Goal: Task Accomplishment & Management: Use online tool/utility

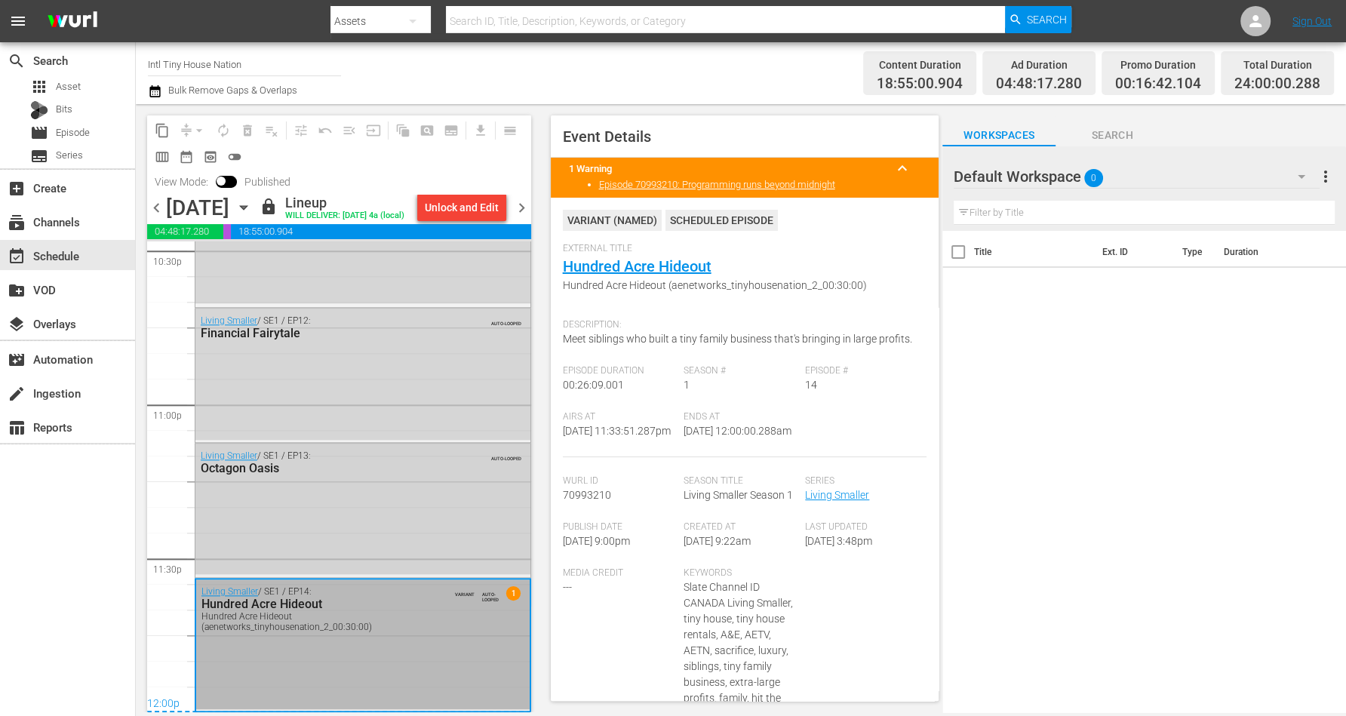
scroll to position [6940, 0]
click at [421, 619] on div "Hundred Acre Hideout (aenetworks_tinyhousenation_2_00:30:00)" at bounding box center [322, 621] width 242 height 21
click at [252, 216] on icon "button" at bounding box center [243, 207] width 17 height 17
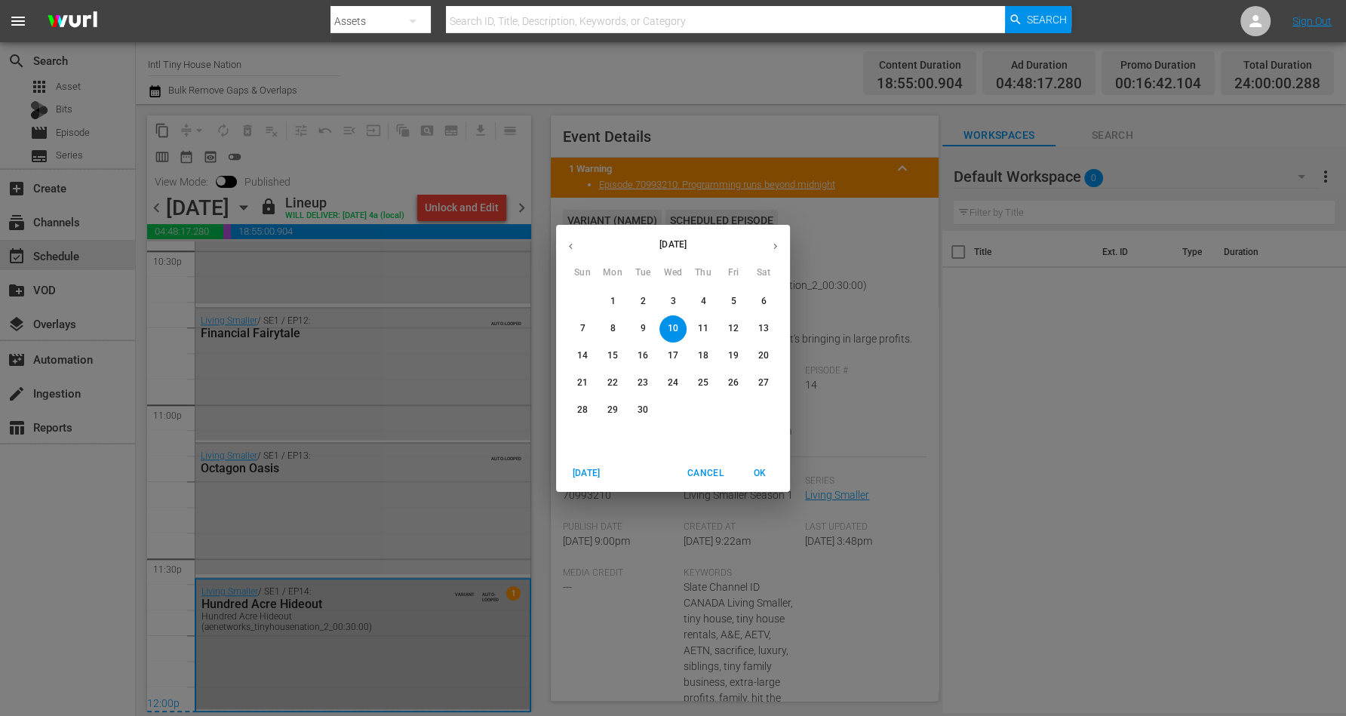
click at [701, 328] on p "11" at bounding box center [703, 328] width 11 height 13
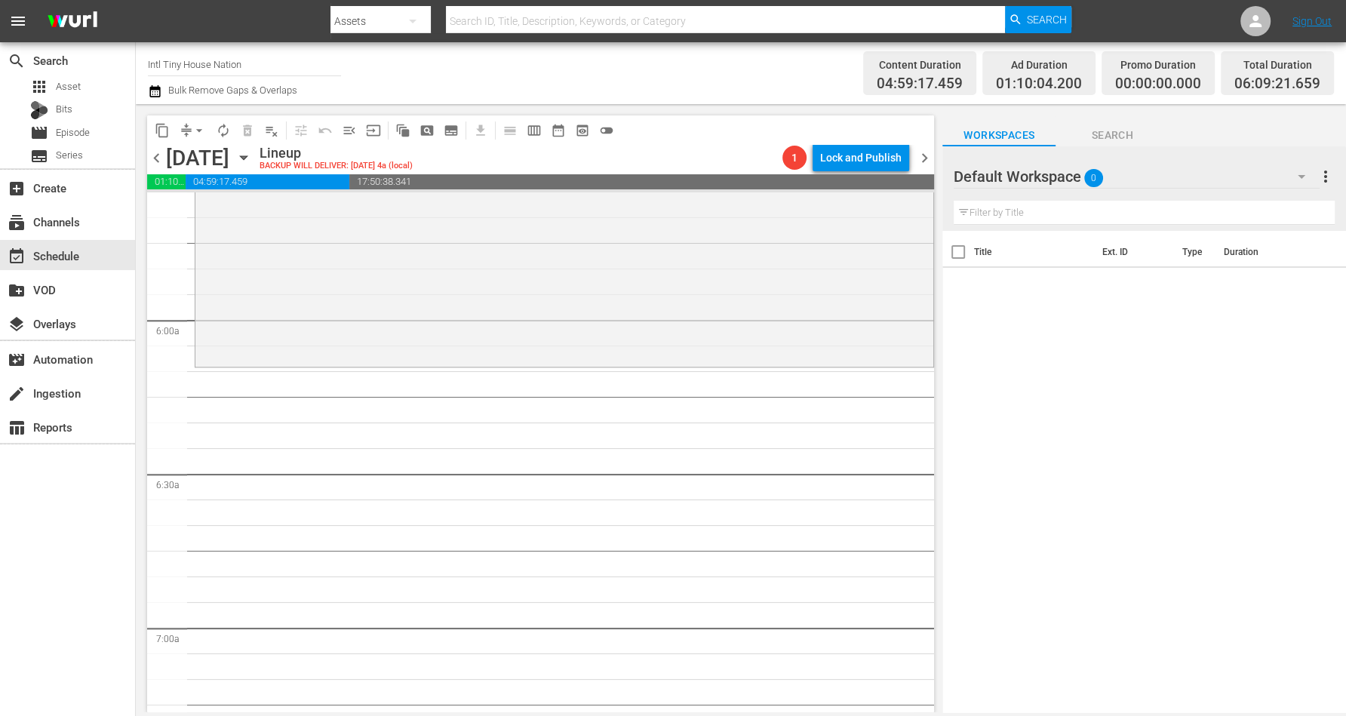
scroll to position [1697, 0]
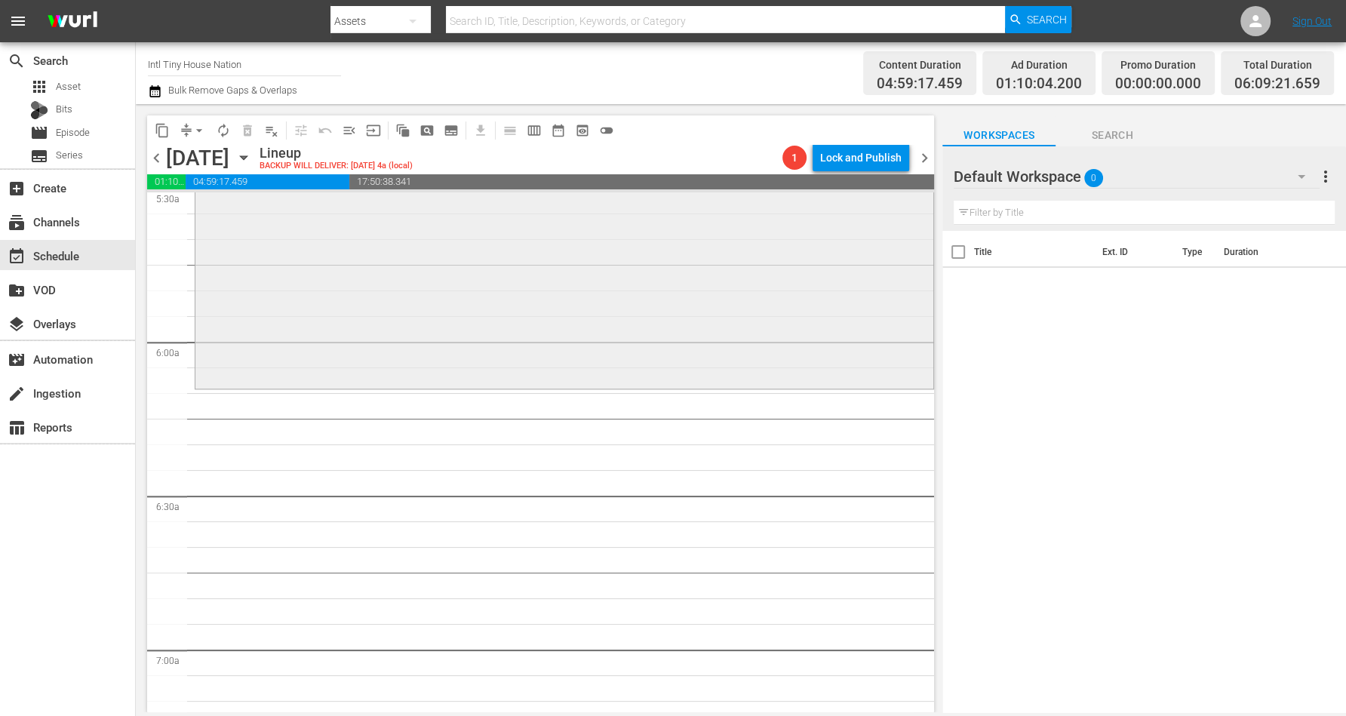
click at [345, 288] on div "Tiny House Nation / SE4 / EP12: 370 Sq Ft Triathlete's Tiny Abode 370 Sq Ft Tri…" at bounding box center [564, 252] width 738 height 269
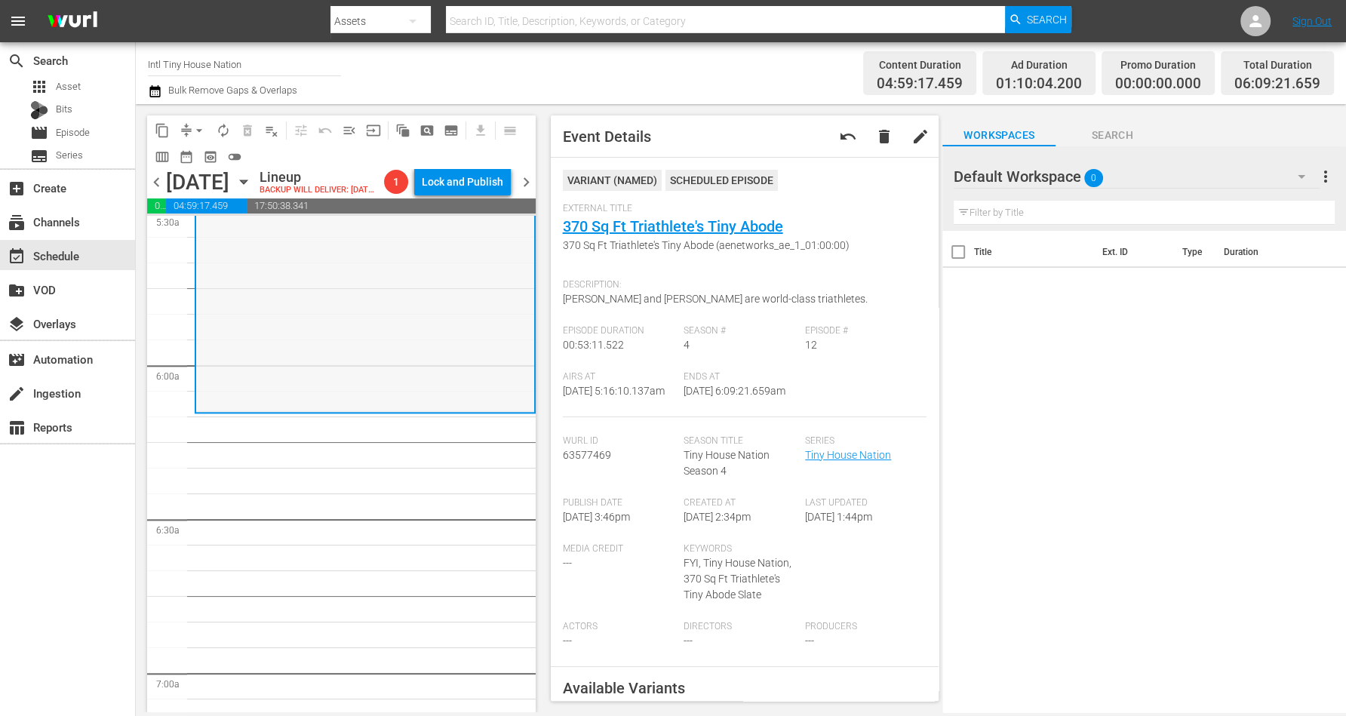
click at [287, 364] on div "Tiny House Nation / SE4 / EP12: 370 Sq Ft Triathlete's Tiny Abode 370 Sq Ft Tri…" at bounding box center [365, 277] width 338 height 269
click at [198, 127] on span "arrow_drop_down" at bounding box center [199, 130] width 15 height 15
click at [189, 161] on li "Align to Midnight" at bounding box center [200, 160] width 158 height 25
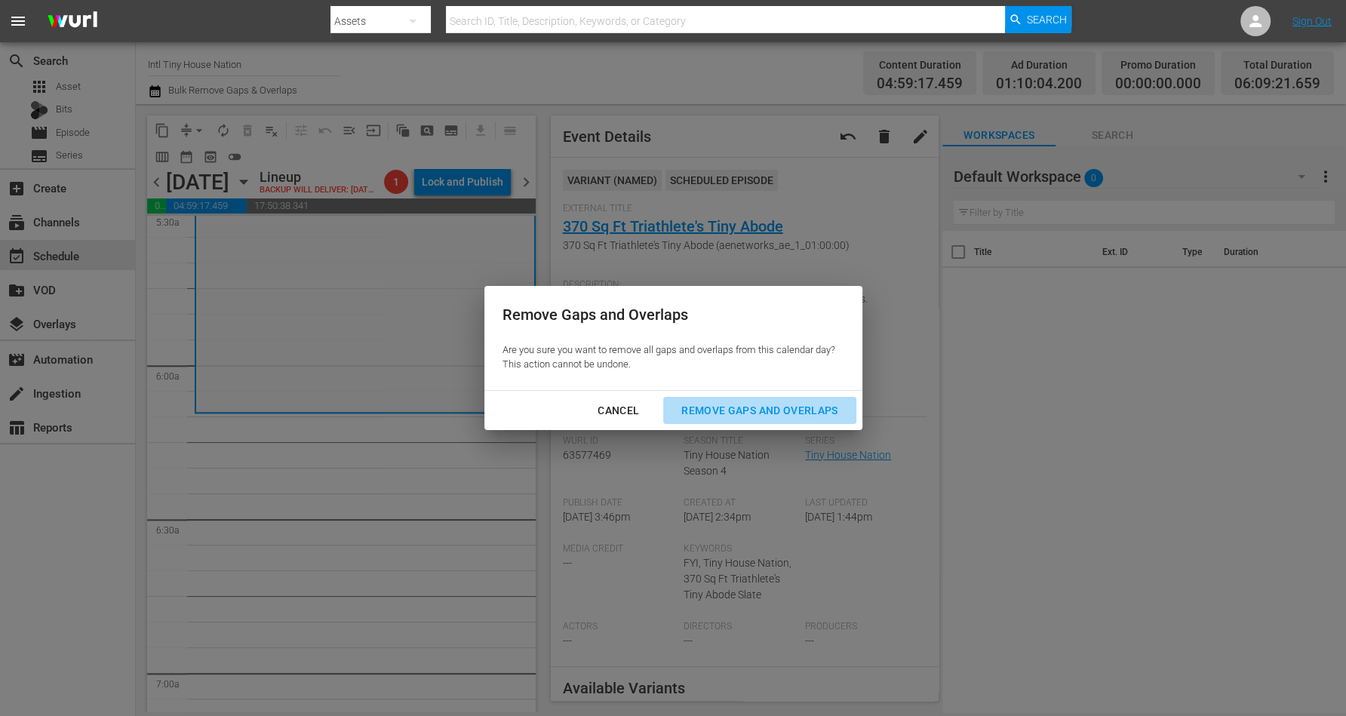
click at [755, 411] on div "Remove Gaps and Overlaps" at bounding box center [759, 410] width 180 height 19
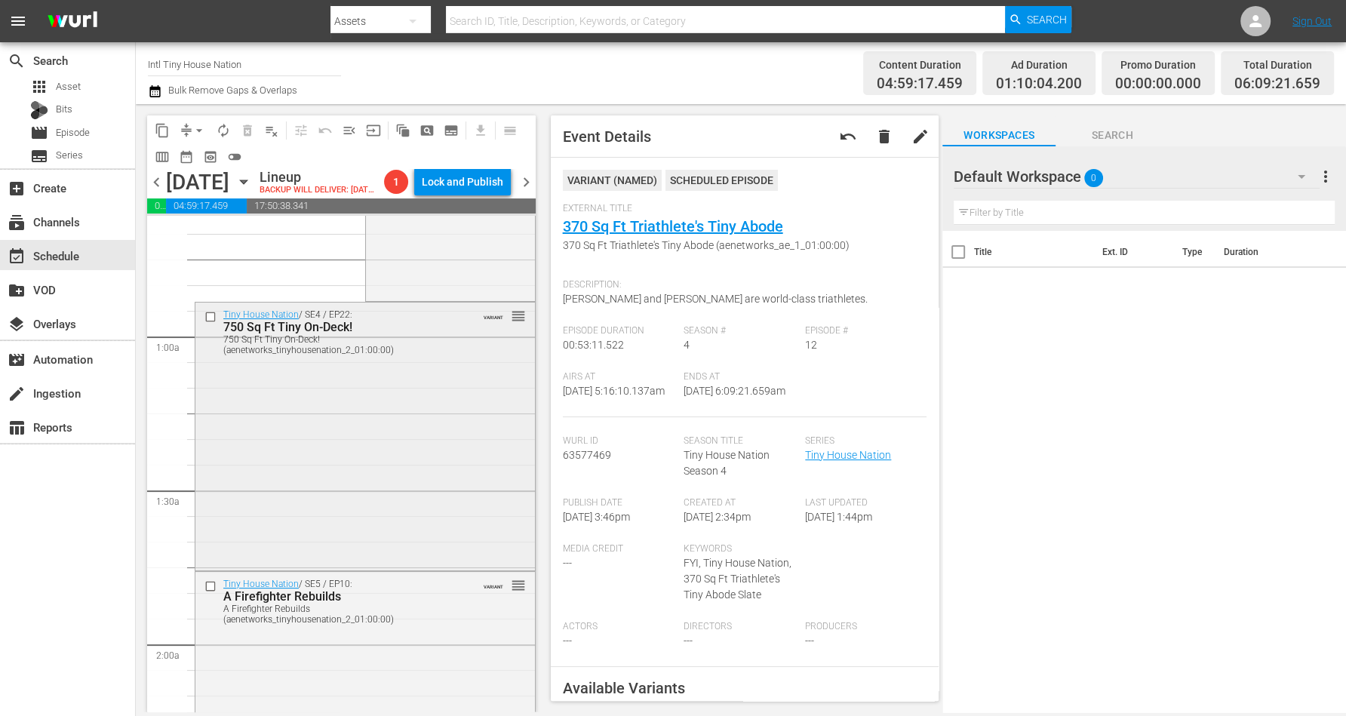
scroll to position [189, 0]
click at [358, 438] on div "Tiny House Nation / SE4 / EP22: 750 Sq Ft Tiny On-Deck! 750 Sq Ft Tiny On-Deck!…" at bounding box center [364, 433] width 339 height 265
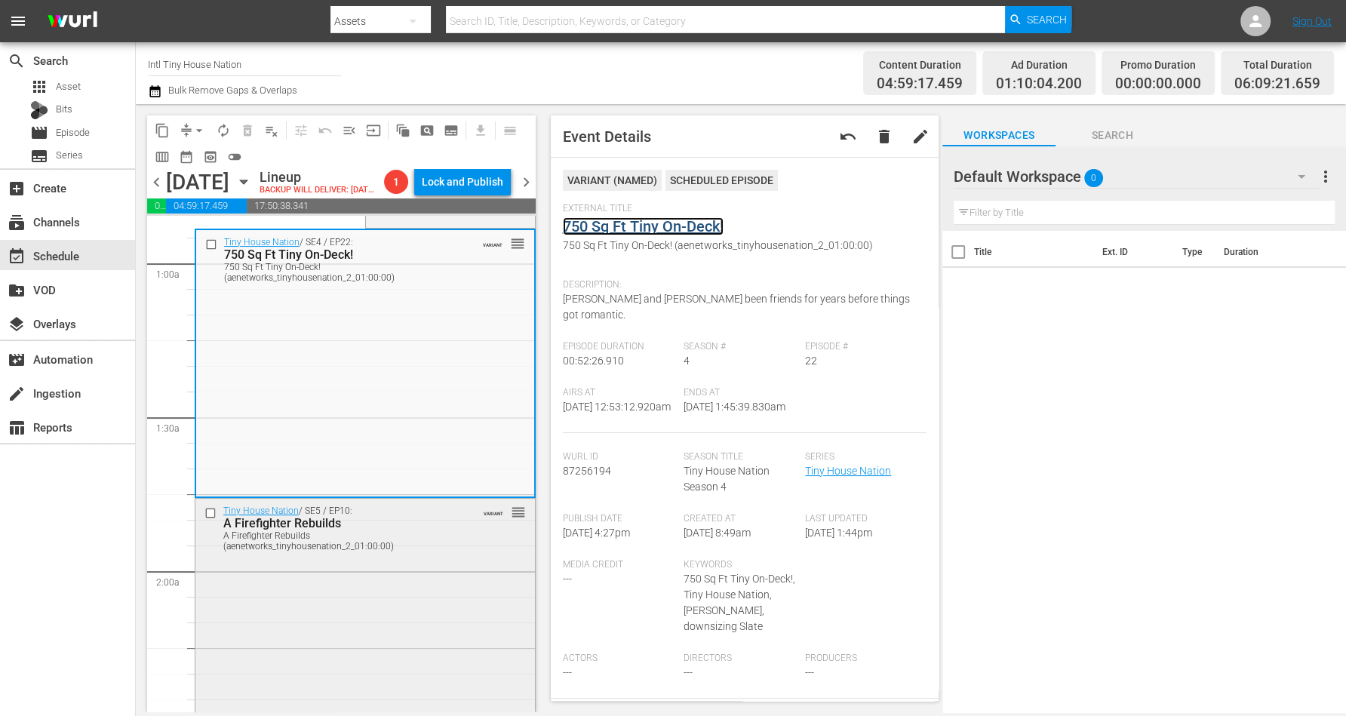
scroll to position [377, 0]
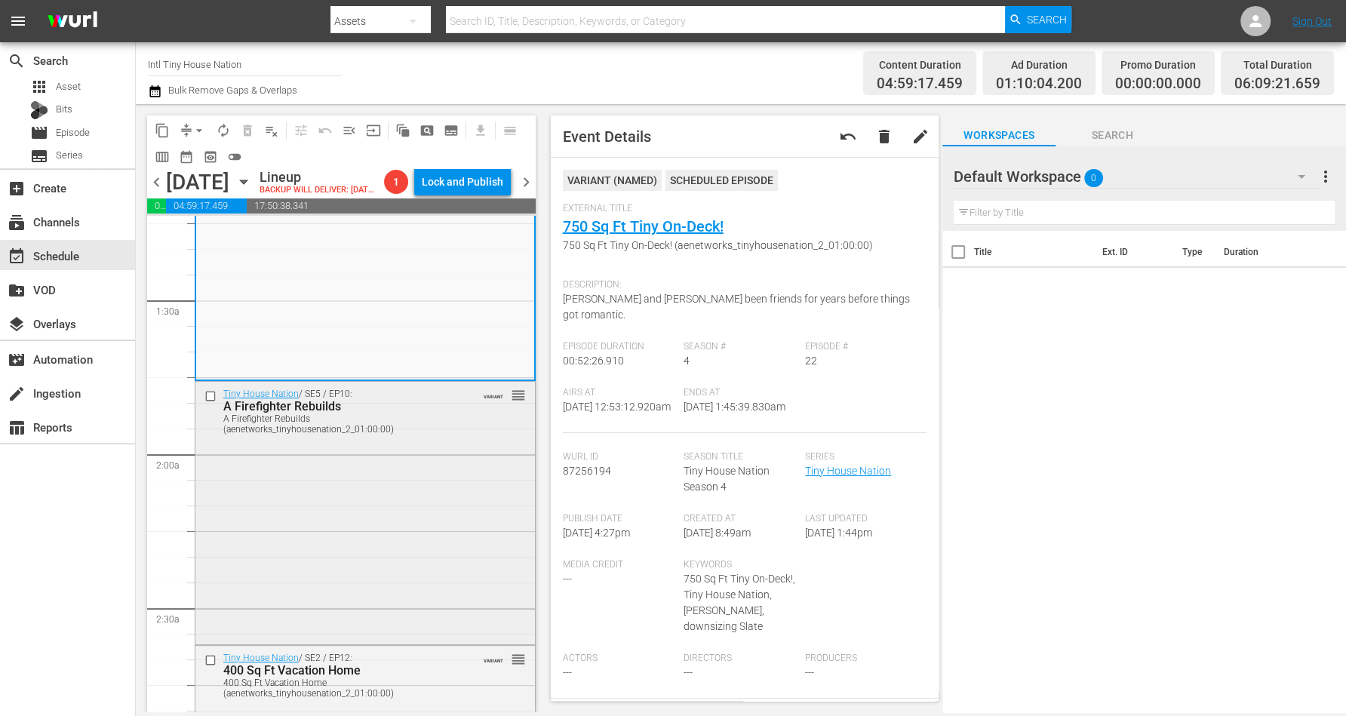
drag, startPoint x: 379, startPoint y: 524, endPoint x: 390, endPoint y: 525, distance: 11.3
click at [390, 525] on div "Tiny House Nation / SE5 / EP10: A Firefighter Rebuilds A Firefighter Rebuilds (…" at bounding box center [364, 511] width 339 height 259
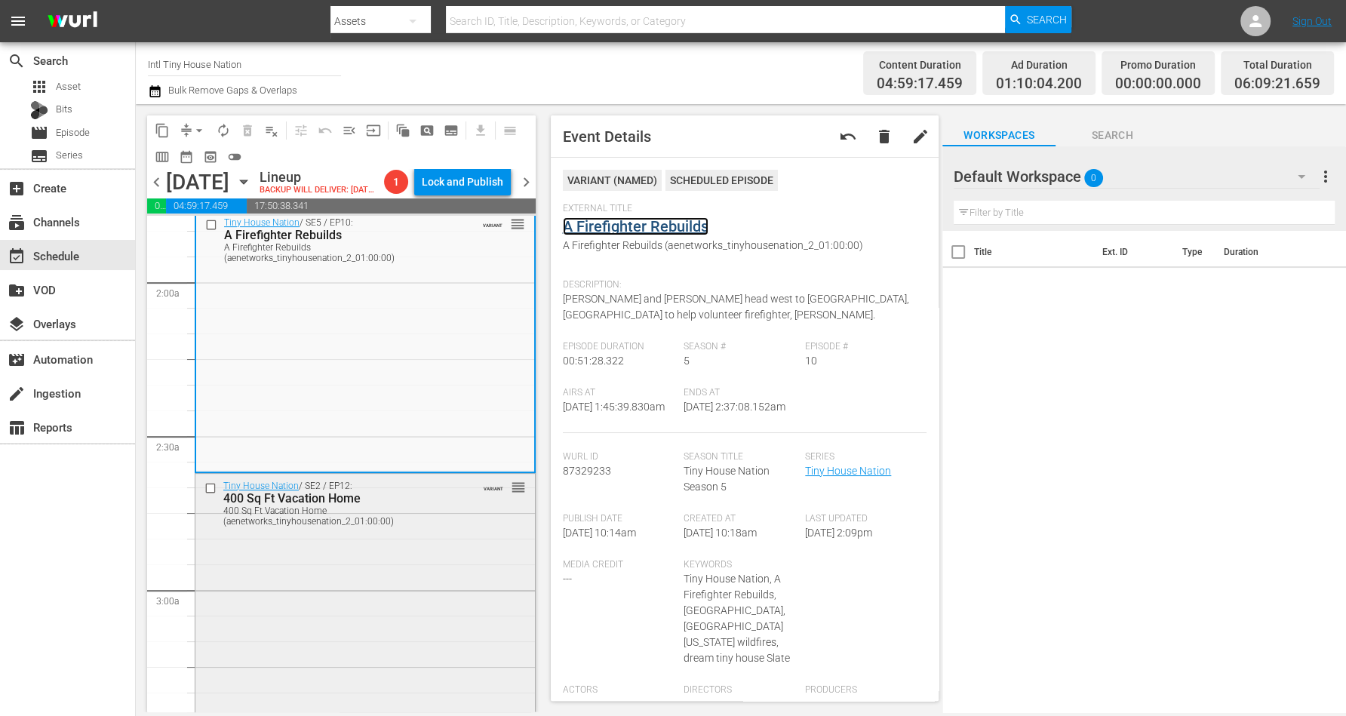
scroll to position [566, 0]
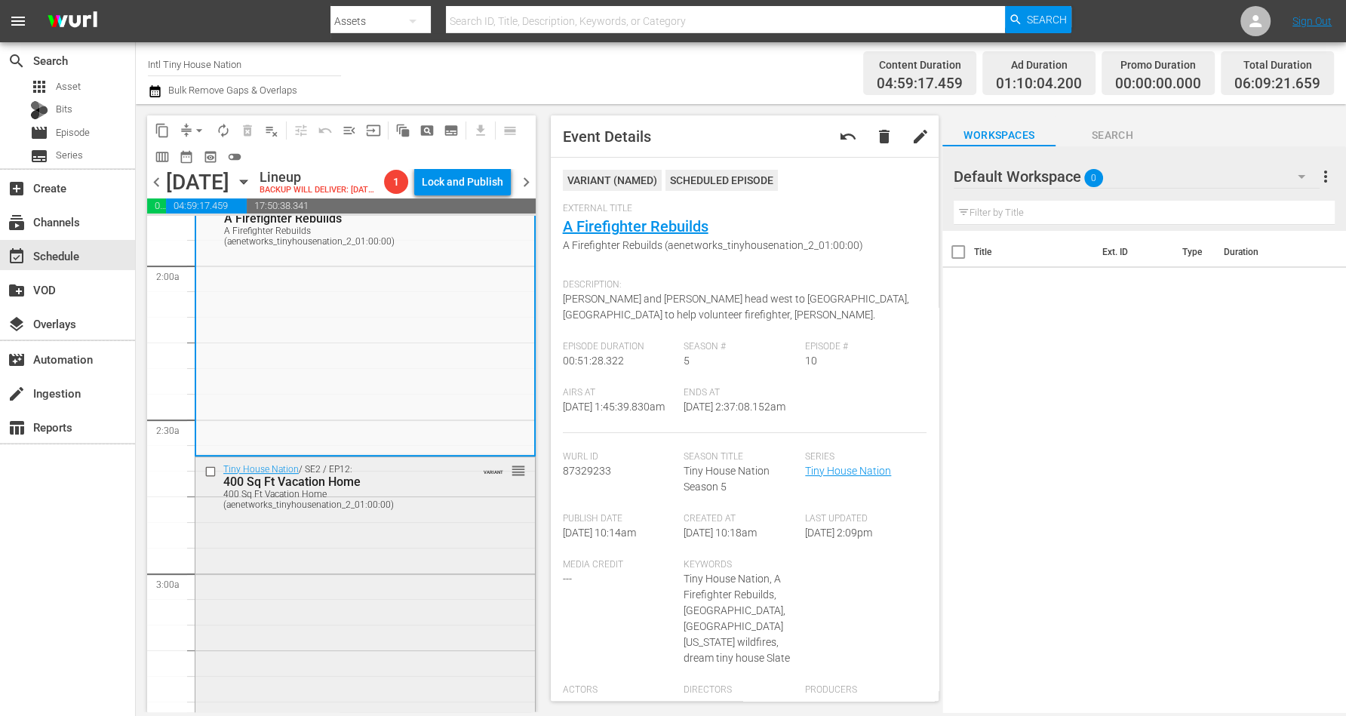
click at [352, 558] on div "Tiny House Nation / SE2 / EP12: 400 Sq Ft Vacation Home 400 Sq Ft Vacation Home…" at bounding box center [364, 591] width 339 height 269
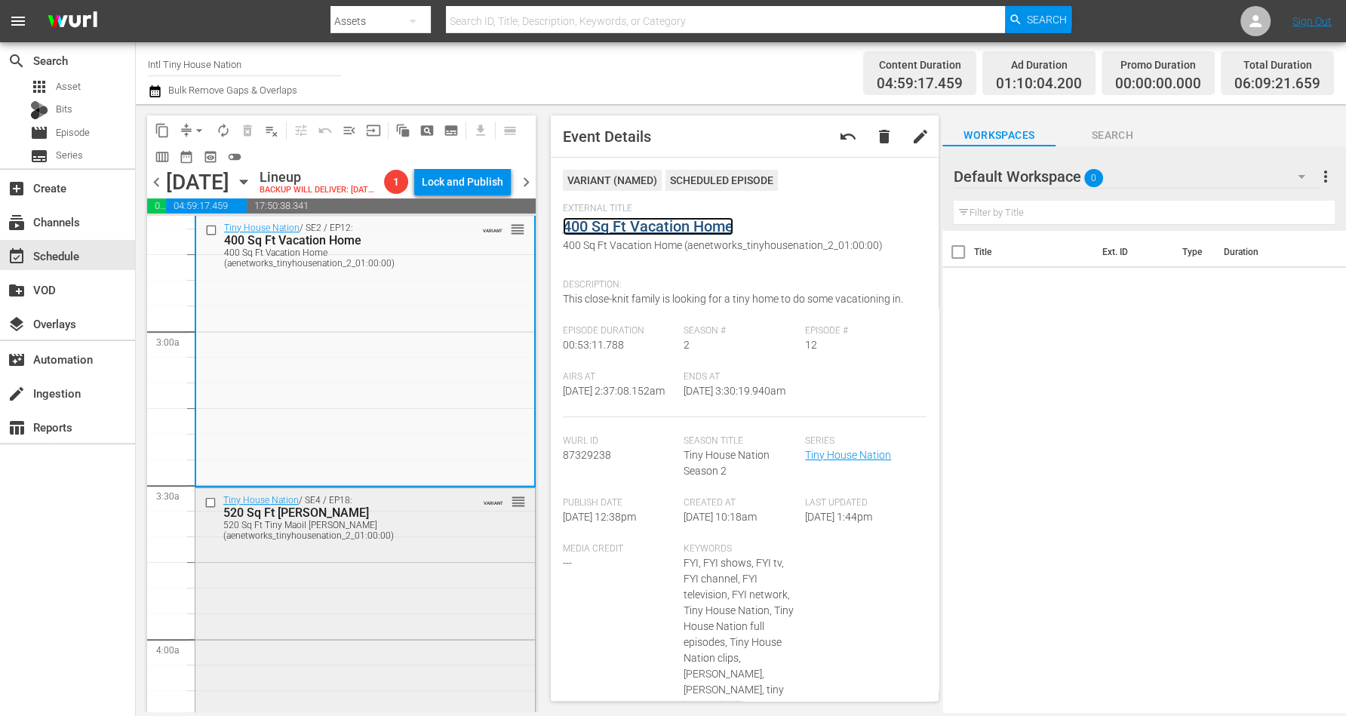
scroll to position [943, 0]
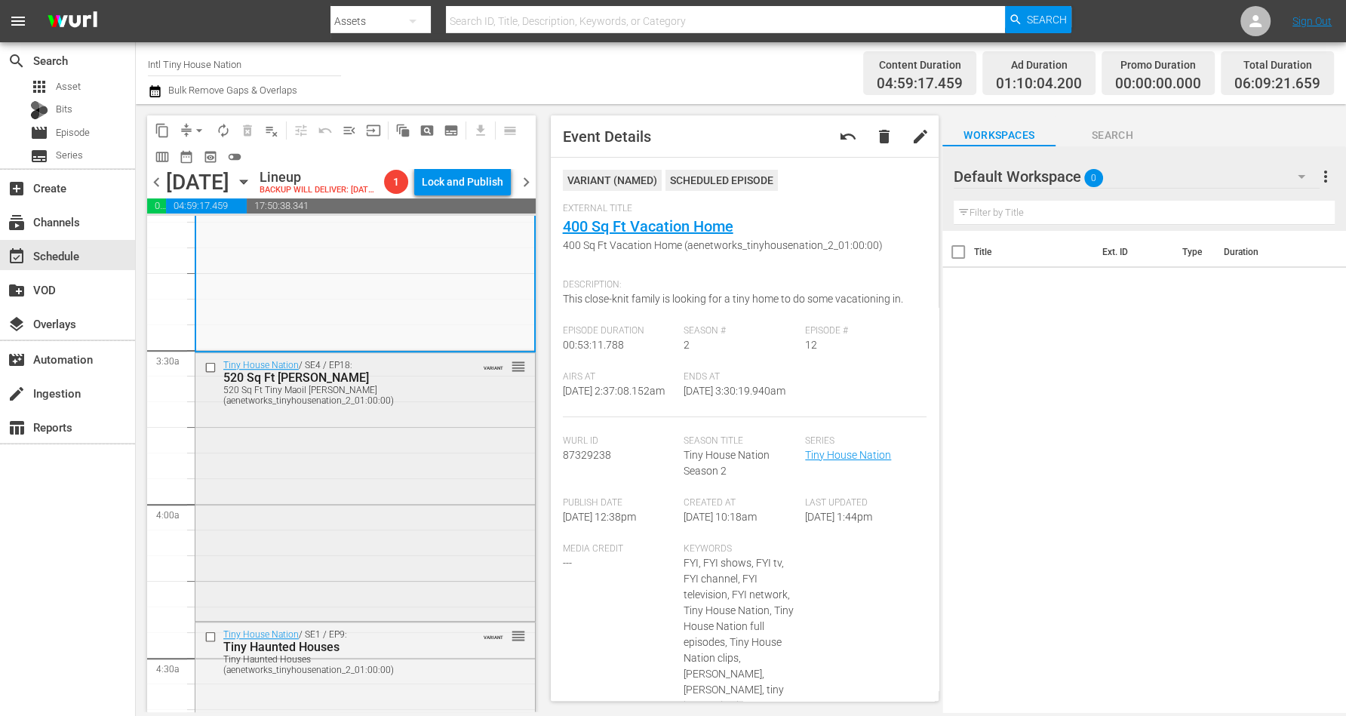
click at [358, 452] on div "Tiny House Nation / SE4 / EP18: 520 Sq Ft Tiny Maoil Hale 520 Sq Ft Tiny Maoil …" at bounding box center [364, 486] width 339 height 266
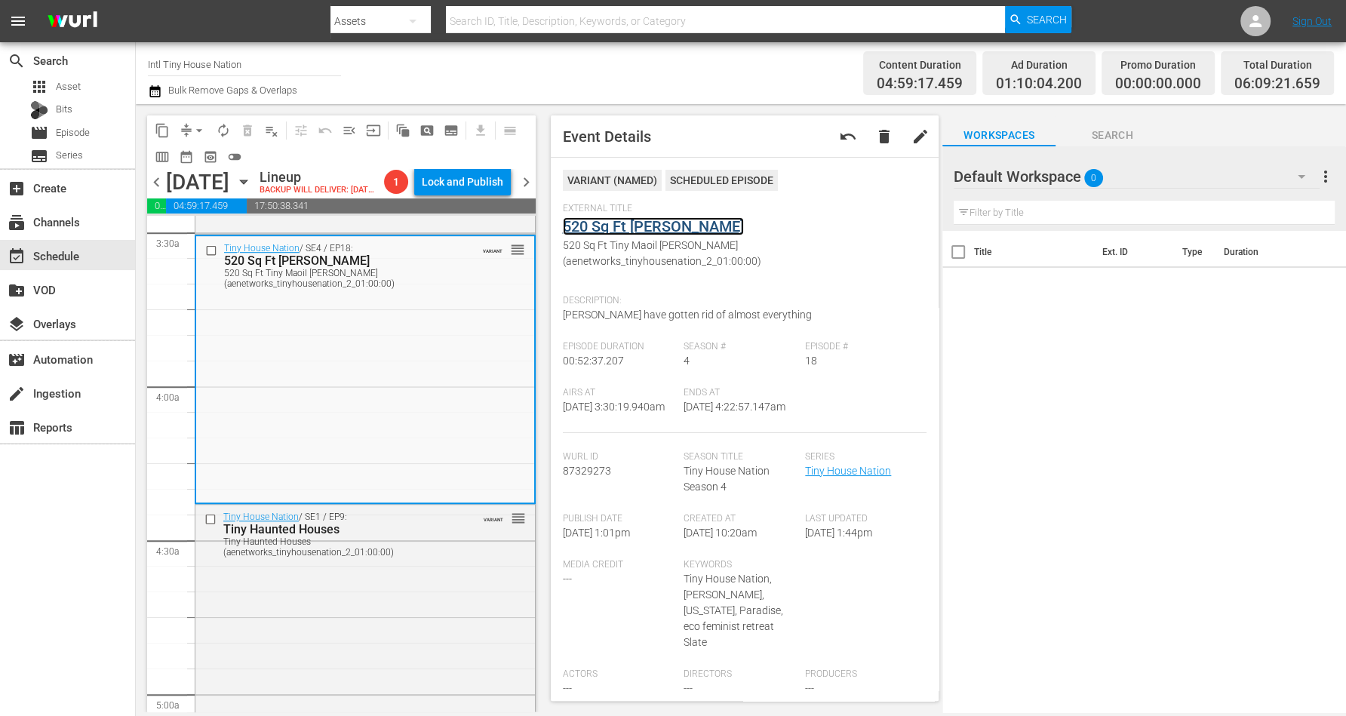
scroll to position [1131, 0]
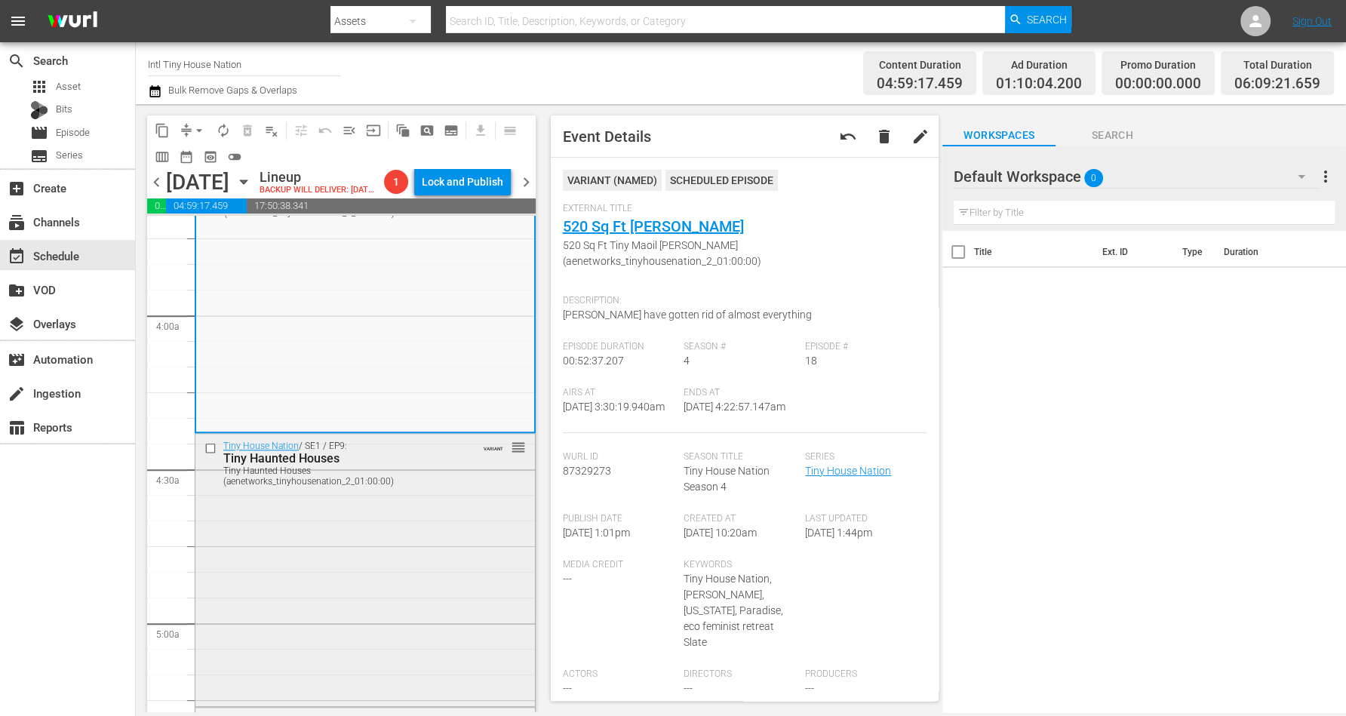
click at [356, 524] on div "Tiny House Nation / SE1 / EP9: Tiny Haunted Houses Tiny Haunted Houses (aenetwo…" at bounding box center [364, 568] width 339 height 269
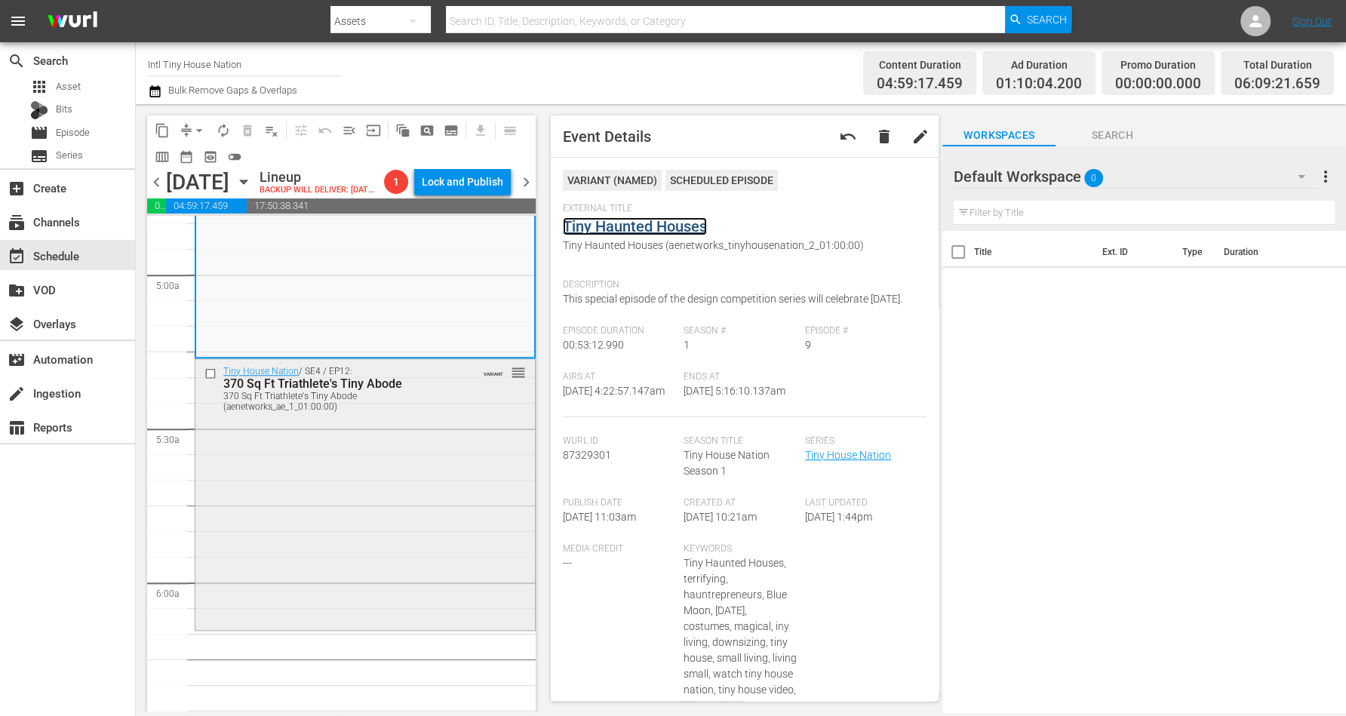
scroll to position [1509, 0]
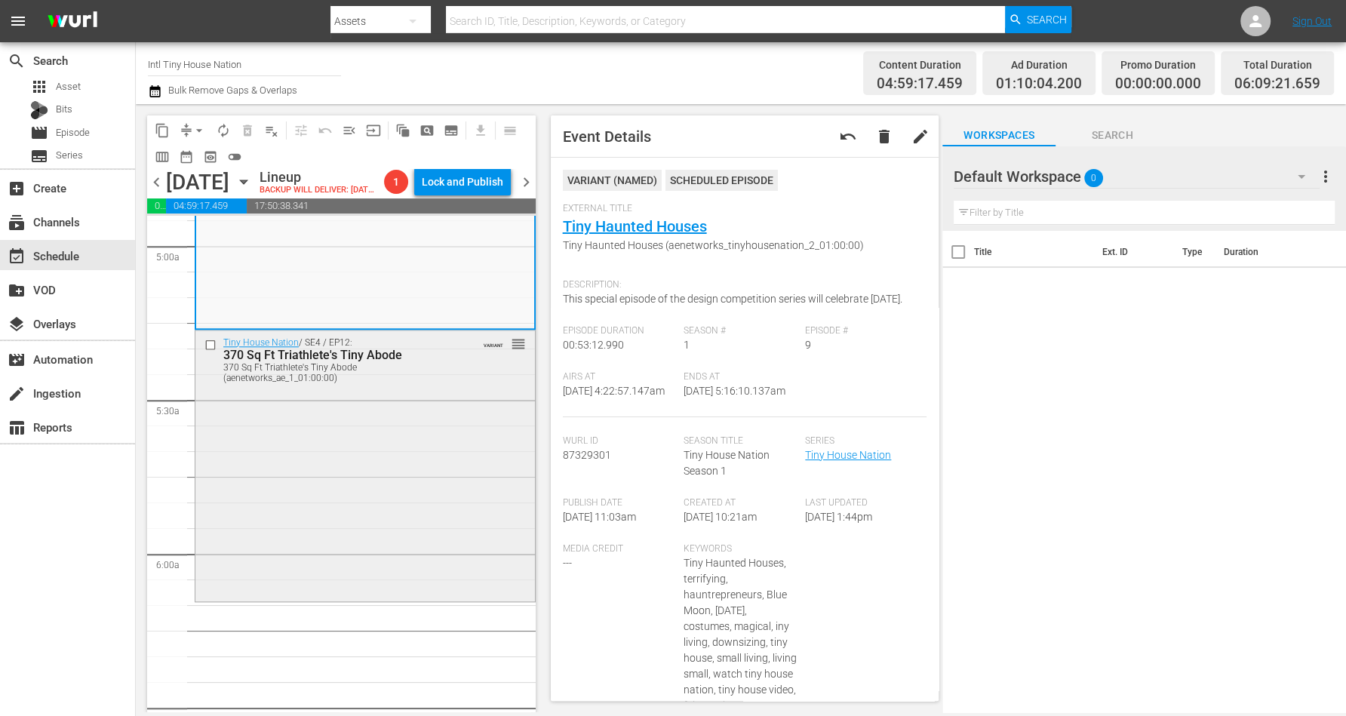
click at [431, 428] on div "Tiny House Nation / SE4 / EP12: 370 Sq Ft Triathlete's Tiny Abode 370 Sq Ft Tri…" at bounding box center [364, 464] width 339 height 269
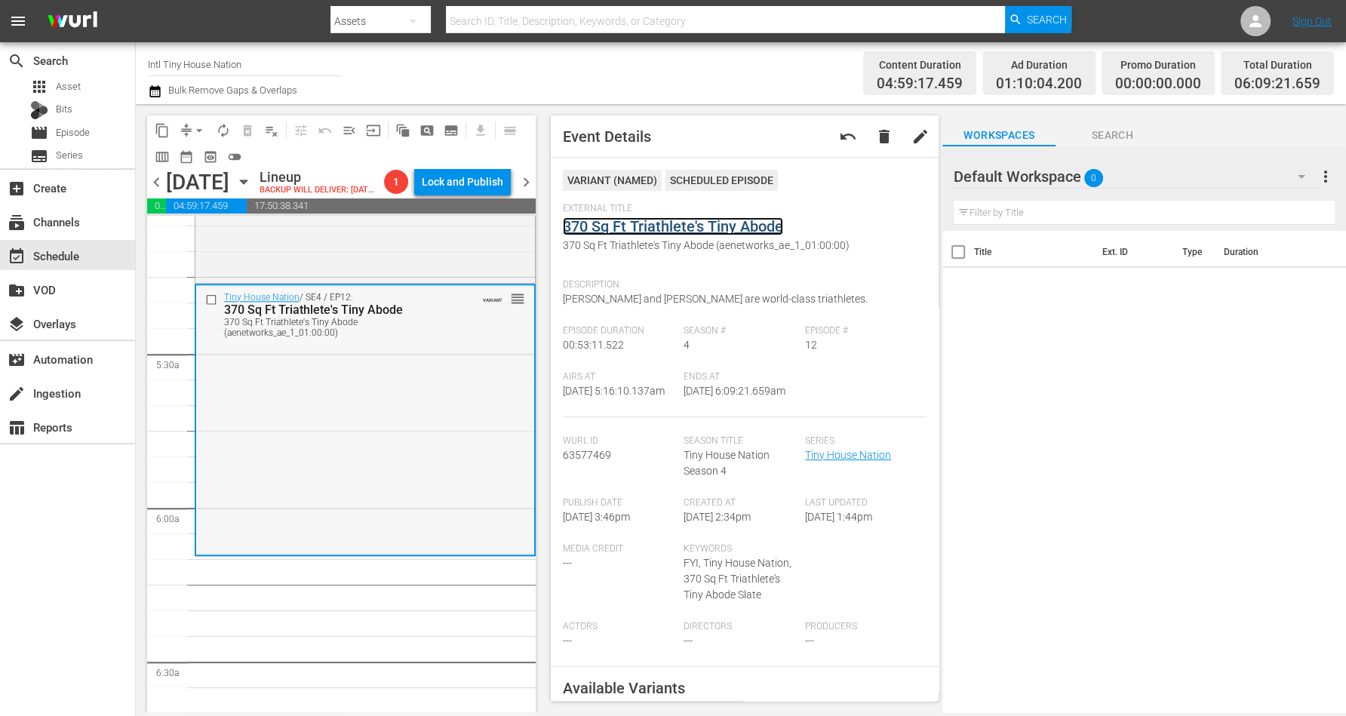
scroll to position [1697, 0]
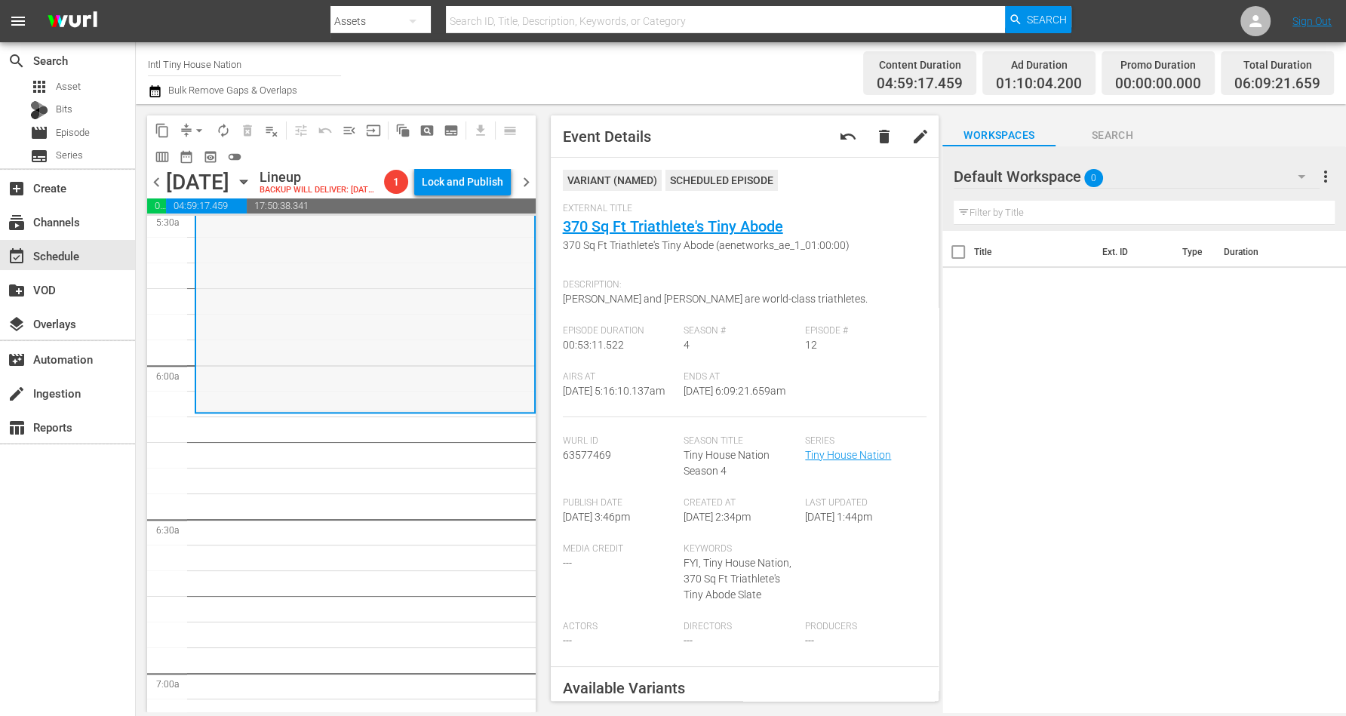
click at [342, 336] on div "Tiny House Nation / SE4 / EP12: 370 Sq Ft Triathlete's Tiny Abode 370 Sq Ft Tri…" at bounding box center [365, 277] width 338 height 269
click at [202, 127] on span "arrow_drop_down" at bounding box center [199, 130] width 15 height 15
click at [201, 153] on li "Align to Midnight" at bounding box center [200, 160] width 158 height 25
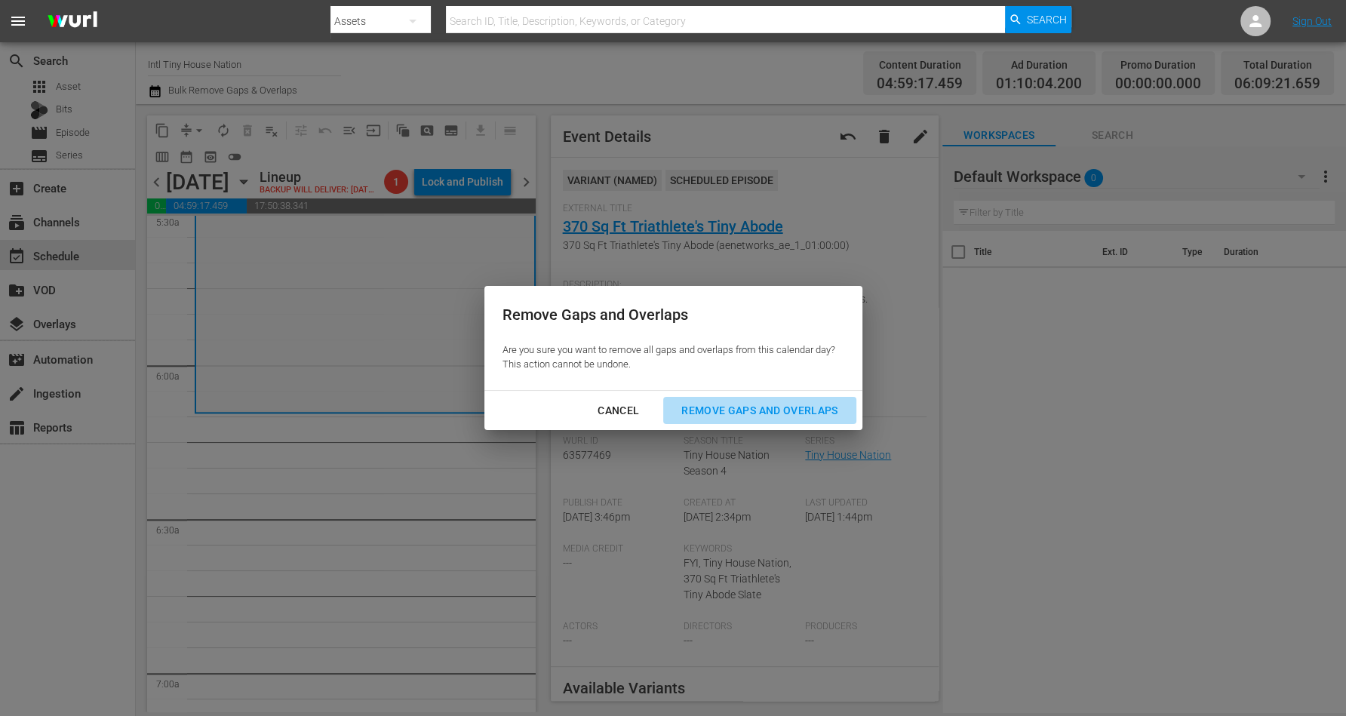
click at [723, 402] on div "Remove Gaps and Overlaps" at bounding box center [759, 410] width 180 height 19
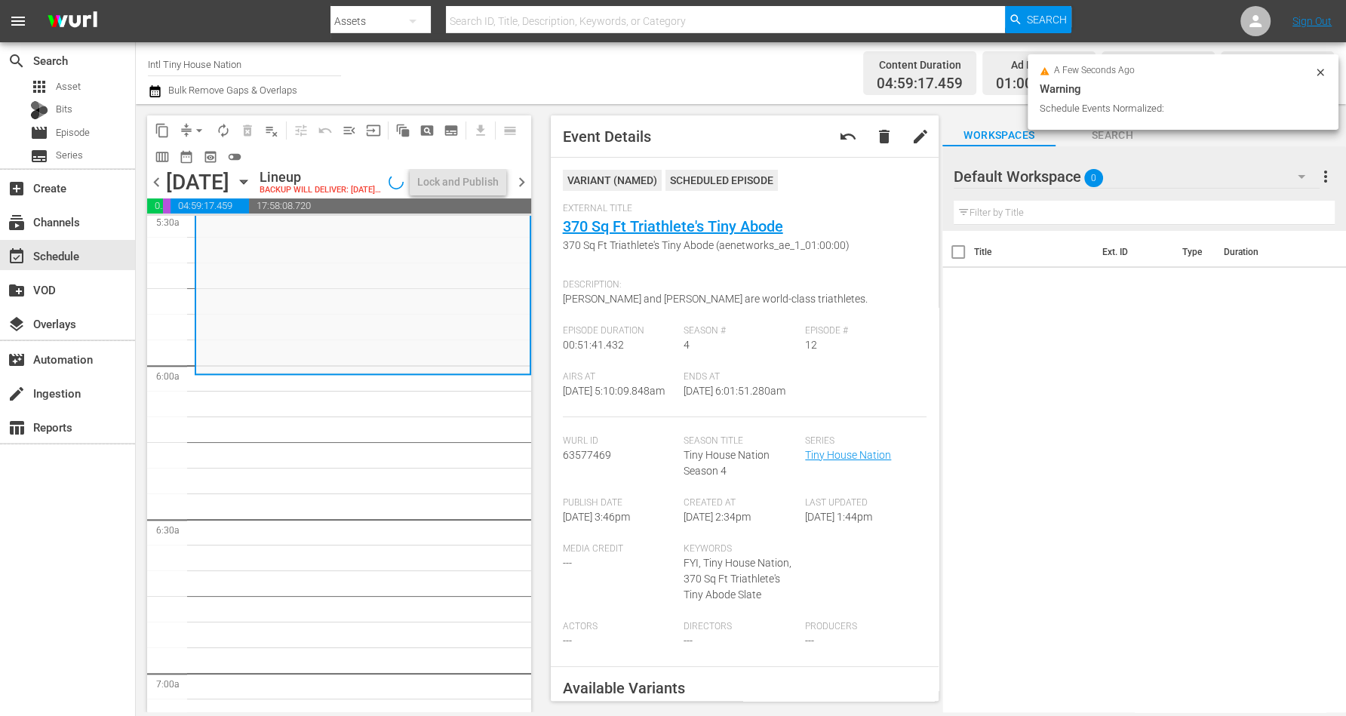
scroll to position [1748, 0]
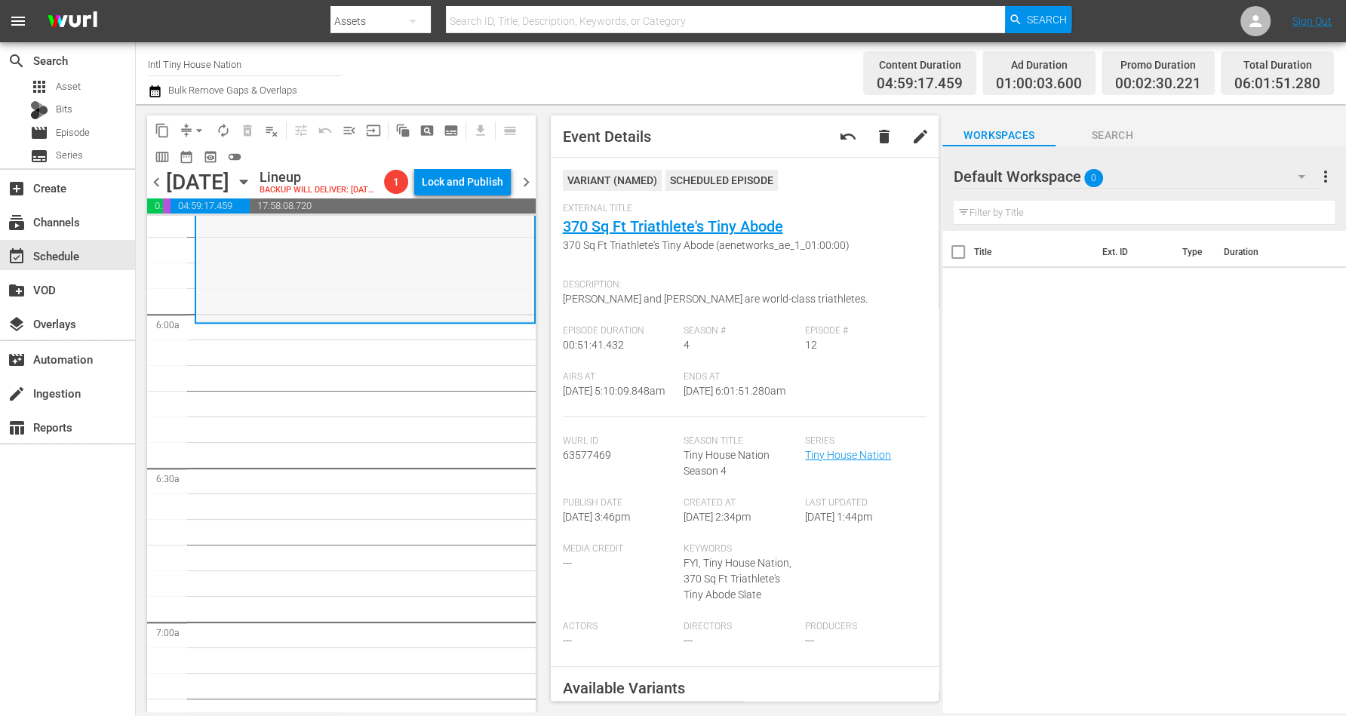
click at [251, 281] on div "Tiny House Nation / SE4 / EP12: 370 Sq Ft Triathlete's Tiny Abode 370 Sq Ft Tri…" at bounding box center [365, 190] width 338 height 260
click at [196, 128] on span "arrow_drop_down" at bounding box center [199, 130] width 15 height 15
click at [204, 155] on li "Align to Midnight" at bounding box center [200, 160] width 158 height 25
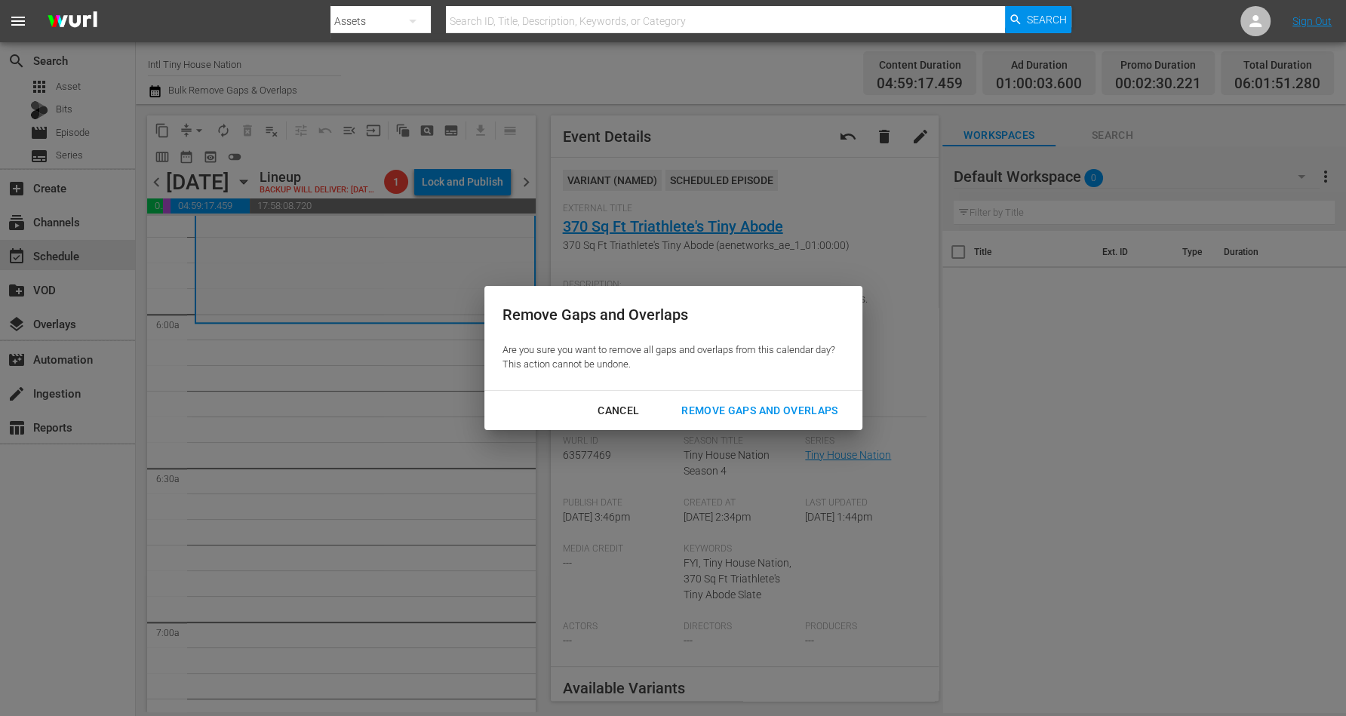
click at [754, 404] on div "Remove Gaps and Overlaps" at bounding box center [759, 410] width 180 height 19
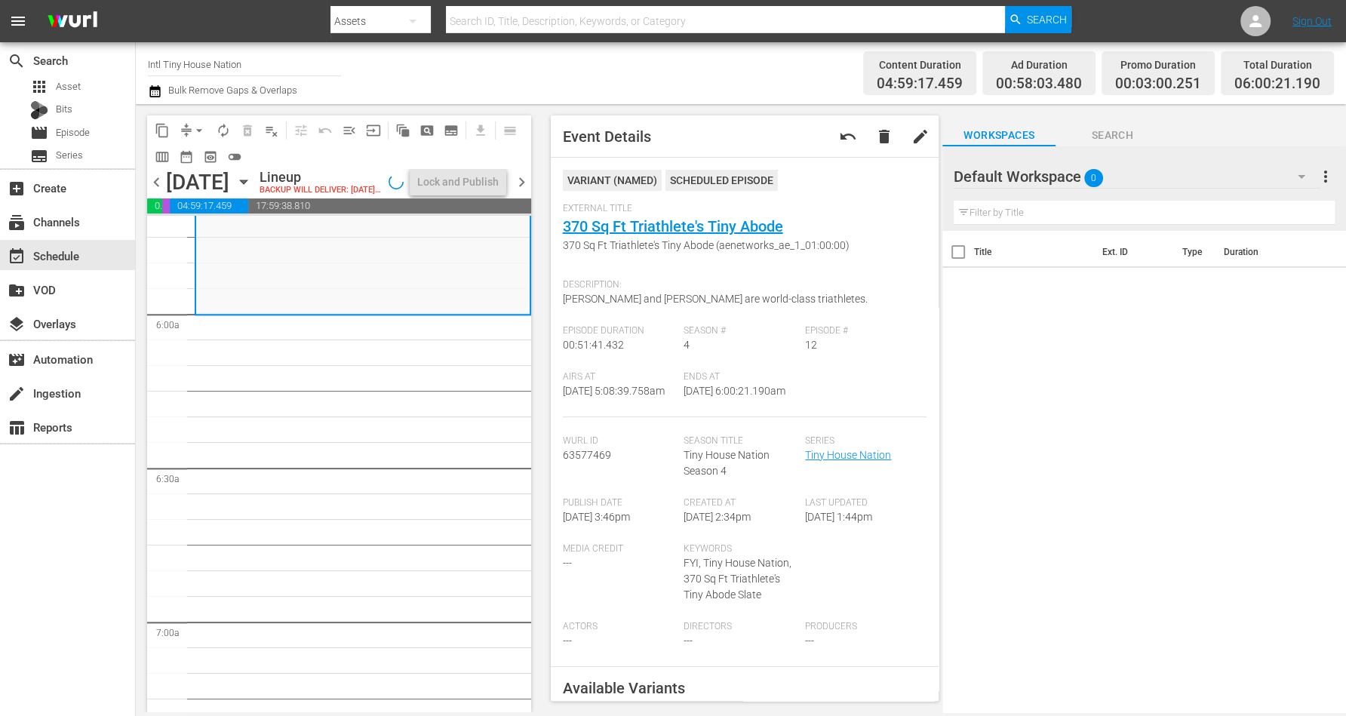
scroll to position [1722, 0]
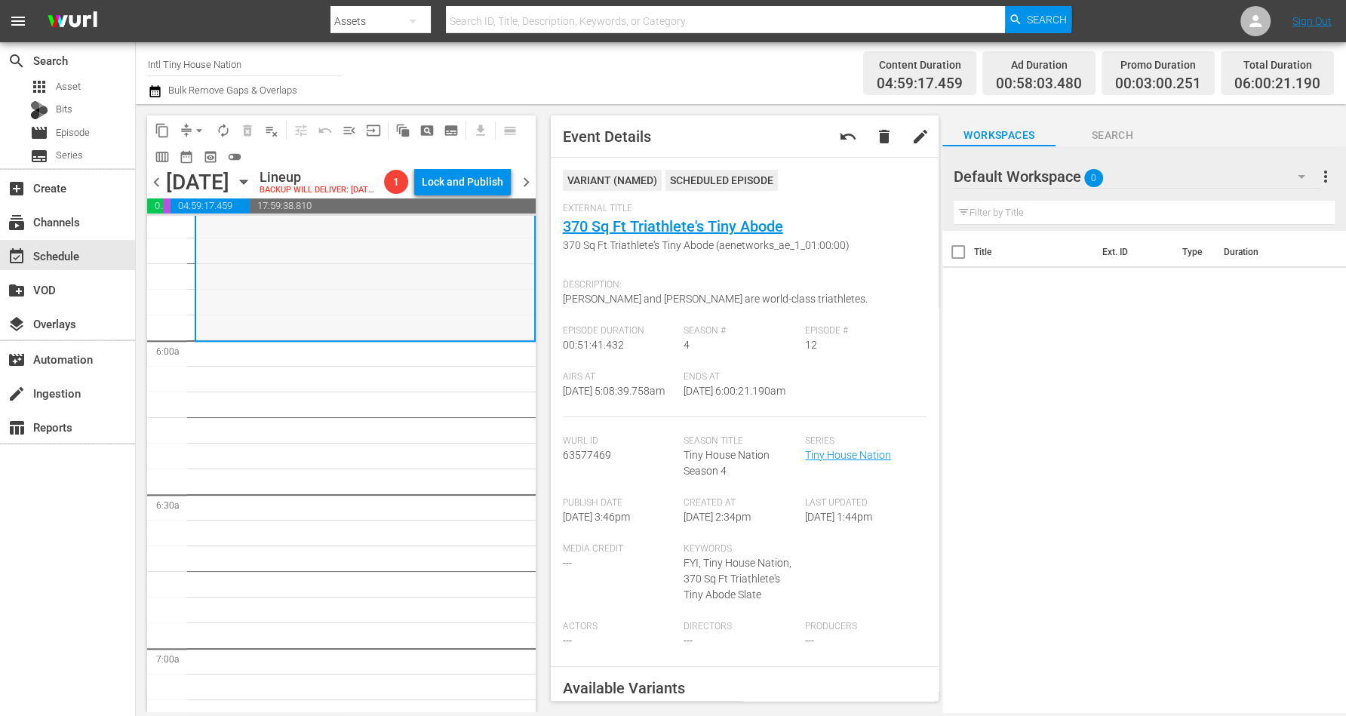
click at [302, 320] on div "Tiny House Nation / SE4 / EP12: 370 Sq Ft Triathlete's Tiny Abode 370 Sq Ft Tri…" at bounding box center [365, 208] width 338 height 260
click at [195, 123] on span "arrow_drop_down" at bounding box center [199, 130] width 15 height 15
click at [198, 158] on li "Align to Midnight" at bounding box center [200, 160] width 158 height 25
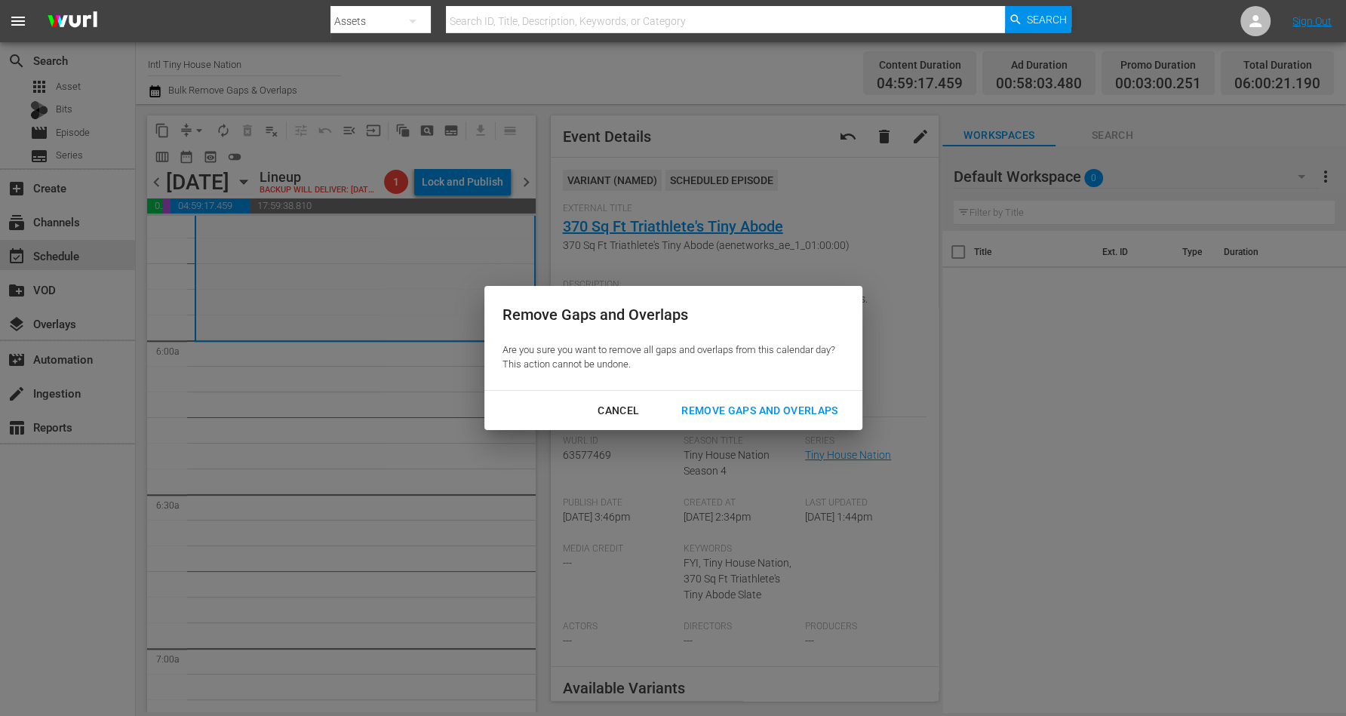
click at [697, 406] on div "Remove Gaps and Overlaps" at bounding box center [759, 410] width 180 height 19
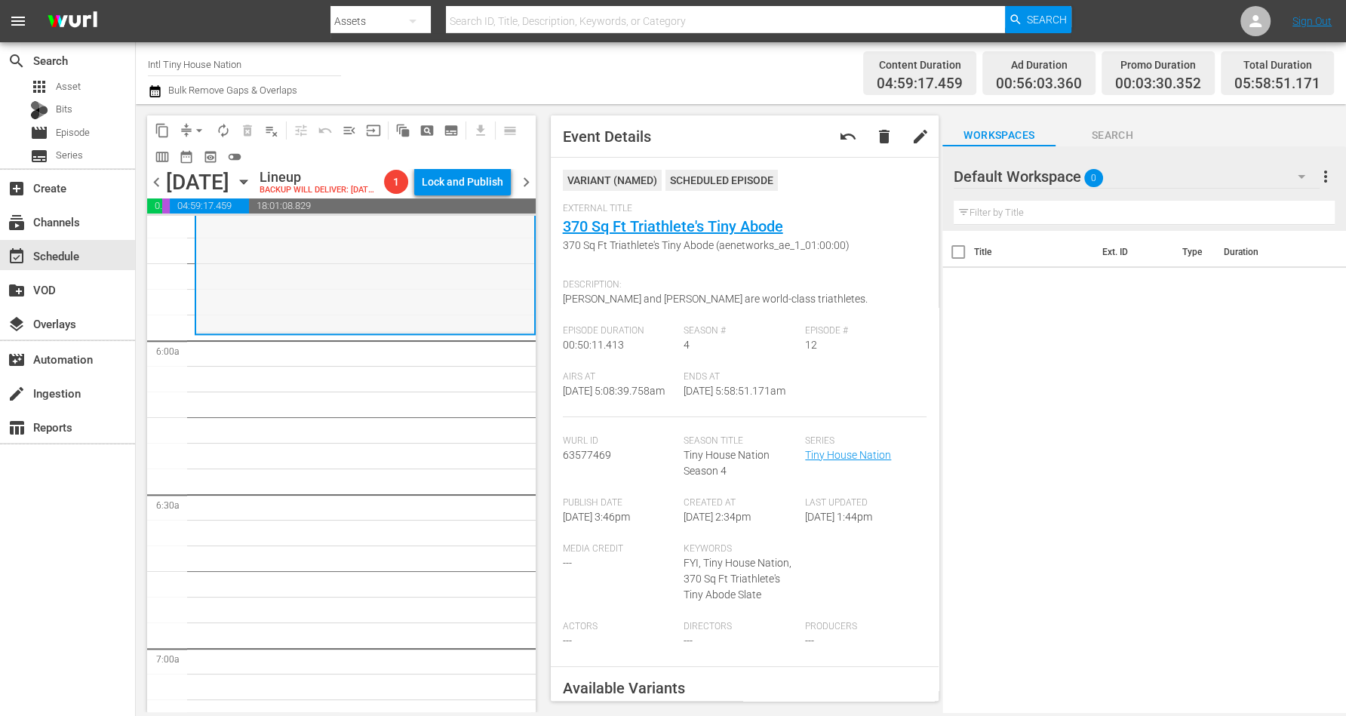
click at [332, 309] on div "Tiny House Nation / SE4 / EP12: 370 Sq Ft Triathlete's Tiny Abode 370 Sq Ft Tri…" at bounding box center [365, 204] width 338 height 253
click at [196, 127] on span "arrow_drop_down" at bounding box center [199, 130] width 15 height 15
click at [196, 159] on li "Align to Midnight" at bounding box center [200, 160] width 158 height 25
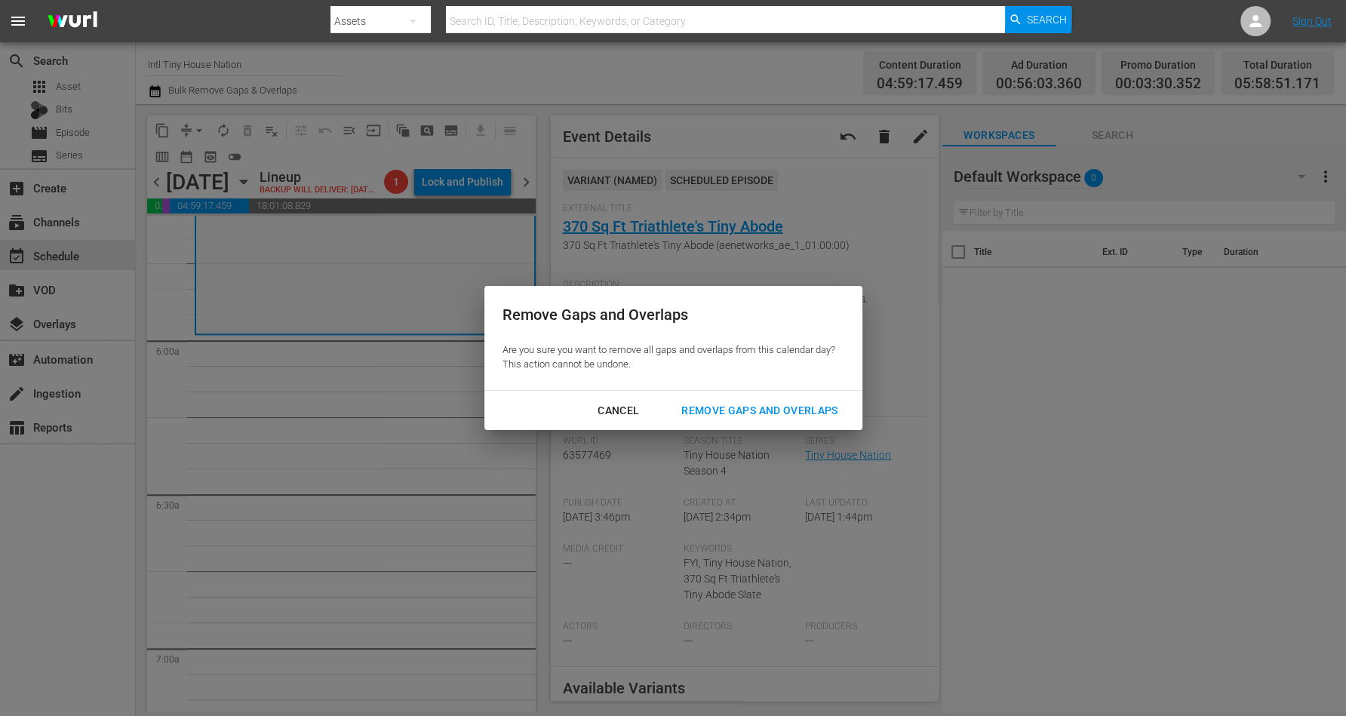
click at [766, 404] on div "Remove Gaps and Overlaps" at bounding box center [759, 410] width 180 height 19
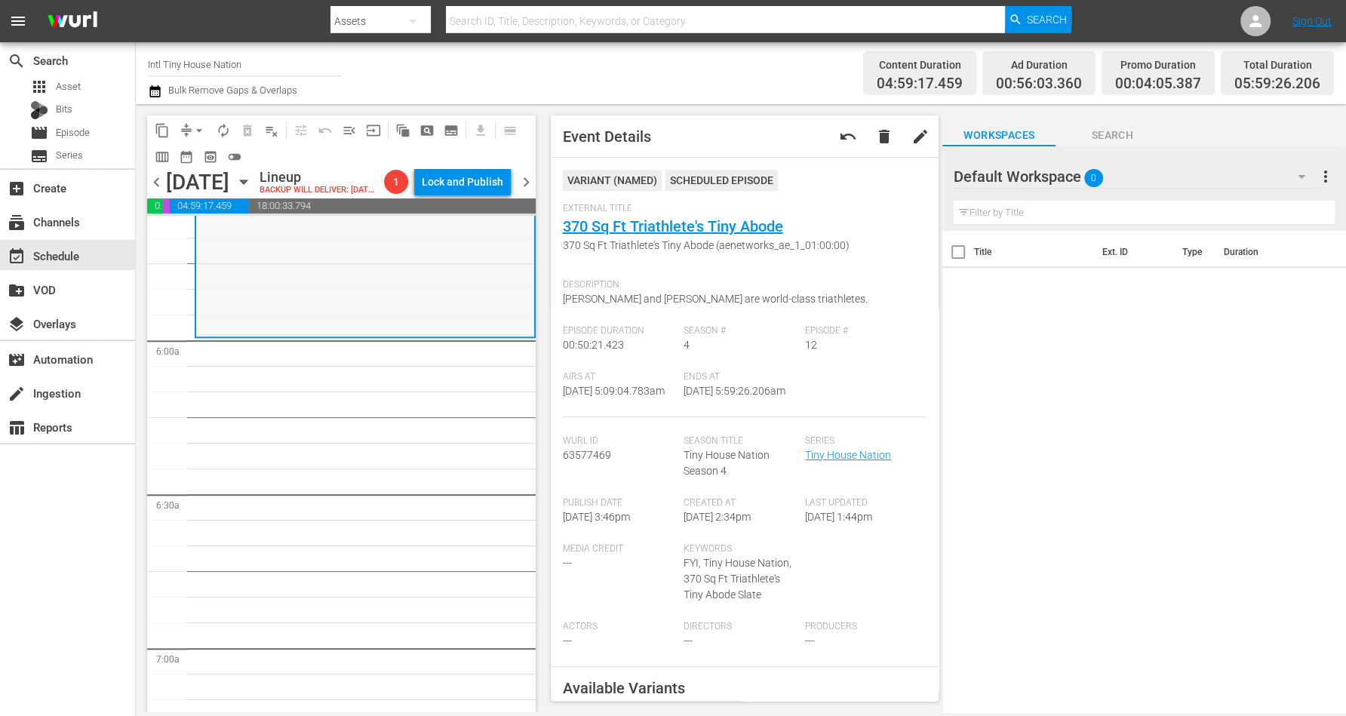
click at [293, 288] on div "Tiny House Nation / SE4 / EP12: 370 Sq Ft Triathlete's Tiny Abode 370 Sq Ft Tri…" at bounding box center [365, 207] width 338 height 253
click at [197, 126] on span "arrow_drop_down" at bounding box center [199, 130] width 15 height 15
click at [191, 153] on li "Align to Midnight" at bounding box center [200, 160] width 158 height 25
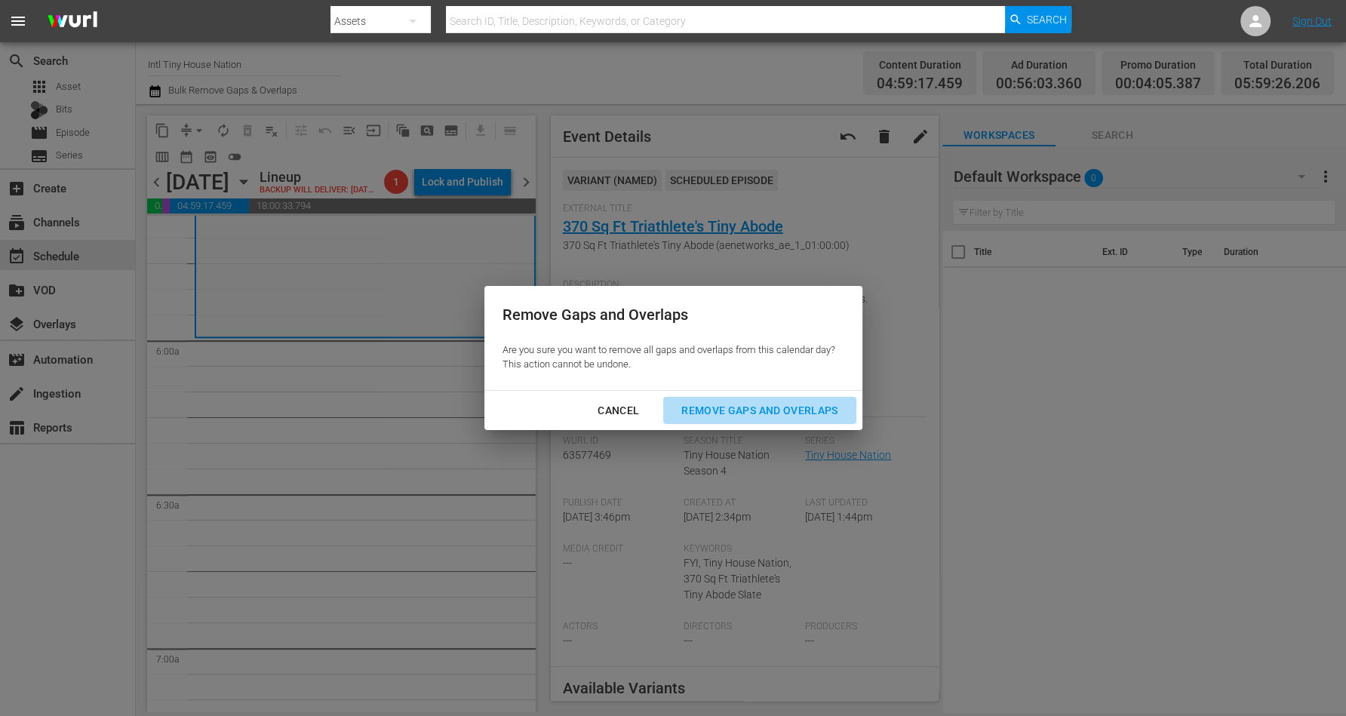
click at [724, 412] on div "Remove Gaps and Overlaps" at bounding box center [759, 410] width 180 height 19
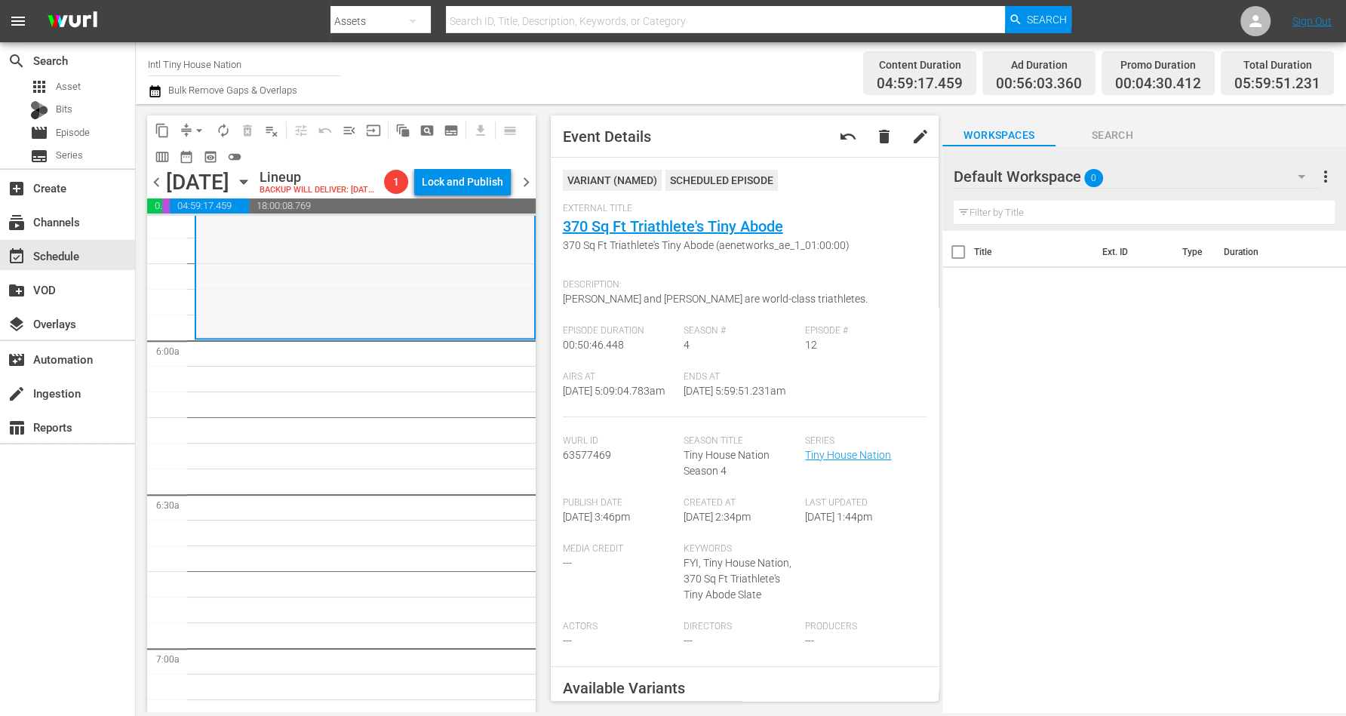
click at [292, 289] on div "Tiny House Nation / SE4 / EP12: 370 Sq Ft Triathlete's Tiny Abode 370 Sq Ft Tri…" at bounding box center [365, 209] width 338 height 256
click at [196, 127] on span "arrow_drop_down" at bounding box center [199, 130] width 15 height 15
click at [197, 155] on li "Align to Midnight" at bounding box center [200, 160] width 158 height 25
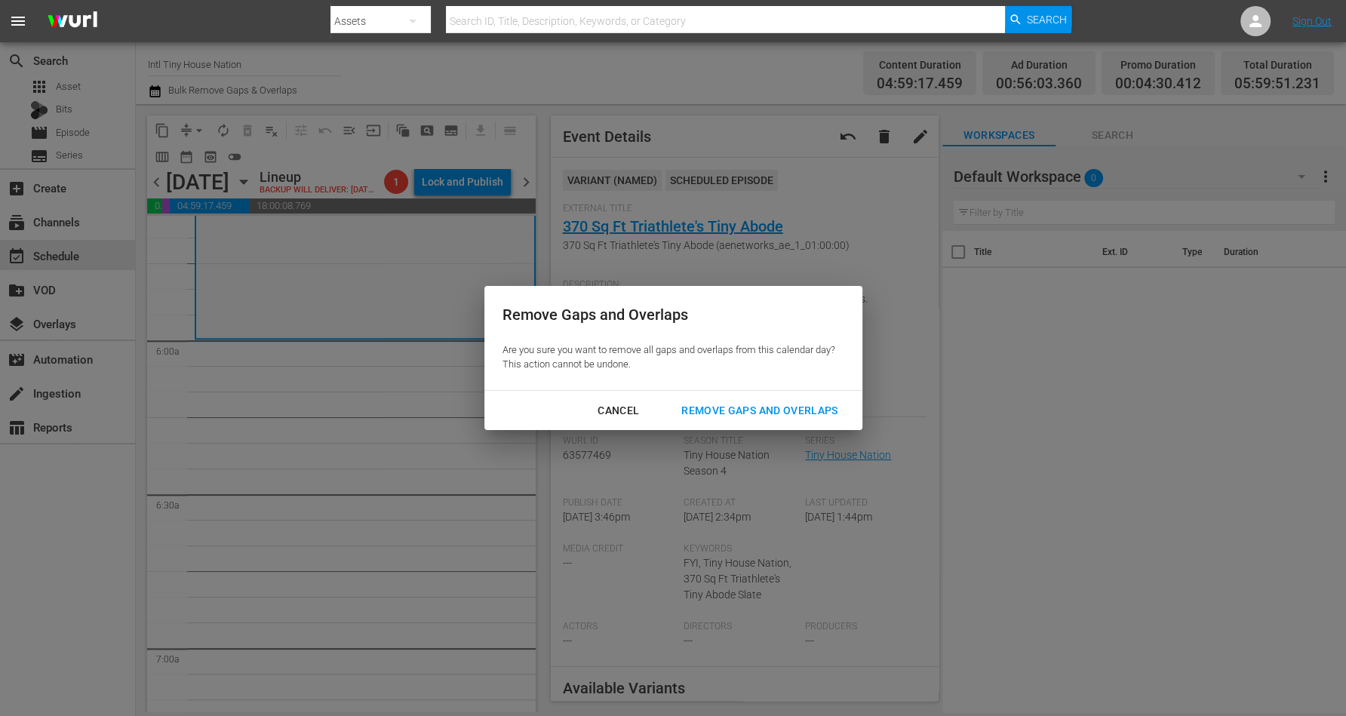
click at [724, 407] on div "Remove Gaps and Overlaps" at bounding box center [759, 410] width 180 height 19
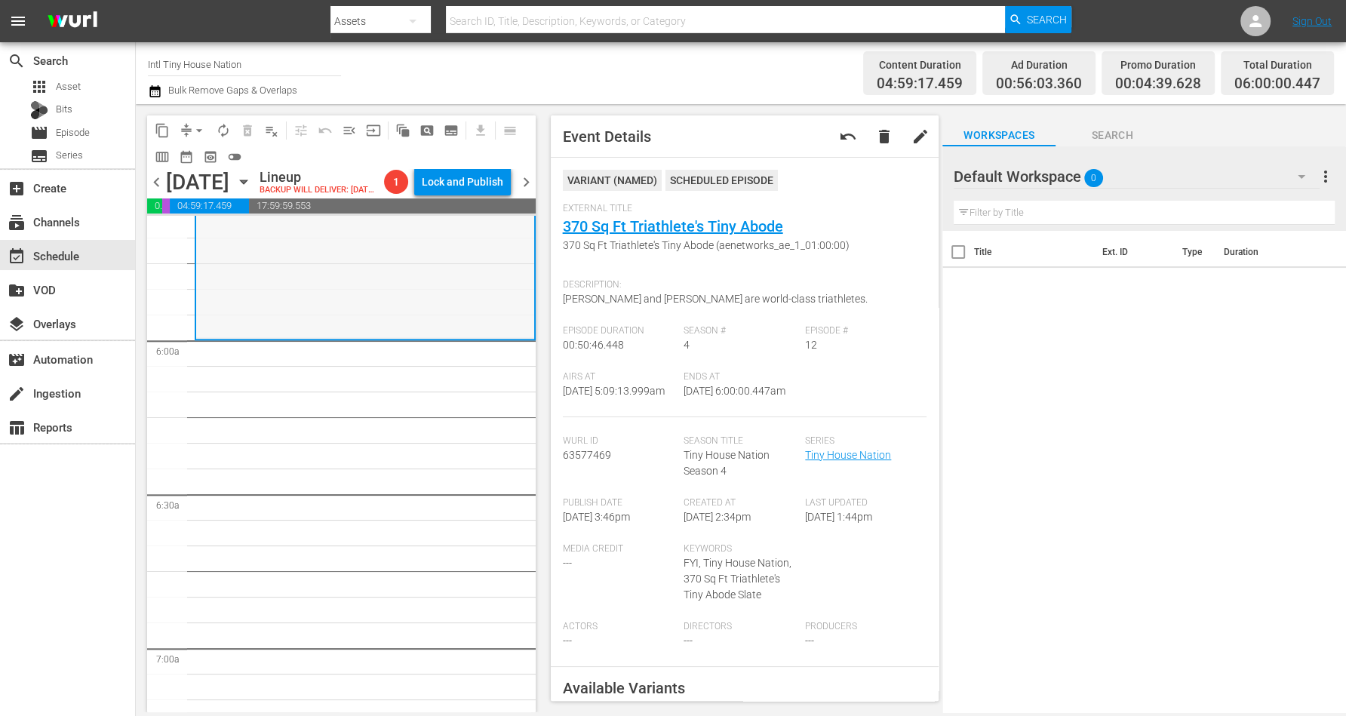
click at [356, 293] on div "Tiny House Nation / SE4 / EP12: 370 Sq Ft Triathlete's Tiny Abode 370 Sq Ft Tri…" at bounding box center [365, 209] width 338 height 256
click at [220, 127] on span "autorenew_outlined" at bounding box center [223, 130] width 15 height 15
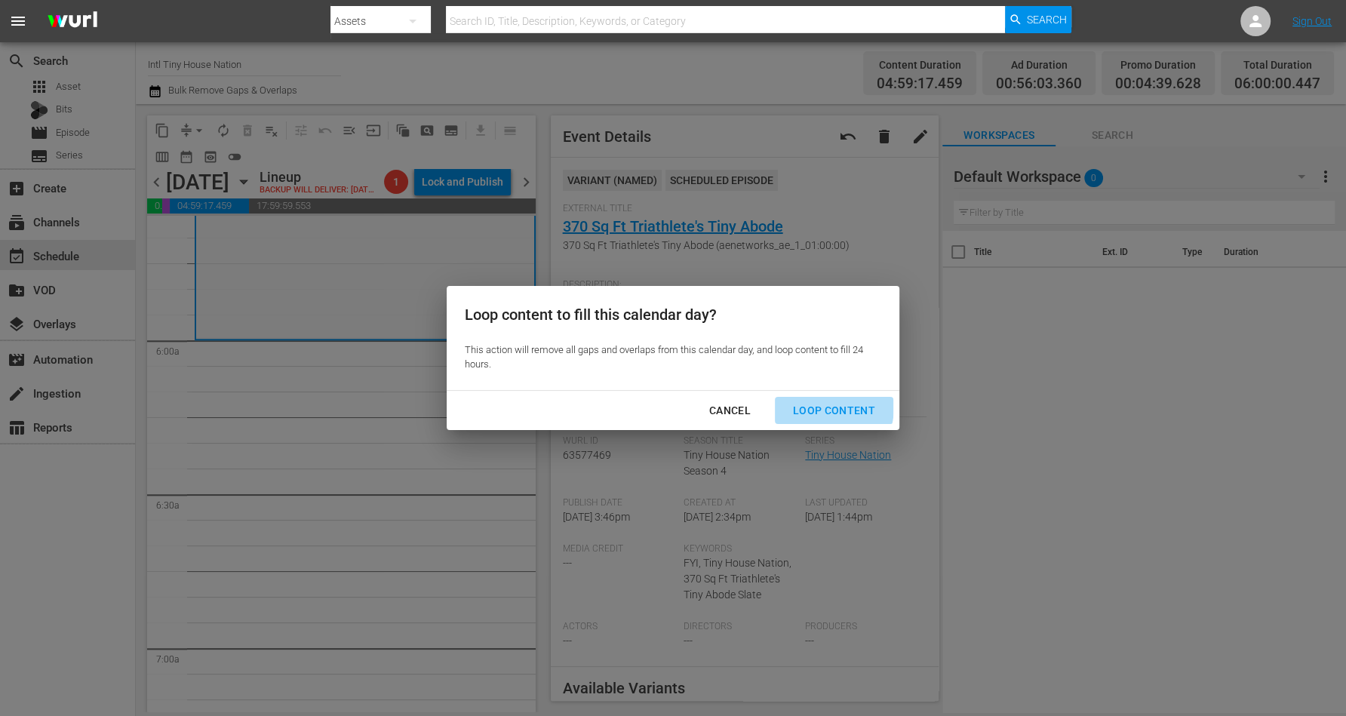
click at [823, 406] on div "Loop Content" at bounding box center [834, 410] width 106 height 19
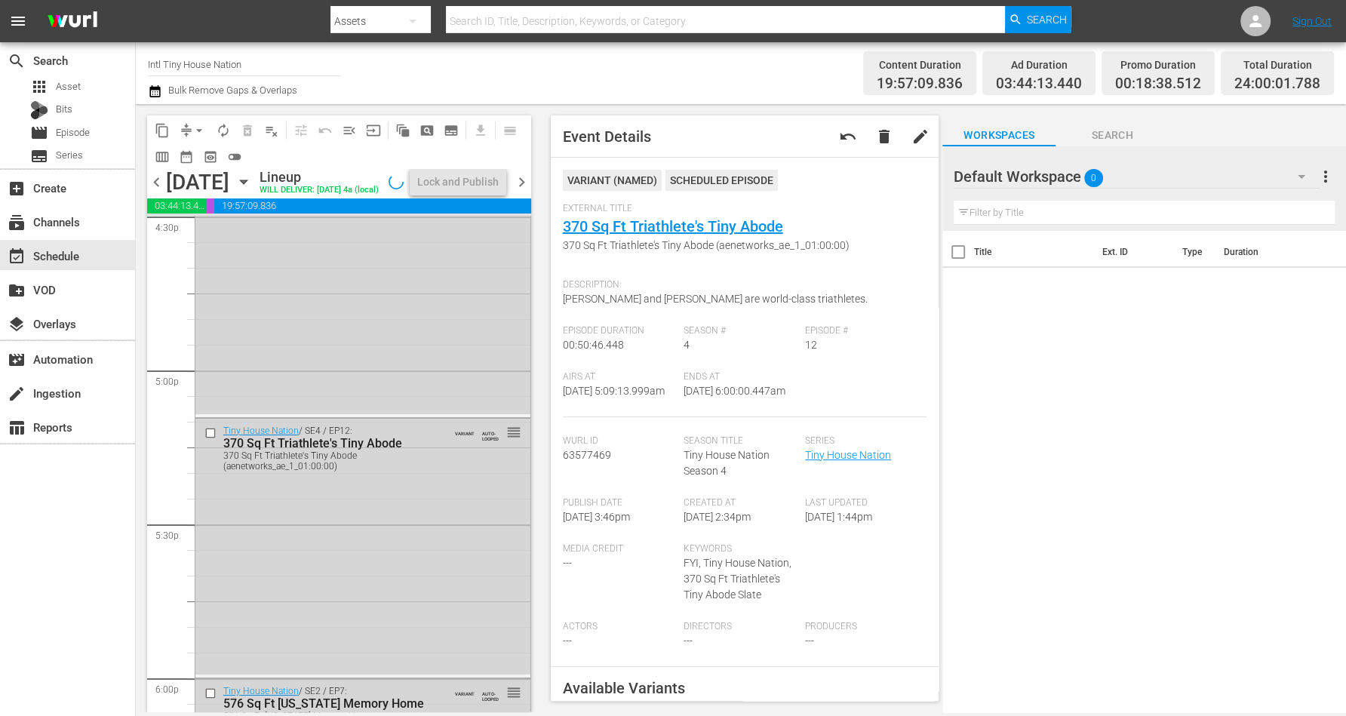
scroll to position [6915, 0]
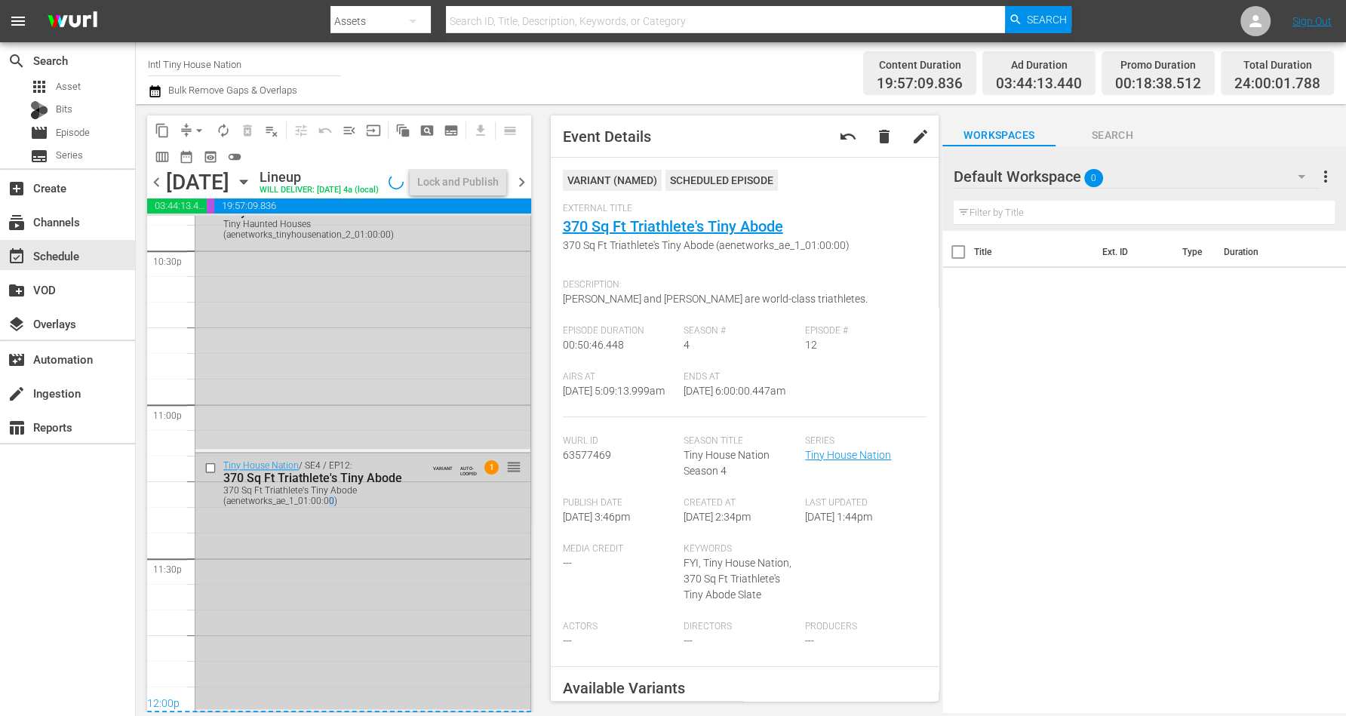
click at [330, 617] on div "Tiny House Nation / SE4 / EP12: 370 Sq Ft Triathlete's Tiny Abode 370 Sq Ft Tri…" at bounding box center [362, 581] width 335 height 256
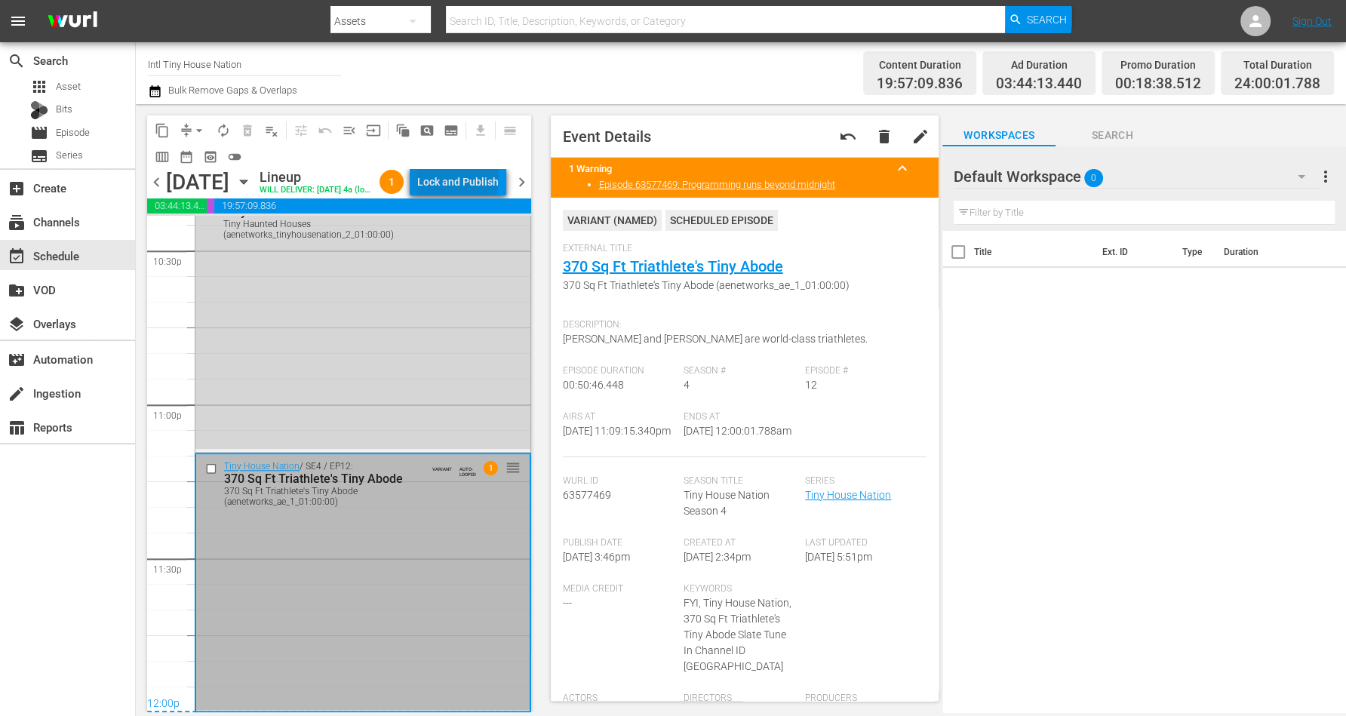
click at [487, 179] on div "Lock and Publish" at bounding box center [457, 181] width 81 height 27
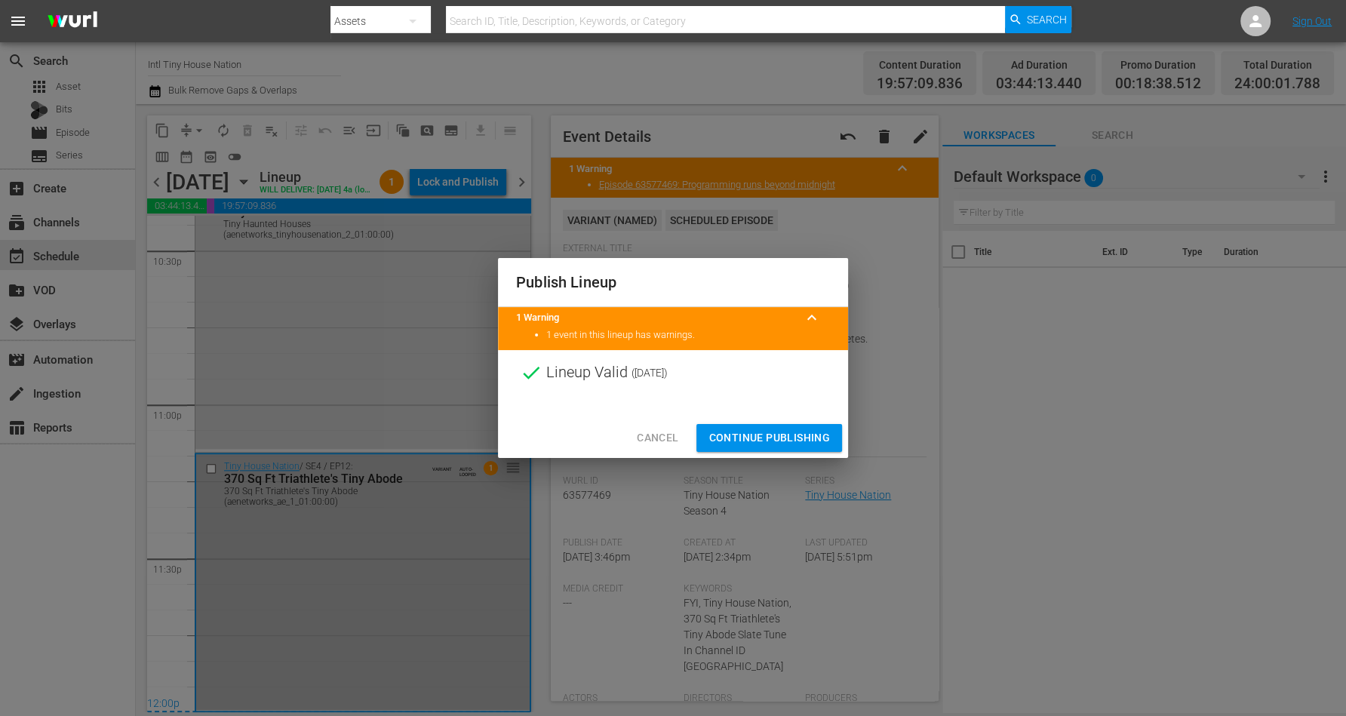
click at [758, 434] on span "Continue Publishing" at bounding box center [768, 437] width 121 height 19
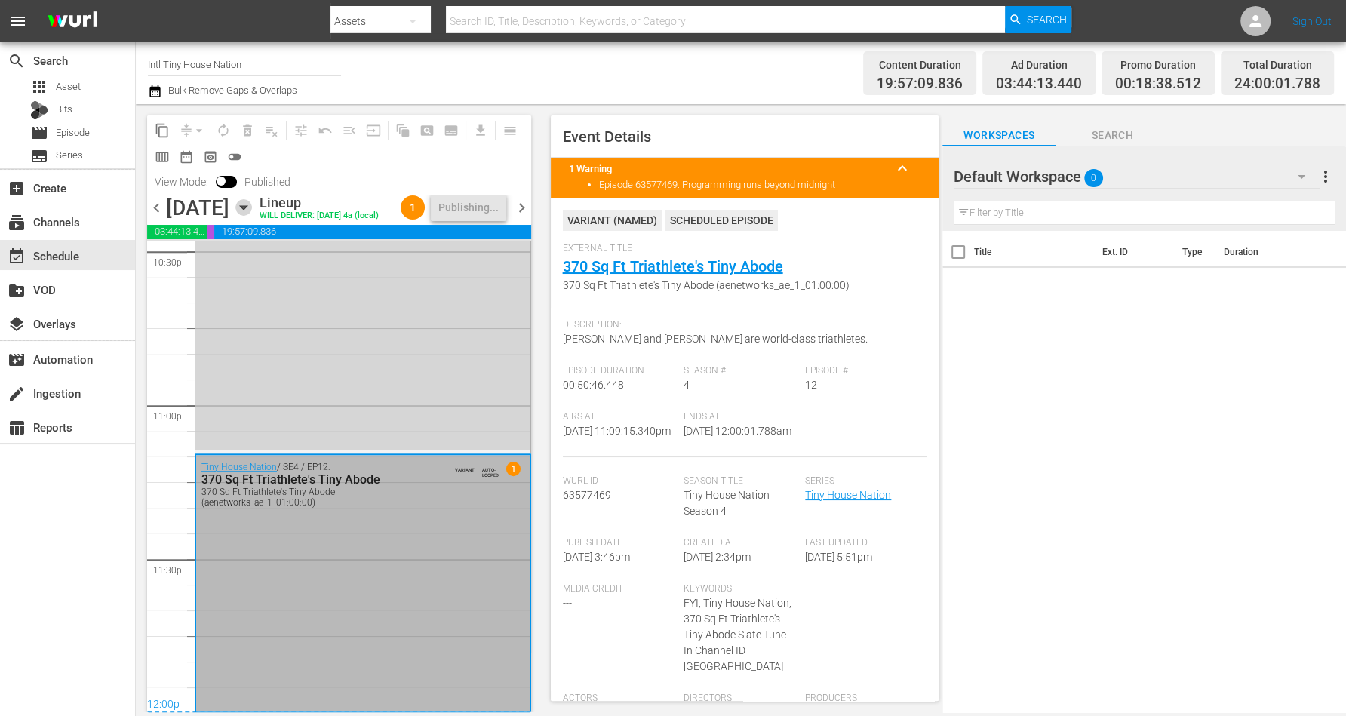
click at [252, 216] on icon "button" at bounding box center [243, 207] width 17 height 17
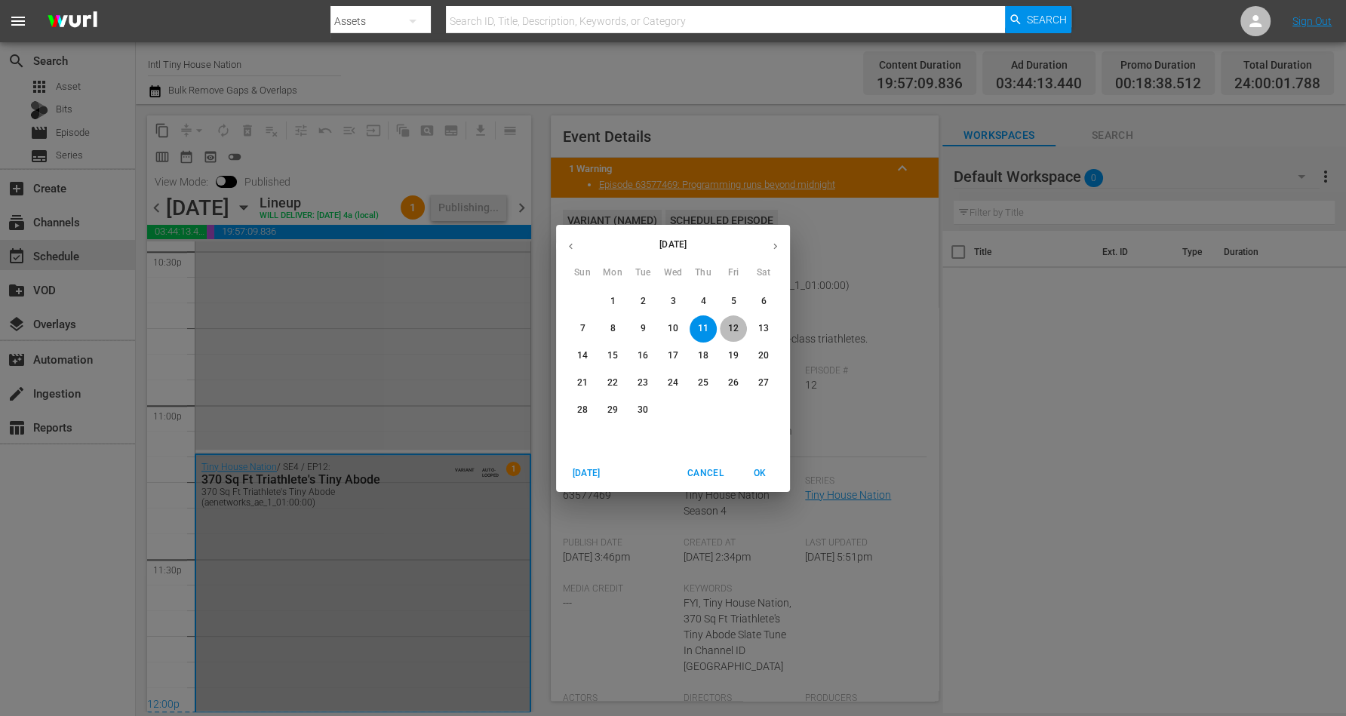
click at [732, 325] on p "12" at bounding box center [733, 328] width 11 height 13
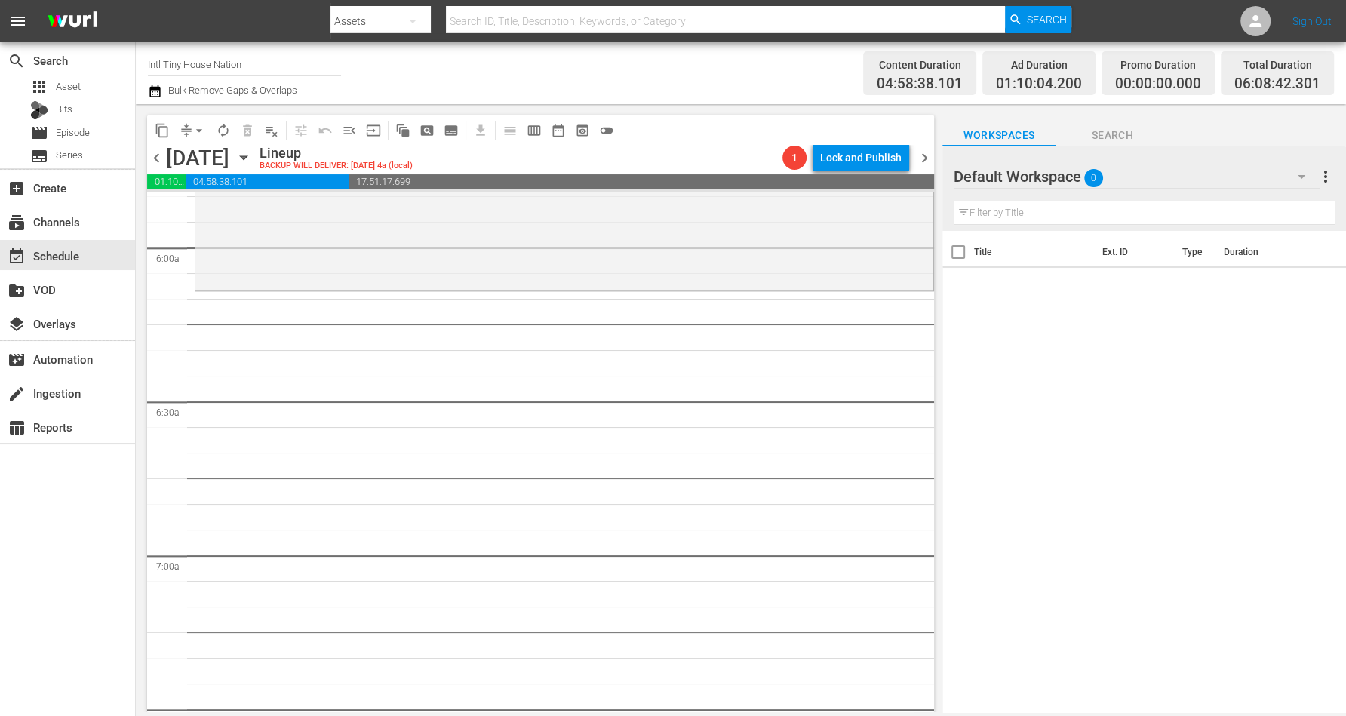
scroll to position [1509, 0]
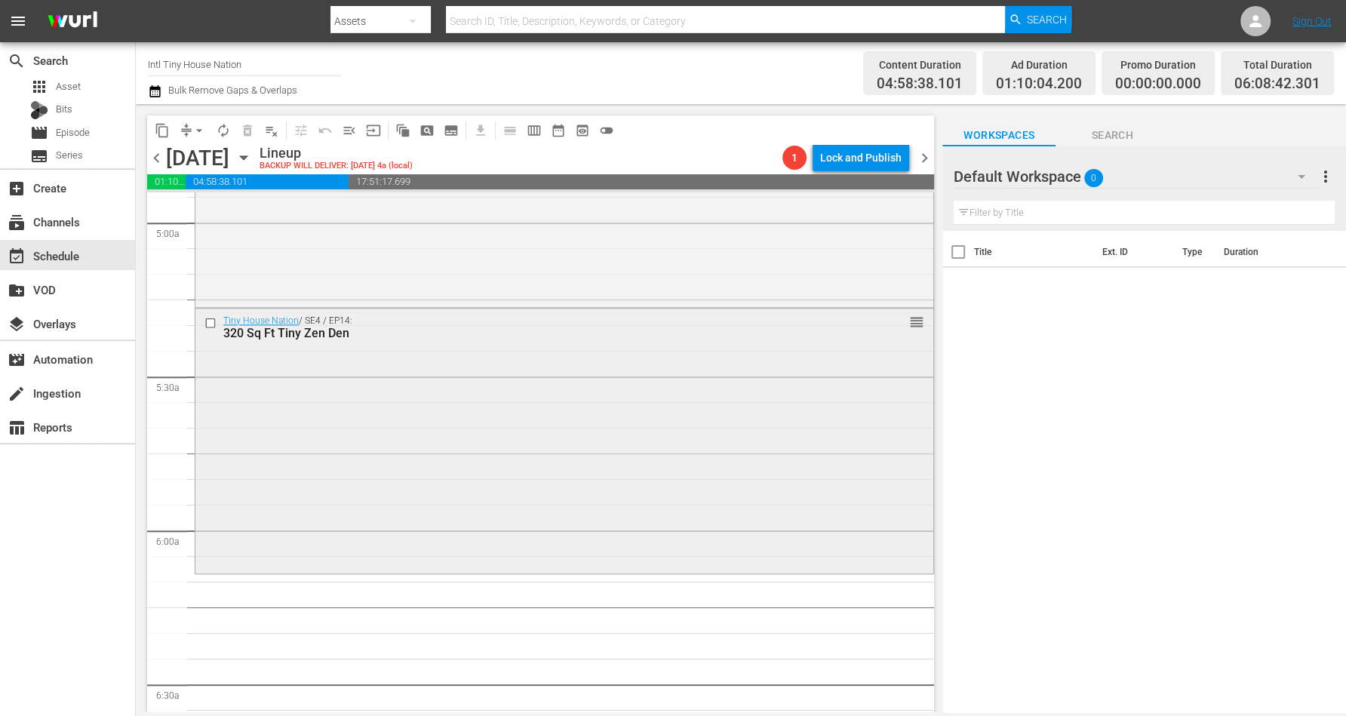
click at [315, 450] on div "Tiny House Nation / SE4 / EP14: 320 Sq Ft Tiny Zen Den reorder" at bounding box center [564, 440] width 738 height 263
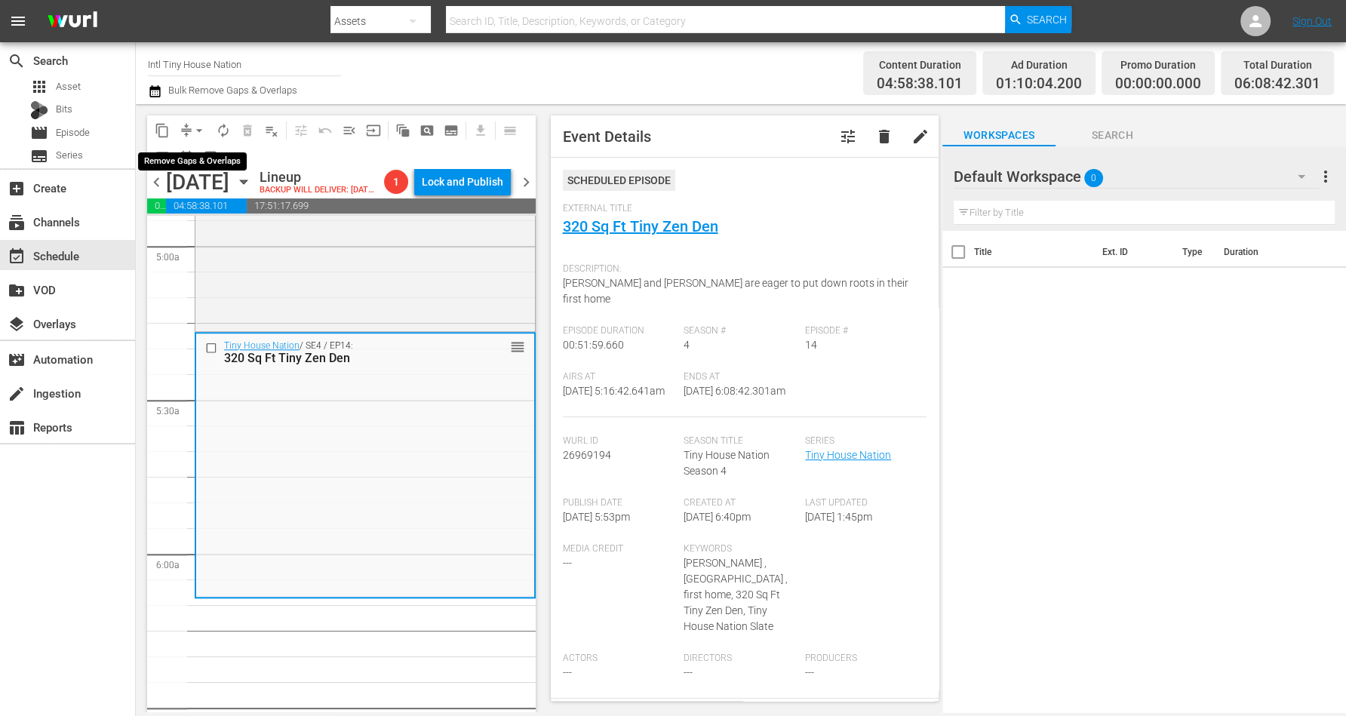
click at [195, 127] on span "arrow_drop_down" at bounding box center [199, 130] width 15 height 15
click at [193, 154] on li "Align to Midnight" at bounding box center [200, 160] width 158 height 25
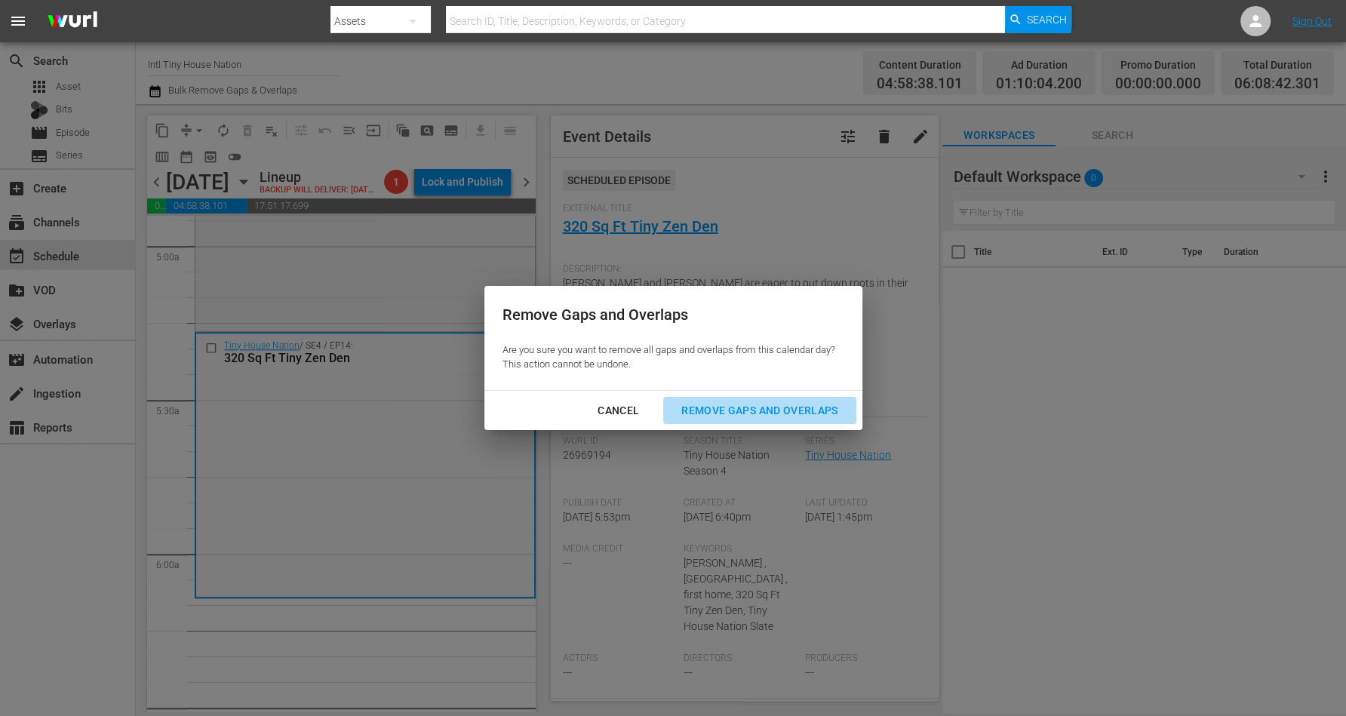
click at [748, 415] on div "Remove Gaps and Overlaps" at bounding box center [759, 410] width 180 height 19
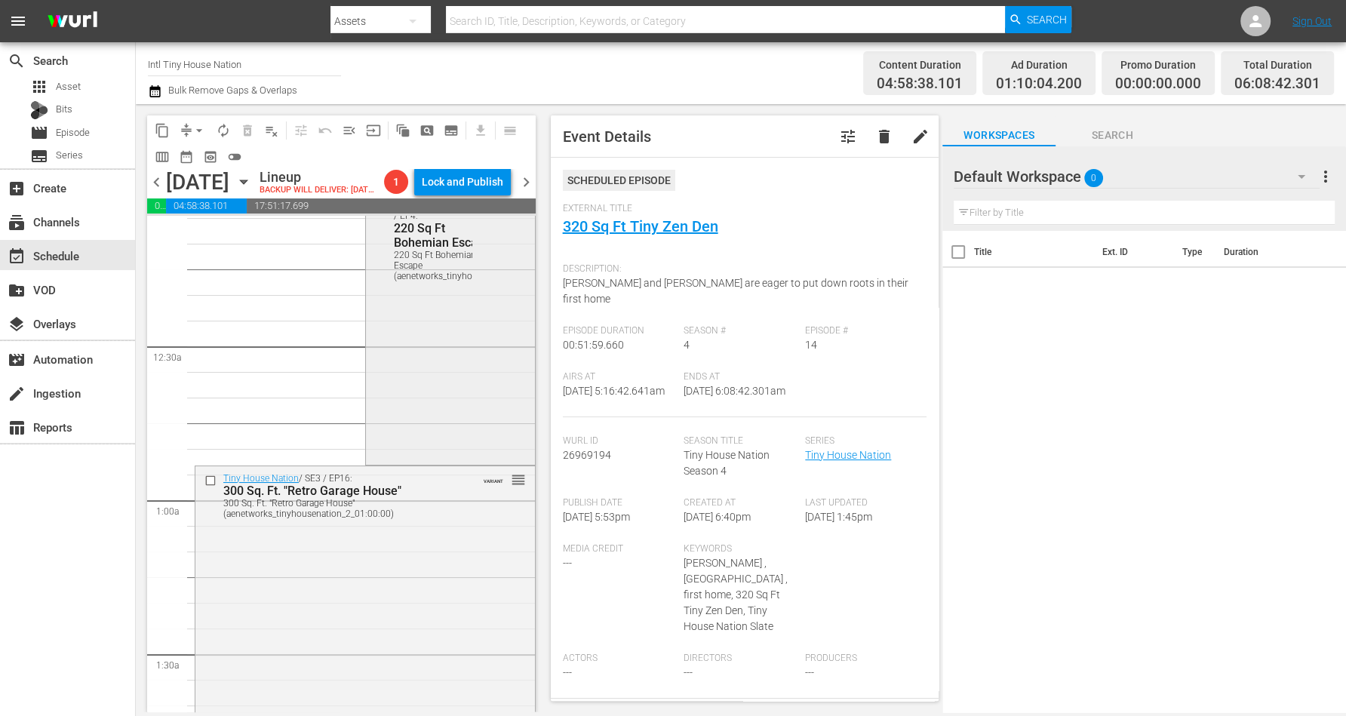
scroll to position [0, 0]
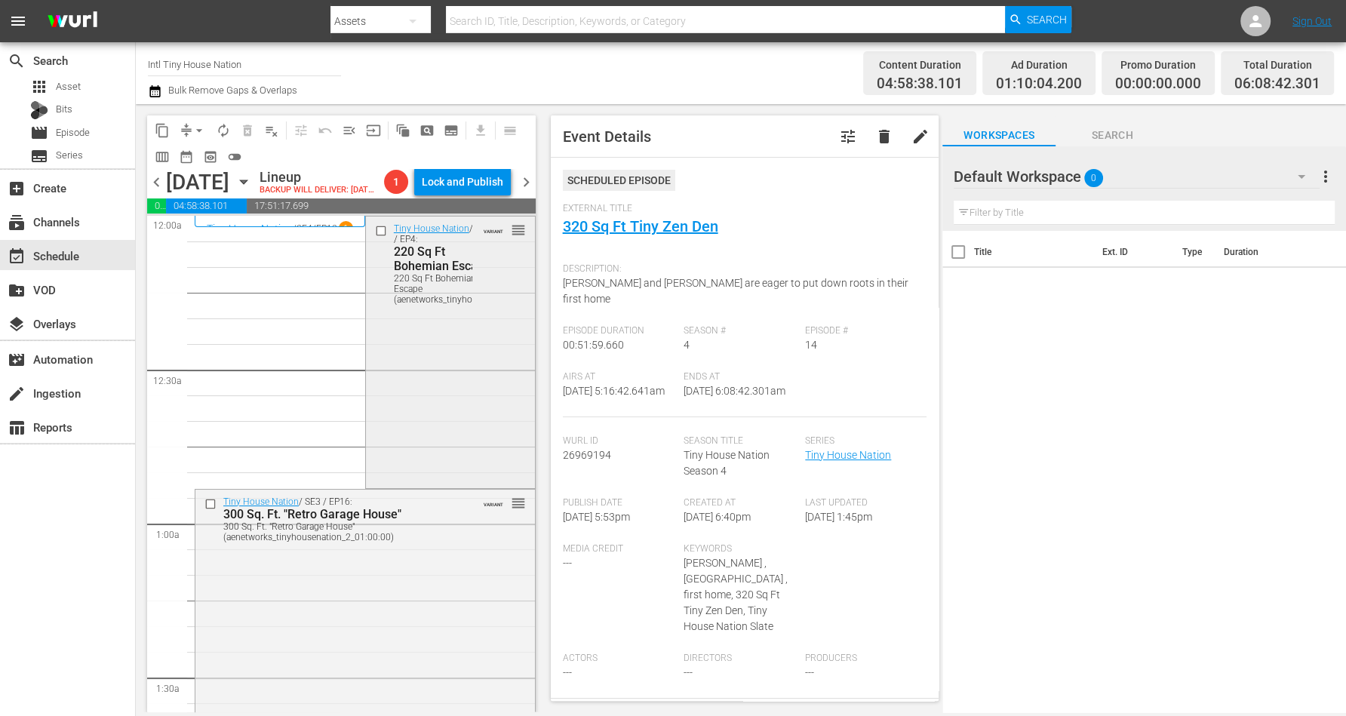
click at [412, 387] on div "Tiny House Nation / SE1 / EP4: 220 Sq Ft Bohemian Escape 220 Sq Ft Bohemian Esc…" at bounding box center [450, 350] width 169 height 269
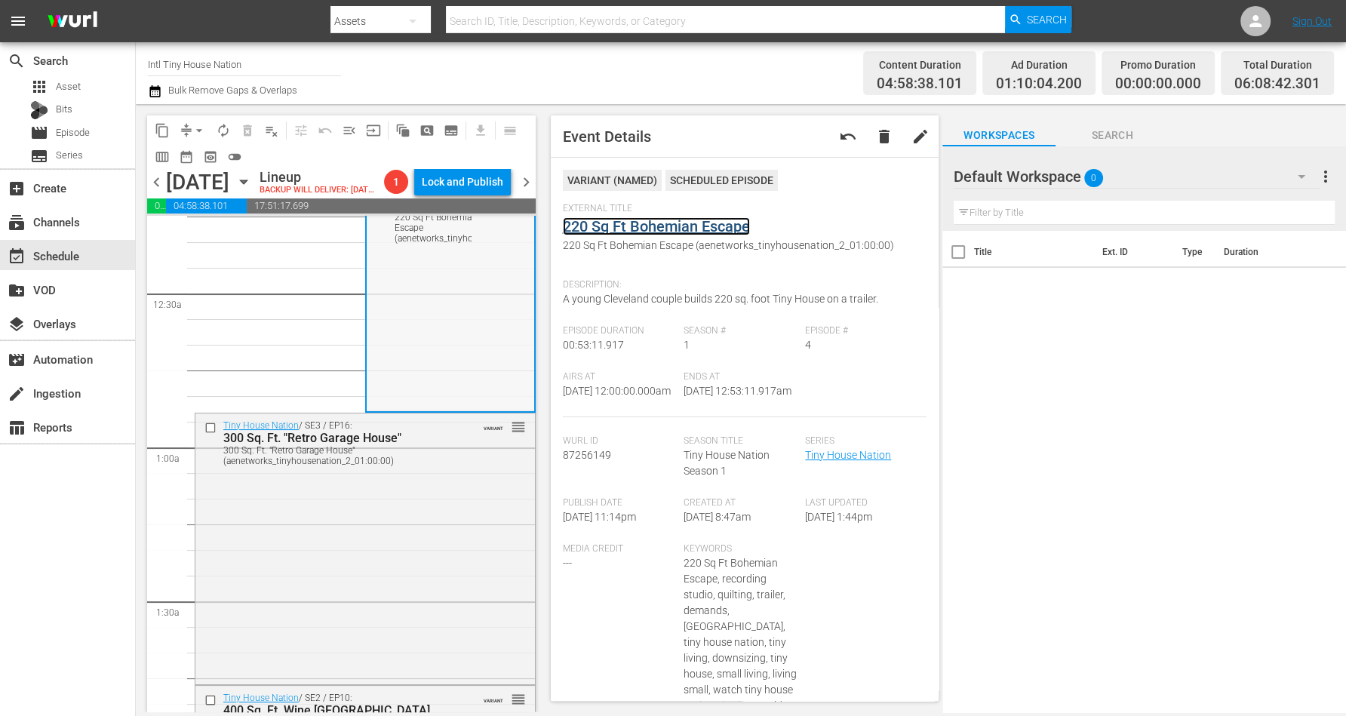
scroll to position [94, 0]
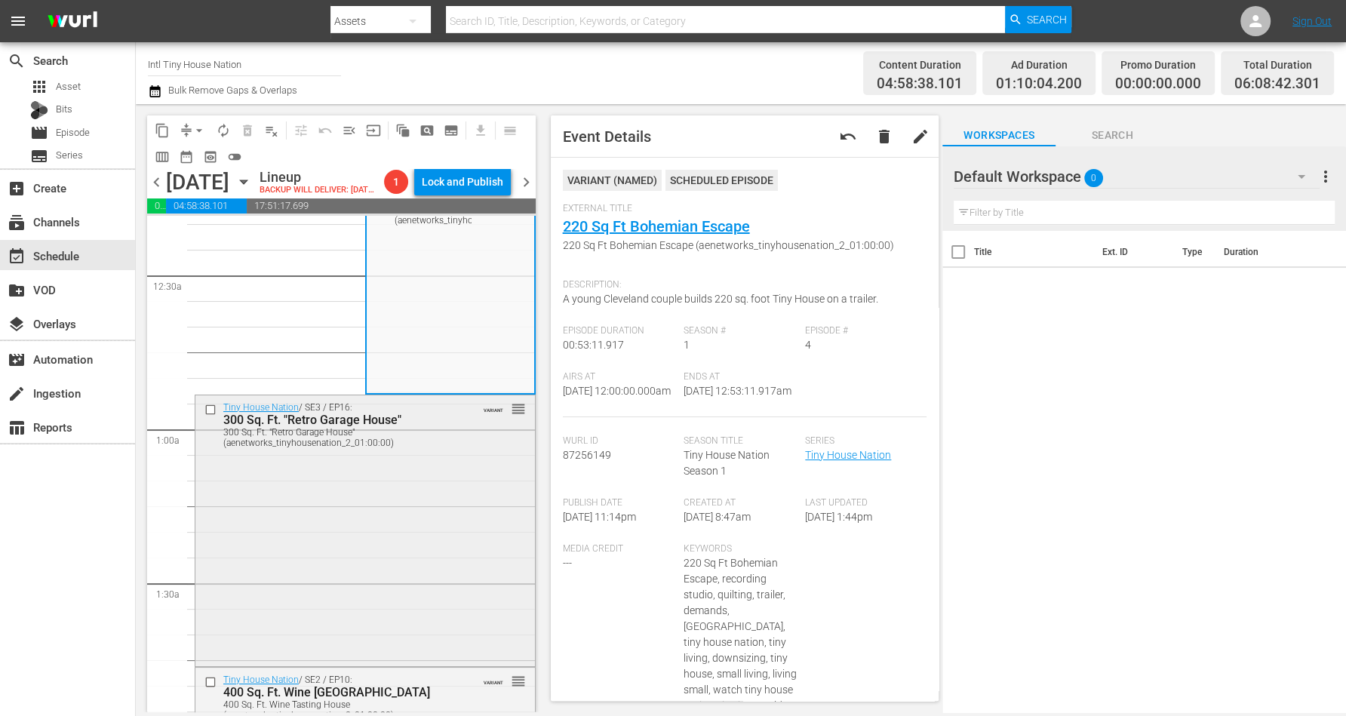
click at [315, 533] on div "Tiny House Nation / SE3 / EP16: 300 Sq. Ft. "Retro Garage House" 300 Sq. Ft. "R…" at bounding box center [364, 529] width 339 height 268
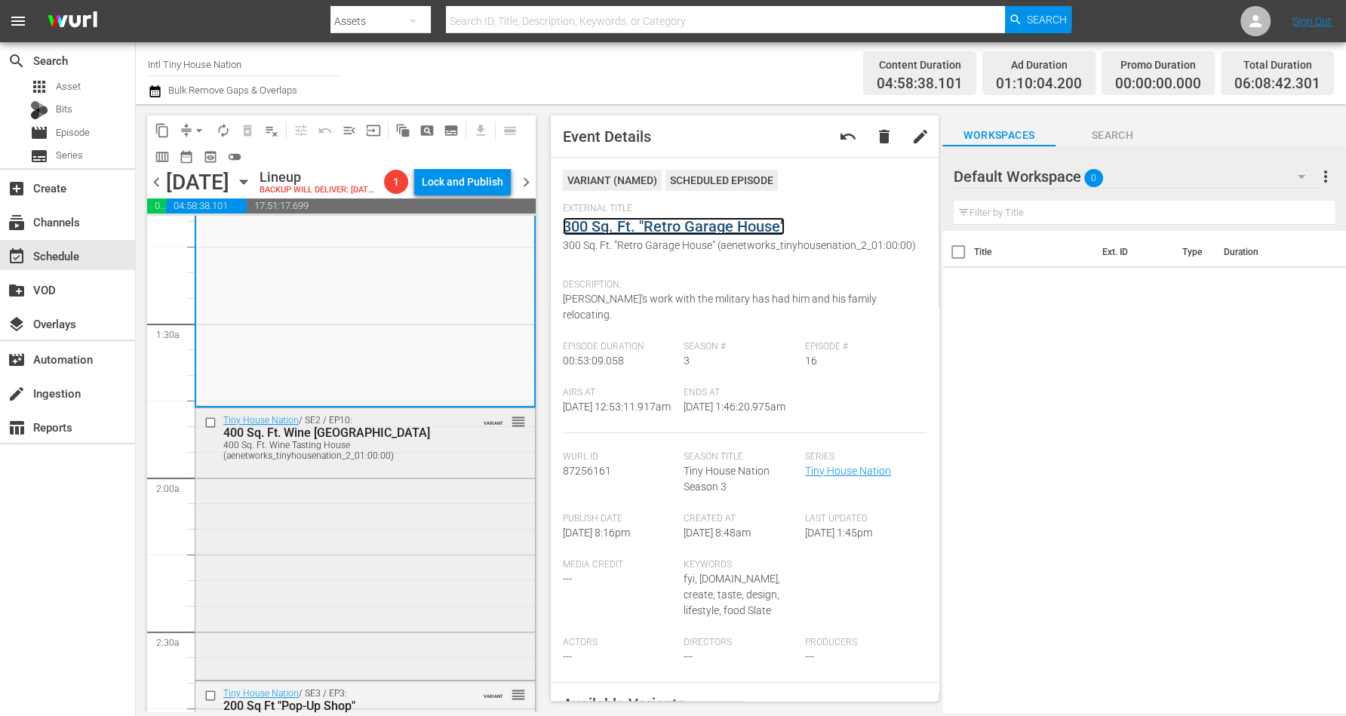
scroll to position [377, 0]
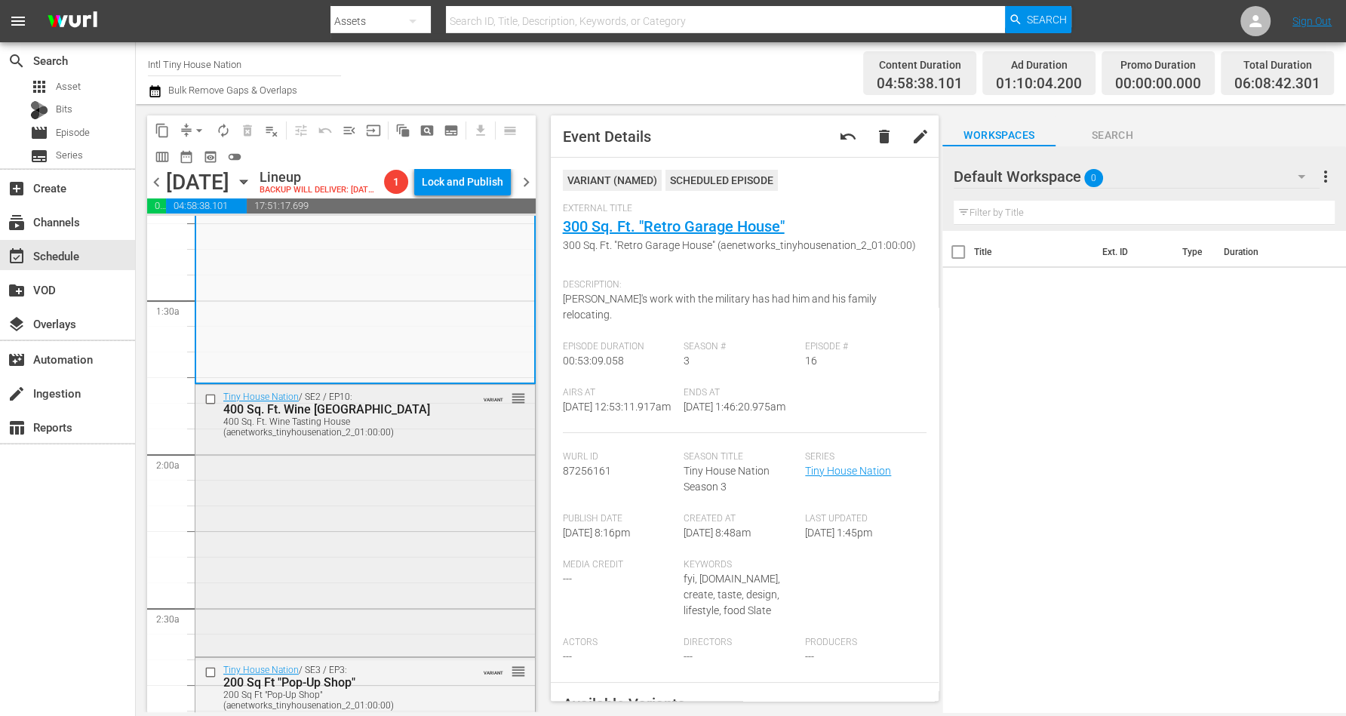
click at [330, 538] on div "Tiny House Nation / SE2 / EP10: 400 Sq. Ft. Wine Tasting House 400 Sq. Ft. Wine…" at bounding box center [364, 519] width 339 height 269
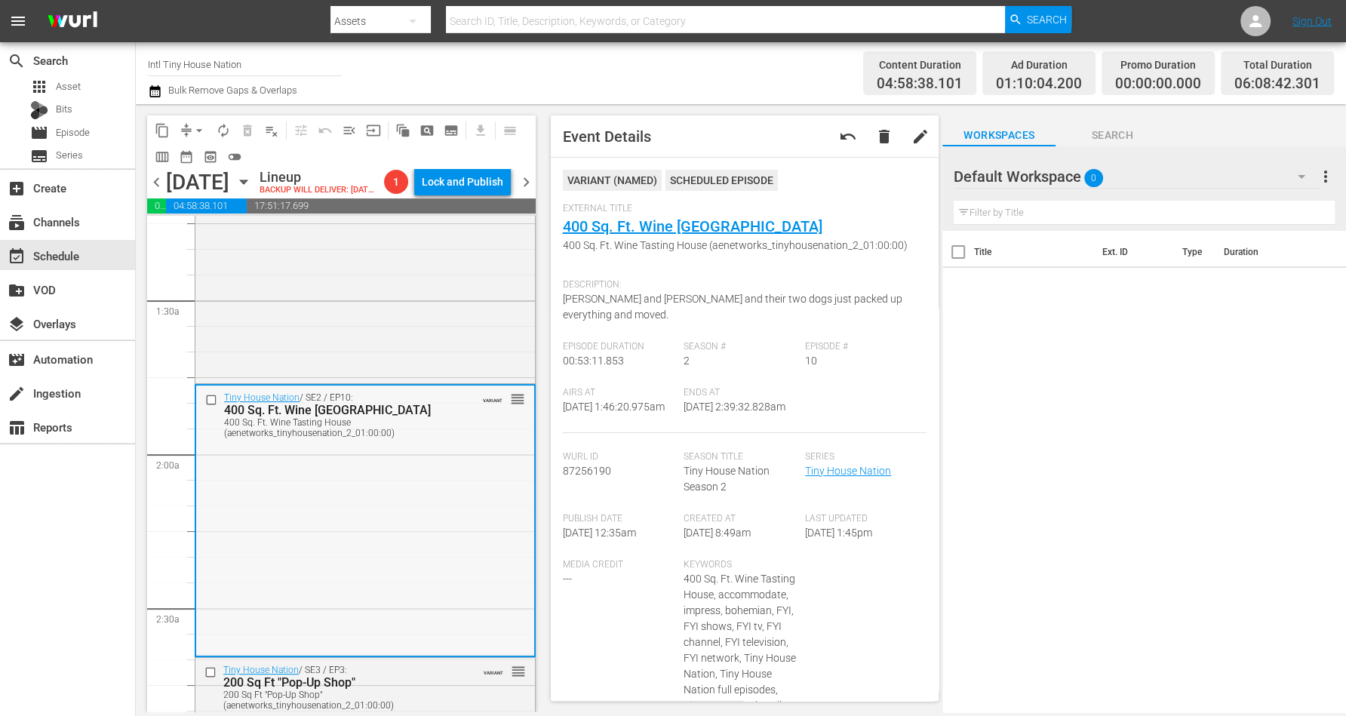
click at [386, 494] on div "Tiny House Nation / SE2 / EP10: 400 Sq. Ft. Wine Tasting House 400 Sq. Ft. Wine…" at bounding box center [365, 519] width 338 height 269
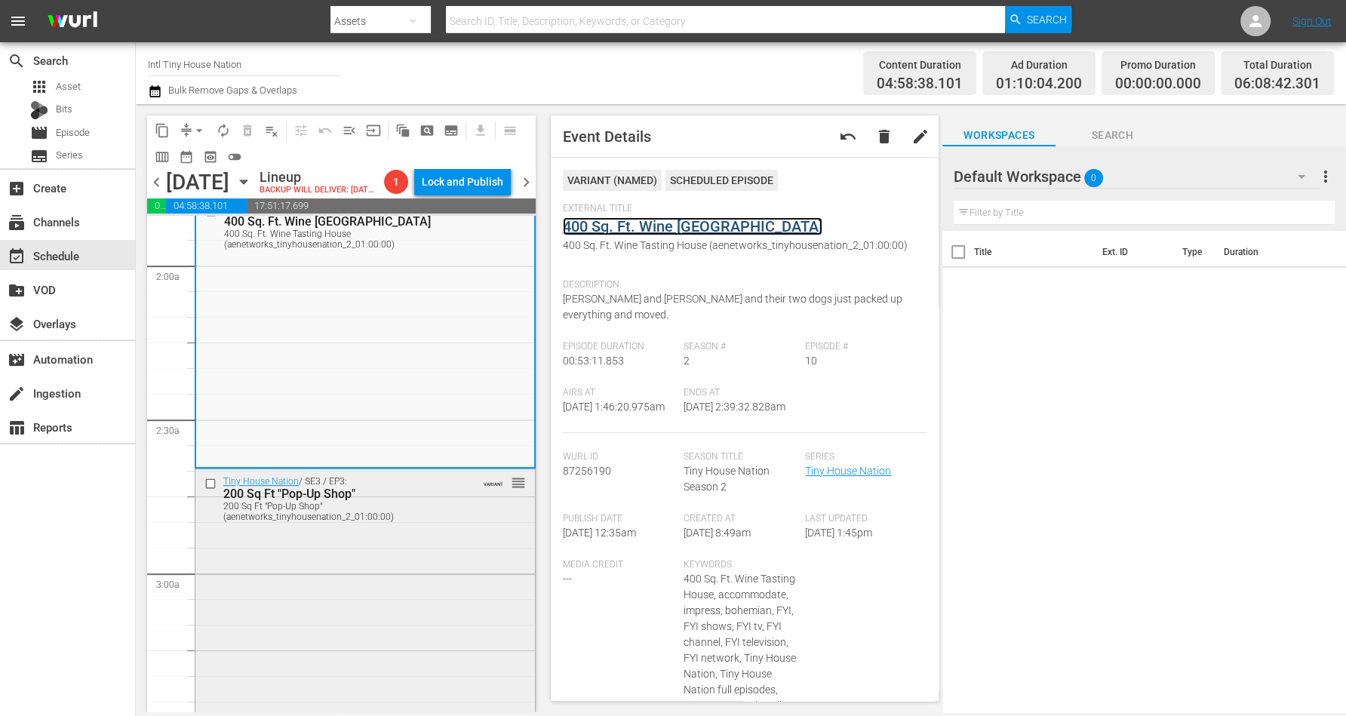
scroll to position [754, 0]
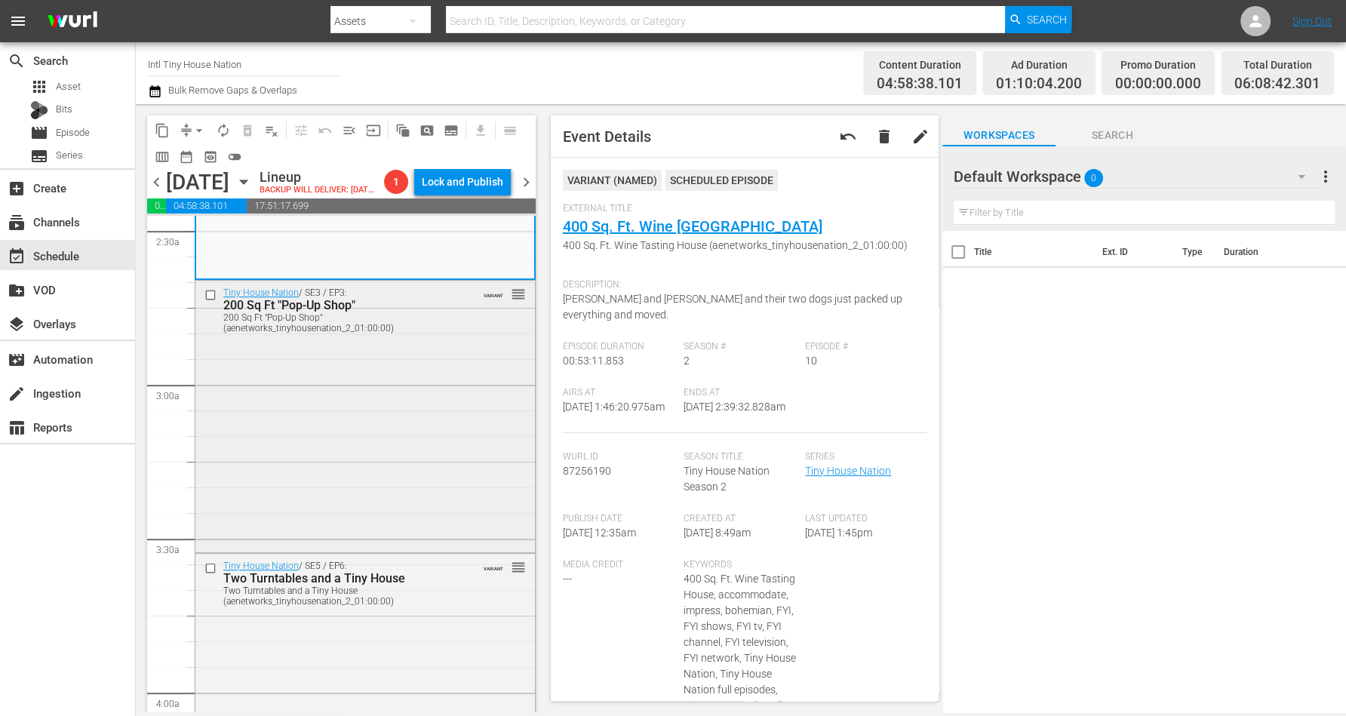
click at [348, 453] on div "Tiny House Nation / SE3 / EP3: 200 Sq Ft "Pop-Up Shop" 200 Sq Ft "Pop-Up Shop" …" at bounding box center [364, 415] width 339 height 269
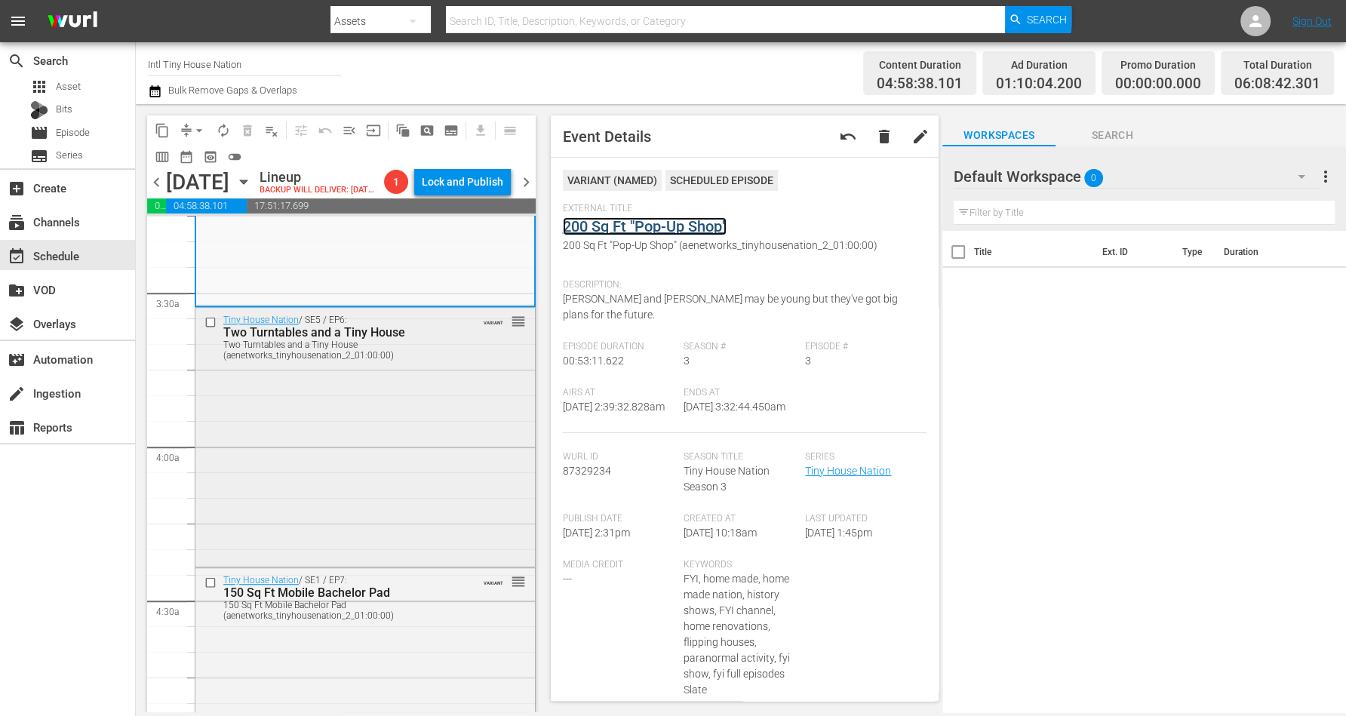
scroll to position [1037, 0]
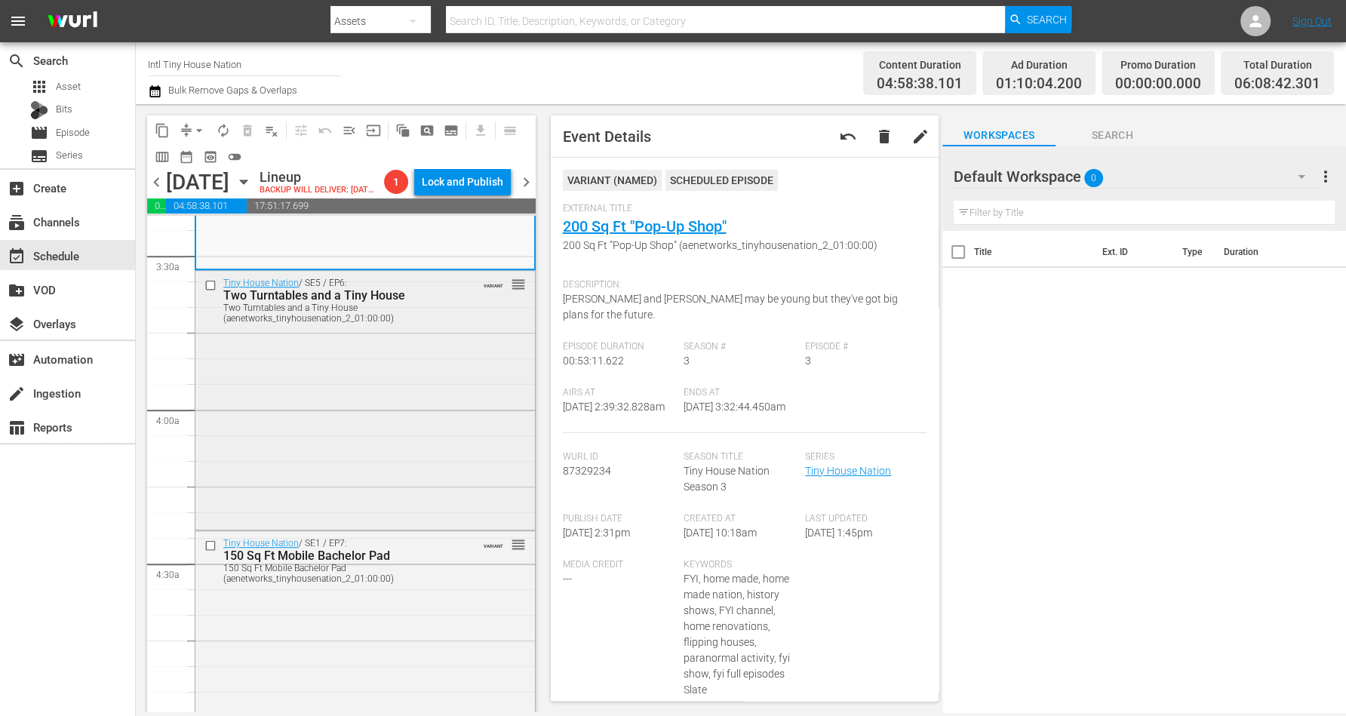
click at [370, 387] on div "Tiny House Nation / SE5 / EP6: Two Turntables and a Tiny House Two Turntables a…" at bounding box center [364, 399] width 339 height 256
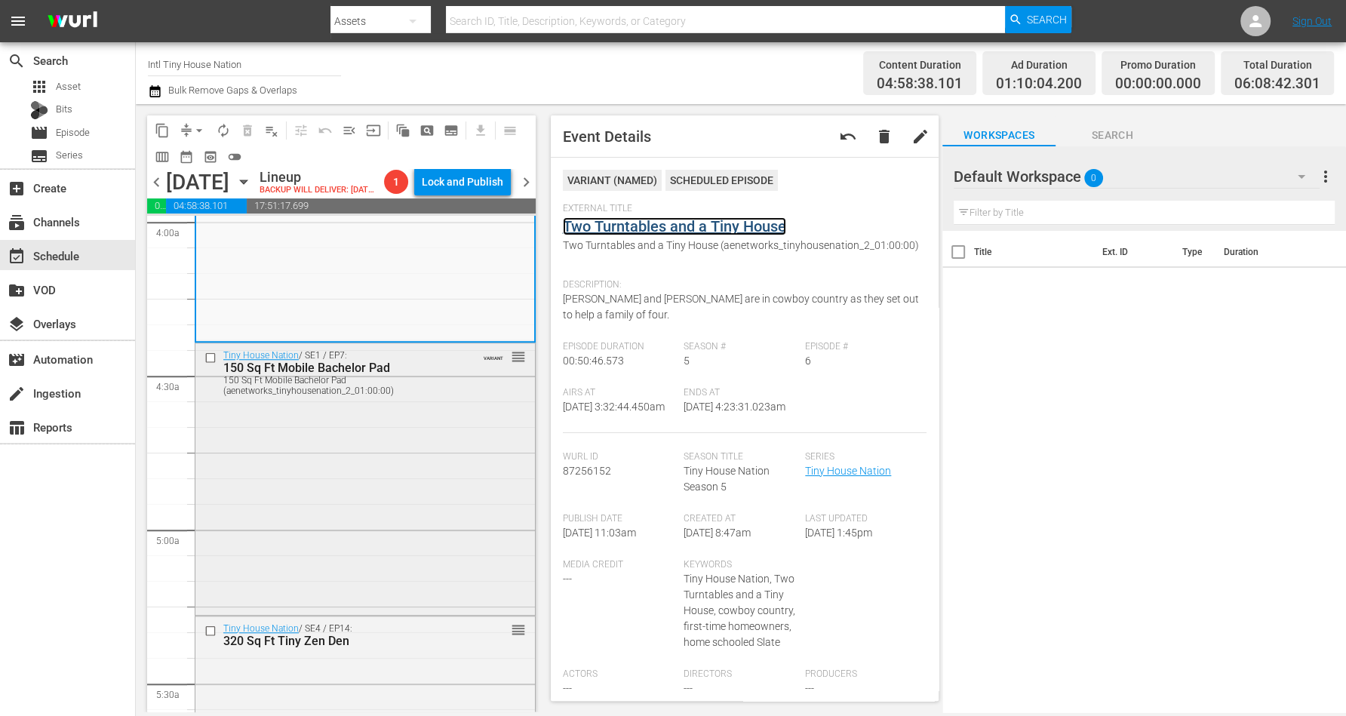
scroll to position [1226, 0]
click at [355, 468] on div "Tiny House Nation / SE1 / EP7: 150 Sq Ft Mobile Bachelor Pad 150 Sq Ft Mobile B…" at bounding box center [364, 476] width 339 height 269
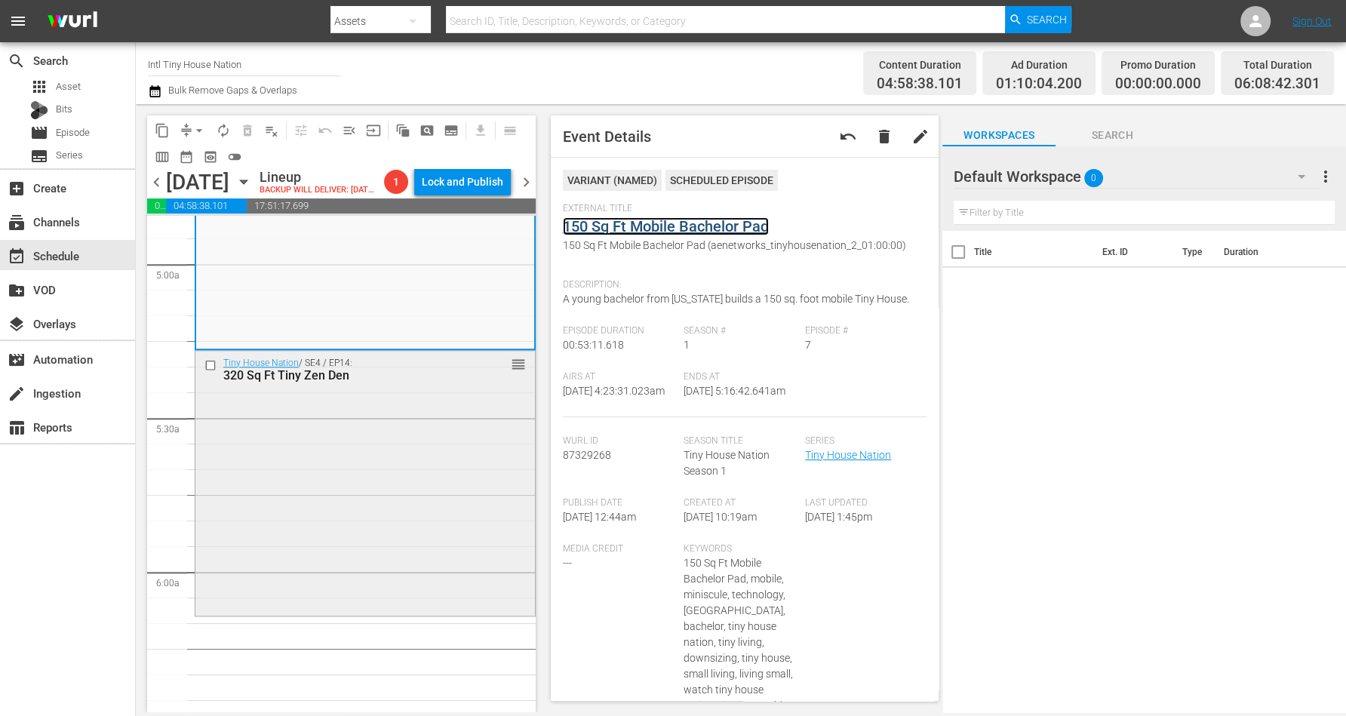
scroll to position [1509, 0]
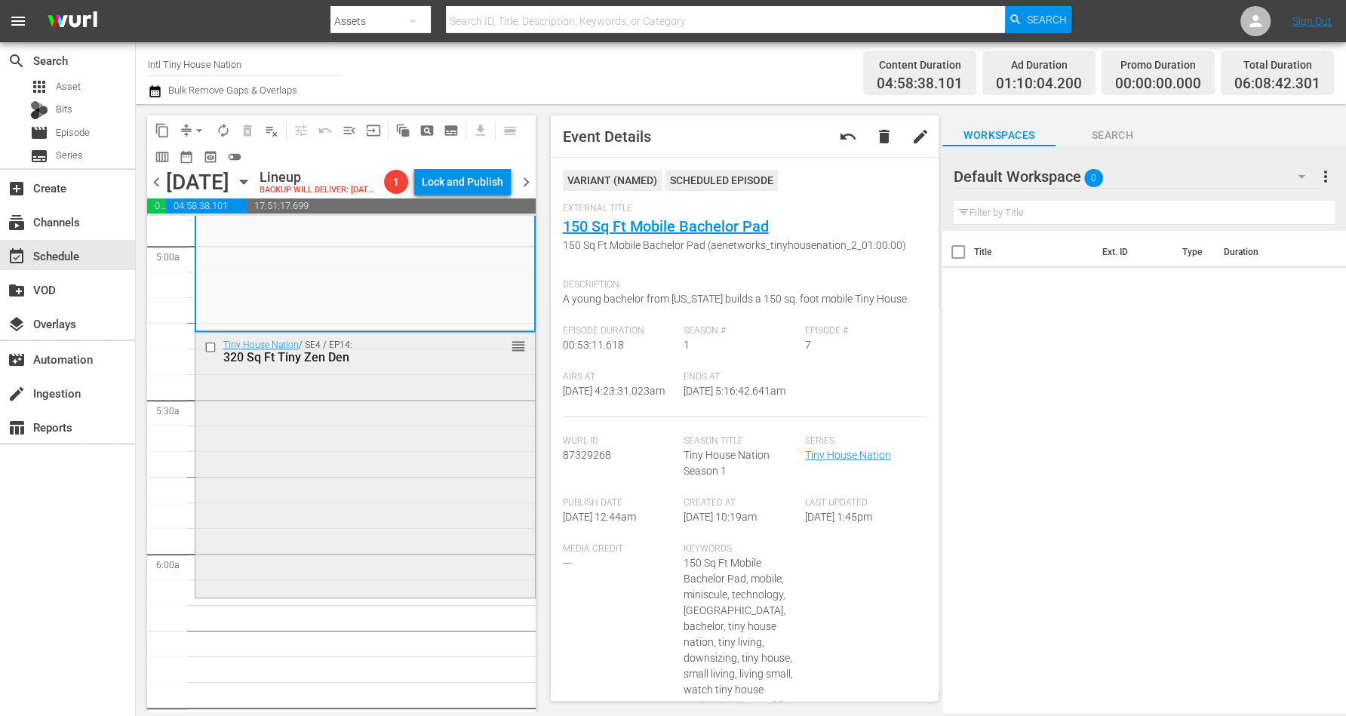
click at [370, 447] on div "Tiny House Nation / SE4 / EP14: 320 Sq Ft Tiny Zen Den reorder" at bounding box center [364, 464] width 339 height 263
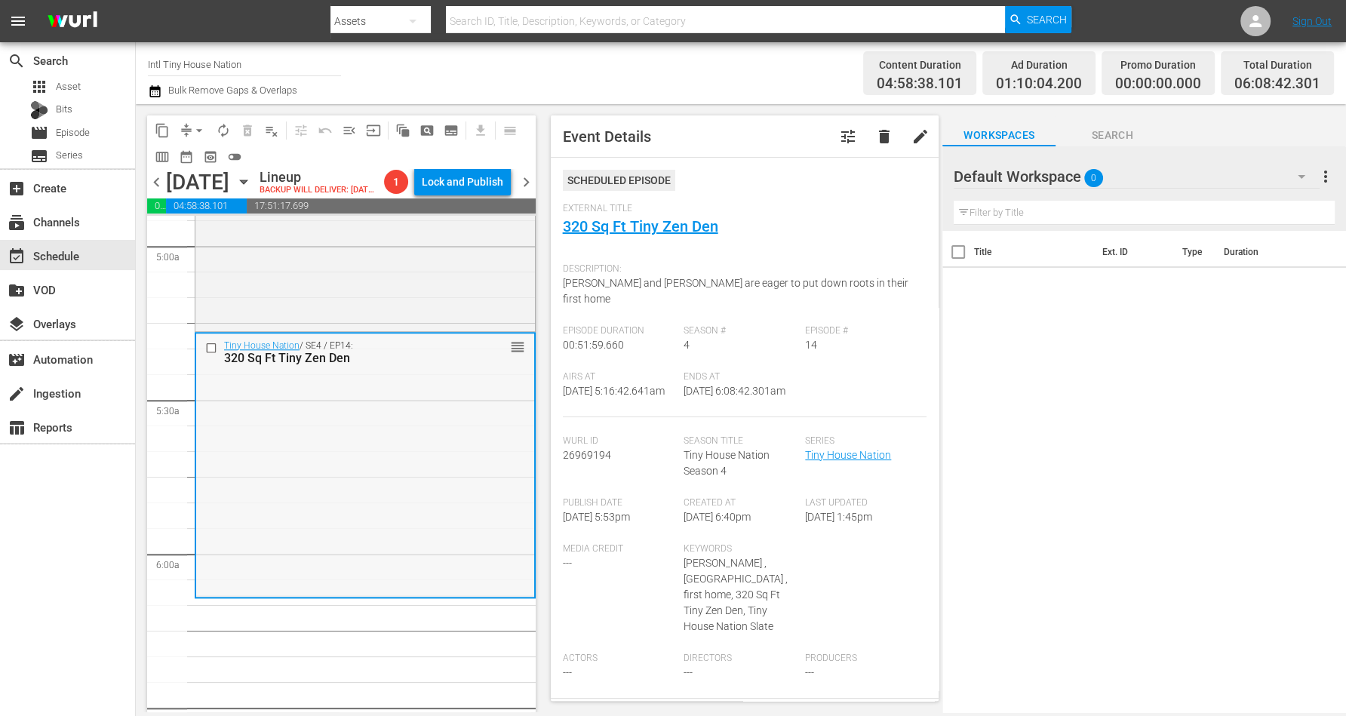
click at [352, 428] on div "Tiny House Nation / SE4 / EP14: 320 Sq Ft Tiny Zen Den reorder" at bounding box center [365, 464] width 338 height 263
click at [199, 129] on span "arrow_drop_down" at bounding box center [199, 130] width 15 height 15
click at [205, 152] on li "Align to Midnight" at bounding box center [200, 160] width 158 height 25
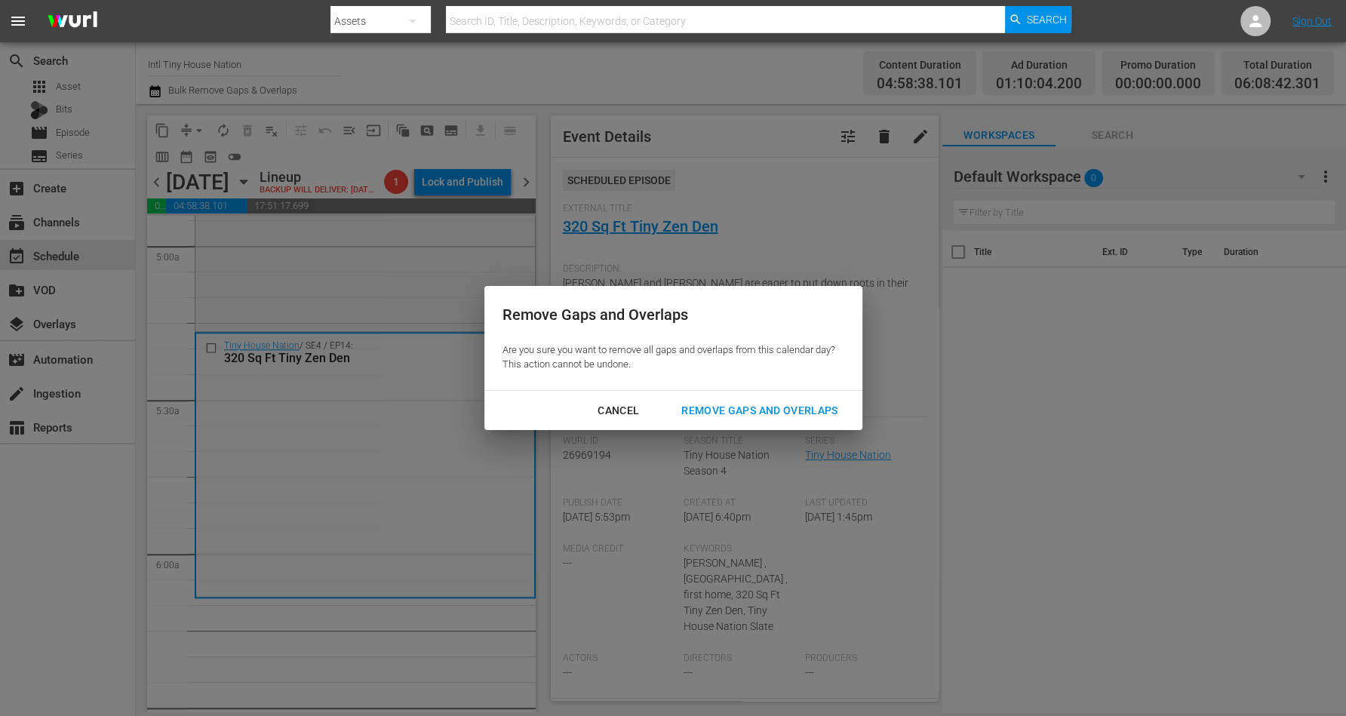
click at [754, 407] on div "Remove Gaps and Overlaps" at bounding box center [759, 410] width 180 height 19
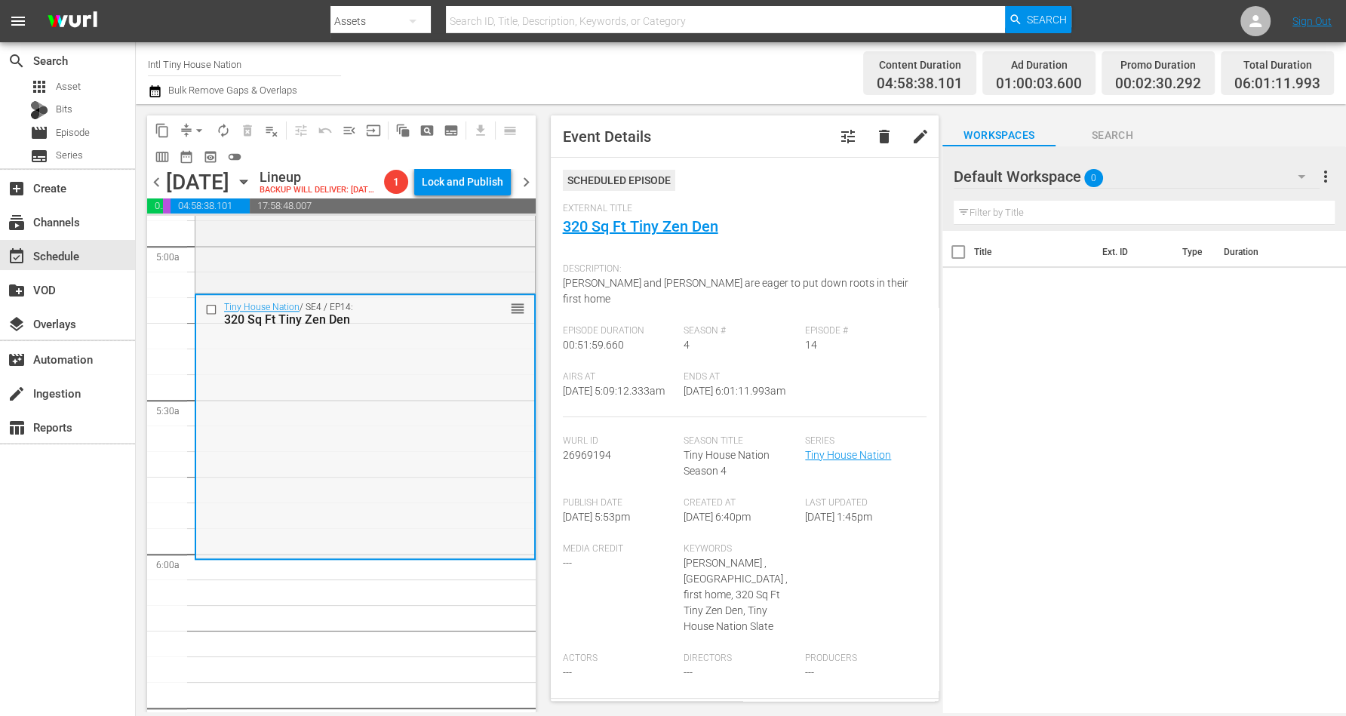
click at [398, 377] on div "Tiny House Nation / SE4 / EP14: 320 Sq Ft Tiny Zen Den reorder" at bounding box center [365, 426] width 338 height 263
click at [197, 124] on span "arrow_drop_down" at bounding box center [199, 130] width 15 height 15
click at [217, 154] on li "Align to Midnight" at bounding box center [200, 160] width 158 height 25
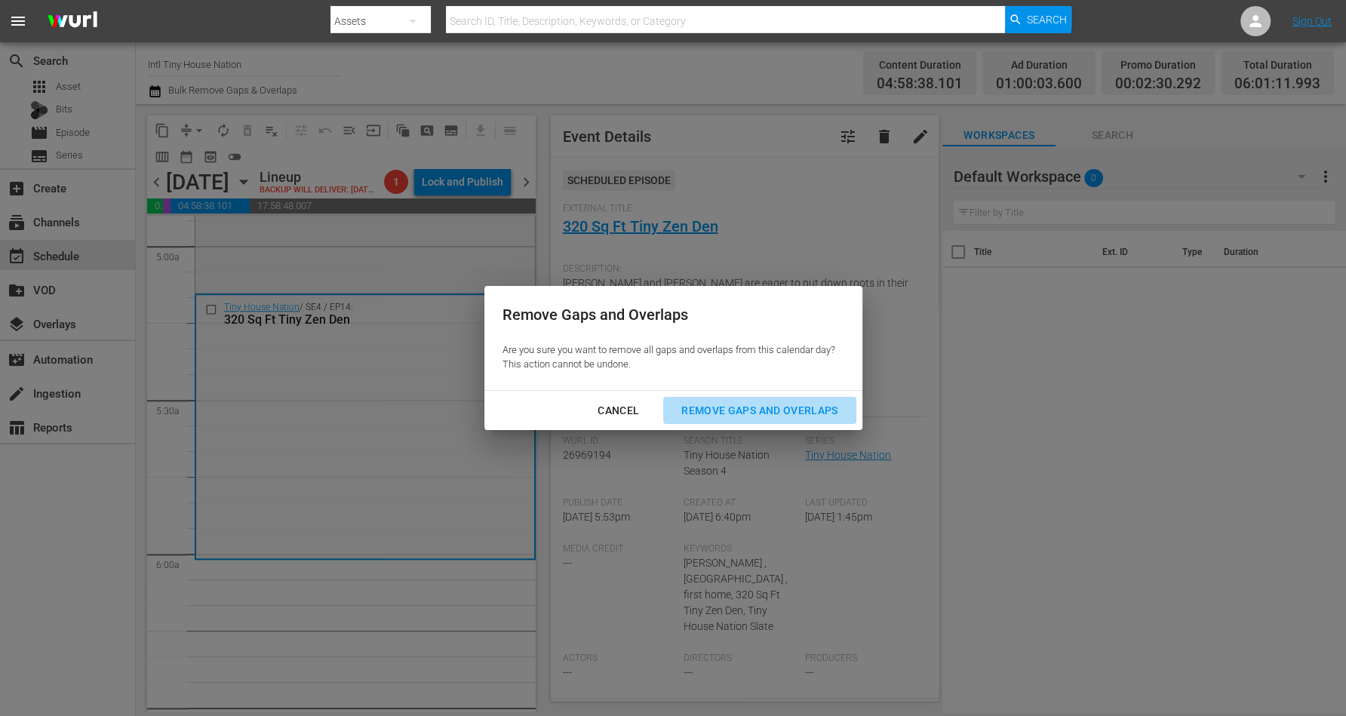
drag, startPoint x: 757, startPoint y: 406, endPoint x: 751, endPoint y: 358, distance: 47.9
click at [755, 404] on div "Remove Gaps and Overlaps" at bounding box center [759, 410] width 180 height 19
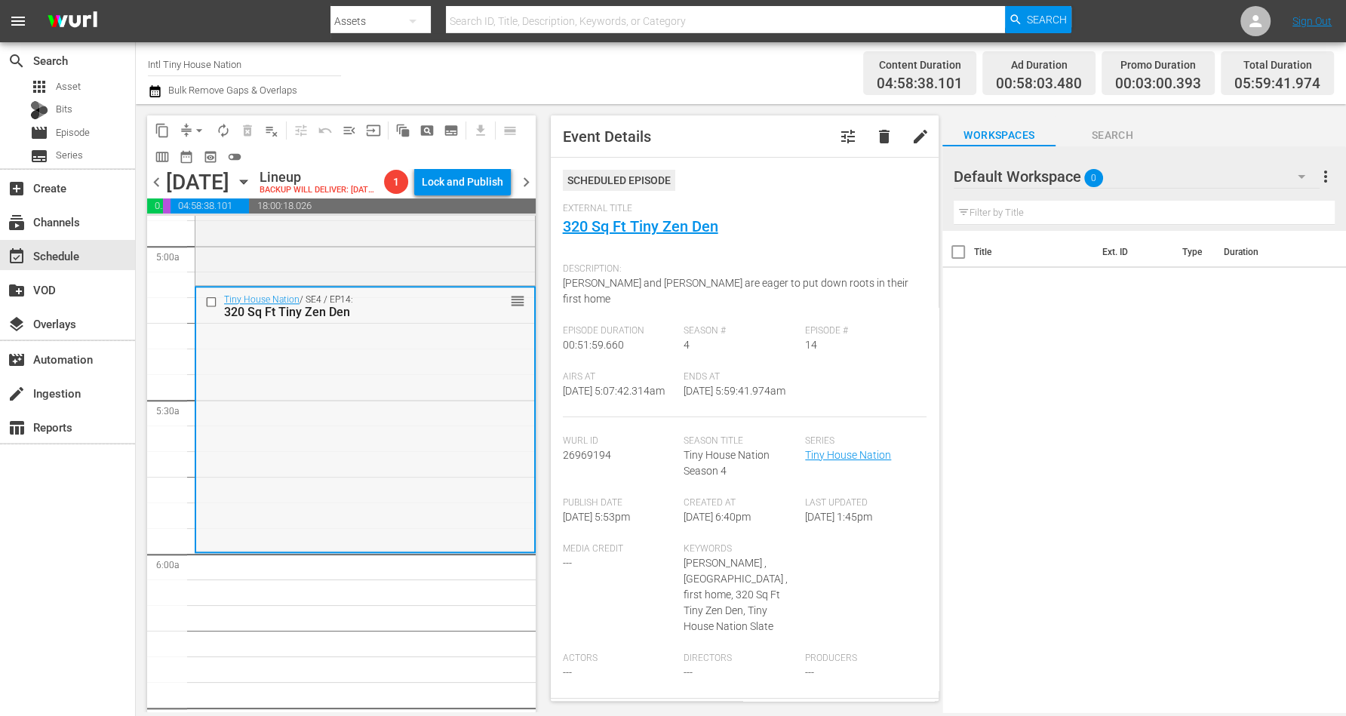
click at [376, 424] on div "Tiny House Nation / SE4 / EP14: 320 Sq Ft Tiny Zen Den reorder" at bounding box center [365, 418] width 338 height 263
click at [195, 127] on span "arrow_drop_down" at bounding box center [199, 130] width 15 height 15
click at [204, 155] on li "Align to Midnight" at bounding box center [200, 160] width 158 height 25
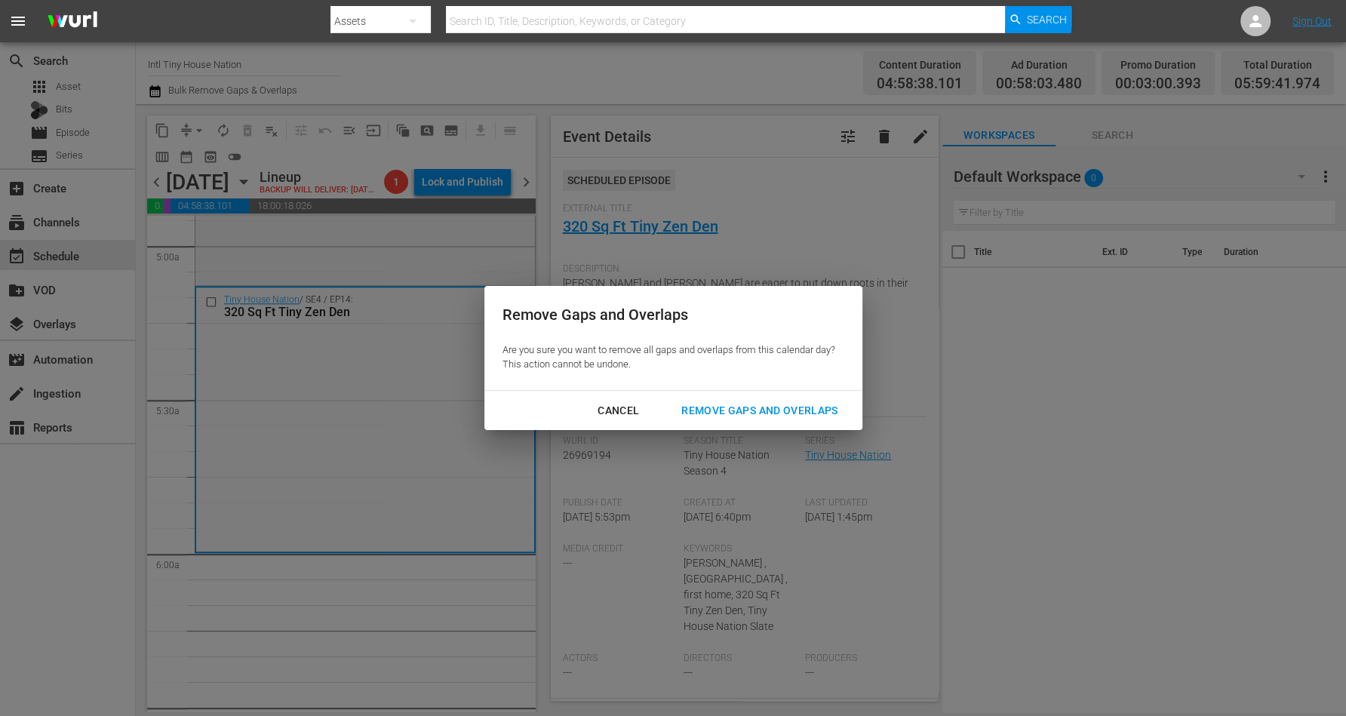
click at [759, 408] on div "Remove Gaps and Overlaps" at bounding box center [759, 410] width 180 height 19
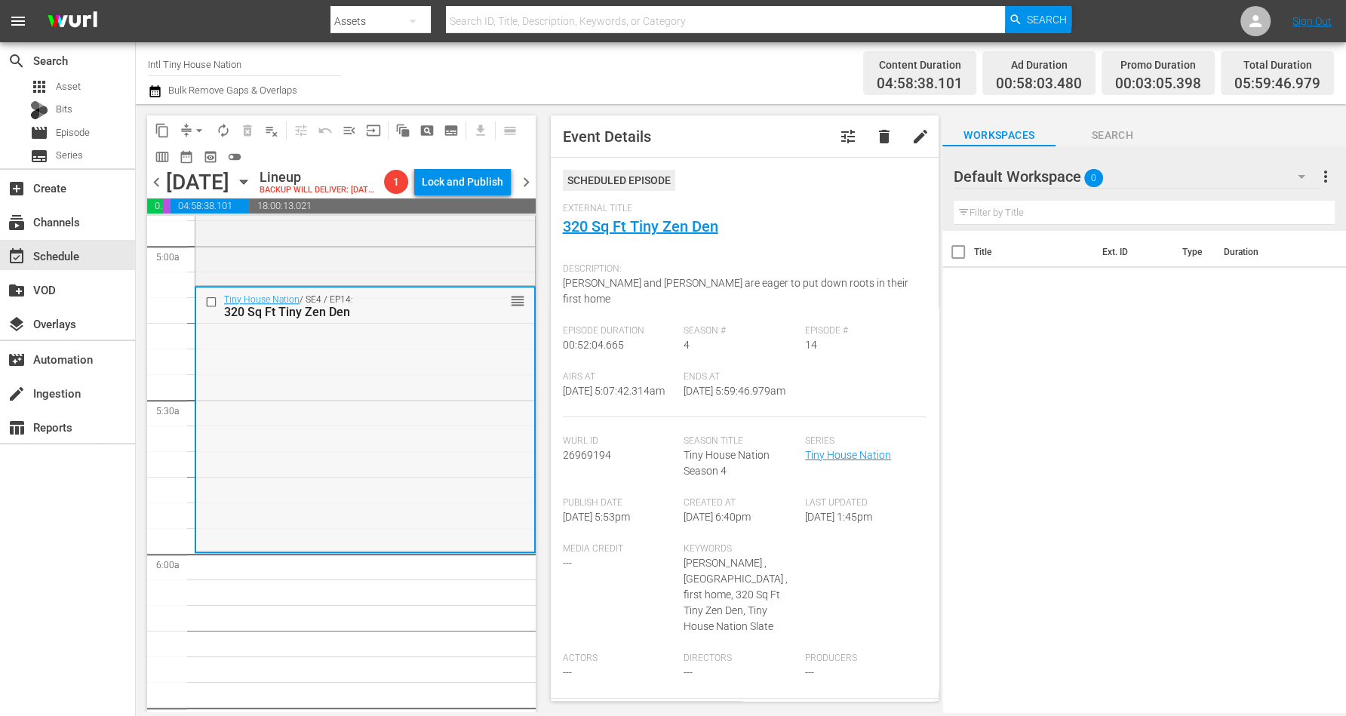
click at [321, 395] on div "Tiny House Nation / SE4 / EP14: 320 Sq Ft Tiny Zen Den reorder" at bounding box center [365, 418] width 338 height 263
click at [196, 123] on span "arrow_drop_down" at bounding box center [199, 130] width 15 height 15
click at [216, 157] on li "Align to Midnight" at bounding box center [200, 160] width 158 height 25
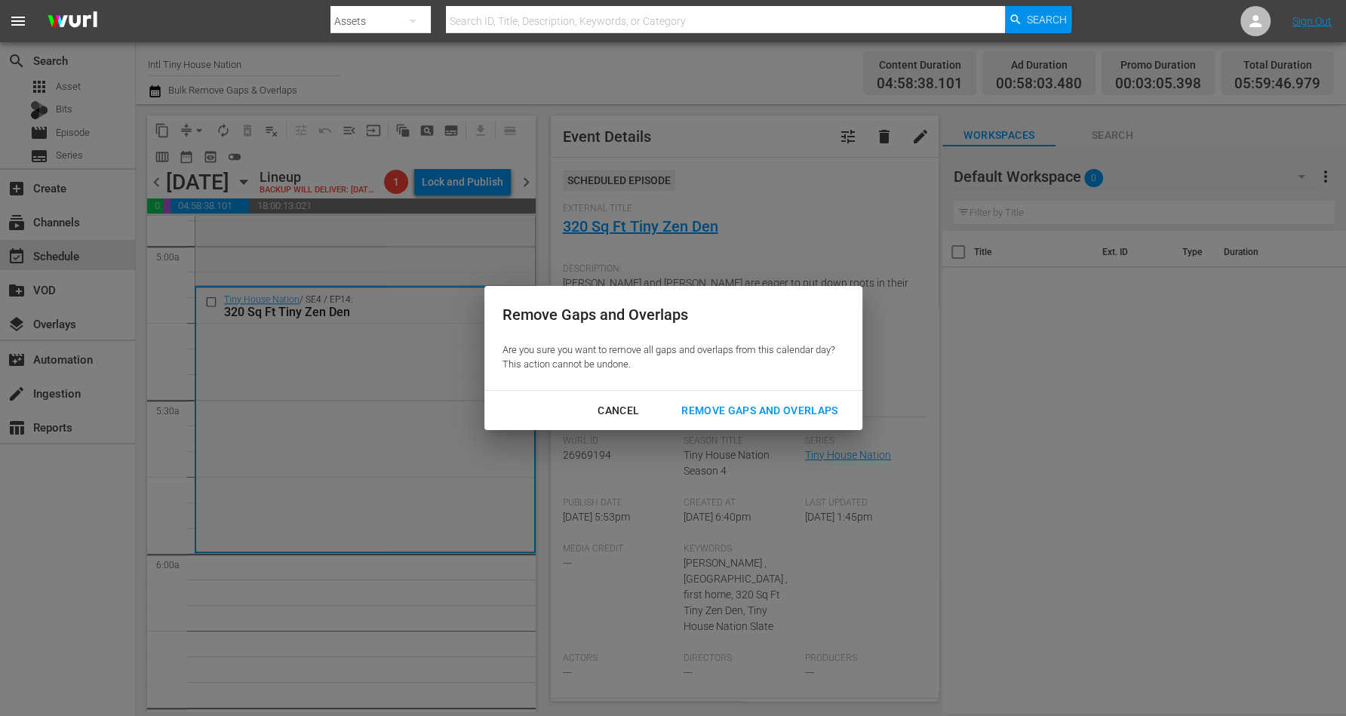
click at [782, 411] on div "Remove Gaps and Overlaps" at bounding box center [759, 410] width 180 height 19
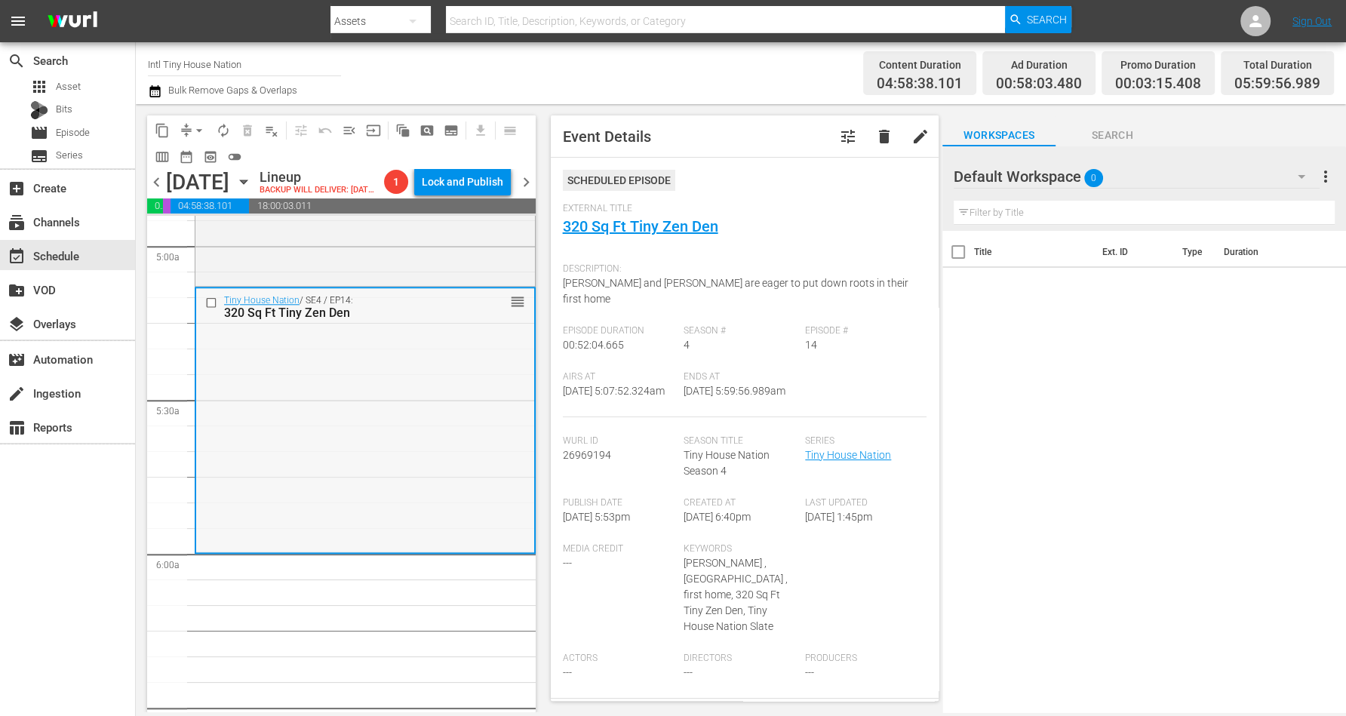
click at [421, 404] on div "Tiny House Nation / SE4 / EP14: 320 Sq Ft Tiny Zen Den reorder" at bounding box center [365, 419] width 338 height 263
click at [198, 127] on span "arrow_drop_down" at bounding box center [199, 130] width 15 height 15
click at [204, 157] on li "Align to Midnight" at bounding box center [200, 160] width 158 height 25
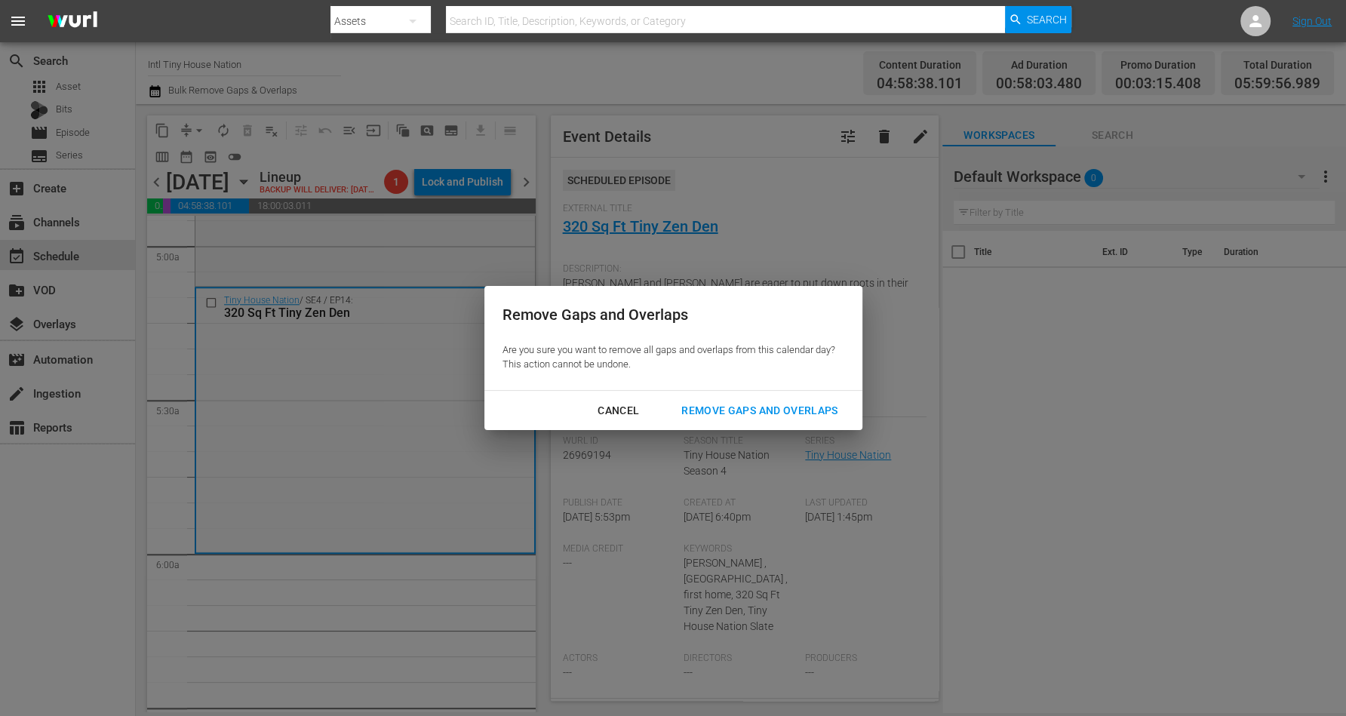
click at [737, 406] on div "Remove Gaps and Overlaps" at bounding box center [759, 410] width 180 height 19
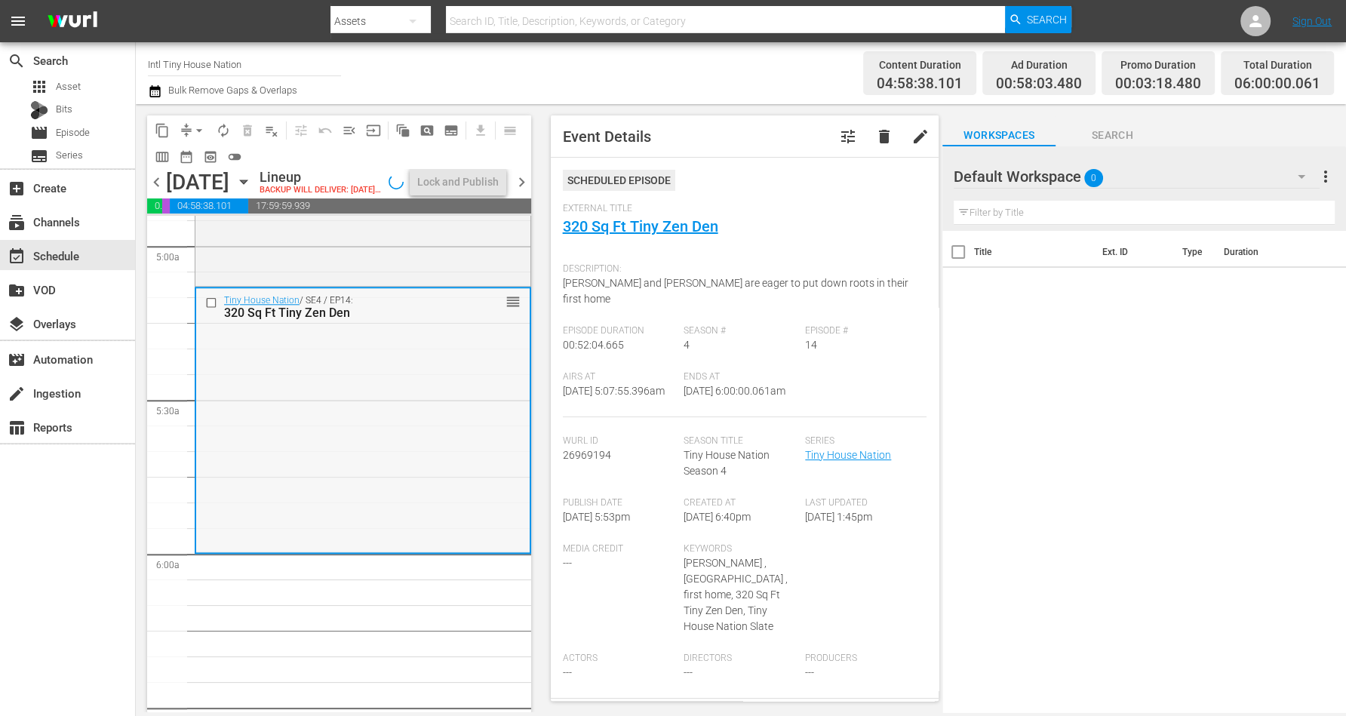
click at [300, 434] on div "Tiny House Nation / SE4 / EP14: 320 Sq Ft Tiny Zen Den reorder" at bounding box center [362, 419] width 333 height 263
click at [225, 129] on span "autorenew_outlined" at bounding box center [223, 130] width 15 height 15
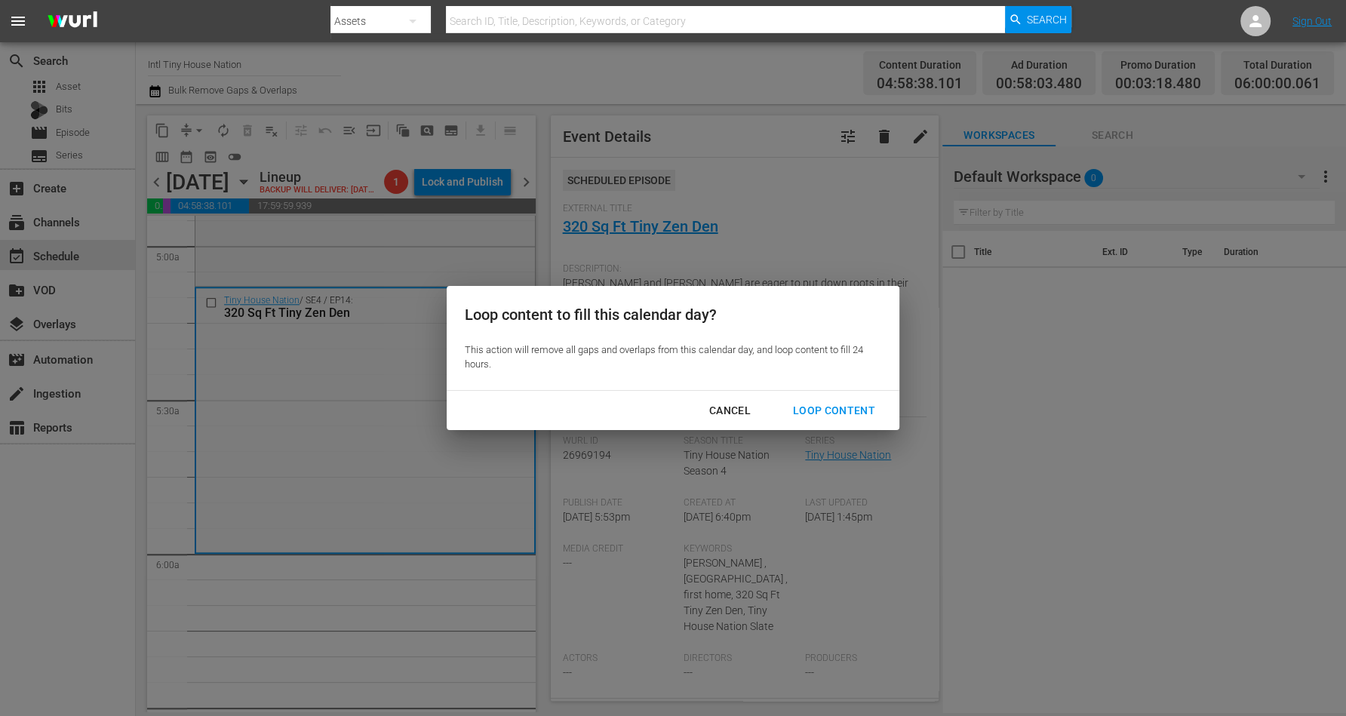
drag, startPoint x: 812, startPoint y: 406, endPoint x: 813, endPoint y: 414, distance: 8.4
click at [813, 406] on div "Loop Content" at bounding box center [834, 410] width 106 height 19
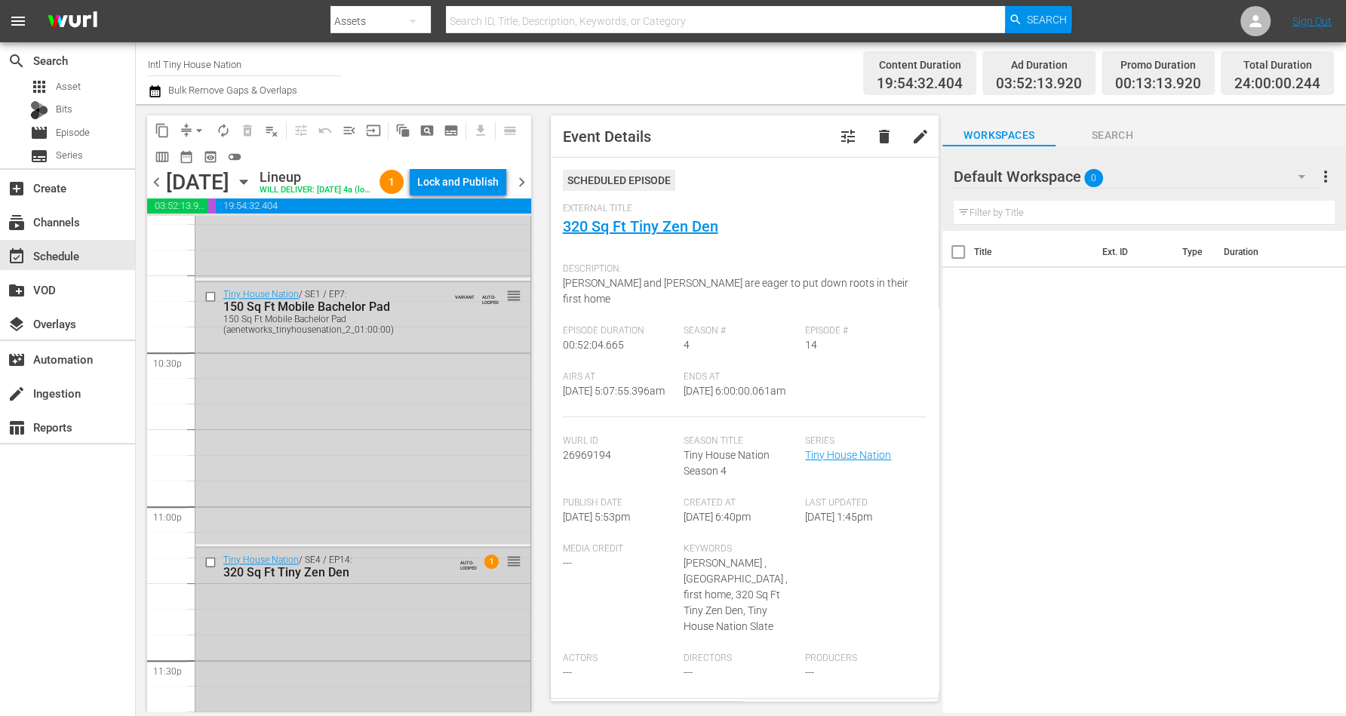
scroll to position [6915, 0]
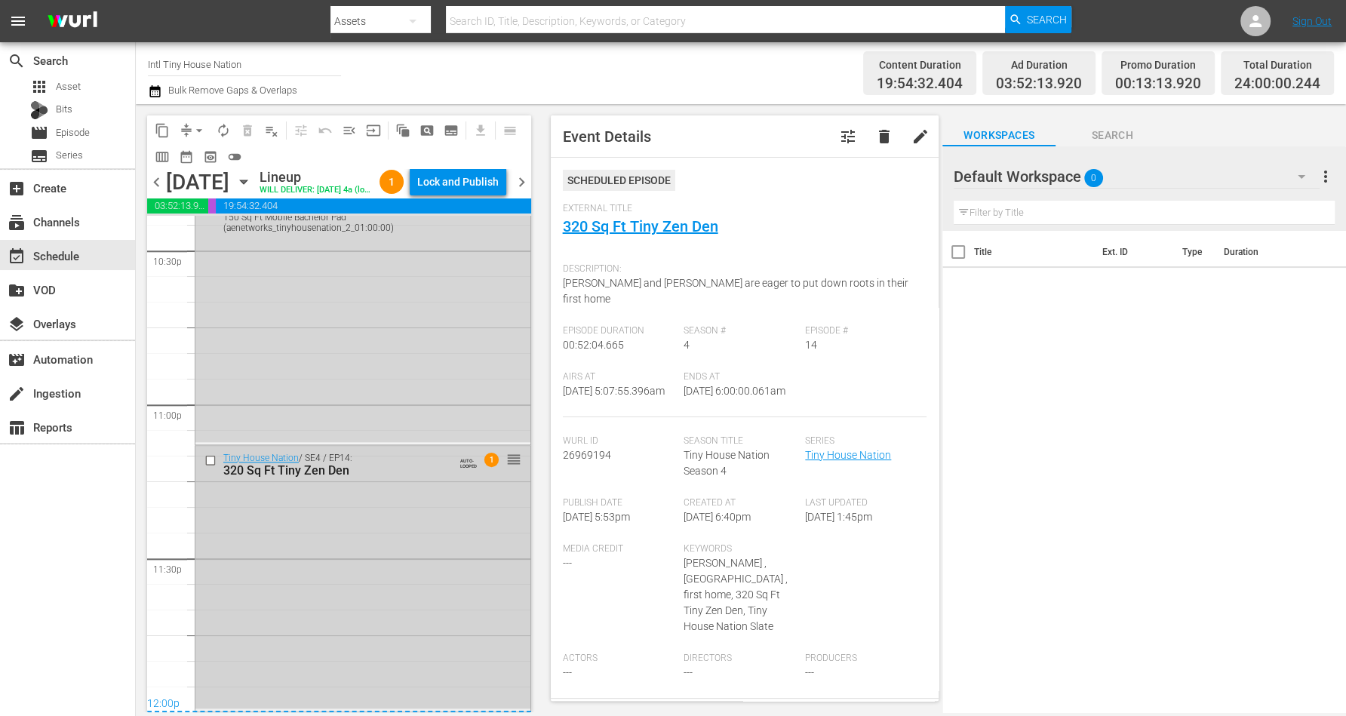
click at [355, 573] on div "Tiny House Nation / SE4 / EP14: 320 Sq Ft Tiny Zen Den AUTO-LOOPED 1 reorder" at bounding box center [362, 577] width 335 height 263
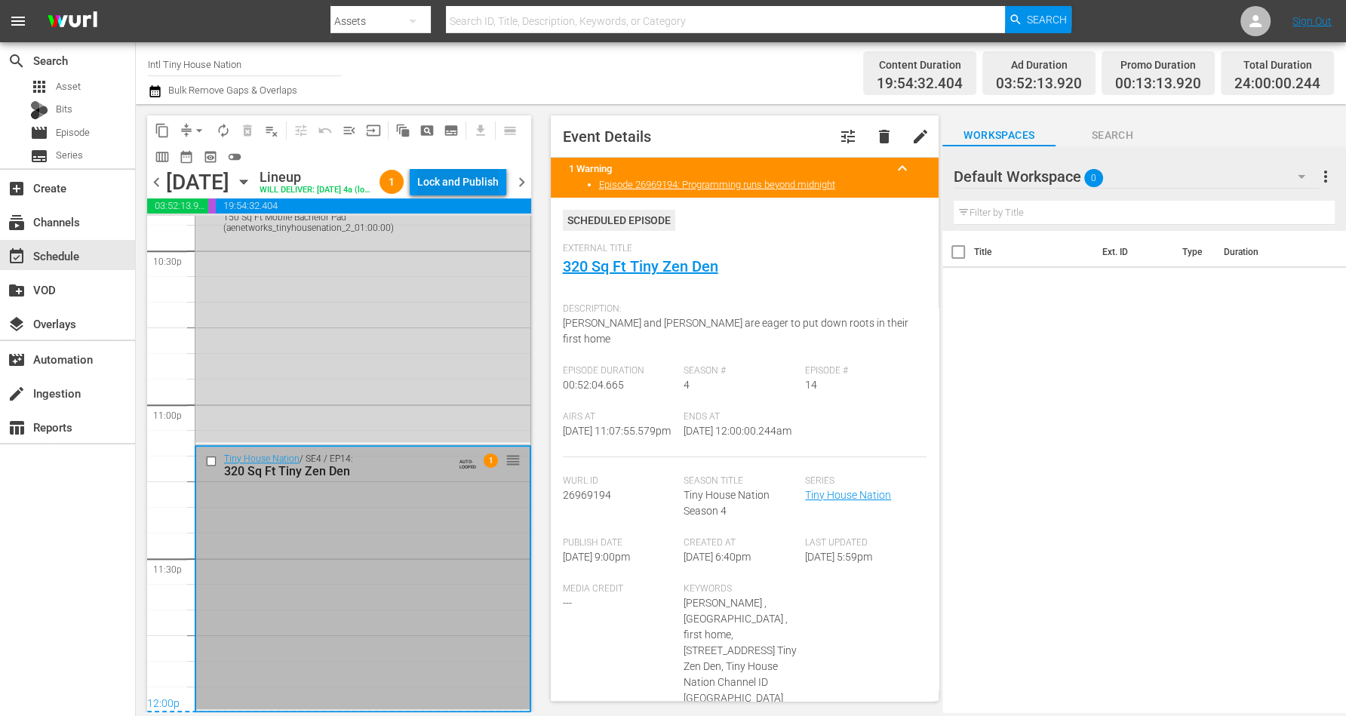
click at [486, 180] on div "Lock and Publish" at bounding box center [457, 181] width 81 height 27
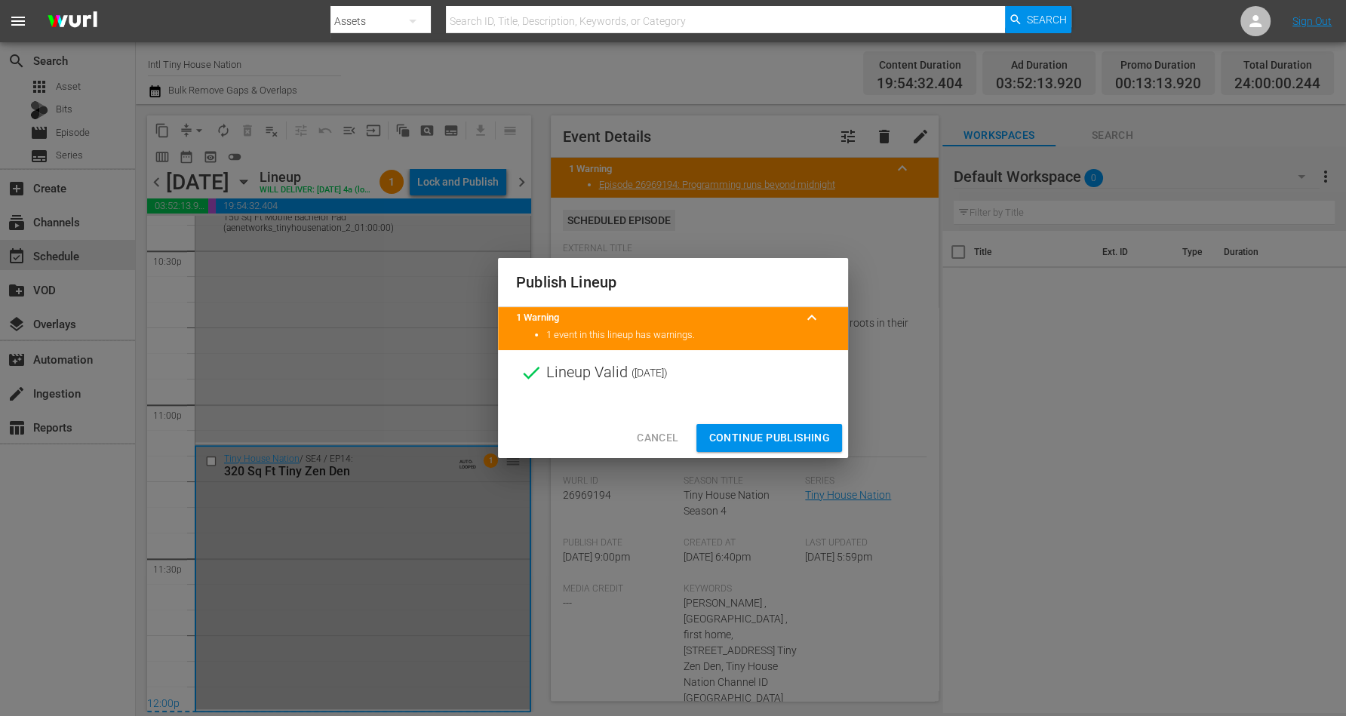
click at [753, 434] on span "Continue Publishing" at bounding box center [768, 437] width 121 height 19
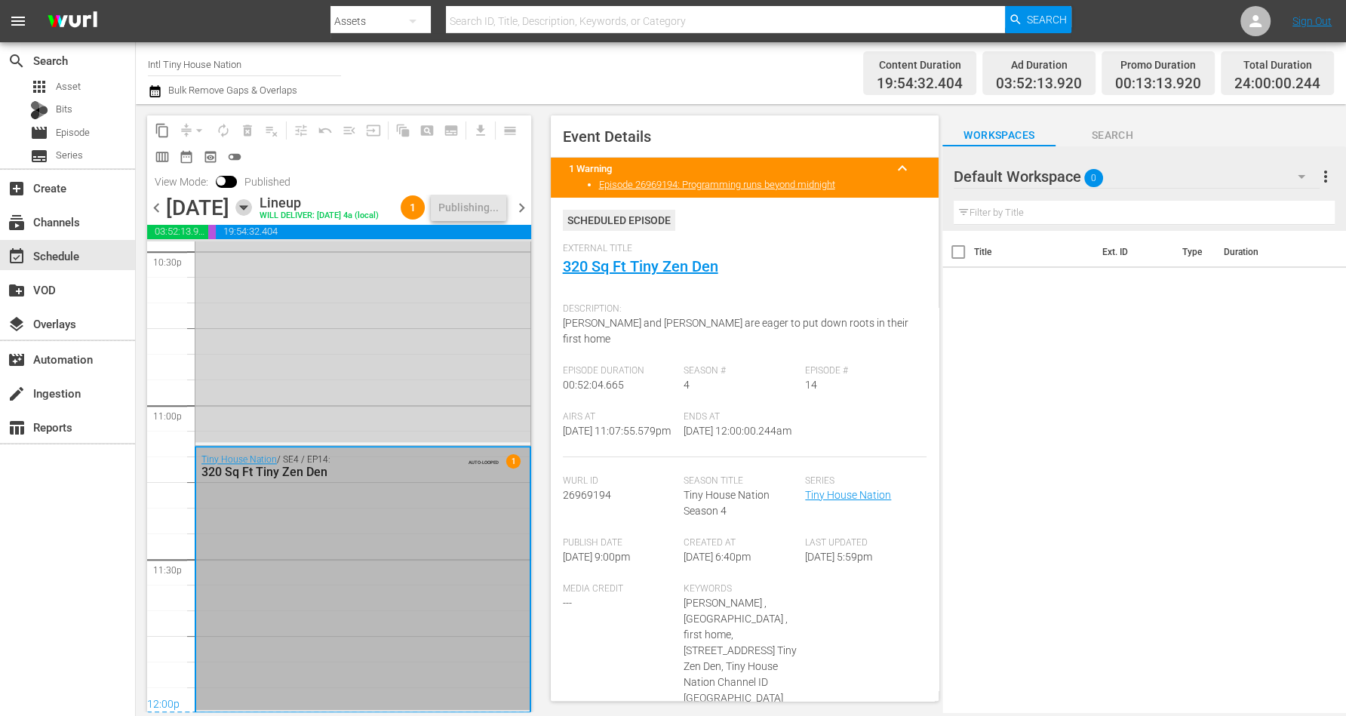
click at [252, 215] on icon "button" at bounding box center [243, 207] width 17 height 17
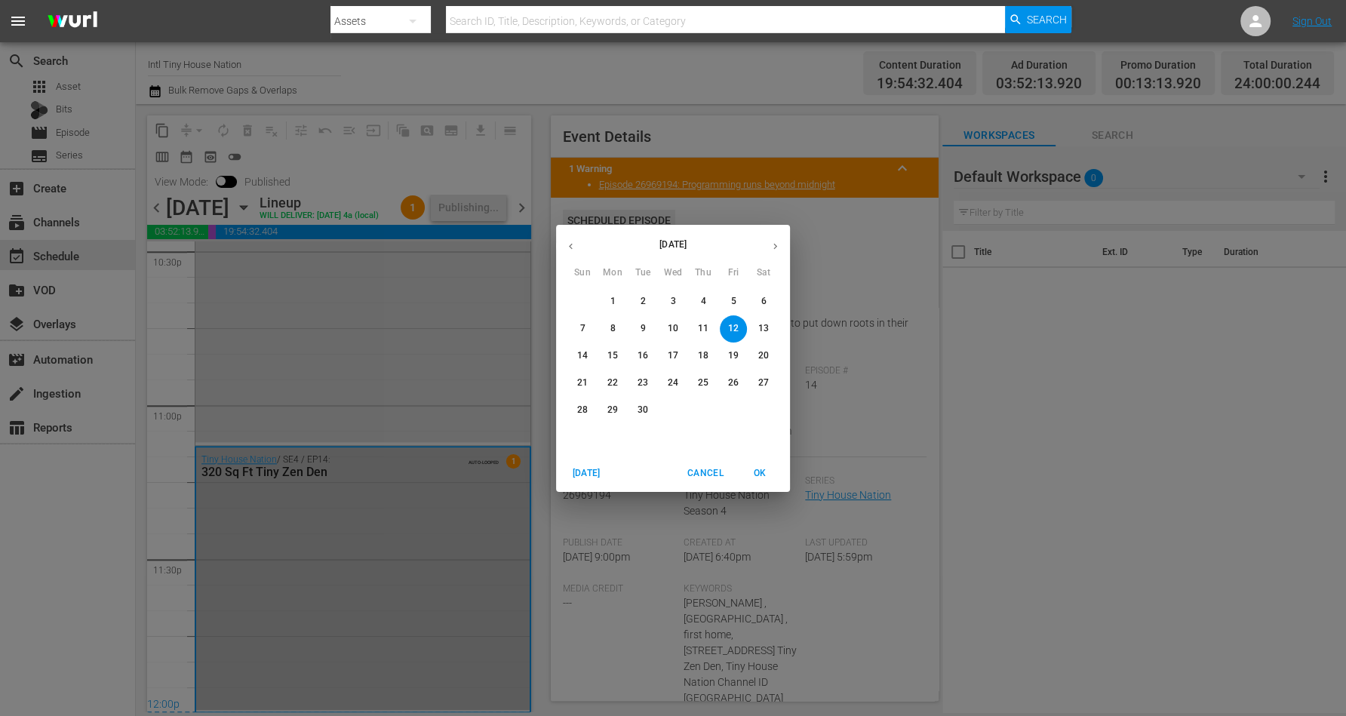
click at [767, 324] on p "13" at bounding box center [763, 328] width 11 height 13
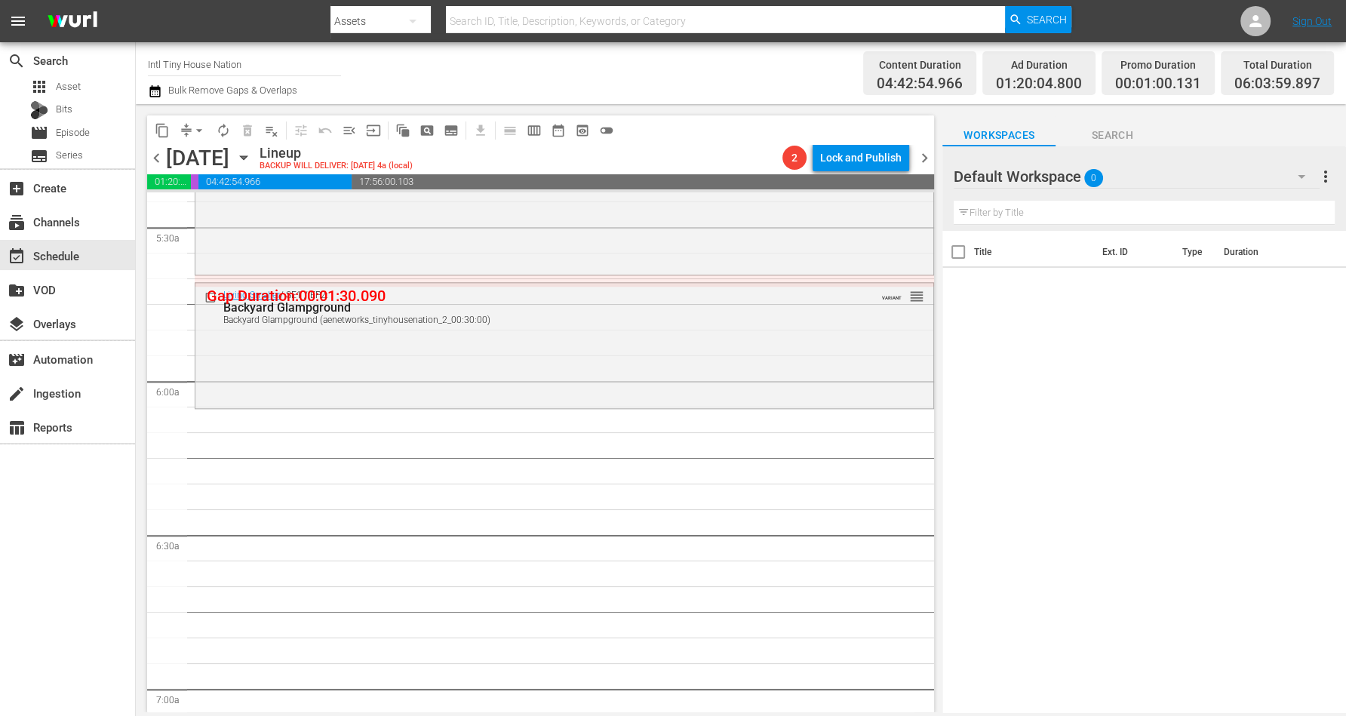
scroll to position [1601, 0]
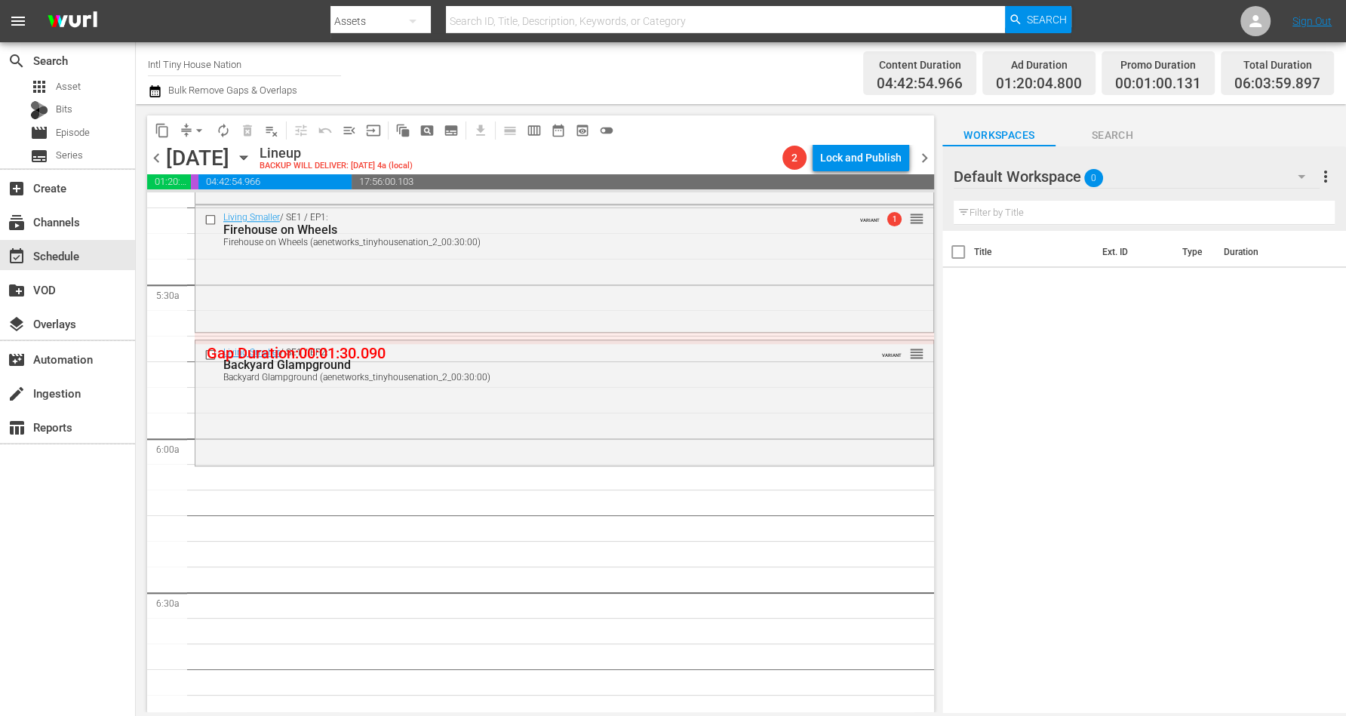
click at [593, 407] on div "Living Smaller / SE1 / EP2: Backyard Glampground Backyard Glampground (aenetwor…" at bounding box center [564, 400] width 738 height 121
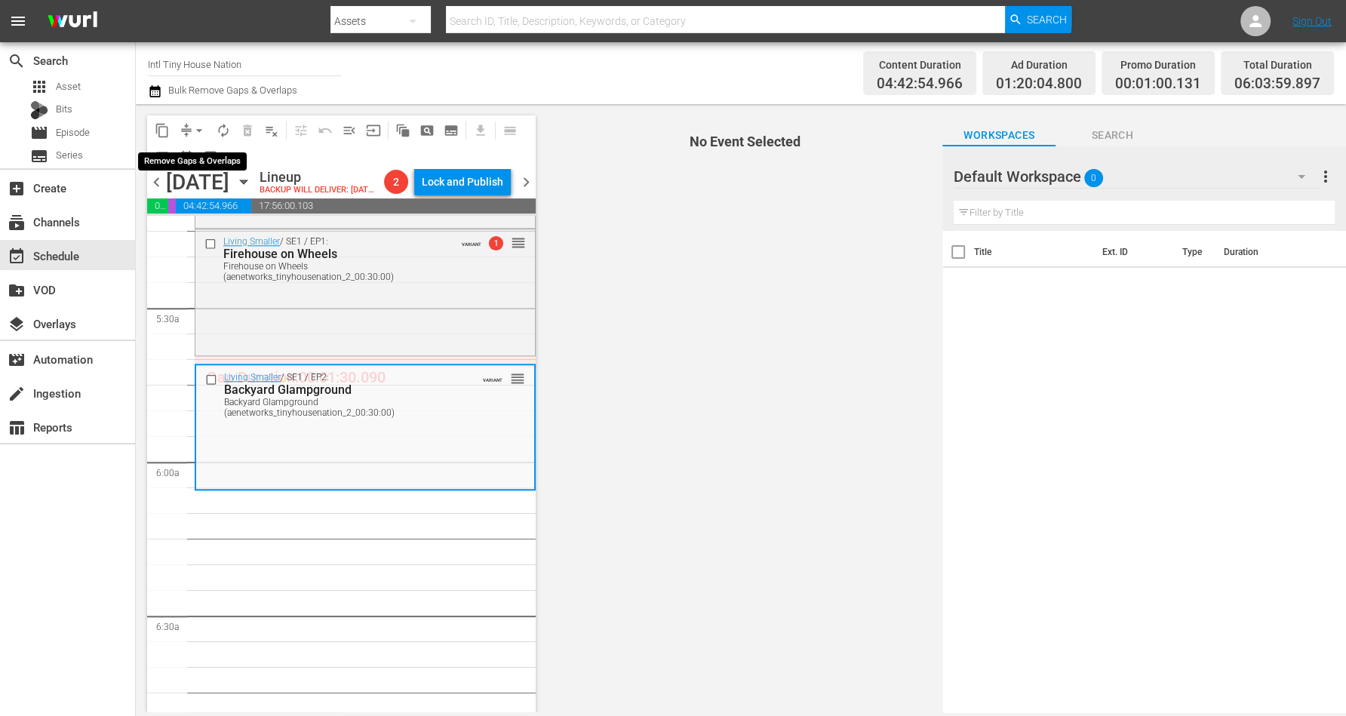
click at [195, 125] on span "arrow_drop_down" at bounding box center [199, 130] width 15 height 15
click at [189, 153] on li "Align to Midnight" at bounding box center [200, 160] width 158 height 25
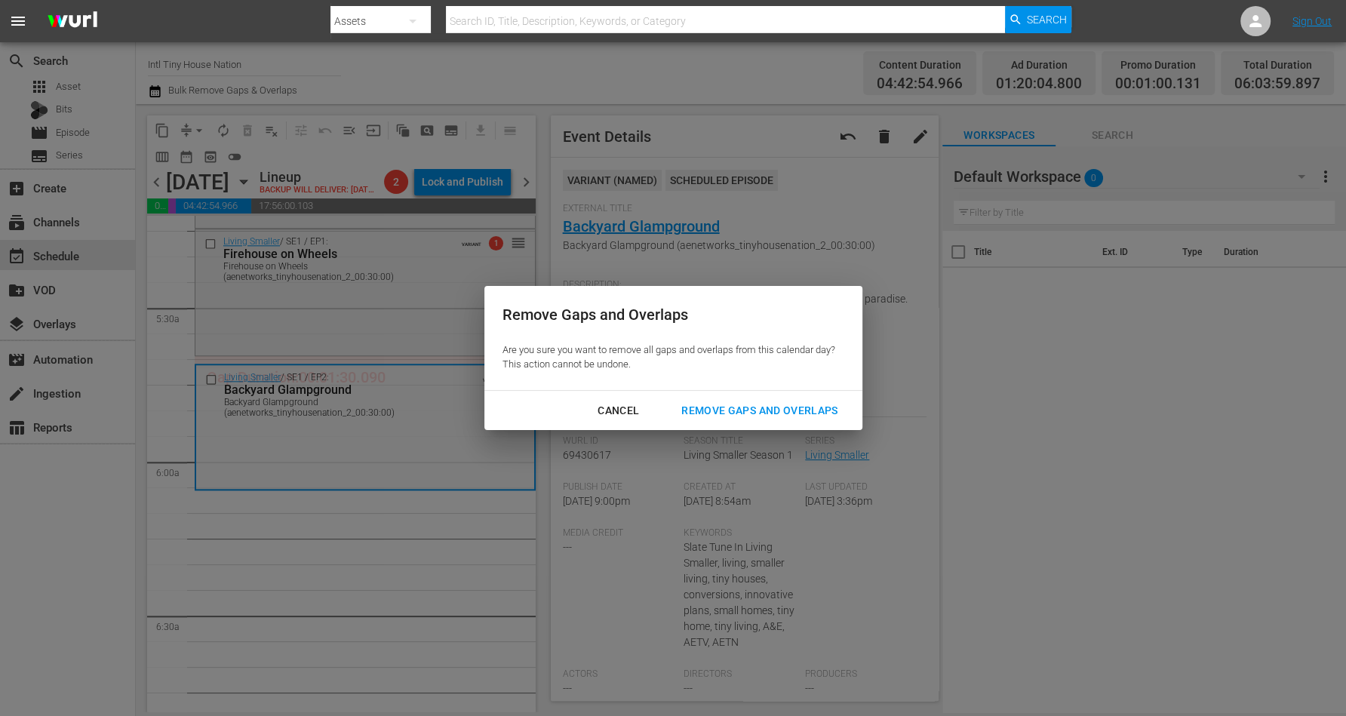
click at [742, 412] on div "Remove Gaps and Overlaps" at bounding box center [759, 410] width 180 height 19
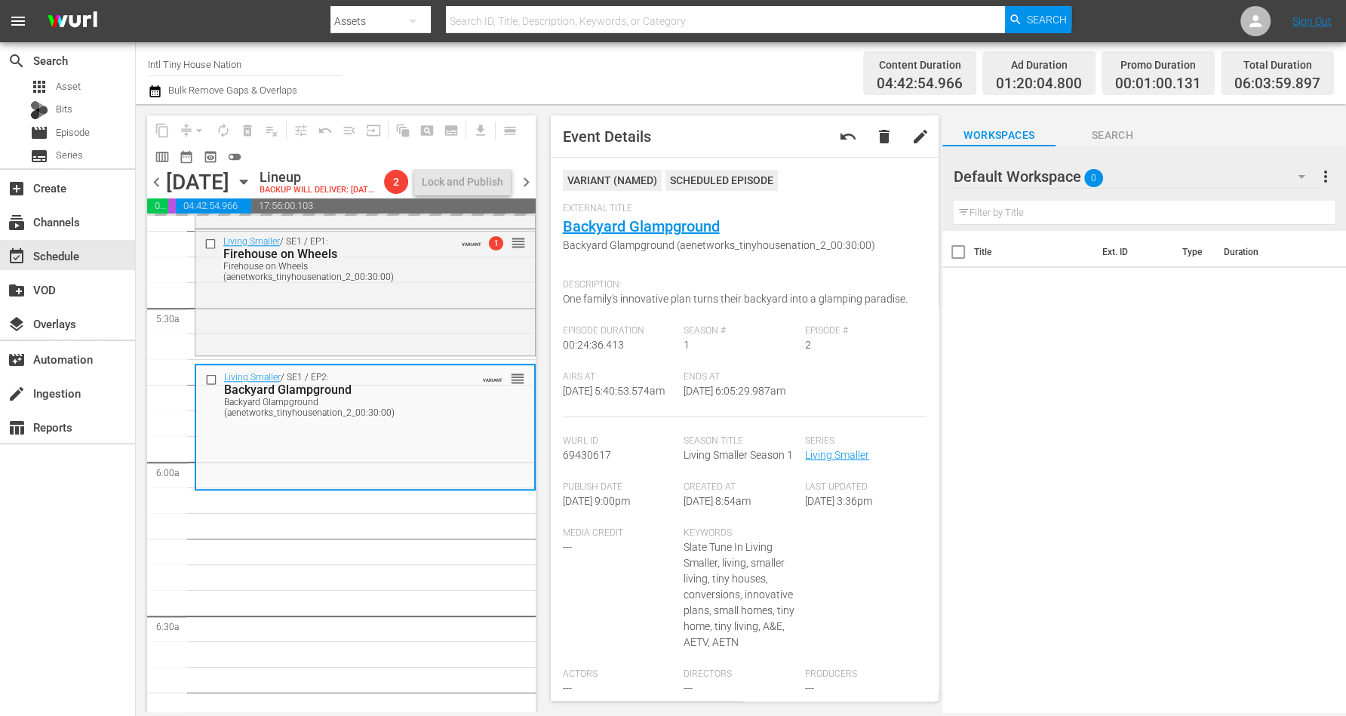
drag, startPoint x: 812, startPoint y: 377, endPoint x: 685, endPoint y: 665, distance: 314.1
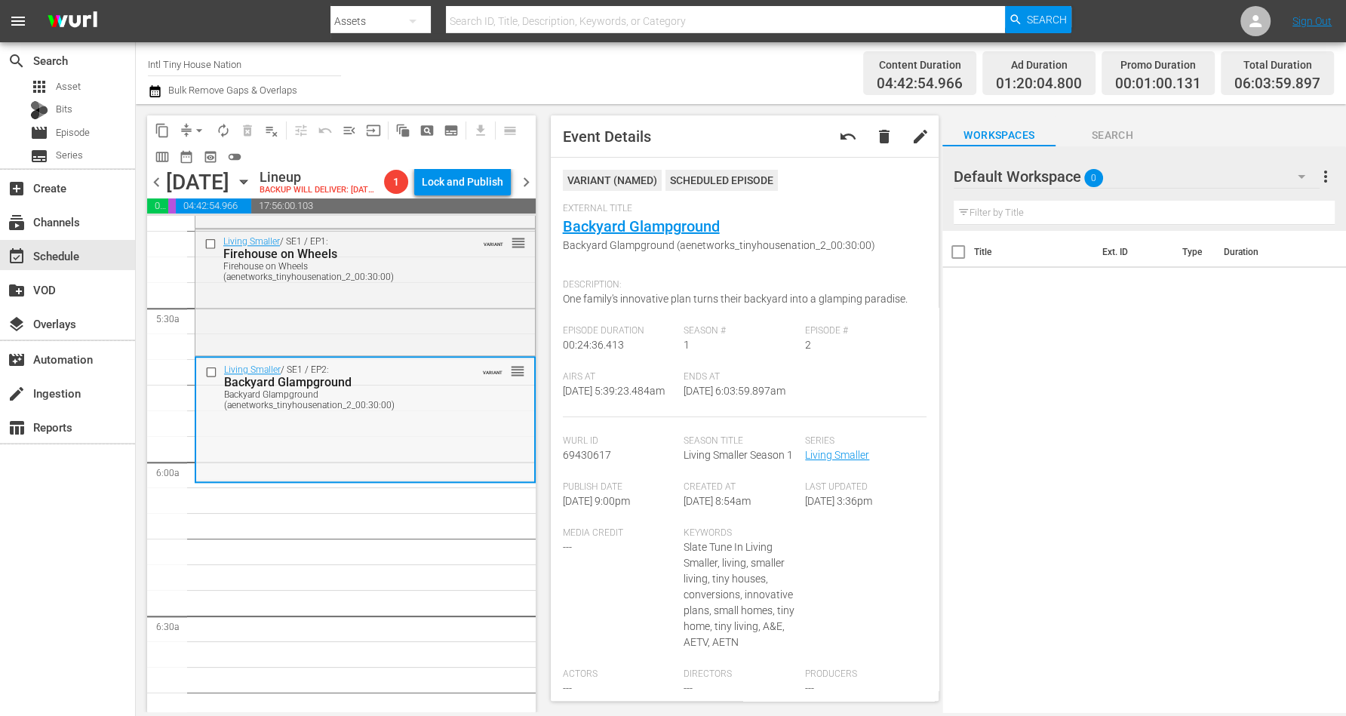
click at [392, 410] on div "Backyard Glampground (aenetworks_tinyhousenation_2_00:30:00)" at bounding box center [341, 399] width 235 height 21
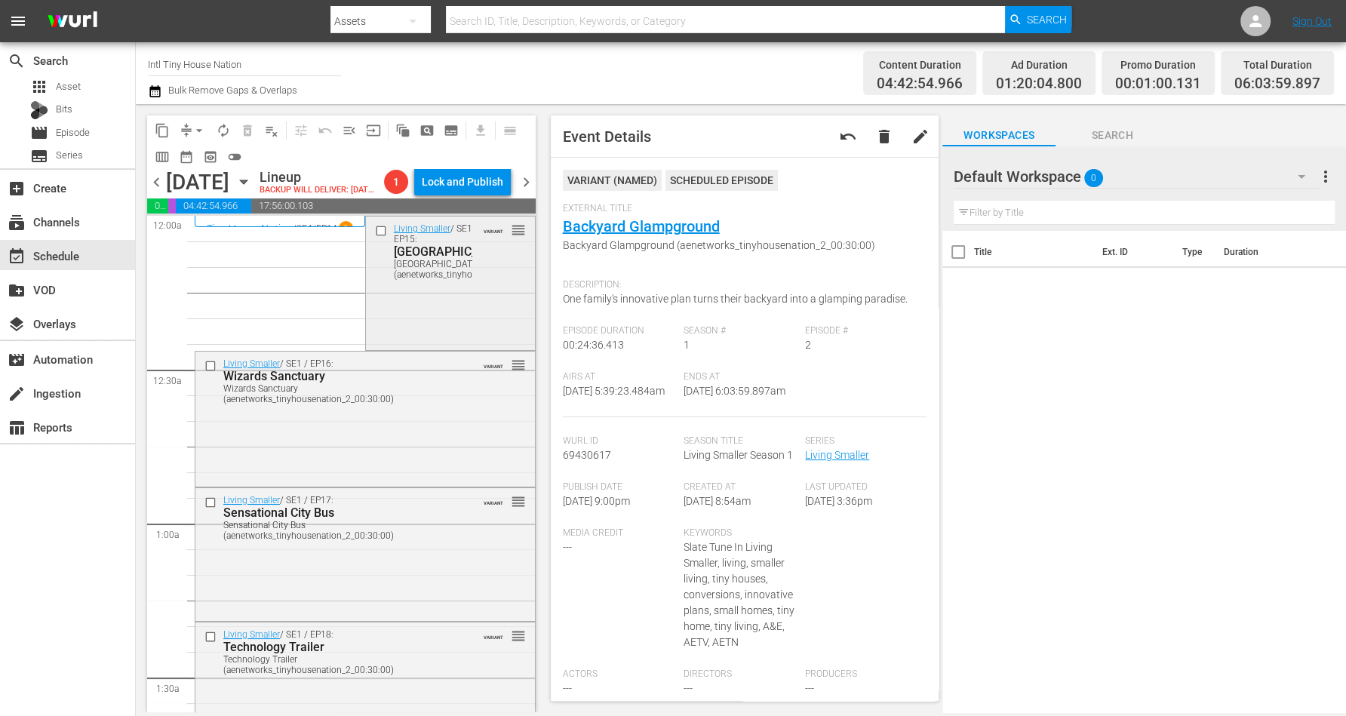
click at [477, 347] on div "Living Smaller / SE1 / EP15: Houseboat Haven Houseboat Haven (aenetworks_tinyho…" at bounding box center [450, 281] width 169 height 130
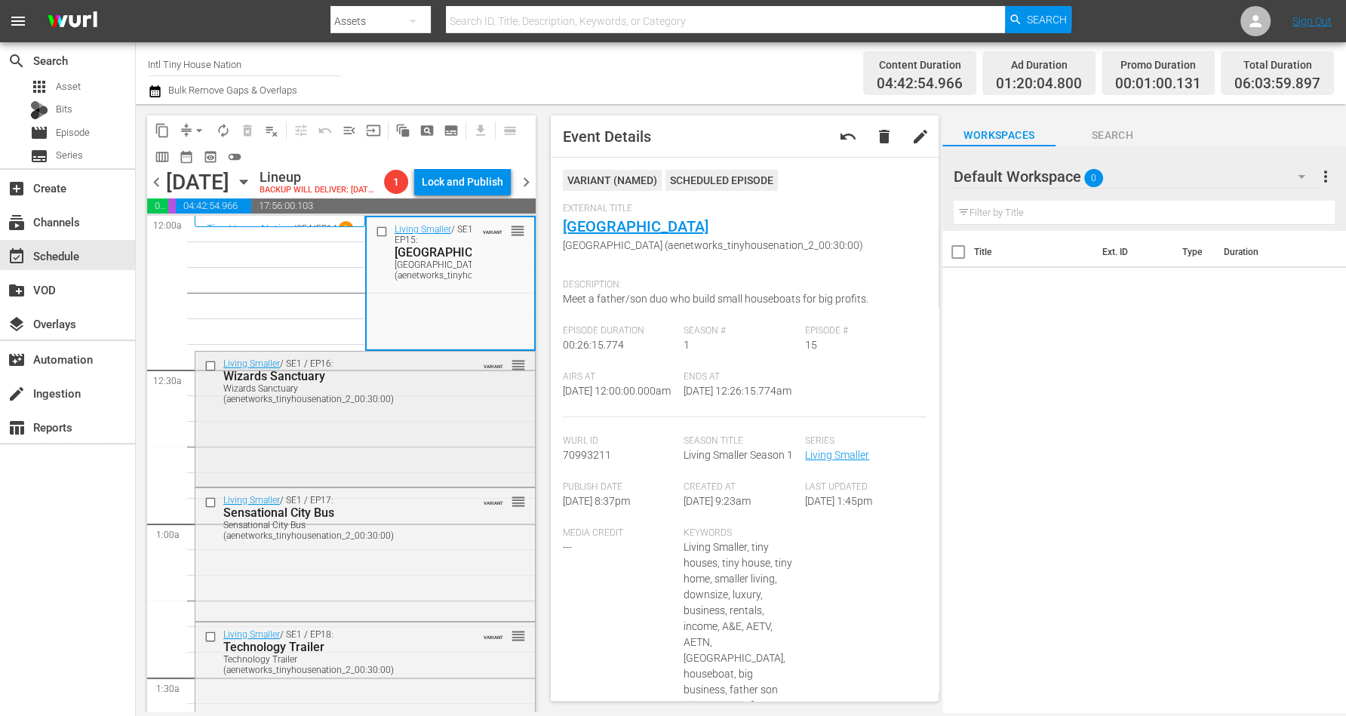
click at [487, 453] on div "Living Smaller / SE1 / EP16: Wizards Sanctuary Wizards Sanctuary (aenetworks_ti…" at bounding box center [364, 418] width 339 height 132
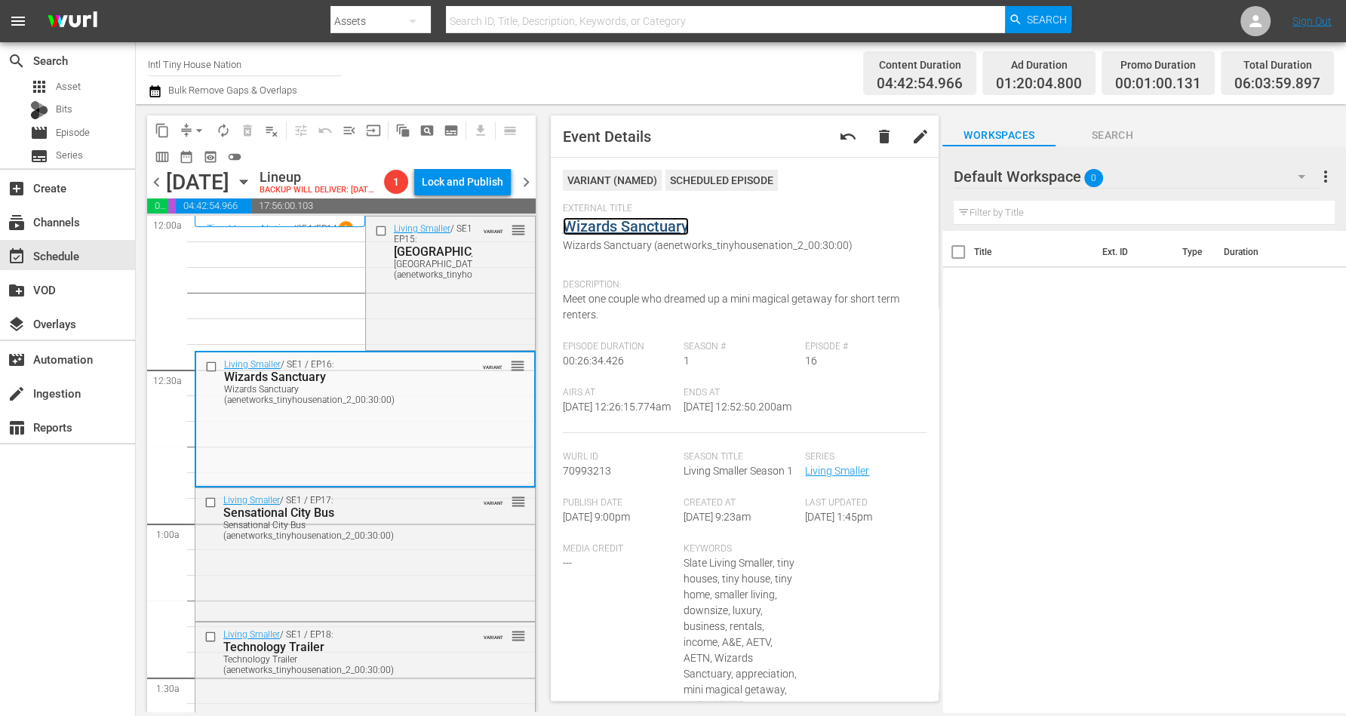
drag, startPoint x: 637, startPoint y: 223, endPoint x: 616, endPoint y: 208, distance: 25.5
drag, startPoint x: 616, startPoint y: 208, endPoint x: 449, endPoint y: 441, distance: 285.9
click at [449, 441] on div "Living Smaller / SE1 / EP16: Wizards Sanctuary Wizards Sanctuary (aenetworks_ti…" at bounding box center [365, 418] width 338 height 132
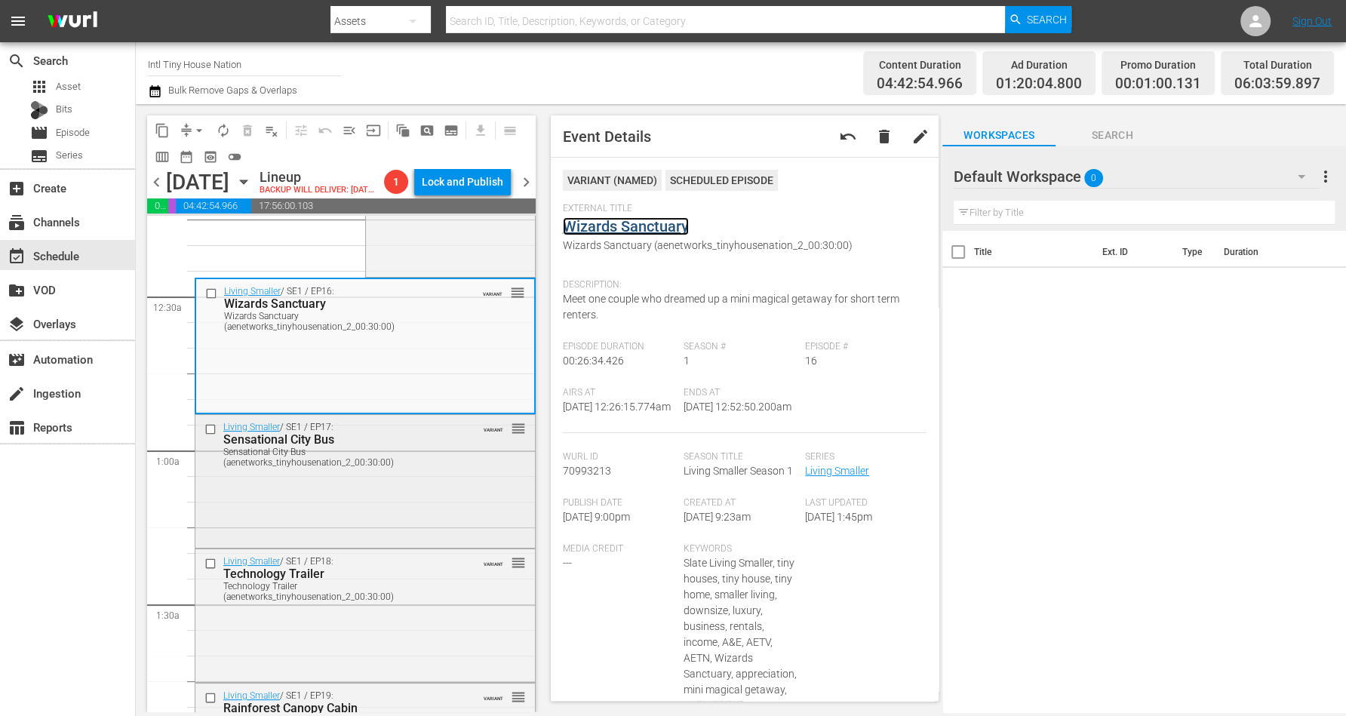
scroll to position [189, 0]
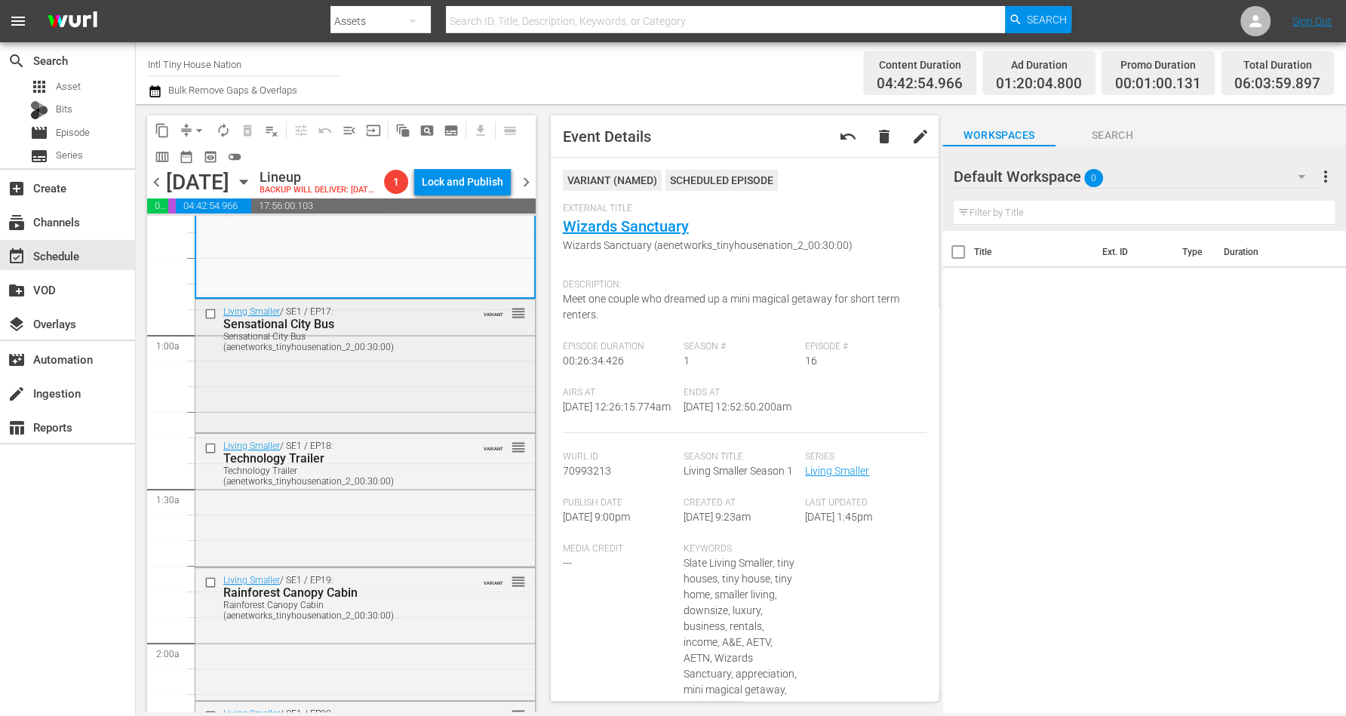
click at [421, 423] on div "Living Smaller / SE1 / EP17: Sensational City Bus Sensational City Bus (aenetwo…" at bounding box center [364, 364] width 339 height 130
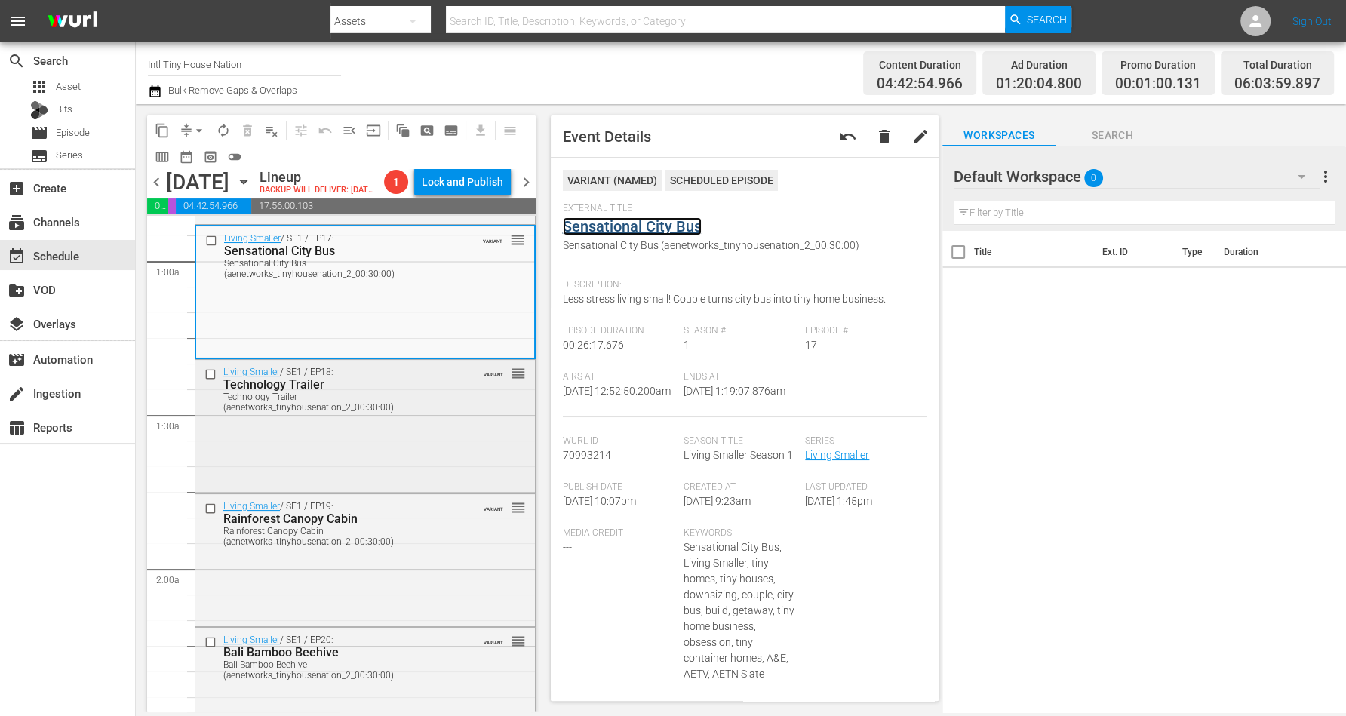
scroll to position [283, 0]
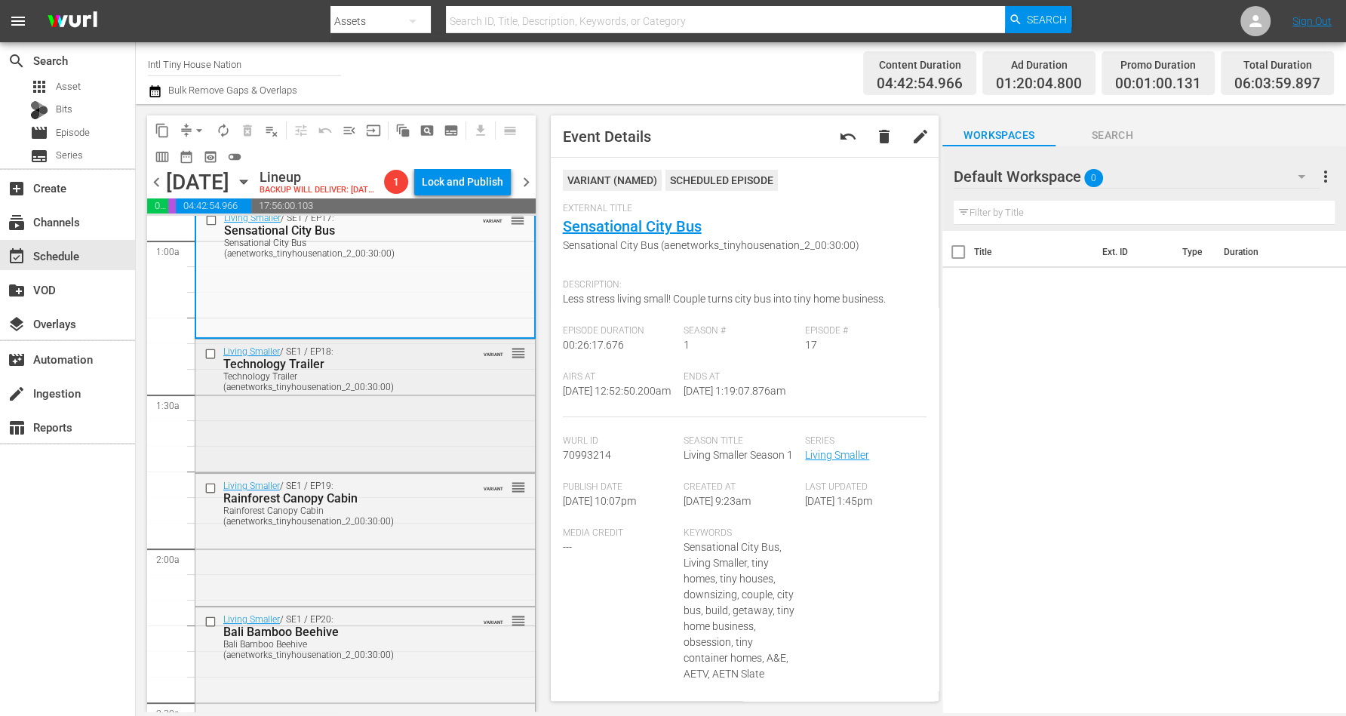
click at [414, 446] on div "Living Smaller / SE1 / EP18: Technology Trailer Technology Trailer (aenetworks_…" at bounding box center [364, 404] width 339 height 130
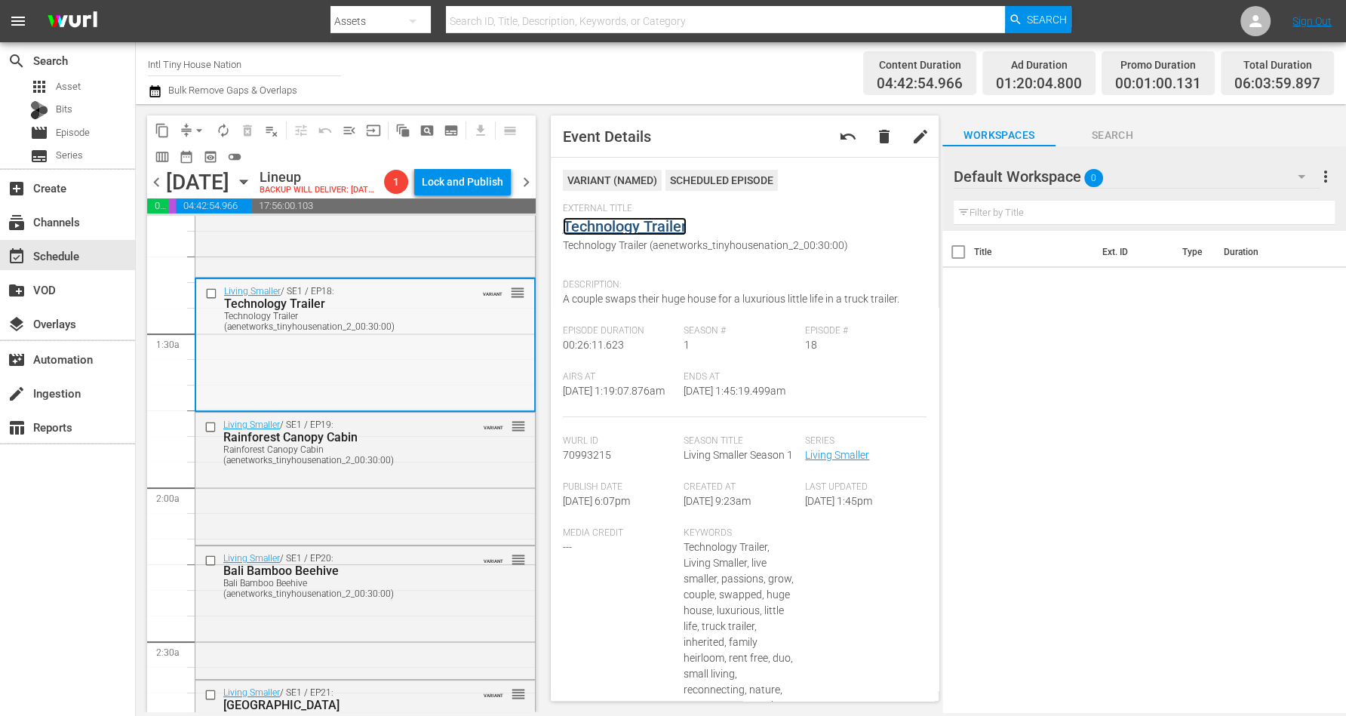
scroll to position [377, 0]
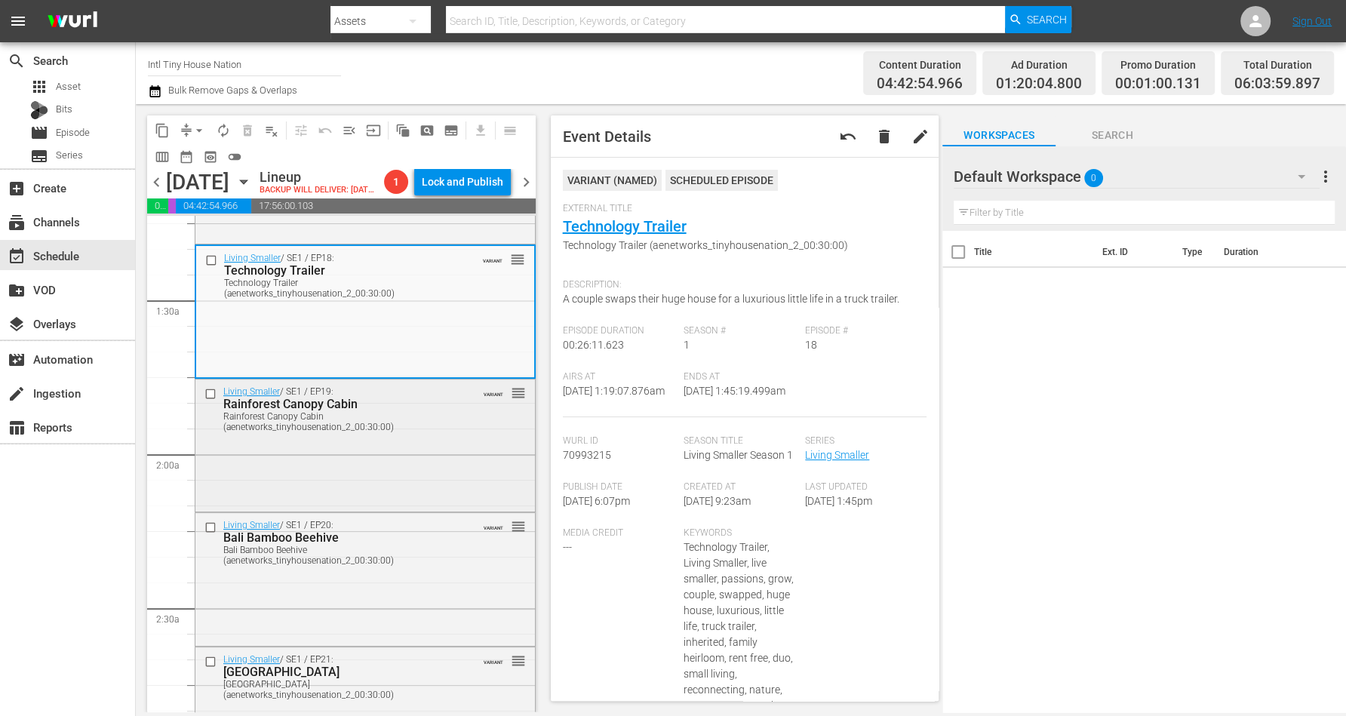
click at [406, 432] on div "Rainforest Canopy Cabin (aenetworks_tinyhousenation_2_00:30:00)" at bounding box center [341, 421] width 237 height 21
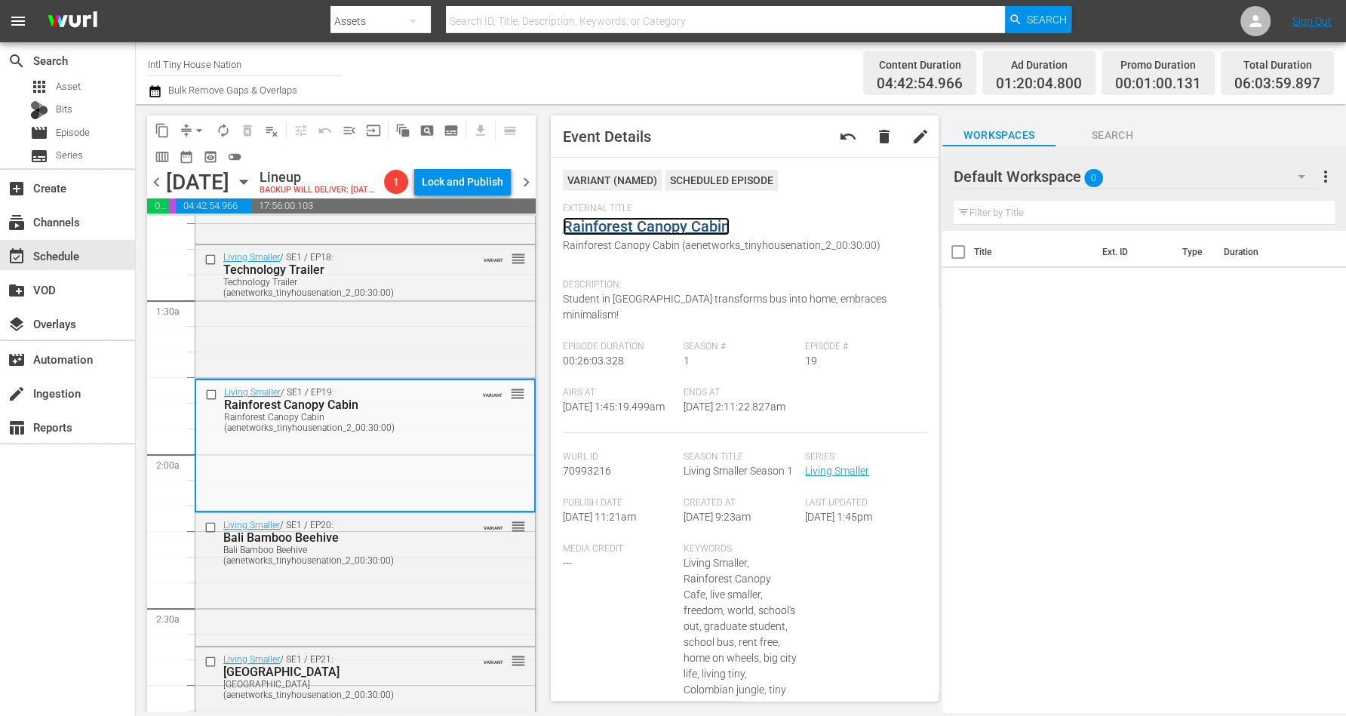
drag, startPoint x: 661, startPoint y: 216, endPoint x: 641, endPoint y: 223, distance: 21.0
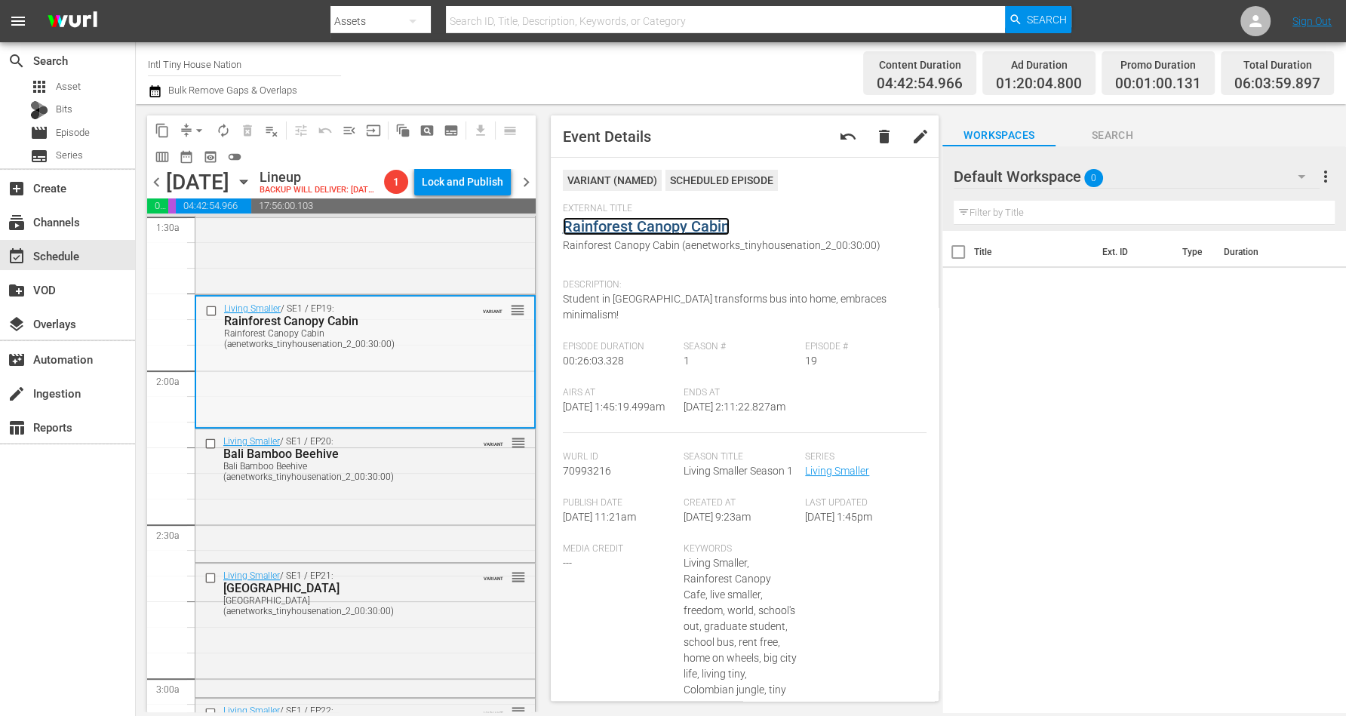
scroll to position [660, 0]
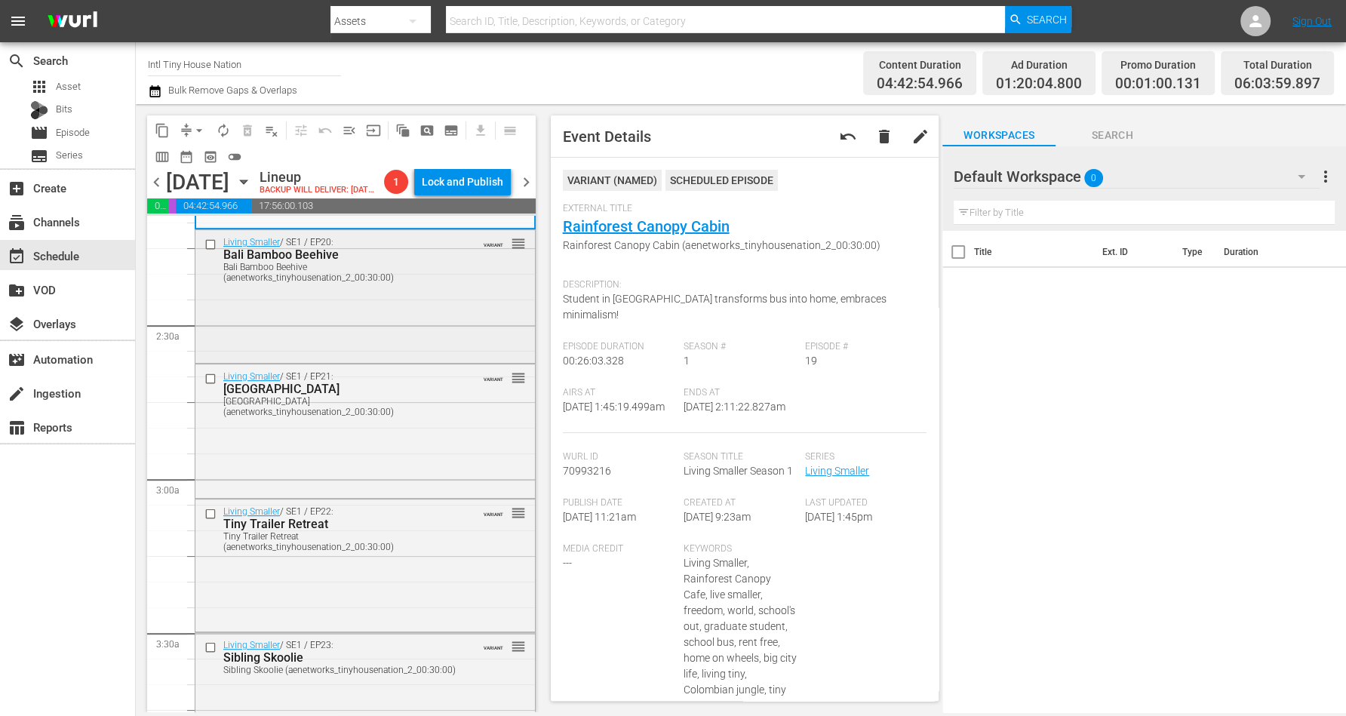
click at [408, 324] on div "Living Smaller / SE1 / EP20: Bali Bamboo Beehive Bali Bamboo Beehive (aenetwork…" at bounding box center [364, 294] width 339 height 129
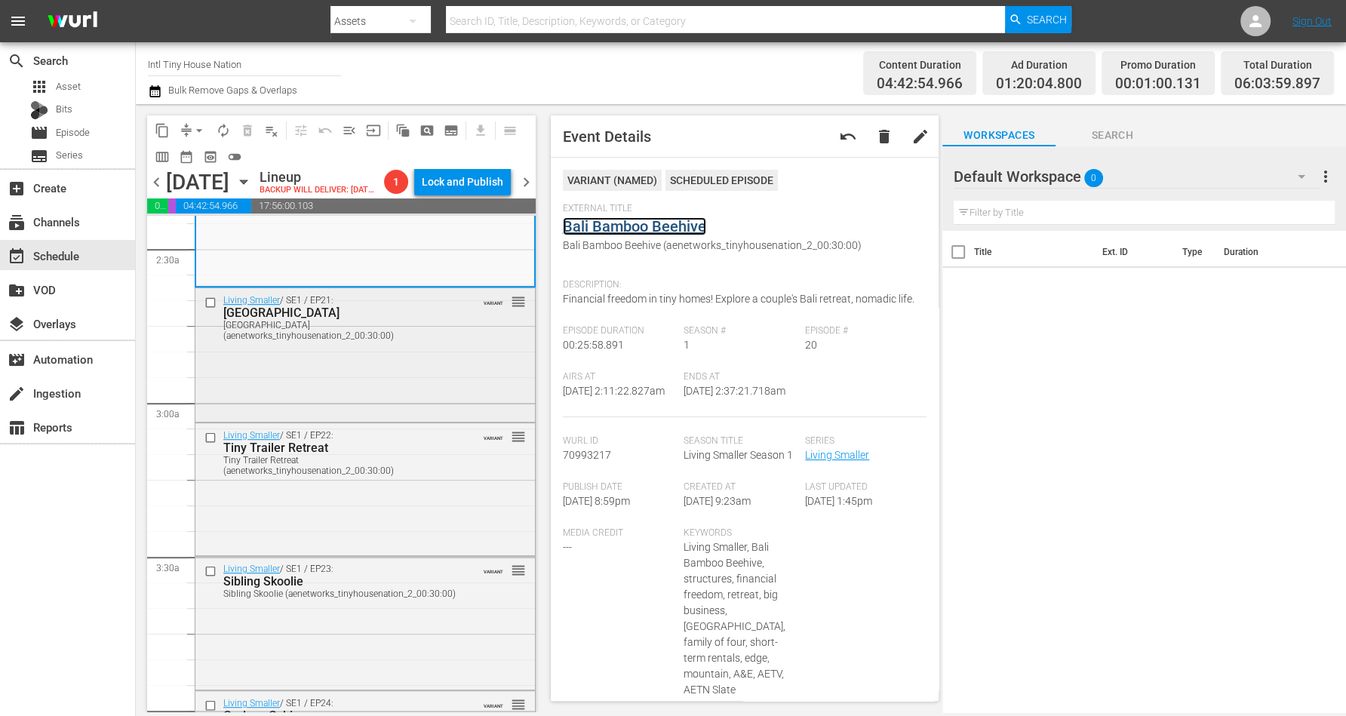
scroll to position [754, 0]
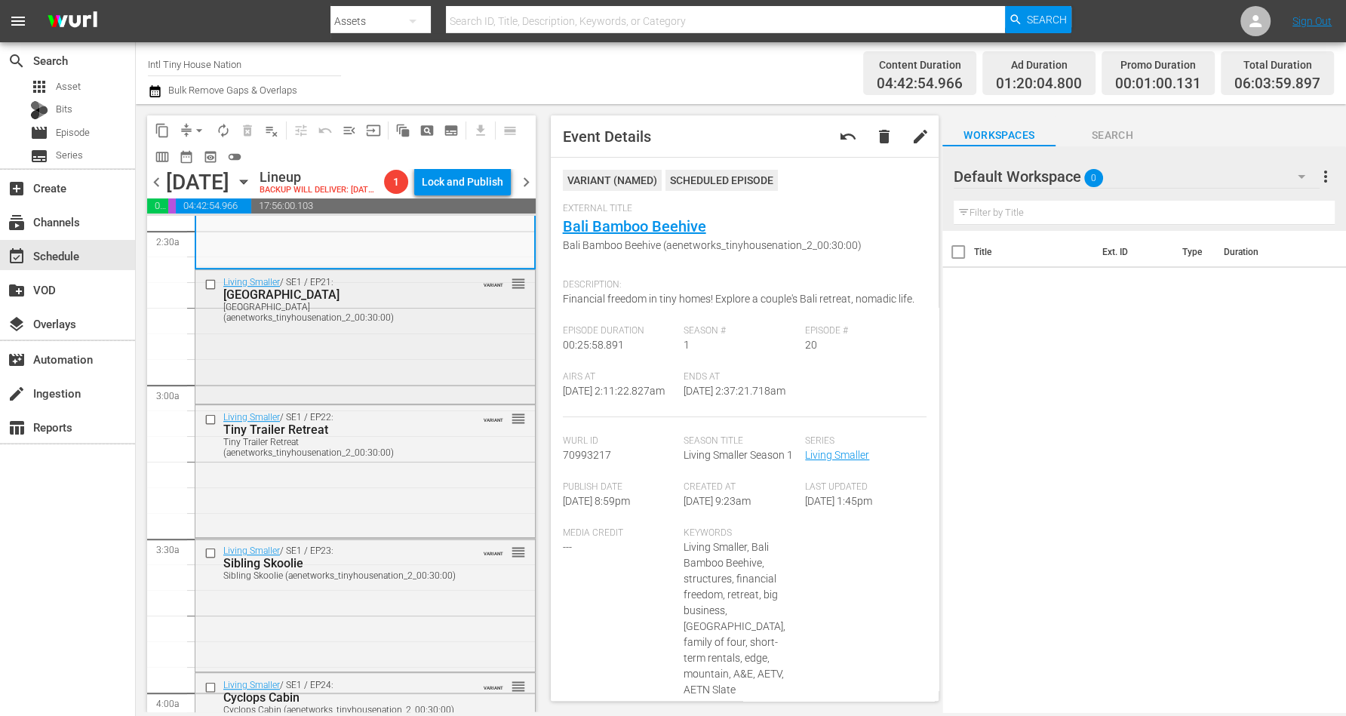
click at [416, 373] on div "Living Smaller / SE1 / EP21: Glass House Haven Glass House Haven (aenetworks_ti…" at bounding box center [364, 335] width 339 height 130
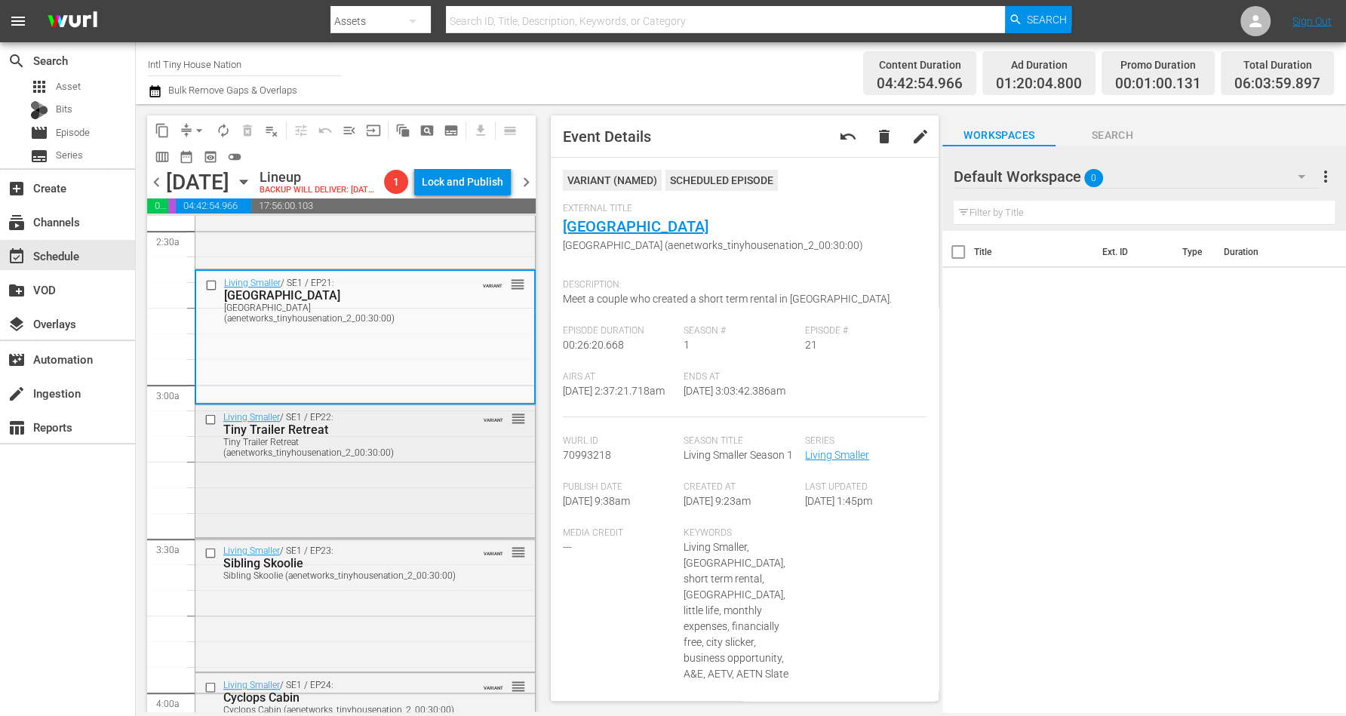
click at [462, 489] on div "Living Smaller / SE1 / EP22: Tiny Trailer Retreat Tiny Trailer Retreat (aenetwo…" at bounding box center [364, 470] width 339 height 130
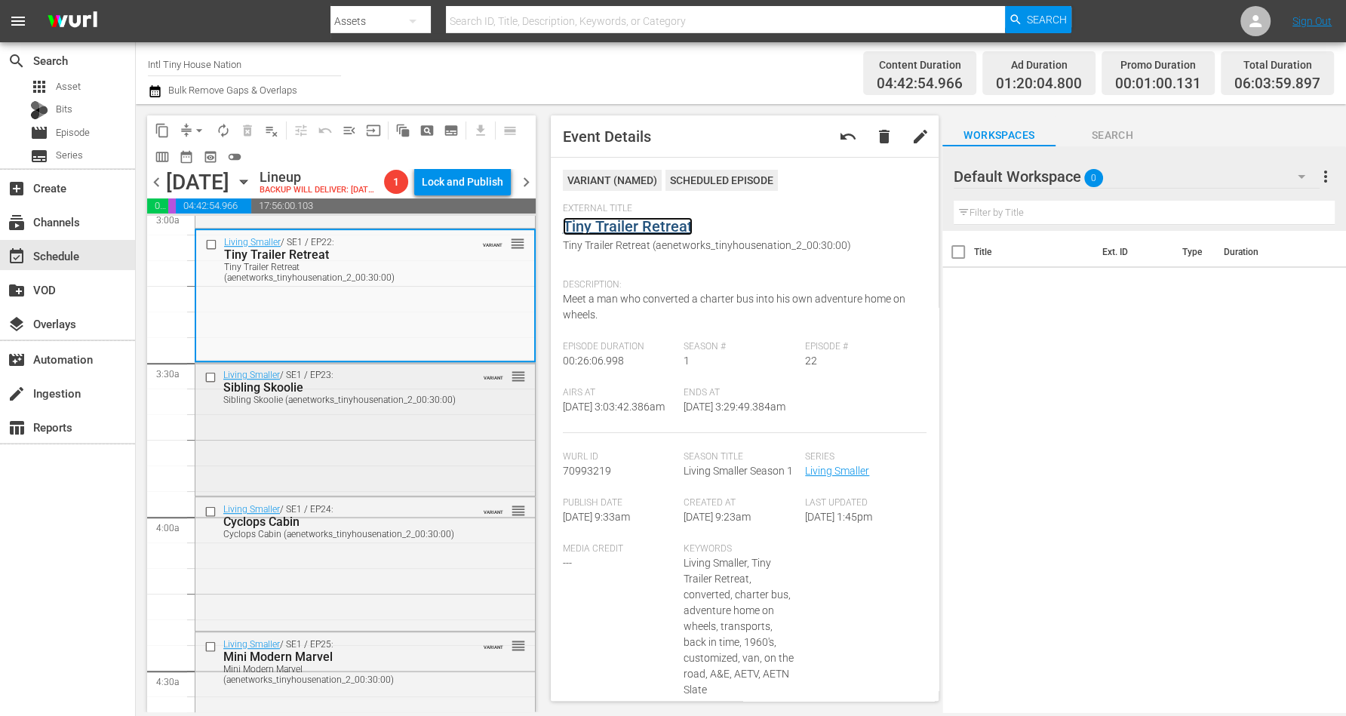
scroll to position [943, 0]
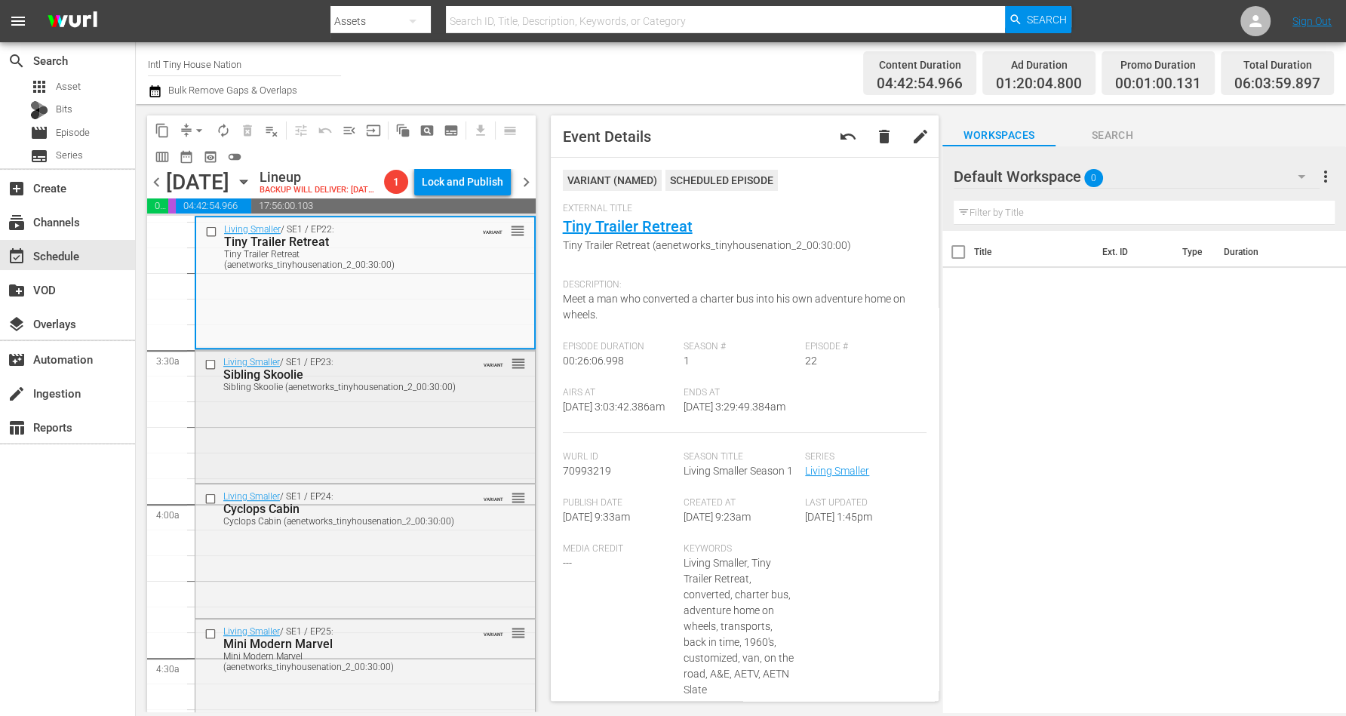
click at [426, 464] on div "Living Smaller / SE1 / EP23: Sibling Skoolie Sibling Skoolie (aenetworks_tinyho…" at bounding box center [364, 415] width 339 height 130
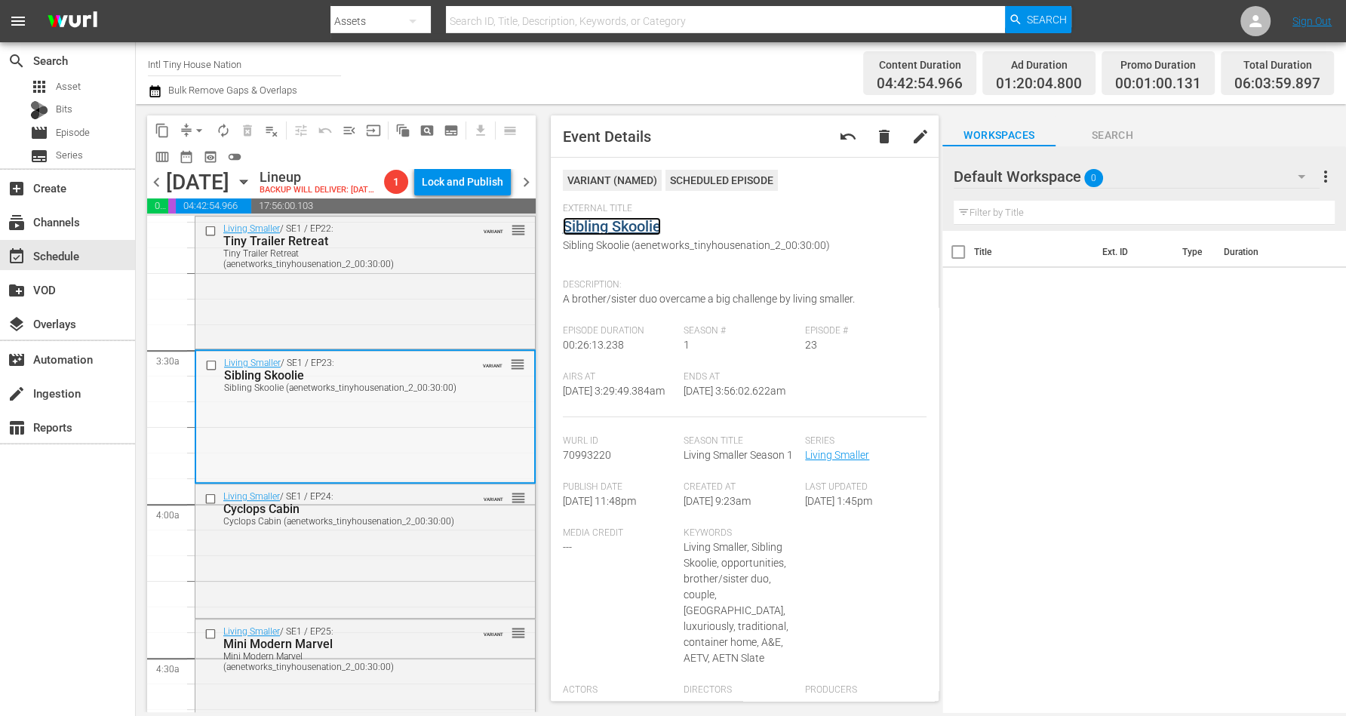
scroll to position [1037, 0]
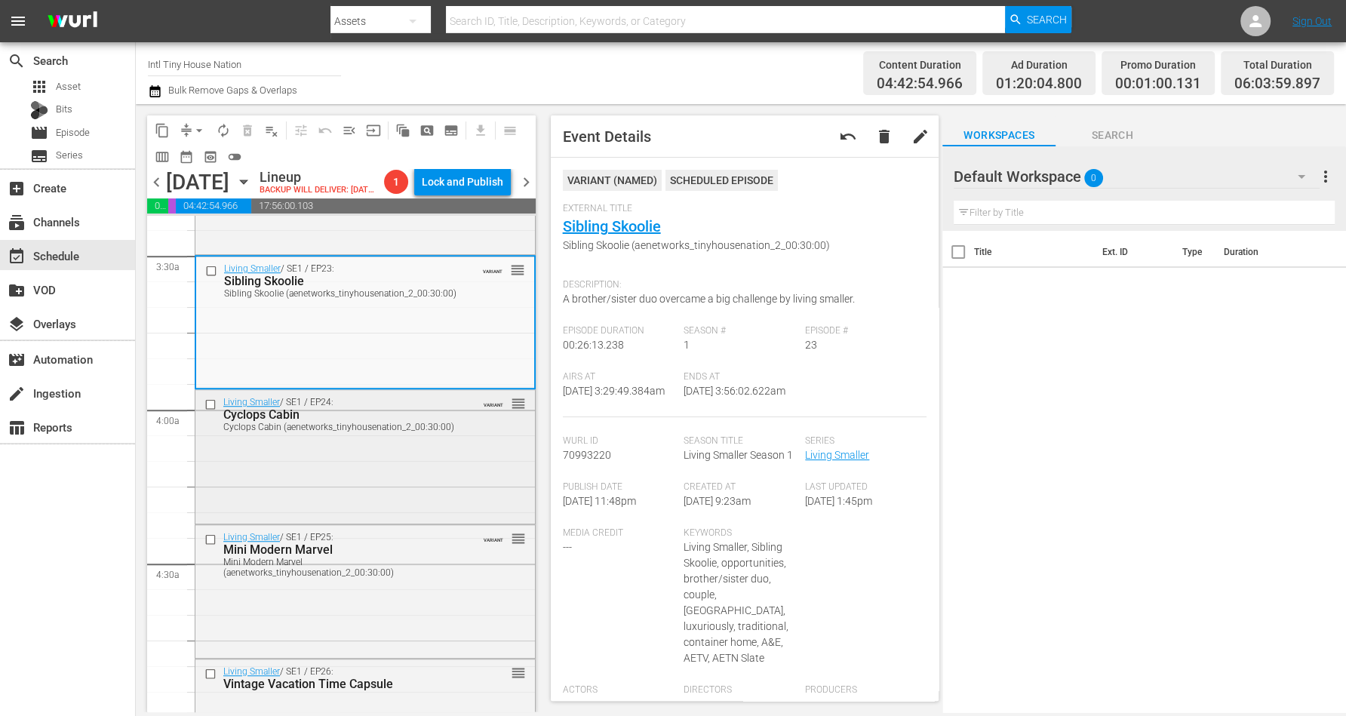
click at [415, 481] on div "Living Smaller / SE1 / EP24: Cyclops Cabin Cyclops Cabin (aenetworks_tinyhousen…" at bounding box center [364, 455] width 339 height 130
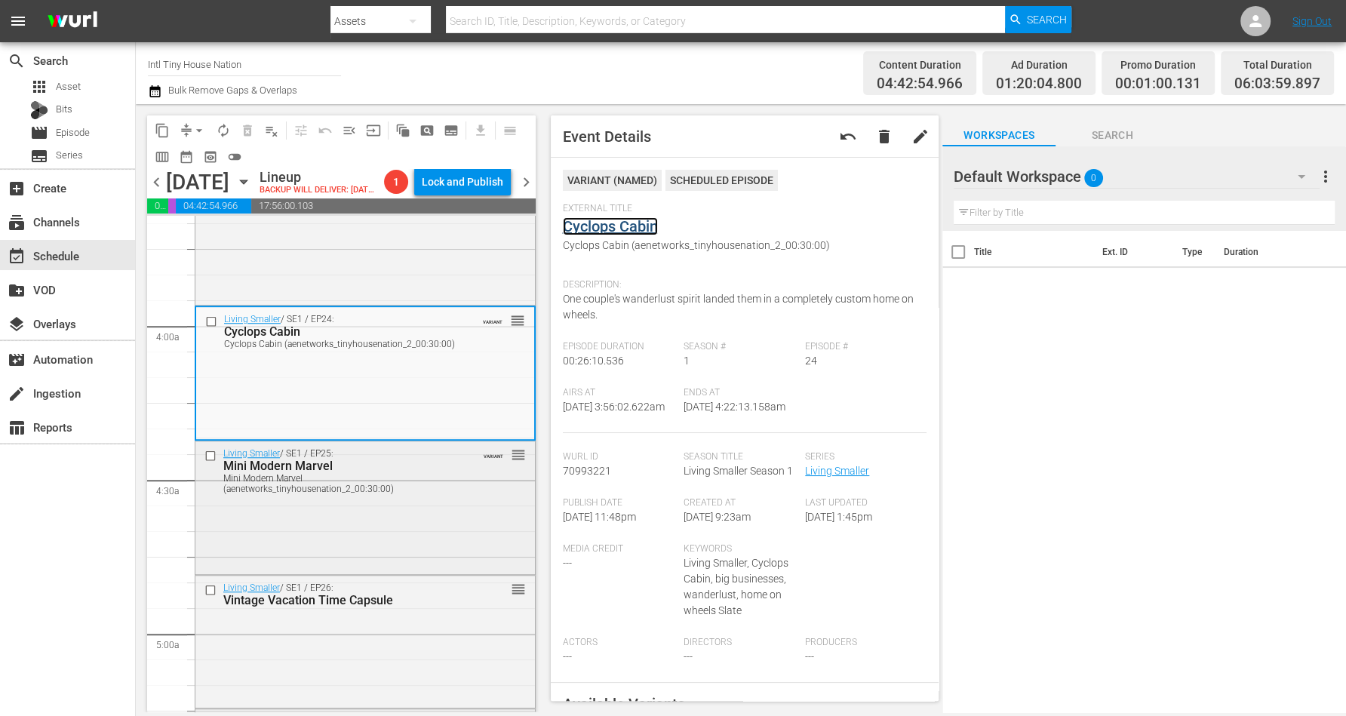
scroll to position [1226, 0]
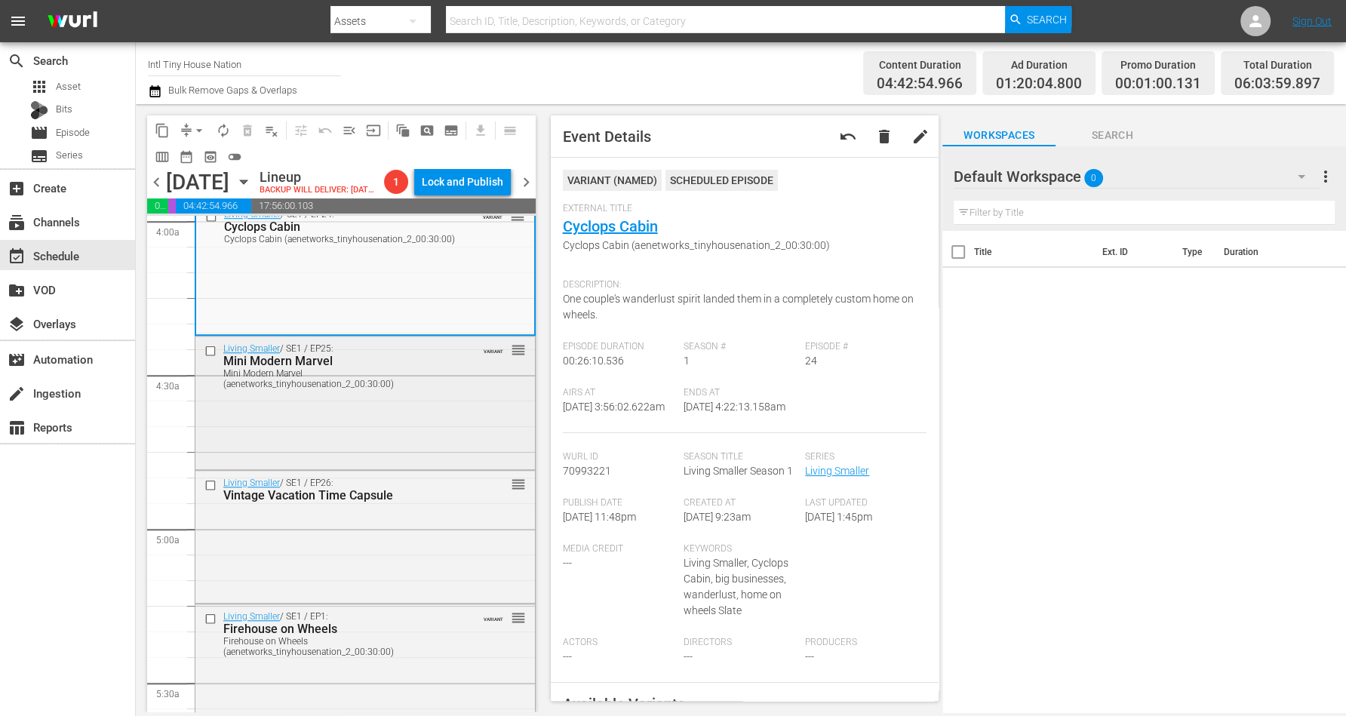
click at [379, 447] on div "Living Smaller / SE1 / EP25: Mini Modern Marvel Mini Modern Marvel (aenetworks_…" at bounding box center [364, 401] width 339 height 130
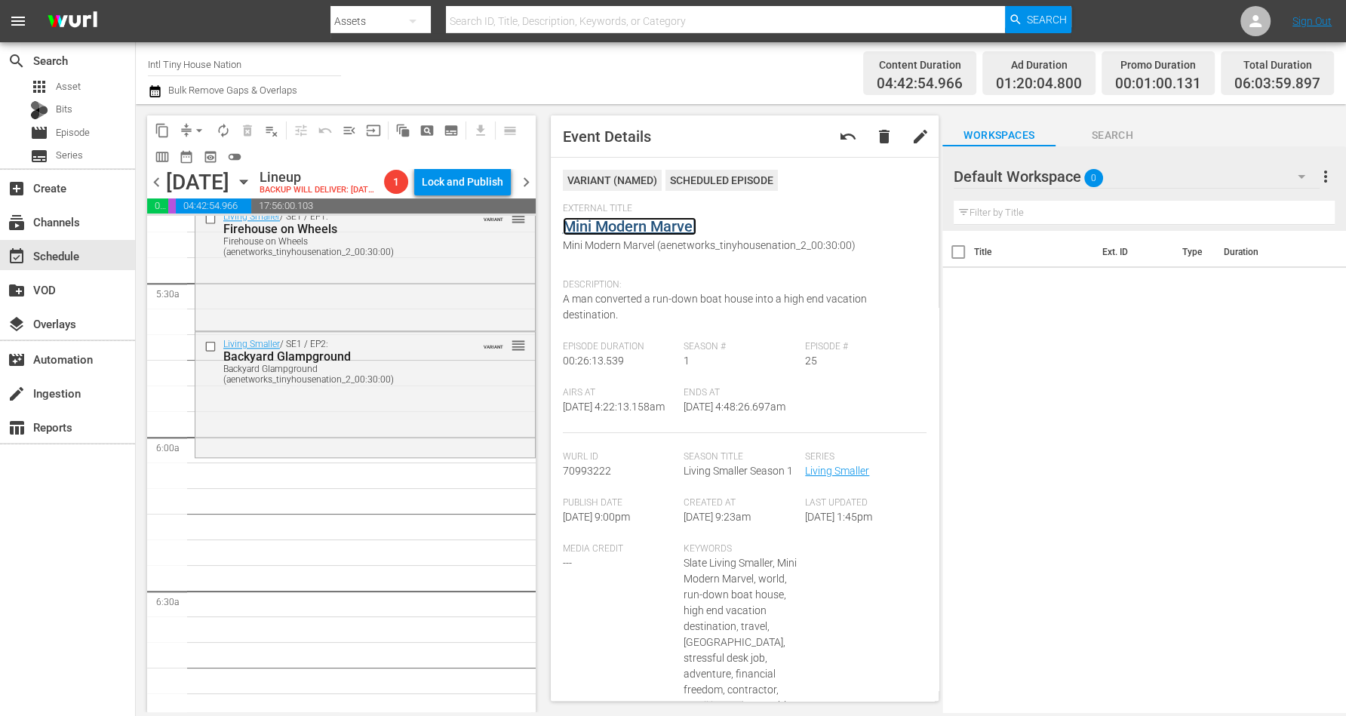
scroll to position [1603, 0]
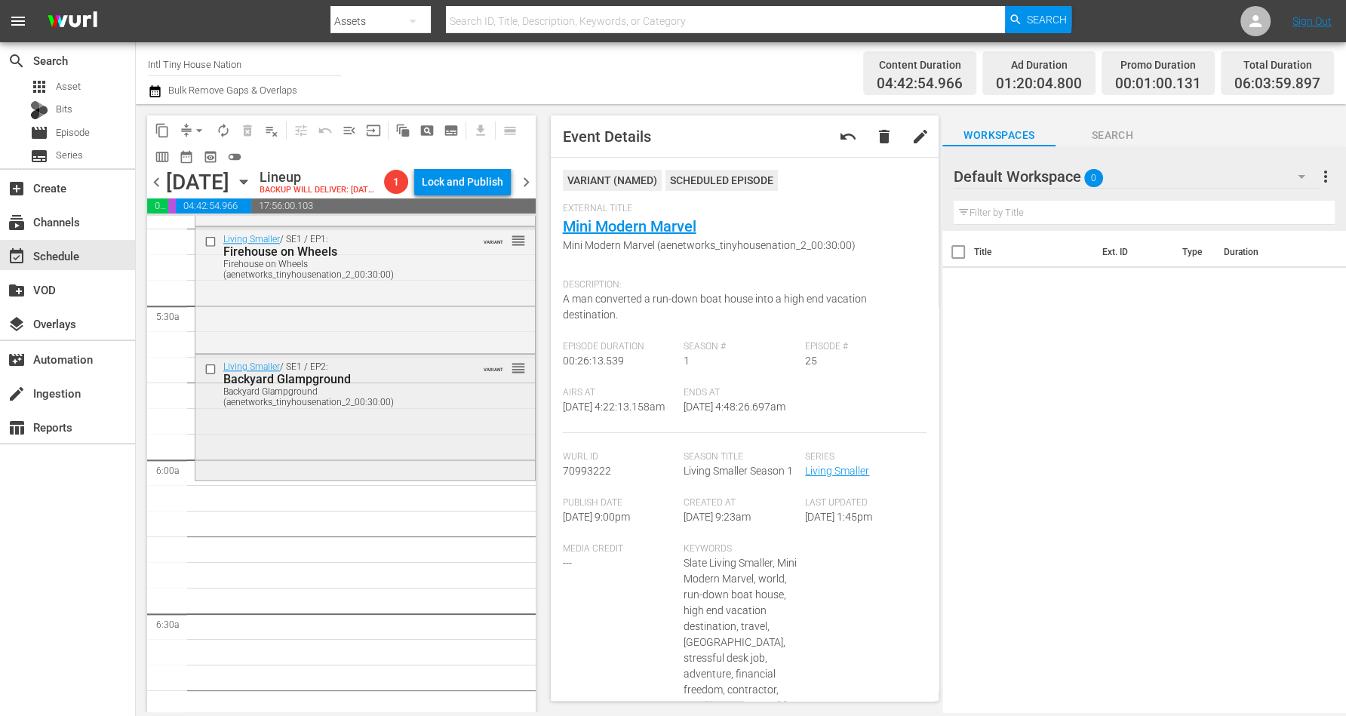
click at [403, 465] on div "Living Smaller / SE1 / EP2: Backyard Glampground Backyard Glampground (aenetwor…" at bounding box center [364, 415] width 339 height 121
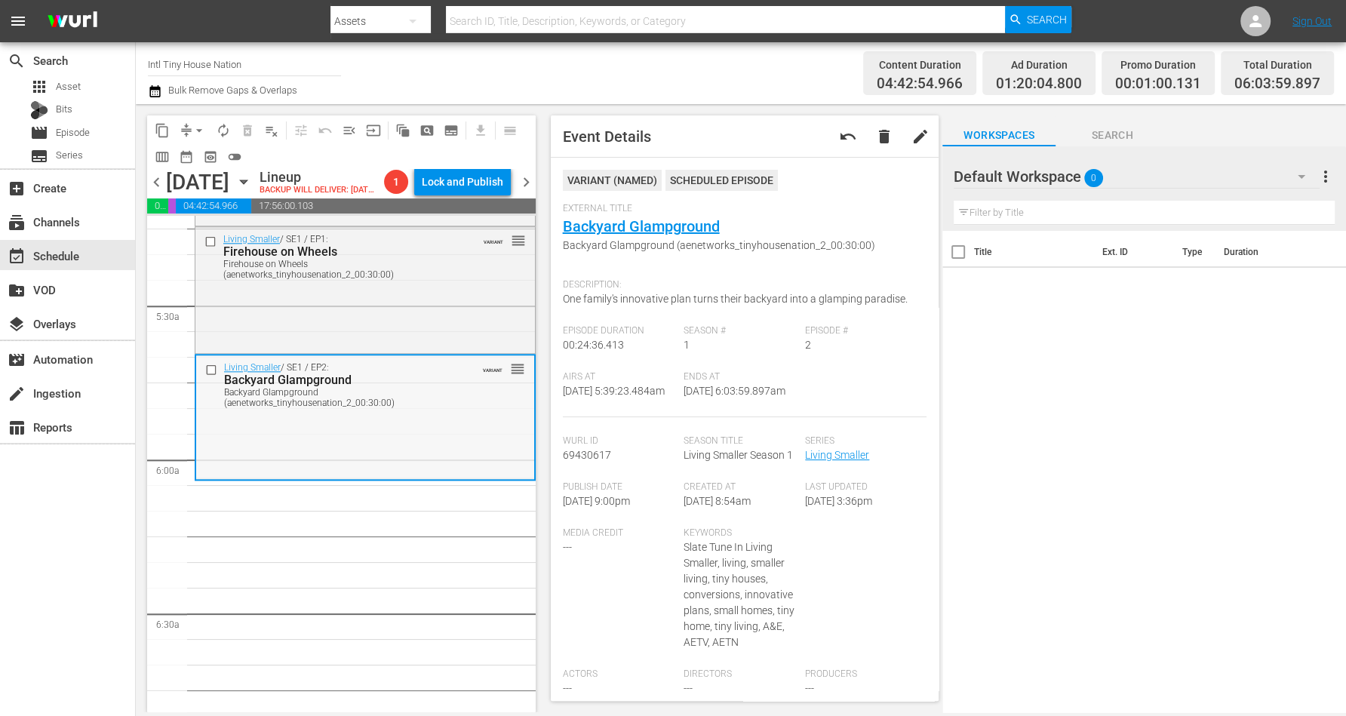
click at [244, 446] on div "Living Smaller / SE1 / EP2: Backyard Glampground Backyard Glampground (aenetwor…" at bounding box center [365, 415] width 338 height 121
click at [198, 128] on span "arrow_drop_down" at bounding box center [199, 130] width 15 height 15
click at [186, 161] on li "Align to Midnight" at bounding box center [200, 160] width 158 height 25
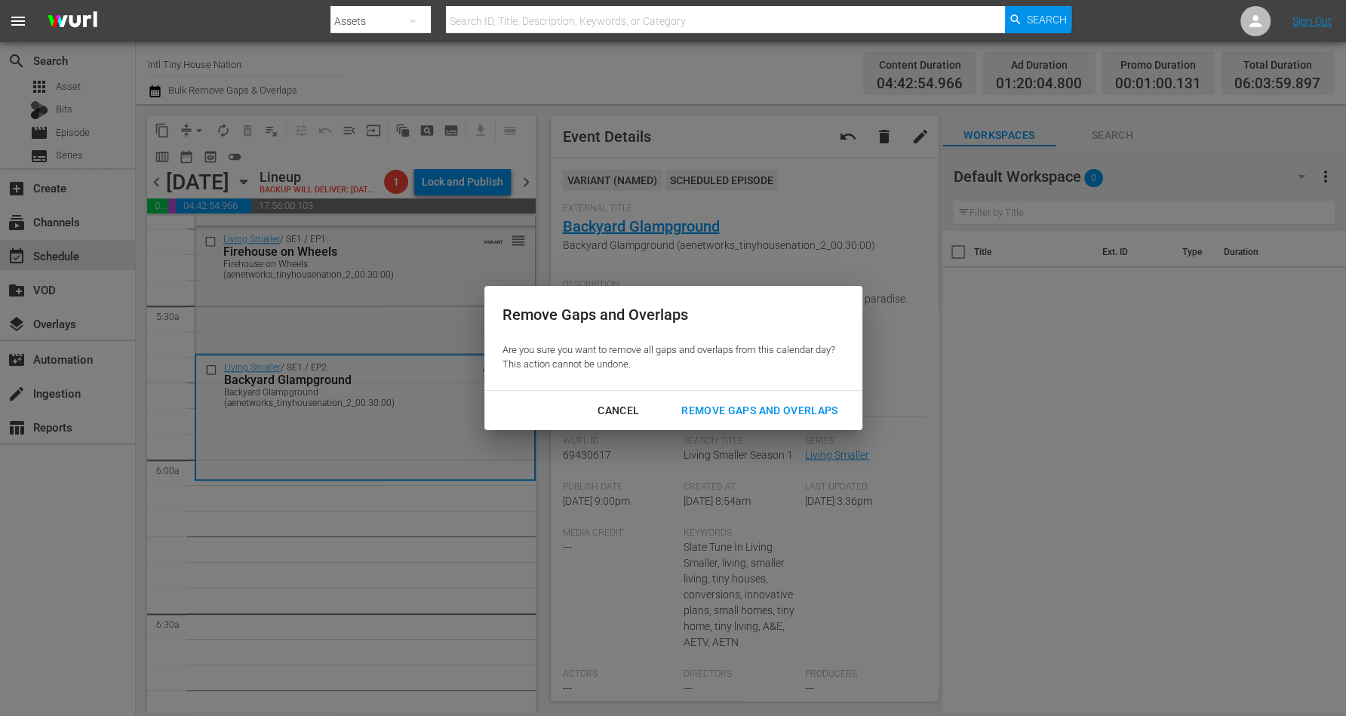
click at [696, 404] on div "Remove Gaps and Overlaps" at bounding box center [759, 410] width 180 height 19
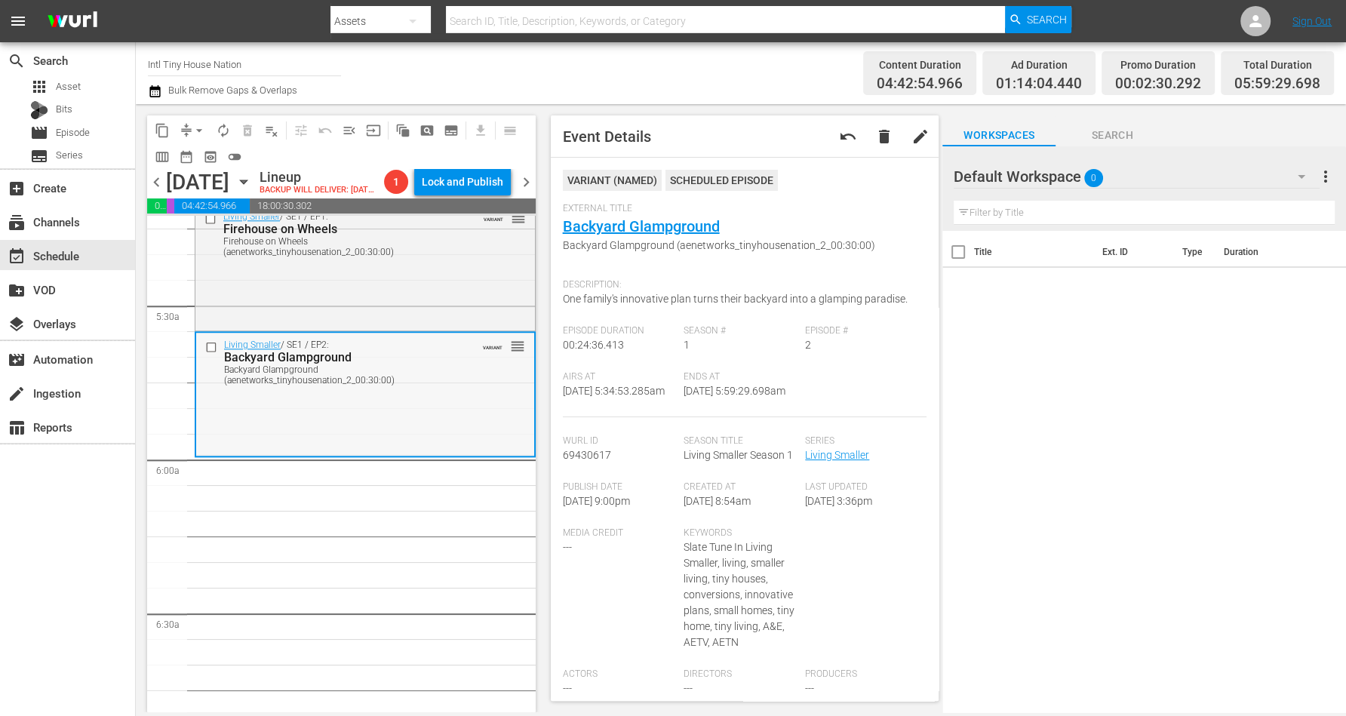
click at [379, 430] on div "Living Smaller / SE1 / EP2: Backyard Glampground Backyard Glampground (aenetwor…" at bounding box center [365, 393] width 338 height 121
click at [201, 131] on span "arrow_drop_down" at bounding box center [199, 130] width 15 height 15
click at [176, 158] on li "Align to Midnight" at bounding box center [200, 160] width 158 height 25
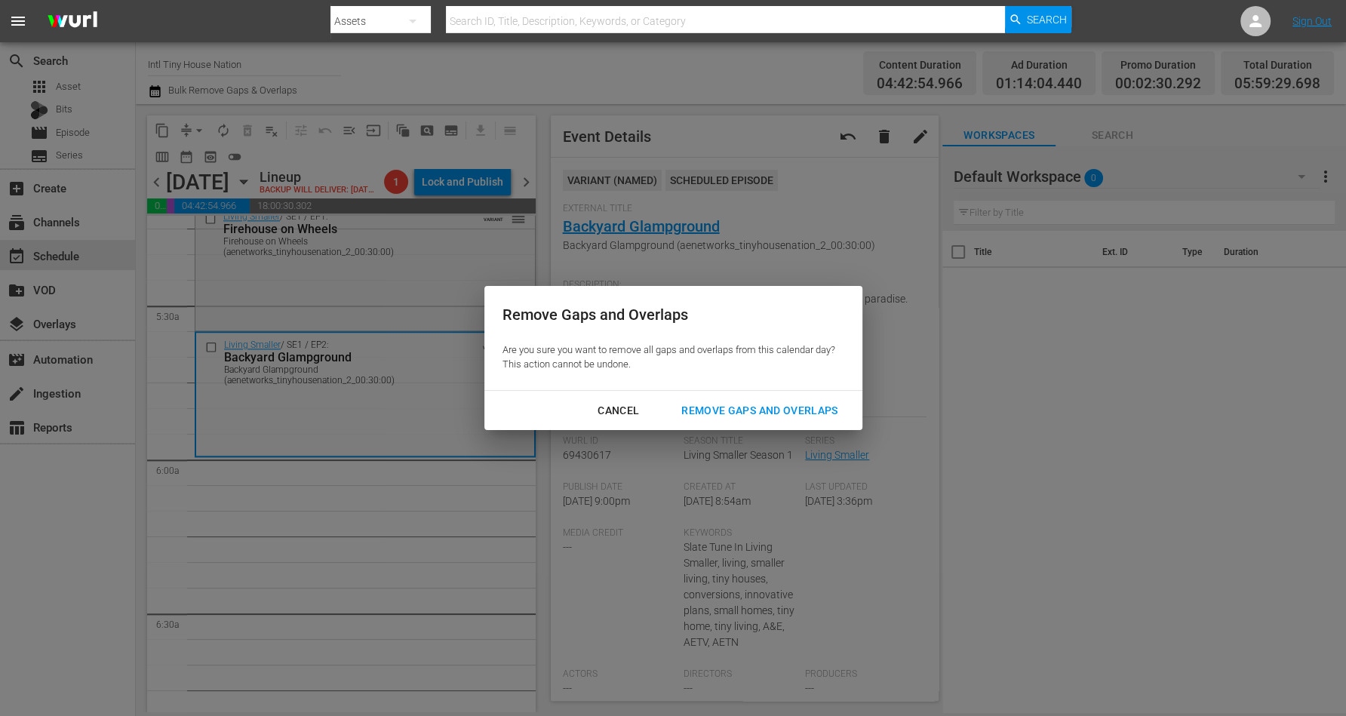
click at [778, 404] on div "Remove Gaps and Overlaps" at bounding box center [759, 410] width 180 height 19
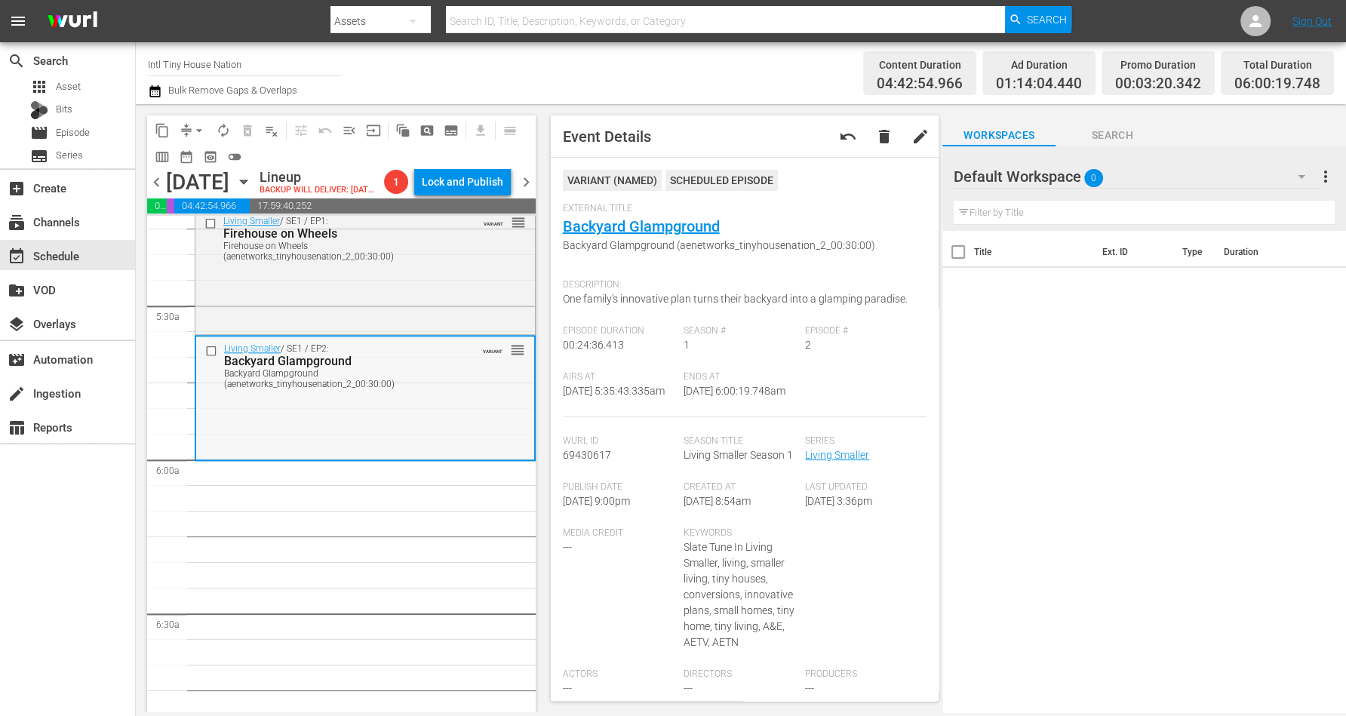
click at [347, 436] on div "Living Smaller / SE1 / EP2: Backyard Glampground Backyard Glampground (aenetwor…" at bounding box center [365, 396] width 338 height 121
click at [198, 128] on span "arrow_drop_down" at bounding box center [199, 130] width 15 height 15
click at [198, 155] on li "Align to Midnight" at bounding box center [200, 160] width 158 height 25
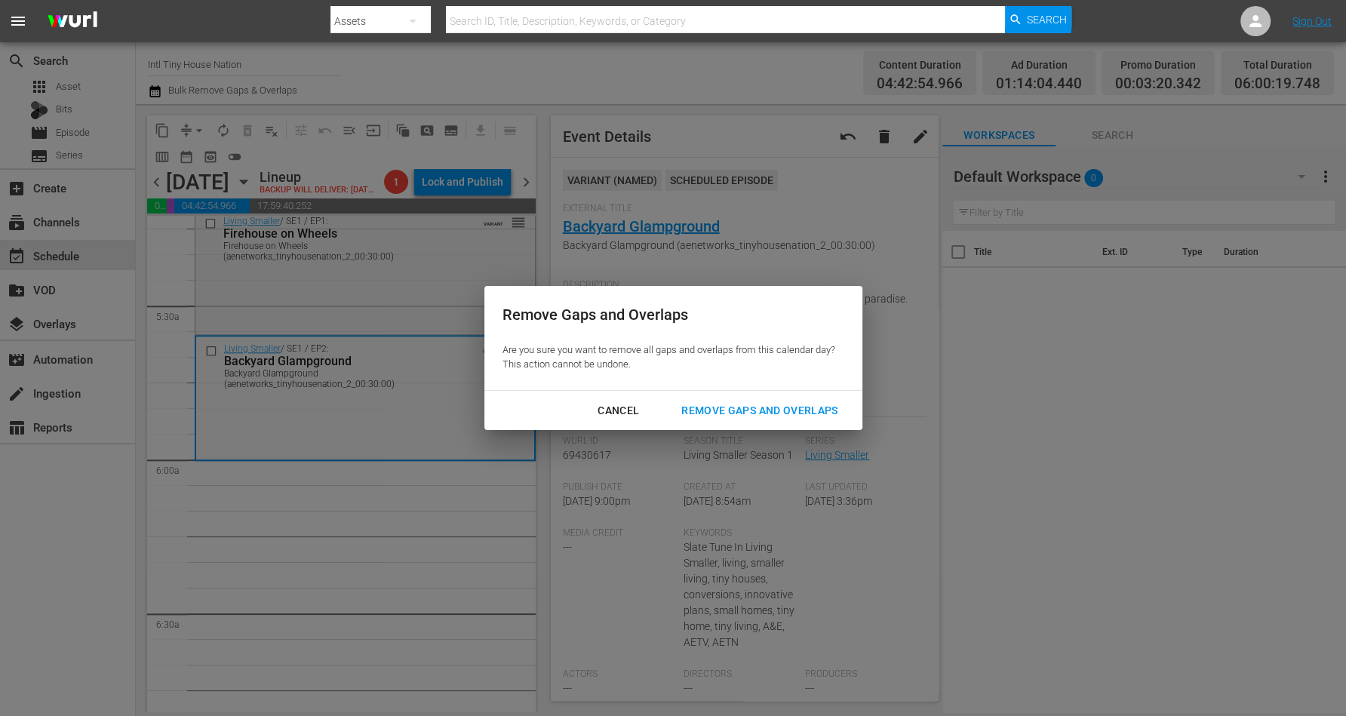
click at [767, 406] on div "Remove Gaps and Overlaps" at bounding box center [759, 410] width 180 height 19
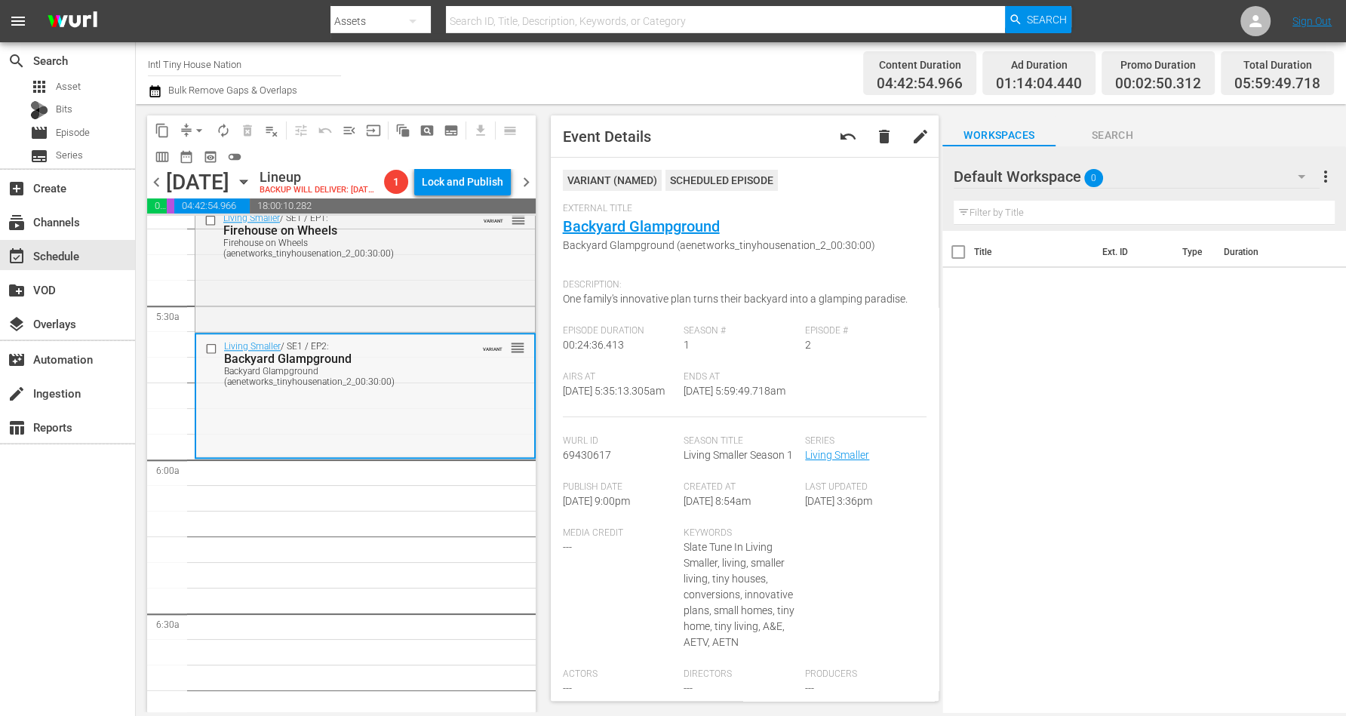
click at [280, 434] on div "Living Smaller / SE1 / EP2: Backyard Glampground Backyard Glampground (aenetwor…" at bounding box center [365, 394] width 338 height 121
click at [198, 127] on span "arrow_drop_down" at bounding box center [199, 130] width 15 height 15
click at [194, 155] on li "Align to Midnight" at bounding box center [200, 160] width 158 height 25
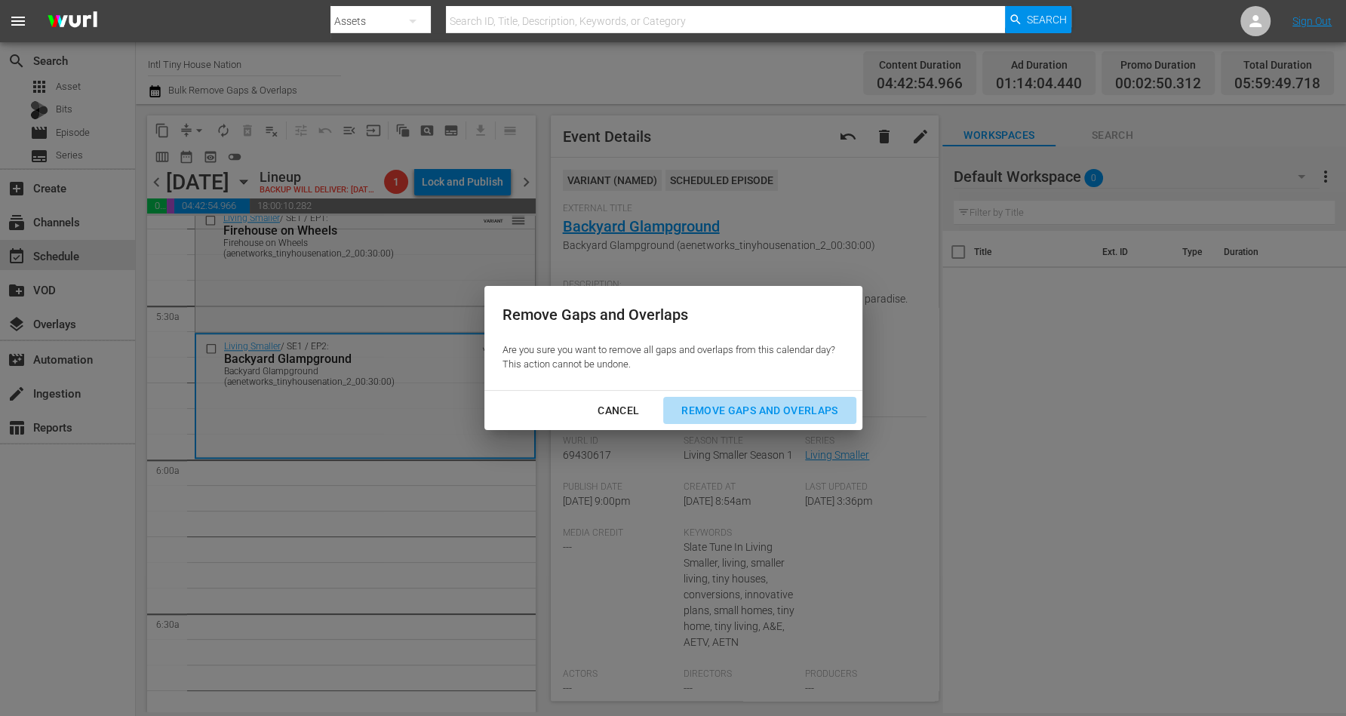
click at [723, 400] on button "Remove Gaps and Overlaps" at bounding box center [759, 411] width 192 height 28
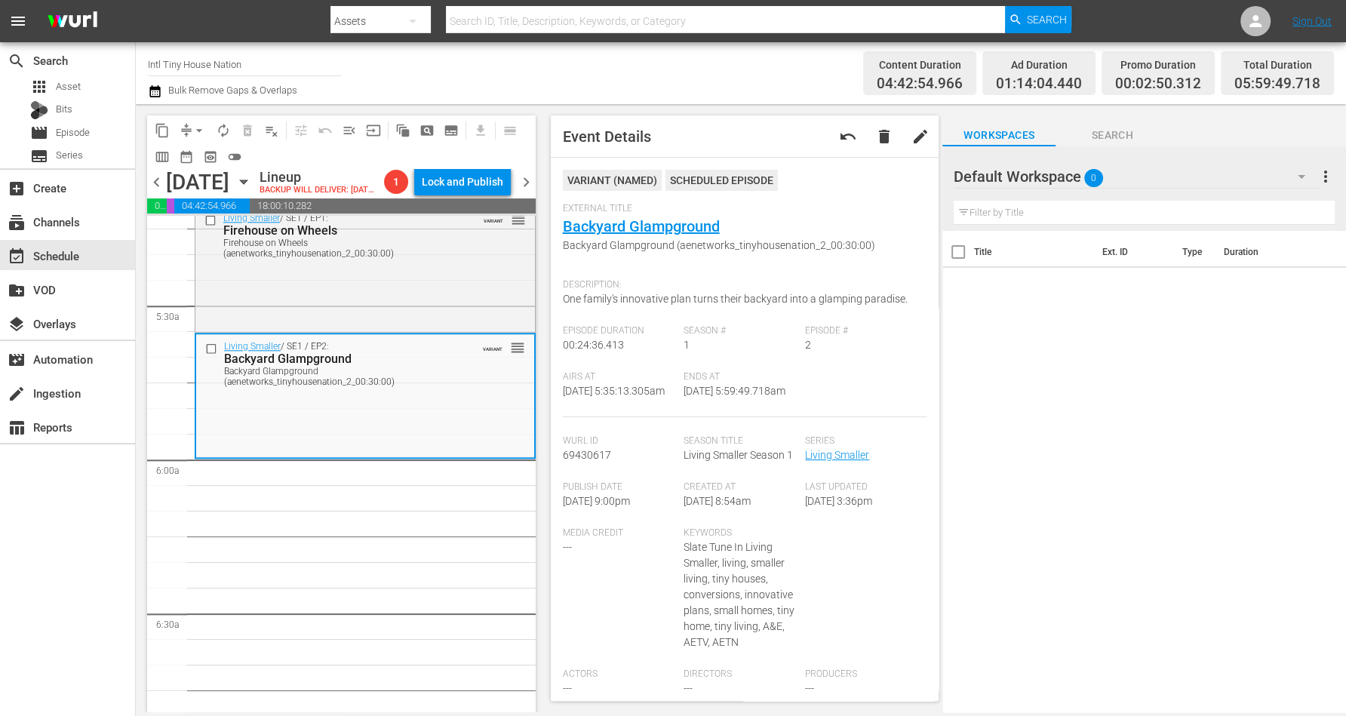
drag, startPoint x: 336, startPoint y: 438, endPoint x: 186, endPoint y: 249, distance: 241.6
click at [333, 434] on div "Living Smaller / SE1 / EP2: Backyard Glampground Backyard Glampground (aenetwor…" at bounding box center [365, 394] width 338 height 121
click at [193, 128] on span "arrow_drop_down" at bounding box center [199, 130] width 15 height 15
click at [193, 152] on li "Align to Midnight" at bounding box center [200, 160] width 158 height 25
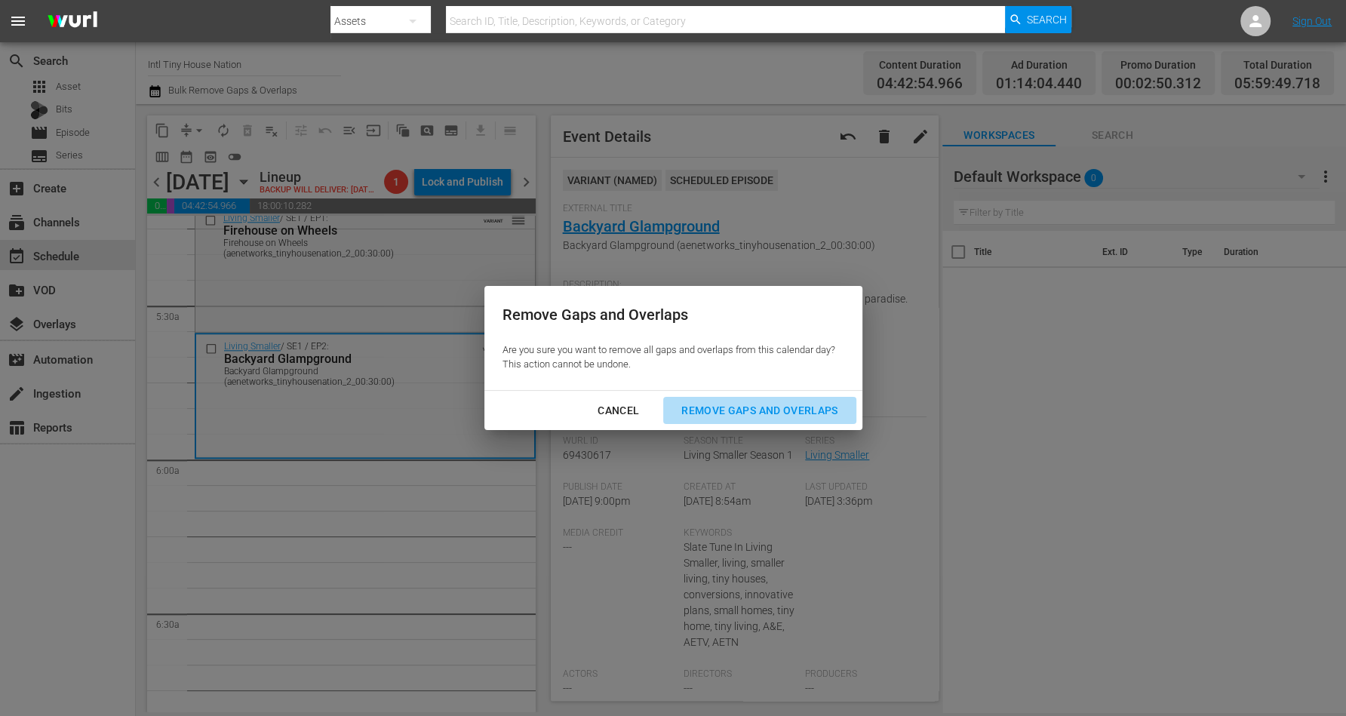
click at [743, 404] on div "Remove Gaps and Overlaps" at bounding box center [759, 410] width 180 height 19
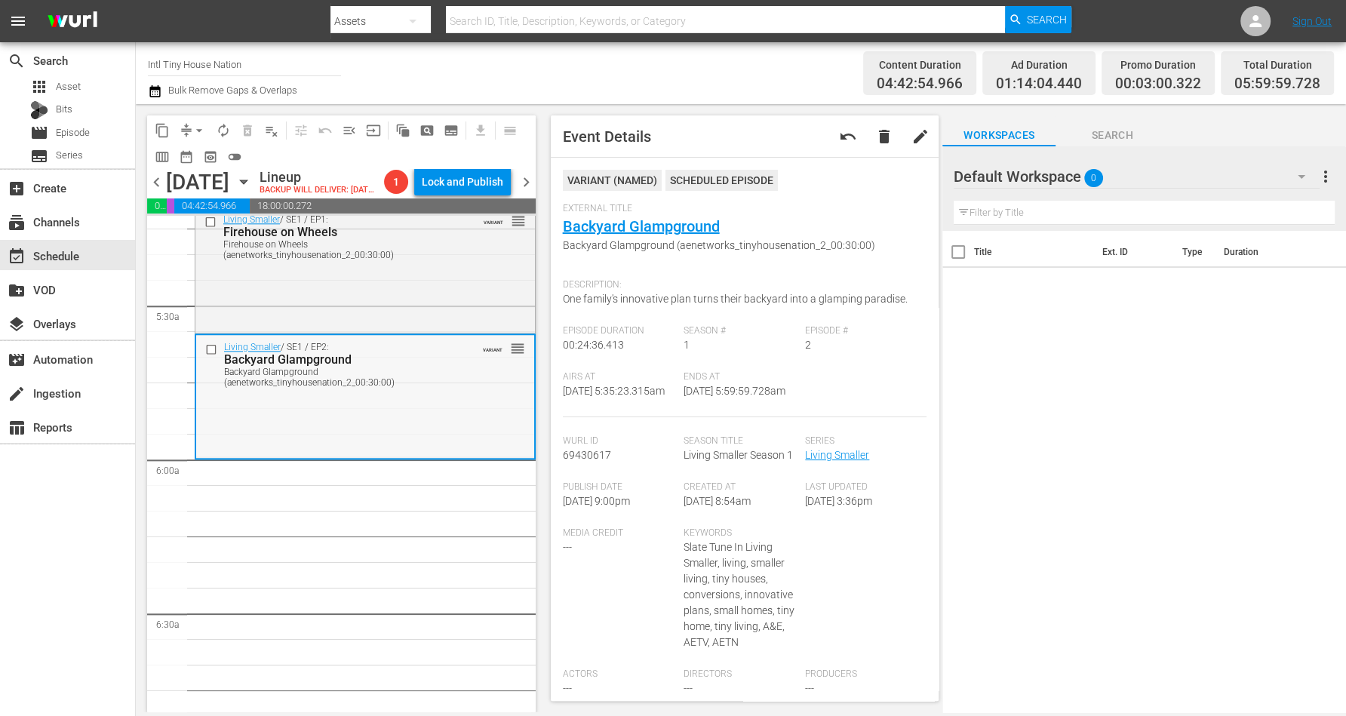
click at [404, 455] on div "Living Smaller / SE1 / EP2: Backyard Glampground Backyard Glampground (aenetwor…" at bounding box center [365, 395] width 338 height 121
click at [194, 124] on span "arrow_drop_down" at bounding box center [199, 130] width 15 height 15
click at [202, 155] on li "Align to Midnight" at bounding box center [200, 160] width 158 height 25
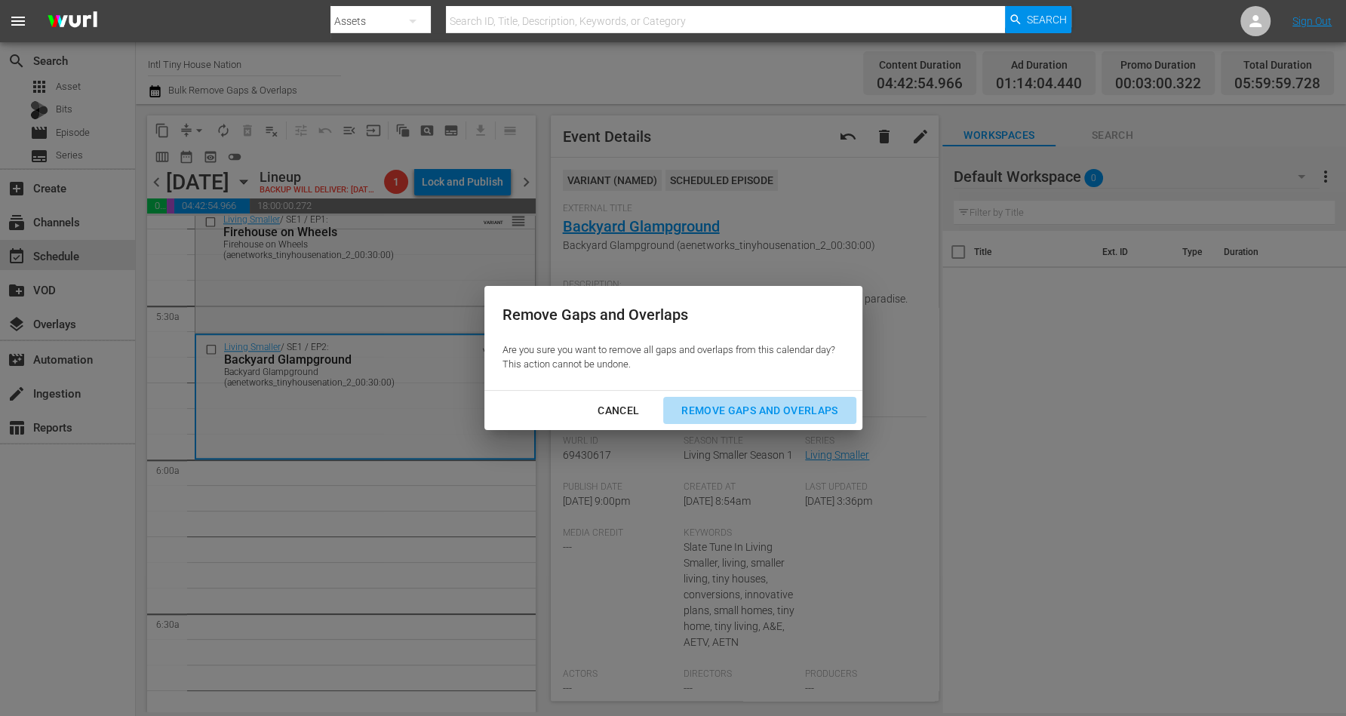
click at [776, 404] on div "Remove Gaps and Overlaps" at bounding box center [759, 410] width 180 height 19
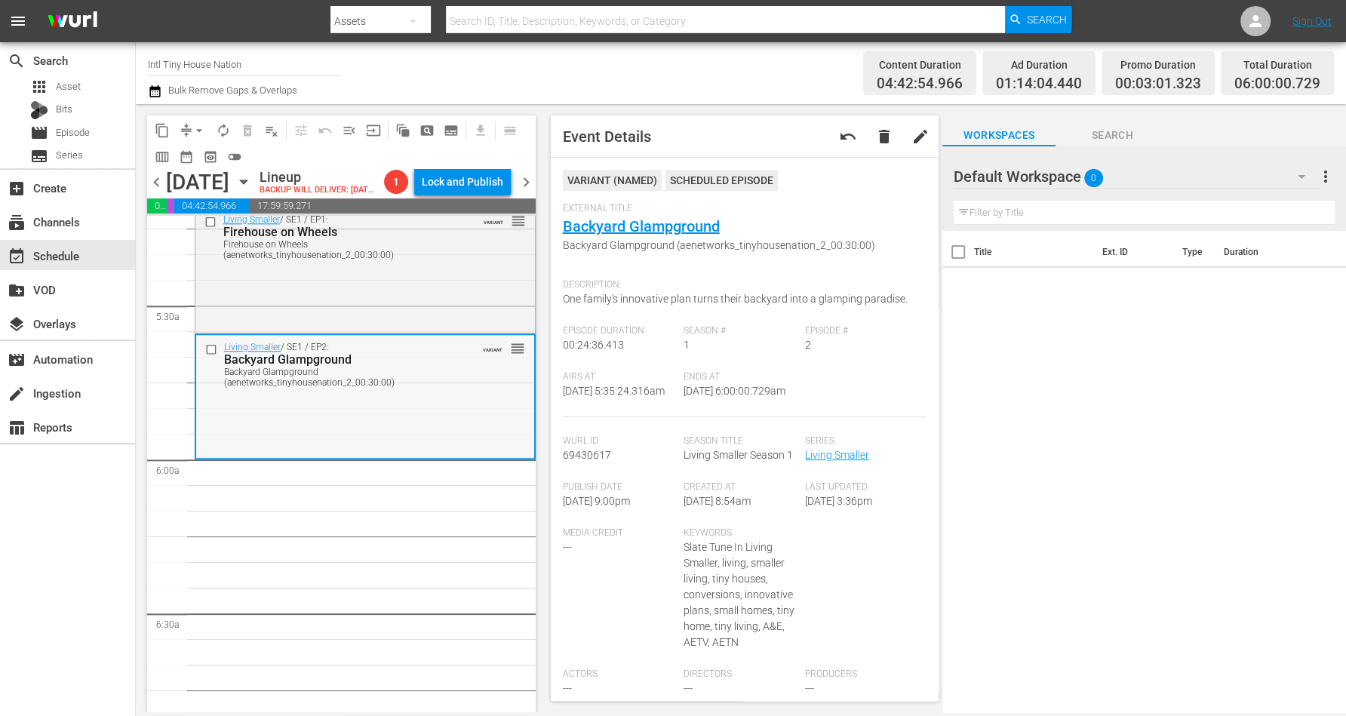
click at [461, 393] on div "Living Smaller / SE1 / EP2: Backyard Glampground Backyard Glampground (aenetwor…" at bounding box center [365, 364] width 338 height 58
click at [211, 131] on button "autorenew_outlined" at bounding box center [223, 130] width 24 height 24
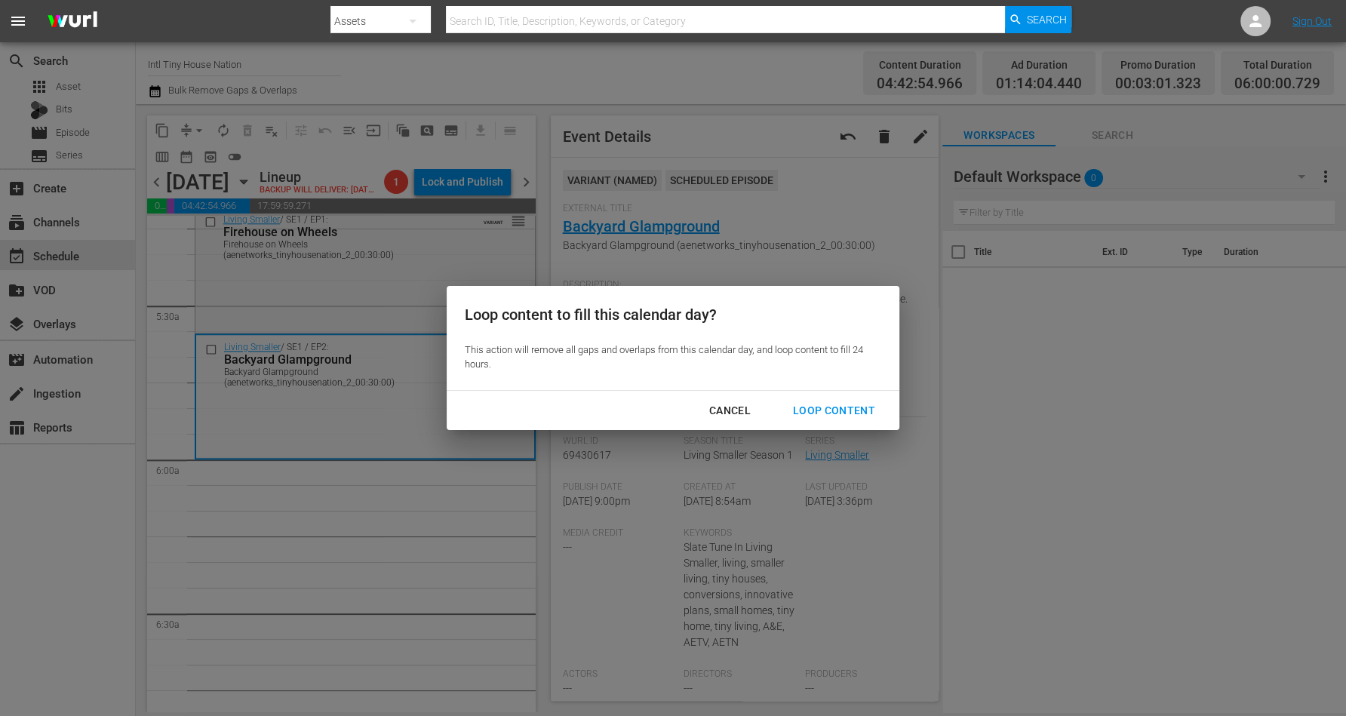
click at [809, 406] on div "Loop Content" at bounding box center [834, 410] width 106 height 19
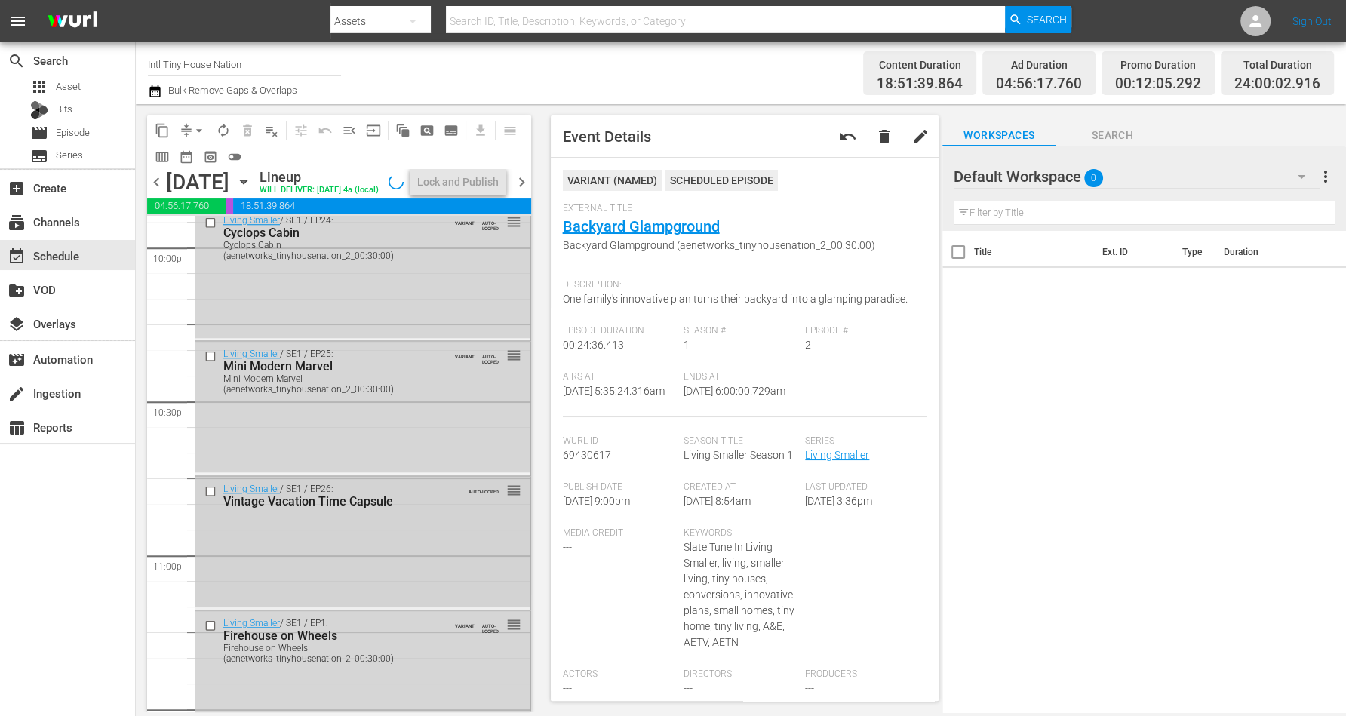
scroll to position [6915, 0]
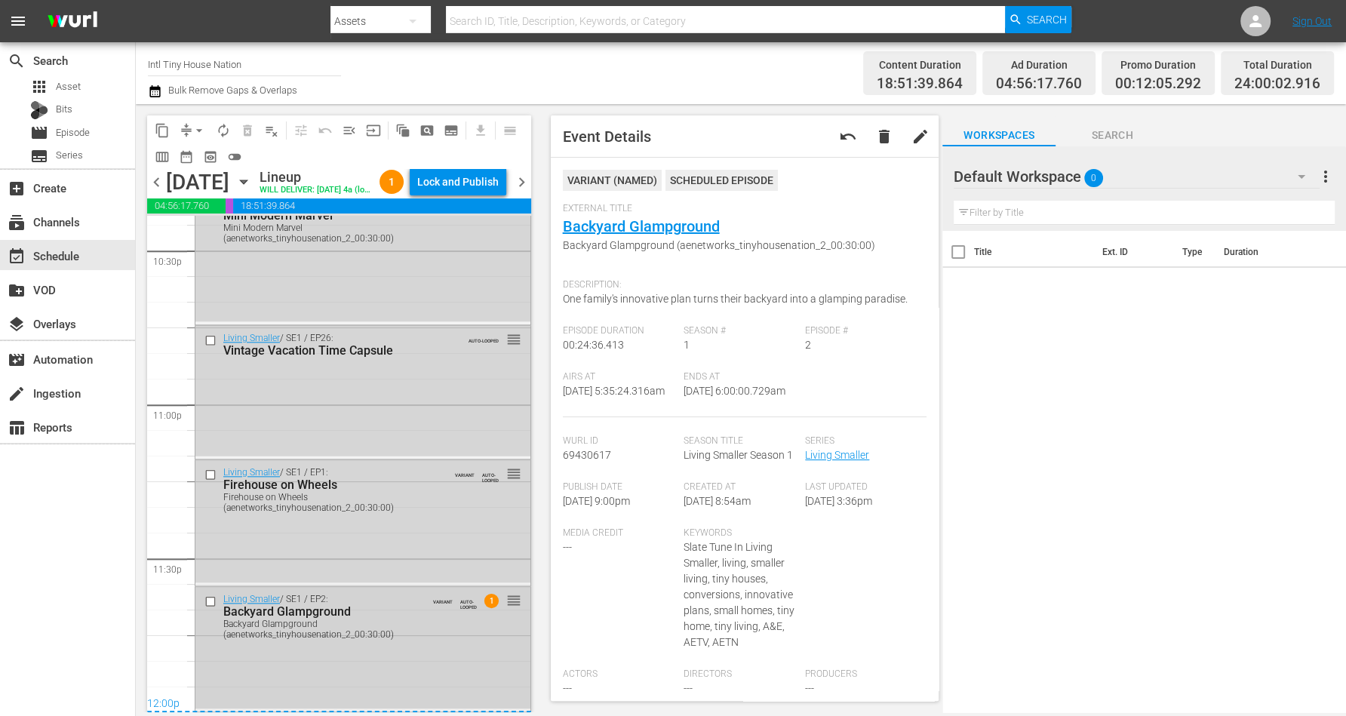
click at [441, 653] on div "Living Smaller / SE1 / EP2: Backyard Glampground Backyard Glampground (aenetwor…" at bounding box center [362, 647] width 335 height 121
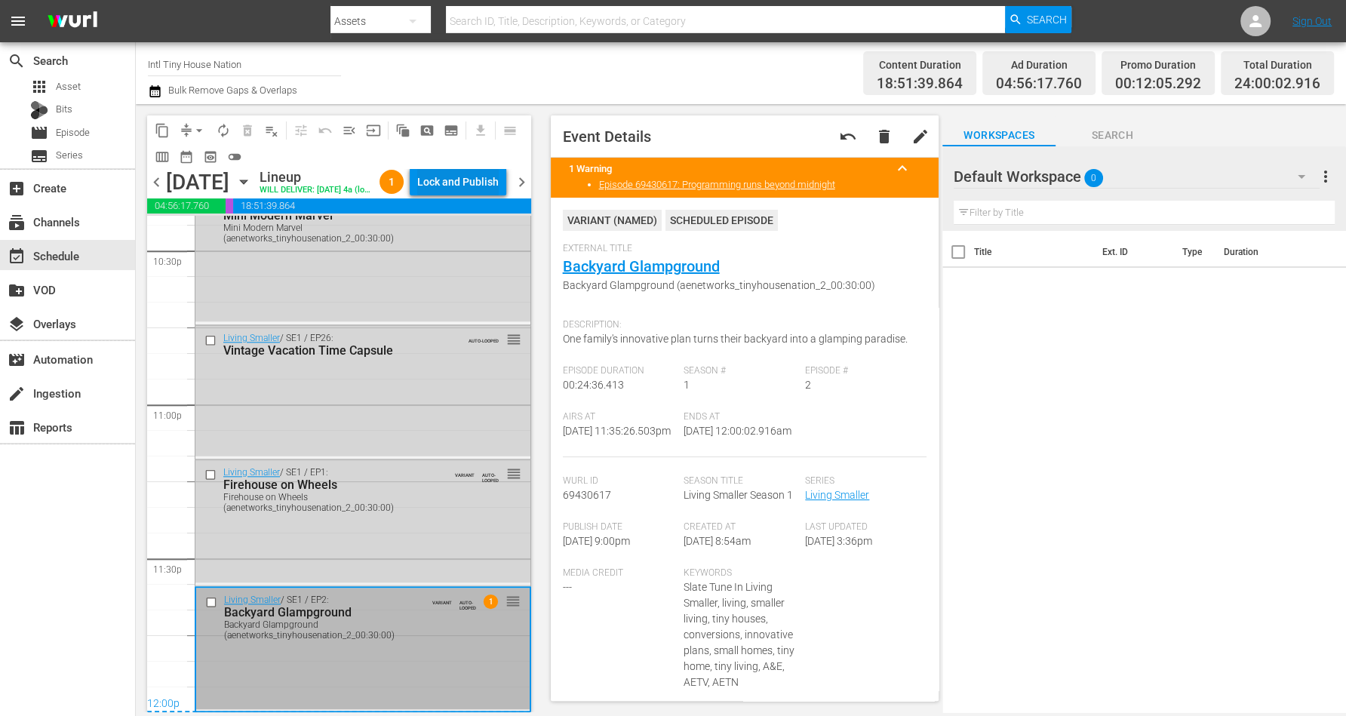
click at [487, 176] on div "Lock and Publish" at bounding box center [457, 181] width 81 height 27
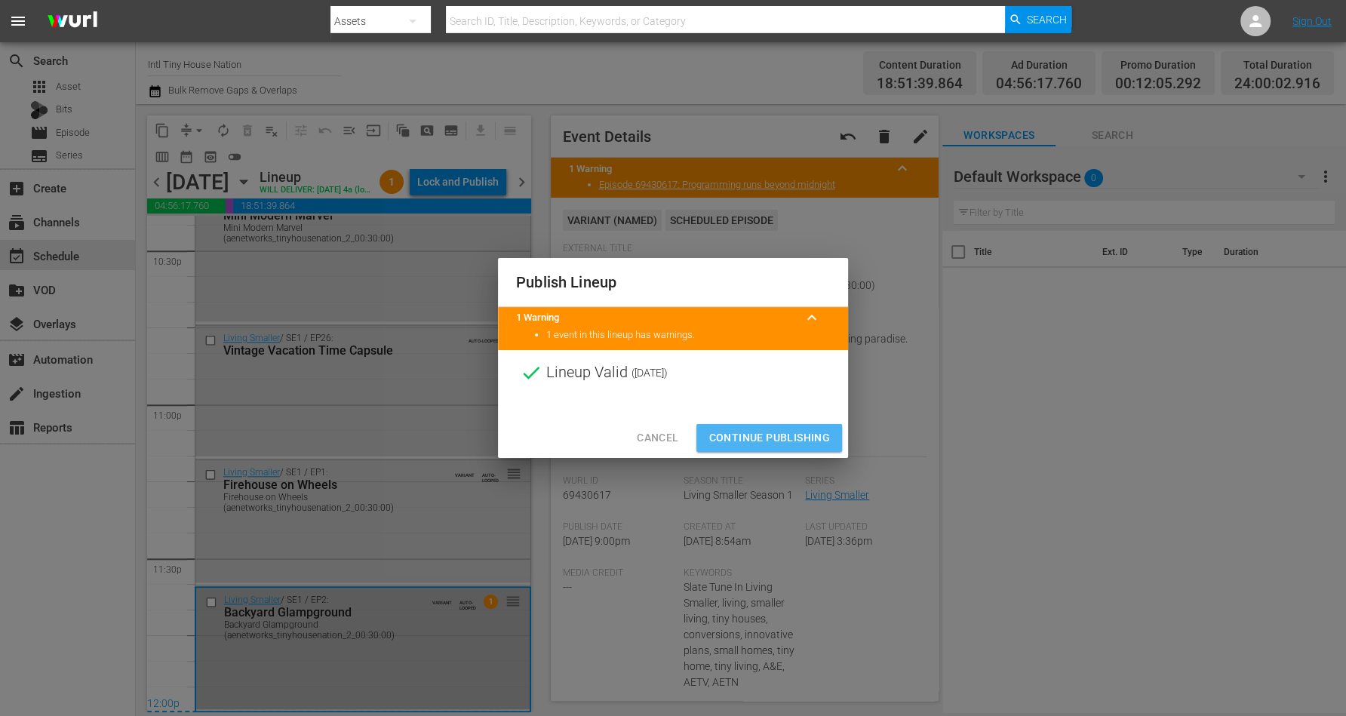
click at [762, 431] on span "Continue Publishing" at bounding box center [768, 437] width 121 height 19
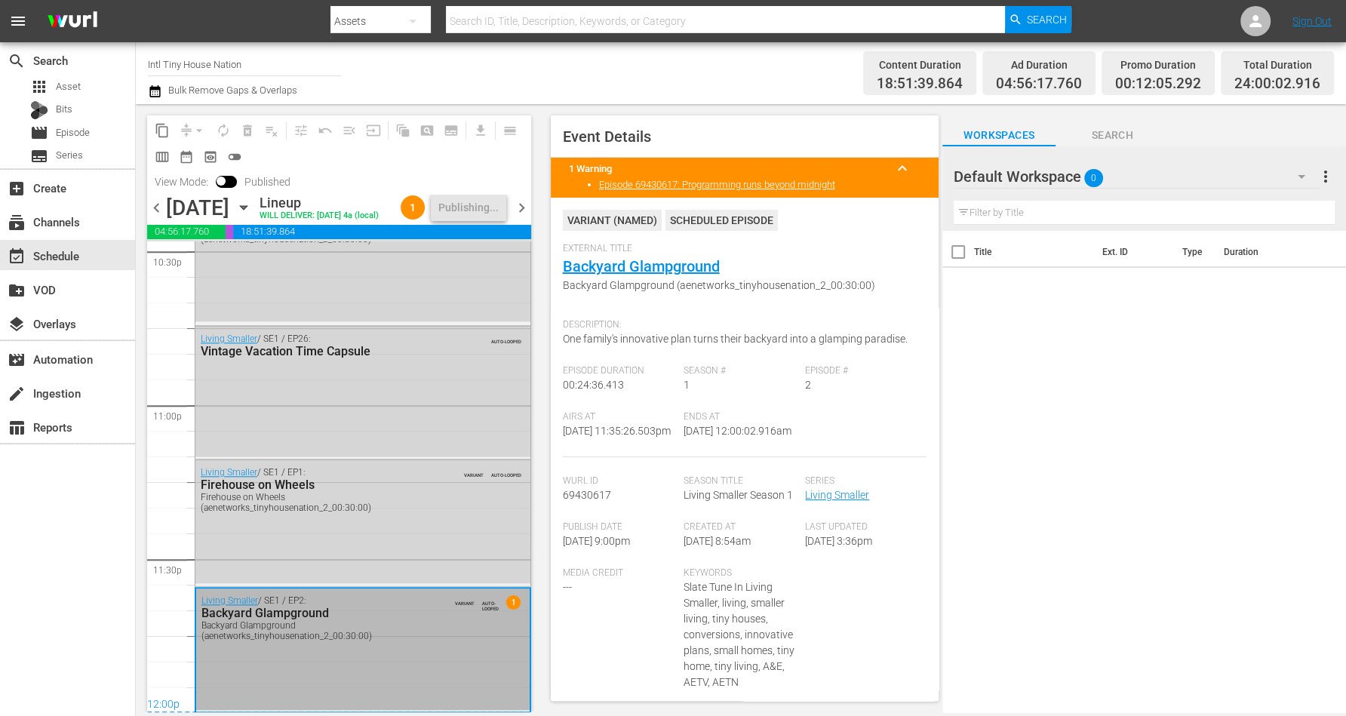
click at [252, 216] on icon "button" at bounding box center [243, 207] width 17 height 17
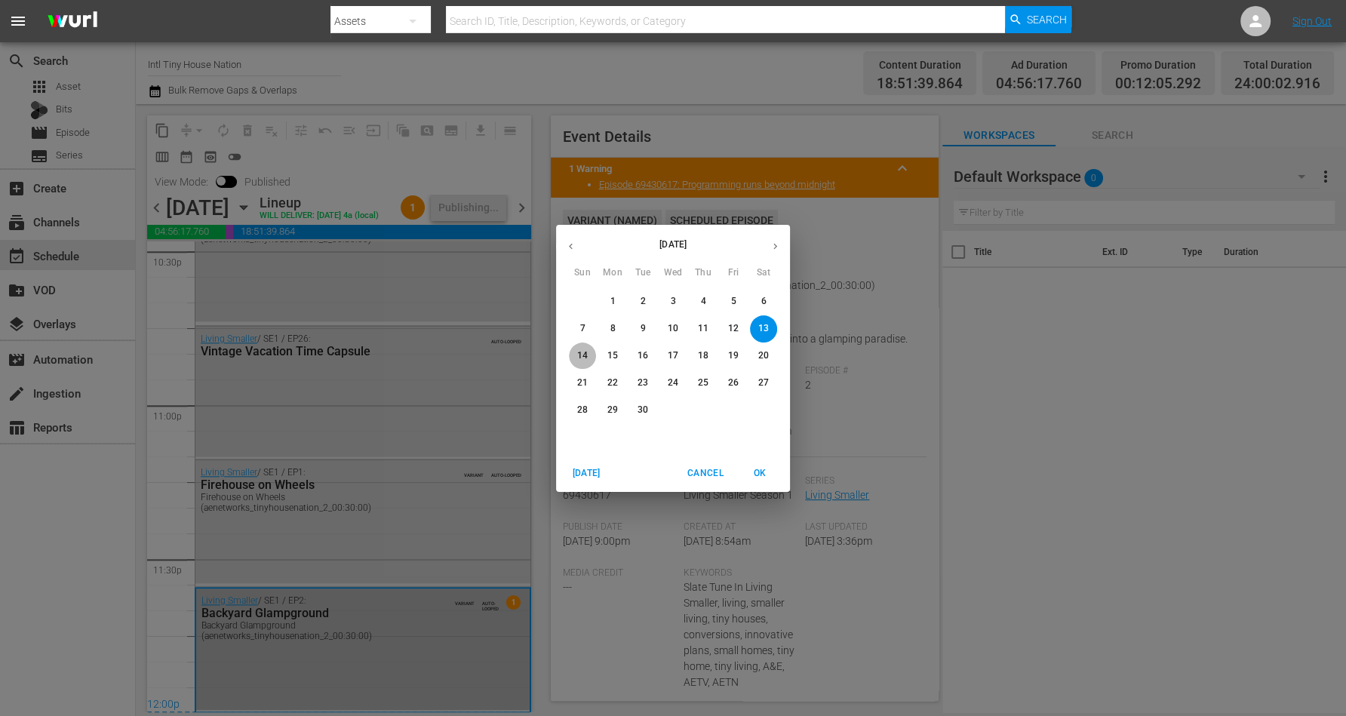
click at [574, 348] on button "14" at bounding box center [582, 355] width 27 height 27
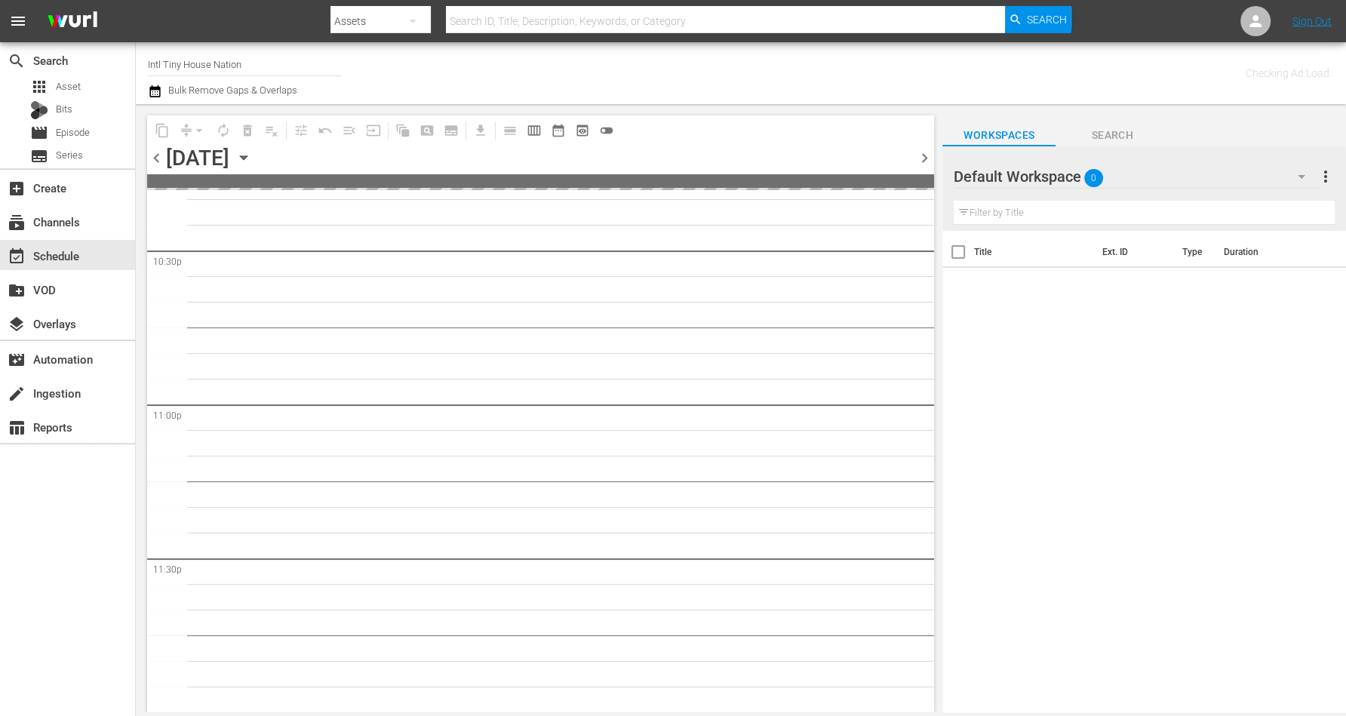
scroll to position [6864, 0]
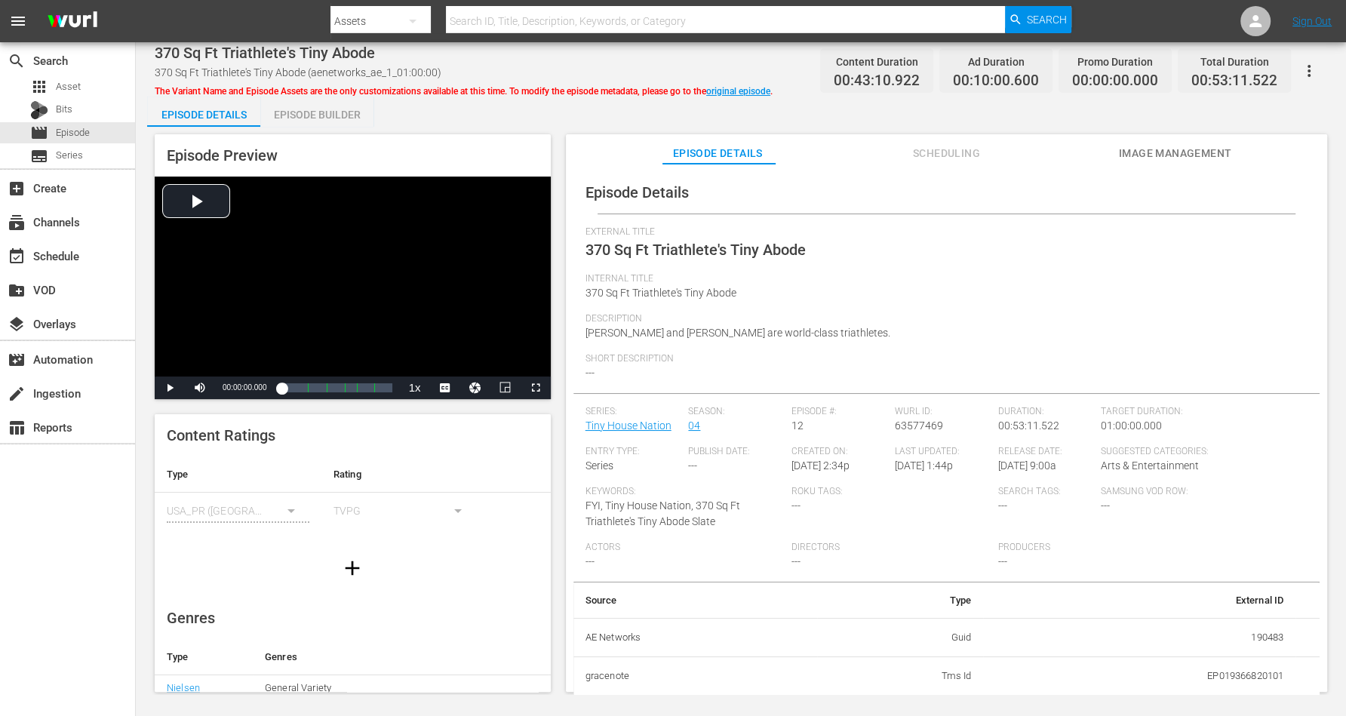
click at [317, 115] on div "Episode Builder" at bounding box center [316, 115] width 113 height 36
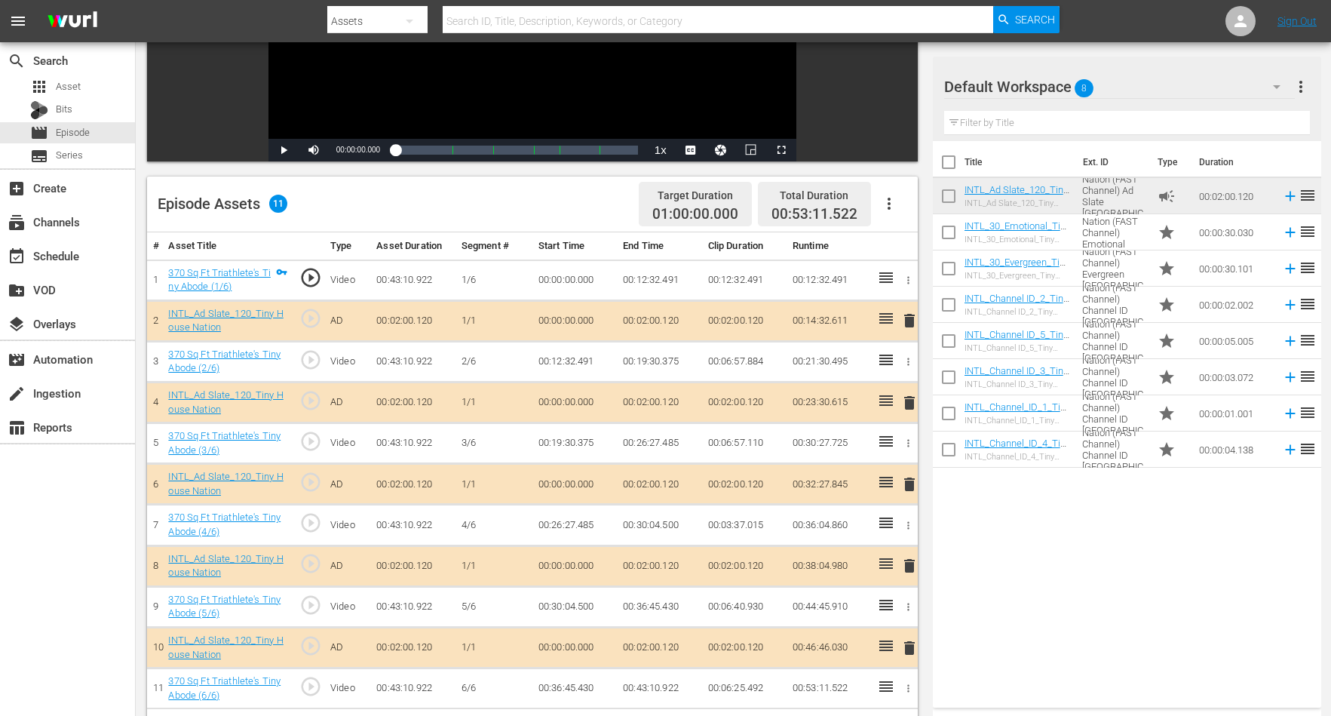
scroll to position [377, 0]
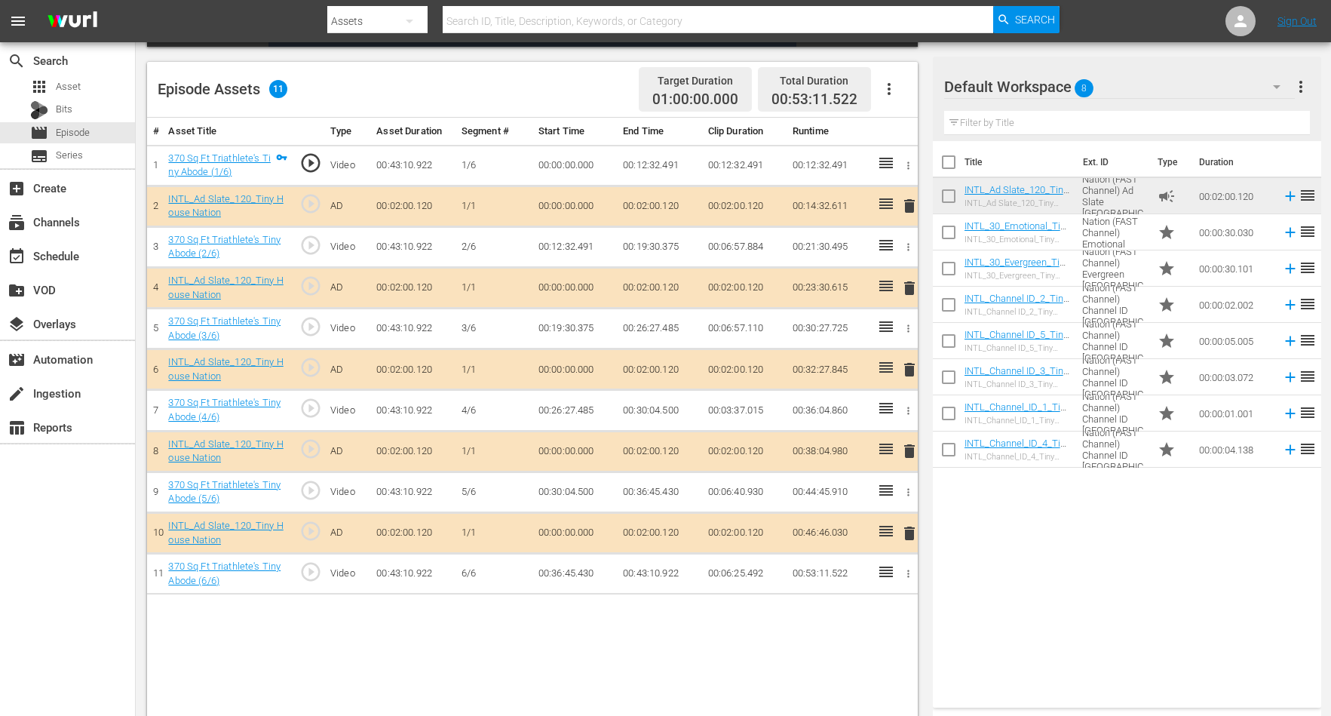
click at [907, 204] on span "delete" at bounding box center [910, 206] width 18 height 18
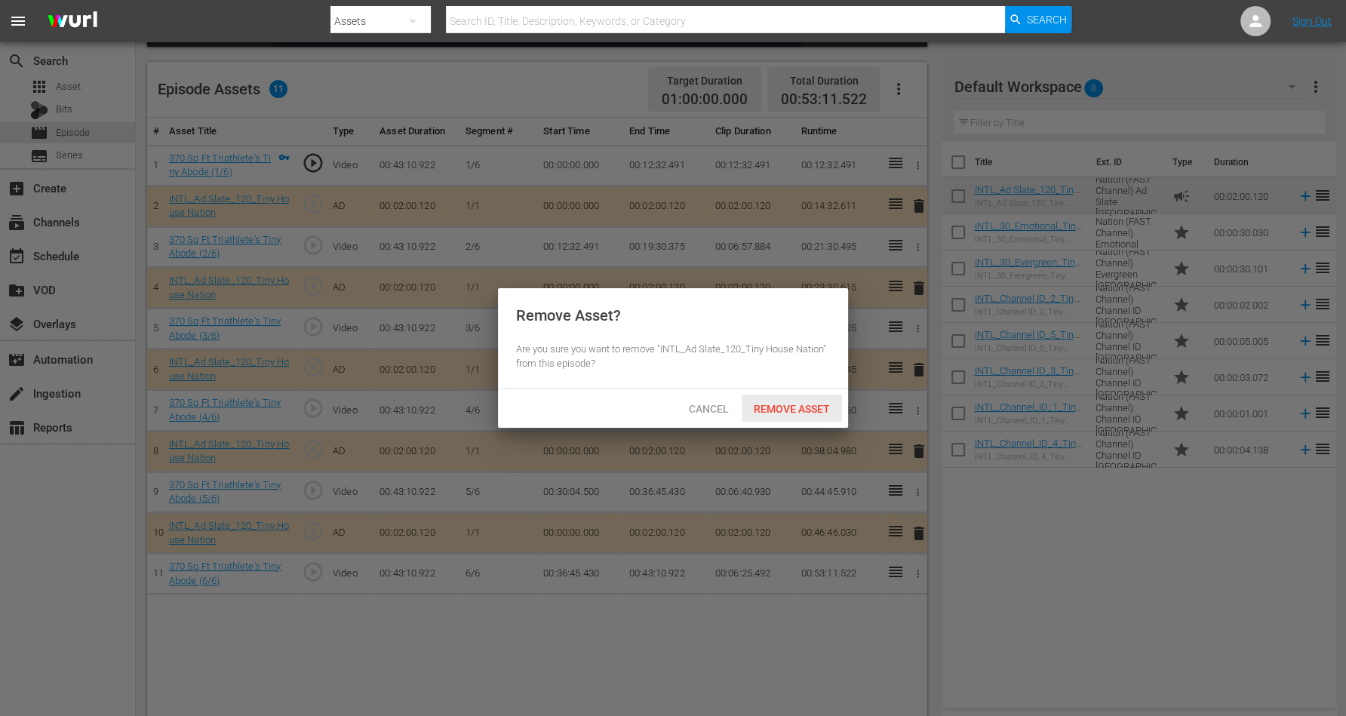
click at [772, 401] on div "Remove Asset" at bounding box center [791, 409] width 100 height 28
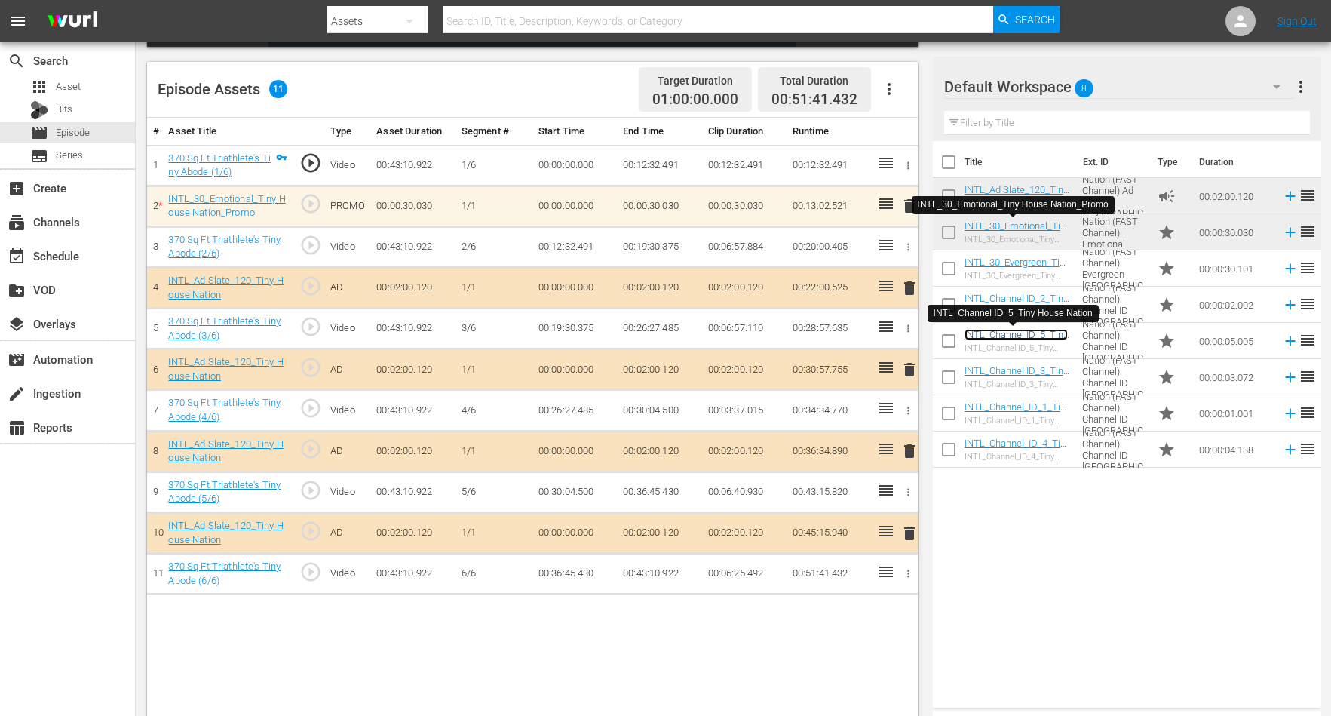
click at [975, 336] on link "INTL_Channel ID_5_Tiny House Nation" at bounding box center [1016, 340] width 103 height 23
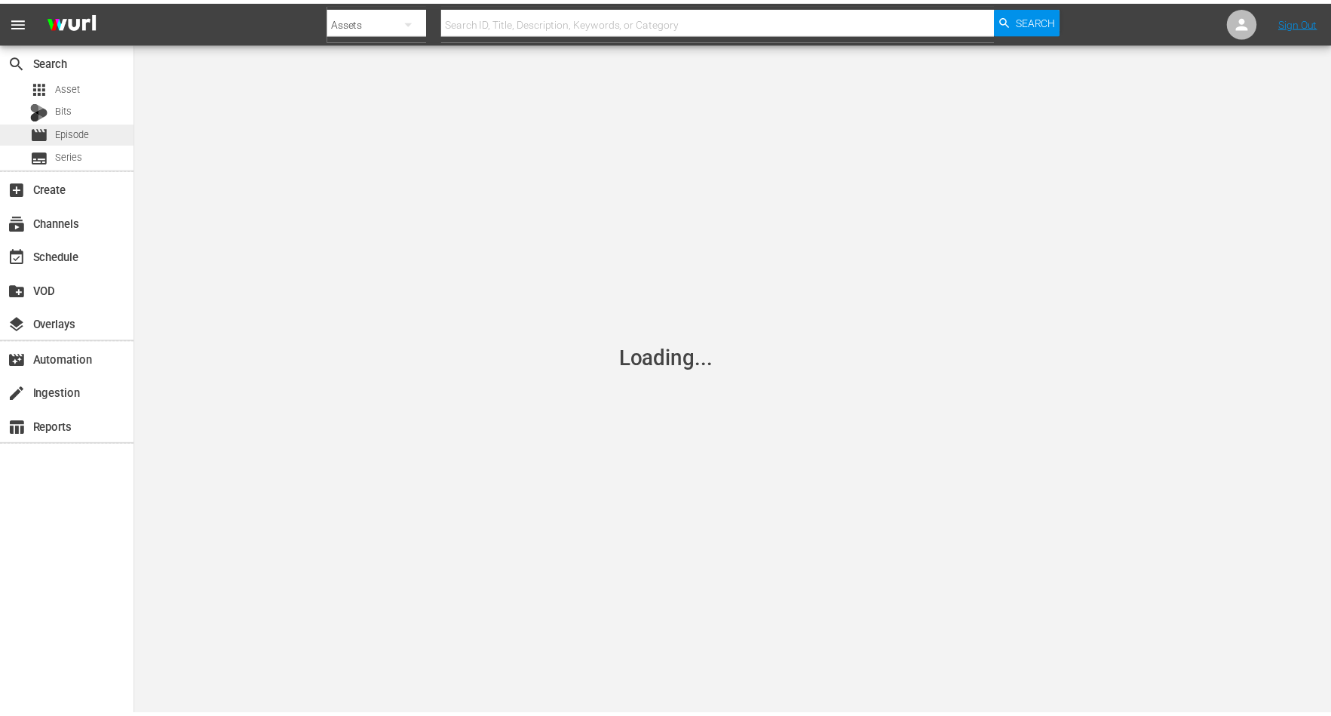
scroll to position [377, 0]
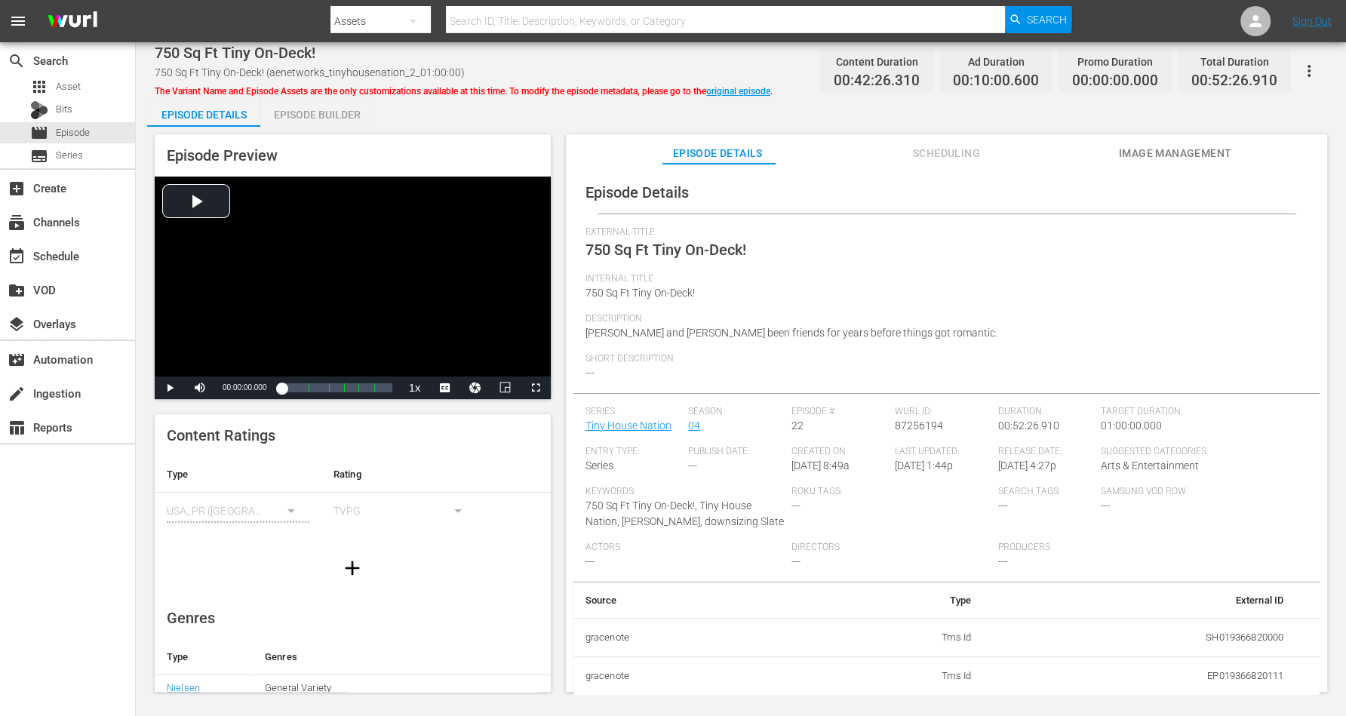
click at [318, 110] on div "Episode Builder" at bounding box center [316, 115] width 113 height 36
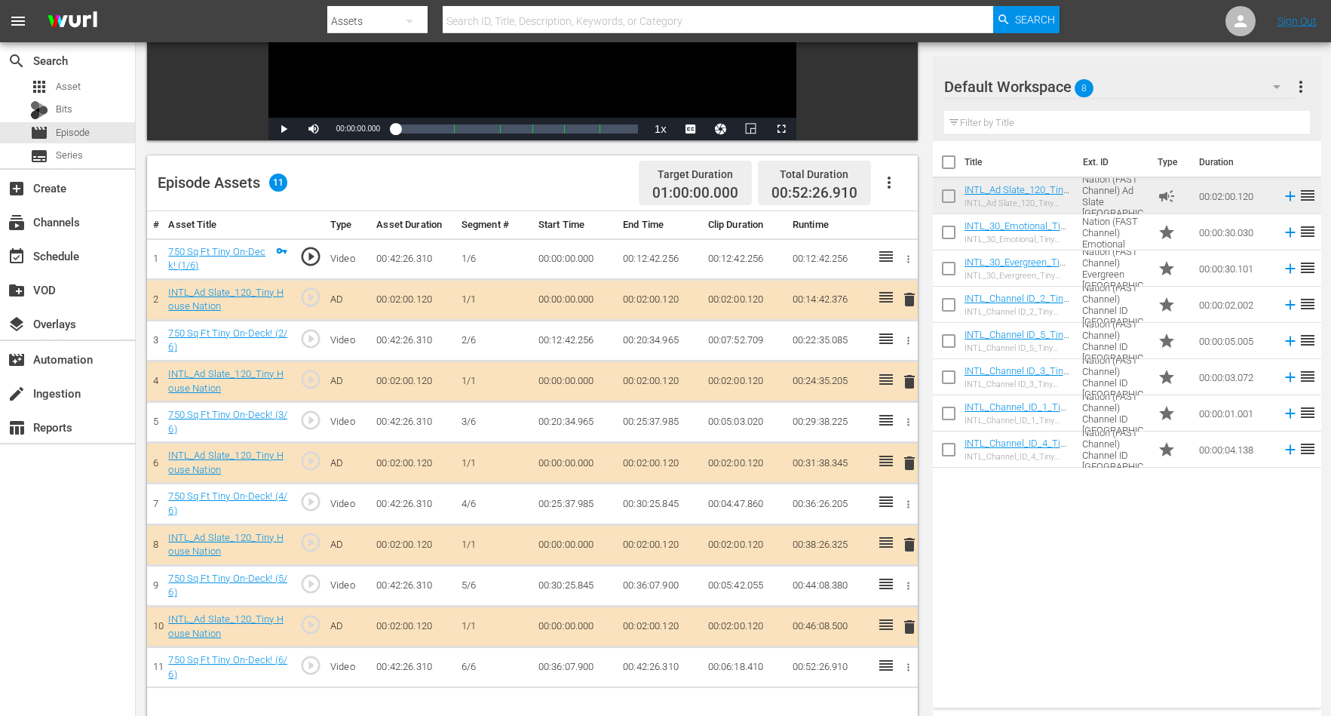
scroll to position [377, 0]
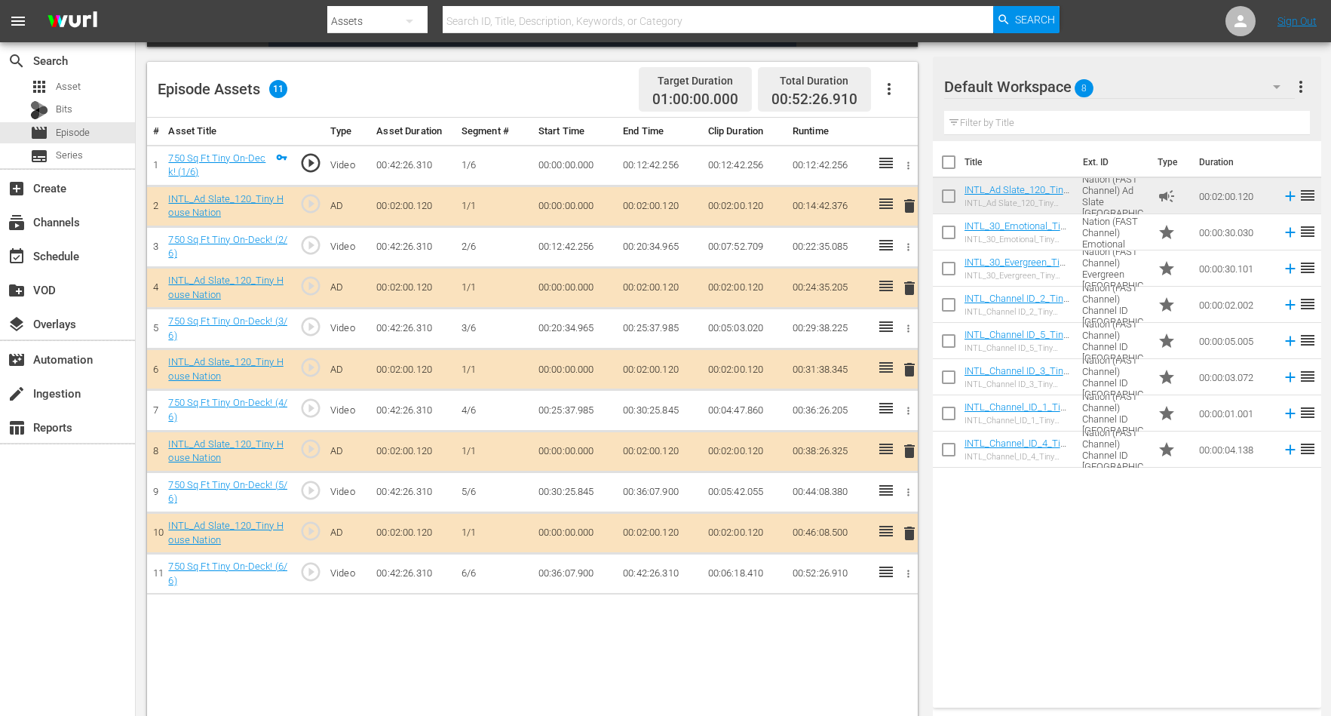
click at [907, 287] on span "delete" at bounding box center [910, 288] width 18 height 18
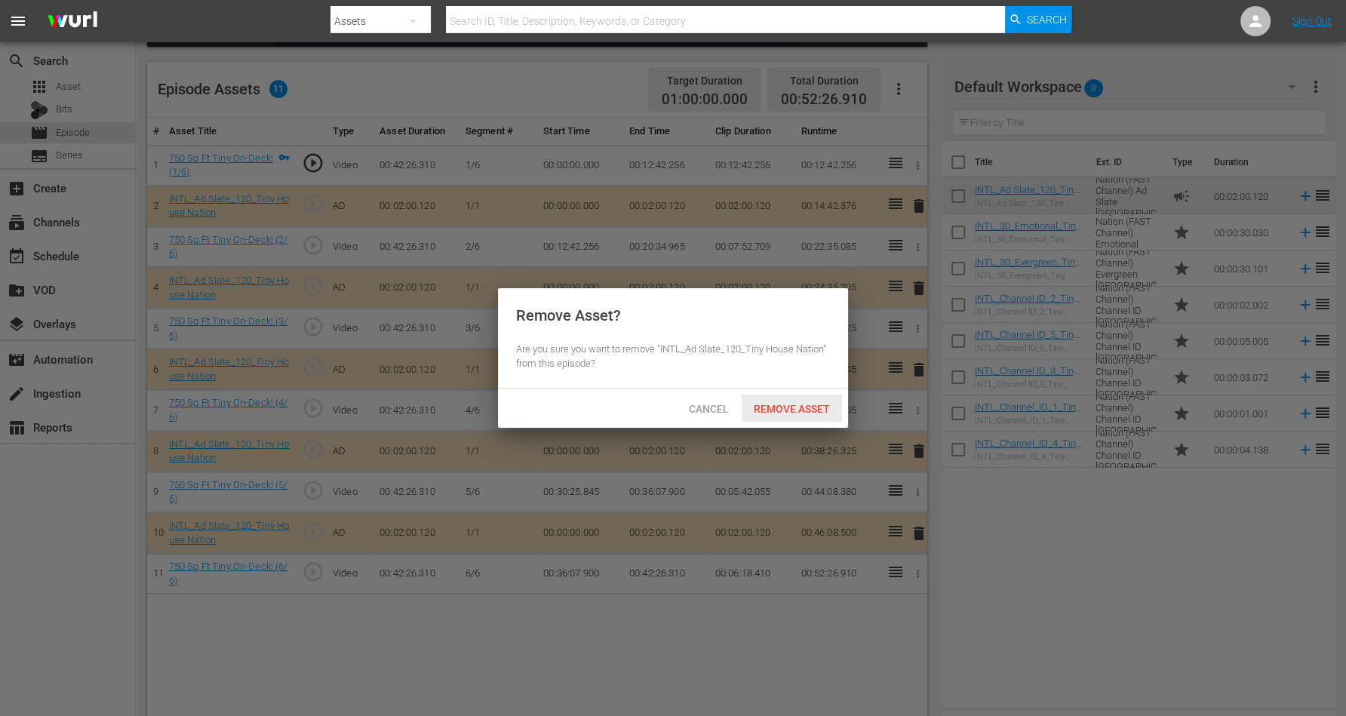
click at [798, 404] on span "Remove Asset" at bounding box center [791, 409] width 100 height 12
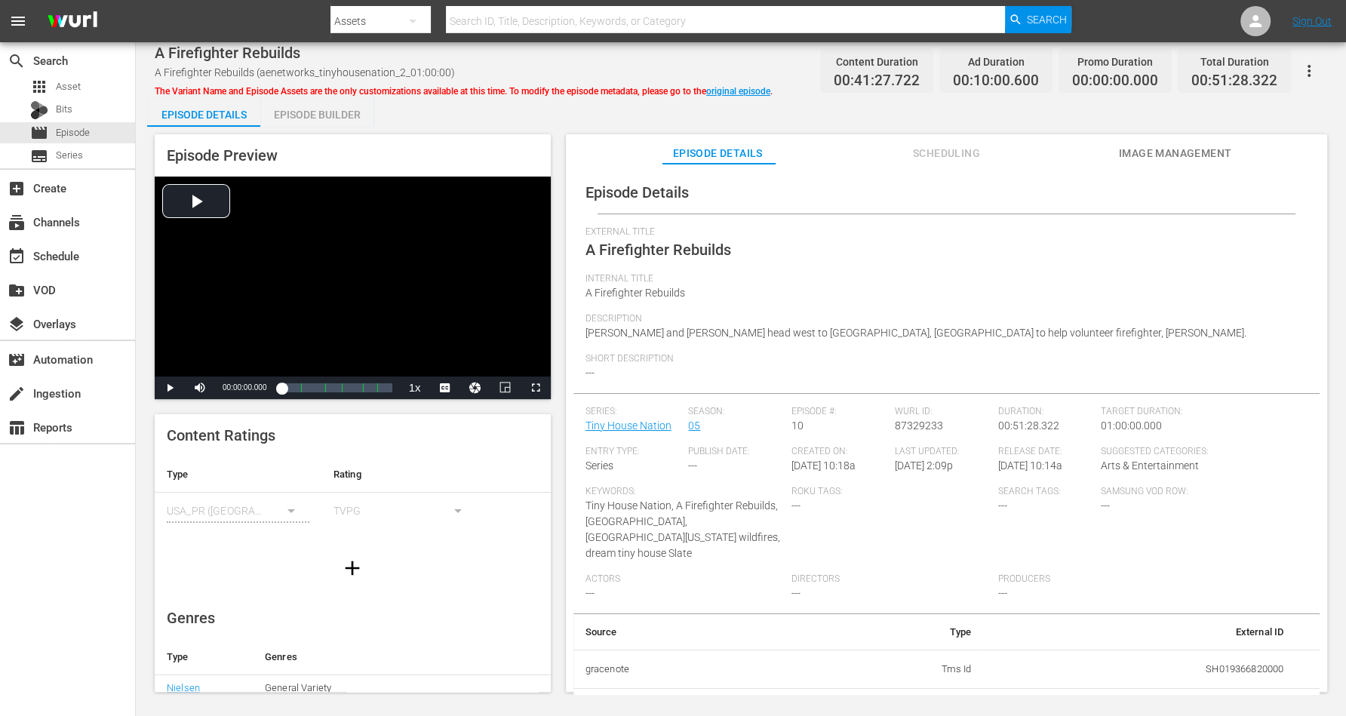
click at [330, 113] on div "Episode Builder" at bounding box center [316, 115] width 113 height 36
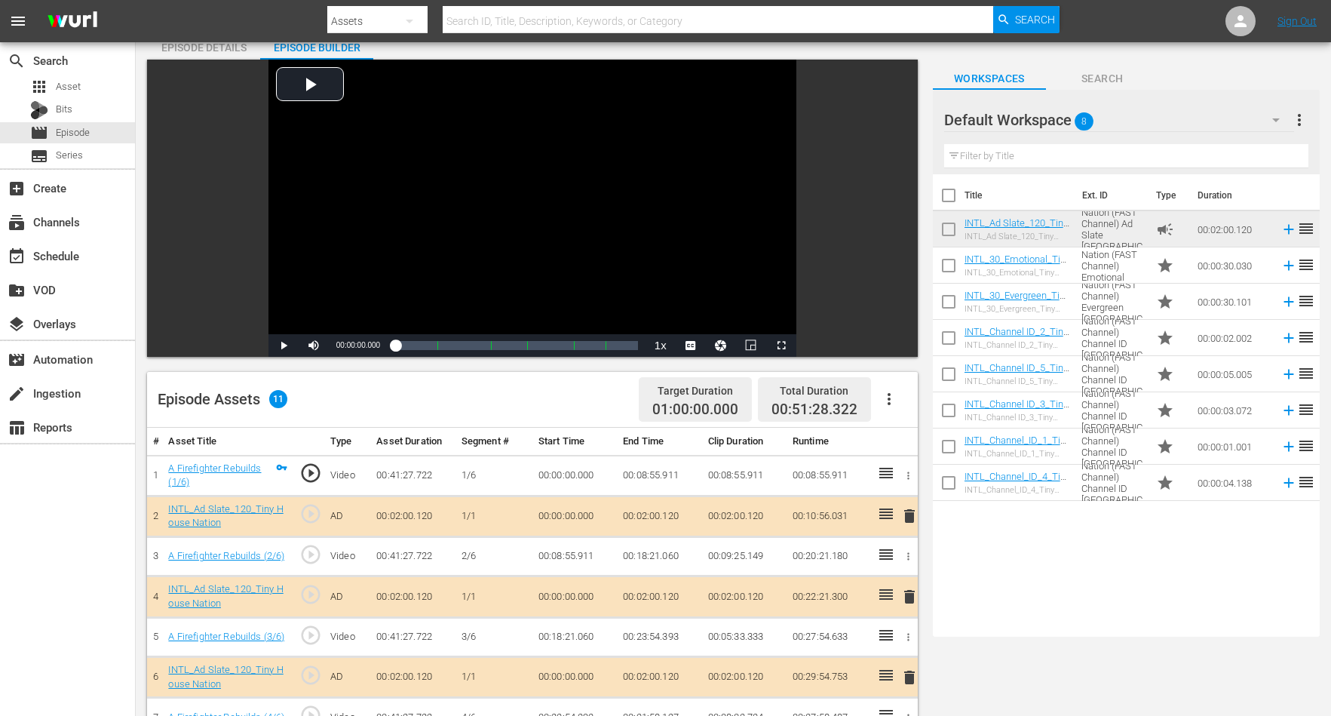
scroll to position [189, 0]
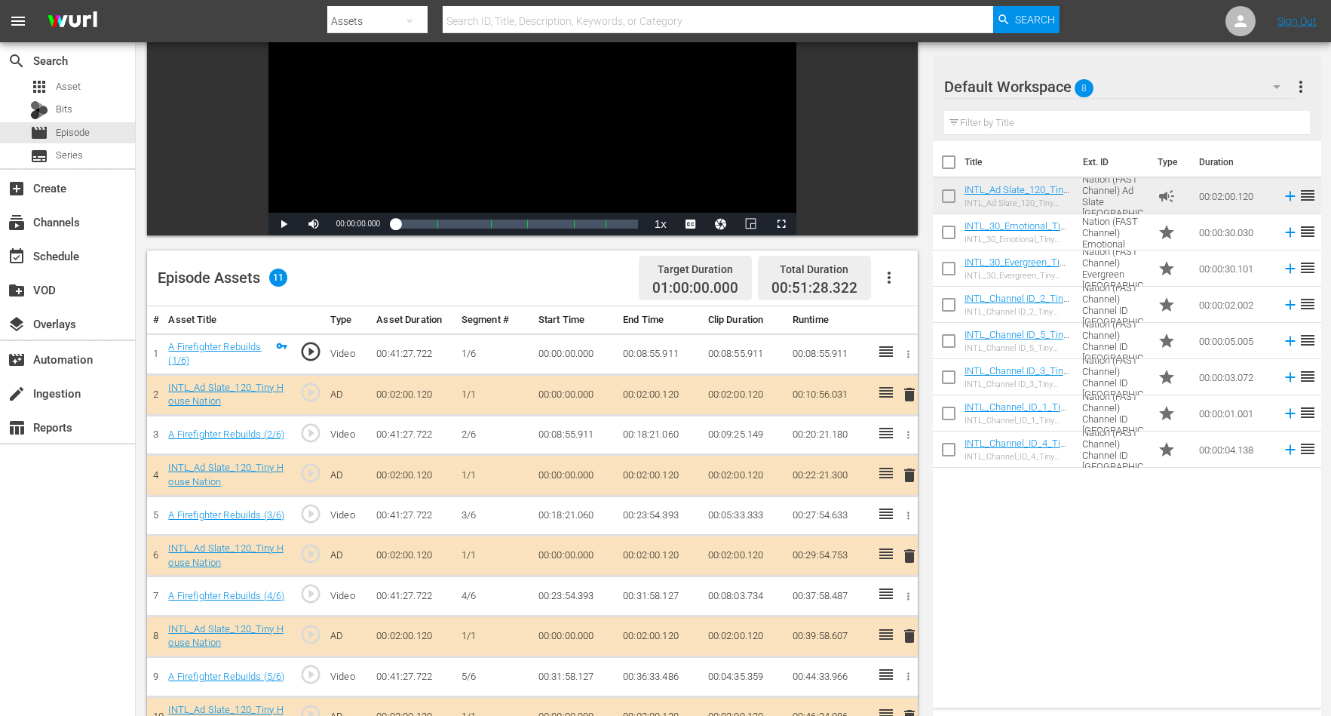
click at [907, 552] on span "delete" at bounding box center [910, 556] width 18 height 18
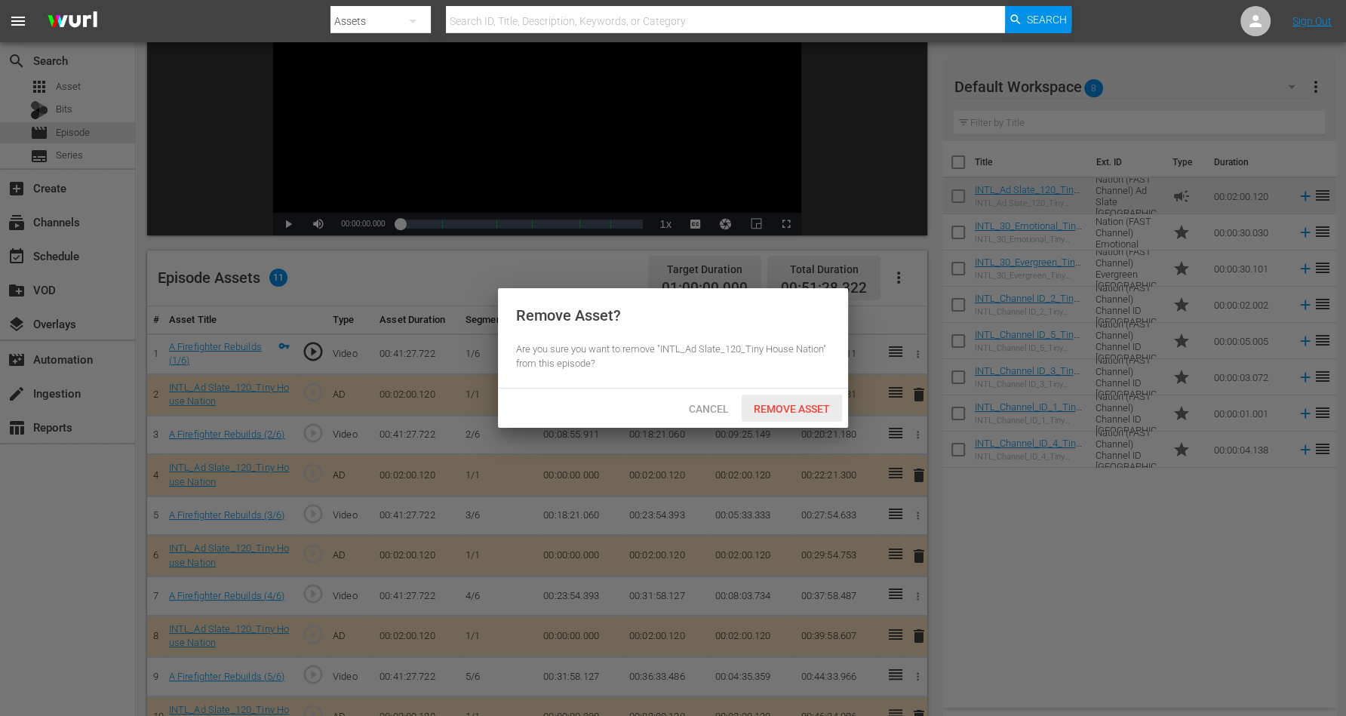
click at [779, 404] on span "Remove Asset" at bounding box center [791, 409] width 100 height 12
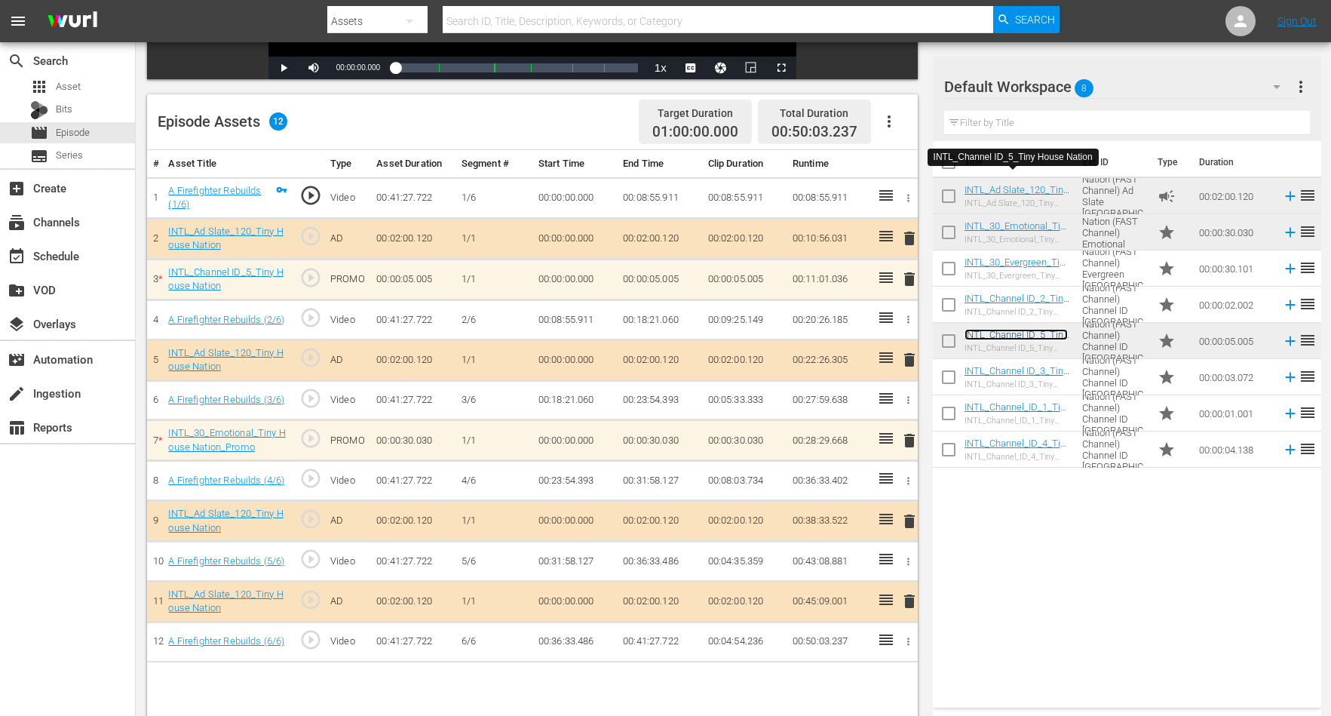
scroll to position [377, 0]
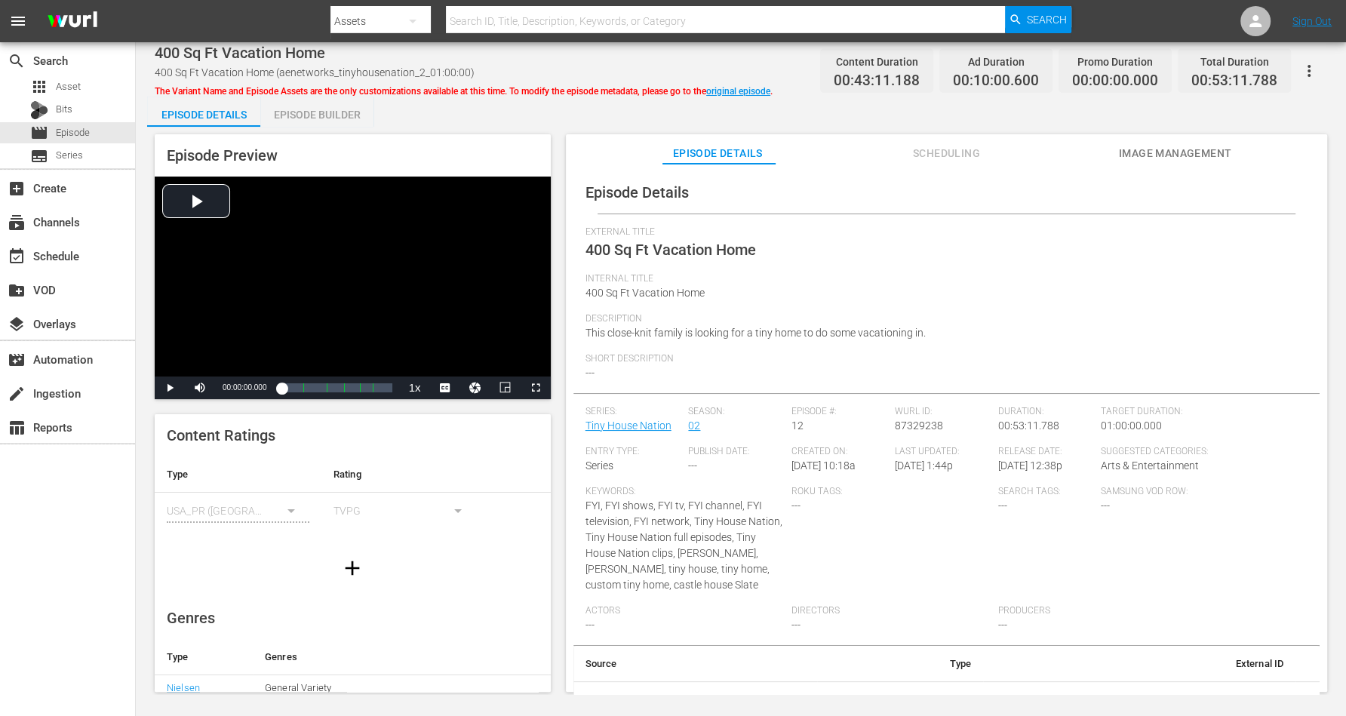
click at [315, 113] on div "Episode Builder" at bounding box center [316, 115] width 113 height 36
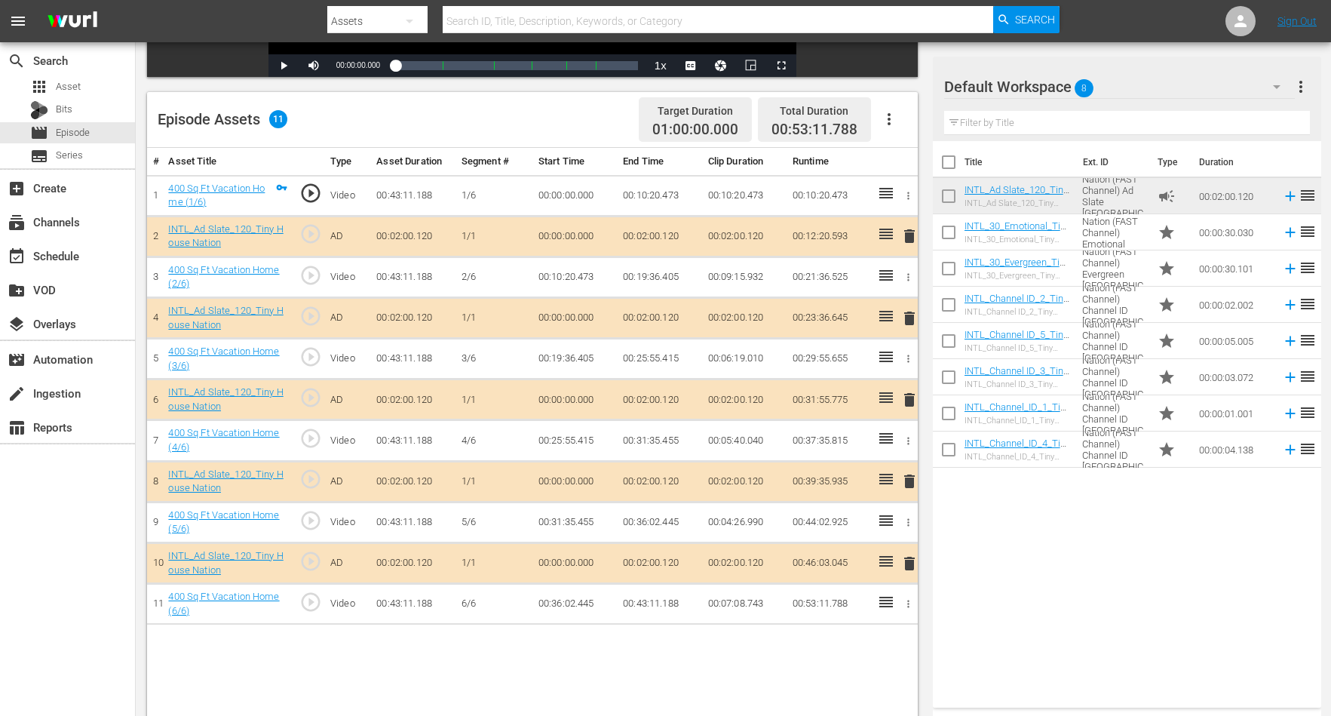
scroll to position [392, 0]
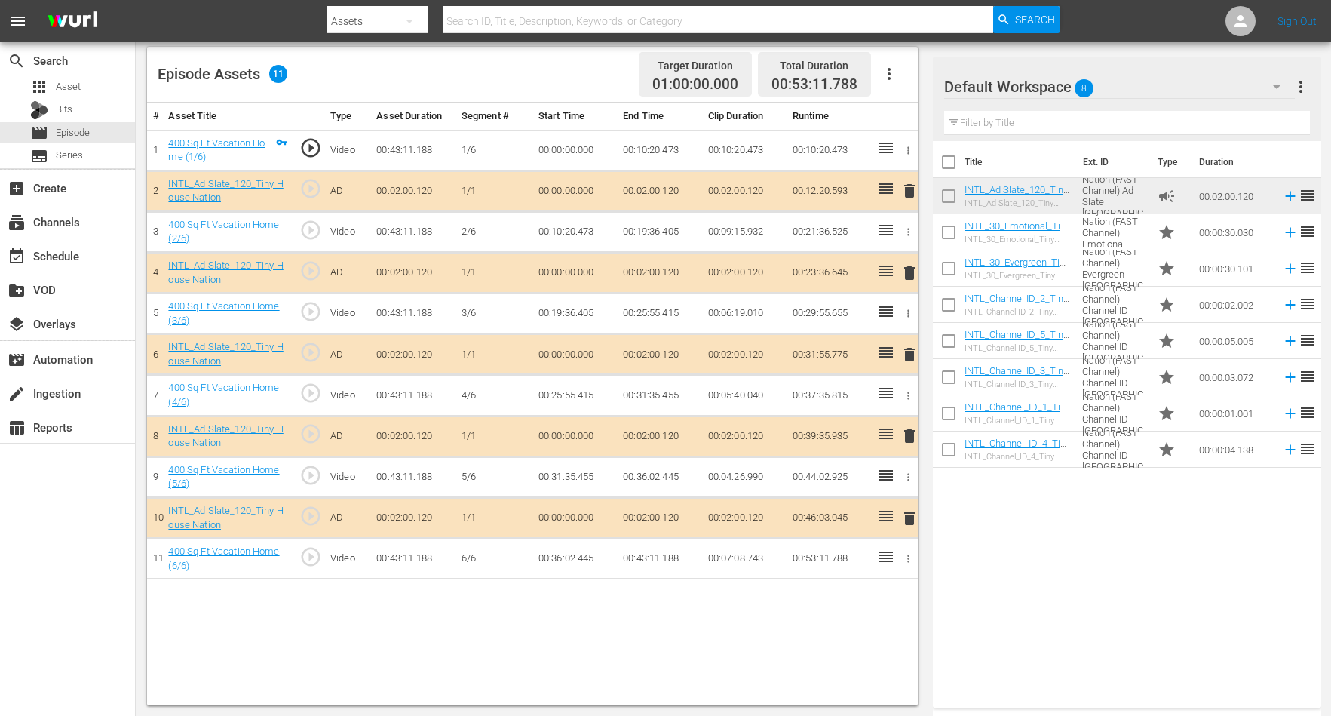
click at [907, 431] on span "delete" at bounding box center [910, 436] width 18 height 18
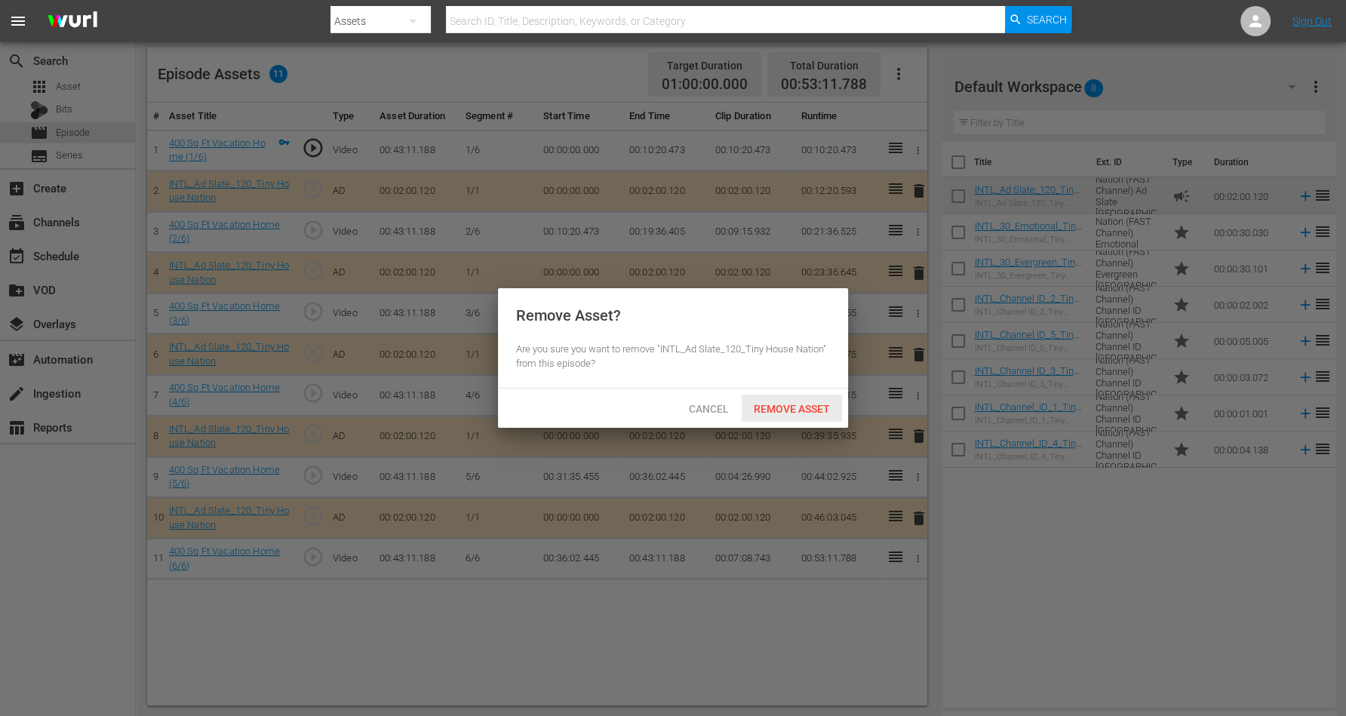
click at [768, 400] on div "Remove Asset" at bounding box center [791, 409] width 100 height 28
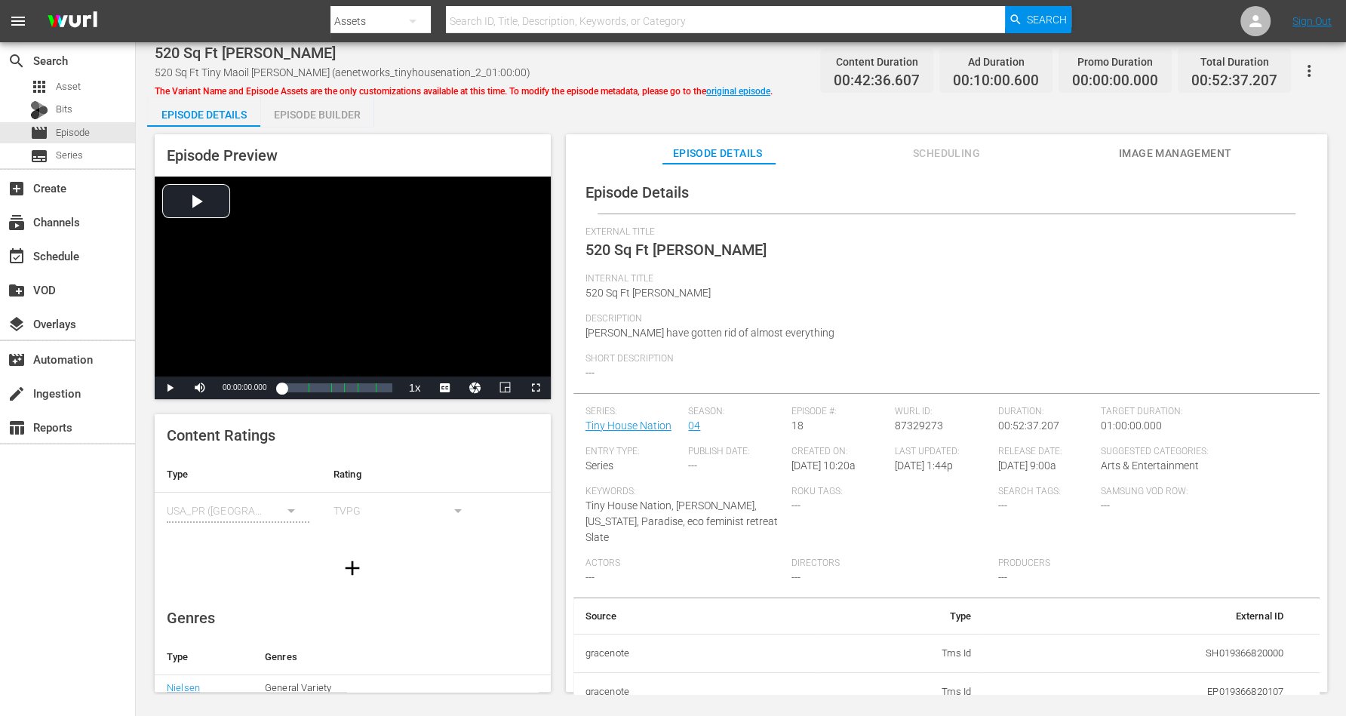
click at [326, 115] on div "Episode Builder" at bounding box center [316, 115] width 113 height 36
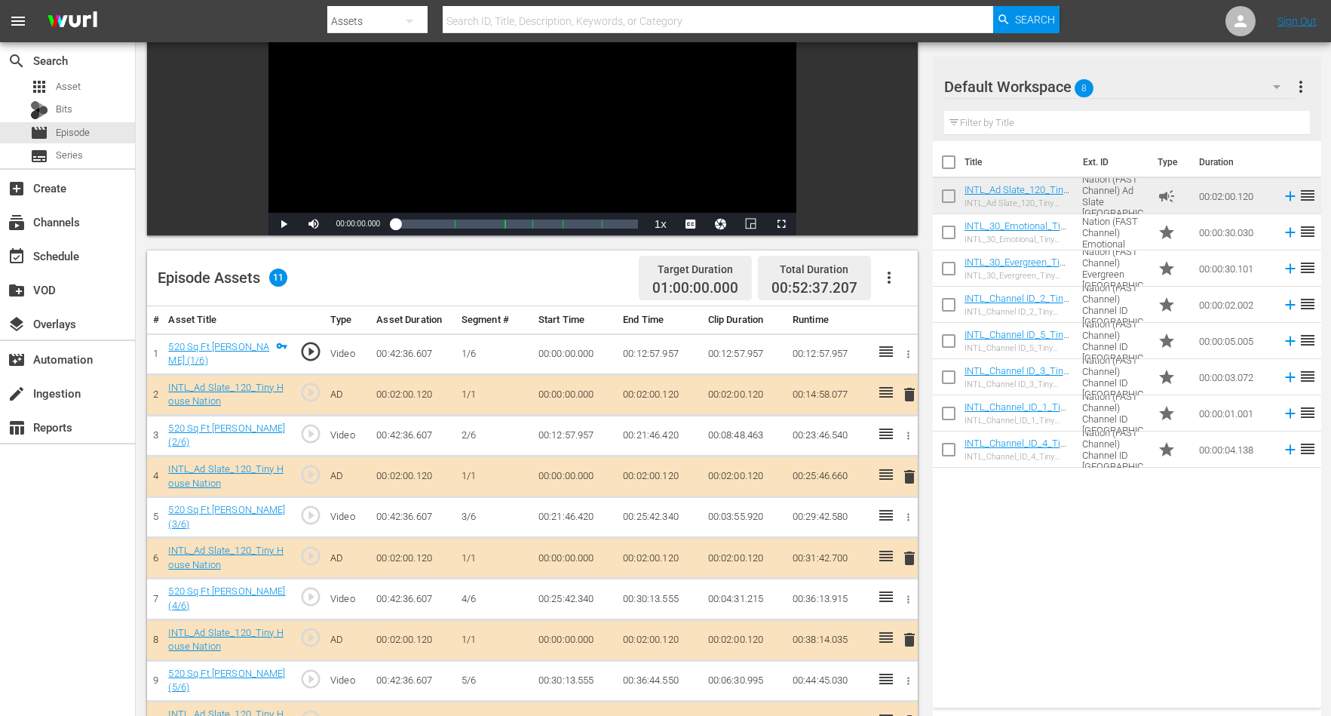
scroll to position [283, 0]
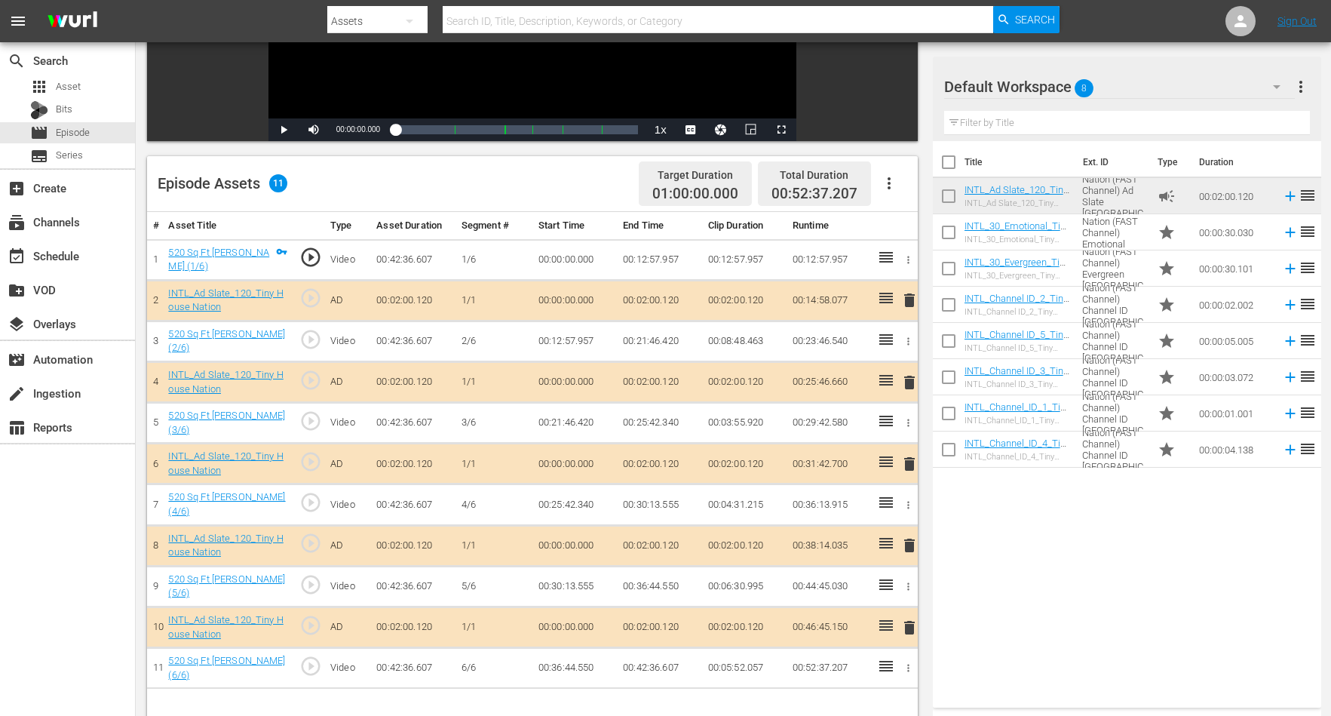
click at [908, 572] on span "delete" at bounding box center [910, 628] width 18 height 18
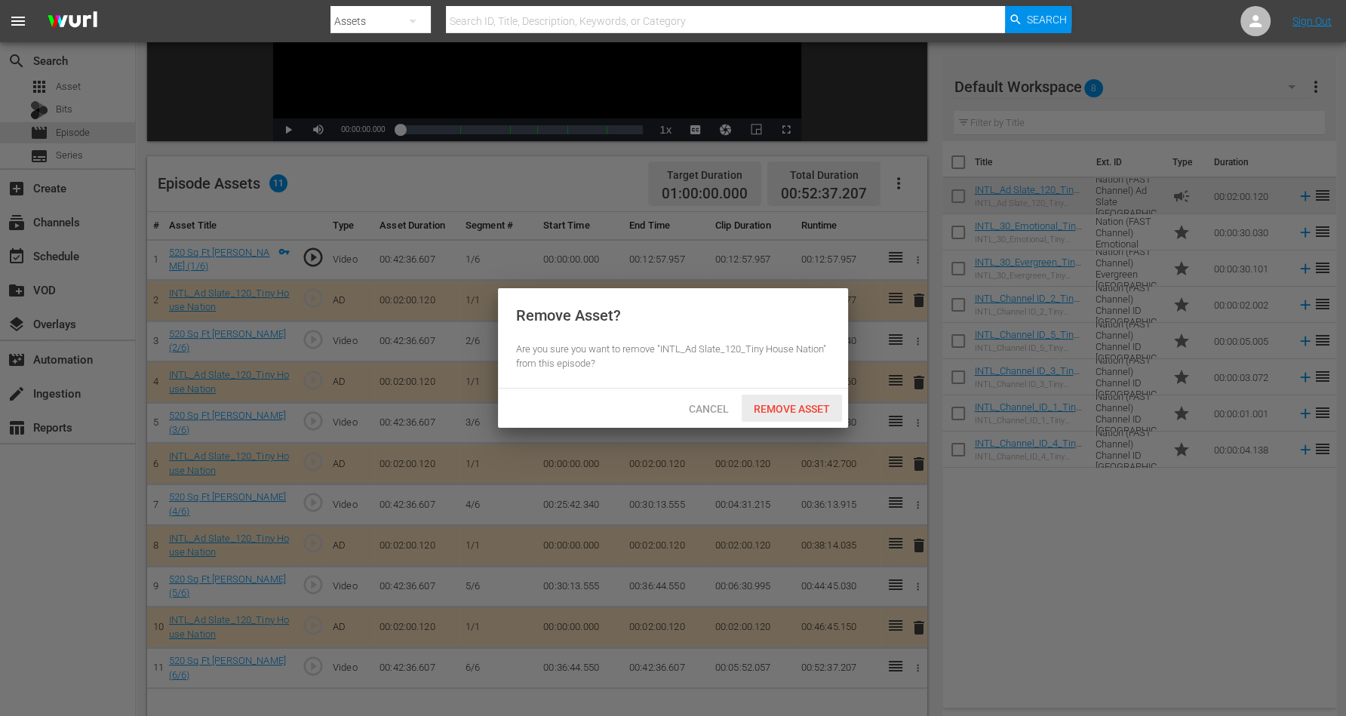
click at [773, 401] on div "Remove Asset" at bounding box center [791, 409] width 100 height 28
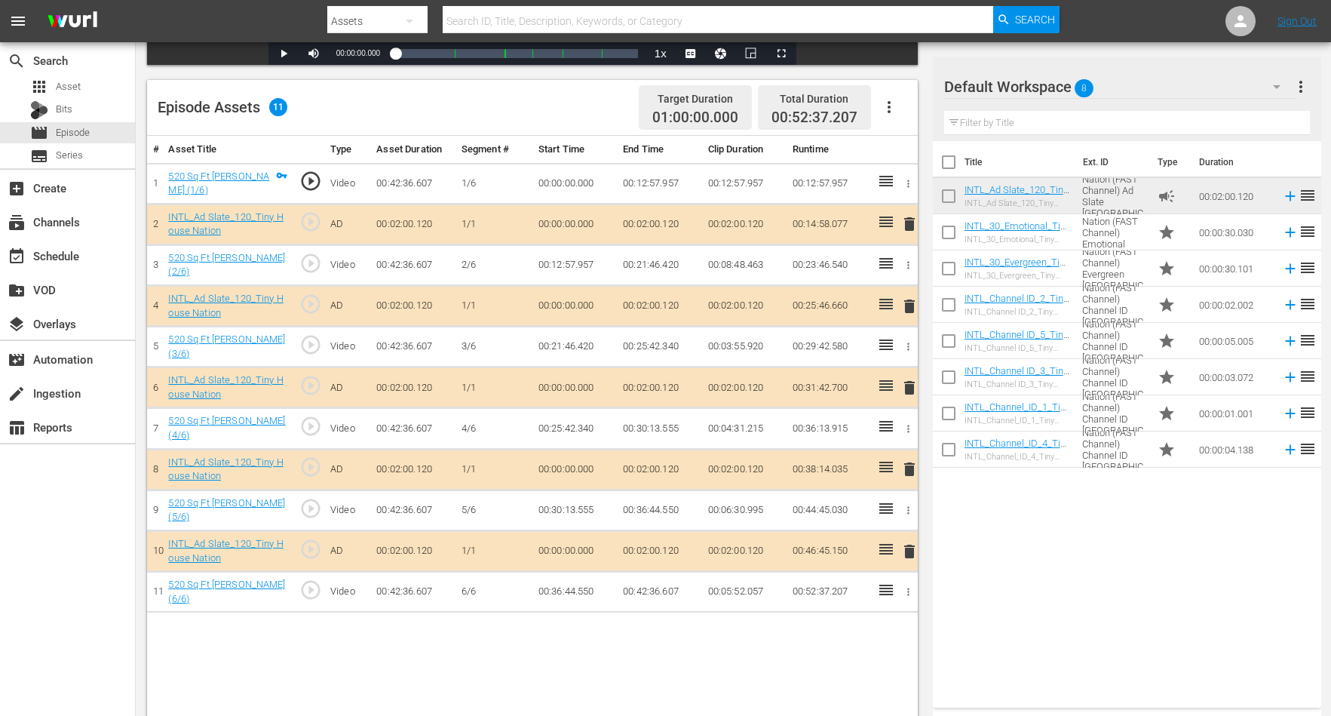
scroll to position [377, 0]
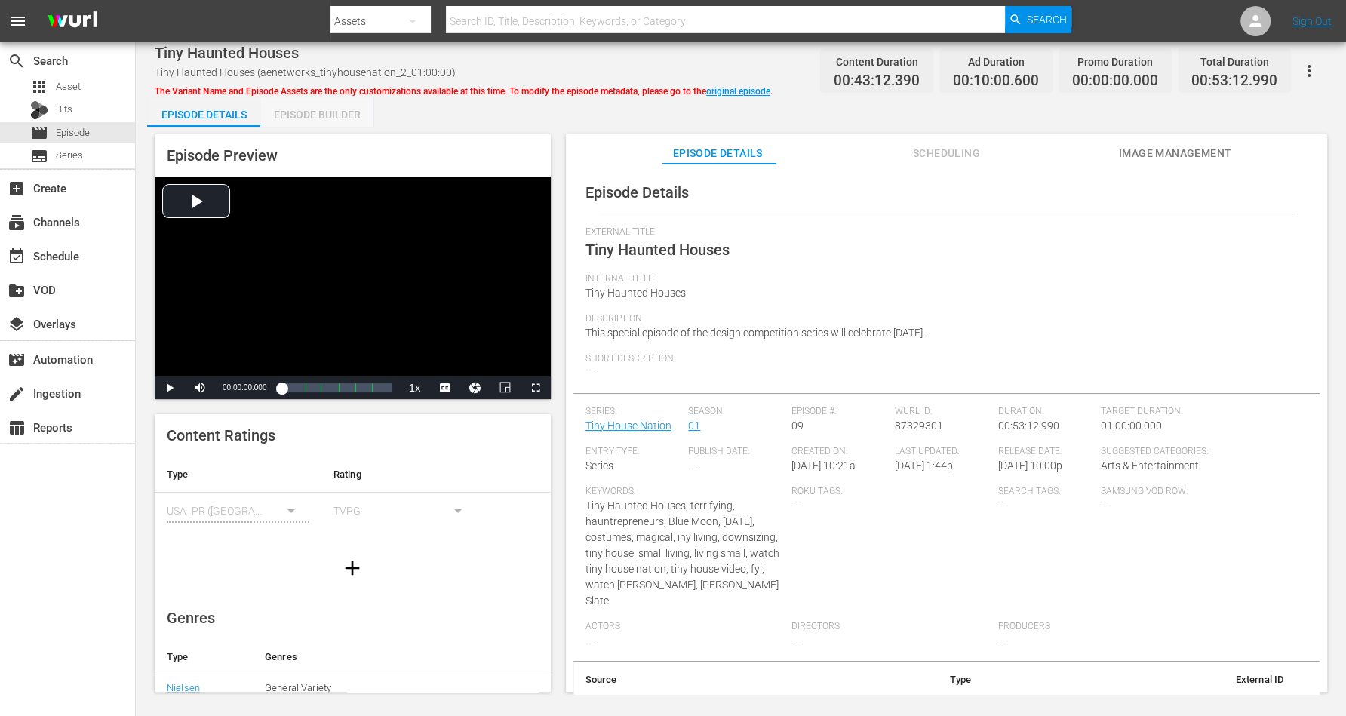
click at [309, 114] on div "Episode Builder" at bounding box center [316, 115] width 113 height 36
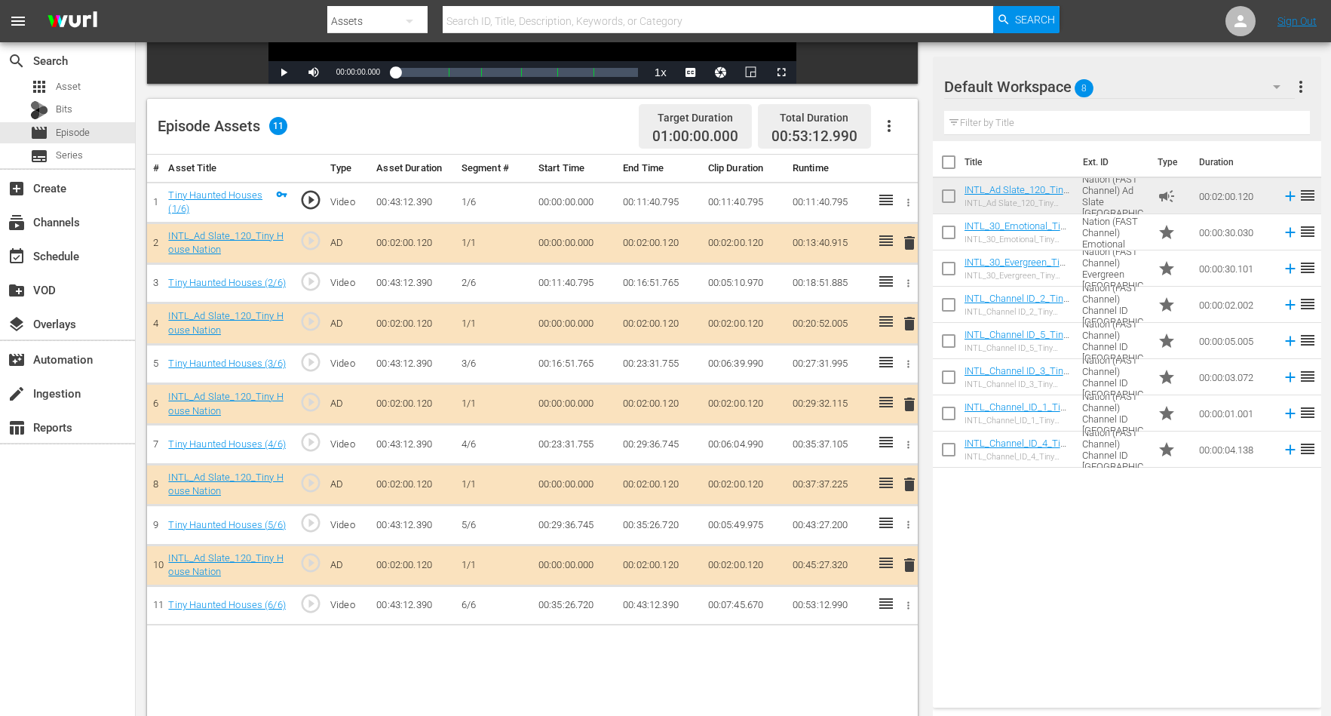
scroll to position [377, 0]
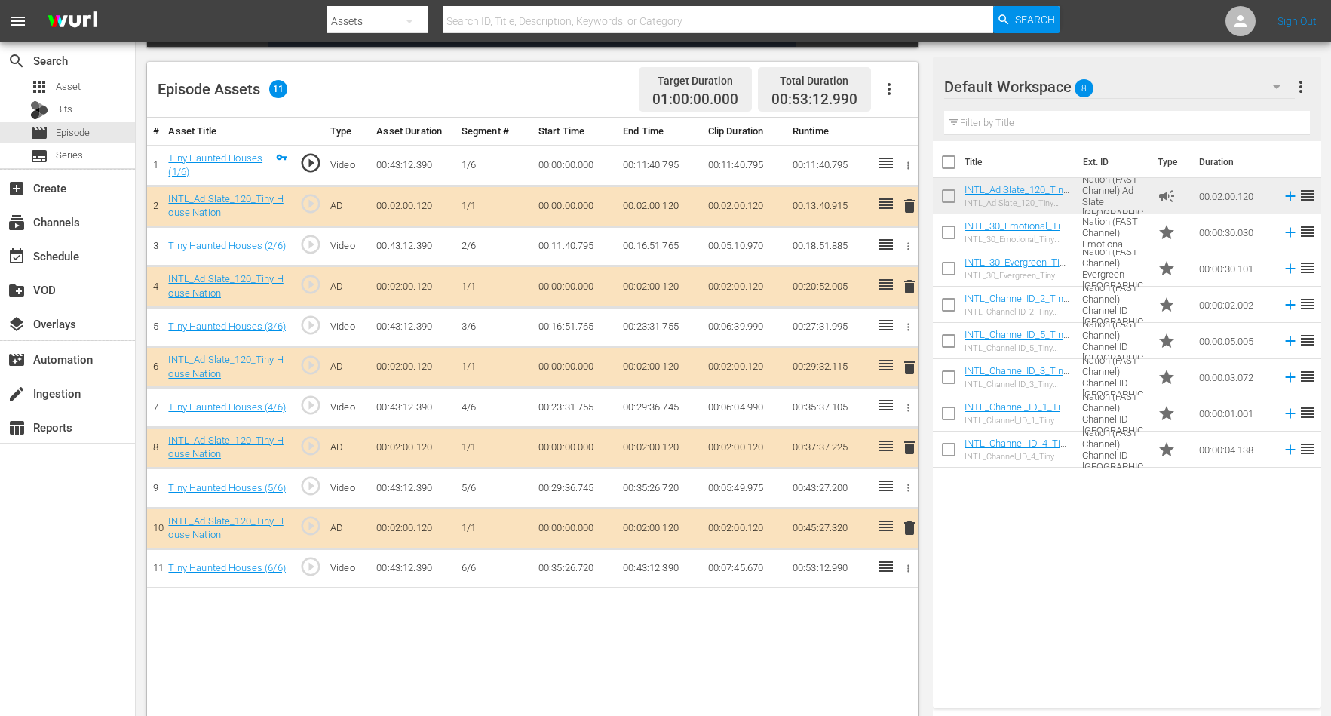
click at [909, 201] on span "delete" at bounding box center [910, 206] width 18 height 18
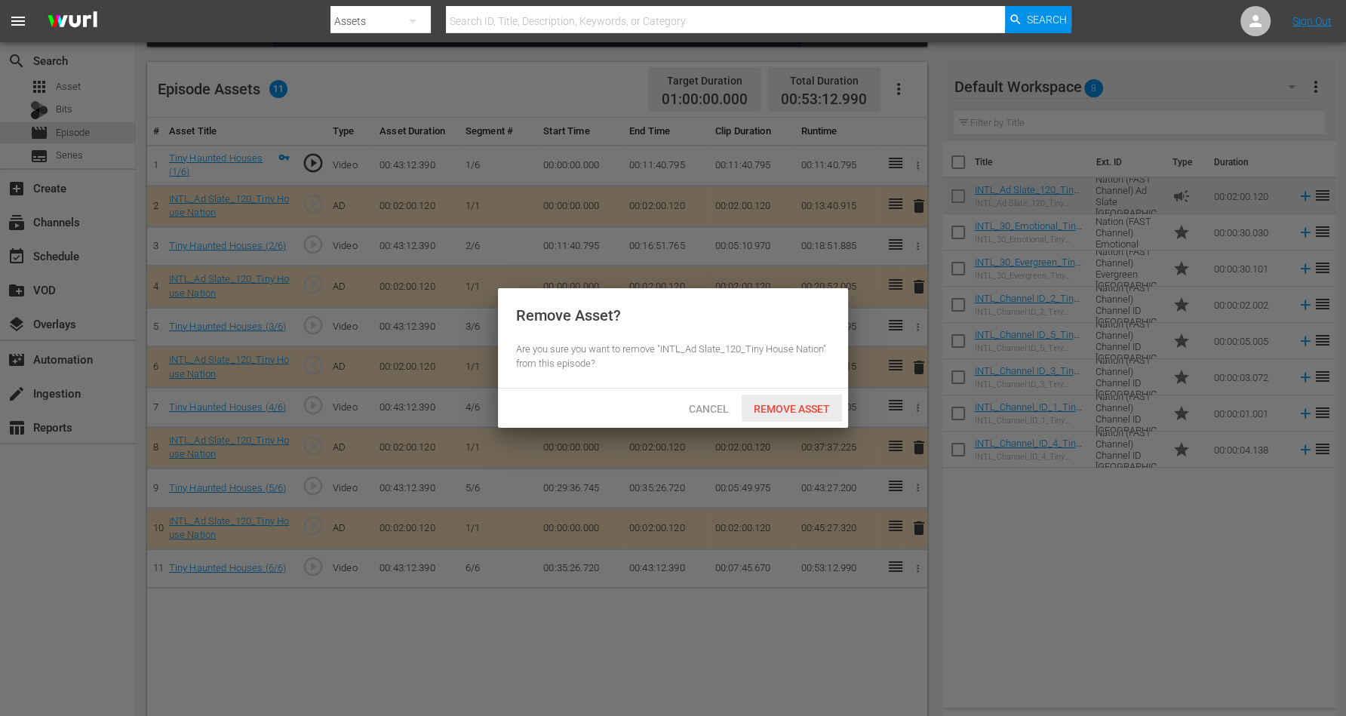
click at [791, 407] on span "Remove Asset" at bounding box center [791, 409] width 100 height 12
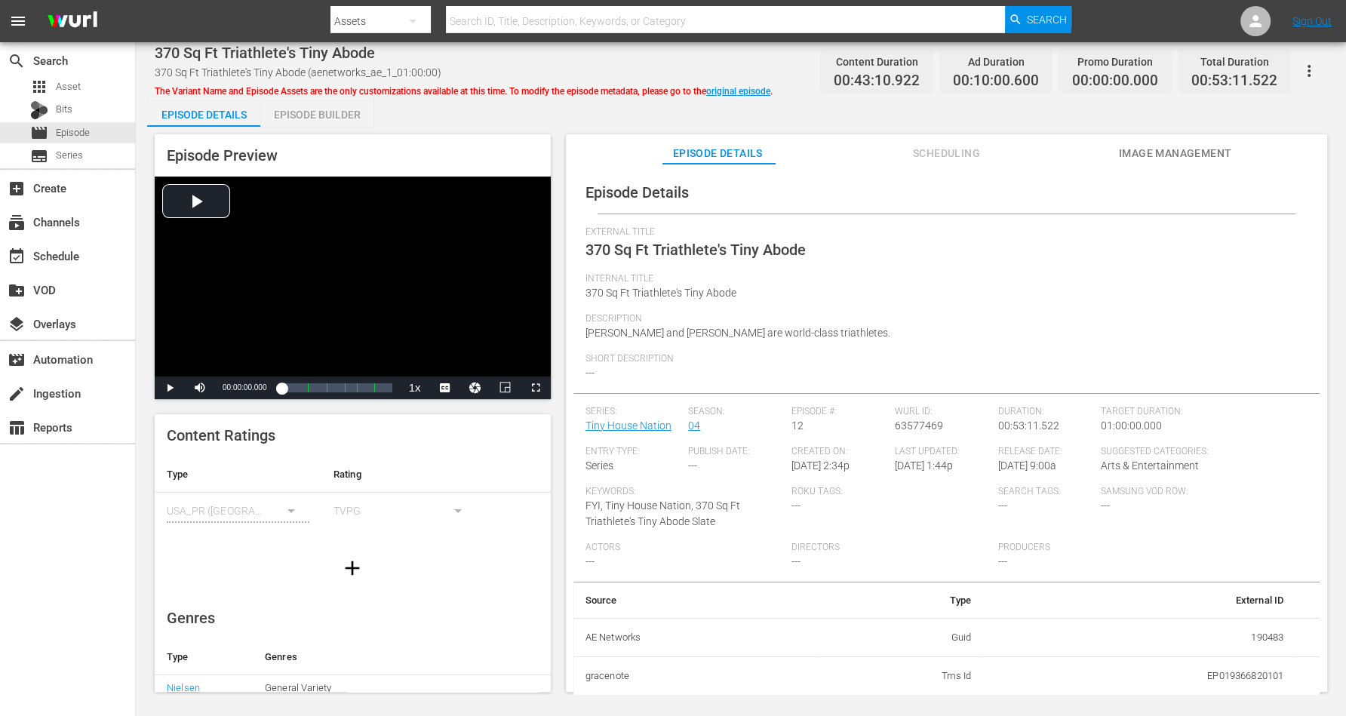
click at [333, 106] on div "Episode Builder" at bounding box center [316, 115] width 113 height 36
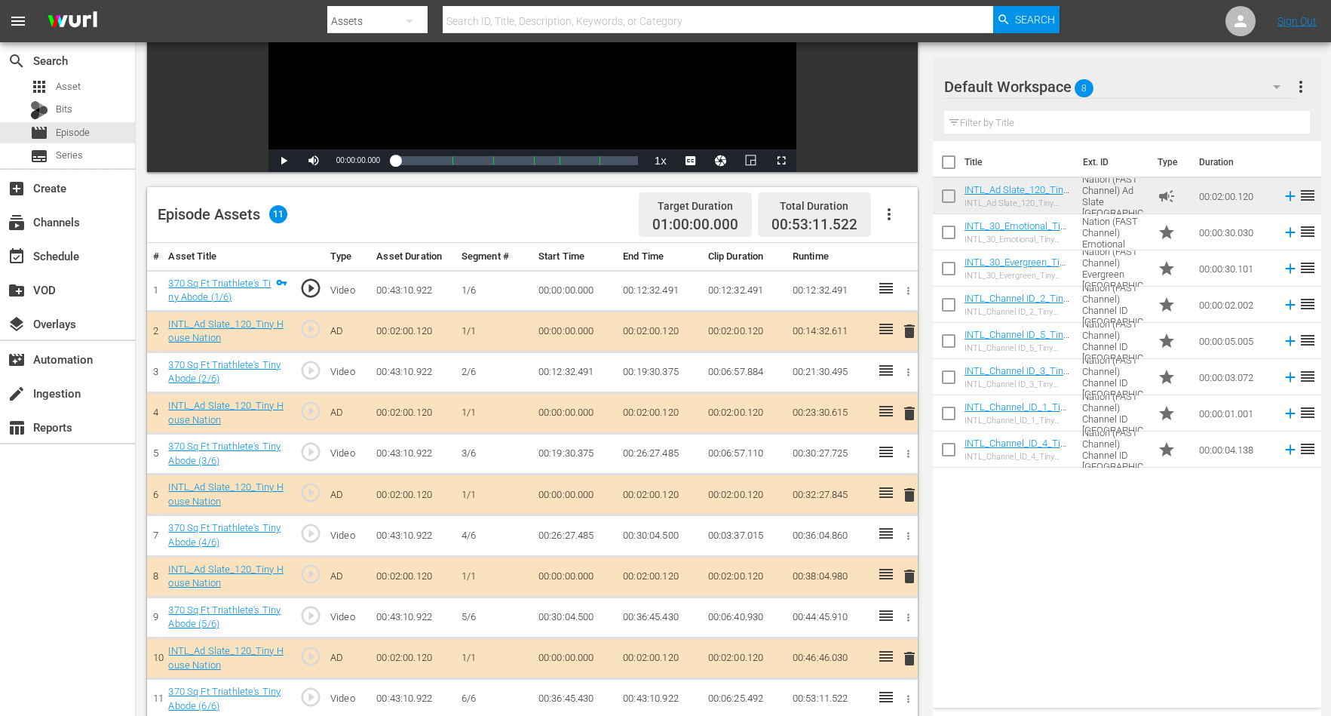
scroll to position [283, 0]
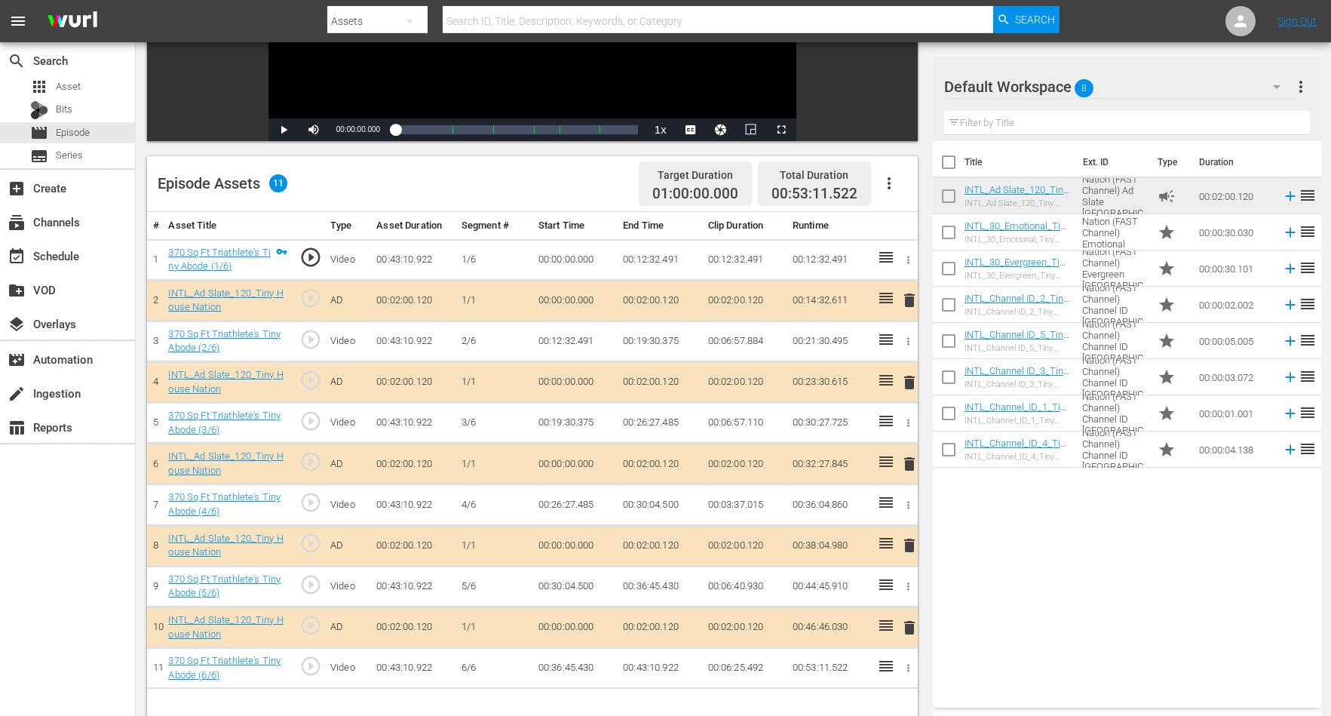
click at [906, 377] on span "delete" at bounding box center [910, 382] width 18 height 18
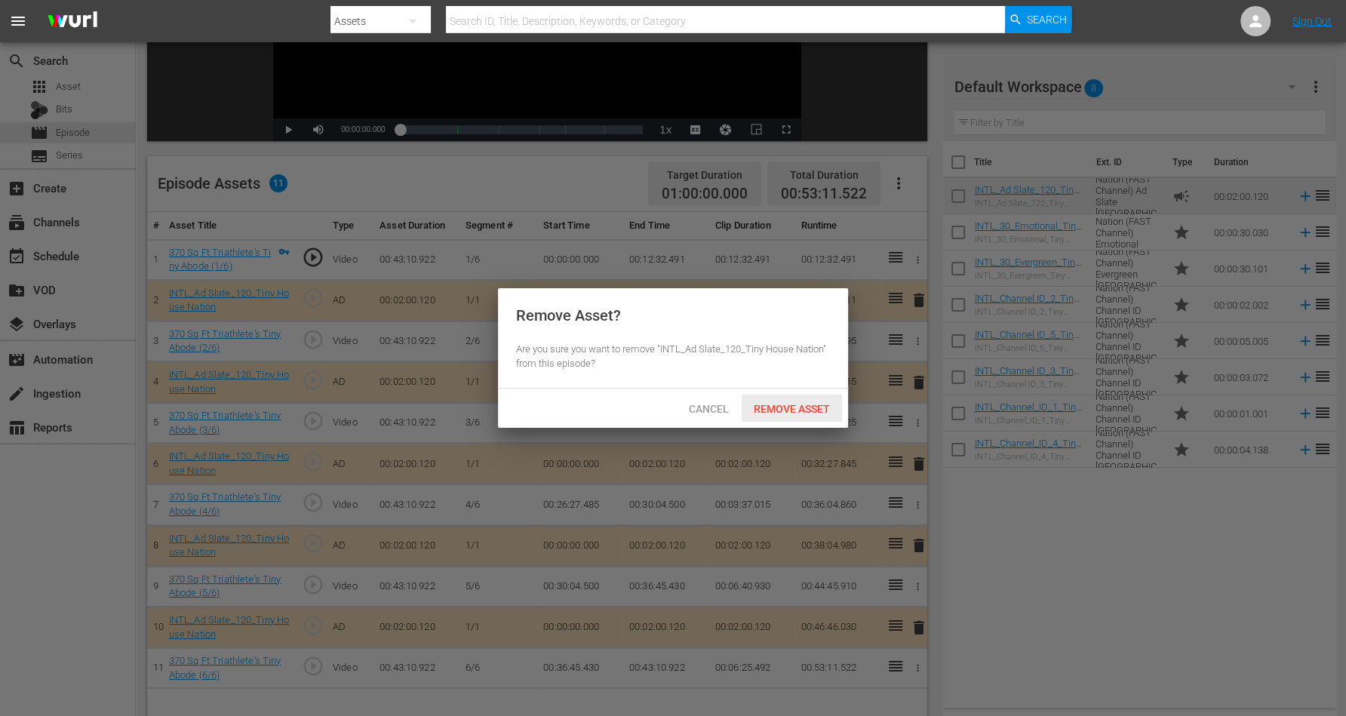
click at [785, 404] on span "Remove Asset" at bounding box center [791, 409] width 100 height 12
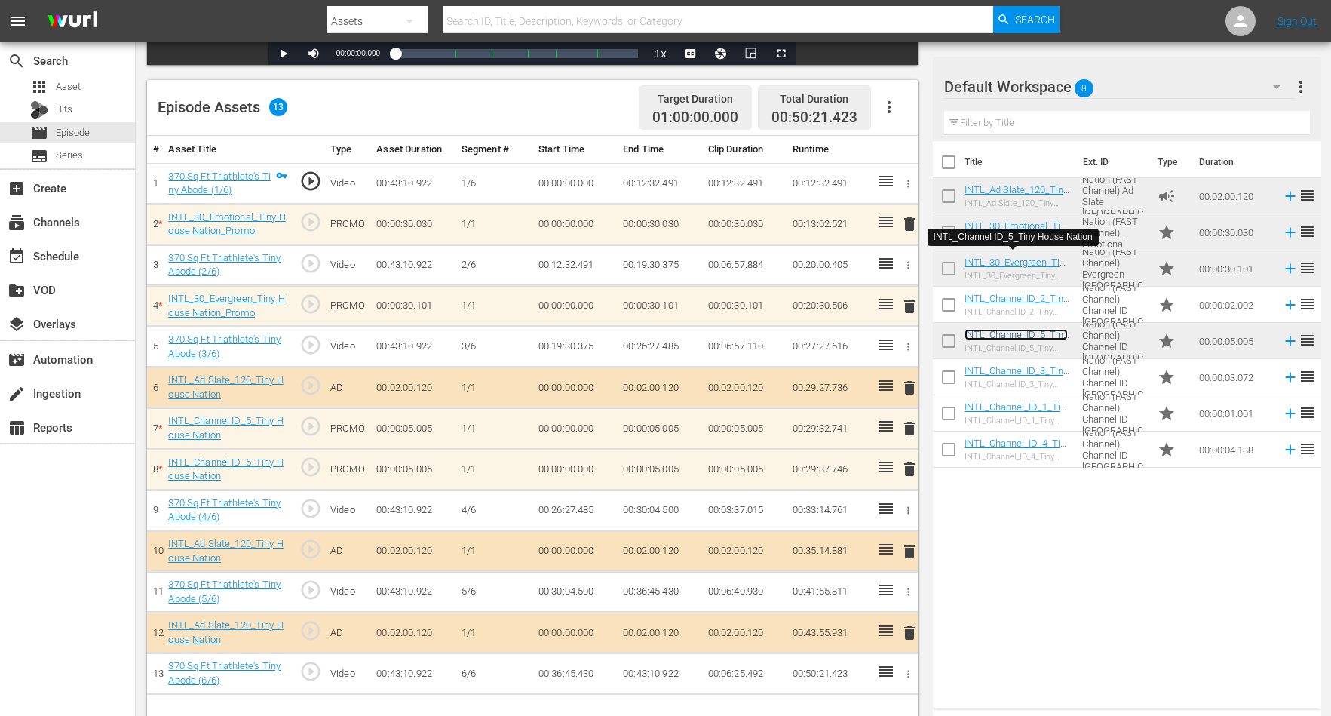
scroll to position [377, 0]
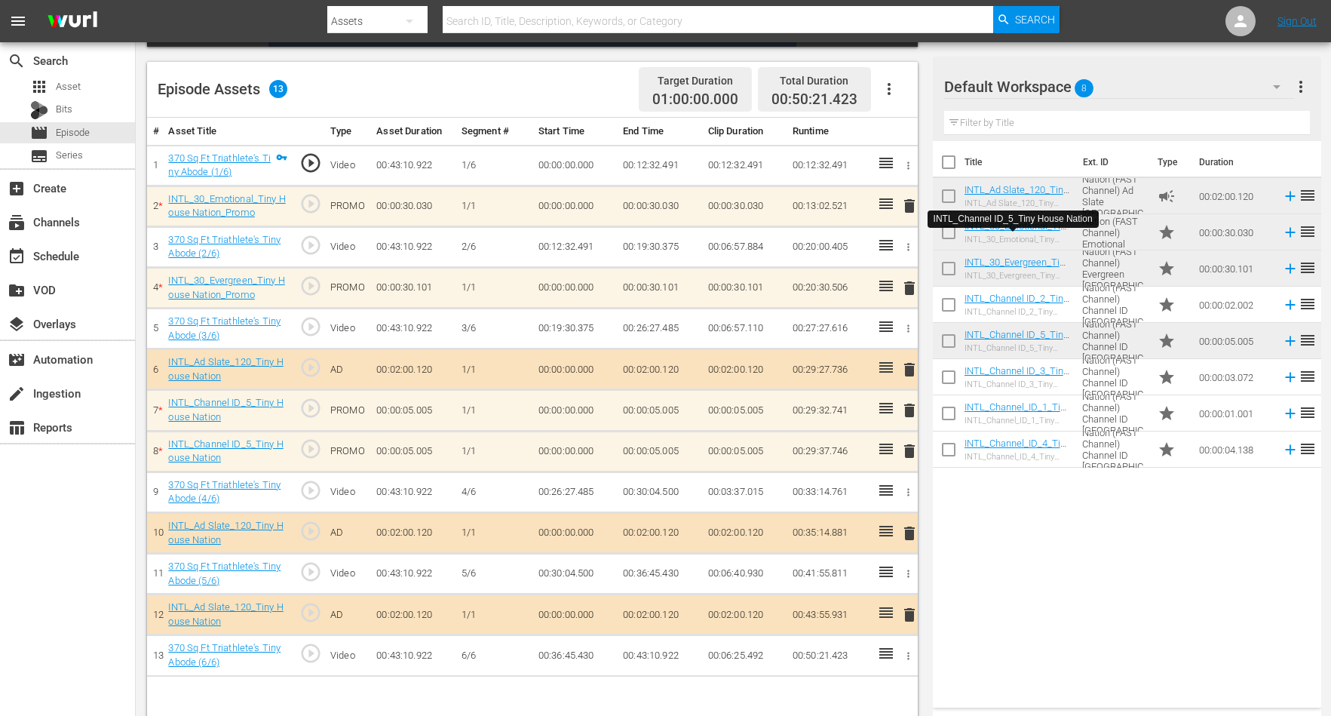
click at [913, 449] on span "delete" at bounding box center [910, 451] width 18 height 18
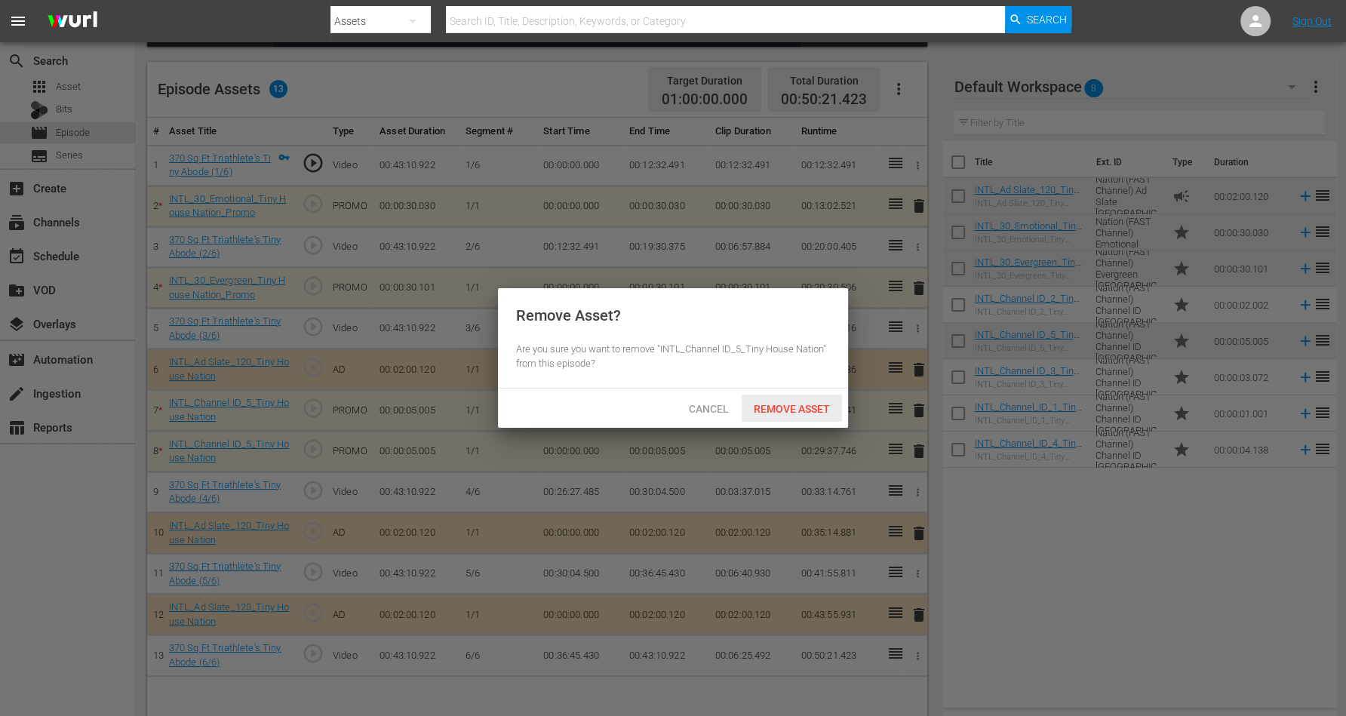
click at [806, 404] on span "Remove Asset" at bounding box center [791, 409] width 100 height 12
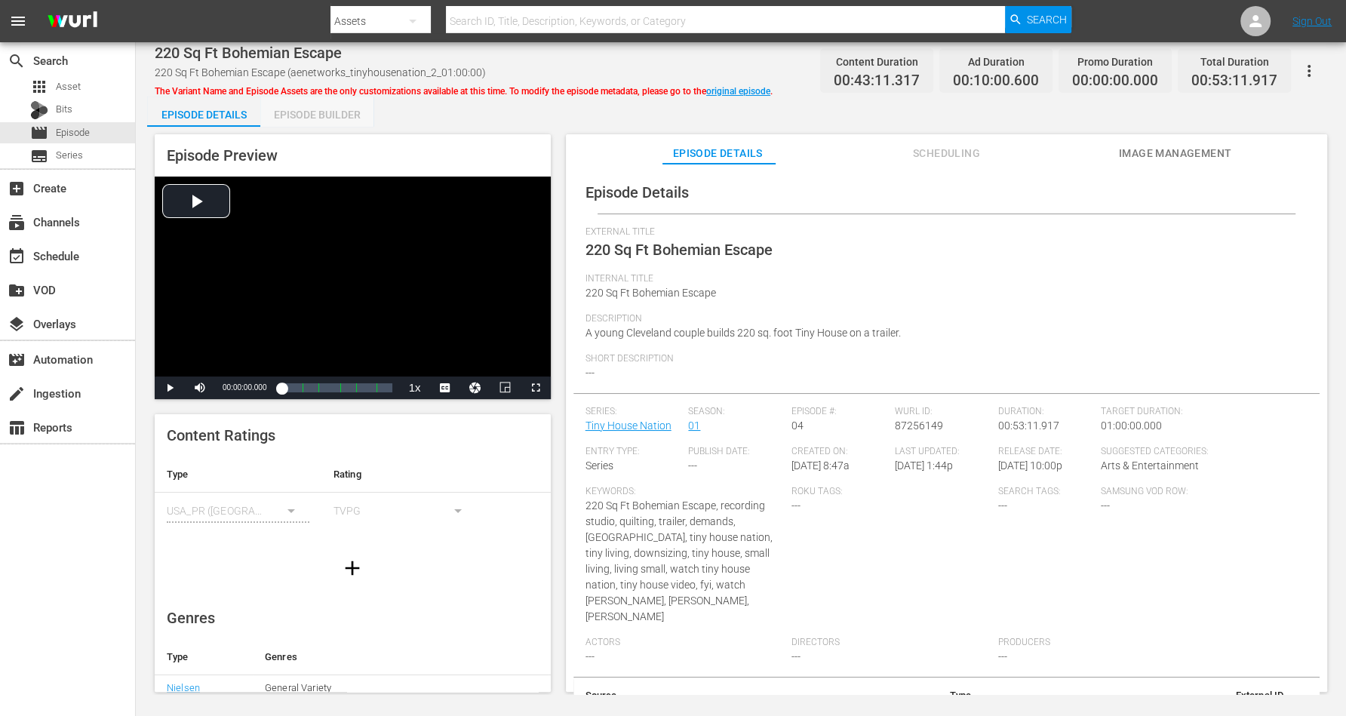
click at [286, 110] on div "Episode Builder" at bounding box center [316, 115] width 113 height 36
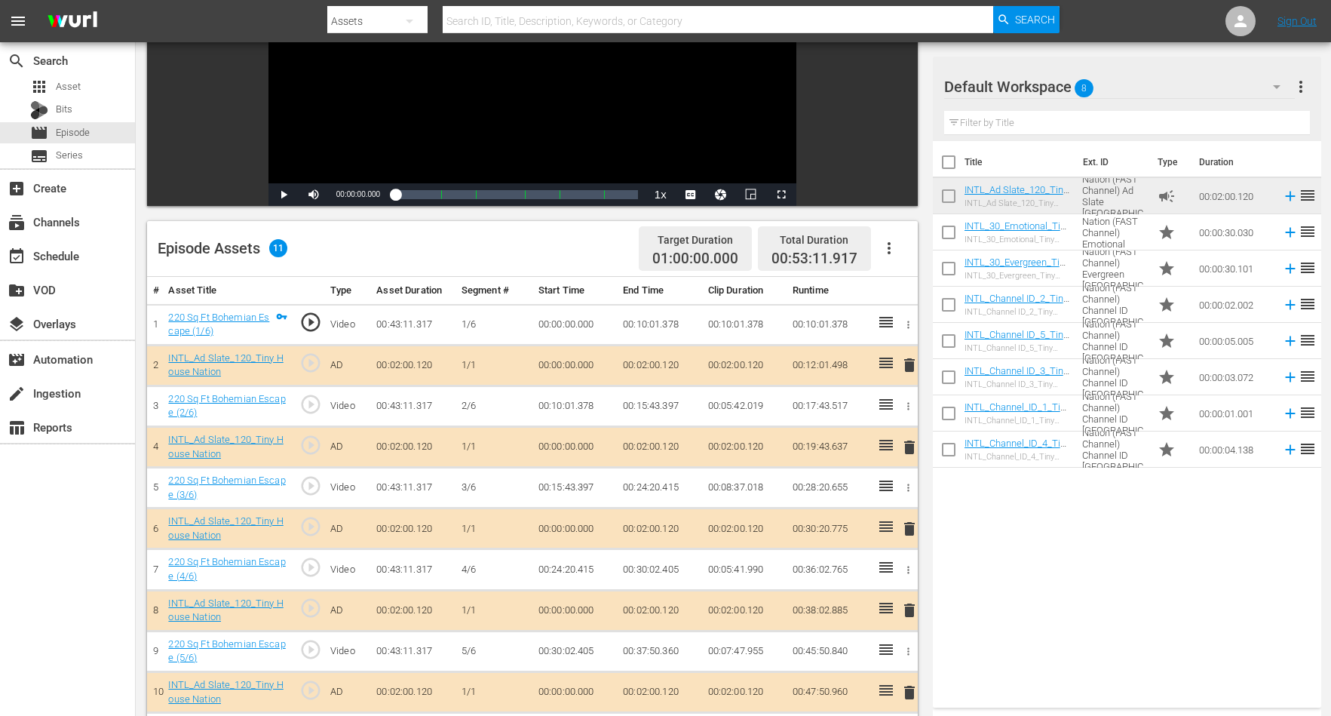
scroll to position [283, 0]
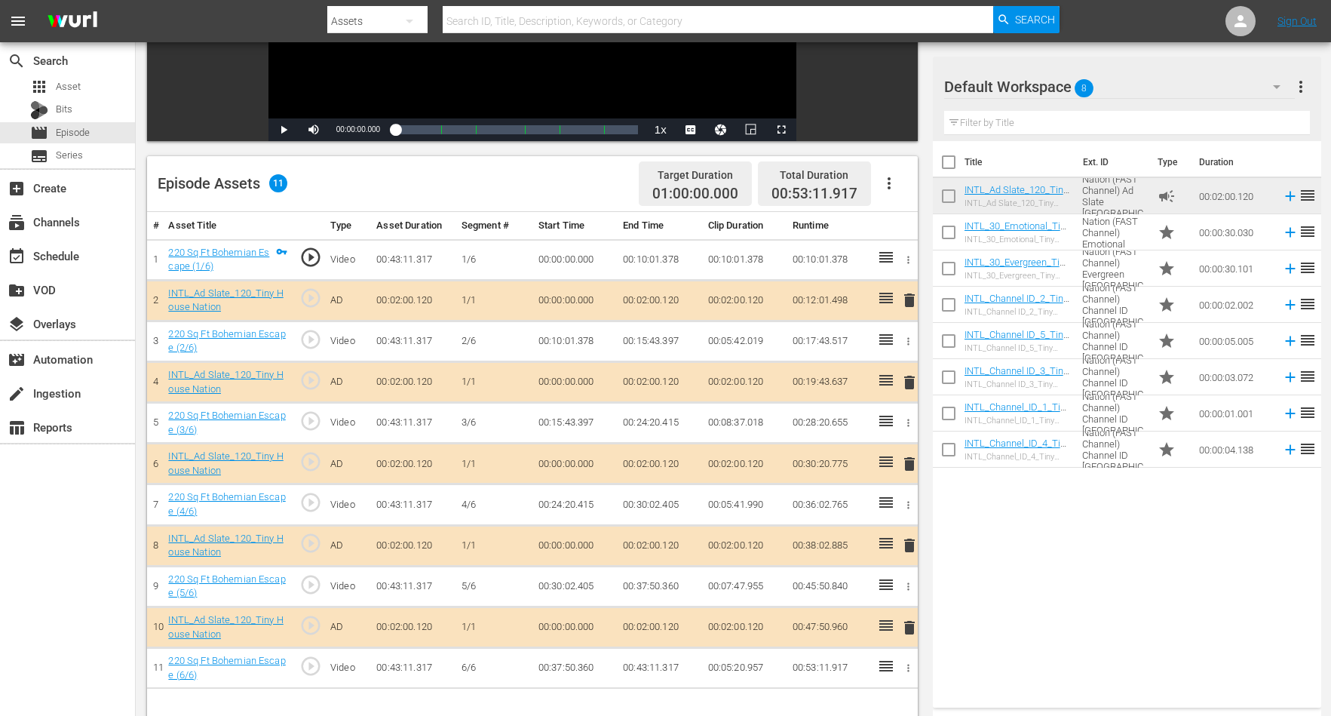
click at [913, 294] on span "delete" at bounding box center [910, 300] width 18 height 18
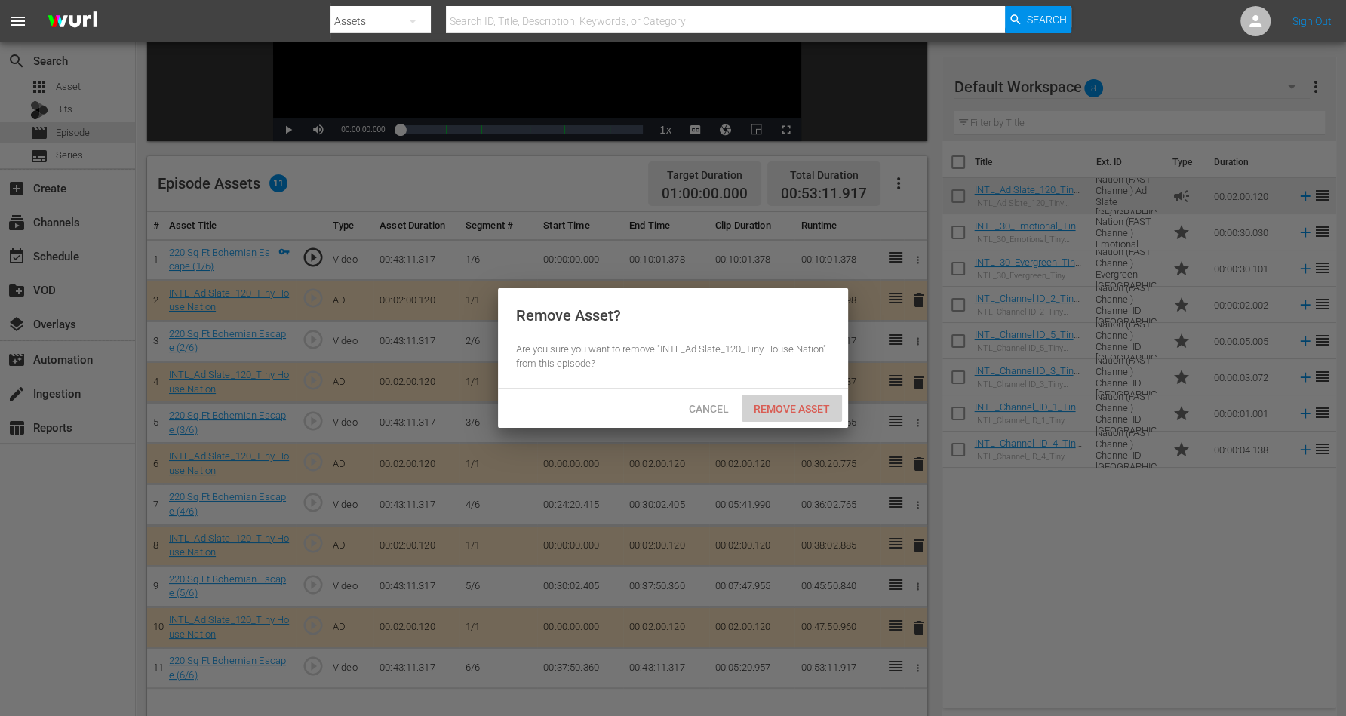
click at [795, 405] on span "Remove Asset" at bounding box center [791, 409] width 100 height 12
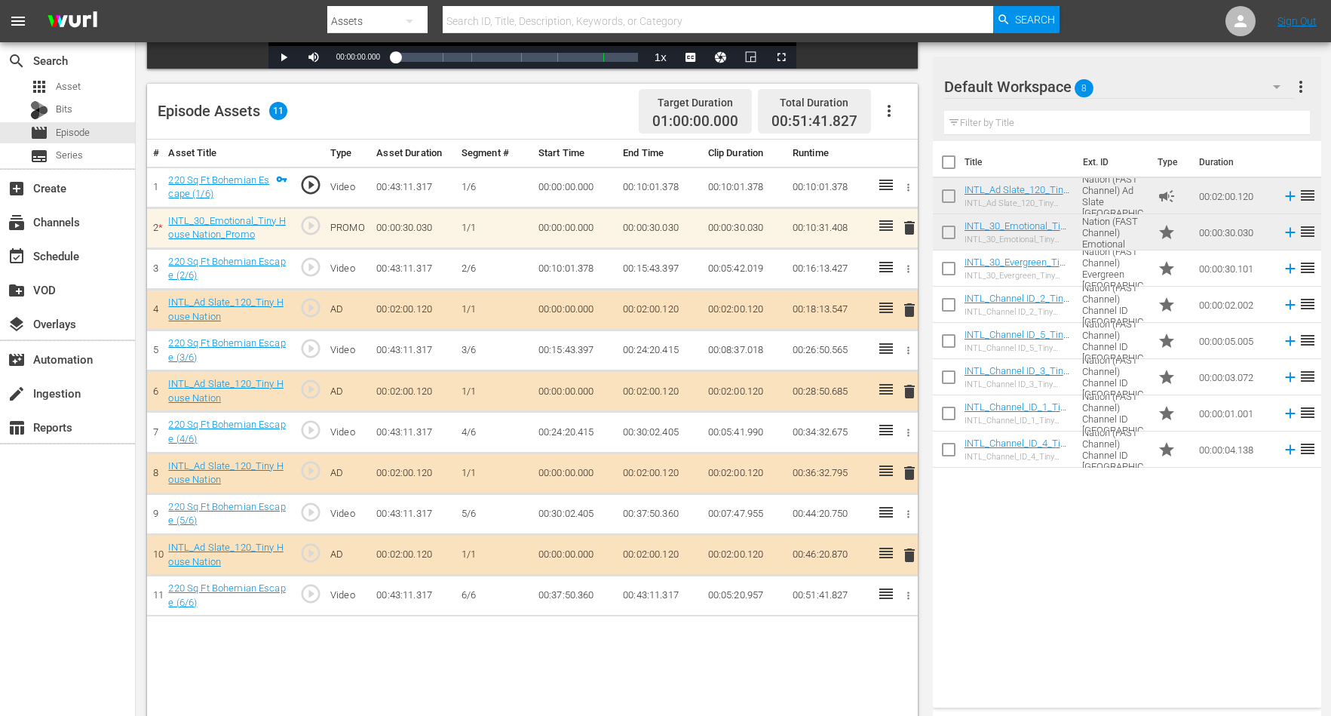
scroll to position [377, 0]
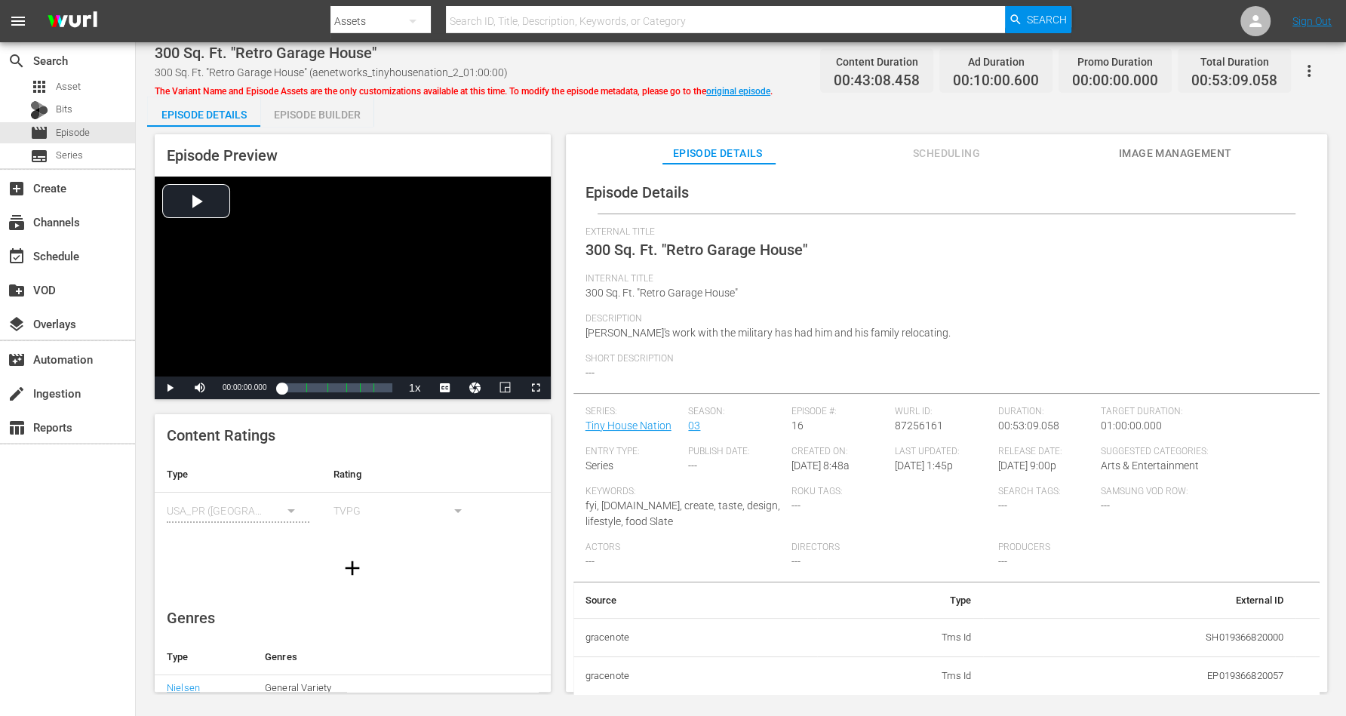
click at [300, 112] on div "Episode Builder" at bounding box center [316, 115] width 113 height 36
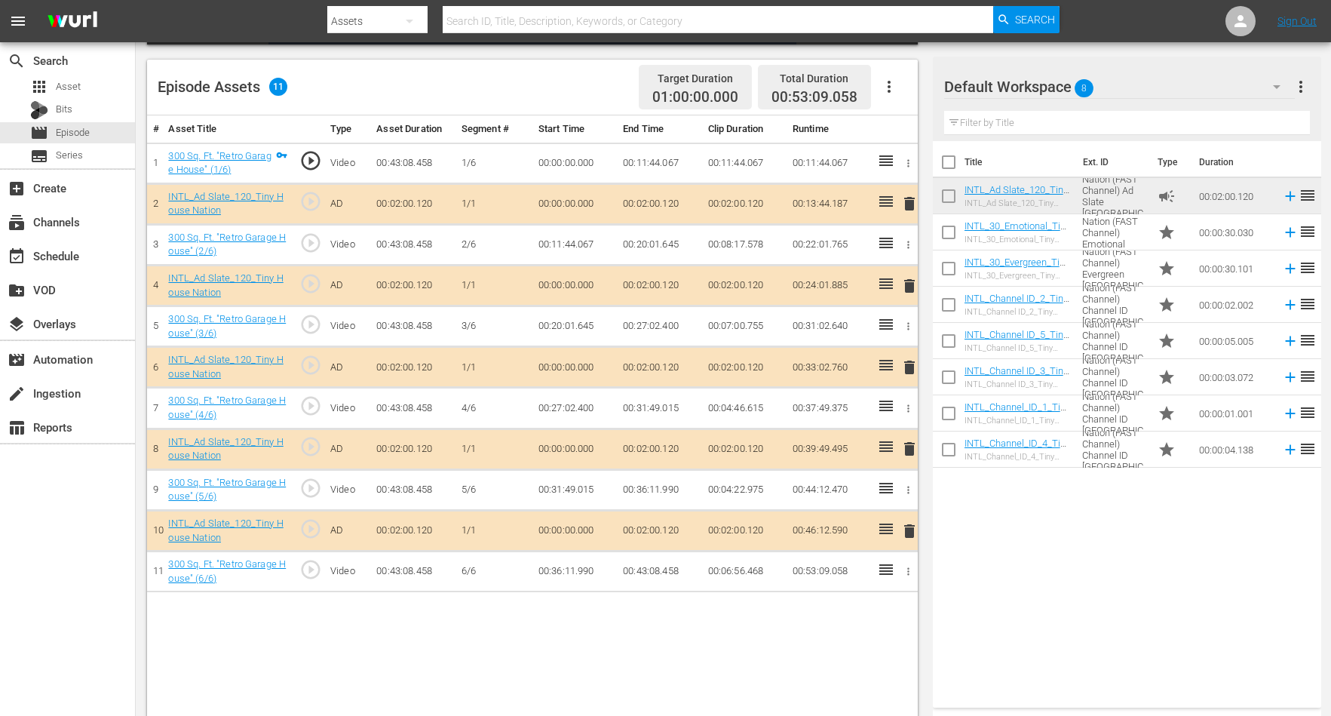
scroll to position [392, 0]
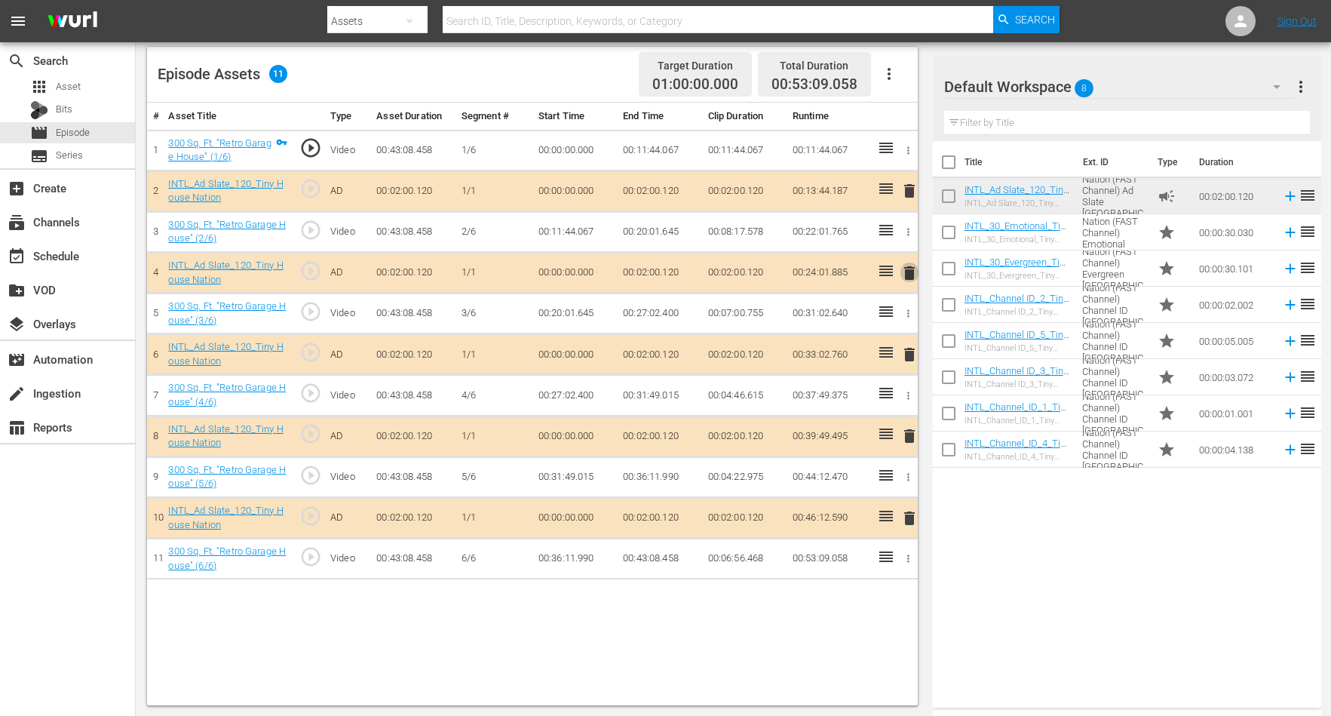
click at [905, 272] on span "delete" at bounding box center [910, 273] width 18 height 18
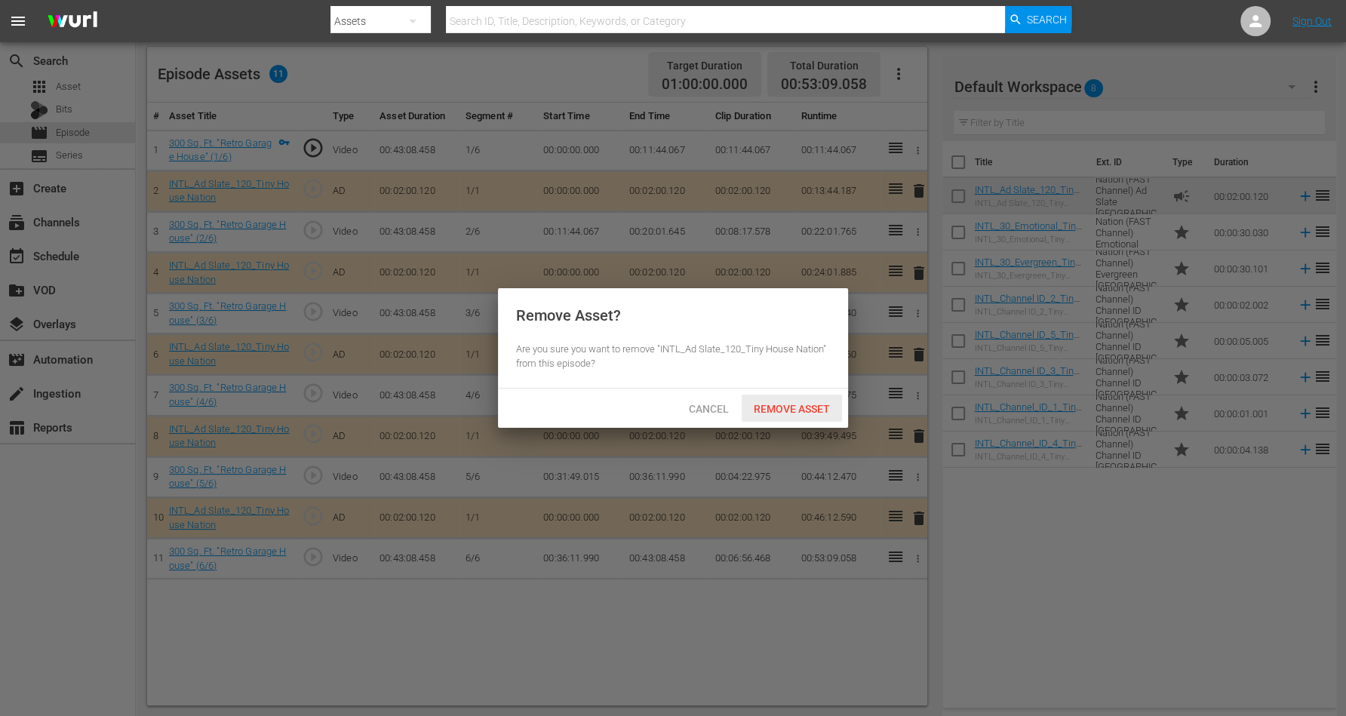
click at [758, 407] on span "Remove Asset" at bounding box center [791, 409] width 100 height 12
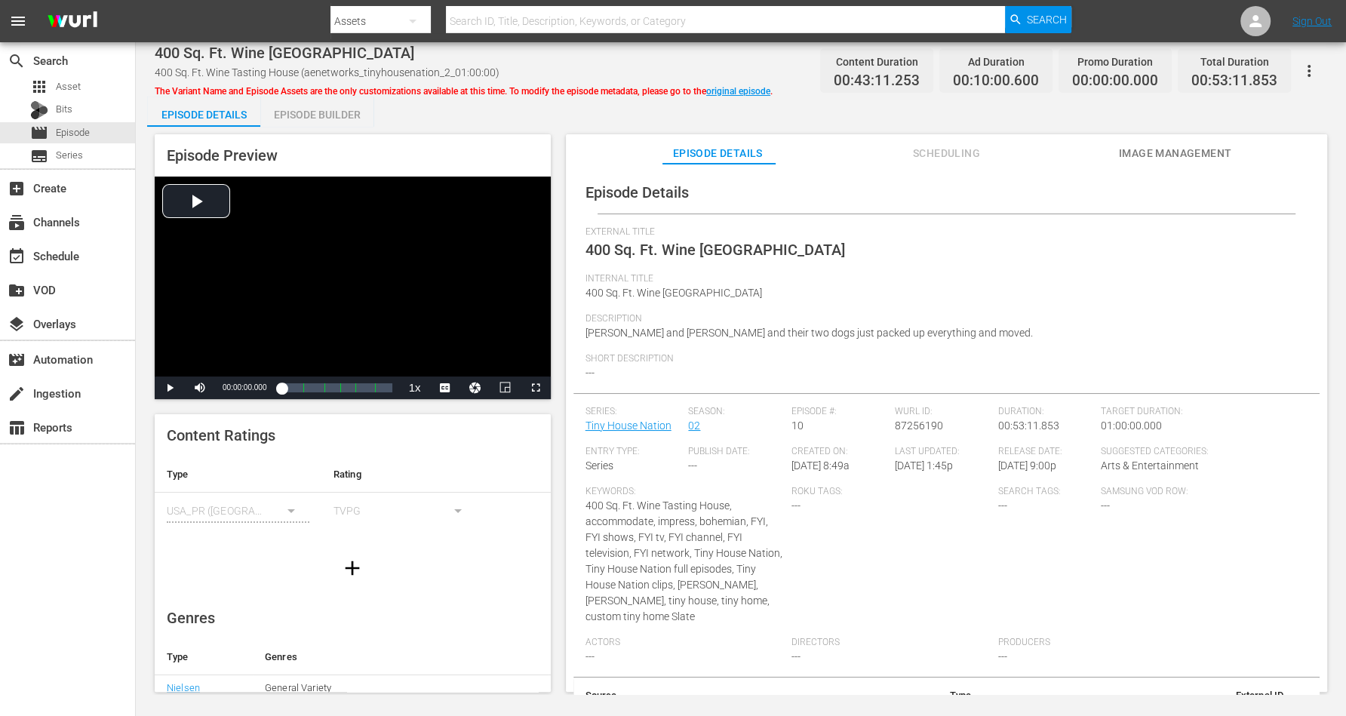
click at [311, 117] on div "Episode Builder" at bounding box center [316, 115] width 113 height 36
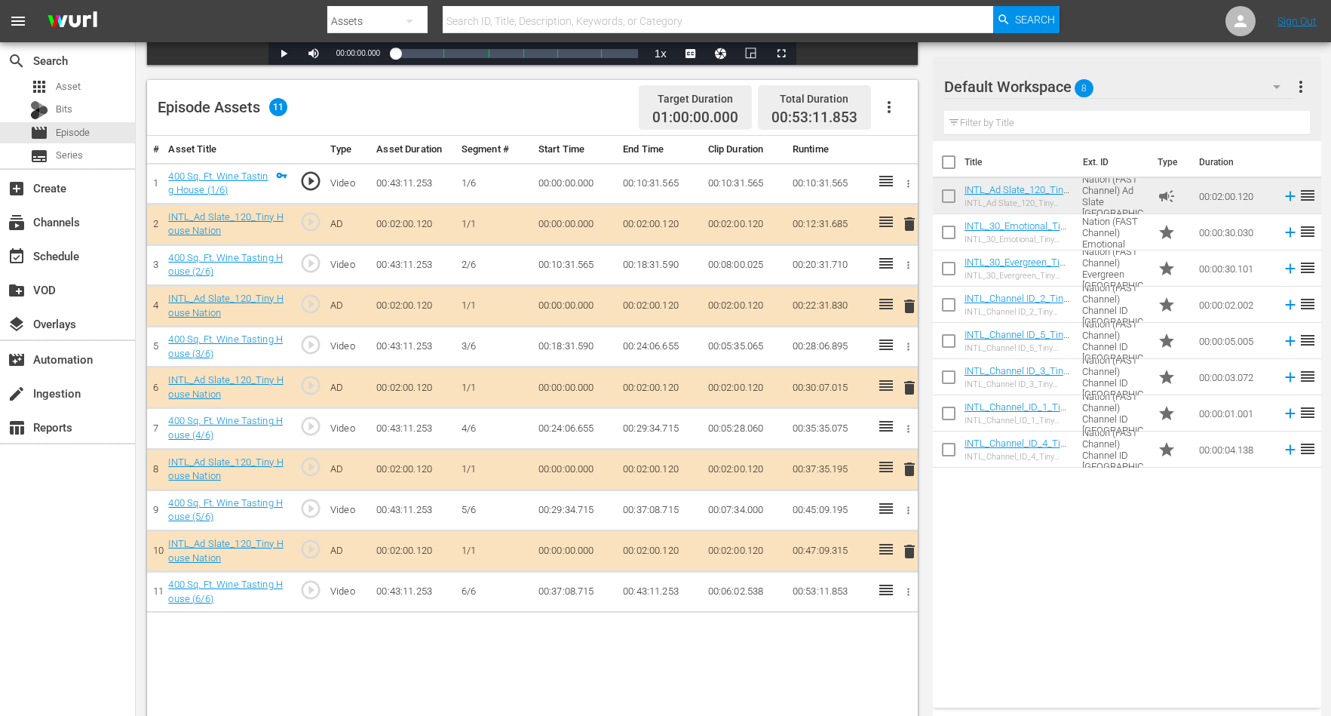
scroll to position [377, 0]
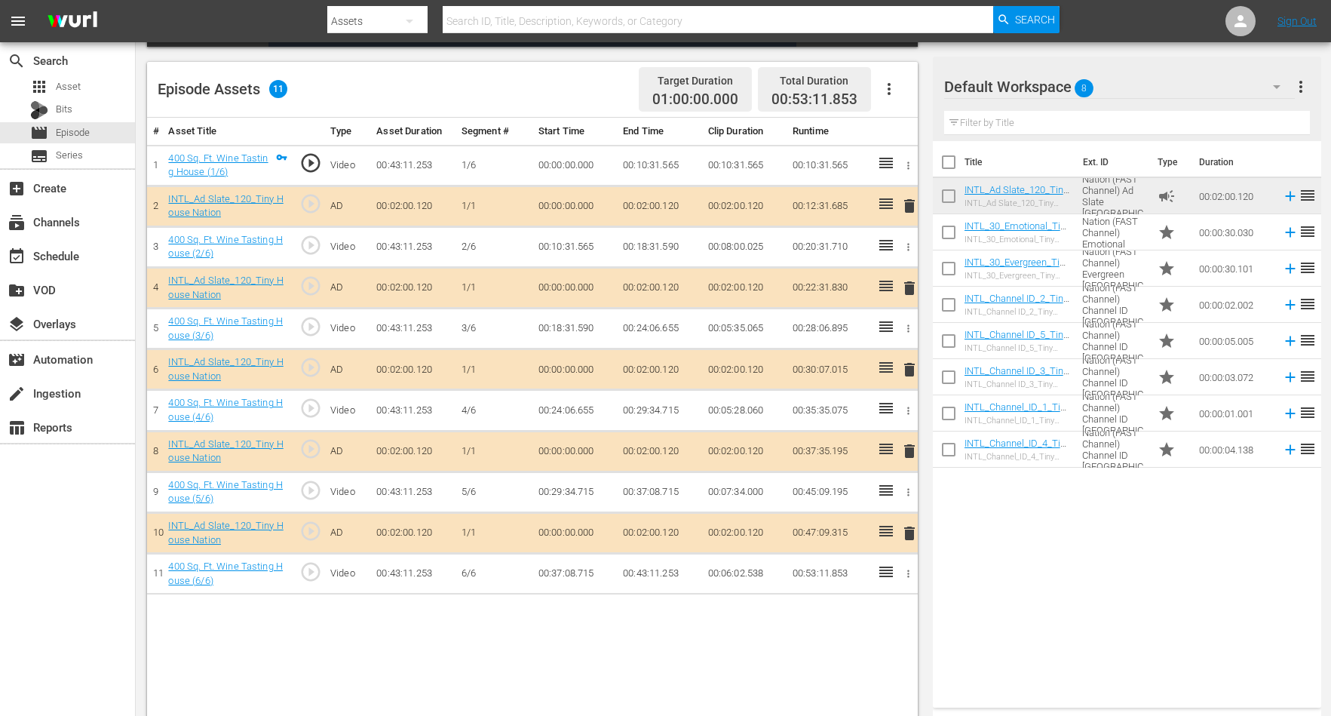
click at [907, 364] on span "delete" at bounding box center [910, 370] width 18 height 18
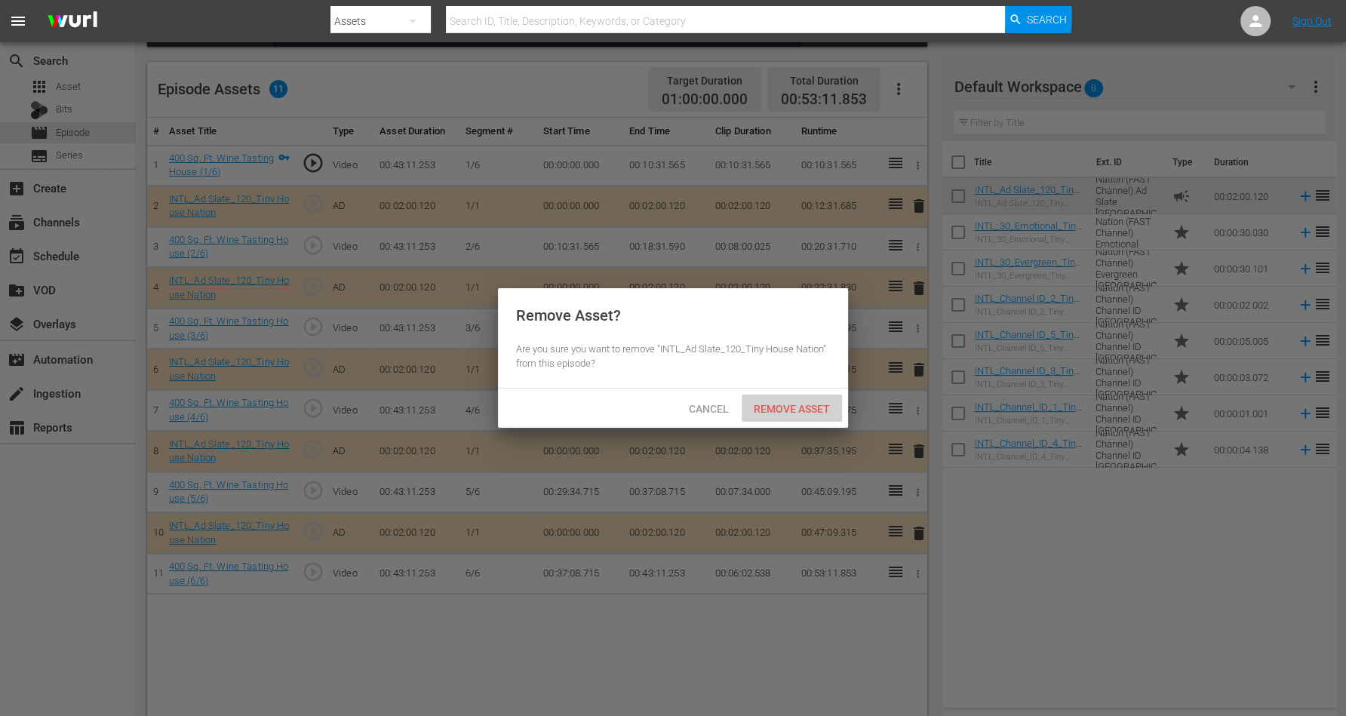
drag, startPoint x: 803, startPoint y: 404, endPoint x: 812, endPoint y: 402, distance: 8.6
click at [804, 405] on span "Remove Asset" at bounding box center [791, 409] width 100 height 12
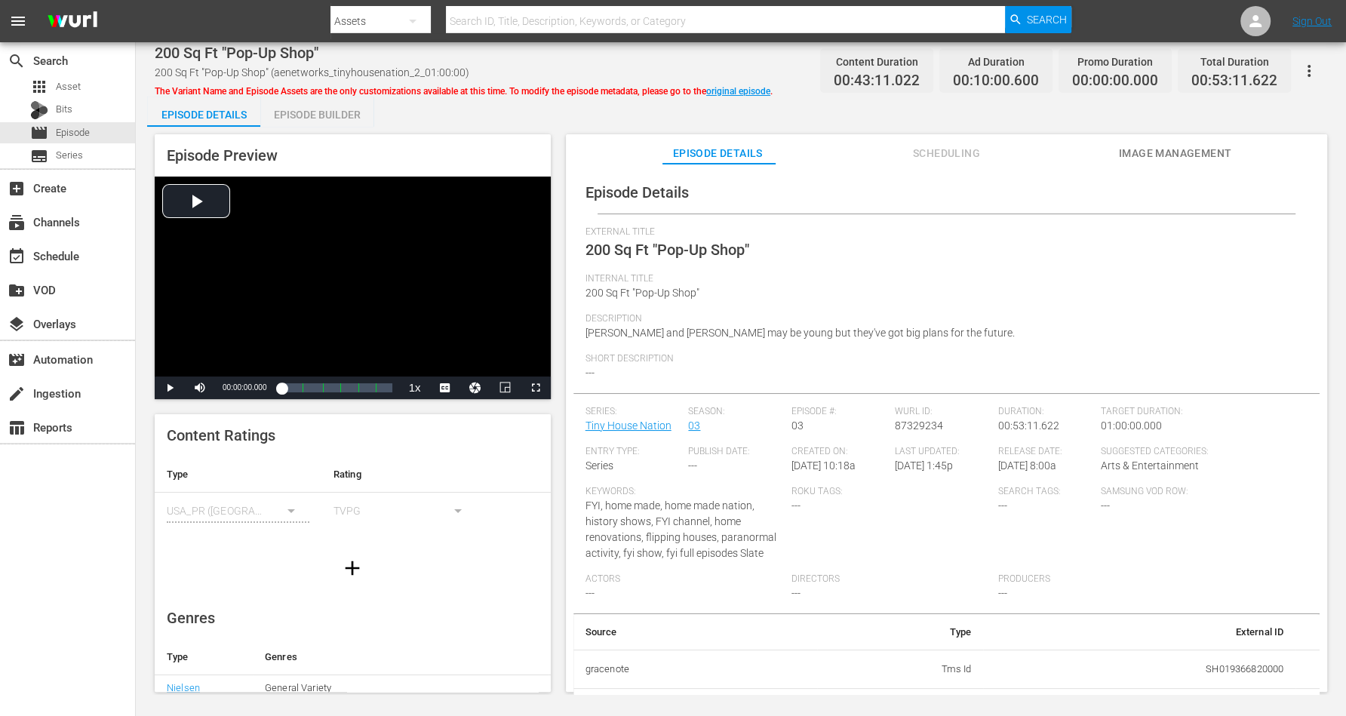
click at [309, 109] on div "Episode Builder" at bounding box center [316, 115] width 113 height 36
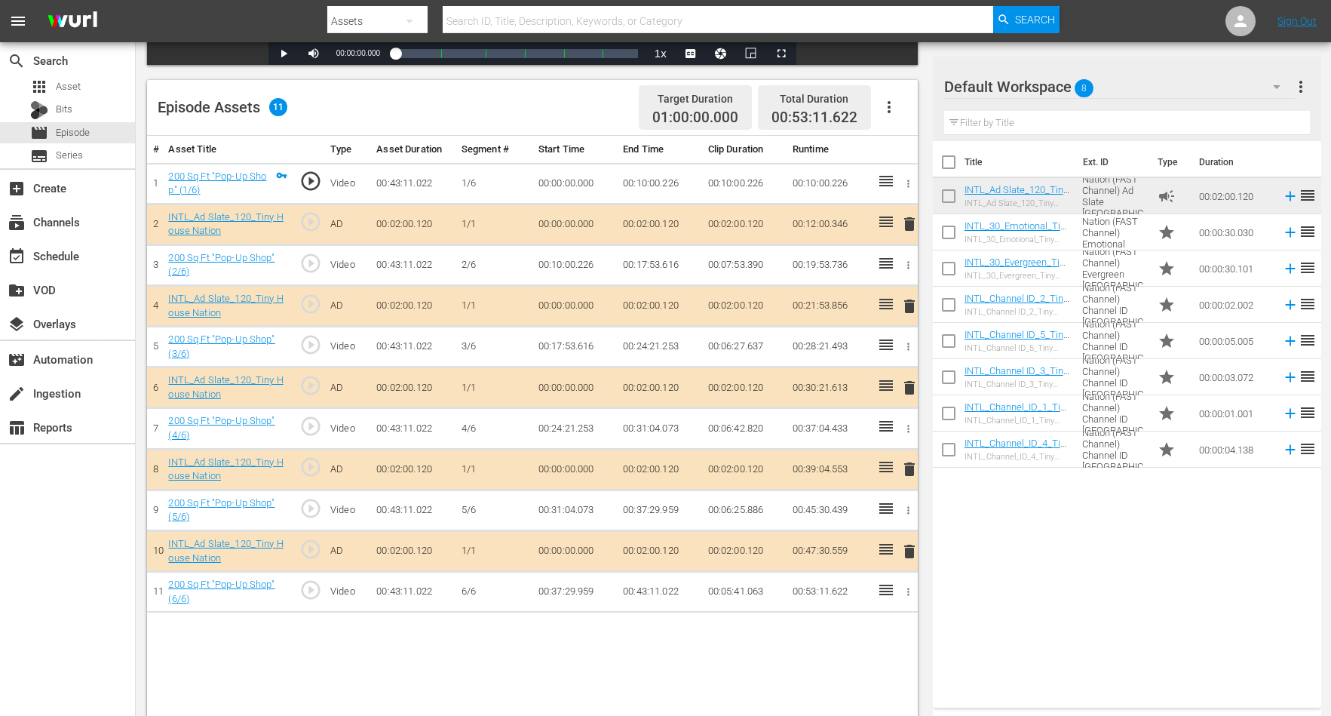
scroll to position [377, 0]
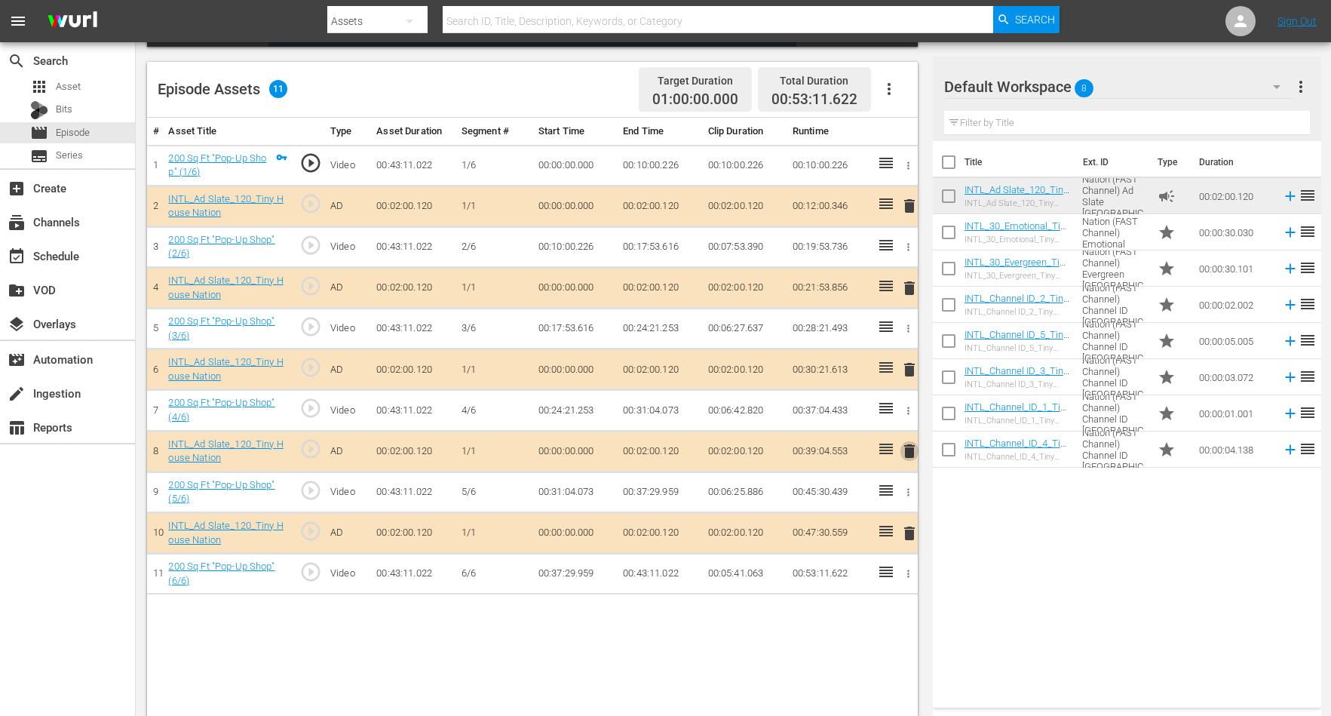
click at [910, 447] on span "delete" at bounding box center [910, 451] width 18 height 18
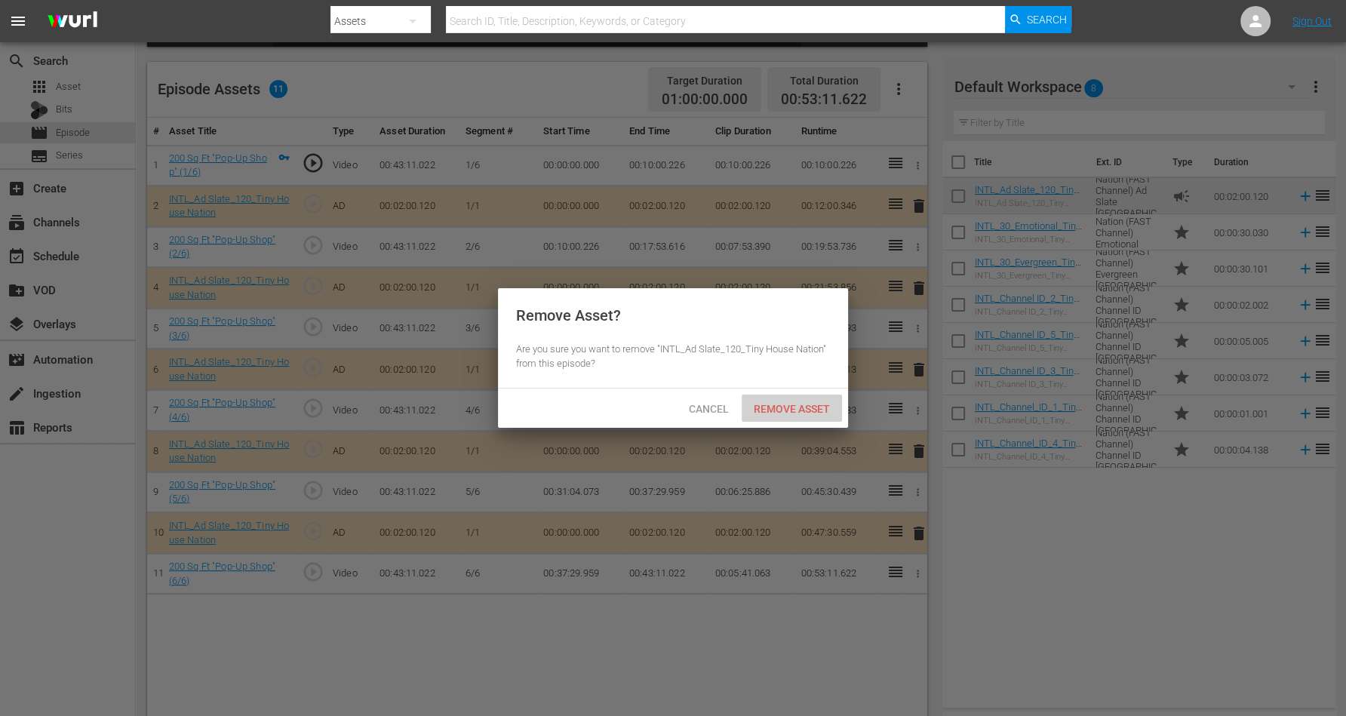
click at [781, 402] on div "Remove Asset" at bounding box center [791, 409] width 100 height 28
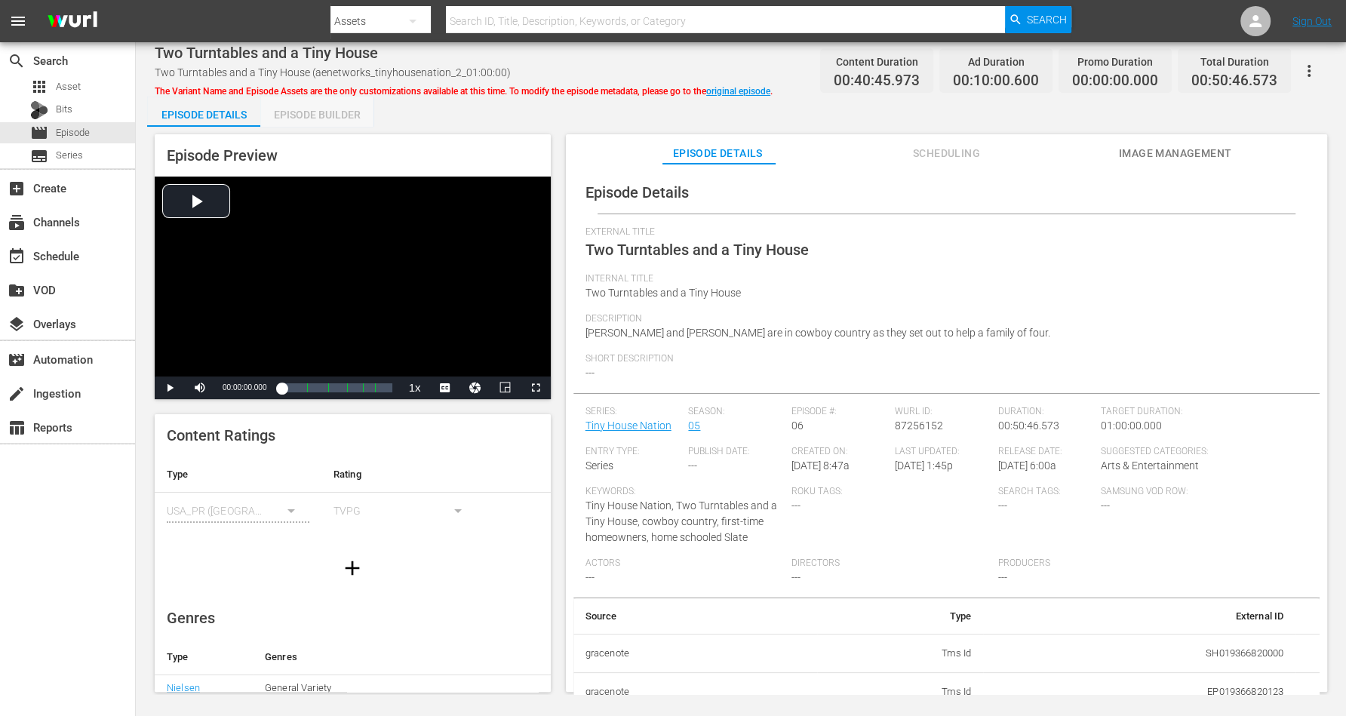
drag, startPoint x: 305, startPoint y: 108, endPoint x: 316, endPoint y: 93, distance: 18.4
click at [307, 107] on div "Episode Builder" at bounding box center [316, 115] width 113 height 36
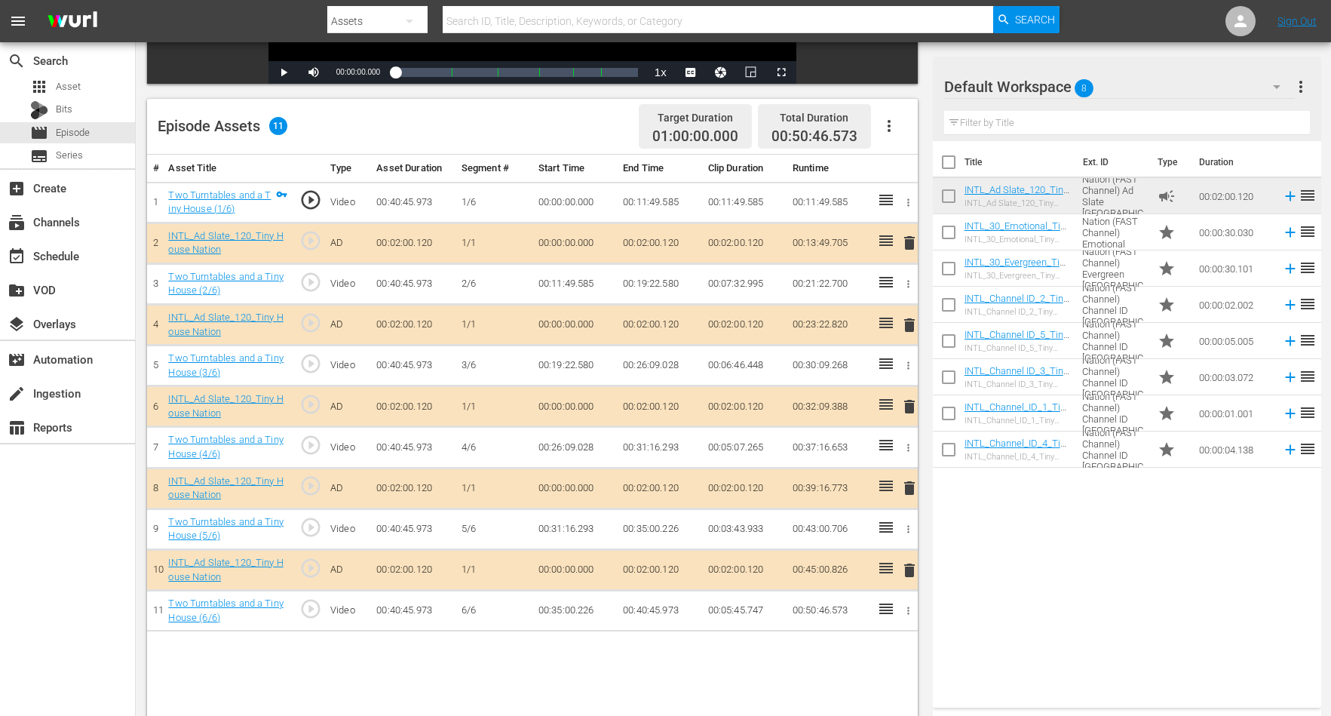
scroll to position [377, 0]
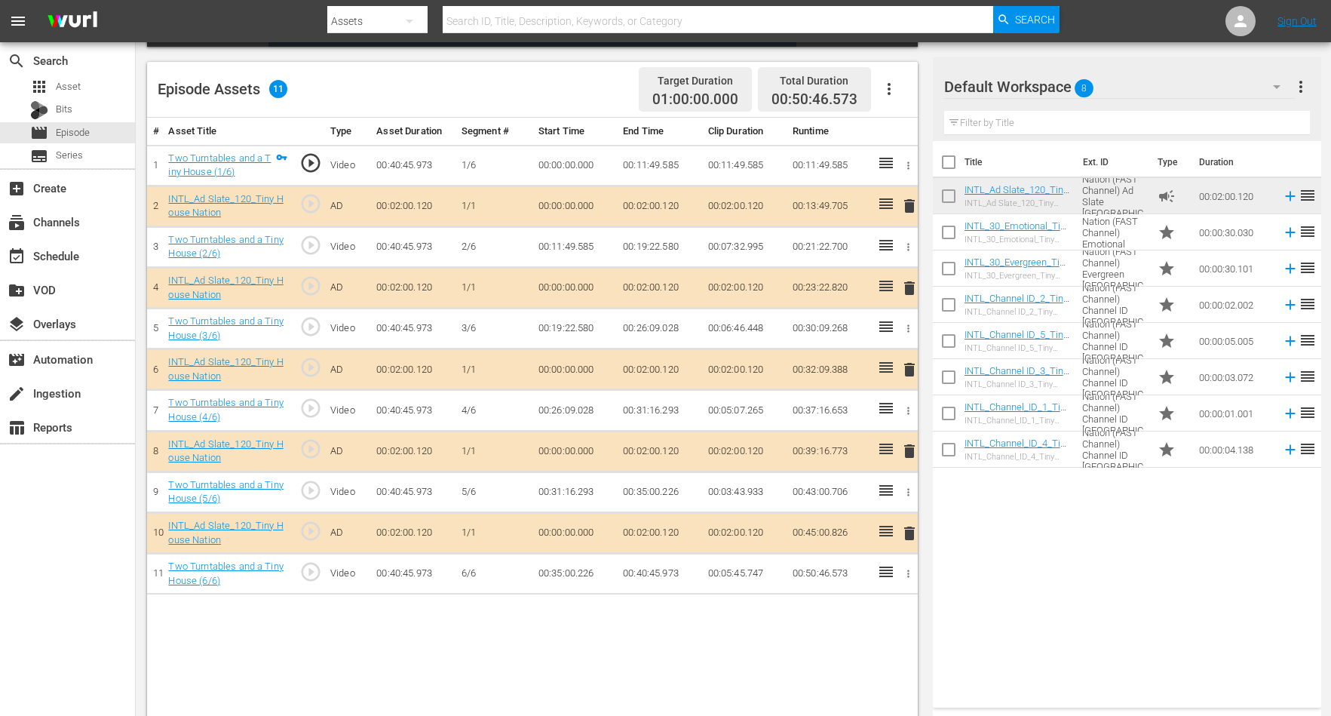
click at [904, 532] on span "delete" at bounding box center [910, 533] width 18 height 18
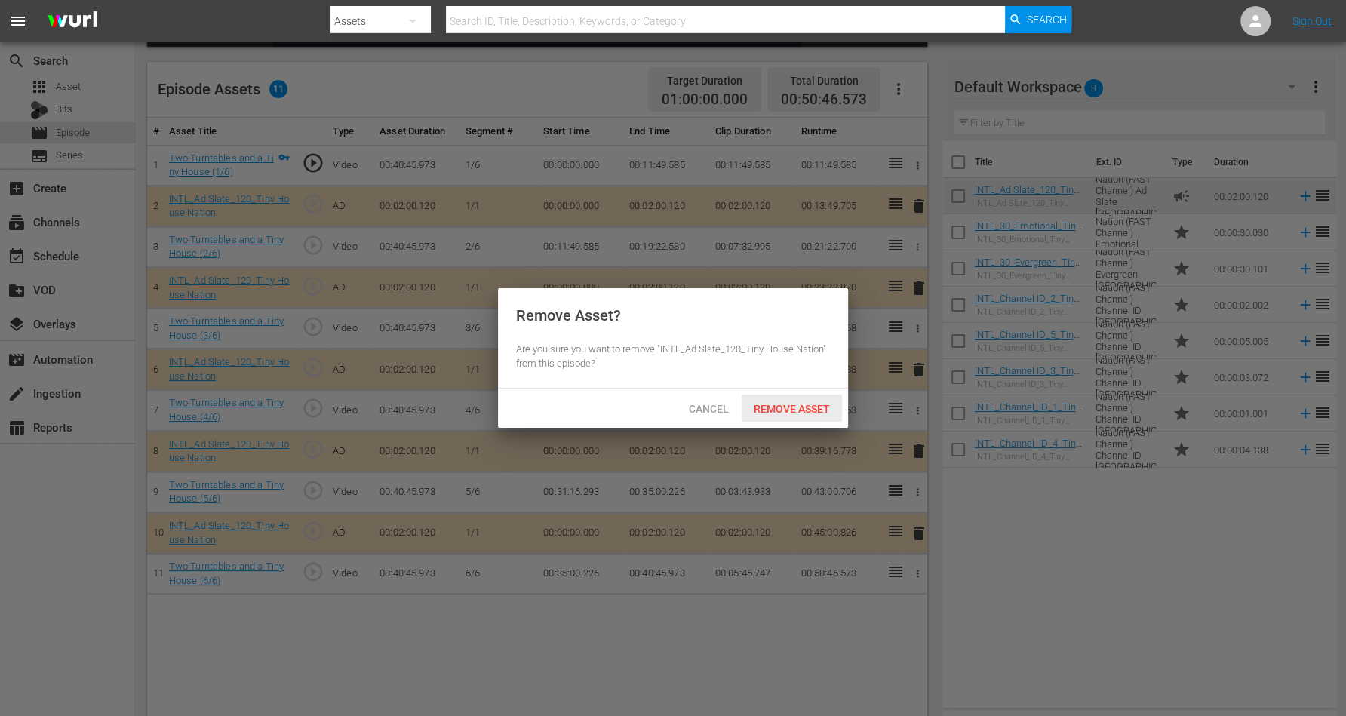
click at [766, 407] on span "Remove Asset" at bounding box center [791, 409] width 100 height 12
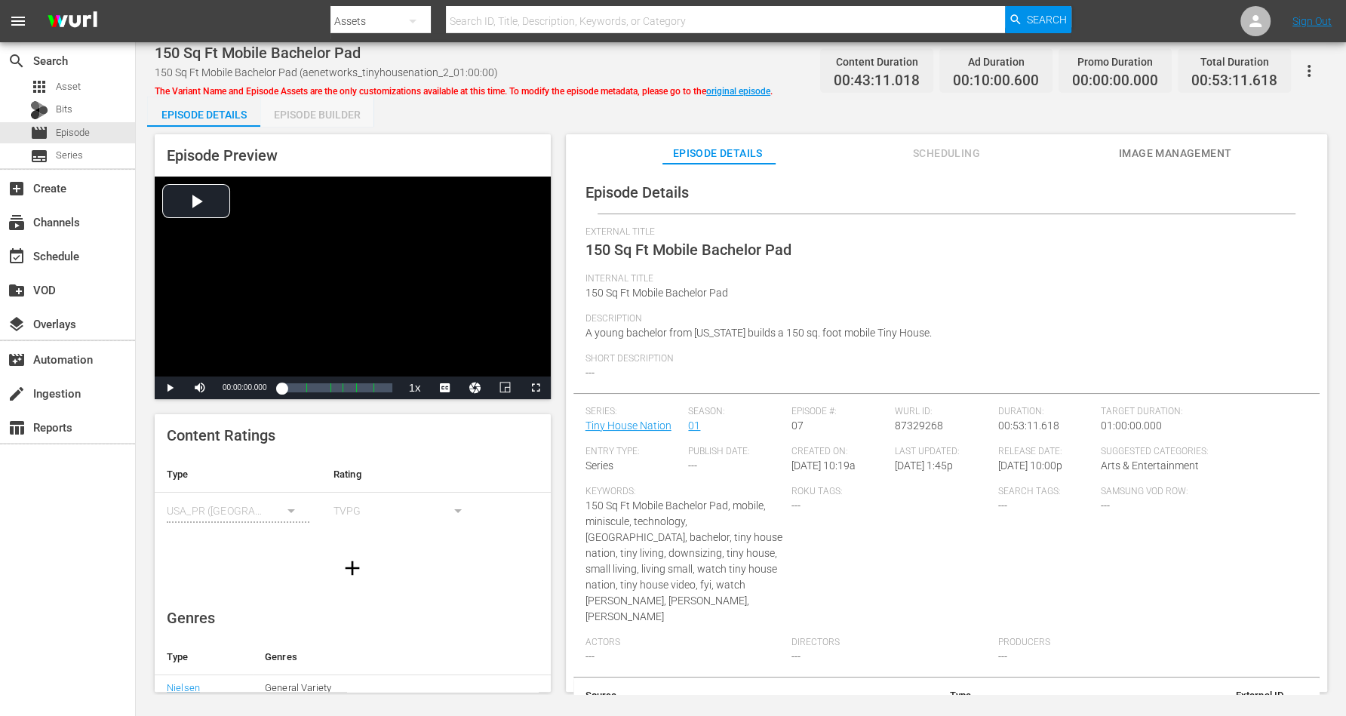
click at [317, 110] on div "Episode Builder" at bounding box center [316, 115] width 113 height 36
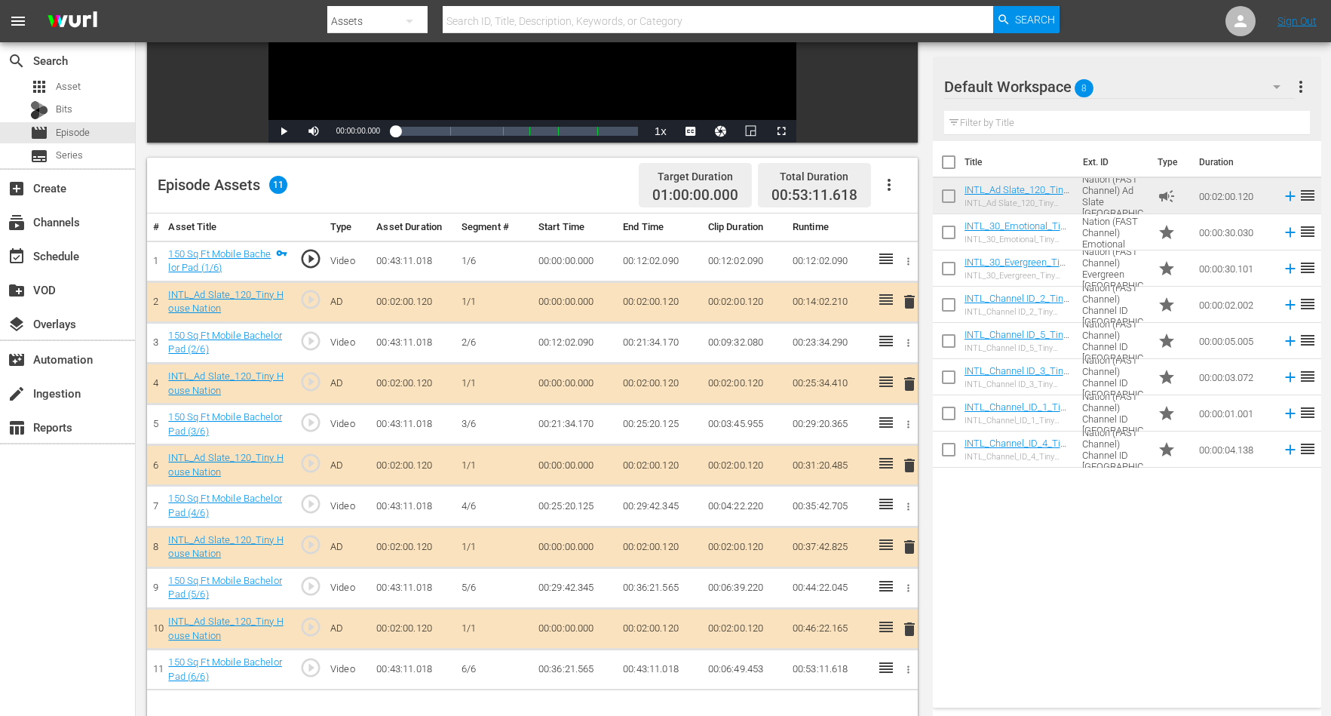
scroll to position [377, 0]
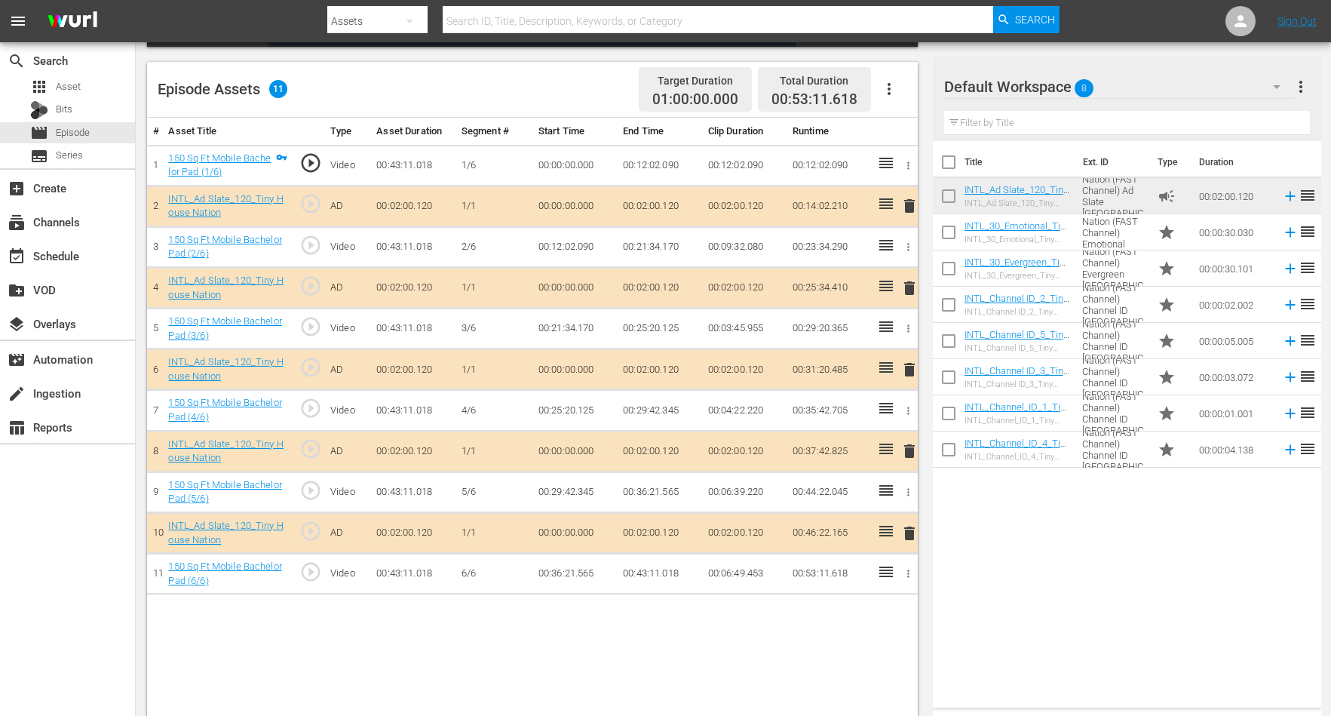
click at [907, 204] on span "delete" at bounding box center [910, 206] width 18 height 18
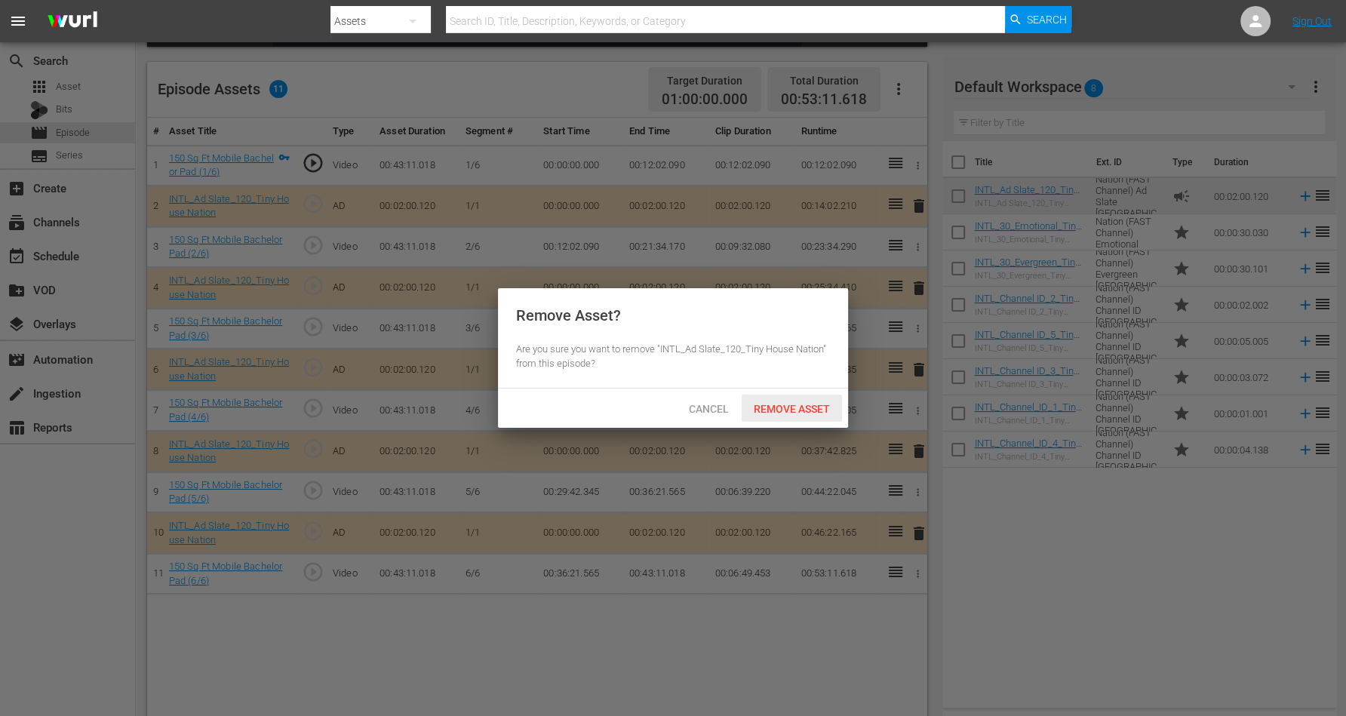
click at [807, 404] on span "Remove Asset" at bounding box center [791, 409] width 100 height 12
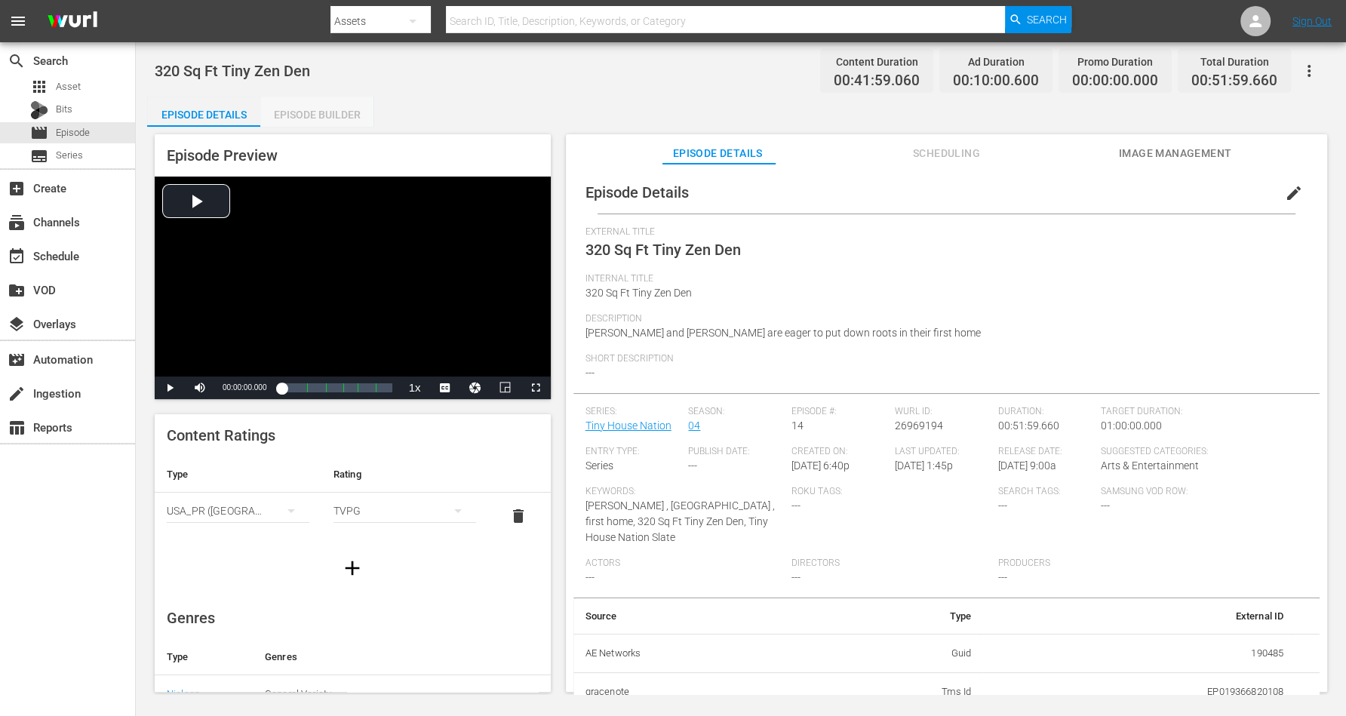
click at [312, 110] on div "Episode Builder" at bounding box center [316, 115] width 113 height 36
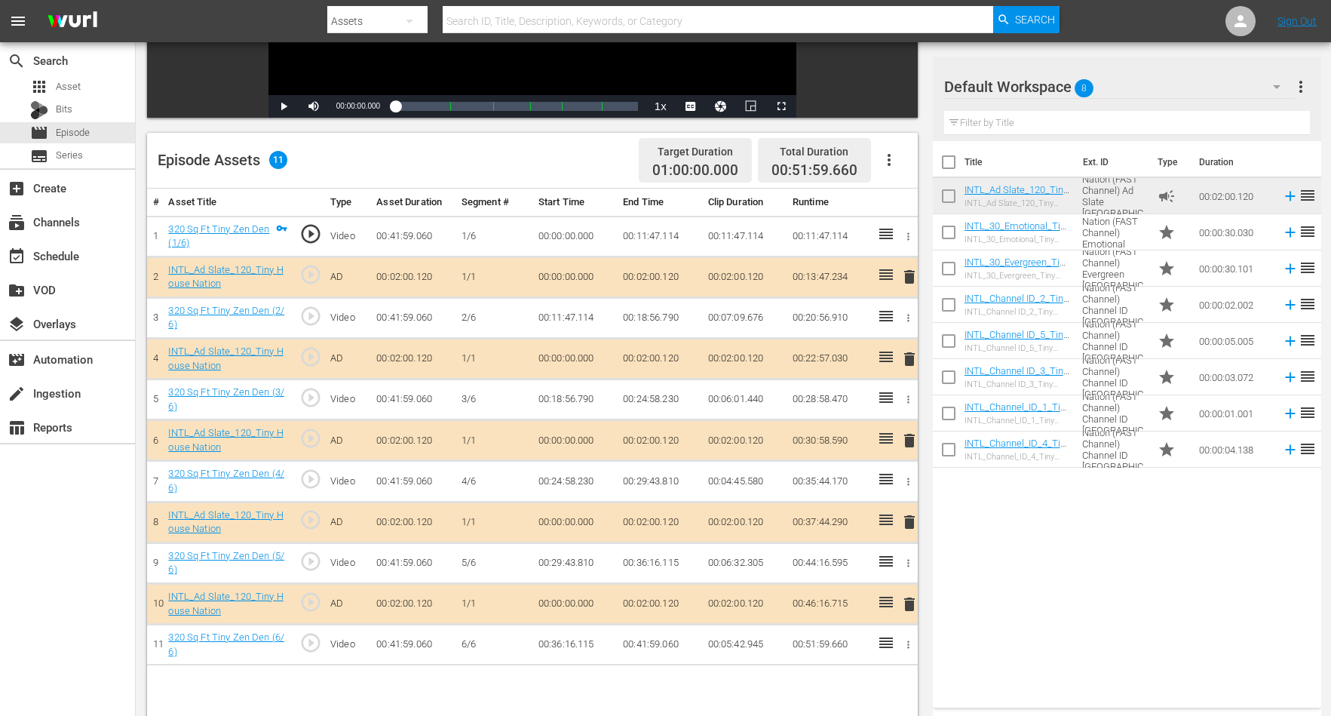
scroll to position [377, 0]
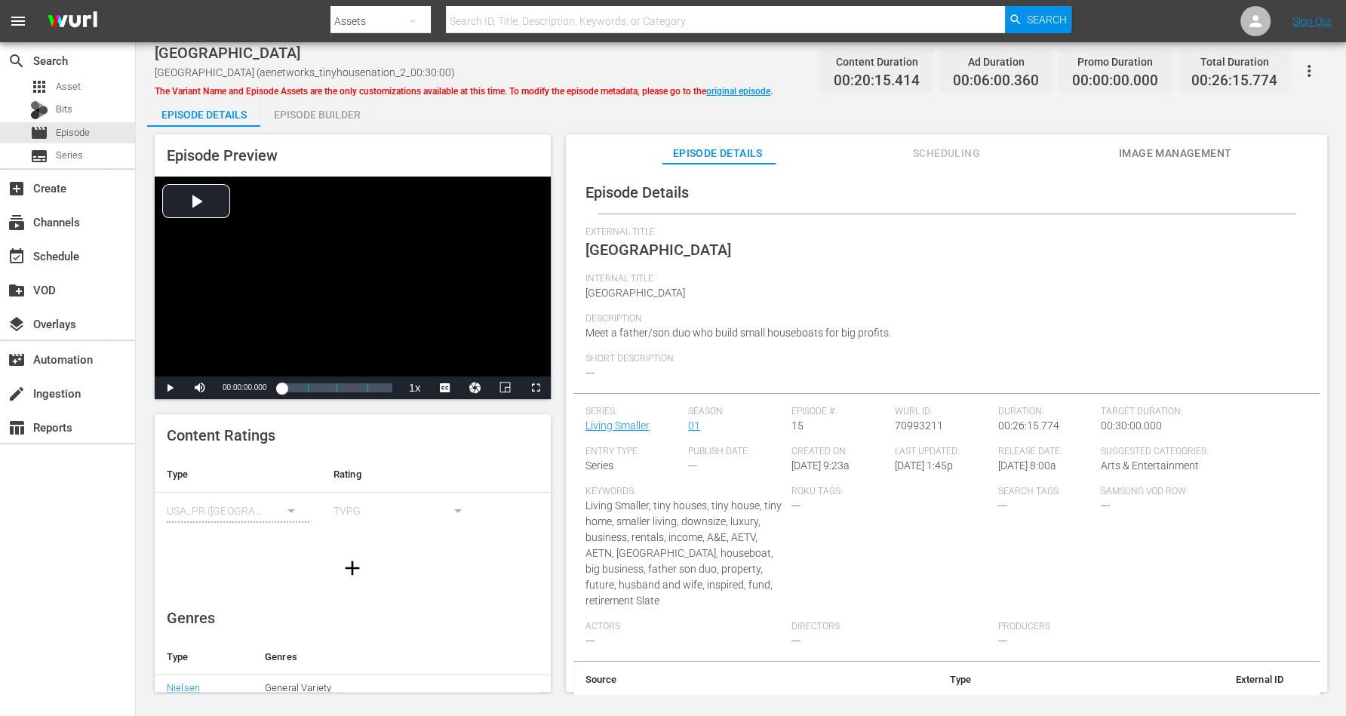
drag, startPoint x: 314, startPoint y: 112, endPoint x: 215, endPoint y: 50, distance: 116.6
click at [313, 109] on div "Episode Builder" at bounding box center [316, 115] width 113 height 36
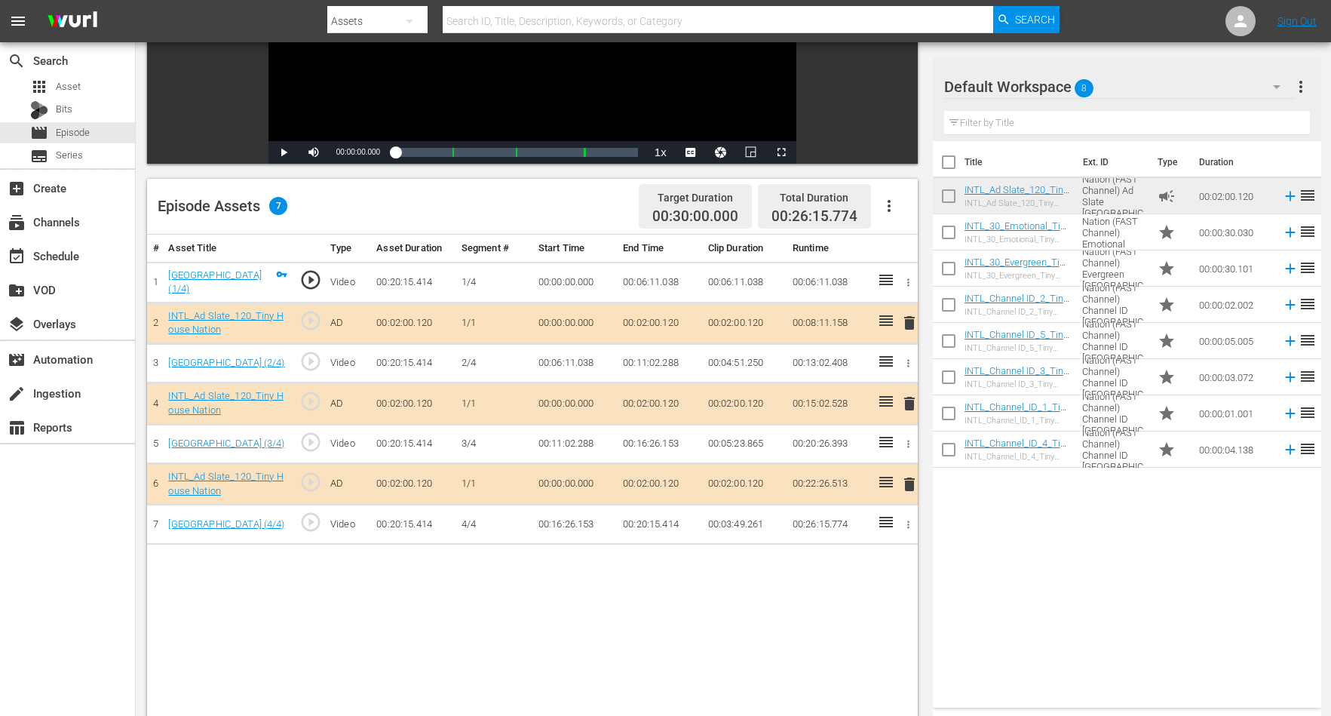
scroll to position [283, 0]
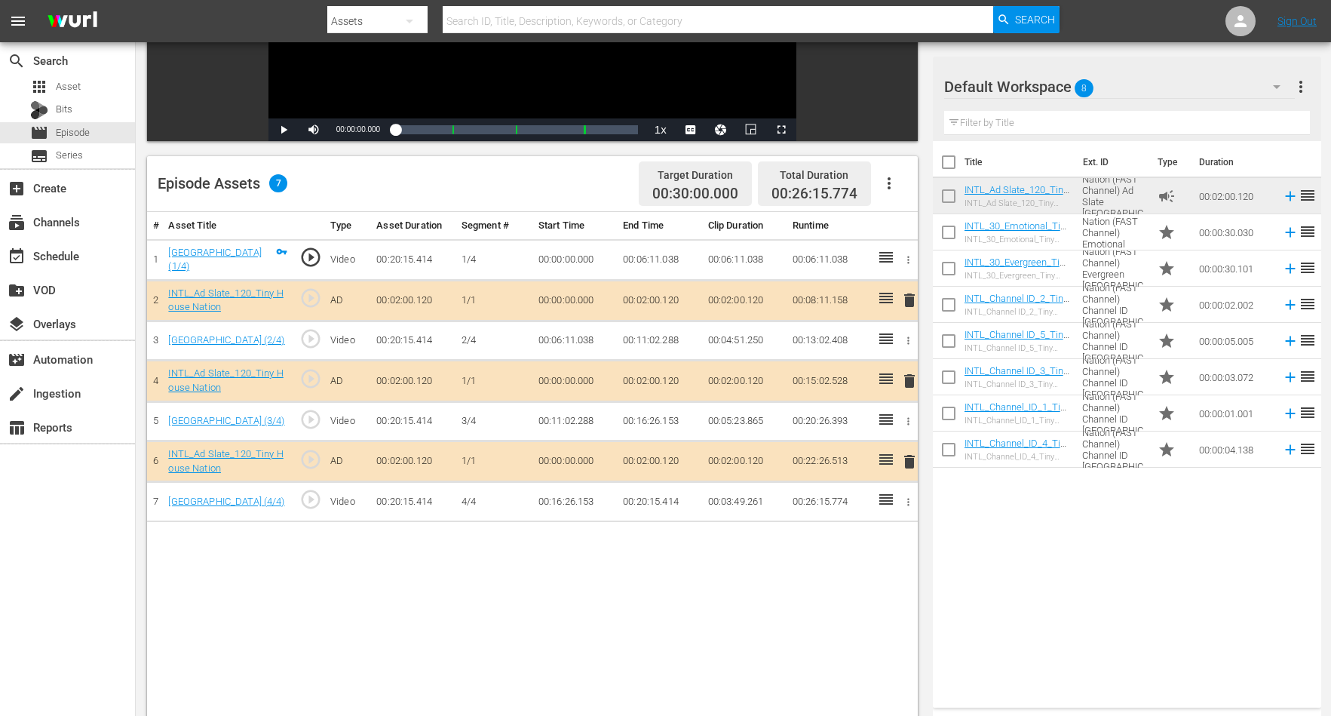
click at [913, 298] on span "delete" at bounding box center [910, 300] width 18 height 18
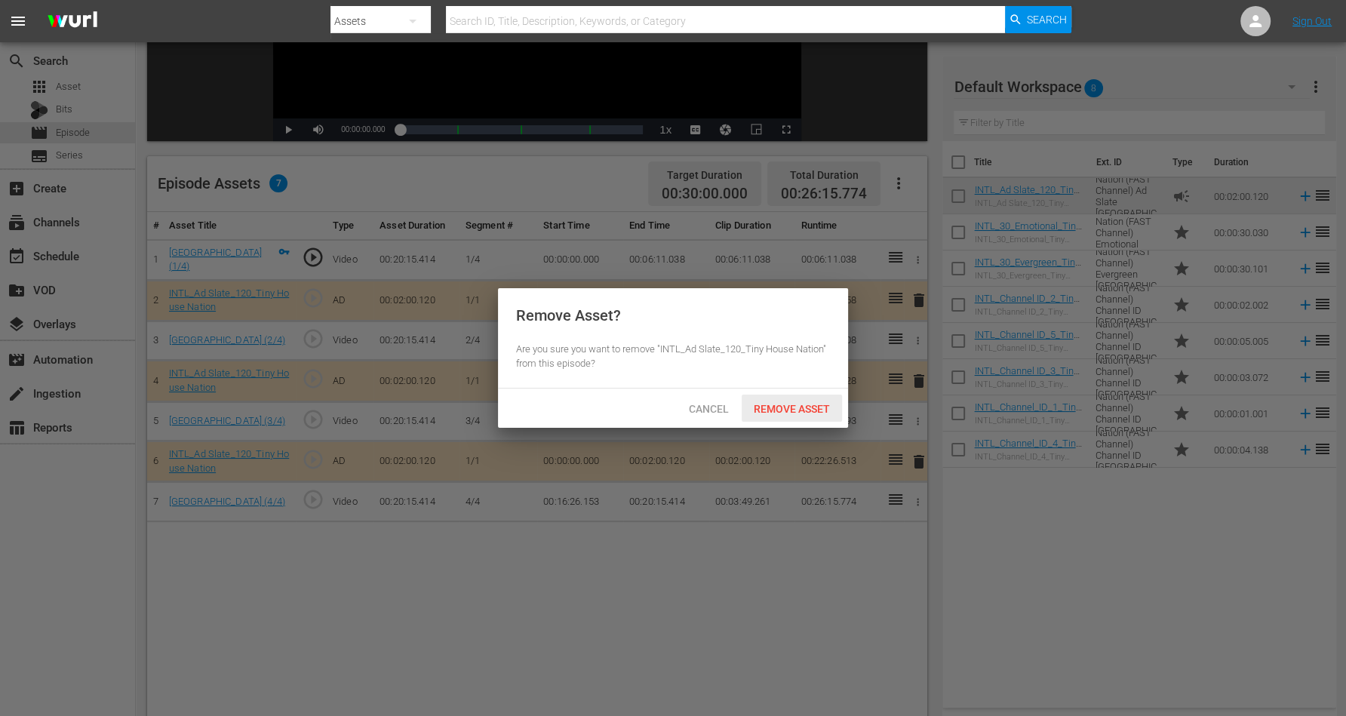
click at [775, 400] on div "Remove Asset" at bounding box center [791, 409] width 100 height 28
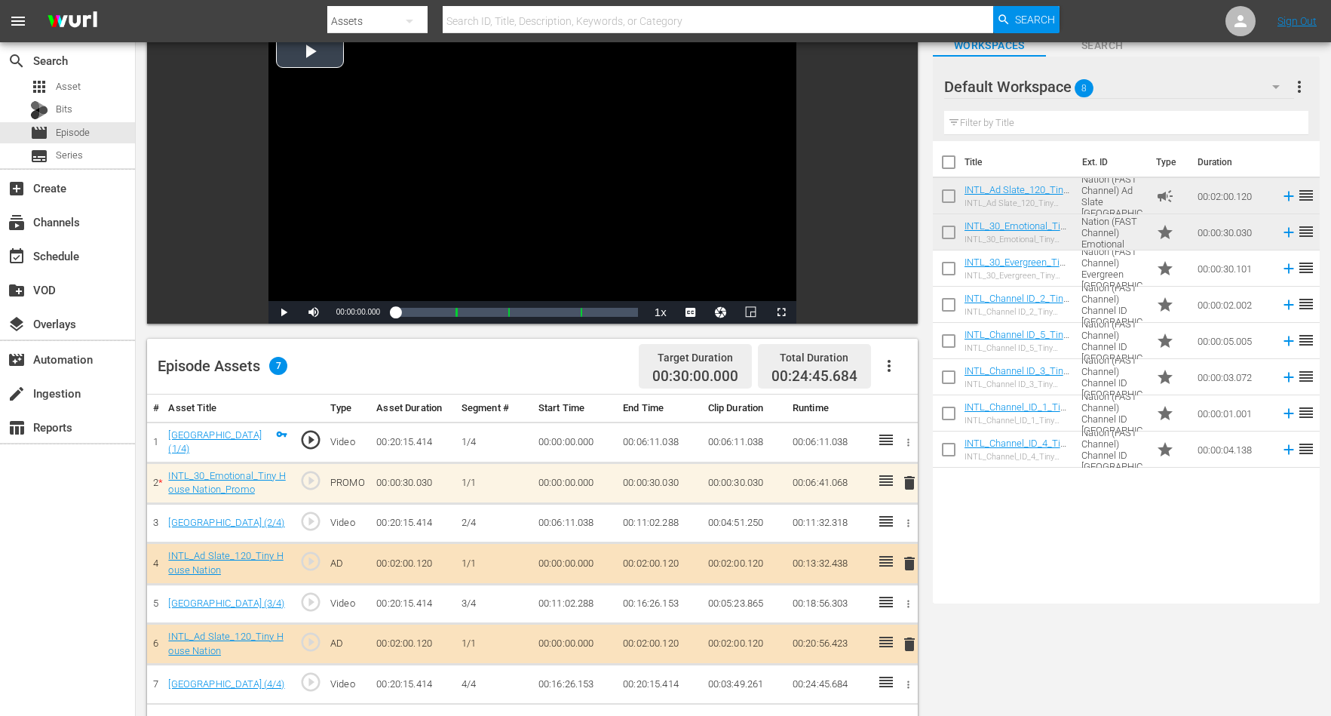
scroll to position [189, 0]
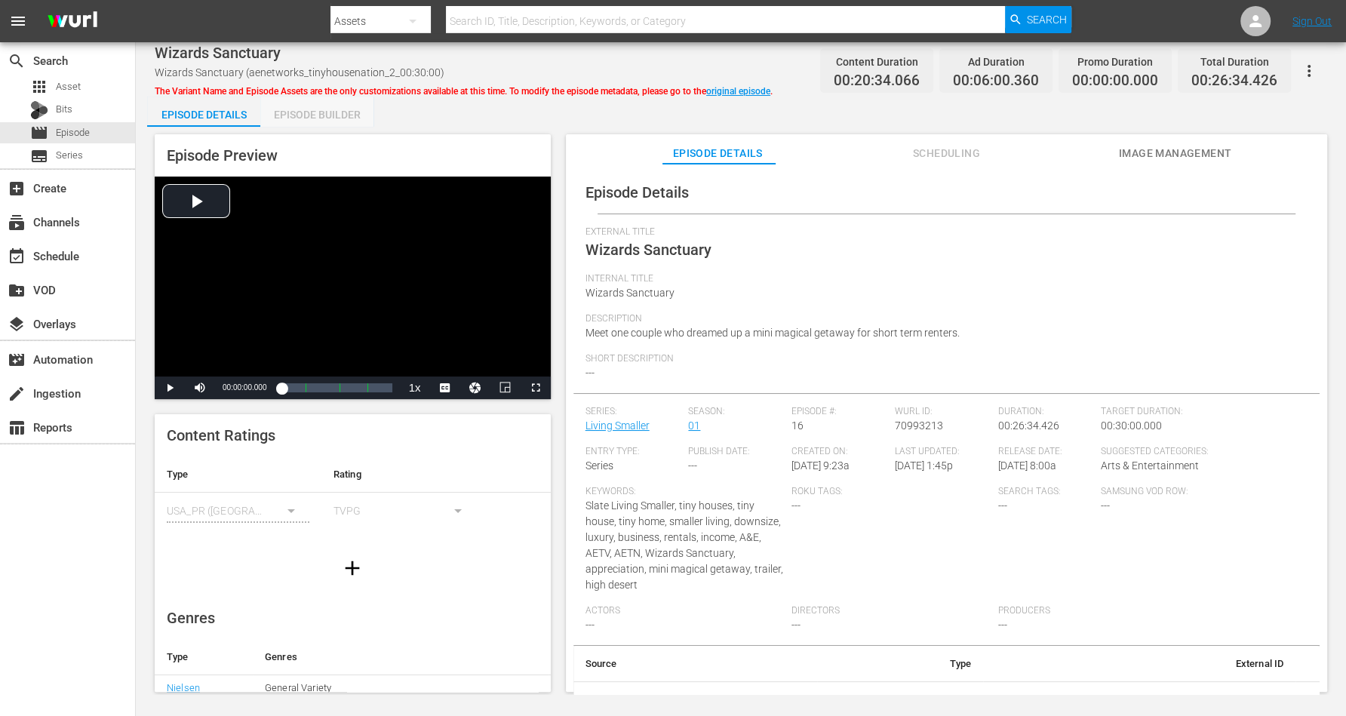
click at [307, 103] on div "Episode Builder" at bounding box center [316, 115] width 113 height 36
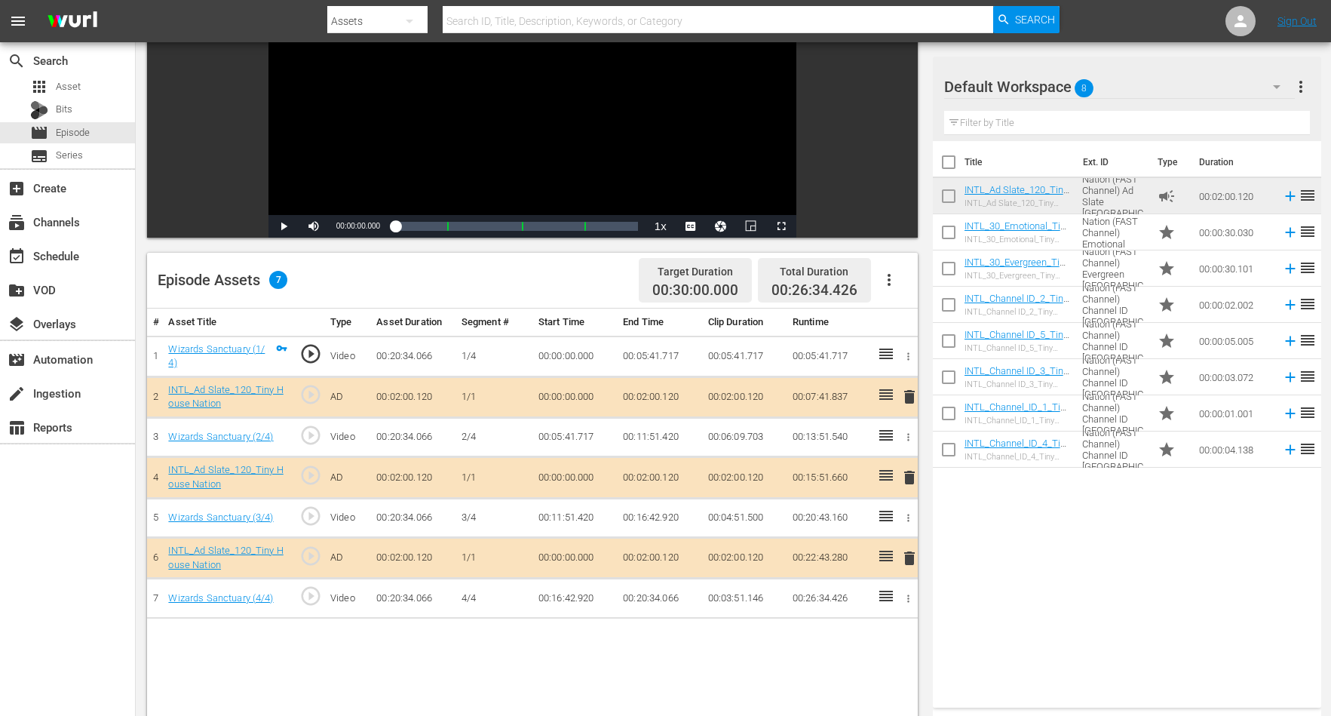
scroll to position [283, 0]
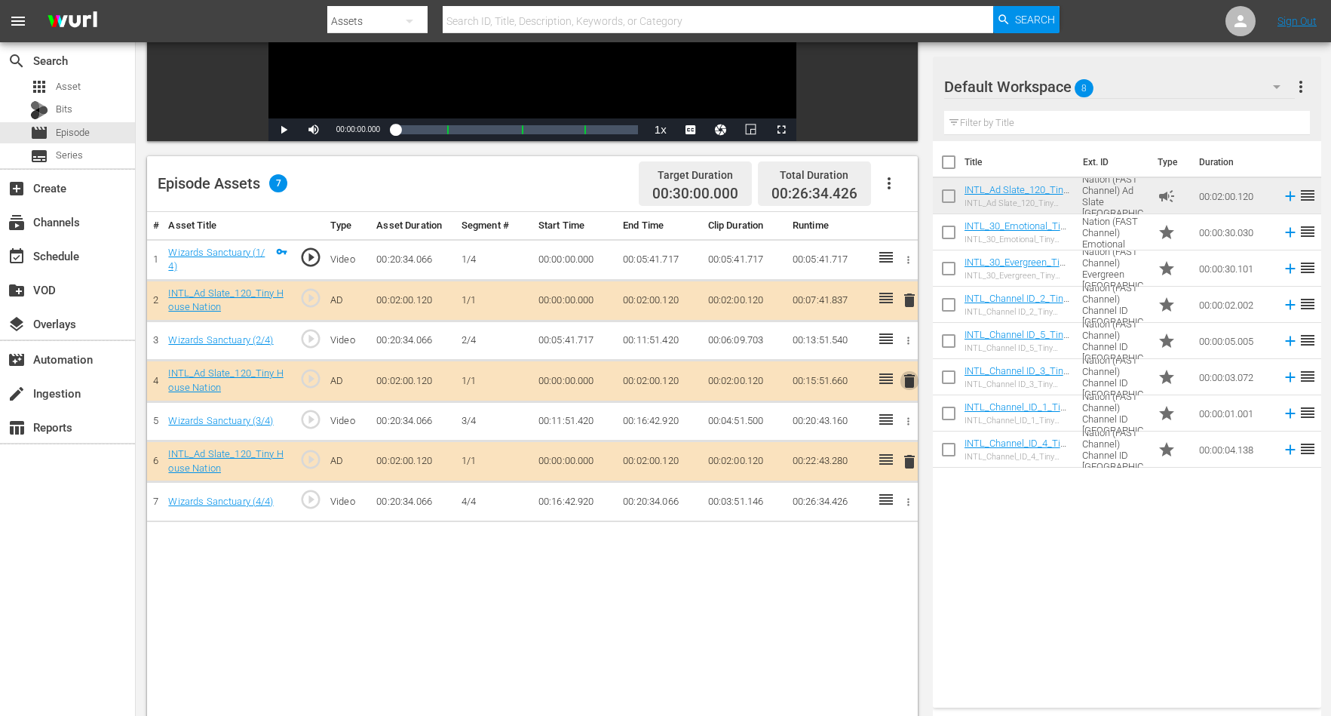
click at [907, 374] on span "delete" at bounding box center [910, 381] width 18 height 18
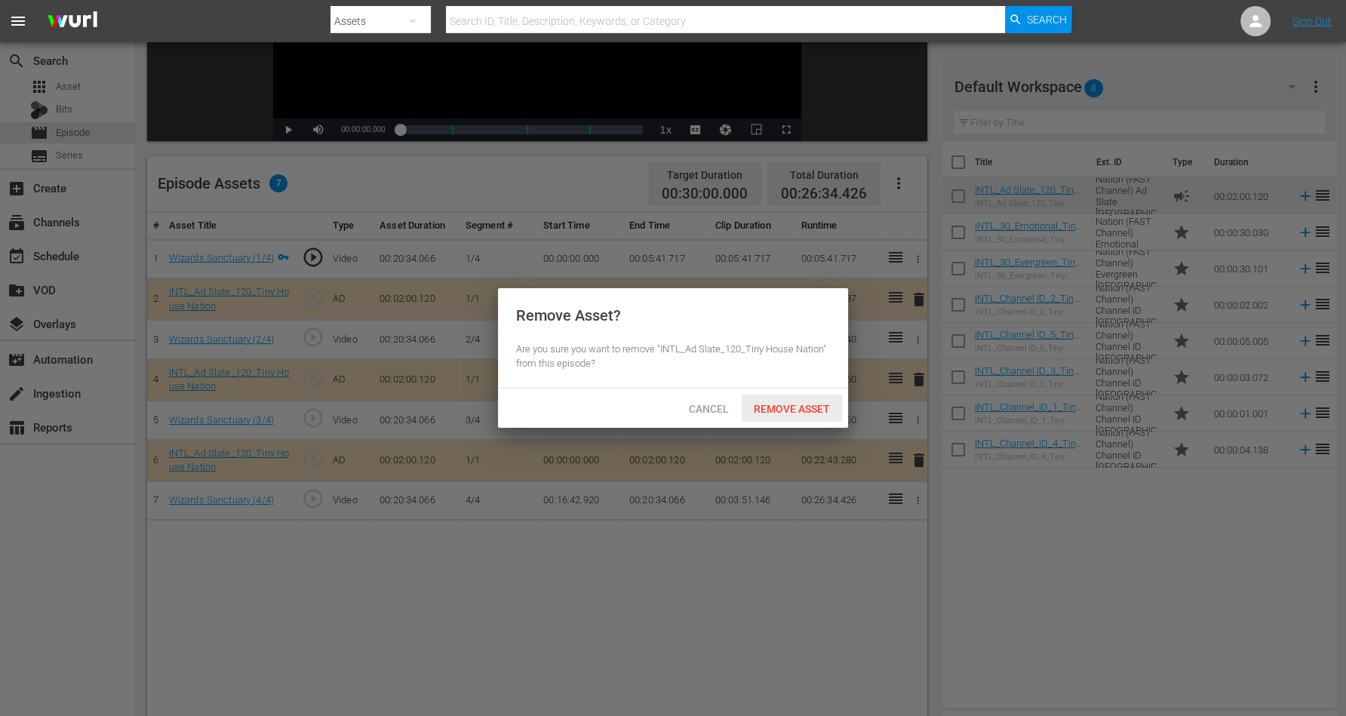
click at [800, 400] on div "Remove Asset" at bounding box center [791, 409] width 100 height 28
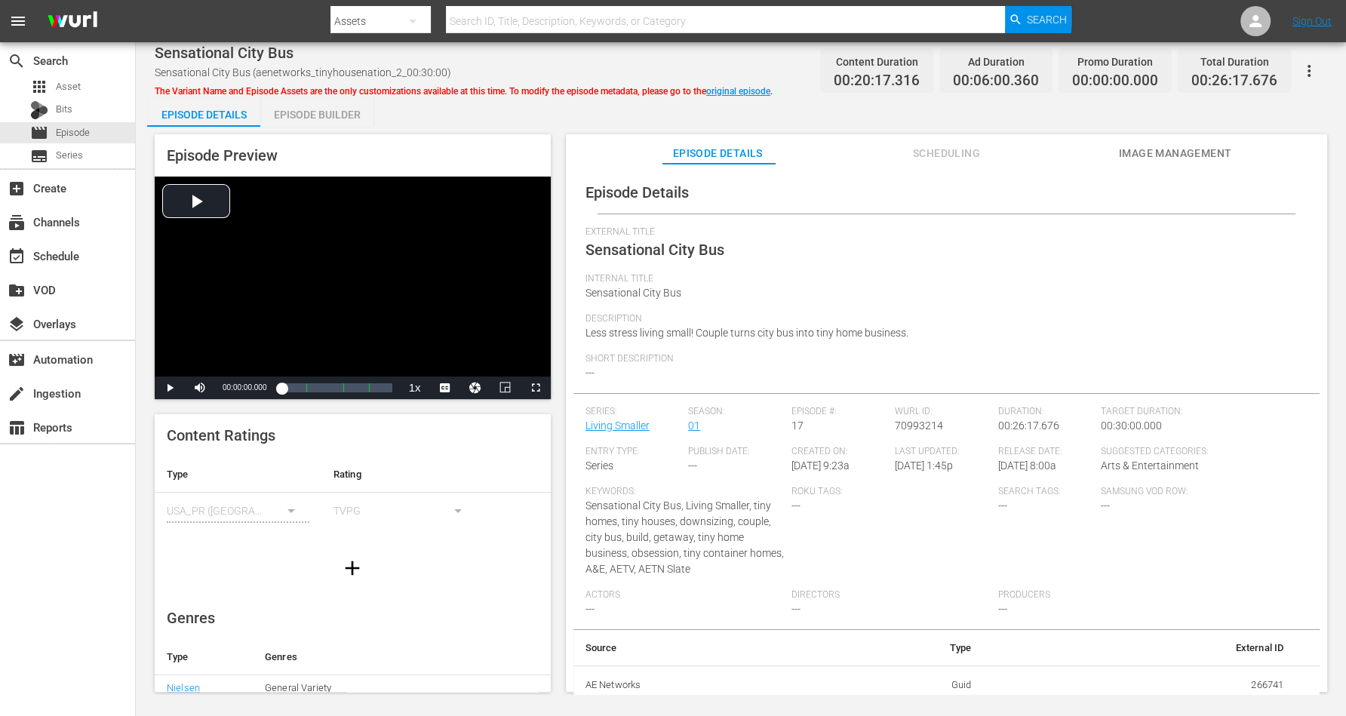
click at [322, 110] on div "Episode Builder" at bounding box center [316, 115] width 113 height 36
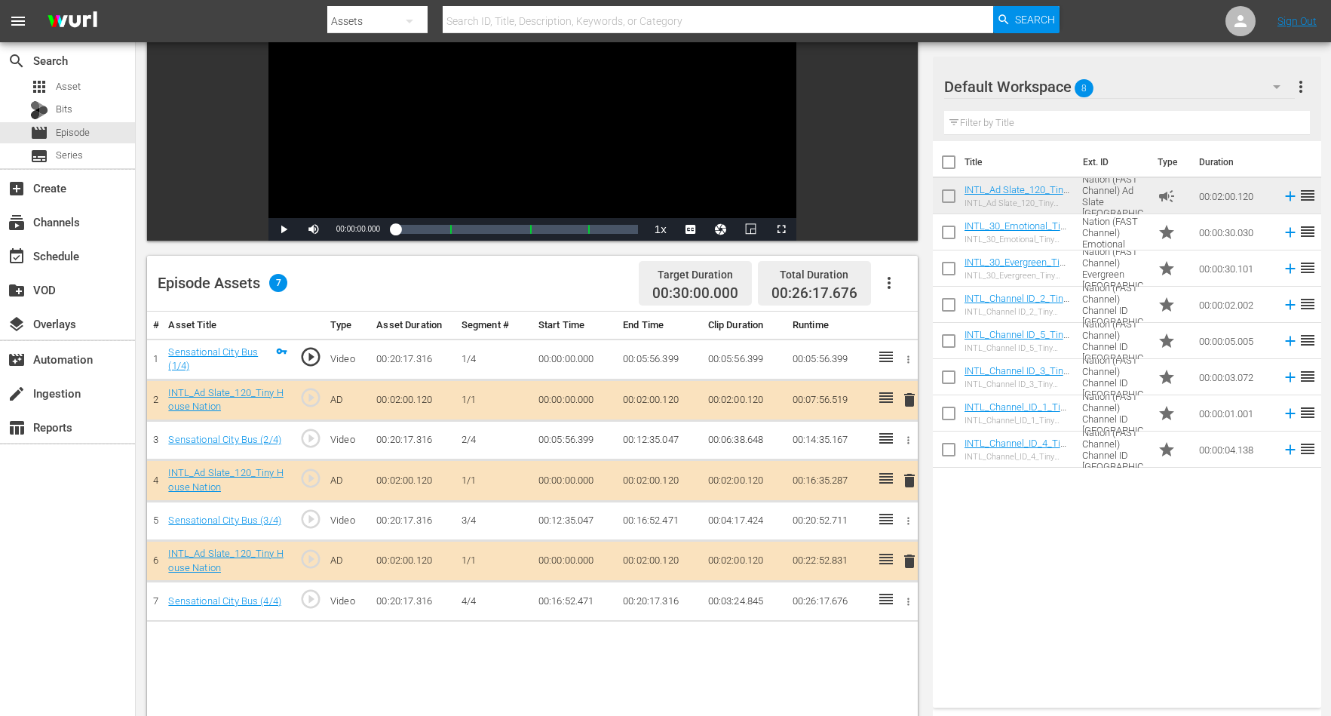
scroll to position [283, 0]
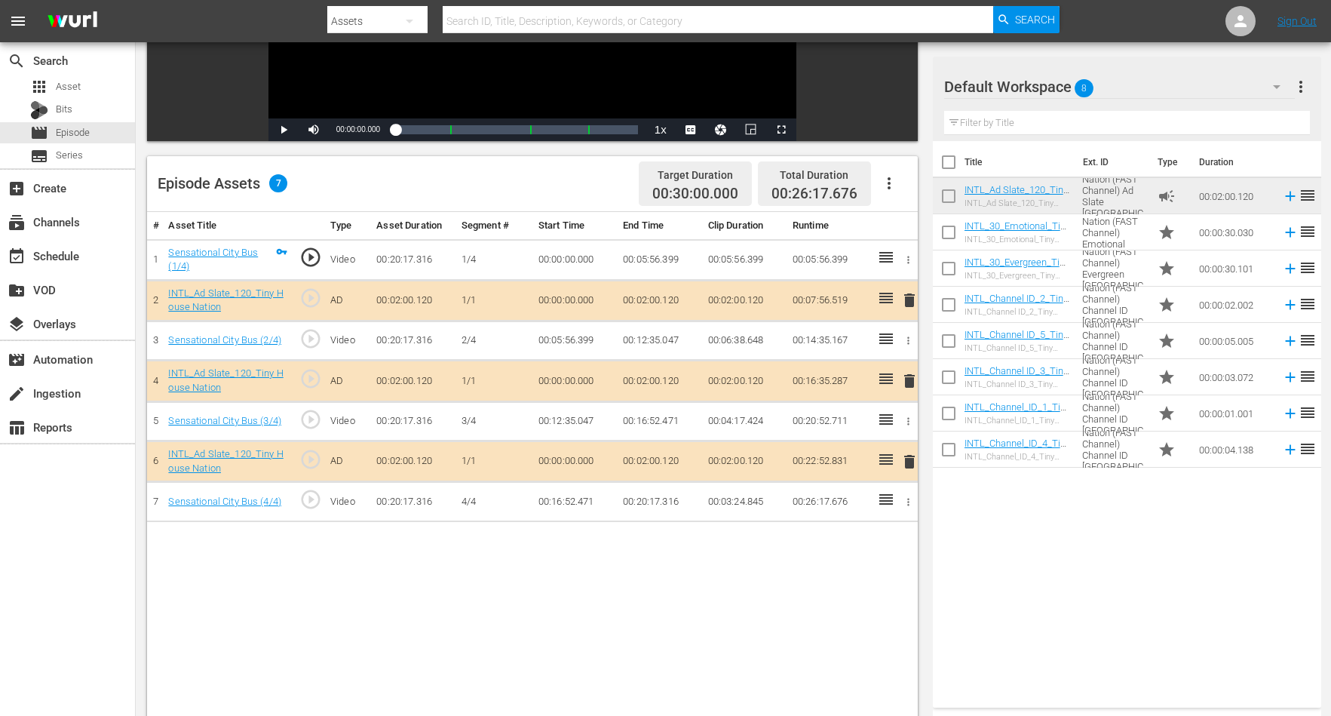
click at [907, 460] on span "delete" at bounding box center [910, 462] width 18 height 18
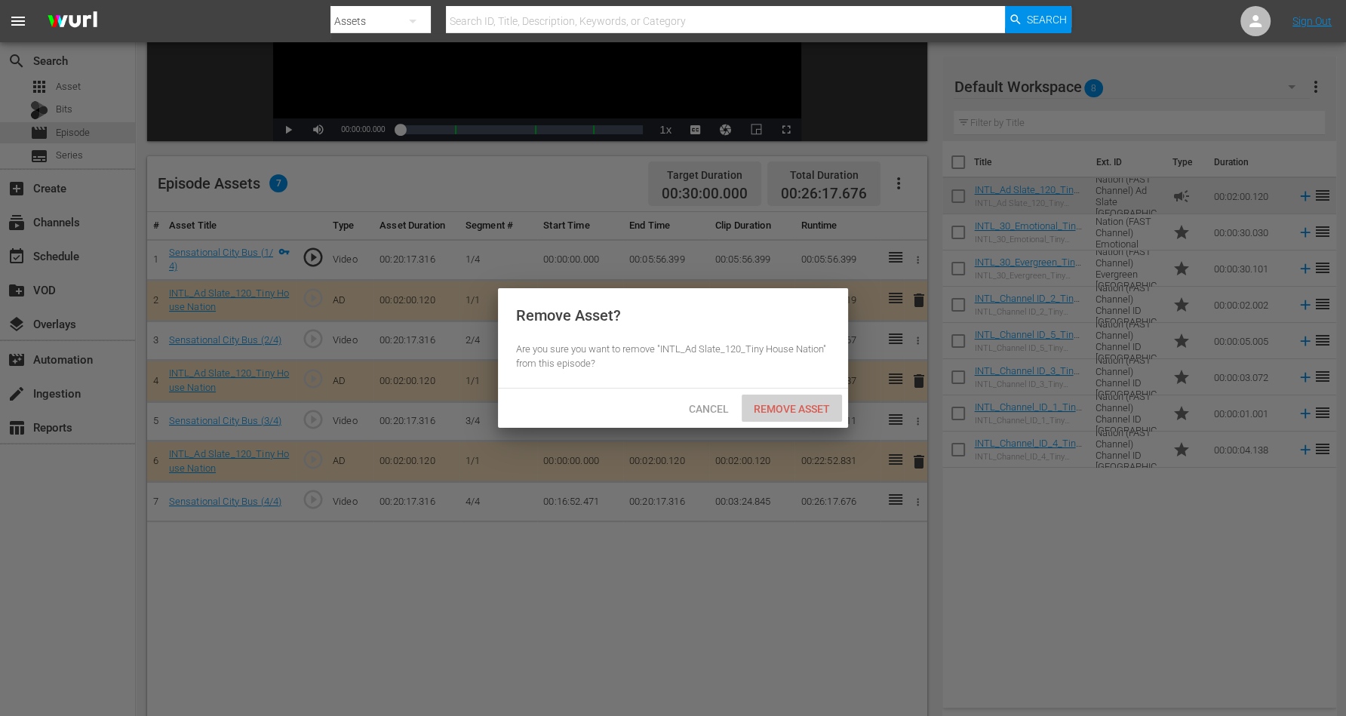
click at [769, 401] on div "Remove Asset" at bounding box center [791, 409] width 100 height 28
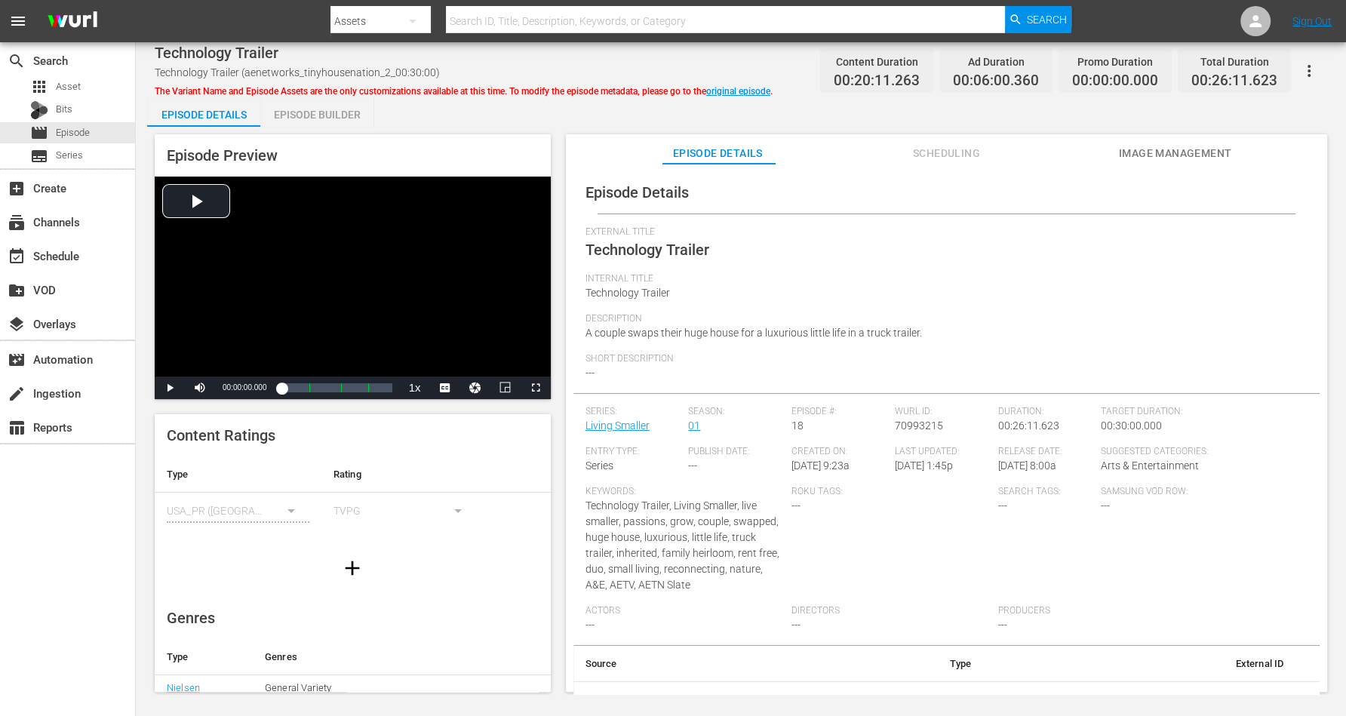
click at [319, 112] on div "Episode Builder" at bounding box center [316, 115] width 113 height 36
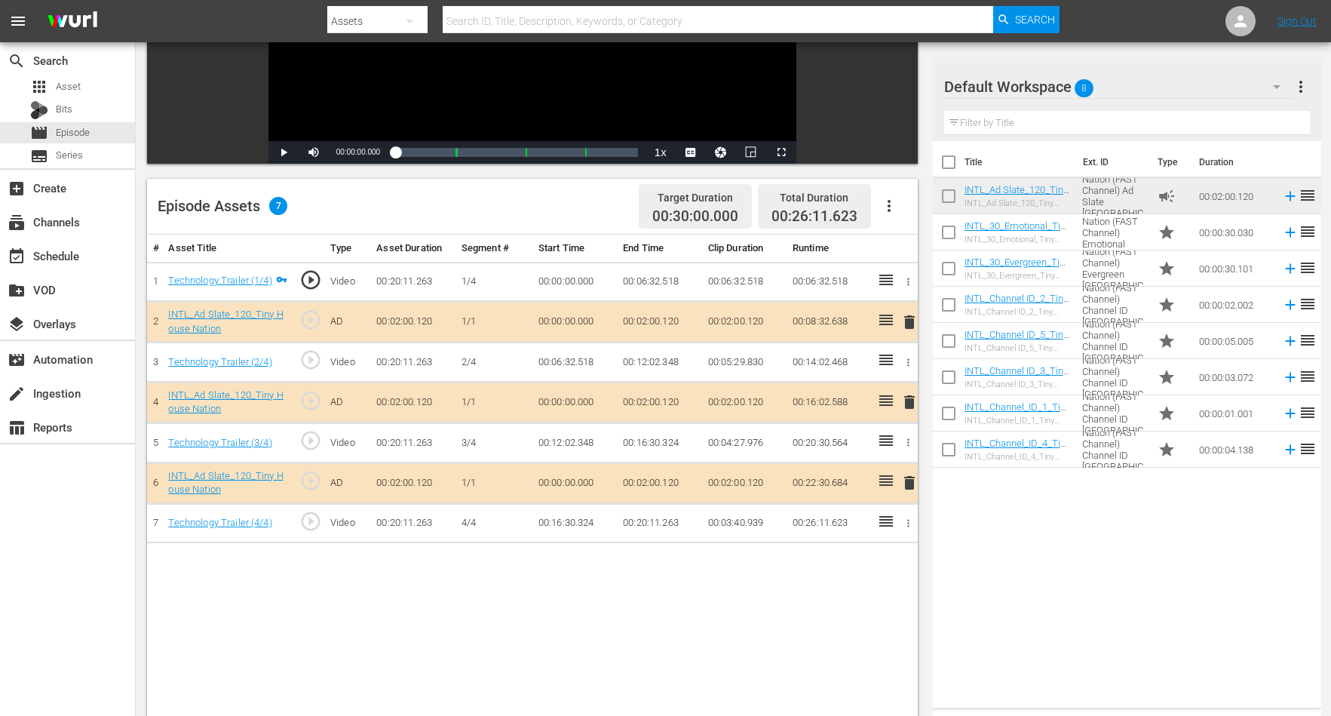
scroll to position [283, 0]
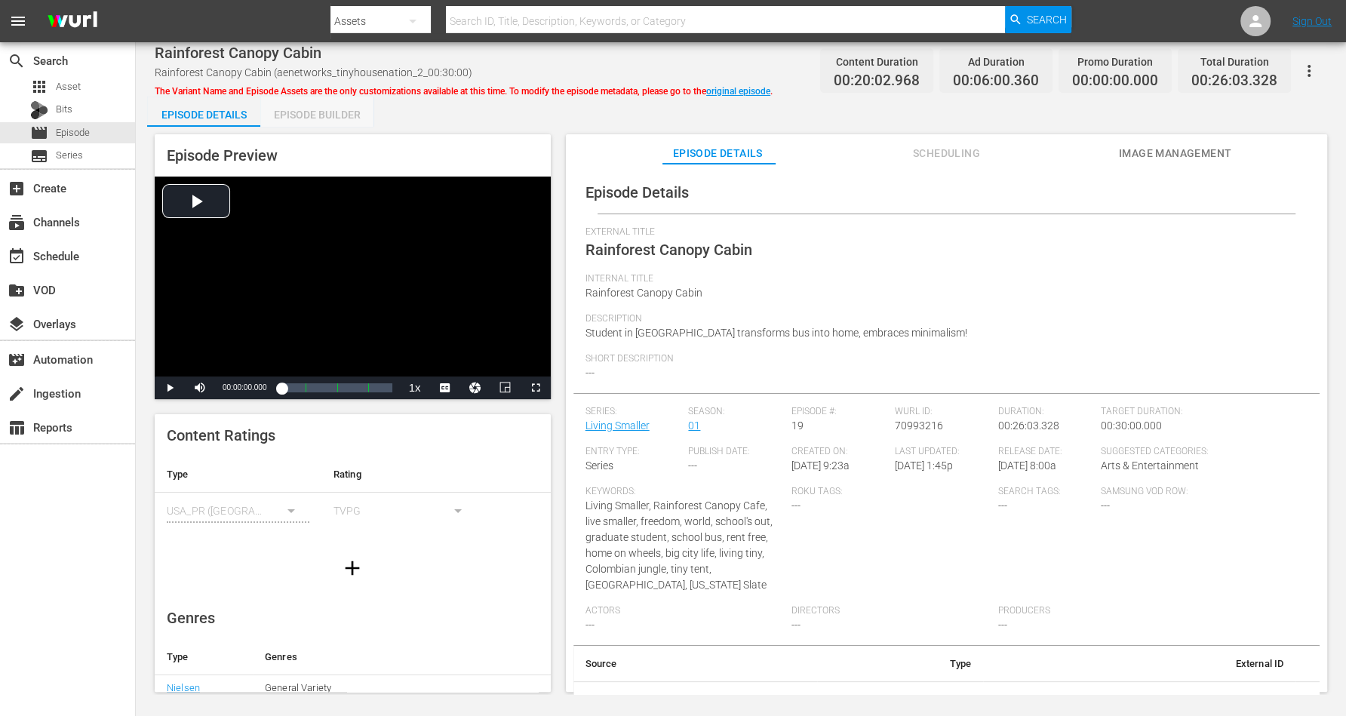
click at [321, 115] on div "Episode Builder" at bounding box center [316, 115] width 113 height 36
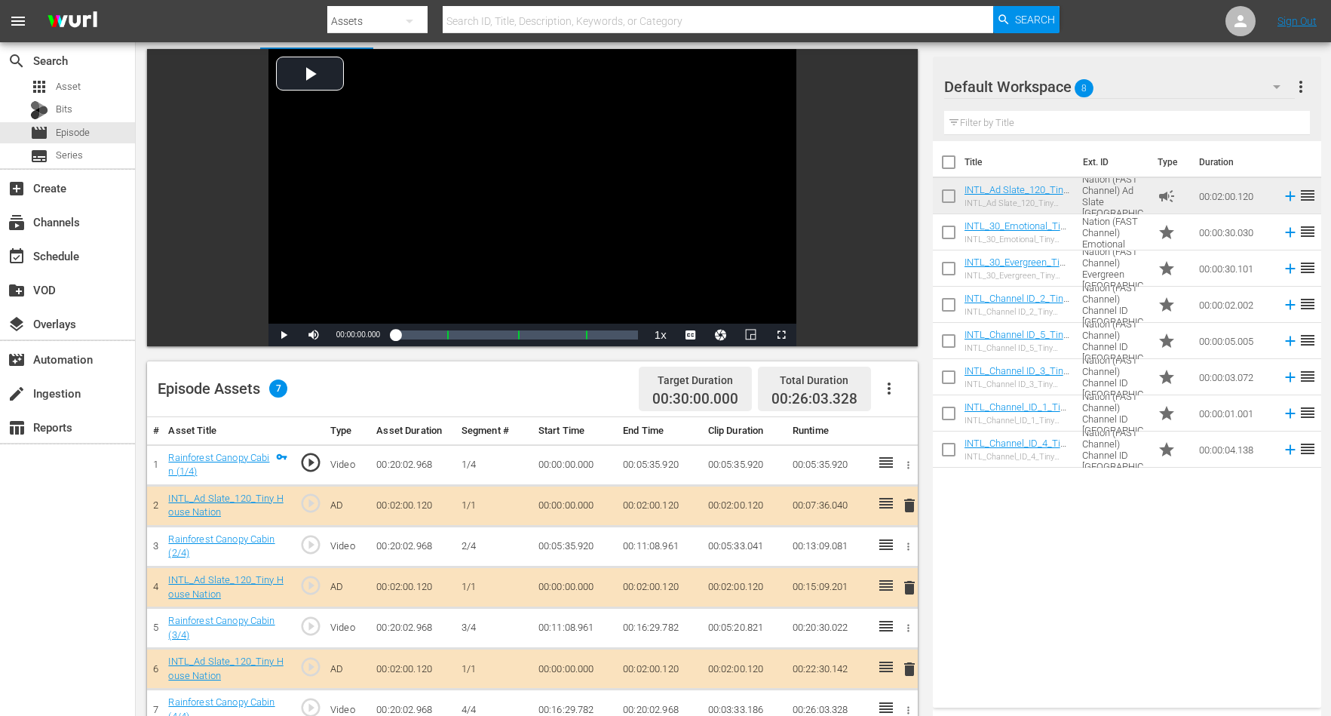
scroll to position [283, 0]
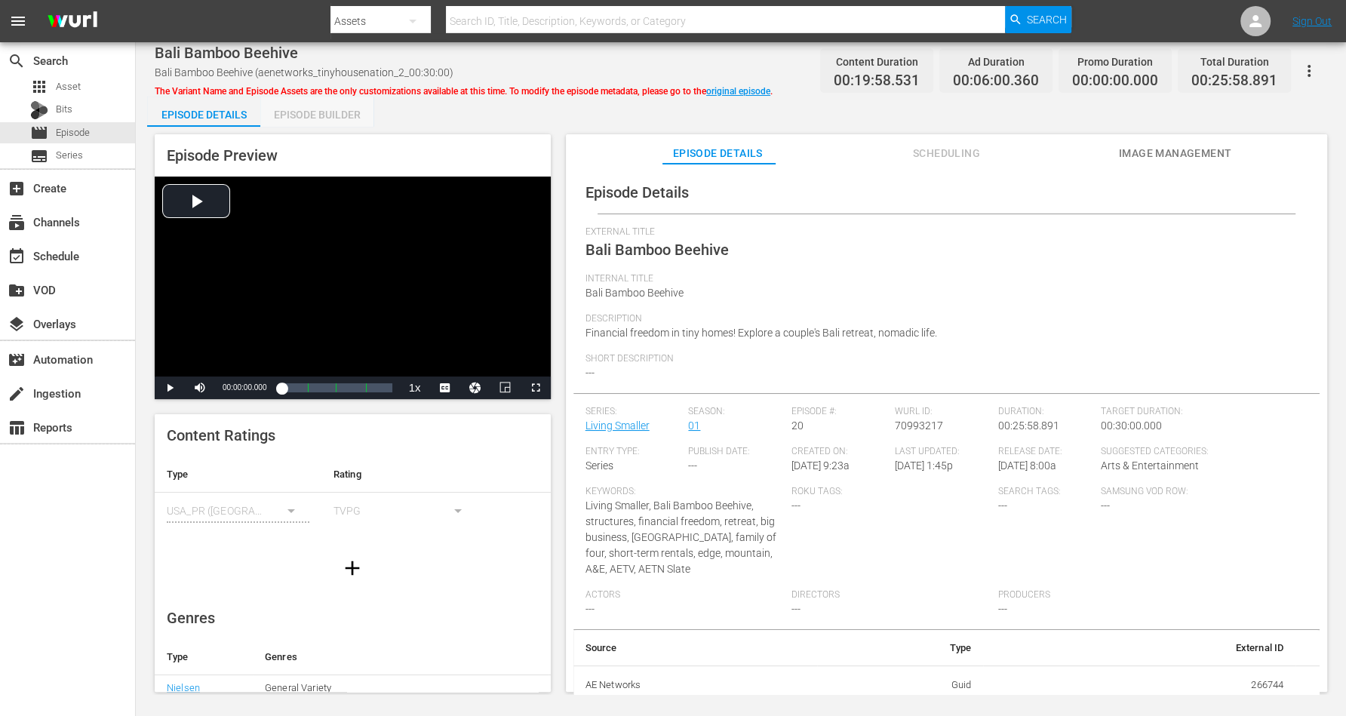
click at [334, 110] on div "Episode Builder" at bounding box center [316, 115] width 113 height 36
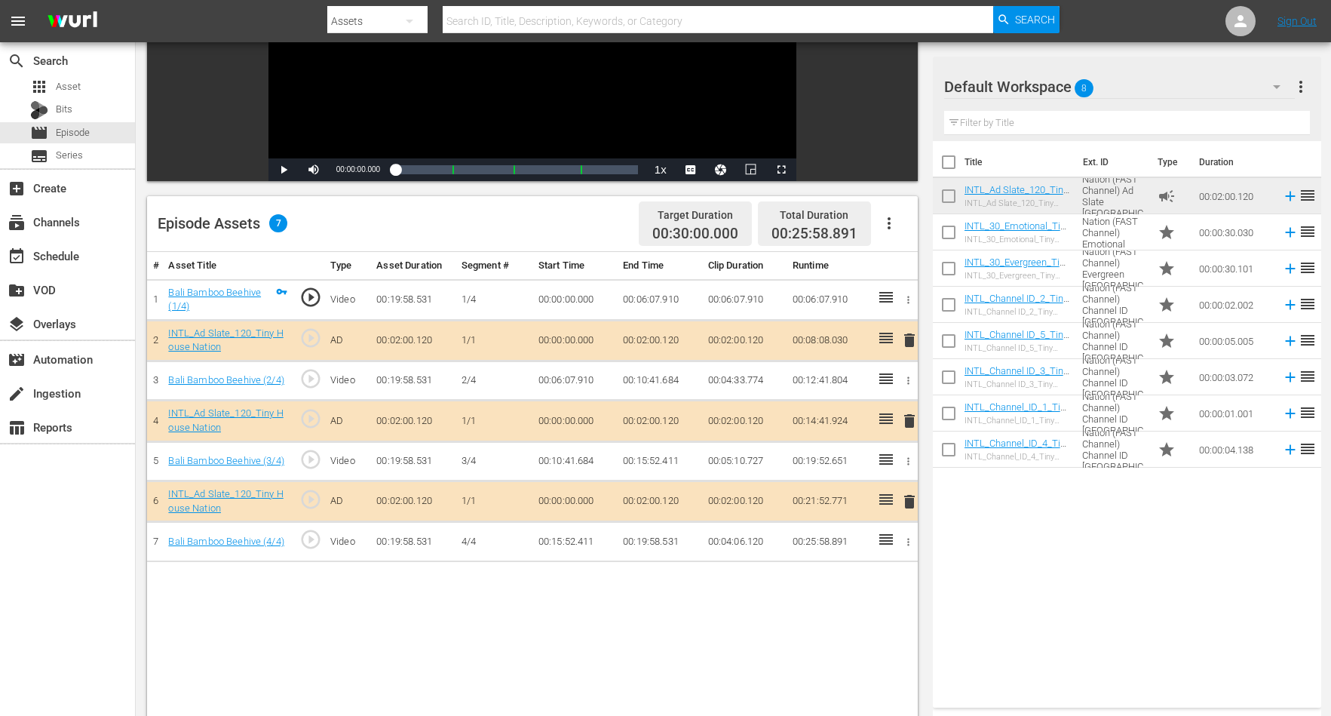
scroll to position [283, 0]
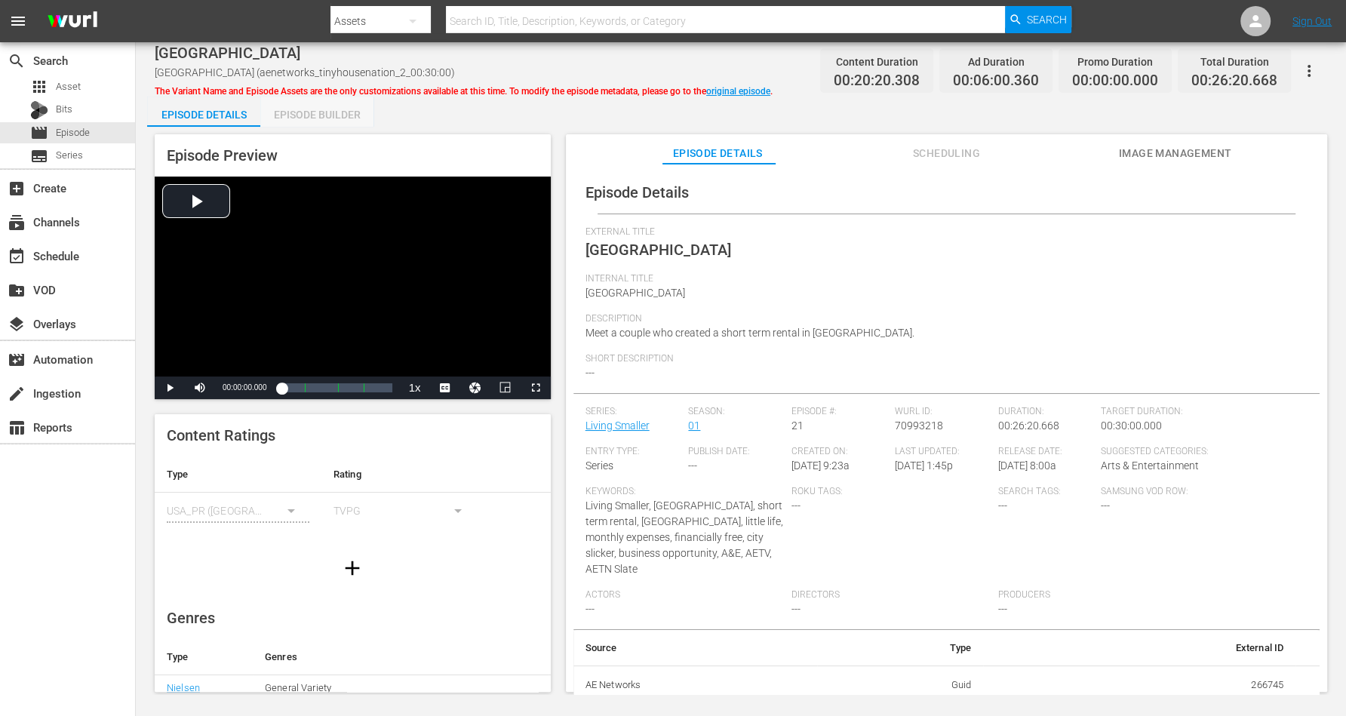
drag, startPoint x: 299, startPoint y: 113, endPoint x: 381, endPoint y: 51, distance: 103.3
click at [300, 112] on div "Episode Builder" at bounding box center [316, 115] width 113 height 36
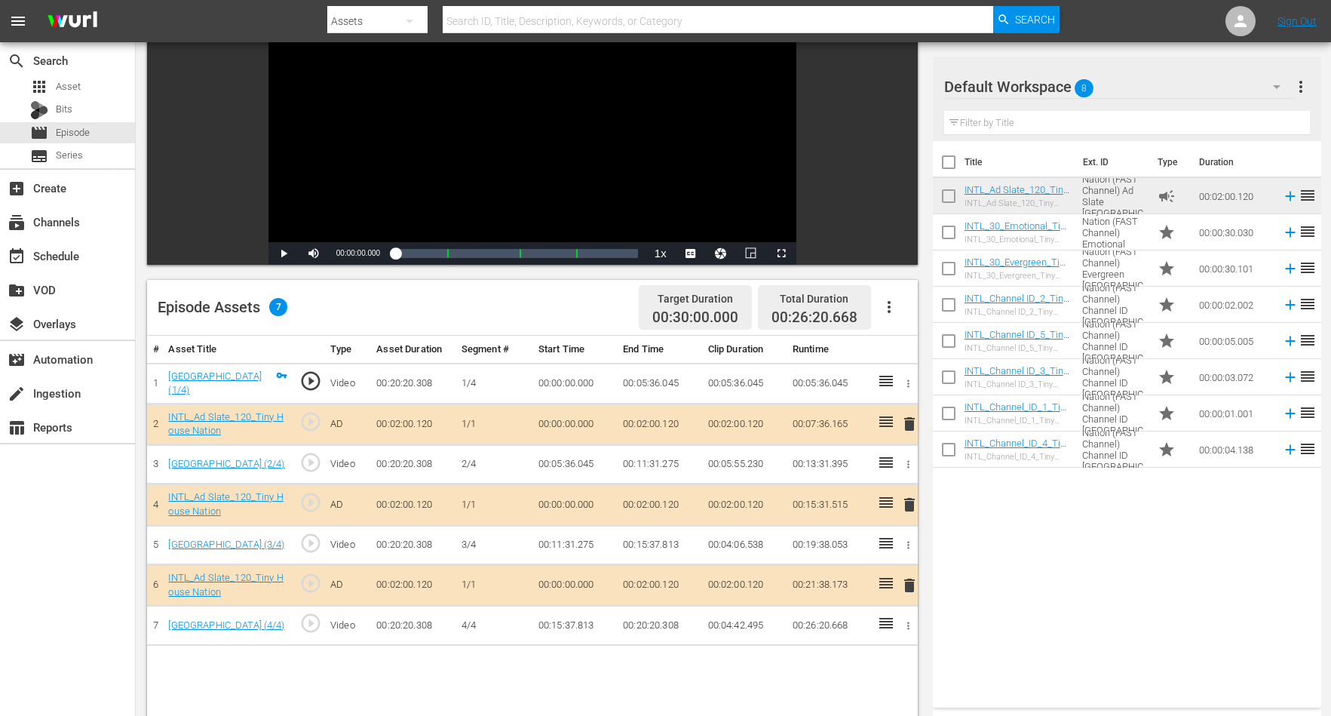
scroll to position [189, 0]
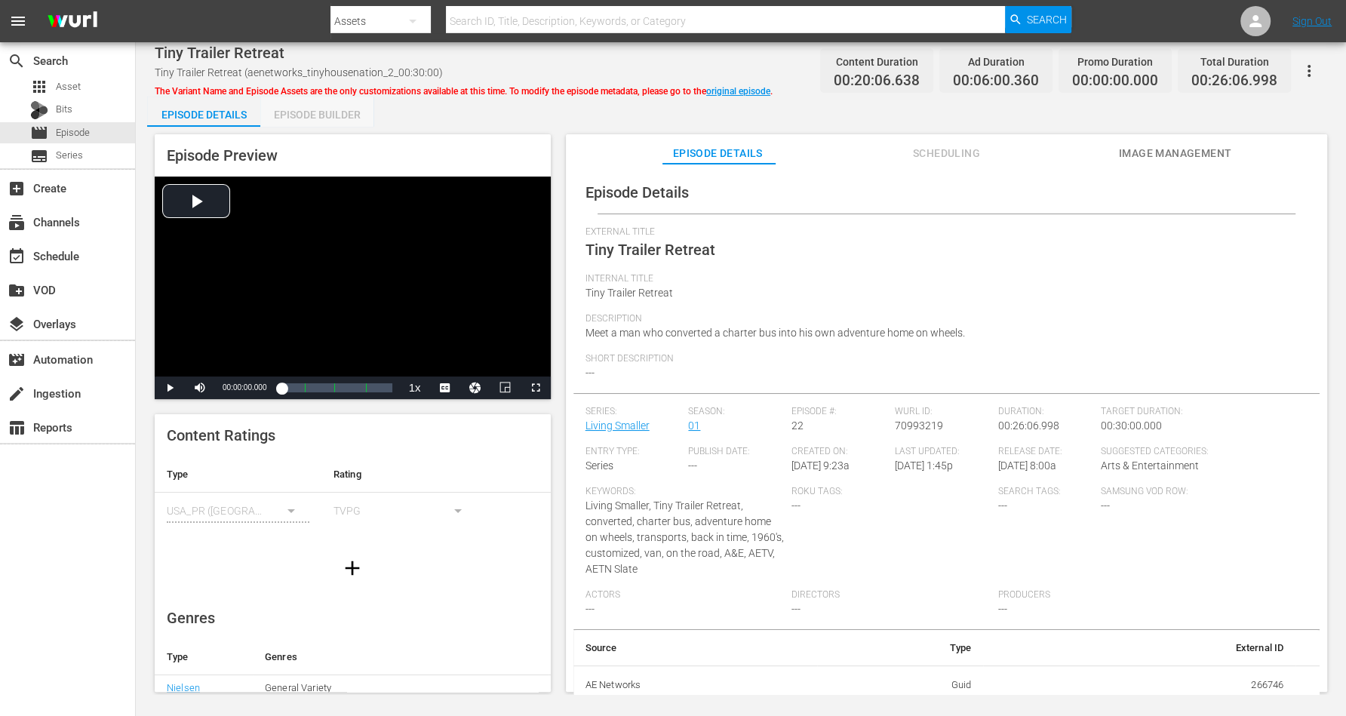
click at [302, 112] on div "Episode Builder" at bounding box center [316, 115] width 113 height 36
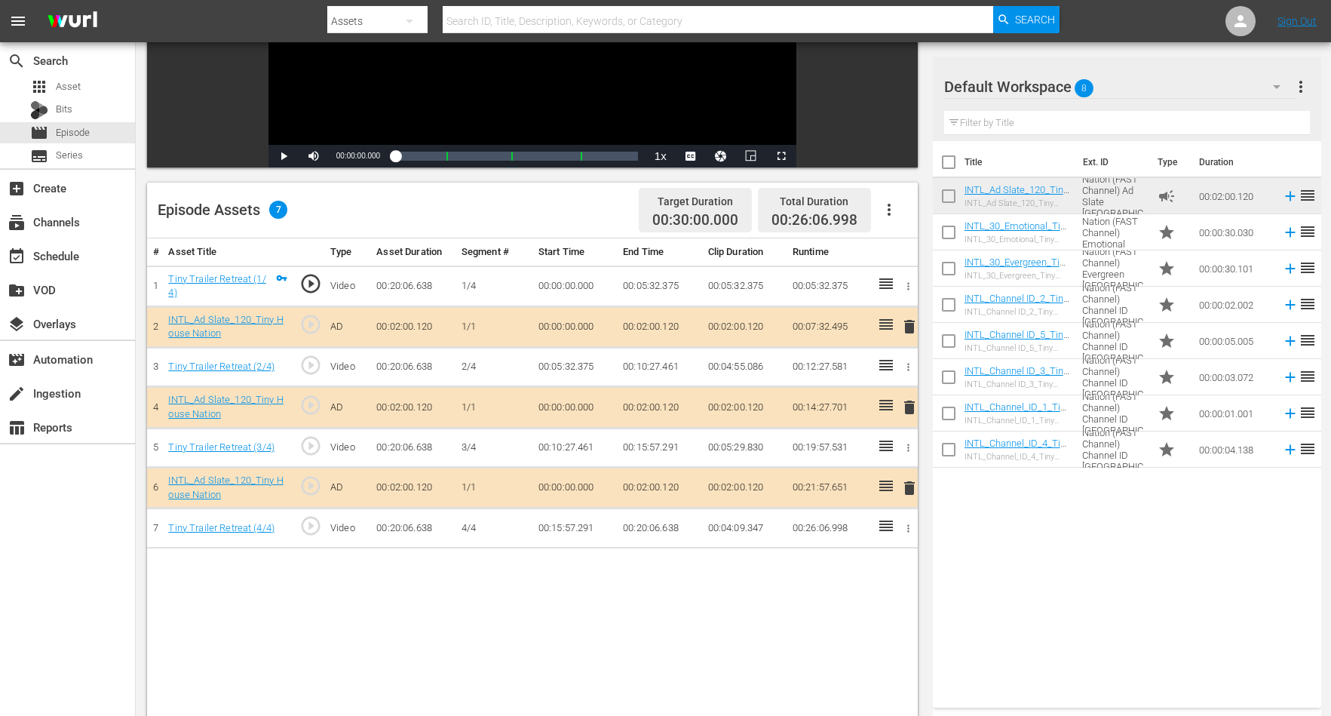
scroll to position [283, 0]
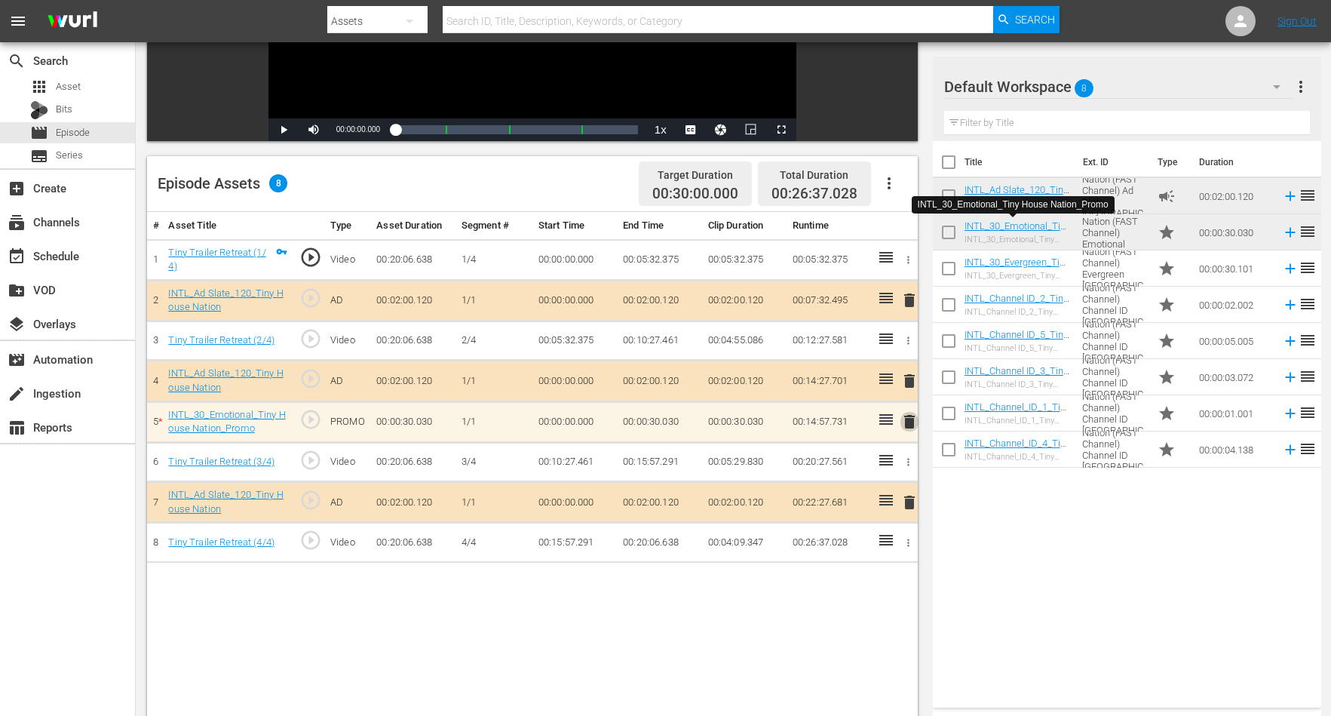
click at [910, 420] on span "delete" at bounding box center [910, 422] width 18 height 18
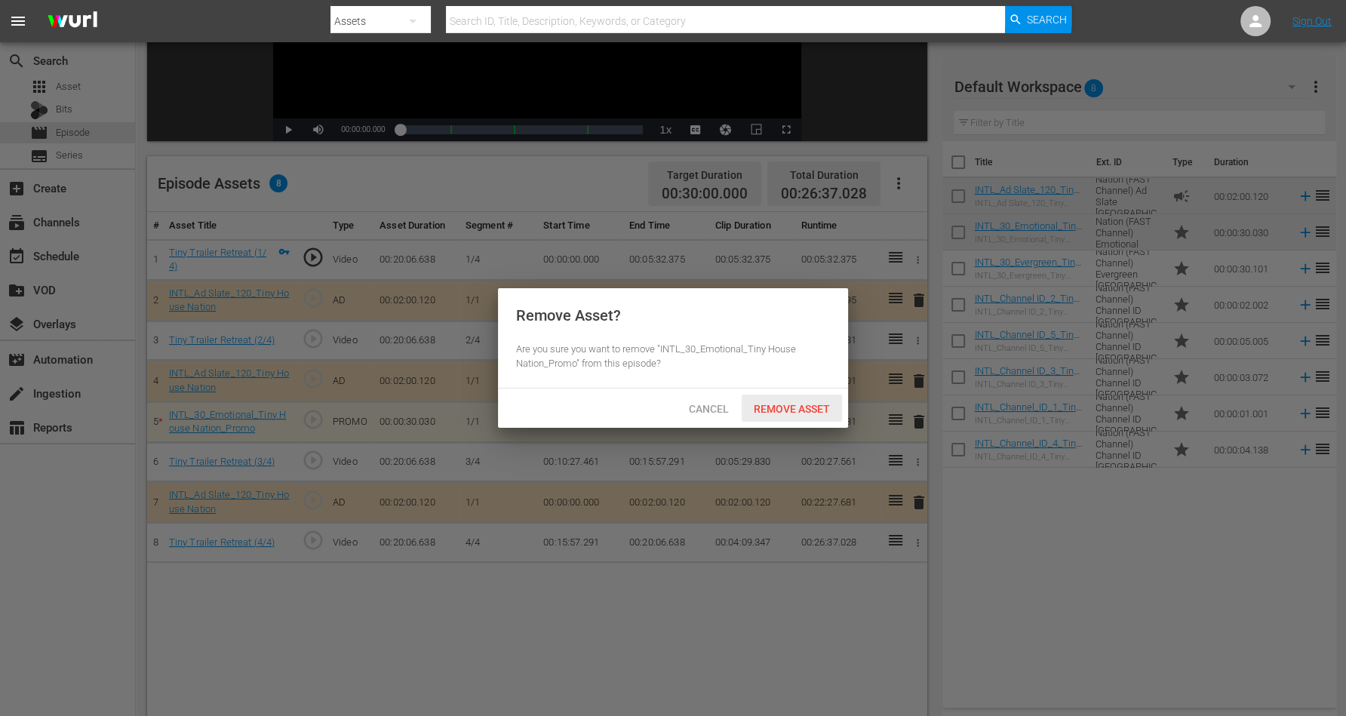
click at [760, 407] on span "Remove Asset" at bounding box center [791, 409] width 100 height 12
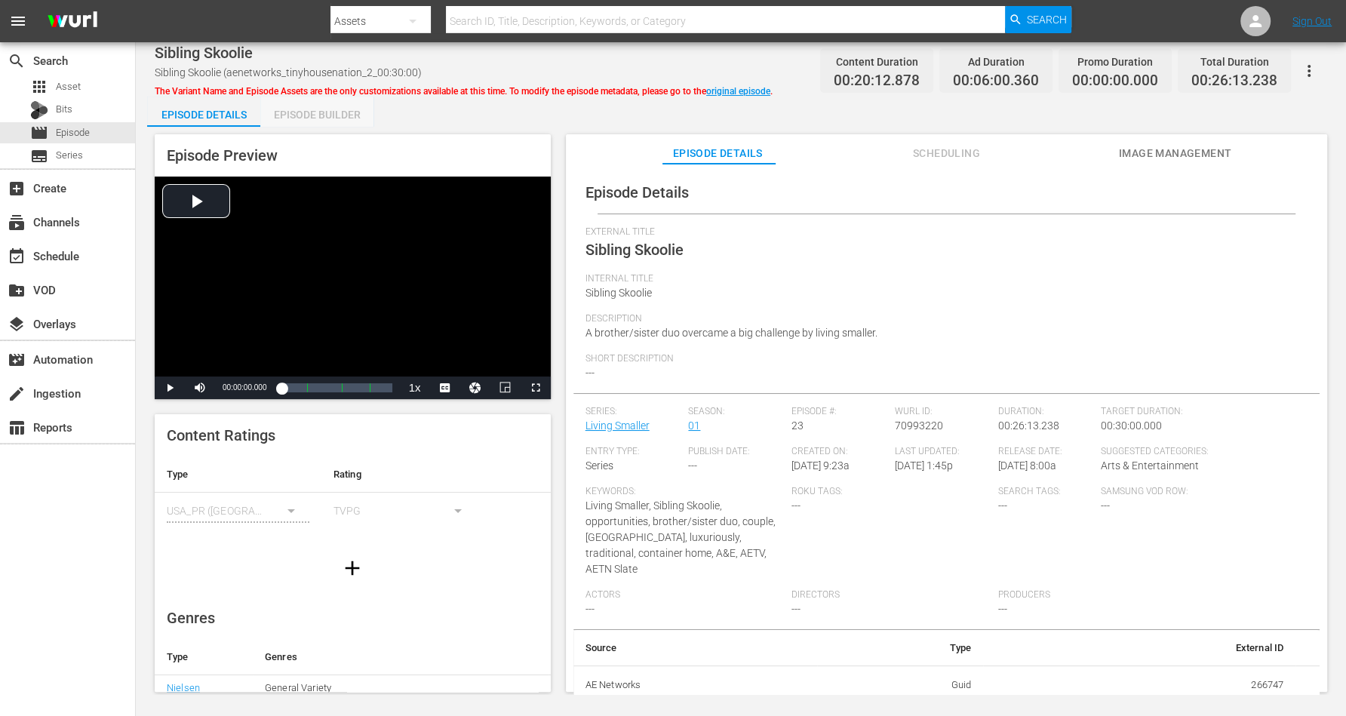
click at [321, 109] on div "Episode Builder" at bounding box center [316, 115] width 113 height 36
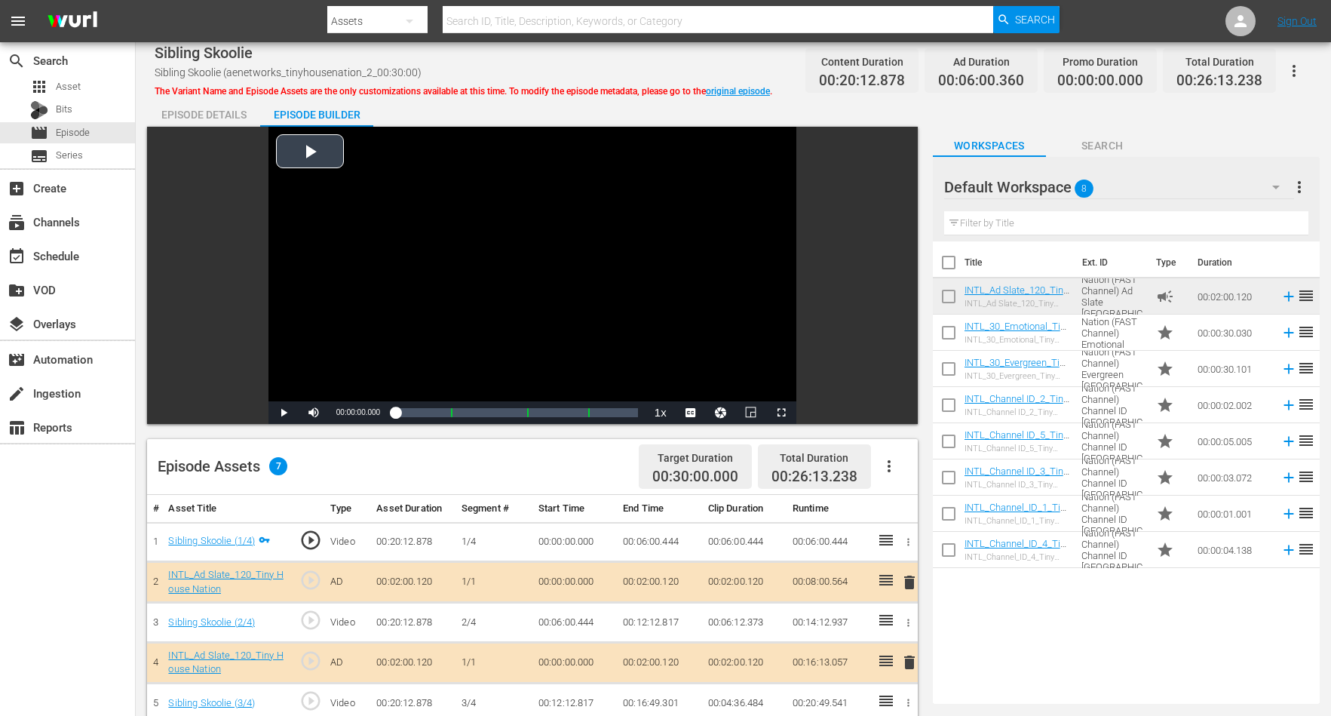
scroll to position [189, 0]
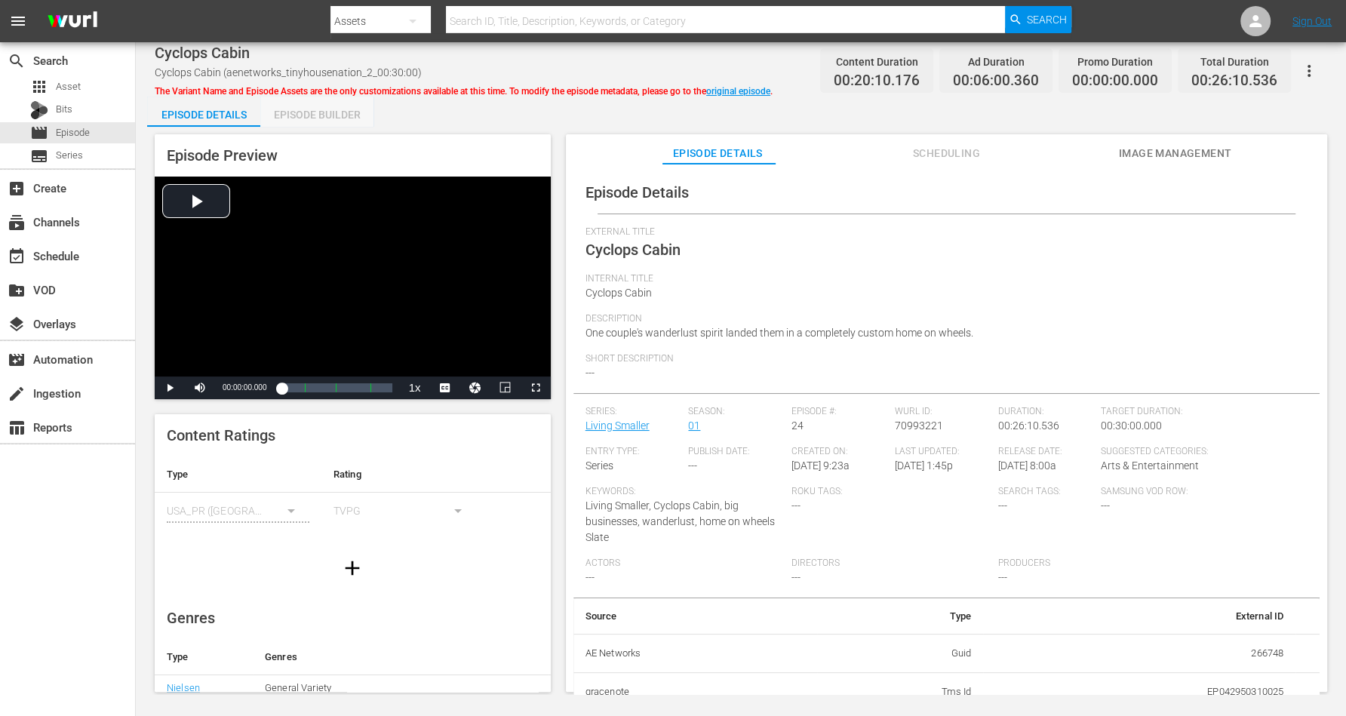
click at [291, 106] on div "Episode Builder" at bounding box center [316, 115] width 113 height 36
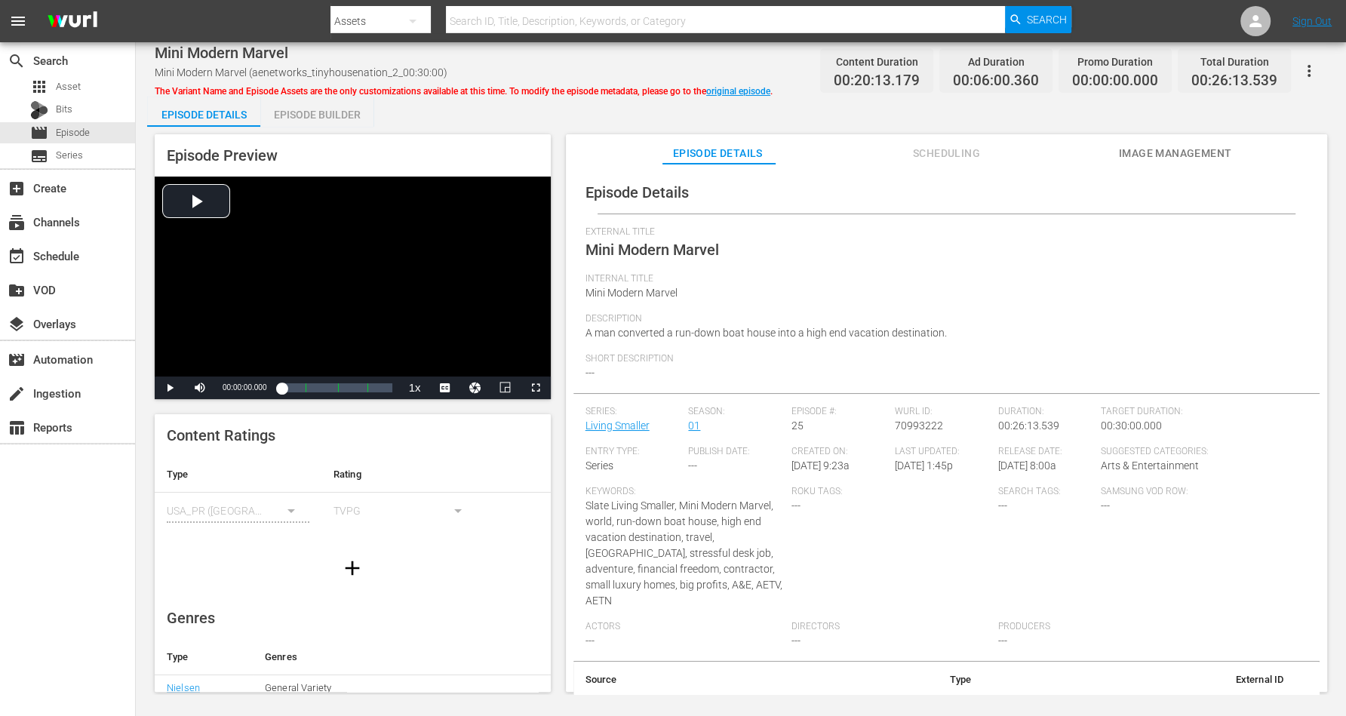
click at [308, 112] on div "Episode Builder" at bounding box center [316, 115] width 113 height 36
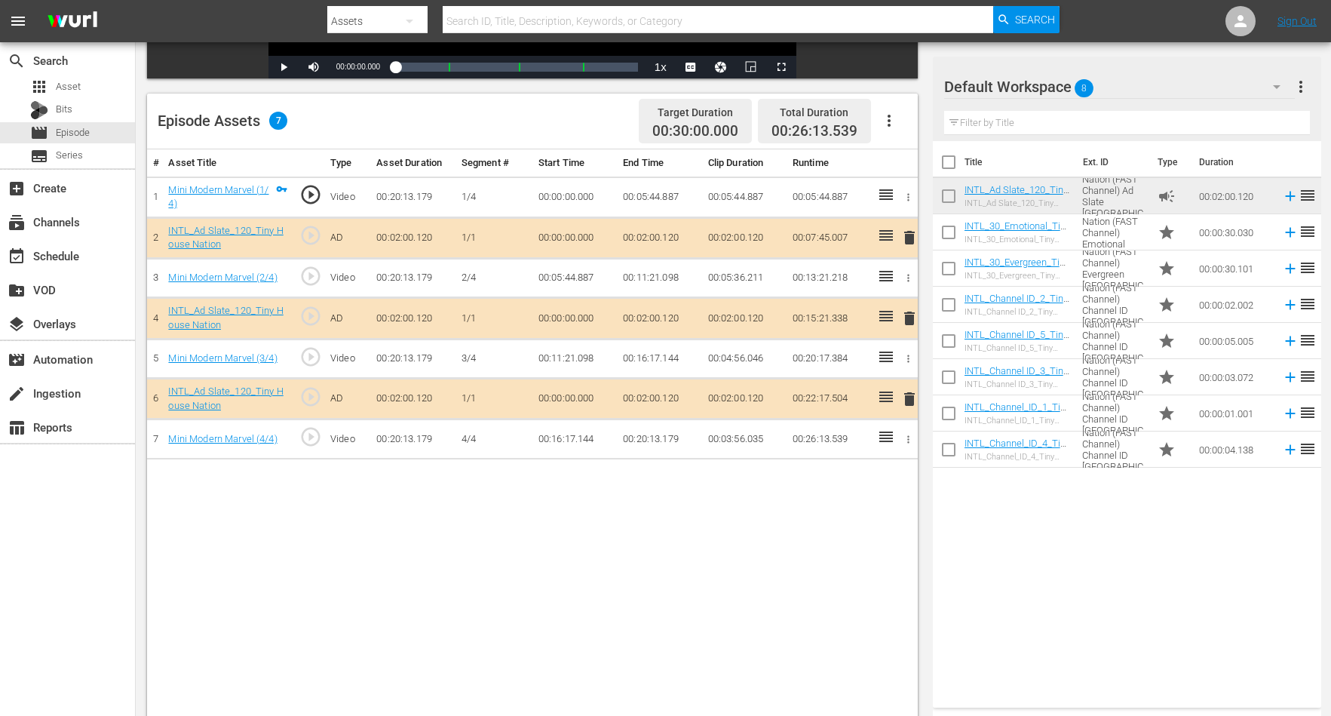
scroll to position [377, 0]
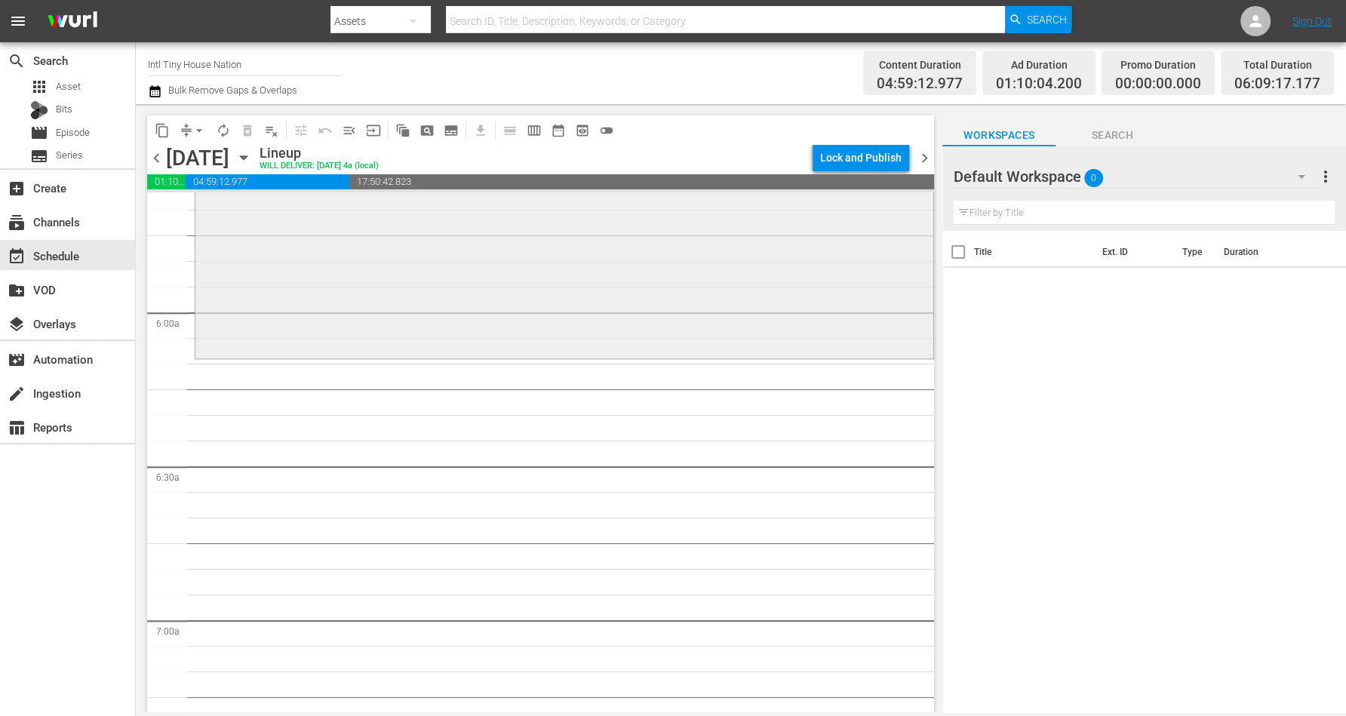
scroll to position [1603, 0]
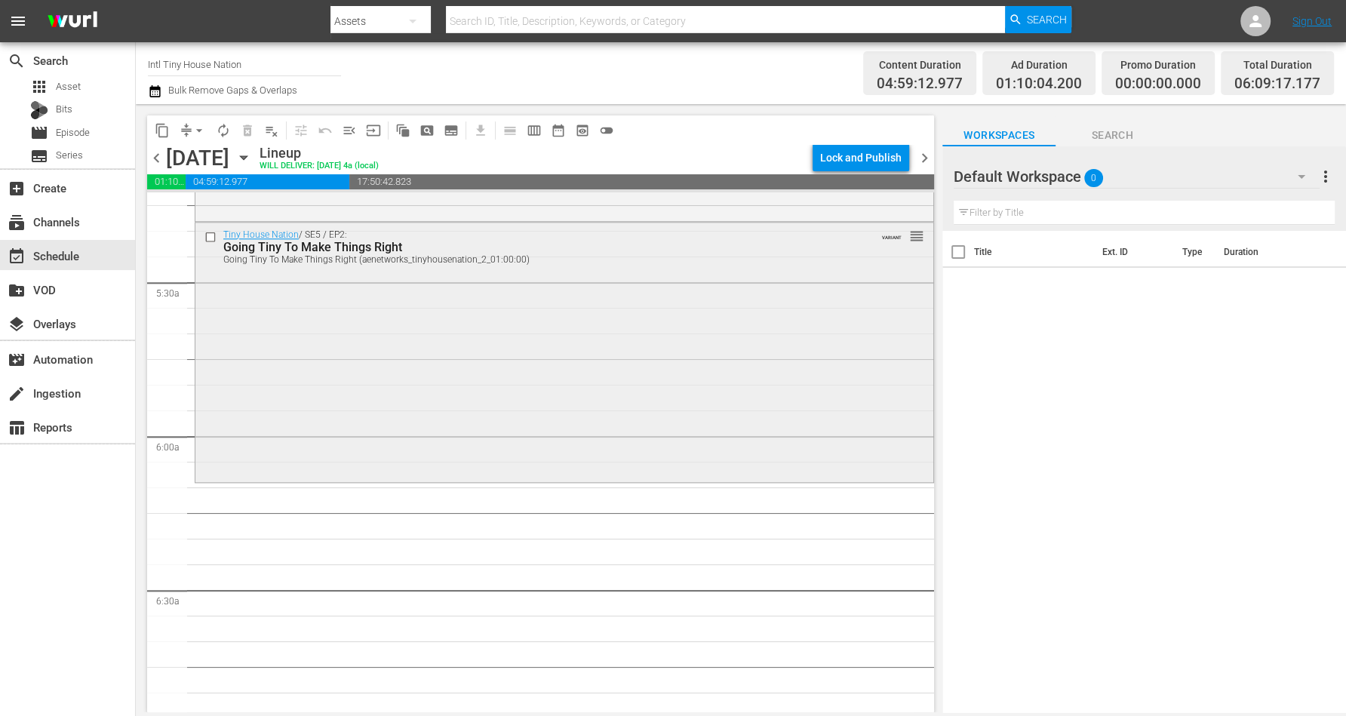
click at [374, 366] on div "Tiny House Nation / SE5 / EP2: Going Tiny To Make Things Right Going Tiny To Ma…" at bounding box center [564, 351] width 738 height 257
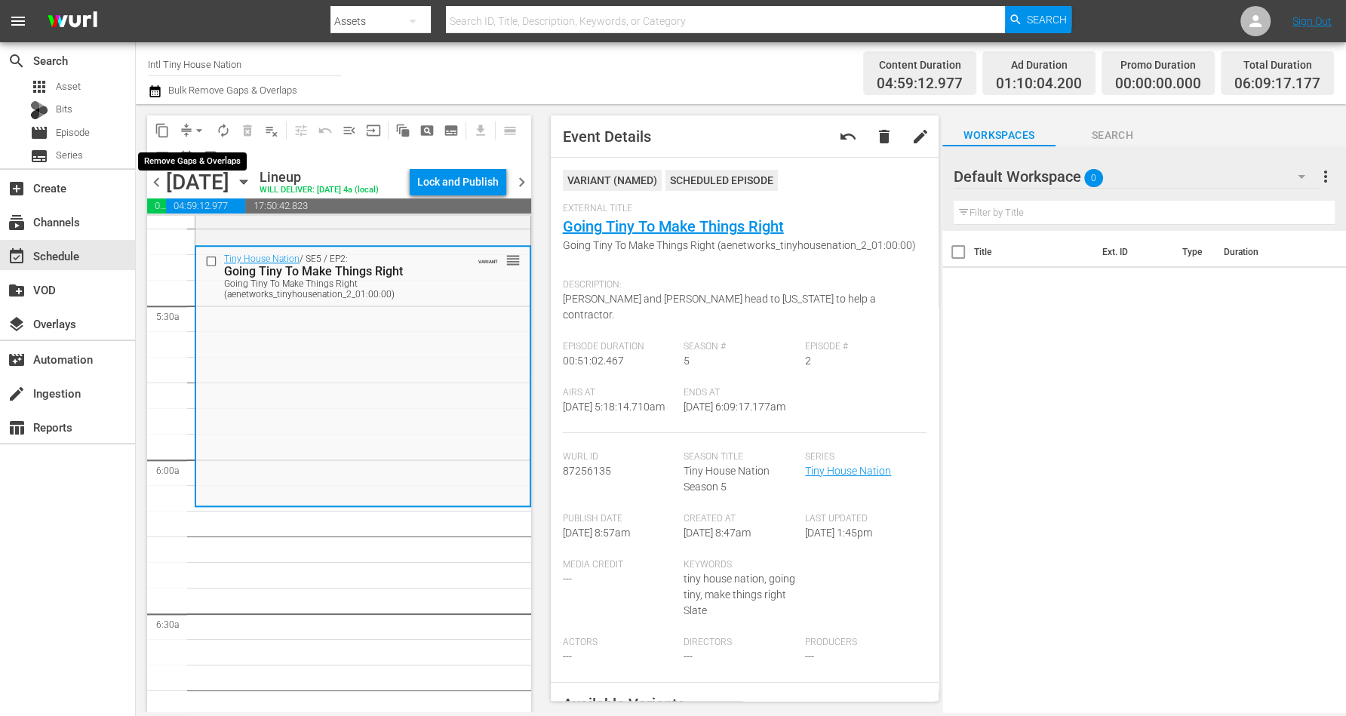
click at [199, 129] on span "arrow_drop_down" at bounding box center [199, 130] width 15 height 15
click at [212, 155] on li "Align to Midnight" at bounding box center [199, 160] width 124 height 25
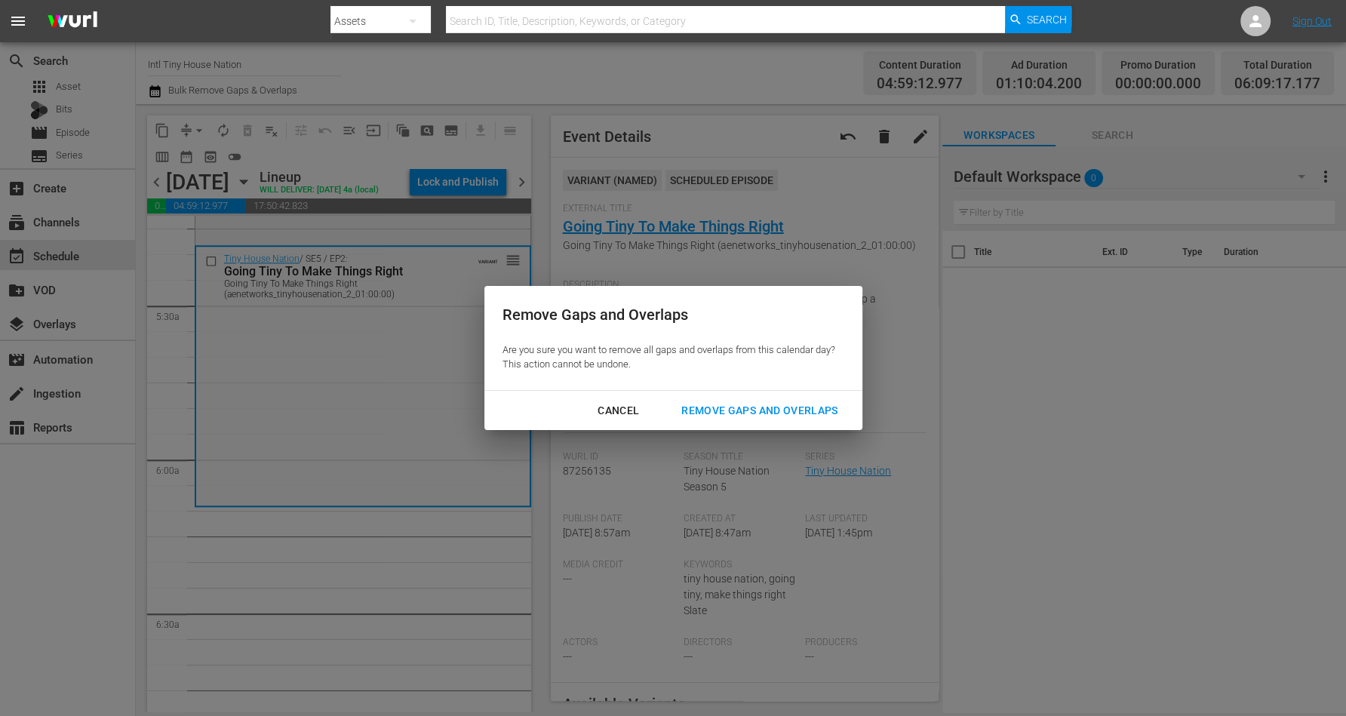
click at [725, 408] on div "Remove Gaps and Overlaps" at bounding box center [759, 410] width 180 height 19
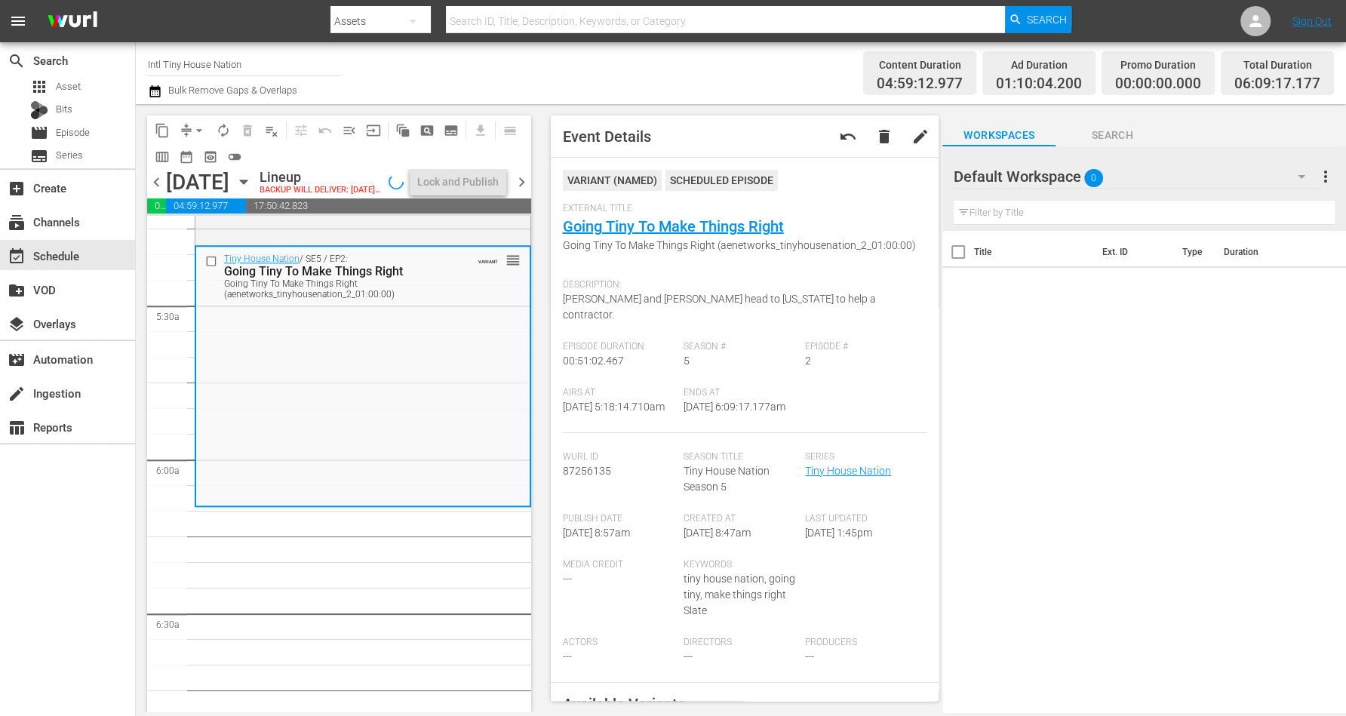
scroll to position [1577, 0]
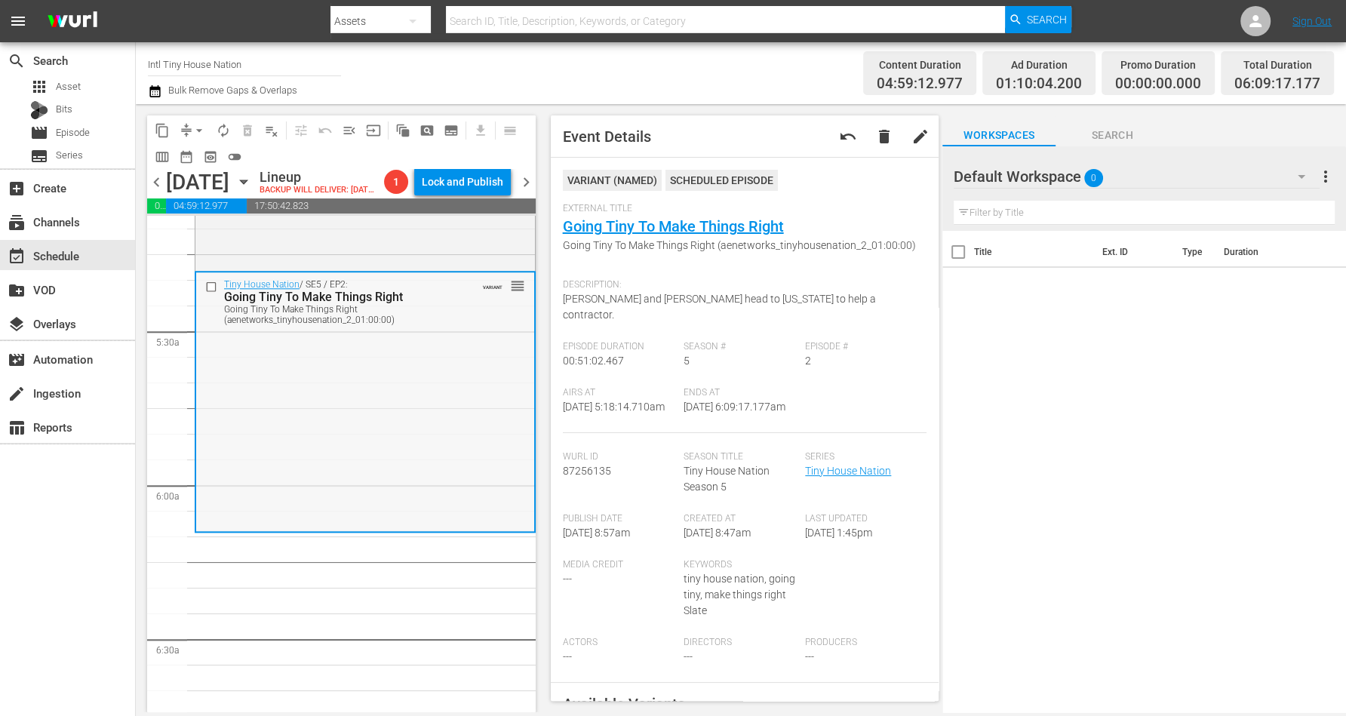
drag, startPoint x: -11, startPoint y: -114, endPoint x: 474, endPoint y: 419, distance: 720.3
click at [474, 419] on div "Tiny House Nation / SE5 / EP2: Going Tiny To Make Things Right Going Tiny To Ma…" at bounding box center [365, 400] width 338 height 257
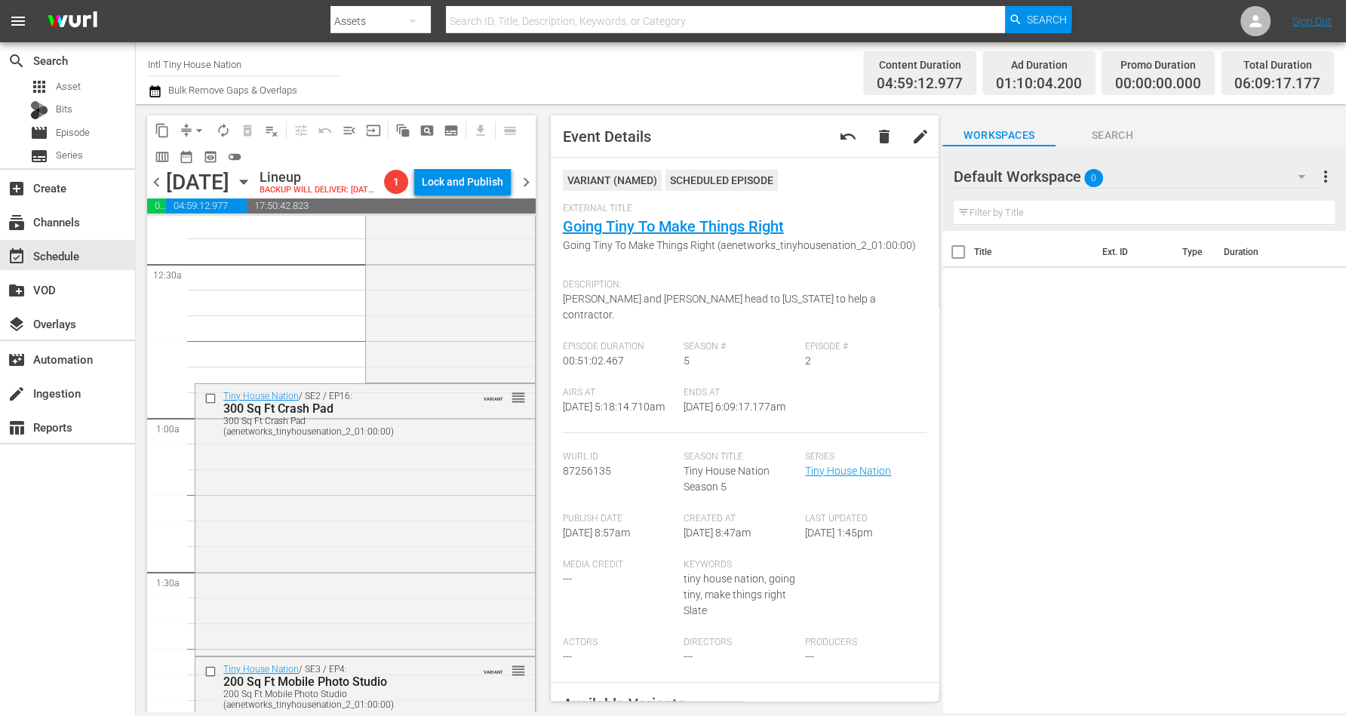
scroll to position [0, 0]
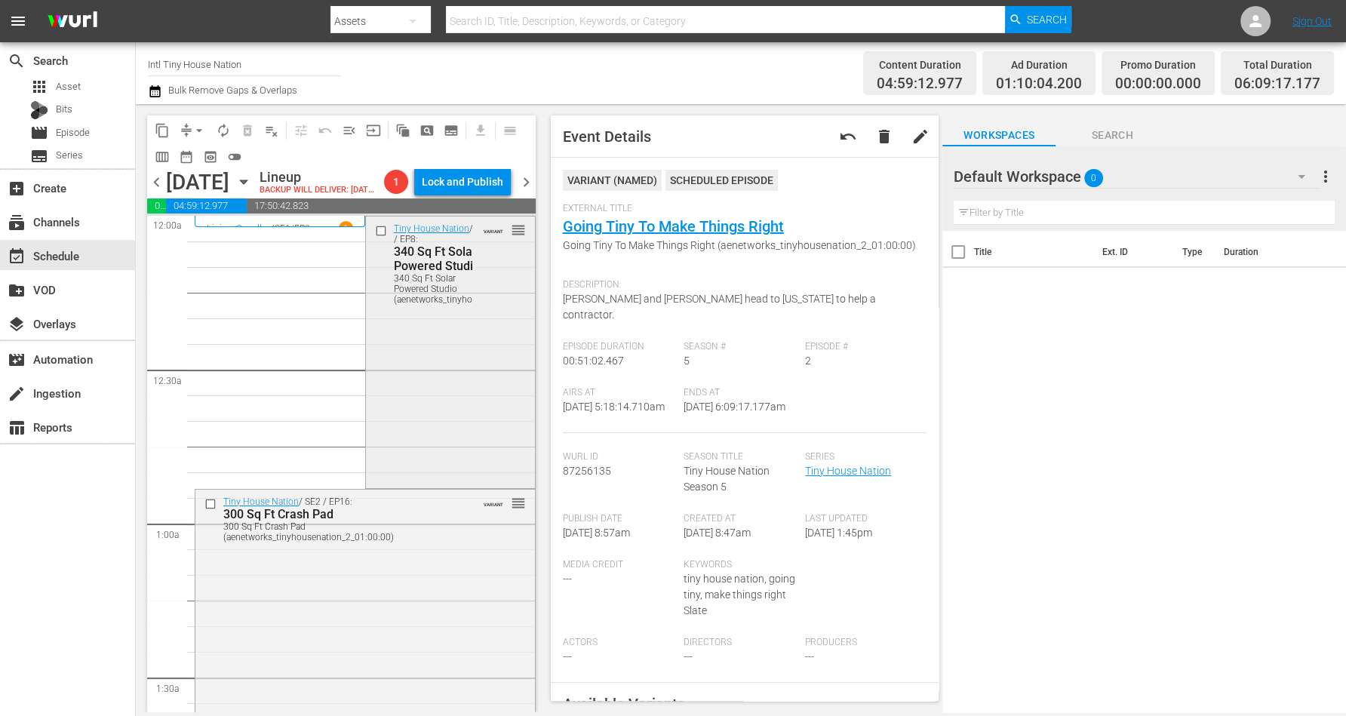
click at [450, 367] on div "Tiny House Nation / SE2 / EP8: 340 Sq Ft Solar Powered Studio 340 Sq Ft Solar P…" at bounding box center [450, 350] width 169 height 269
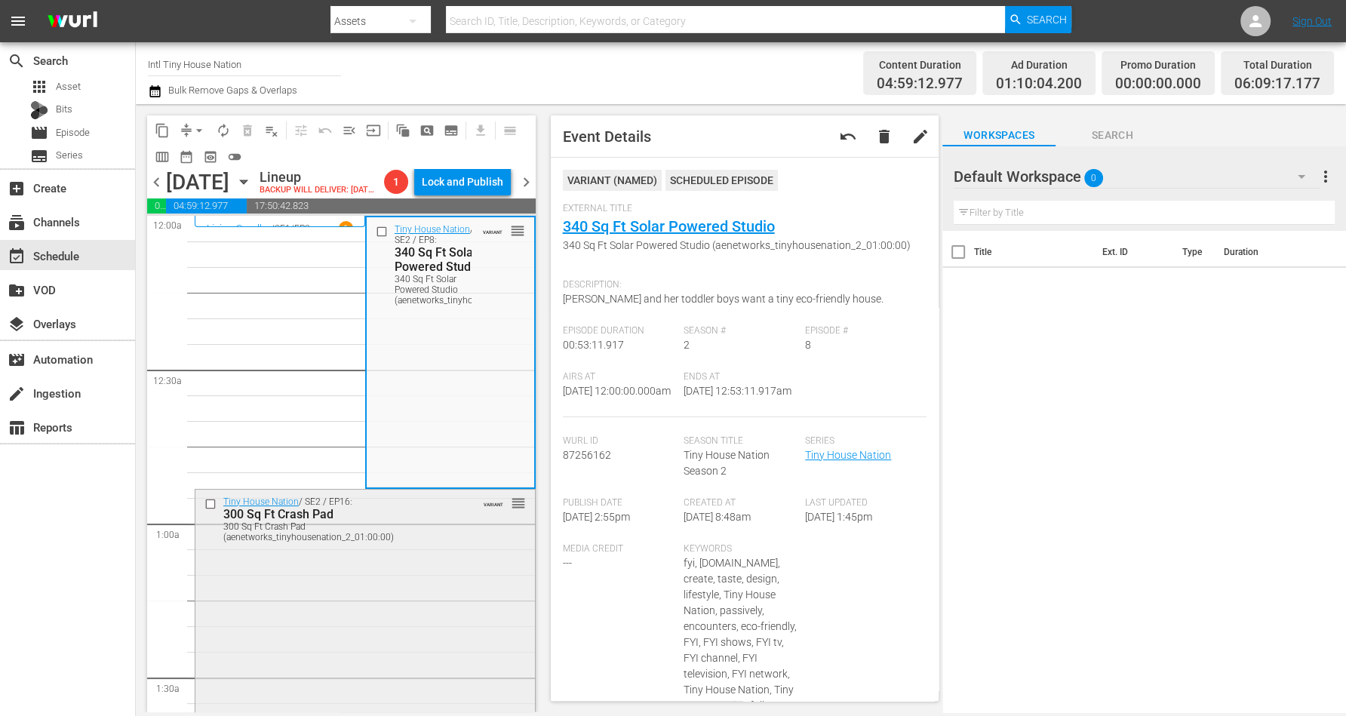
click at [389, 588] on div "Tiny House Nation / SE2 / EP16: 300 Sq Ft Crash Pad 300 Sq Ft Crash Pad (aenetw…" at bounding box center [364, 624] width 339 height 269
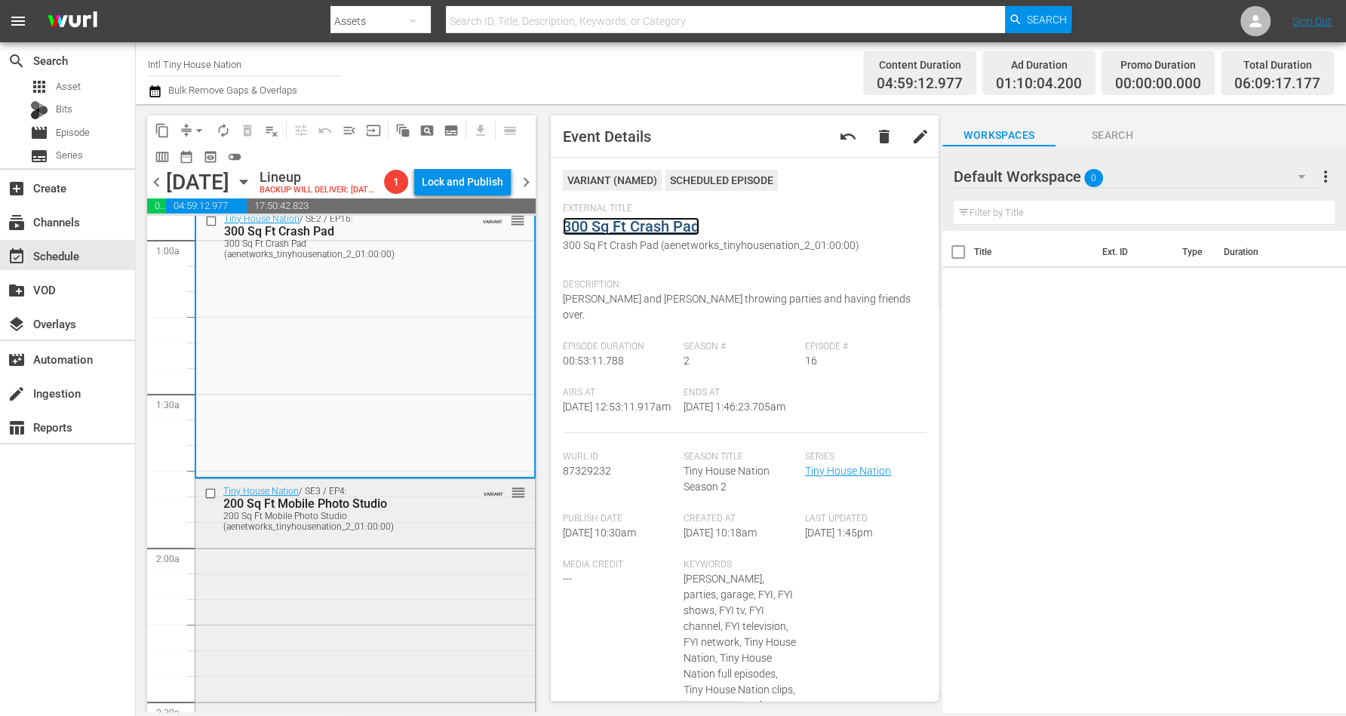
scroll to position [566, 0]
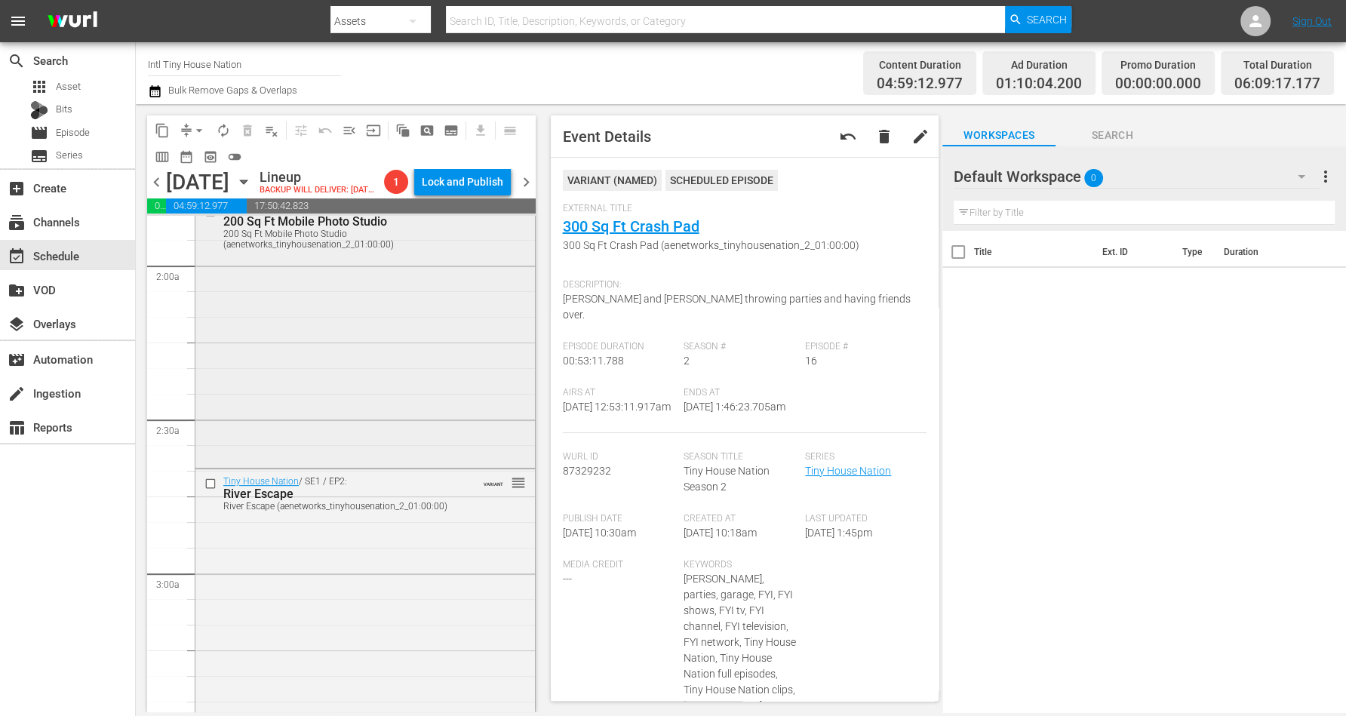
click at [317, 368] on div "Tiny House Nation / SE3 / EP4: 200 Sq Ft Mobile Photo Studio 200 Sq Ft Mobile P…" at bounding box center [364, 331] width 339 height 268
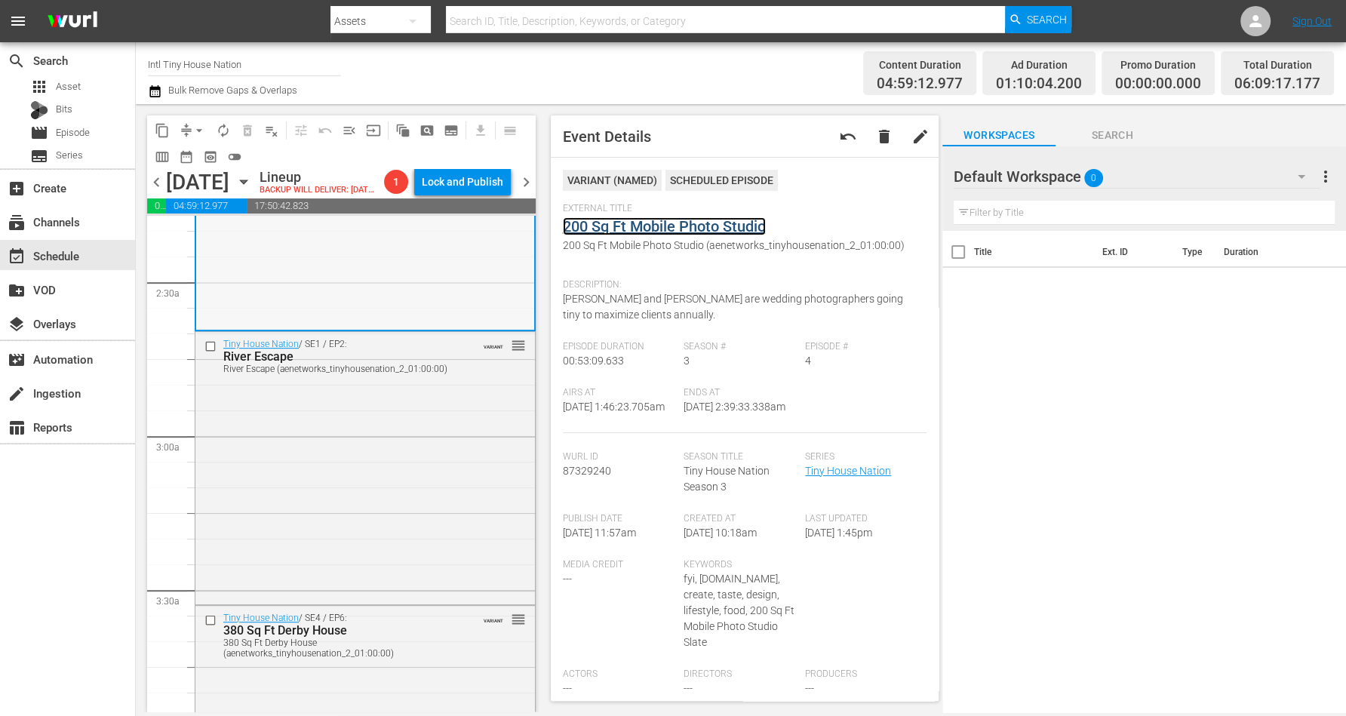
scroll to position [849, 0]
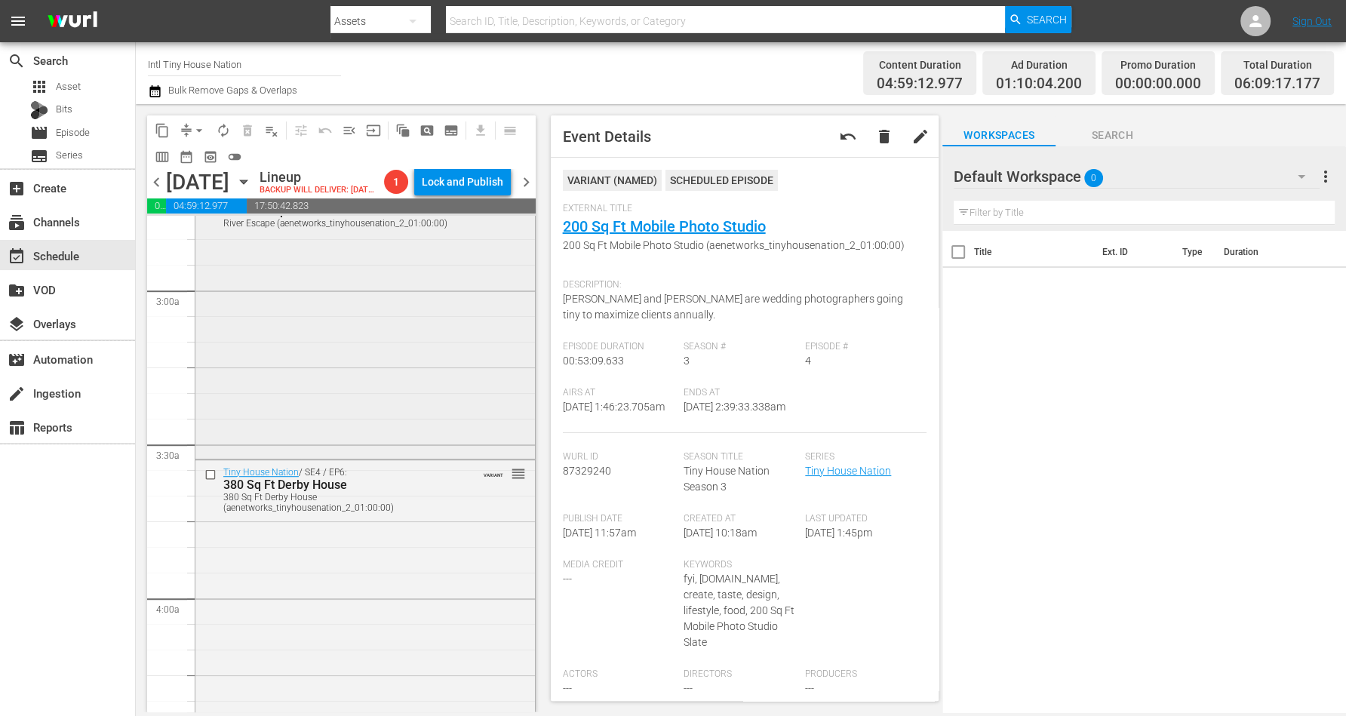
click at [351, 342] on div "Tiny House Nation / SE1 / EP2: River Escape River Escape (aenetworks_tinyhousen…" at bounding box center [364, 320] width 339 height 269
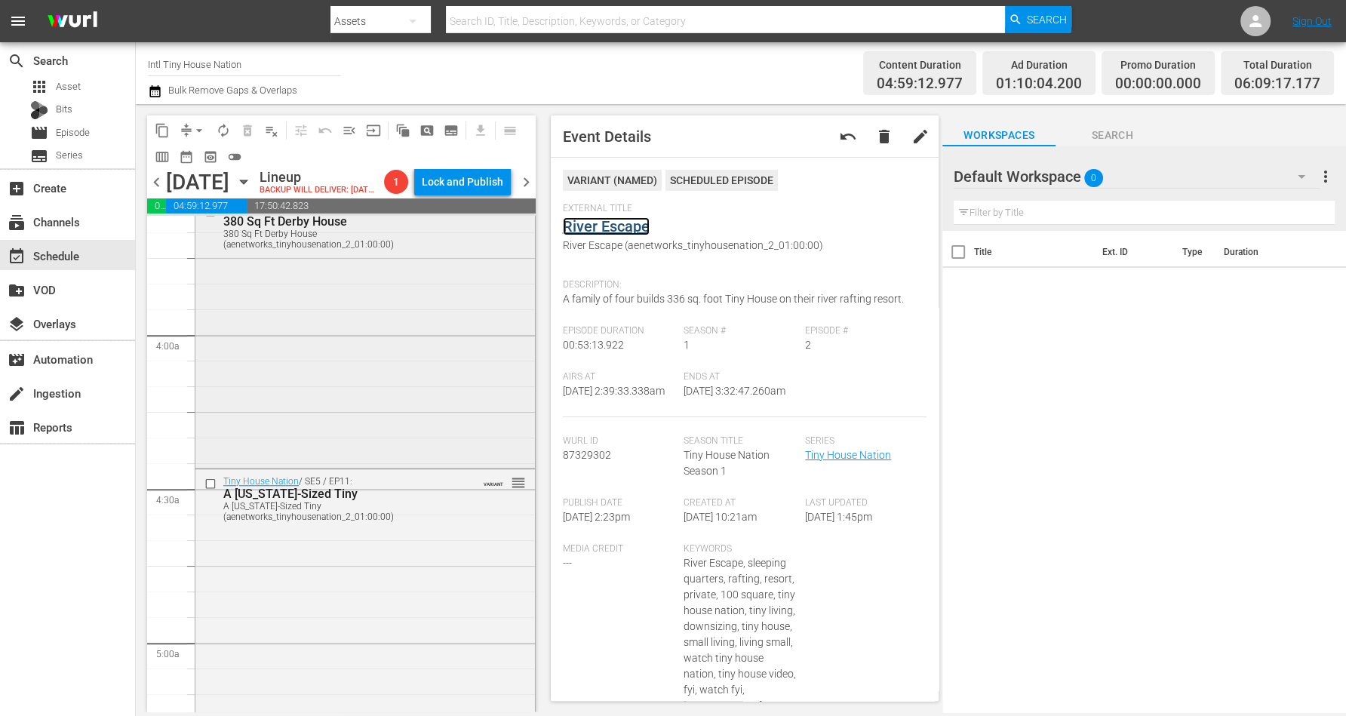
scroll to position [1131, 0]
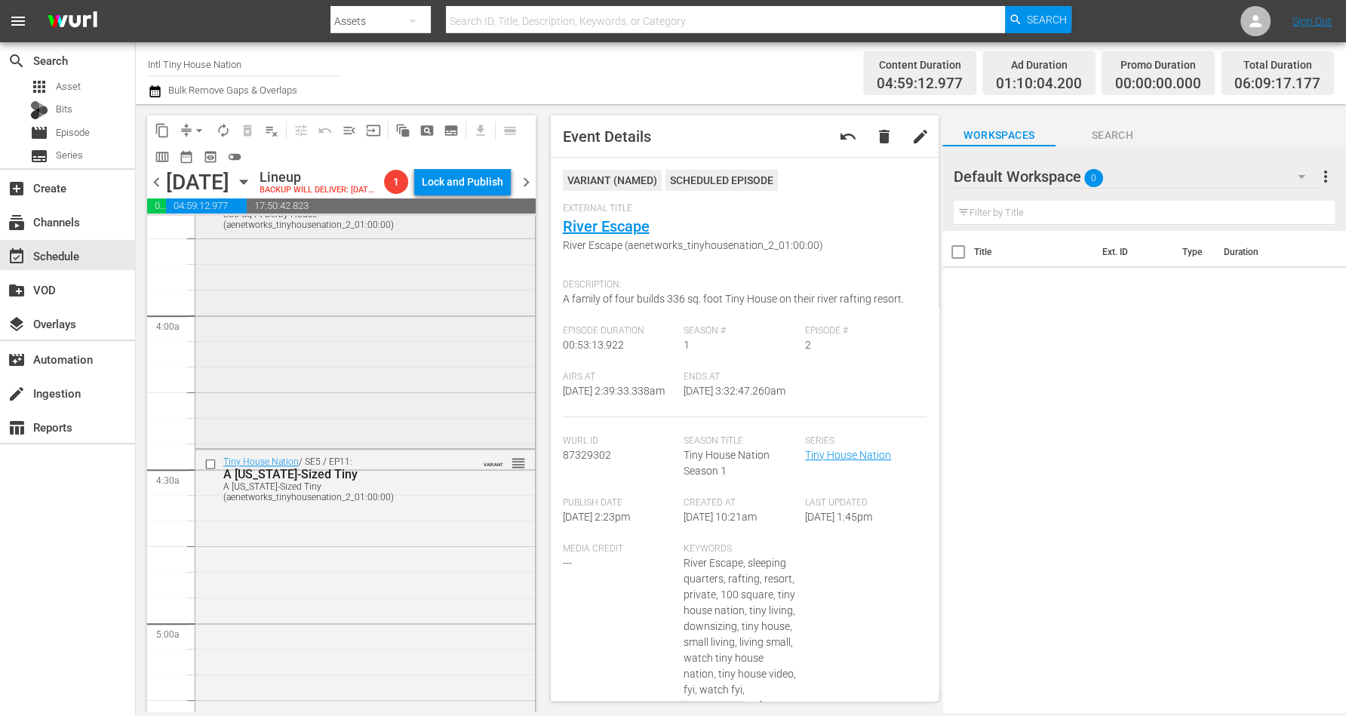
click at [361, 332] on div "Tiny House Nation / SE4 / EP6: 380 Sq Ft Derby House 380 Sq Ft Derby House (aen…" at bounding box center [364, 311] width 339 height 269
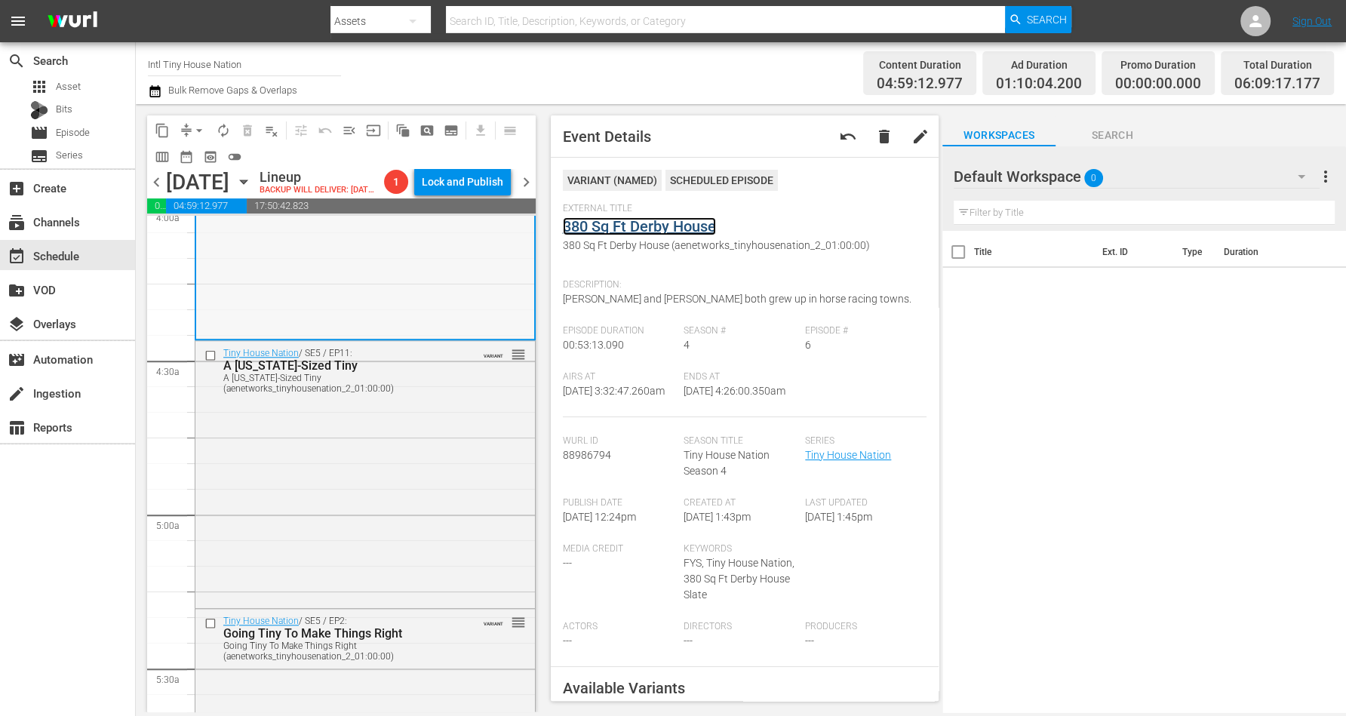
scroll to position [1320, 0]
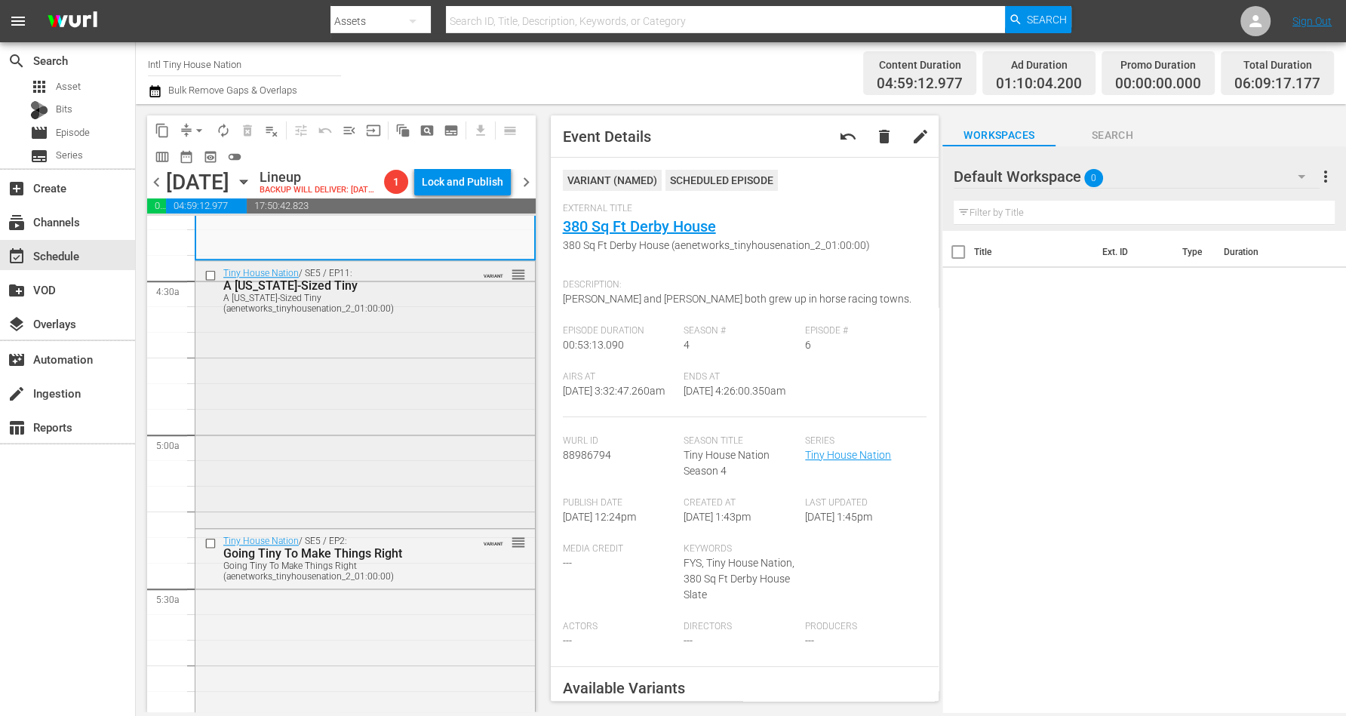
click at [351, 367] on div "Tiny House Nation / SE5 / EP11: A Texas-Sized Tiny A Texas-Sized Tiny (aenetwor…" at bounding box center [364, 392] width 339 height 263
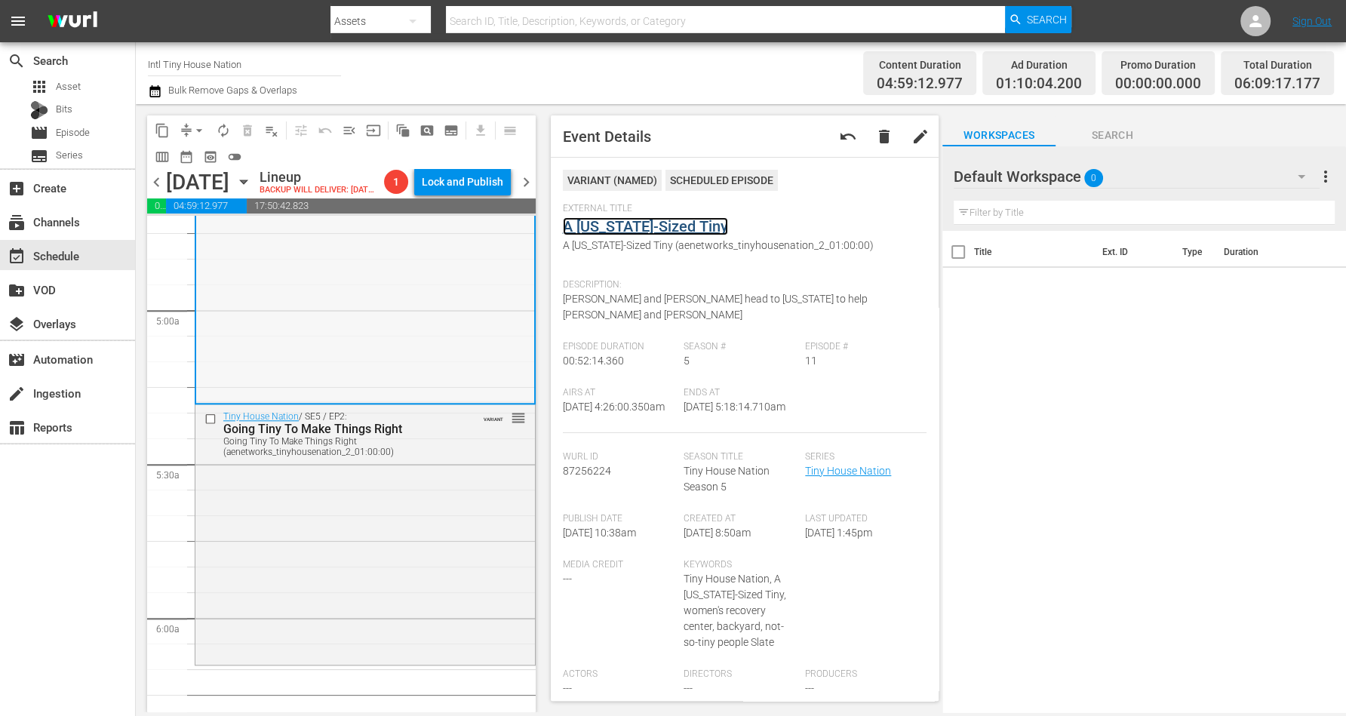
scroll to position [1603, 0]
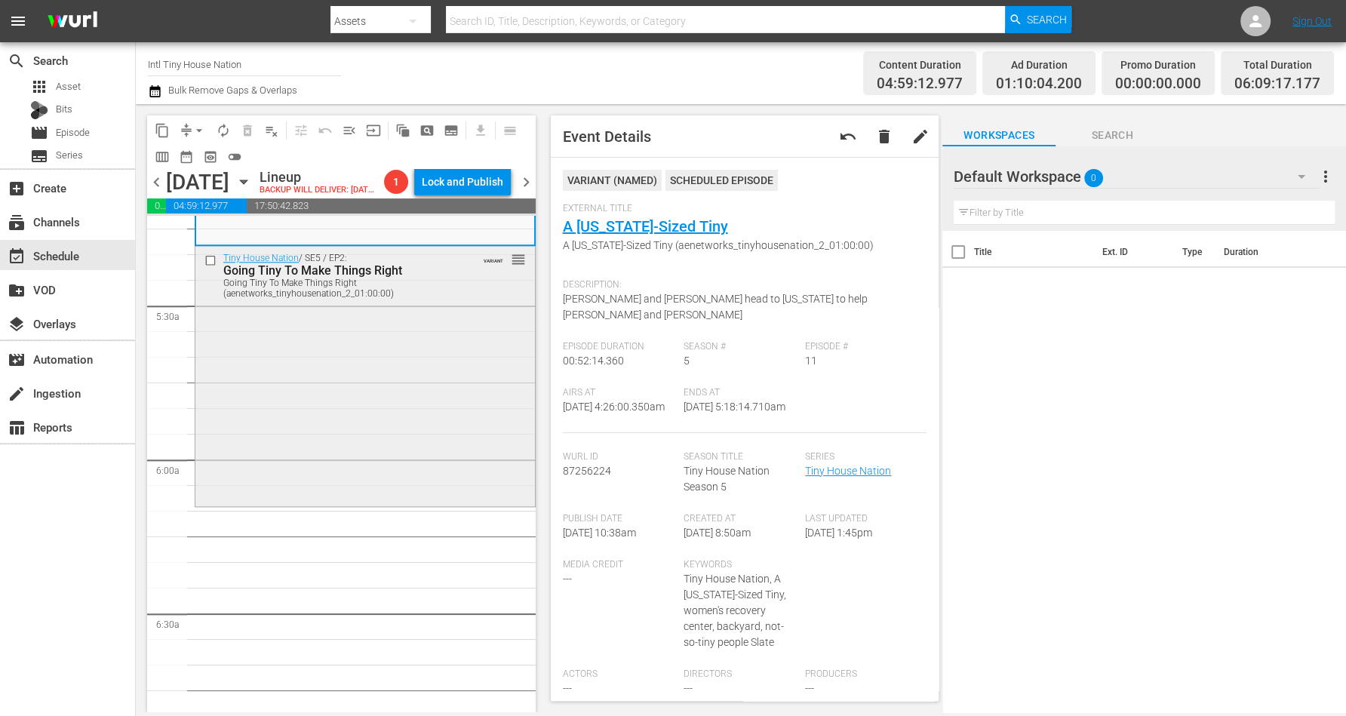
click at [401, 382] on div "Tiny House Nation / SE5 / EP2: Going Tiny To Make Things Right Going Tiny To Ma…" at bounding box center [364, 374] width 339 height 257
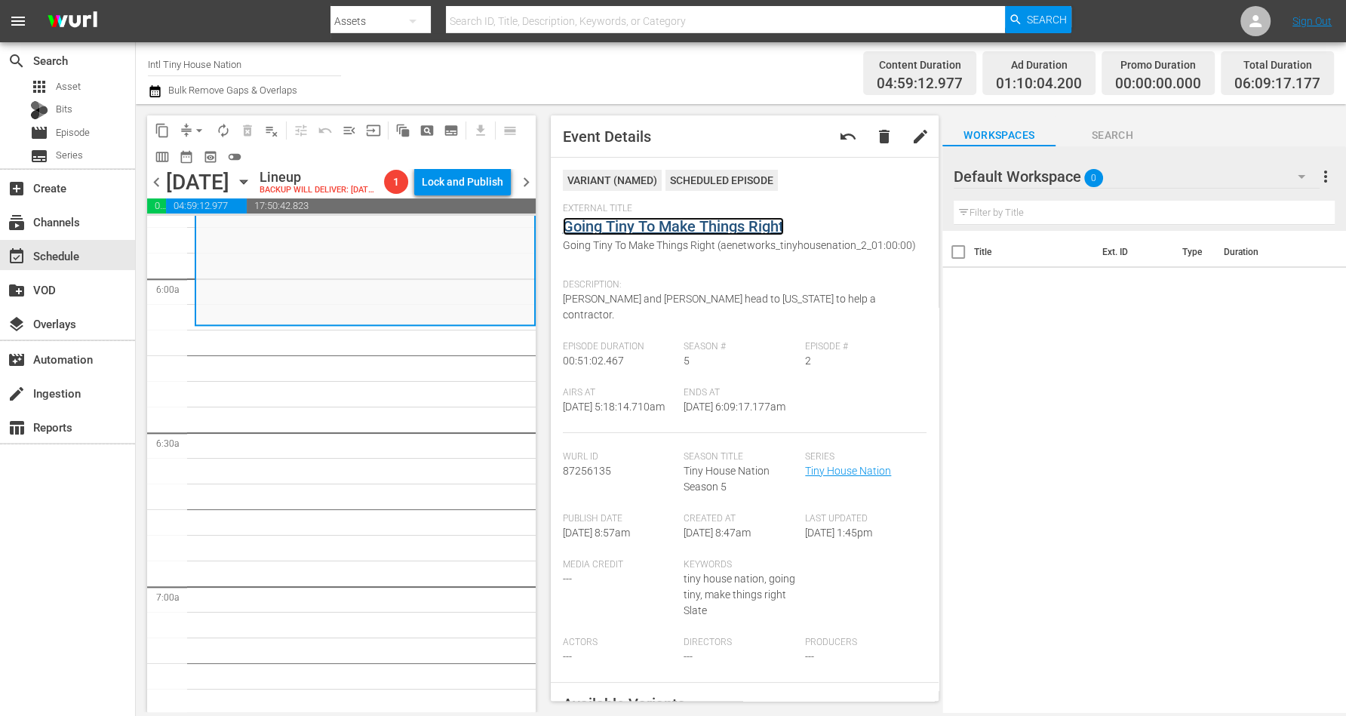
scroll to position [1697, 0]
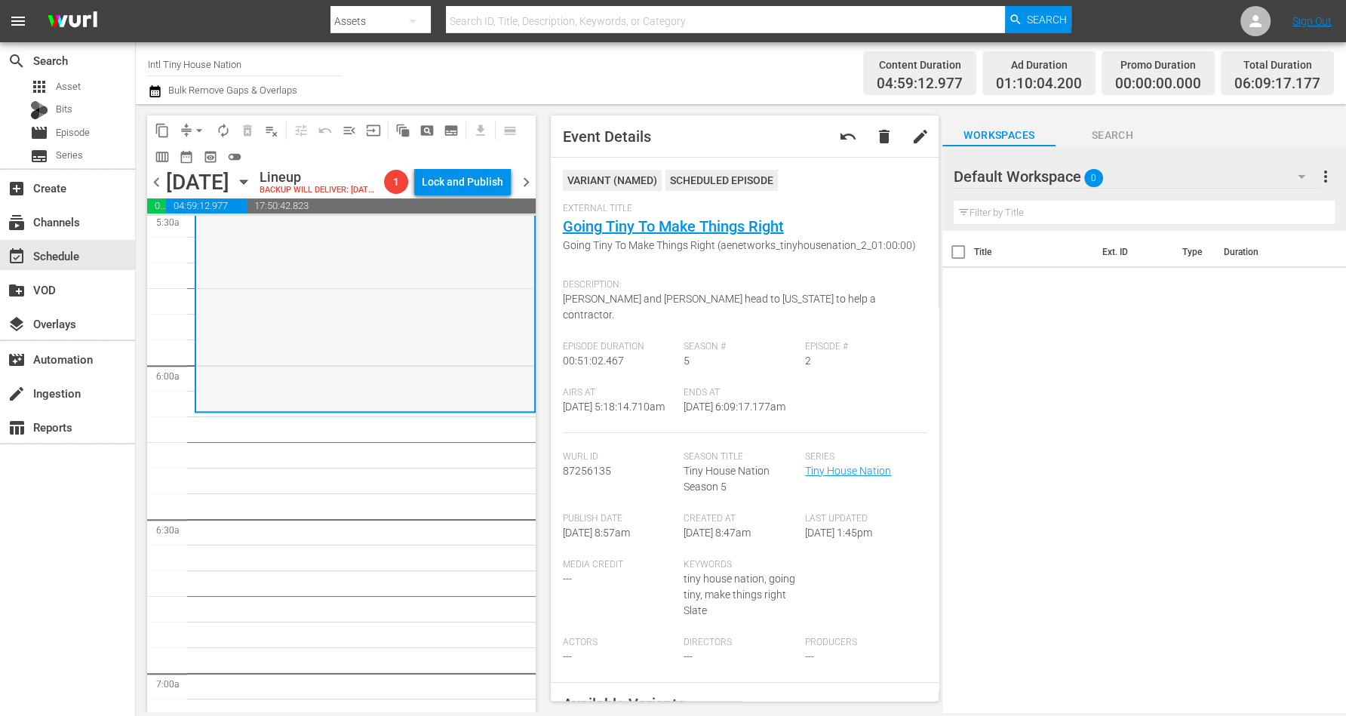
click at [376, 336] on div "Tiny House Nation / SE5 / EP2: Going Tiny To Make Things Right Going Tiny To Ma…" at bounding box center [365, 280] width 338 height 257
click at [197, 130] on span "arrow_drop_down" at bounding box center [199, 130] width 15 height 15
click at [200, 155] on li "Align to Midnight" at bounding box center [200, 160] width 158 height 25
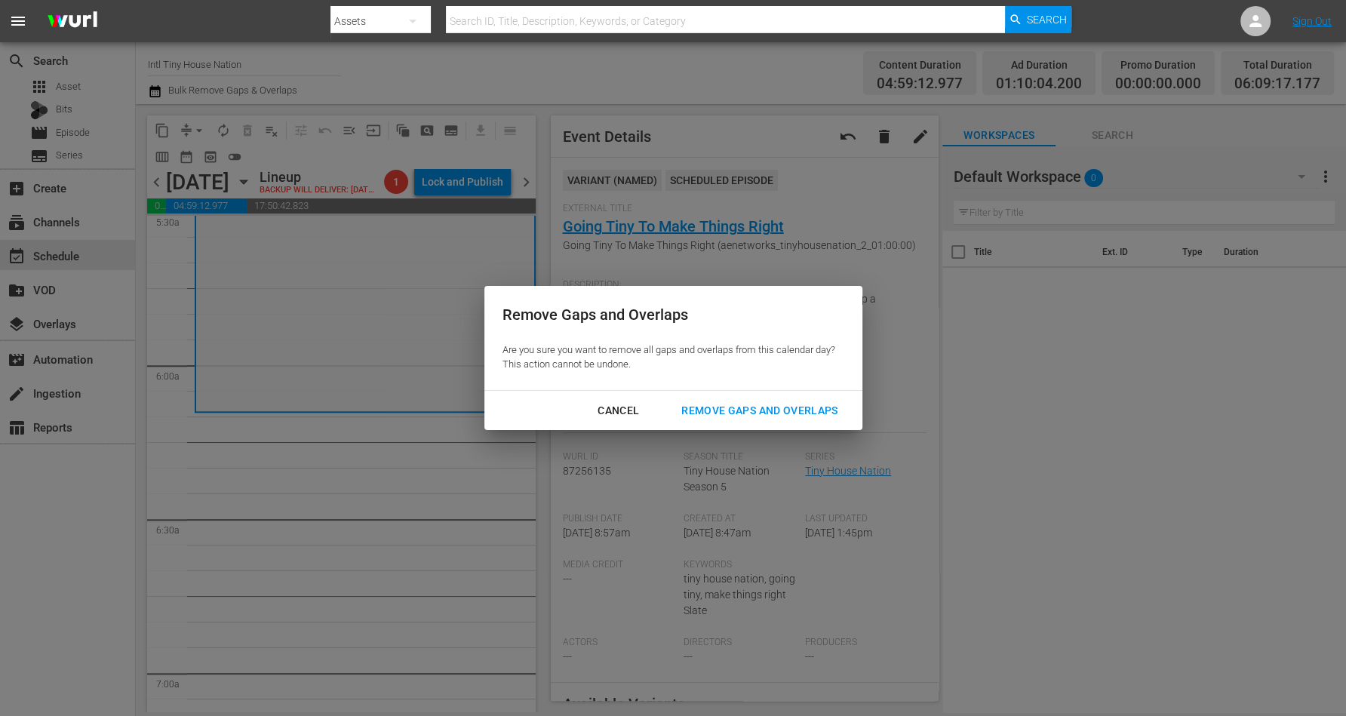
click at [745, 411] on div "Remove Gaps and Overlaps" at bounding box center [759, 410] width 180 height 19
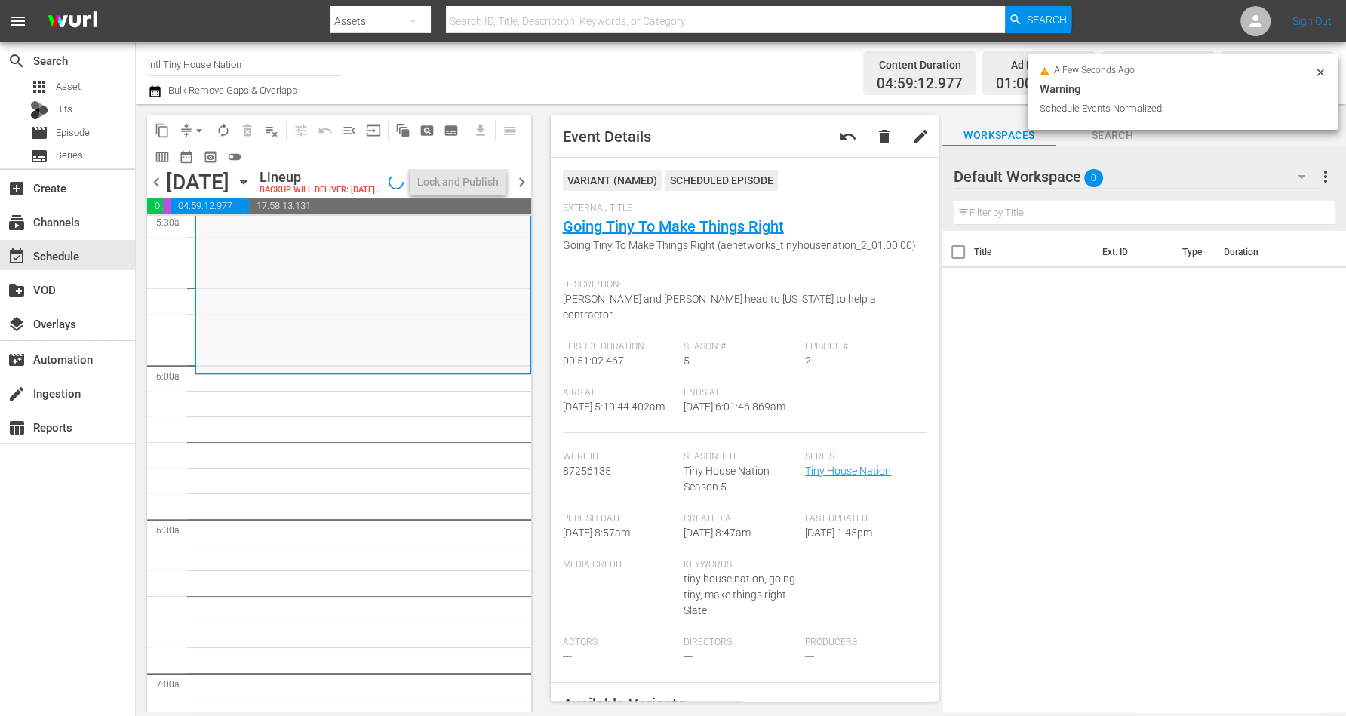
scroll to position [1722, 0]
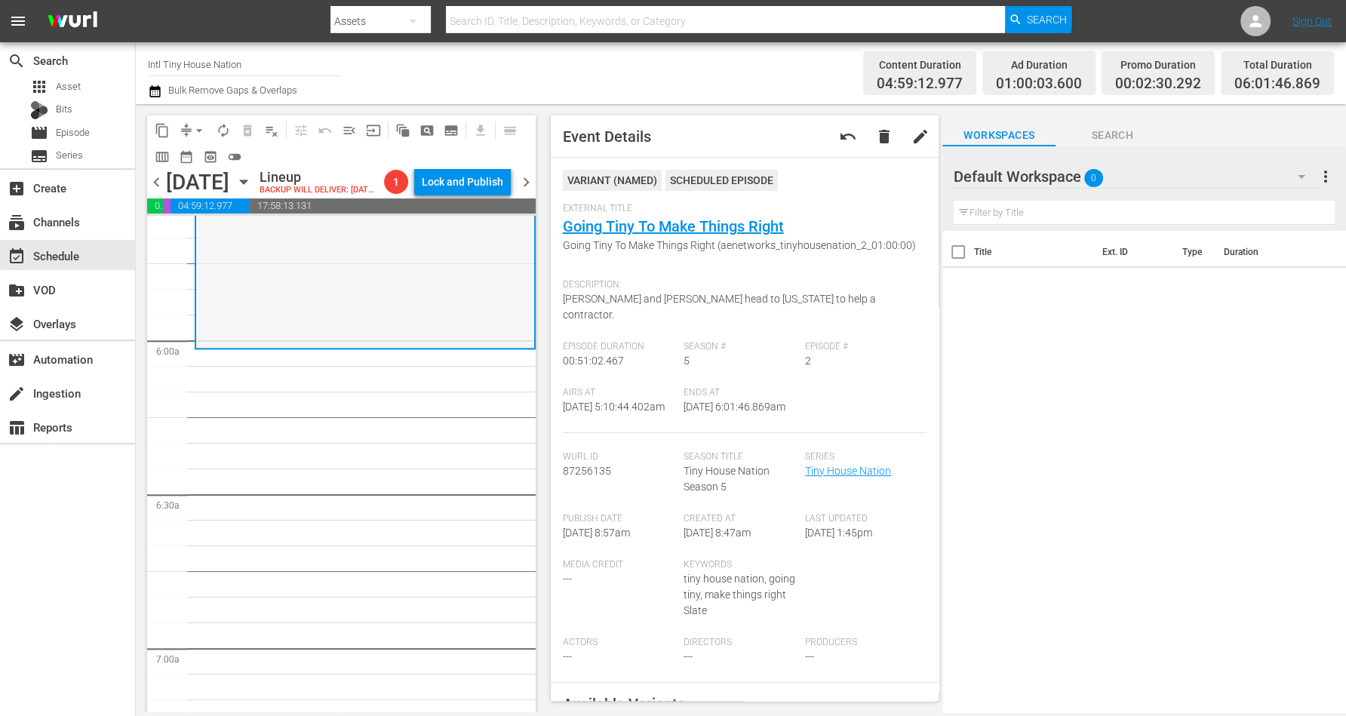
click at [260, 291] on div "Tiny House Nation / SE5 / EP2: Going Tiny To Make Things Right Going Tiny To Ma…" at bounding box center [365, 218] width 338 height 257
click at [200, 123] on span "arrow_drop_down" at bounding box center [199, 130] width 15 height 15
click at [203, 153] on li "Align to Midnight" at bounding box center [200, 160] width 158 height 25
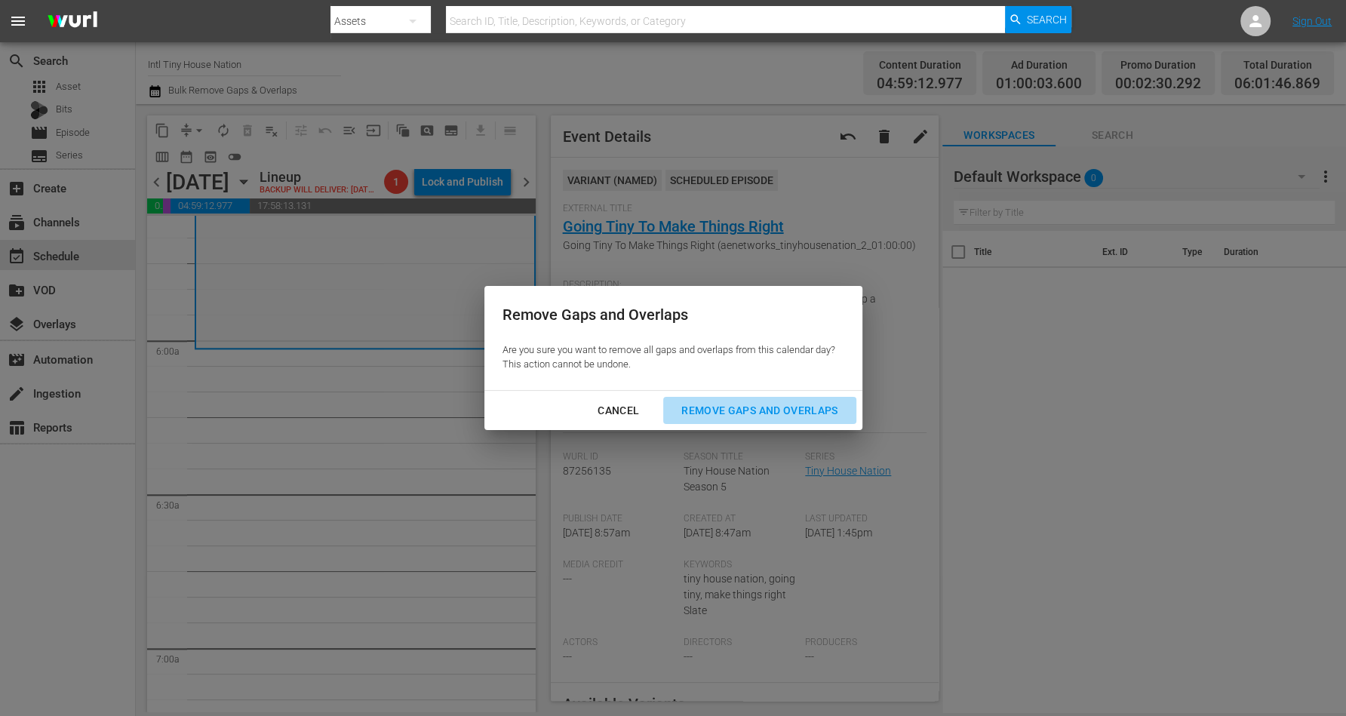
click at [741, 408] on div "Remove Gaps and Overlaps" at bounding box center [759, 410] width 180 height 19
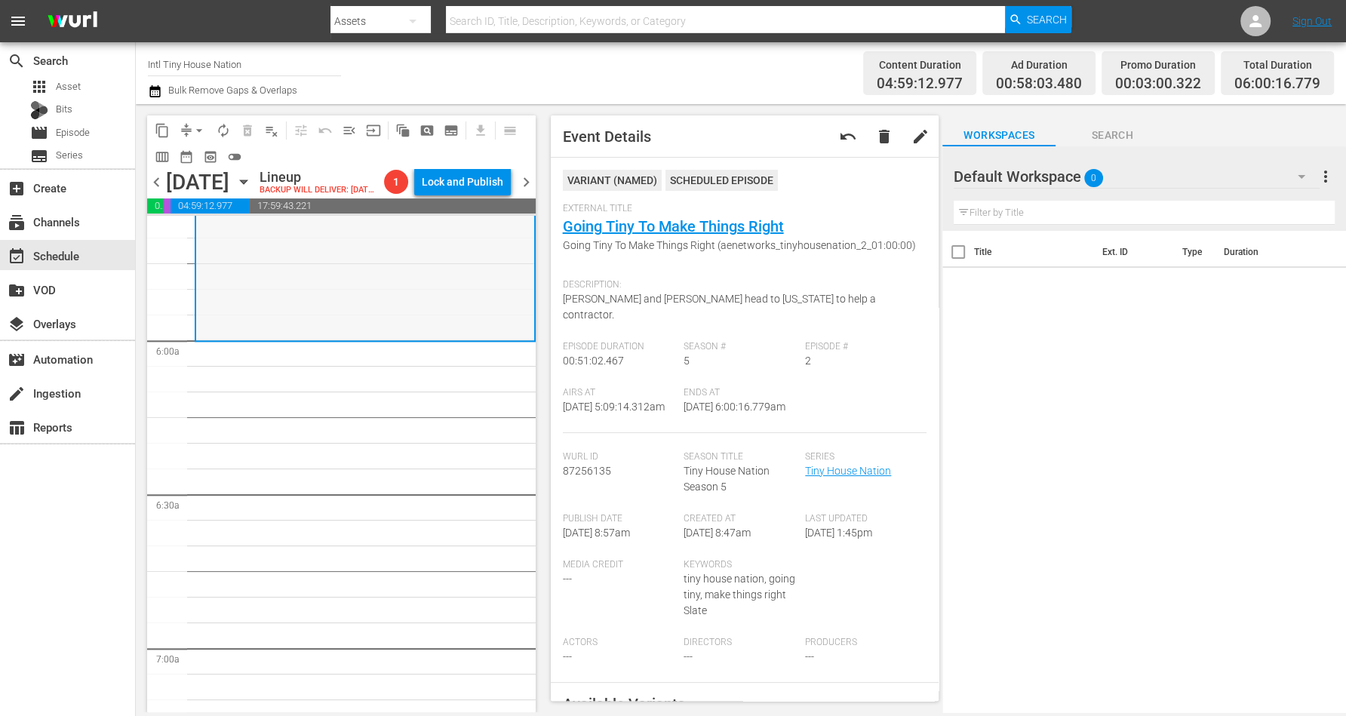
click at [310, 322] on div "Tiny House Nation / SE5 / EP2: Going Tiny To Make Things Right Going Tiny To Ma…" at bounding box center [365, 209] width 338 height 257
click at [192, 129] on span "arrow_drop_down" at bounding box center [199, 130] width 15 height 15
click at [206, 155] on li "Align to Midnight" at bounding box center [200, 160] width 158 height 25
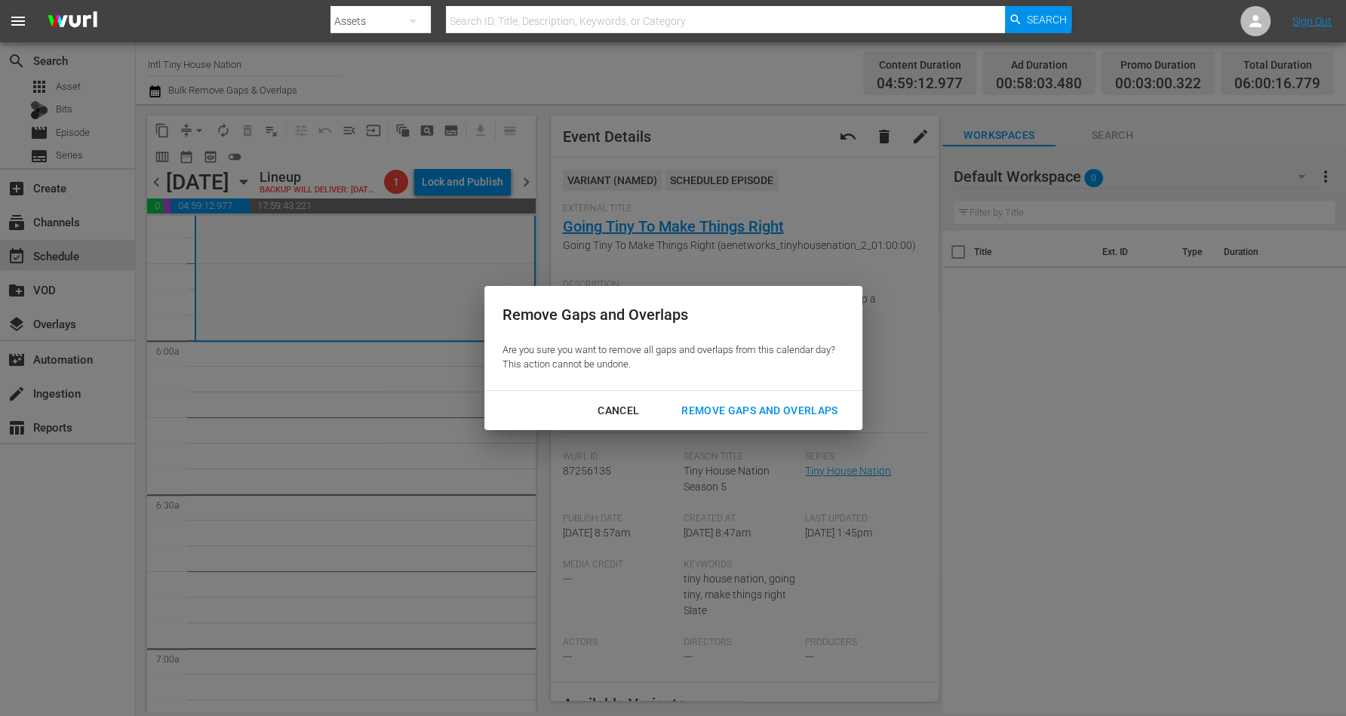
click at [726, 407] on div "Remove Gaps and Overlaps" at bounding box center [759, 410] width 180 height 19
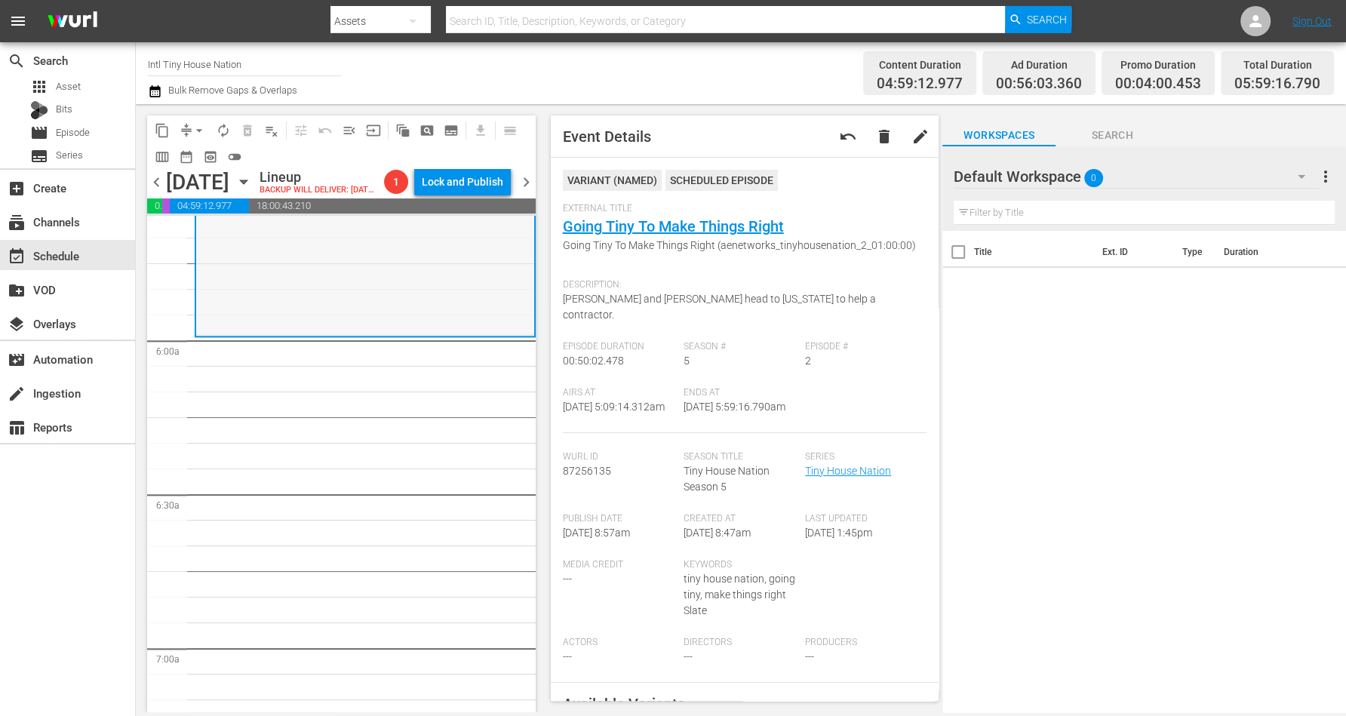
click at [260, 301] on div "Tiny House Nation / SE5 / EP2: Going Tiny To Make Things Right Going Tiny To Ma…" at bounding box center [365, 207] width 338 height 252
click at [192, 128] on span "arrow_drop_down" at bounding box center [199, 130] width 15 height 15
click at [201, 154] on li "Align to Midnight" at bounding box center [200, 160] width 158 height 25
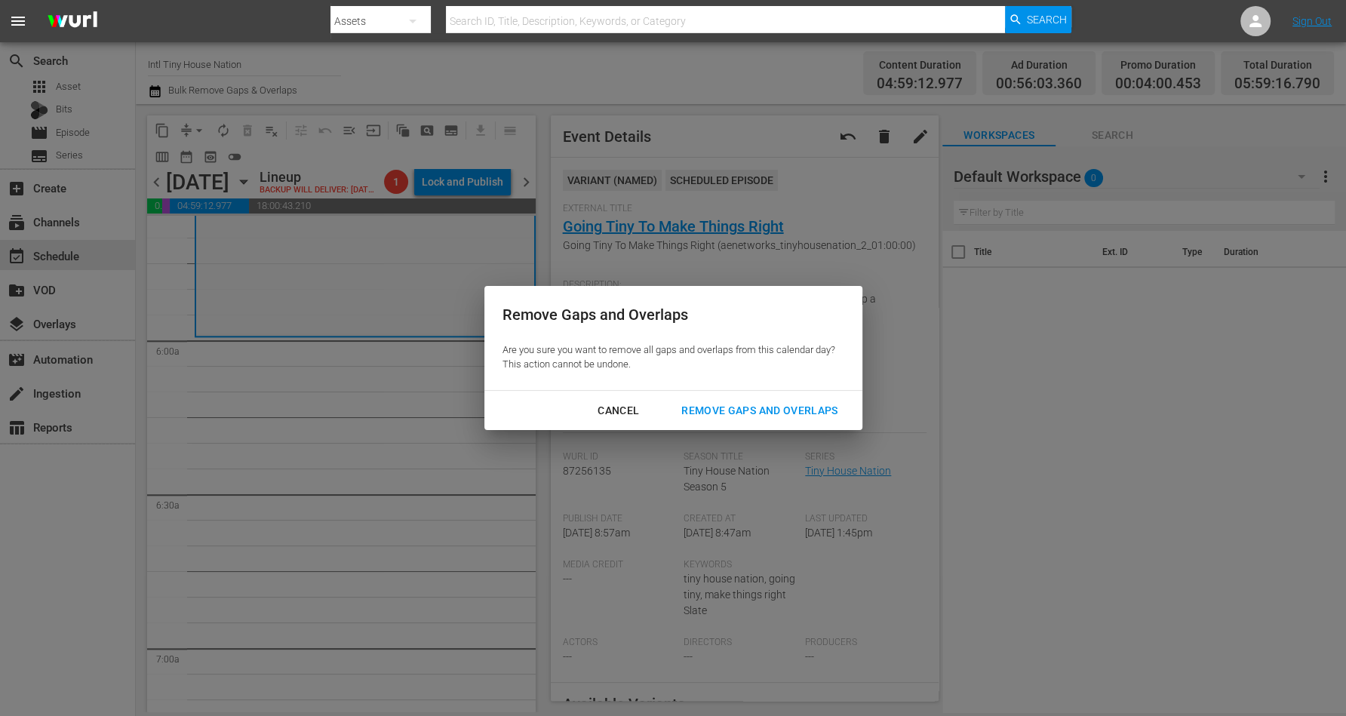
drag, startPoint x: 778, startPoint y: 415, endPoint x: 785, endPoint y: 413, distance: 7.7
click at [778, 415] on div "Remove Gaps and Overlaps" at bounding box center [759, 410] width 180 height 19
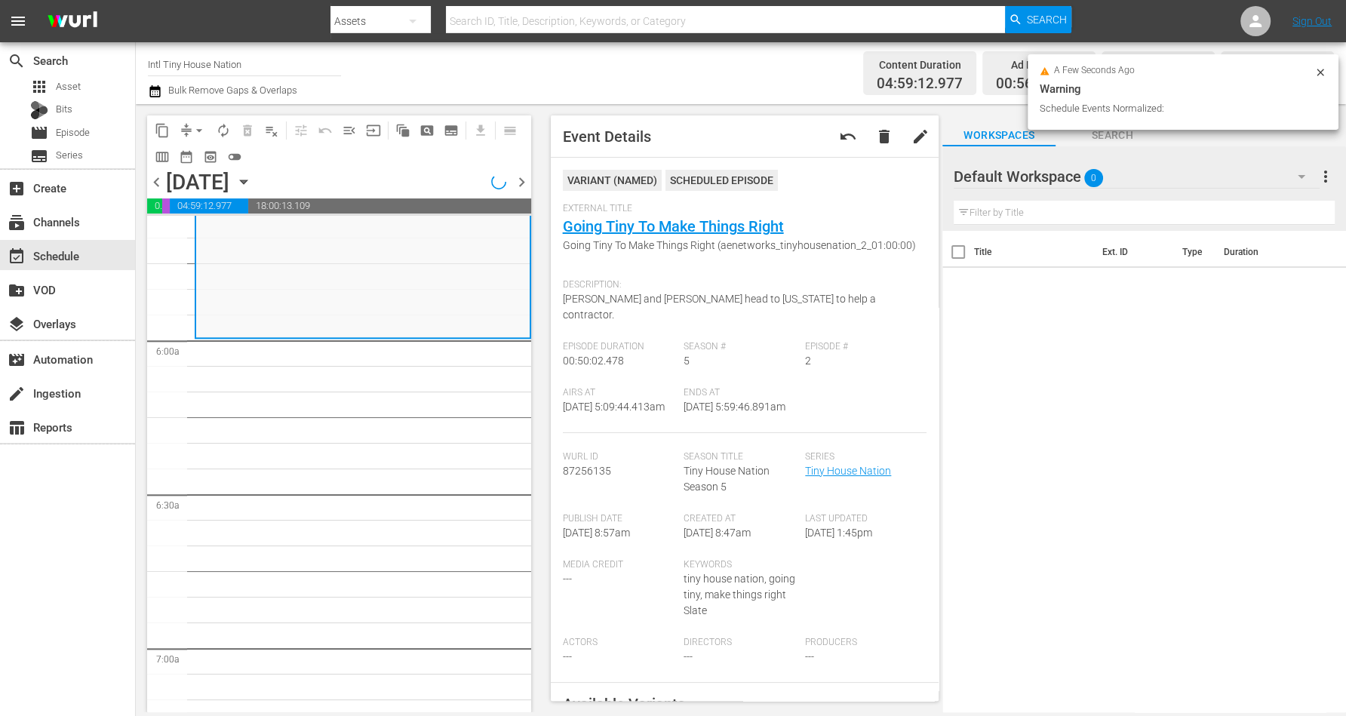
scroll to position [1748, 0]
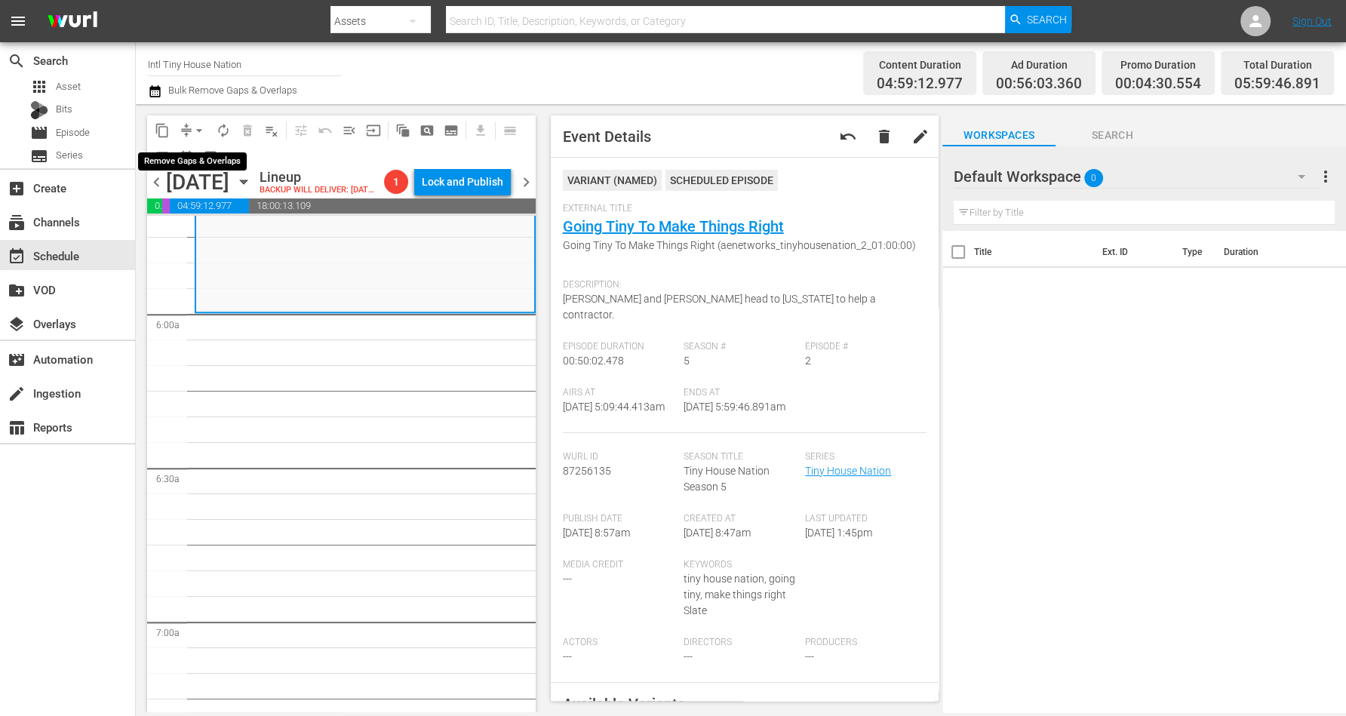
click at [198, 126] on span "arrow_drop_down" at bounding box center [199, 130] width 15 height 15
click at [201, 161] on li "Align to Midnight" at bounding box center [200, 160] width 158 height 25
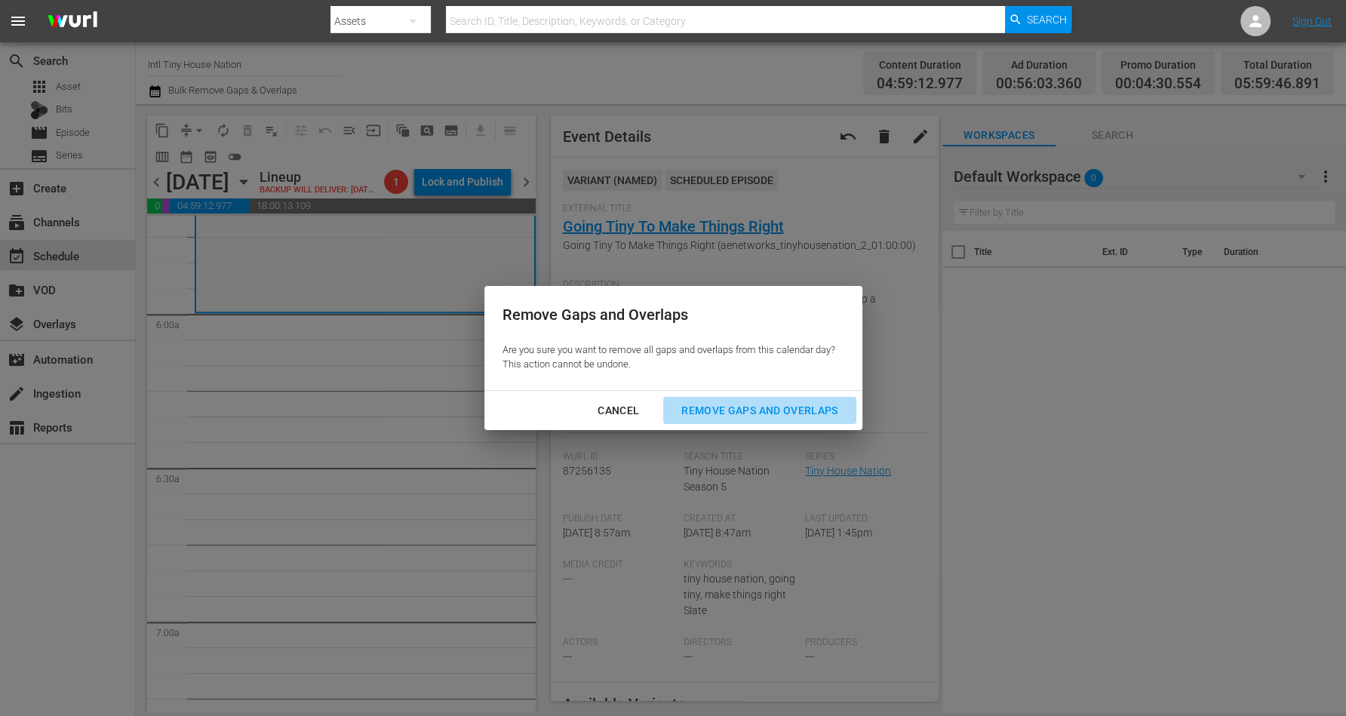
click at [743, 410] on div "Remove Gaps and Overlaps" at bounding box center [759, 410] width 180 height 19
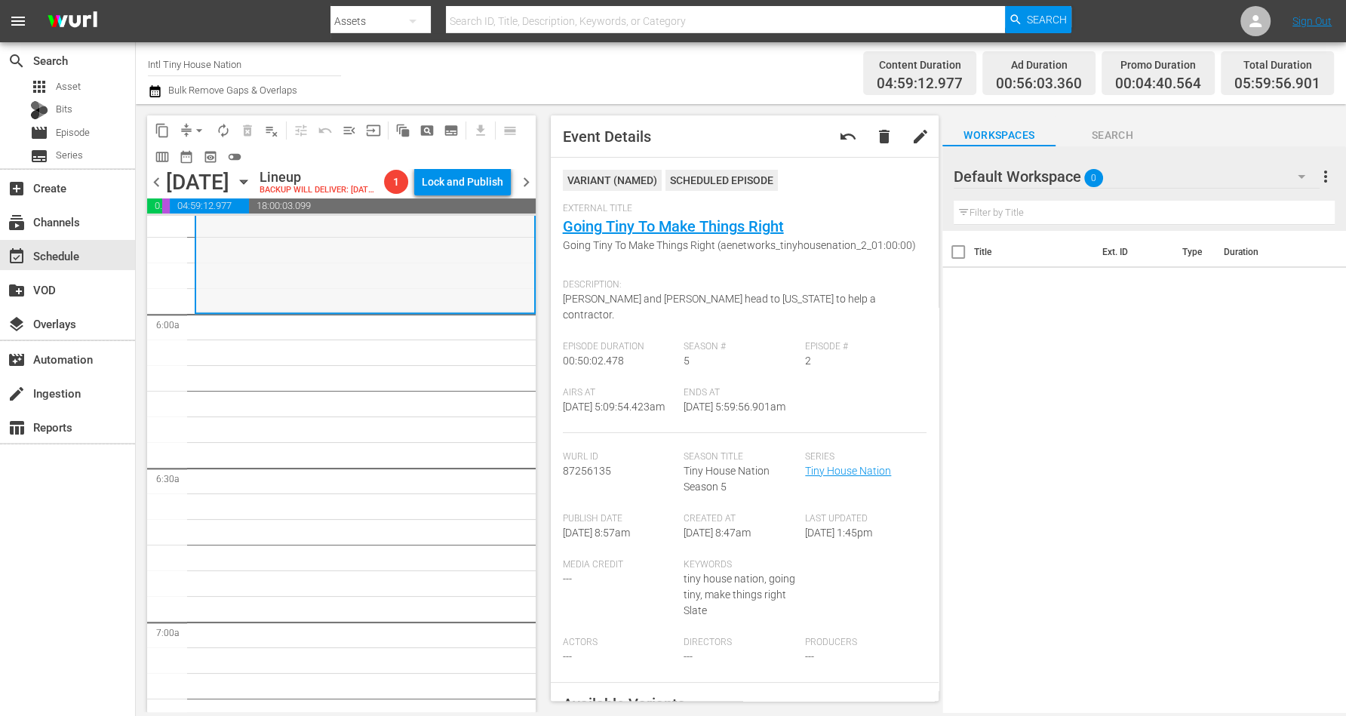
click at [274, 311] on div "Tiny House Nation / SE5 / EP2: Going Tiny To Make Things Right Going Tiny To Ma…" at bounding box center [365, 185] width 338 height 252
click at [199, 130] on span "arrow_drop_down" at bounding box center [199, 130] width 15 height 15
click at [208, 161] on li "Align to Midnight" at bounding box center [200, 160] width 158 height 25
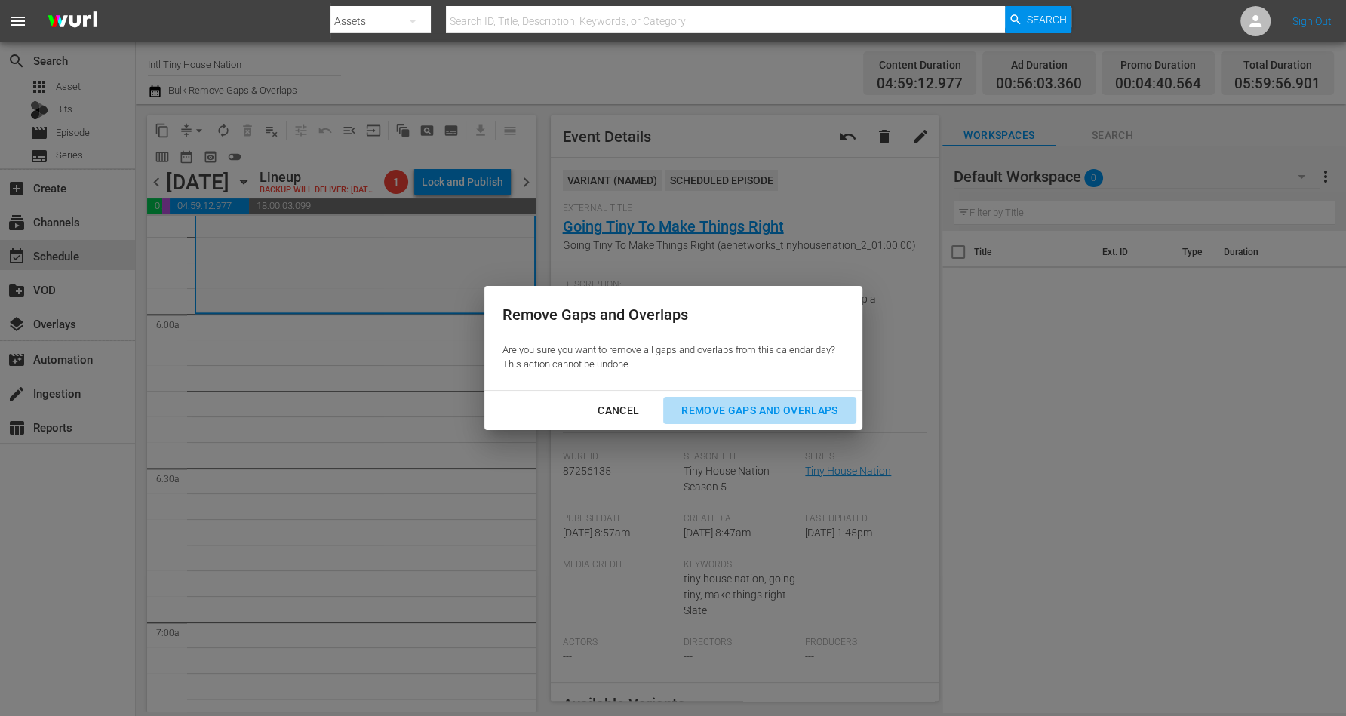
click at [755, 401] on div "Remove Gaps and Overlaps" at bounding box center [759, 410] width 180 height 19
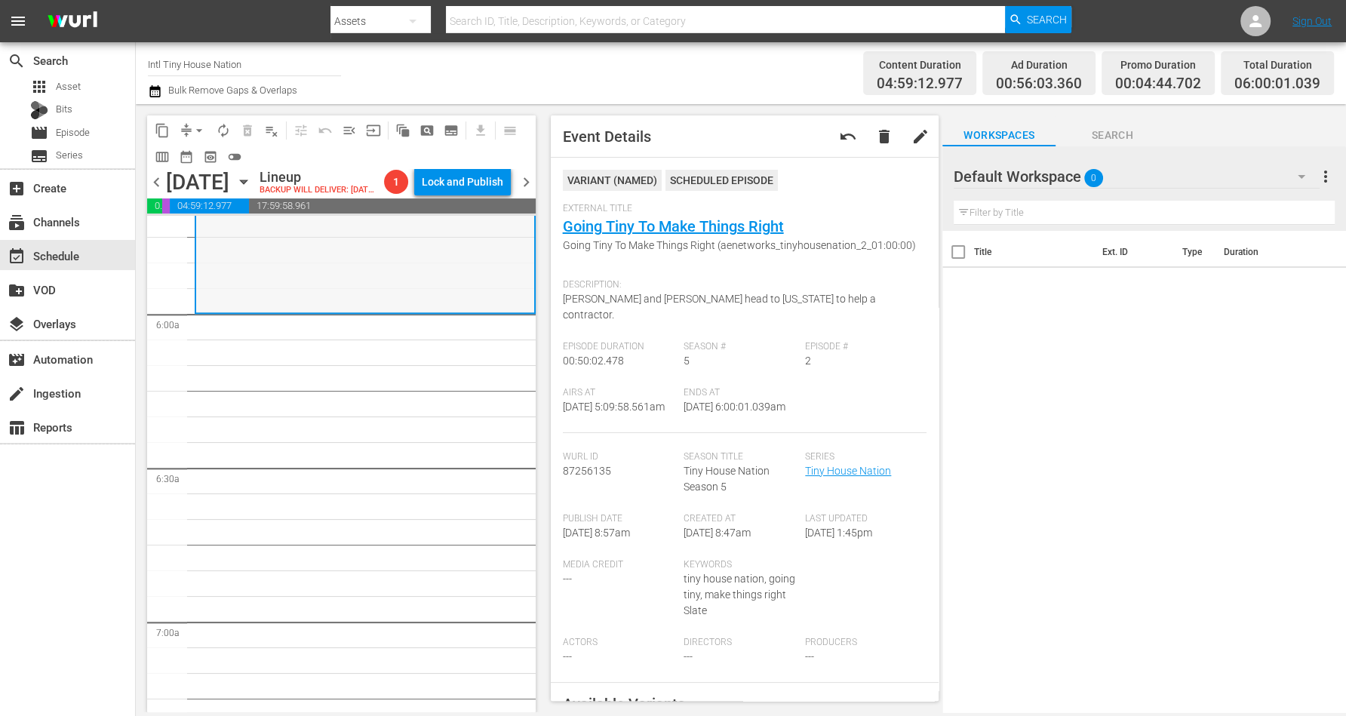
click at [307, 291] on div "Tiny House Nation / SE5 / EP2: Going Tiny To Make Things Right Going Tiny To Ma…" at bounding box center [365, 186] width 338 height 252
click at [197, 130] on span "arrow_drop_down" at bounding box center [199, 130] width 15 height 15
click at [210, 157] on li "Align to Midnight" at bounding box center [200, 160] width 158 height 25
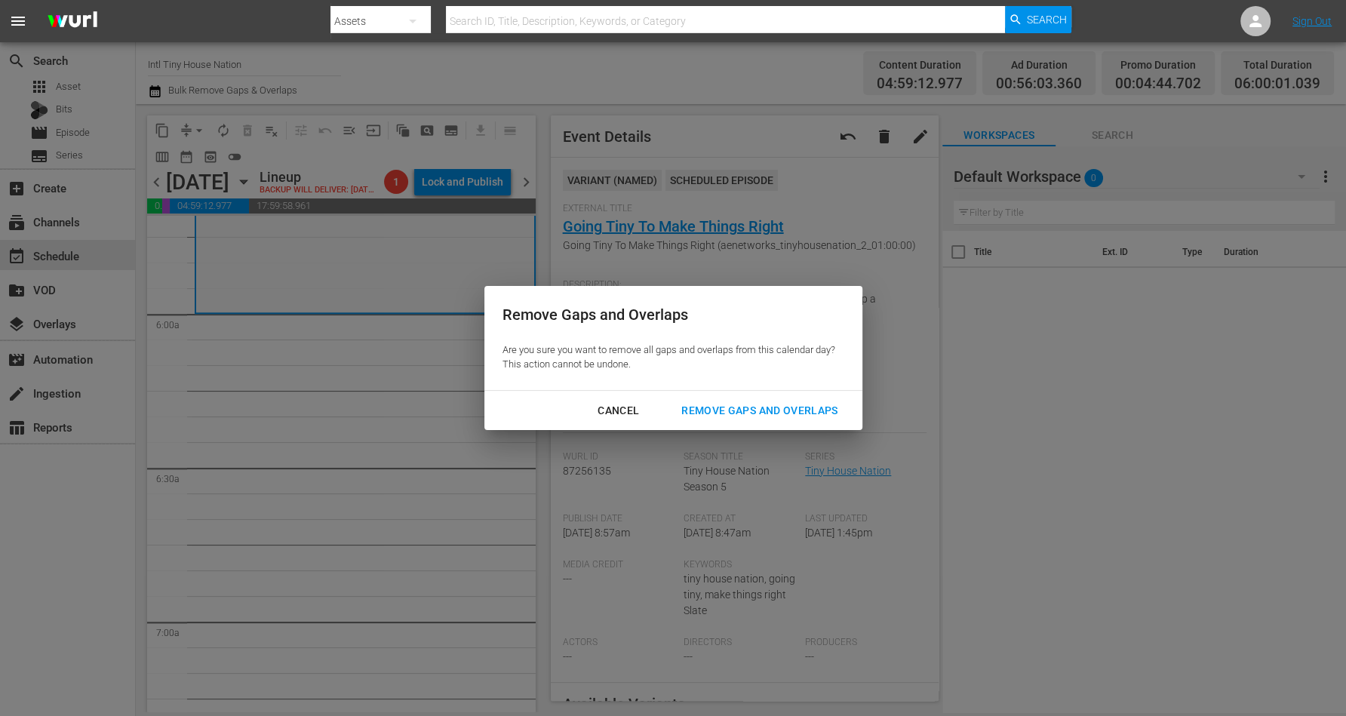
click at [760, 406] on div "Remove Gaps and Overlaps" at bounding box center [759, 410] width 180 height 19
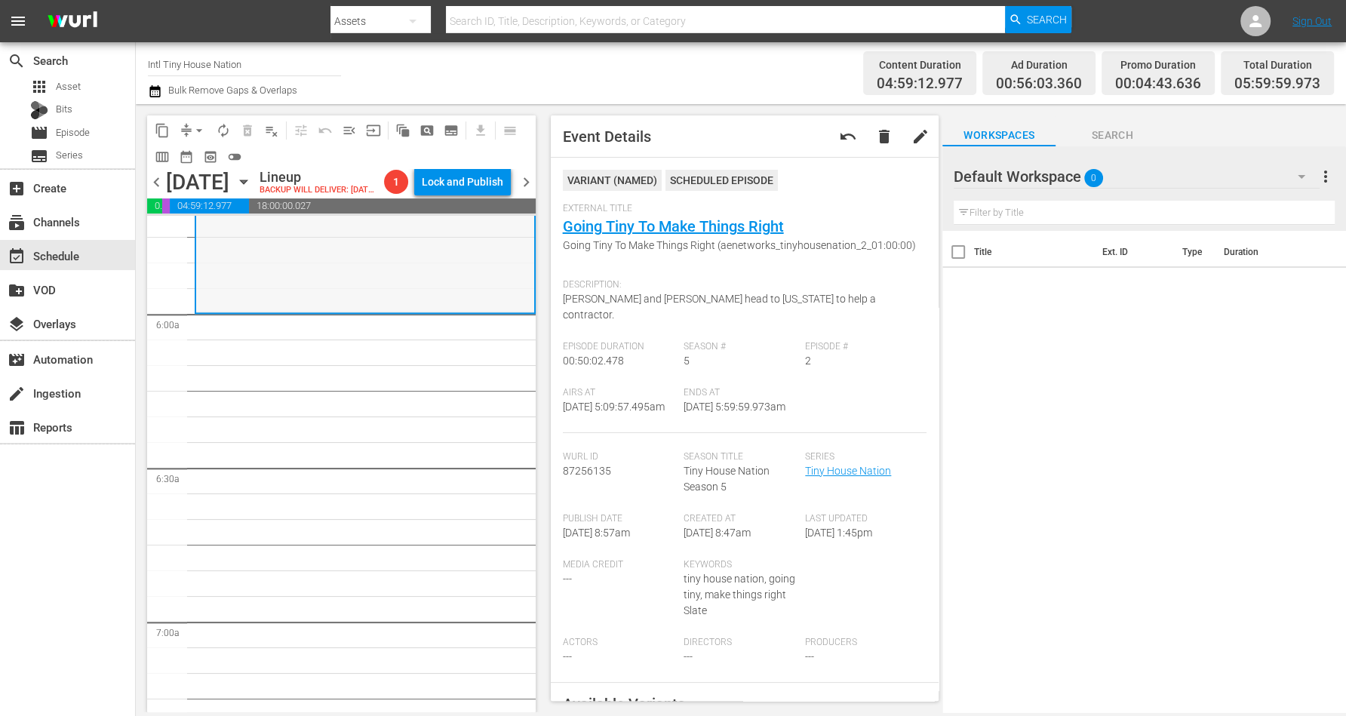
click at [254, 275] on div "Tiny House Nation / SE5 / EP2: Going Tiny To Make Things Right Going Tiny To Ma…" at bounding box center [365, 185] width 338 height 252
click at [201, 128] on span "arrow_drop_down" at bounding box center [199, 130] width 15 height 15
click at [200, 161] on li "Align to Midnight" at bounding box center [200, 160] width 158 height 25
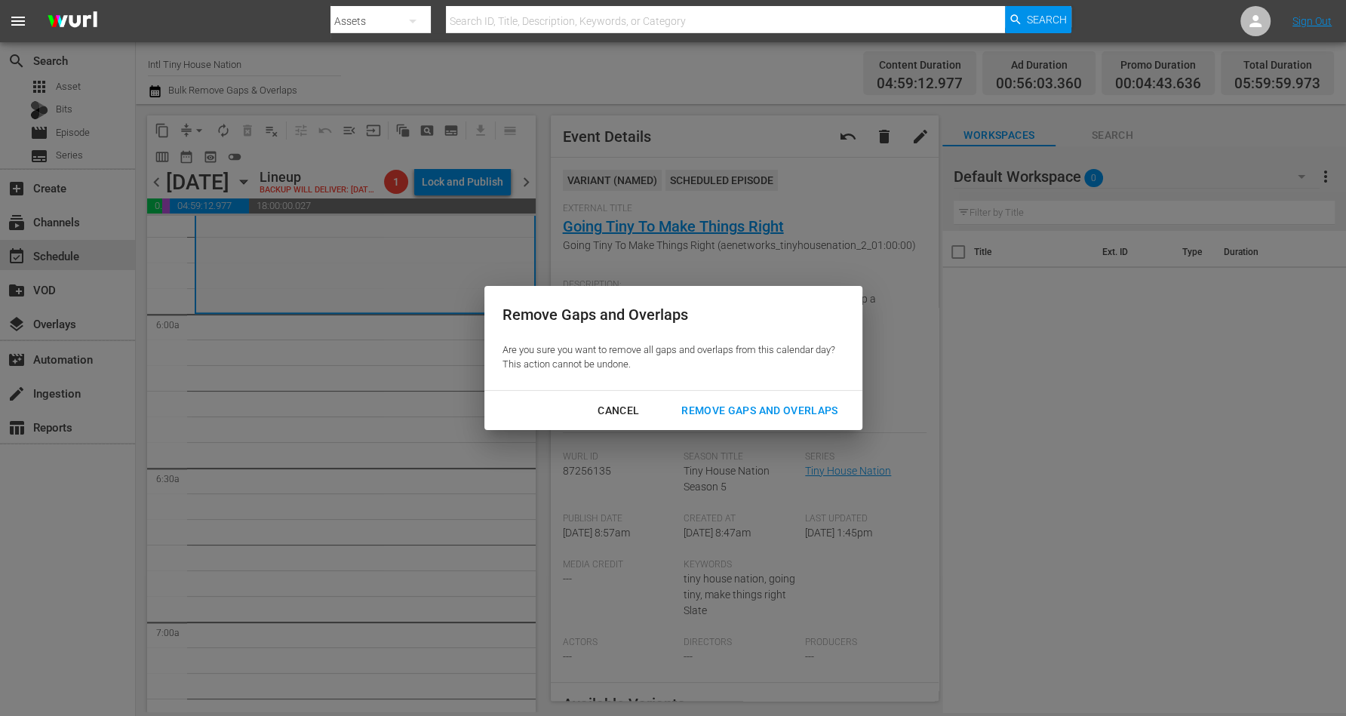
click at [729, 406] on div "Remove Gaps and Overlaps" at bounding box center [759, 410] width 180 height 19
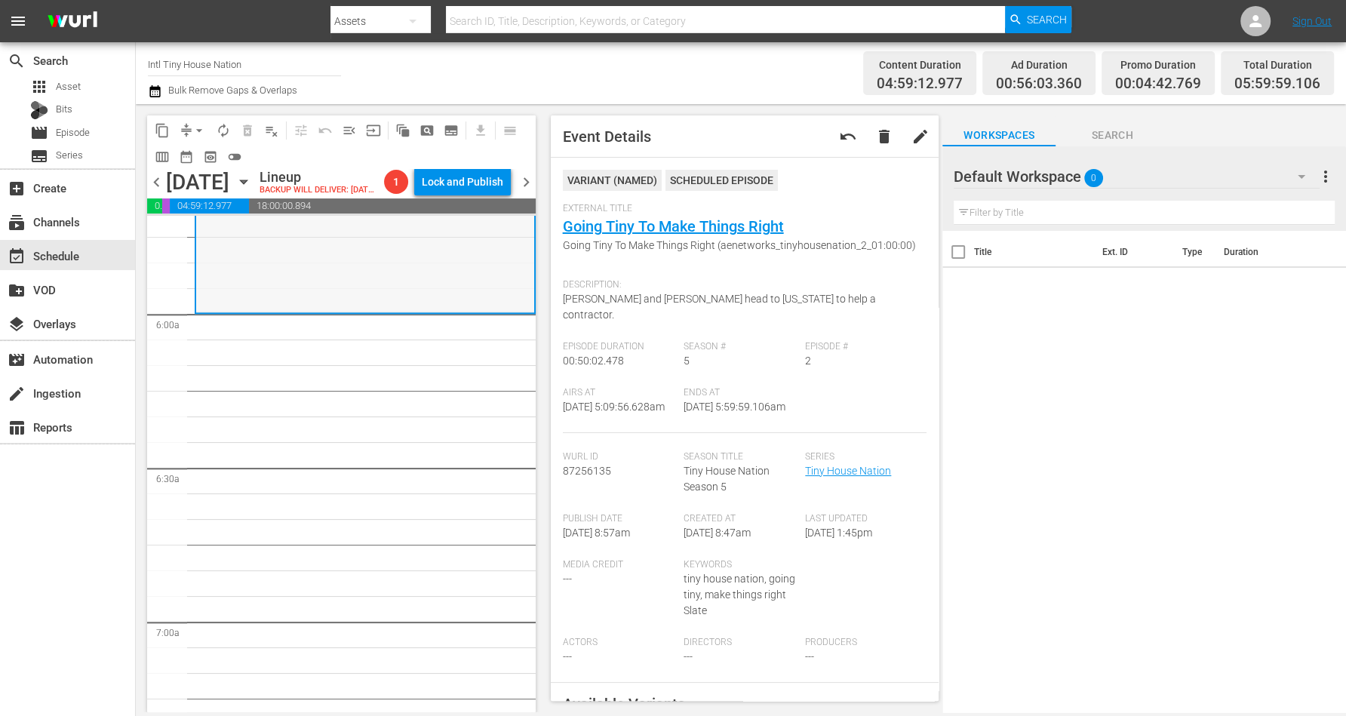
click at [345, 285] on div "Tiny House Nation / SE5 / EP2: Going Tiny To Make Things Right Going Tiny To Ma…" at bounding box center [365, 185] width 338 height 252
click at [195, 127] on span "arrow_drop_down" at bounding box center [199, 130] width 15 height 15
click at [207, 155] on li "Align to Midnight" at bounding box center [200, 160] width 158 height 25
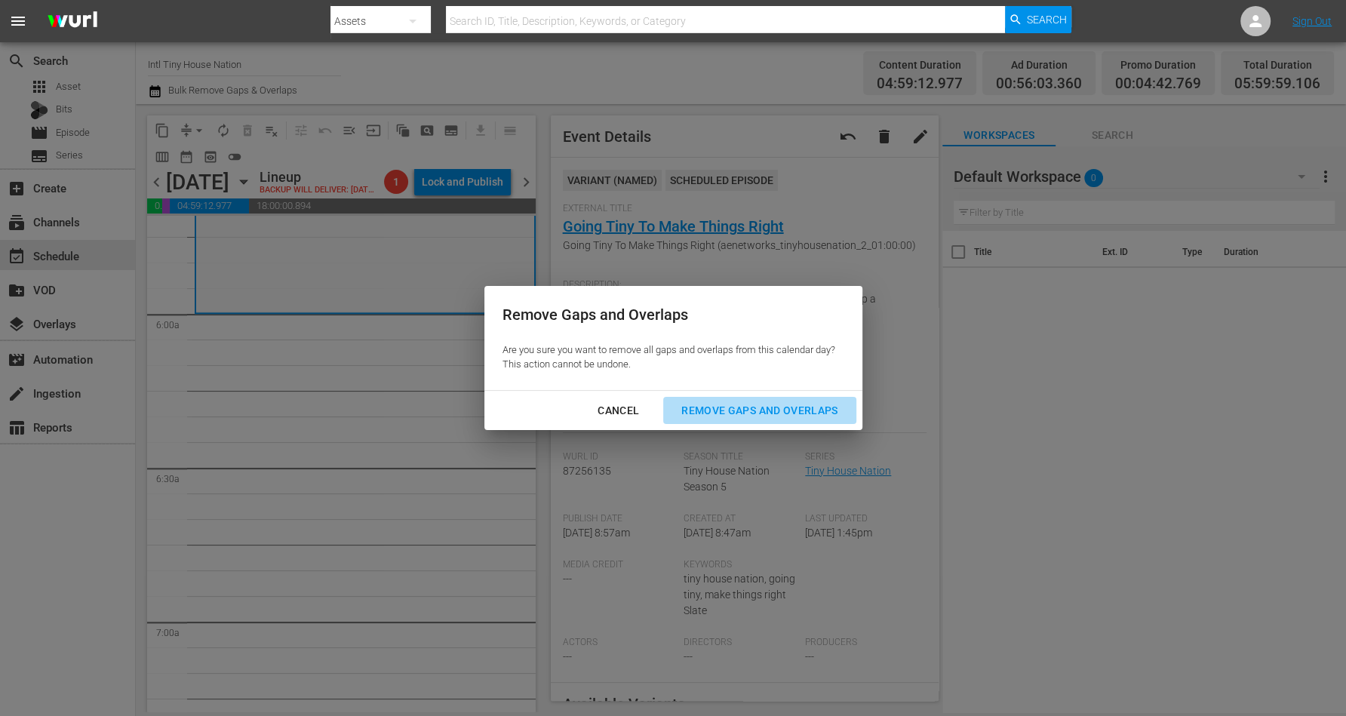
click at [763, 411] on div "Remove Gaps and Overlaps" at bounding box center [759, 410] width 180 height 19
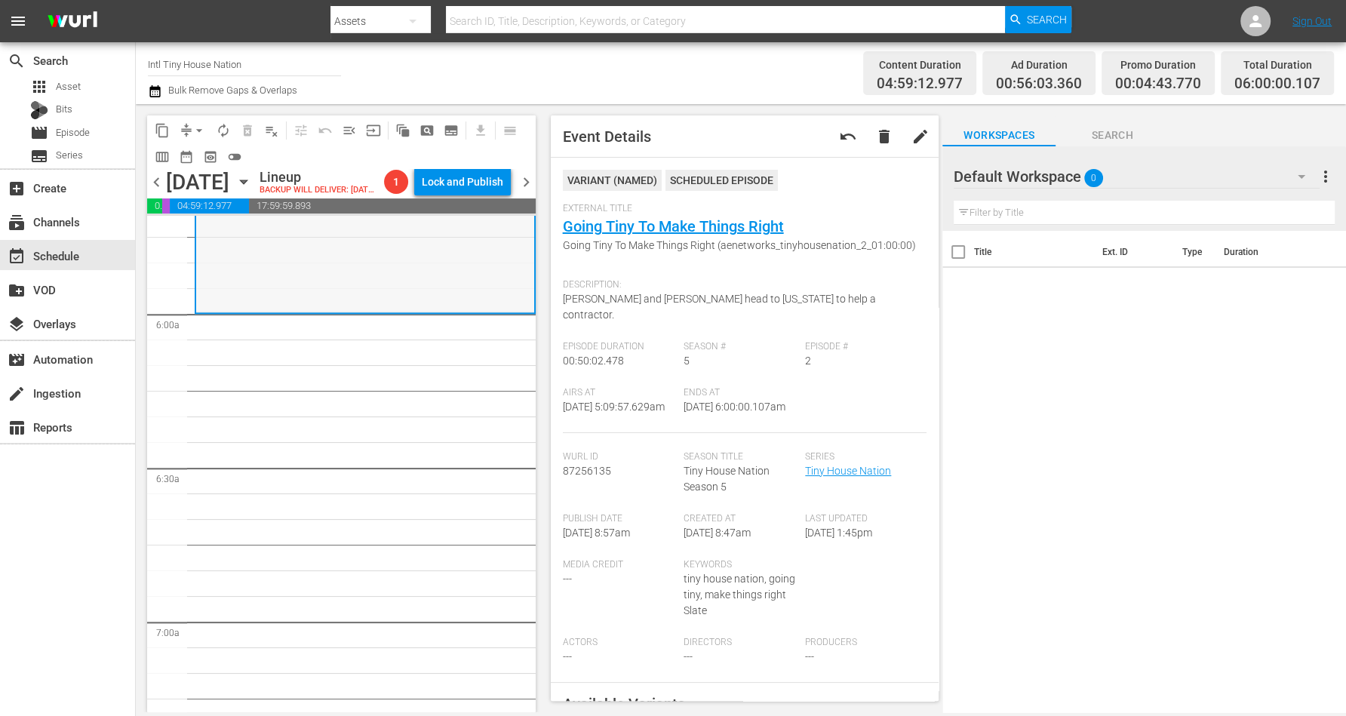
click at [374, 274] on div "Tiny House Nation / SE5 / EP2: Going Tiny To Make Things Right Going Tiny To Ma…" at bounding box center [365, 185] width 338 height 252
click at [198, 127] on span "arrow_drop_down" at bounding box center [199, 130] width 15 height 15
click at [220, 127] on span "autorenew_outlined" at bounding box center [223, 130] width 15 height 15
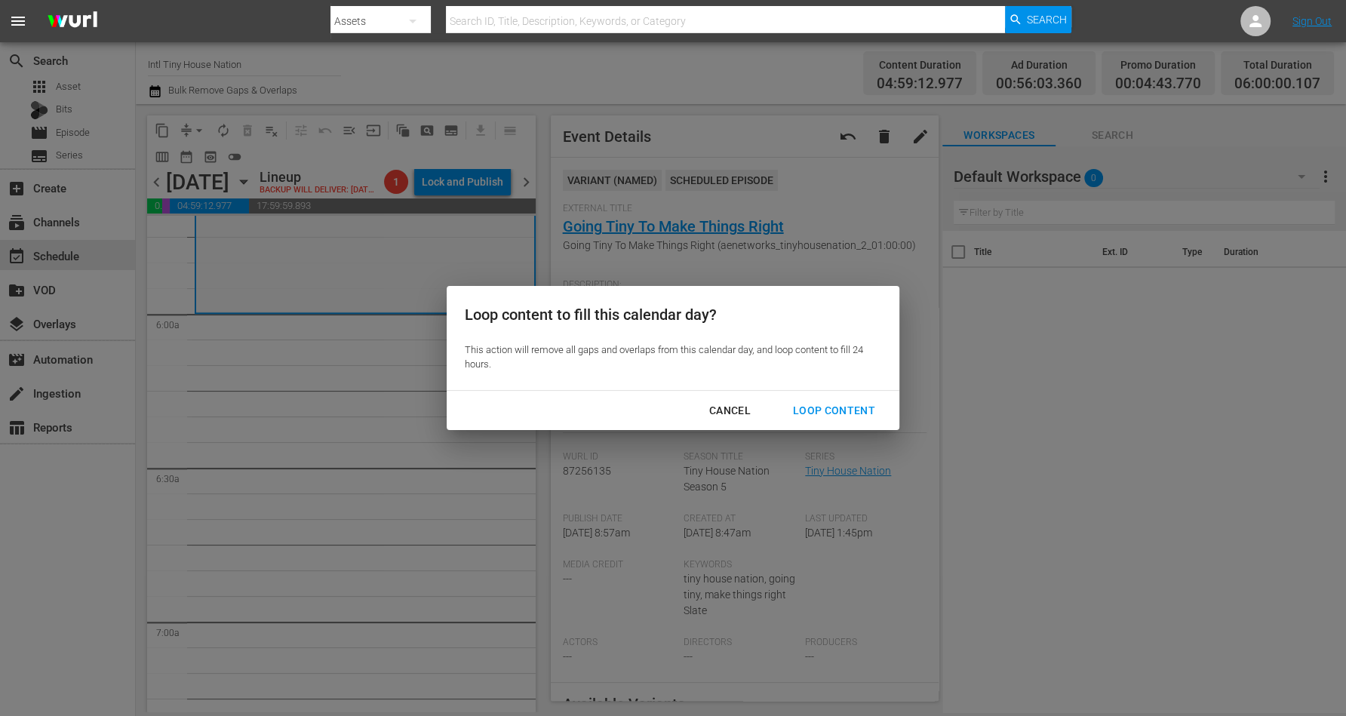
click at [832, 410] on div "Loop Content" at bounding box center [834, 410] width 106 height 19
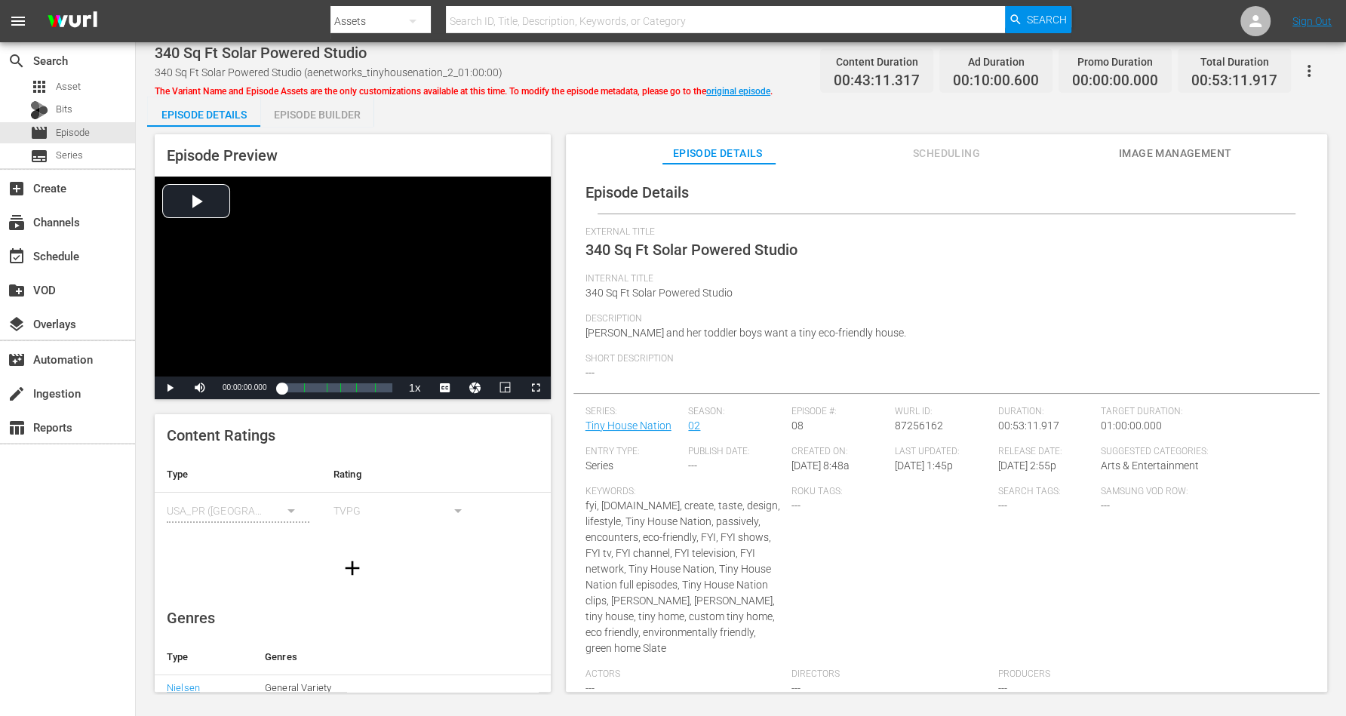
click at [305, 113] on div "Episode Builder" at bounding box center [316, 115] width 113 height 36
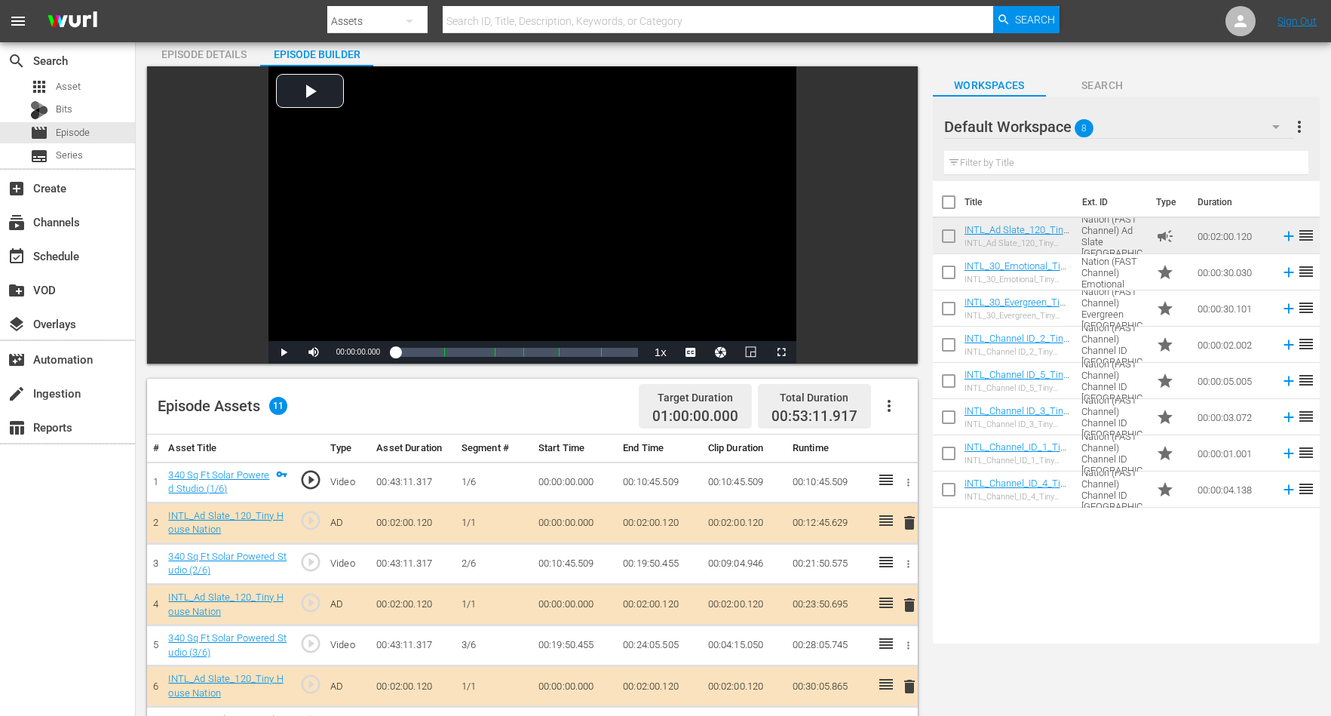
scroll to position [94, 0]
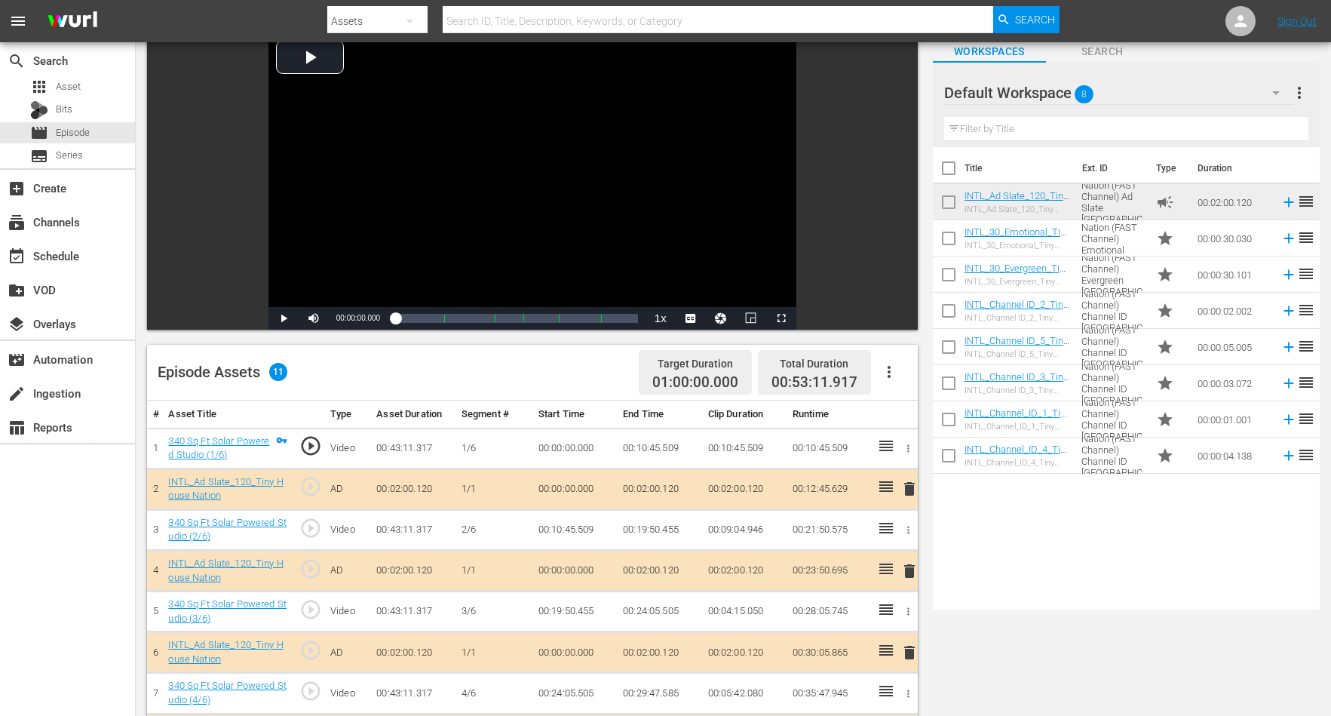
click at [911, 487] on span "delete" at bounding box center [910, 489] width 18 height 18
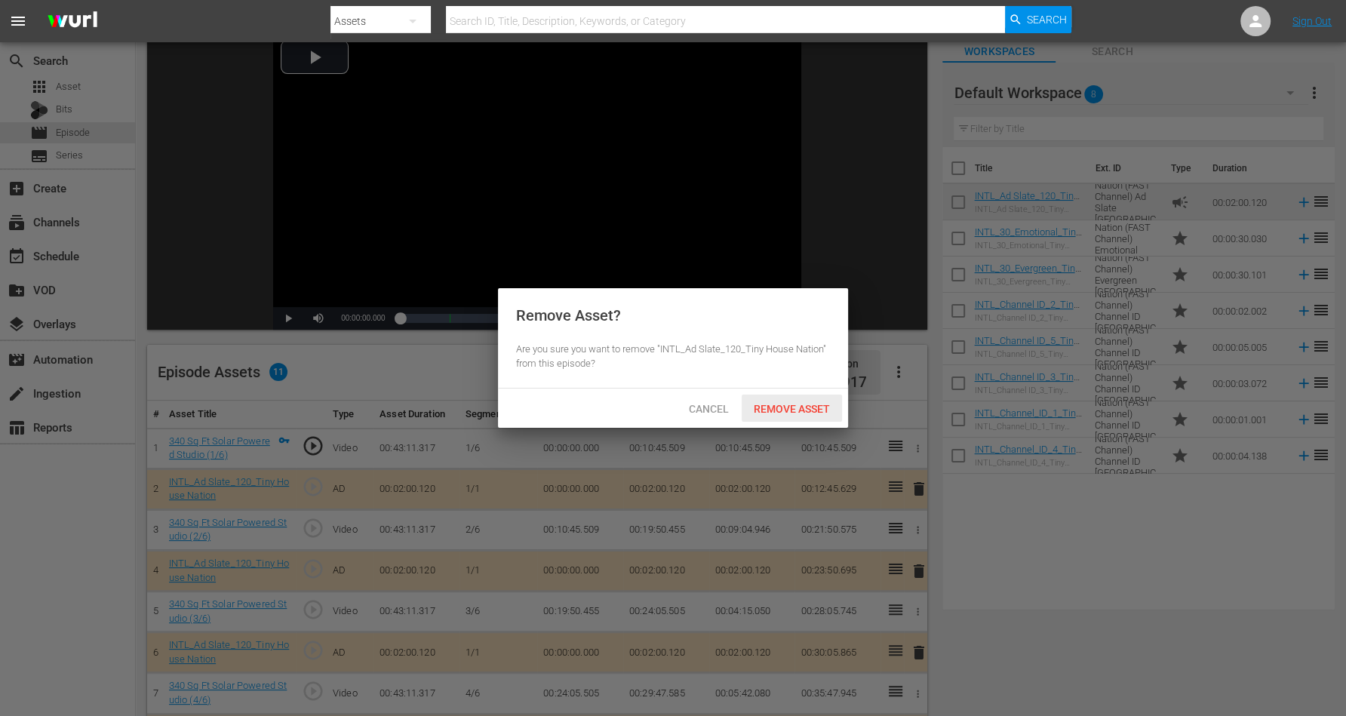
click at [815, 410] on span "Remove Asset" at bounding box center [791, 409] width 100 height 12
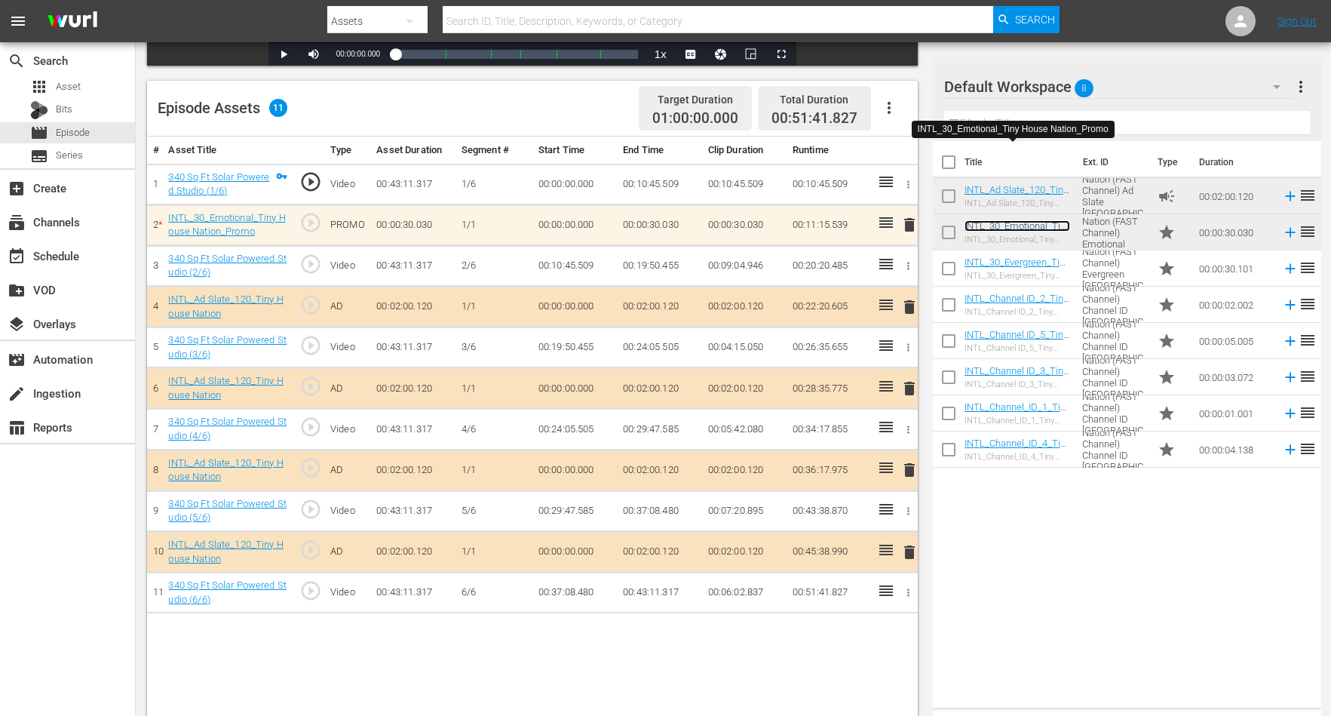
scroll to position [377, 0]
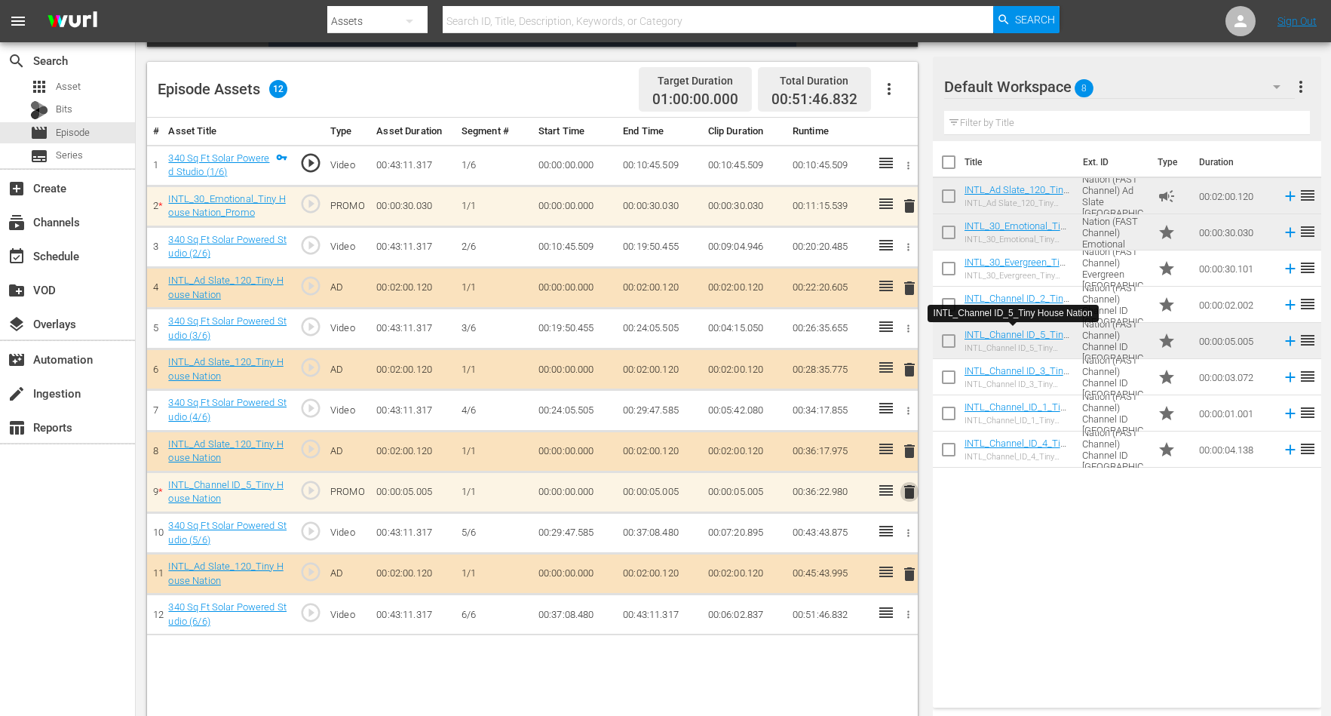
click at [906, 487] on span "delete" at bounding box center [910, 492] width 18 height 18
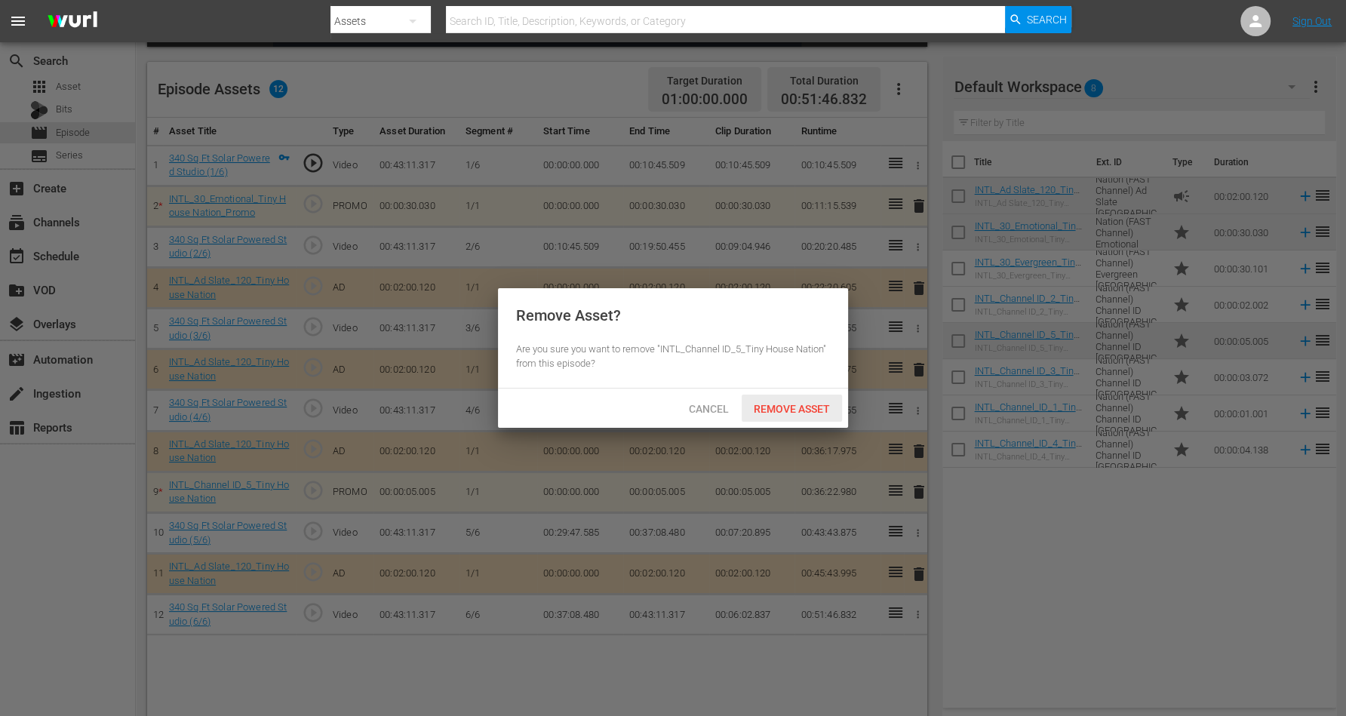
click at [783, 404] on span "Remove Asset" at bounding box center [791, 409] width 100 height 12
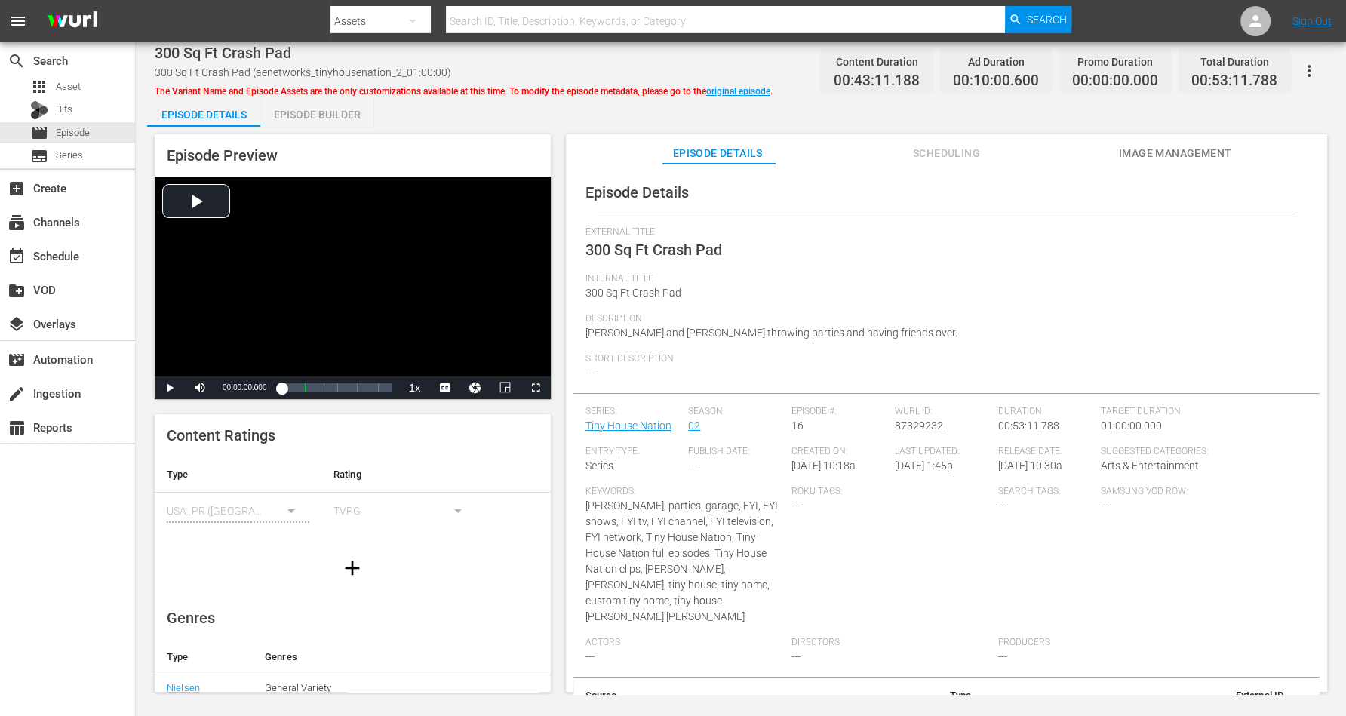
drag, startPoint x: 299, startPoint y: 118, endPoint x: 329, endPoint y: 66, distance: 59.1
click at [300, 116] on div "Episode Builder" at bounding box center [316, 115] width 113 height 36
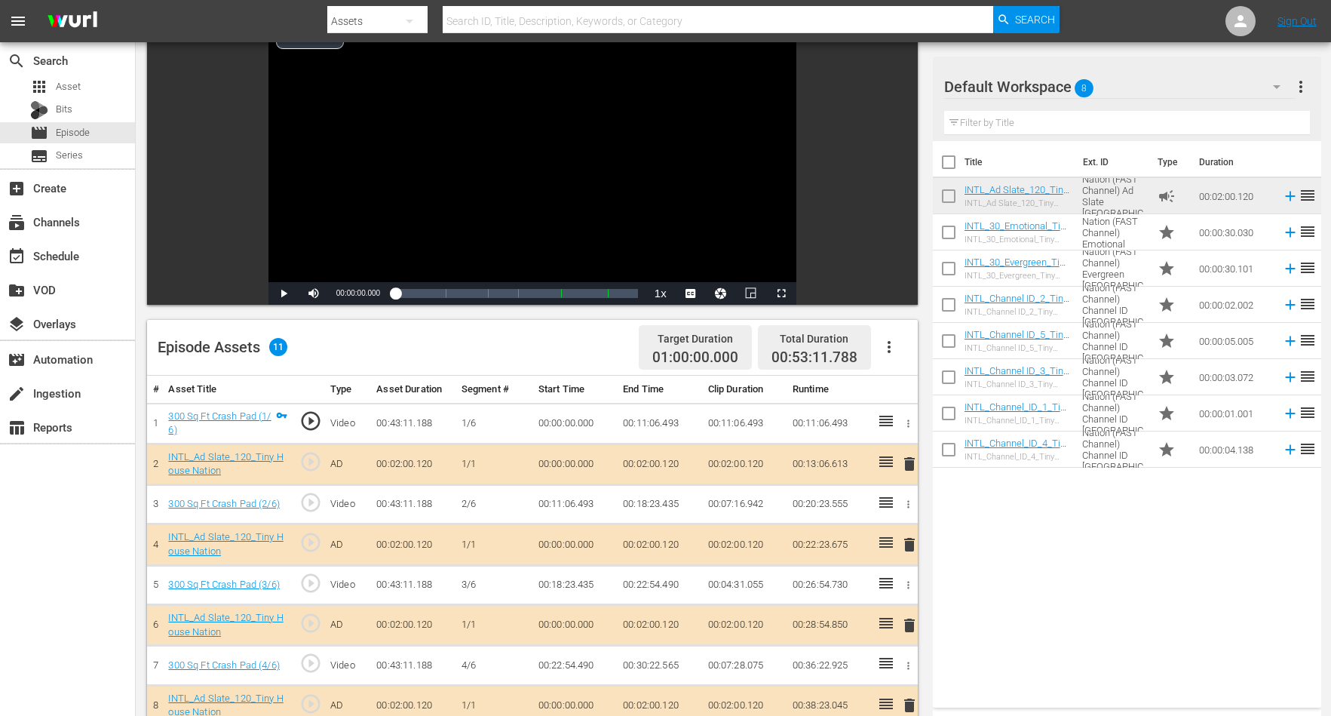
scroll to position [189, 0]
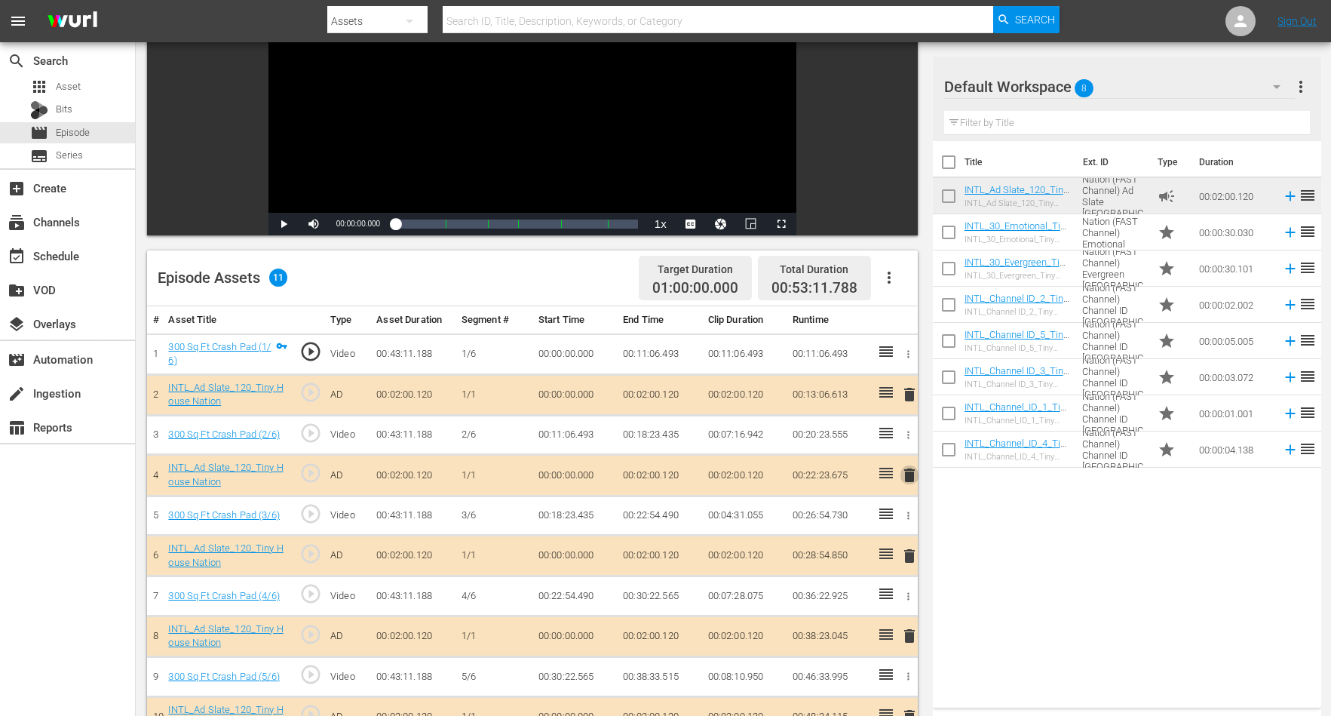
click at [910, 474] on span "delete" at bounding box center [910, 475] width 18 height 18
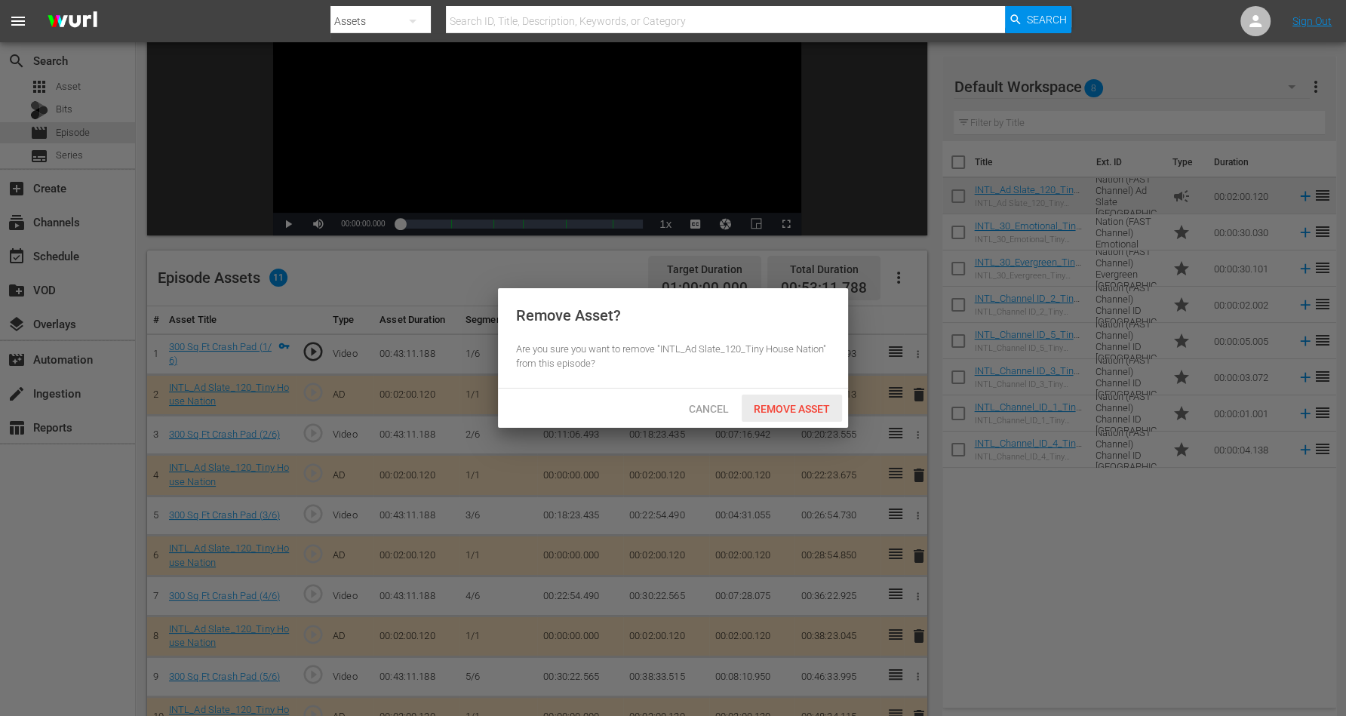
click at [811, 403] on span "Remove Asset" at bounding box center [791, 409] width 100 height 12
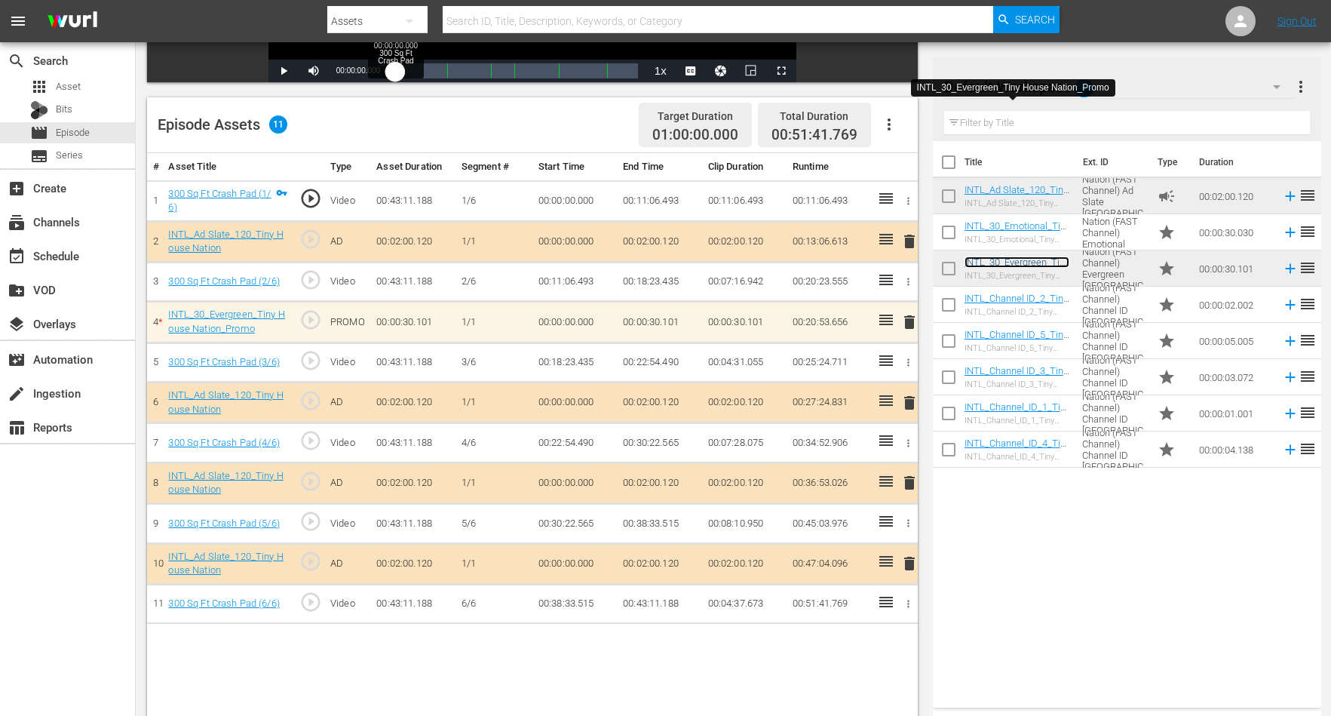
scroll to position [377, 0]
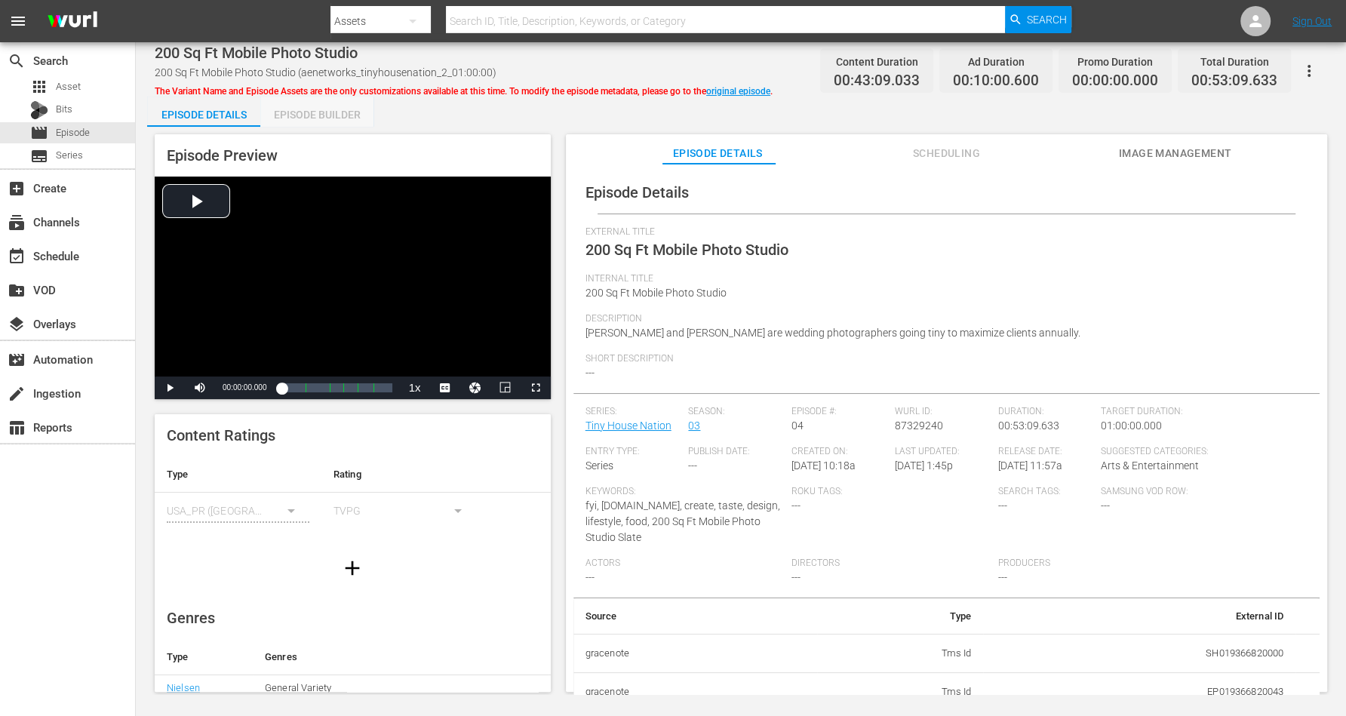
click at [332, 111] on div "Episode Builder" at bounding box center [316, 115] width 113 height 36
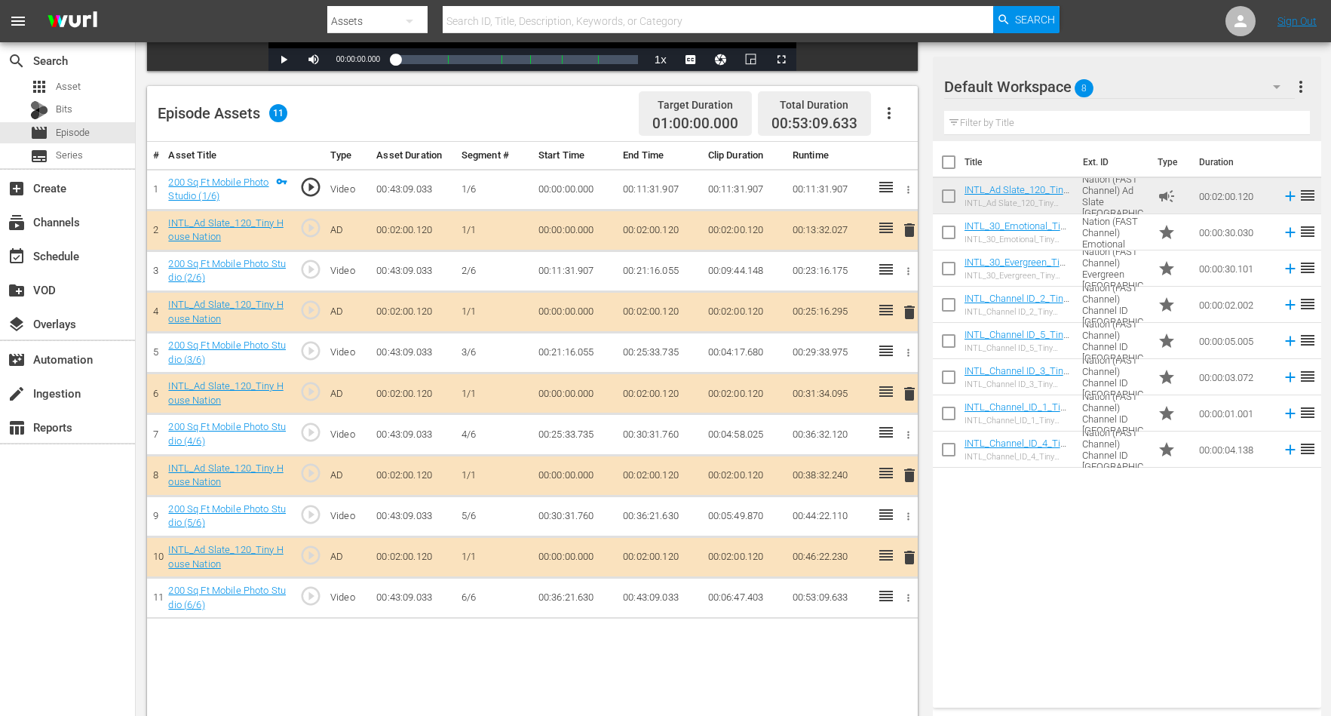
scroll to position [377, 0]
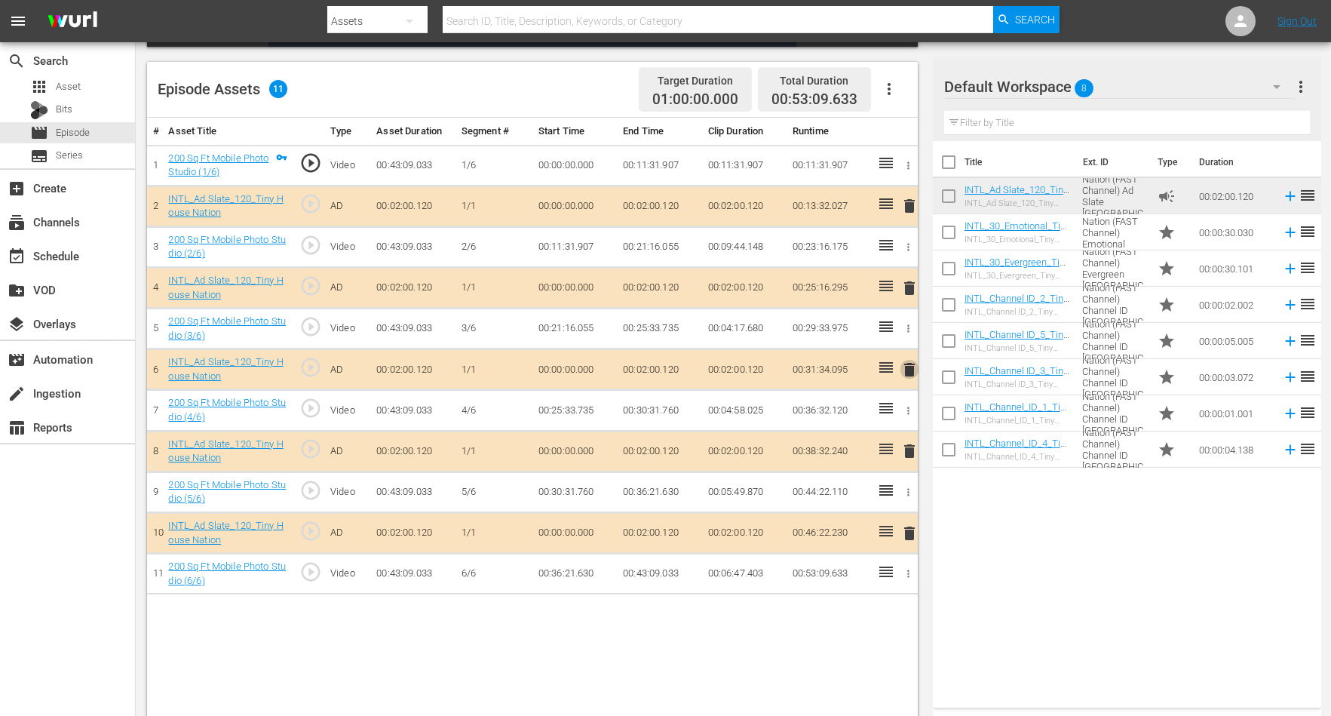
click at [904, 367] on span "delete" at bounding box center [910, 370] width 18 height 18
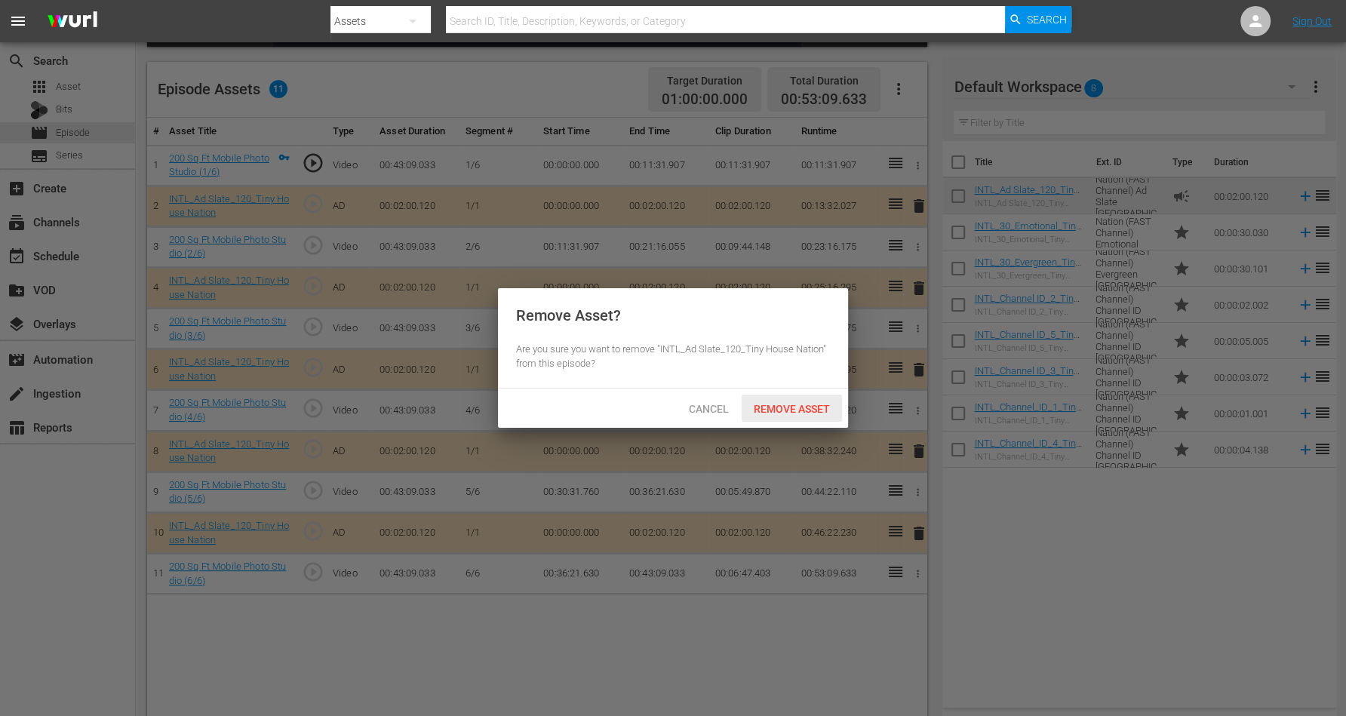
click at [779, 406] on span "Remove Asset" at bounding box center [791, 409] width 100 height 12
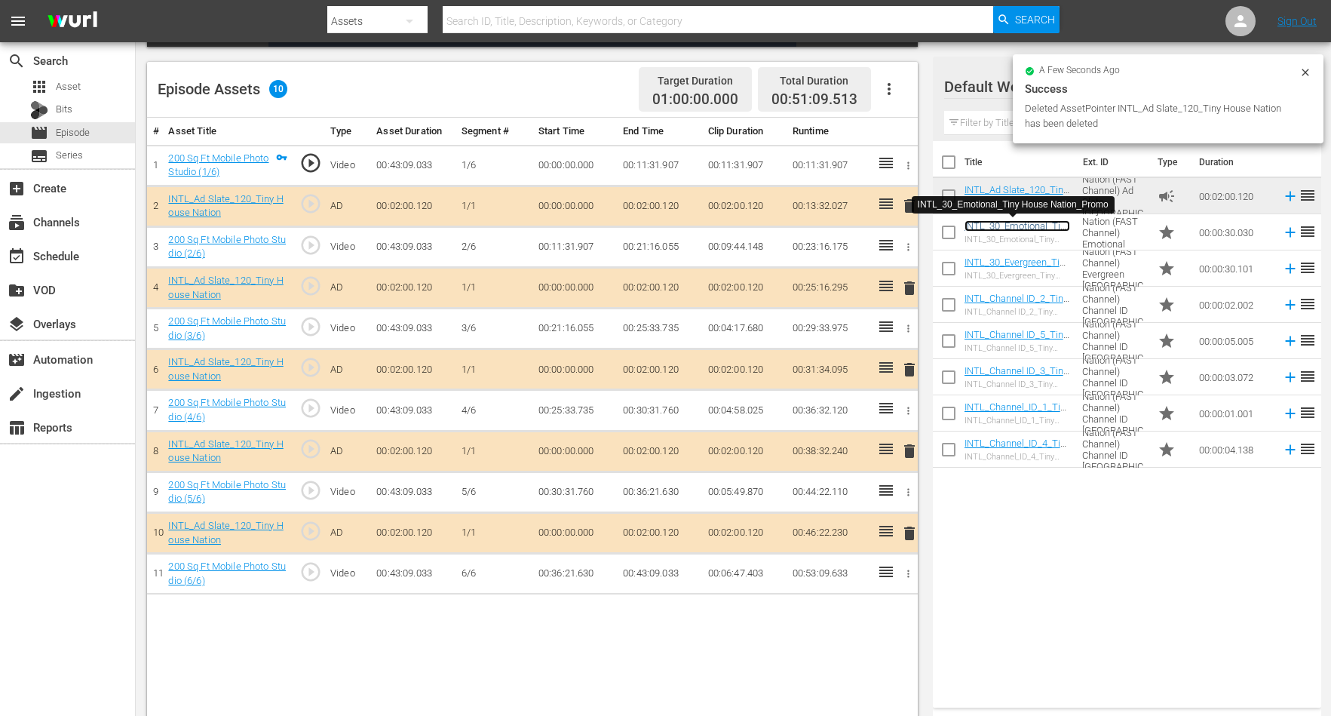
click at [983, 223] on link "INTL_30_Emotional_Tiny House Nation_Promo" at bounding box center [1018, 231] width 106 height 23
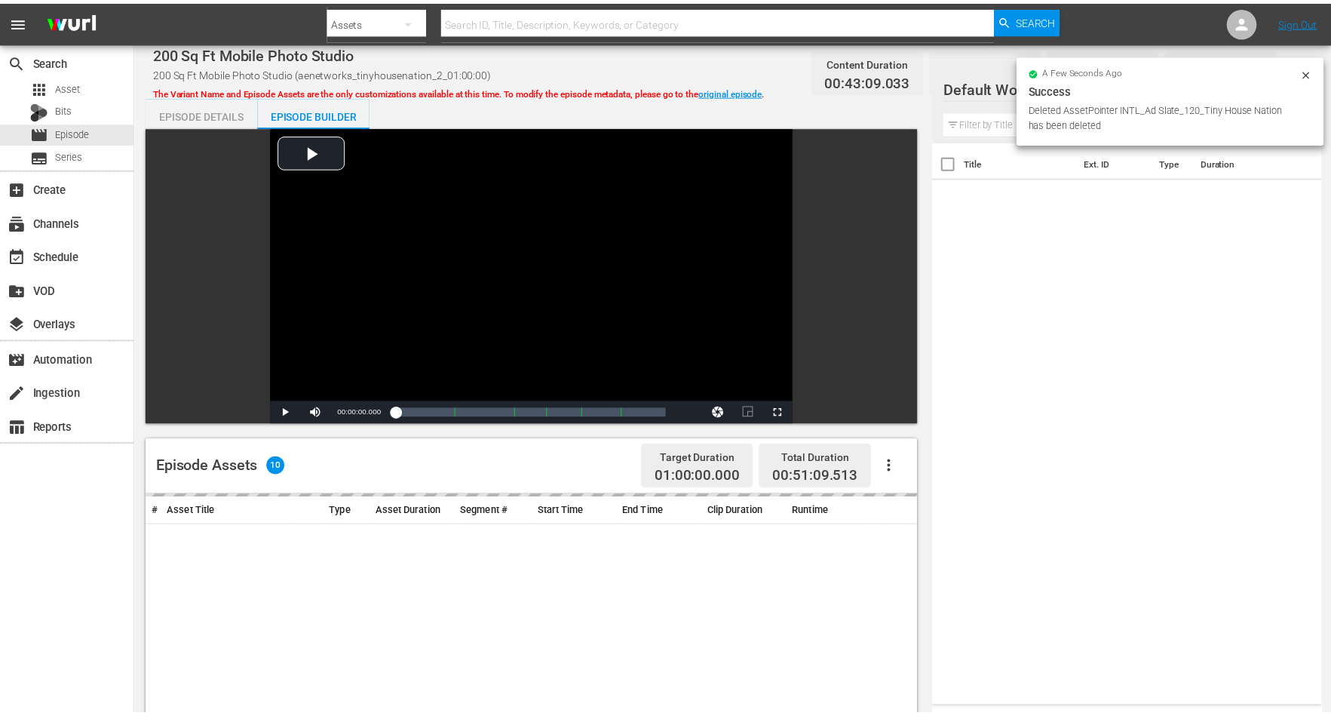
scroll to position [377, 0]
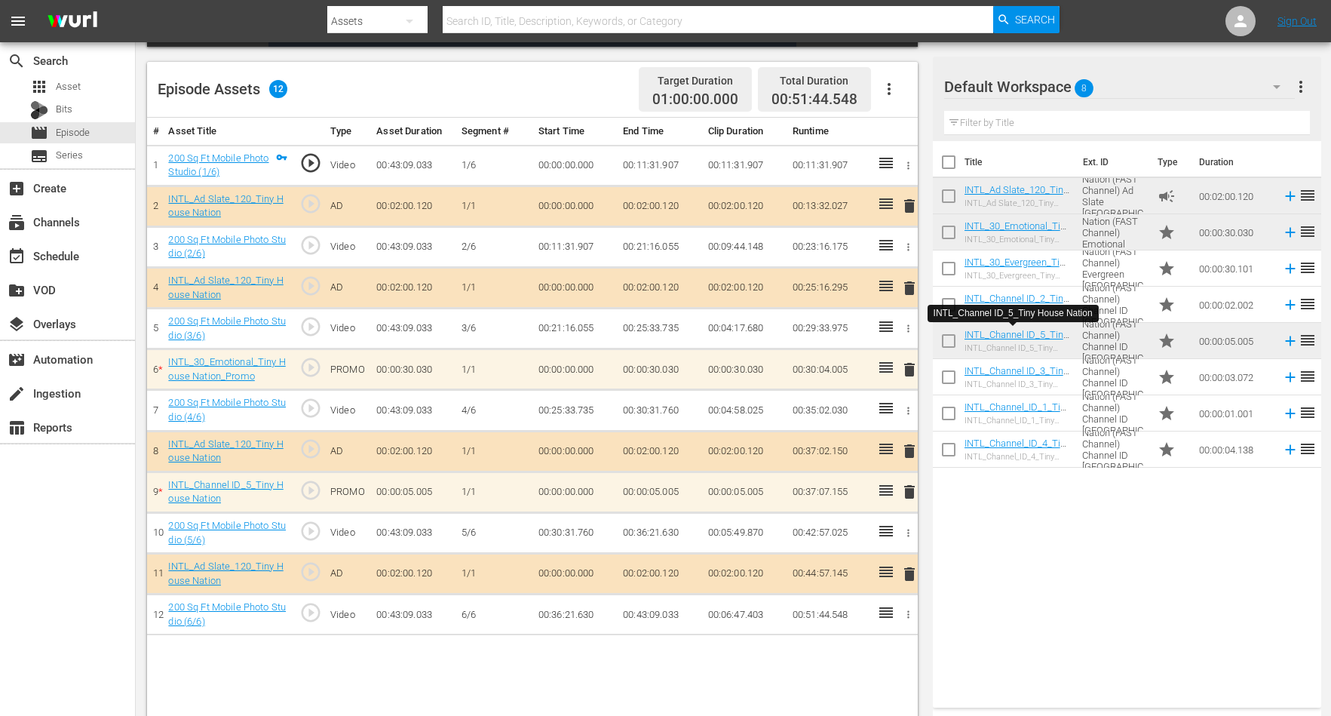
click at [911, 484] on span "delete" at bounding box center [910, 492] width 18 height 18
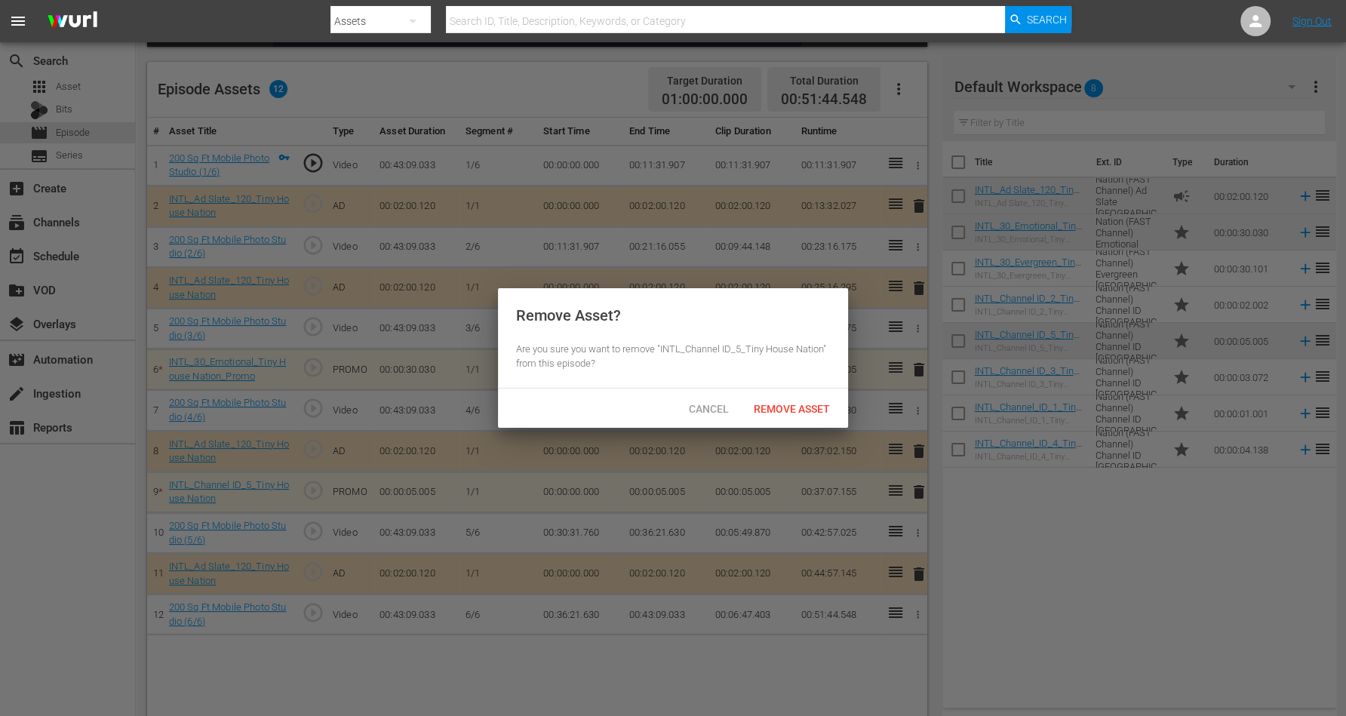
click at [1051, 542] on div at bounding box center [673, 358] width 1346 height 716
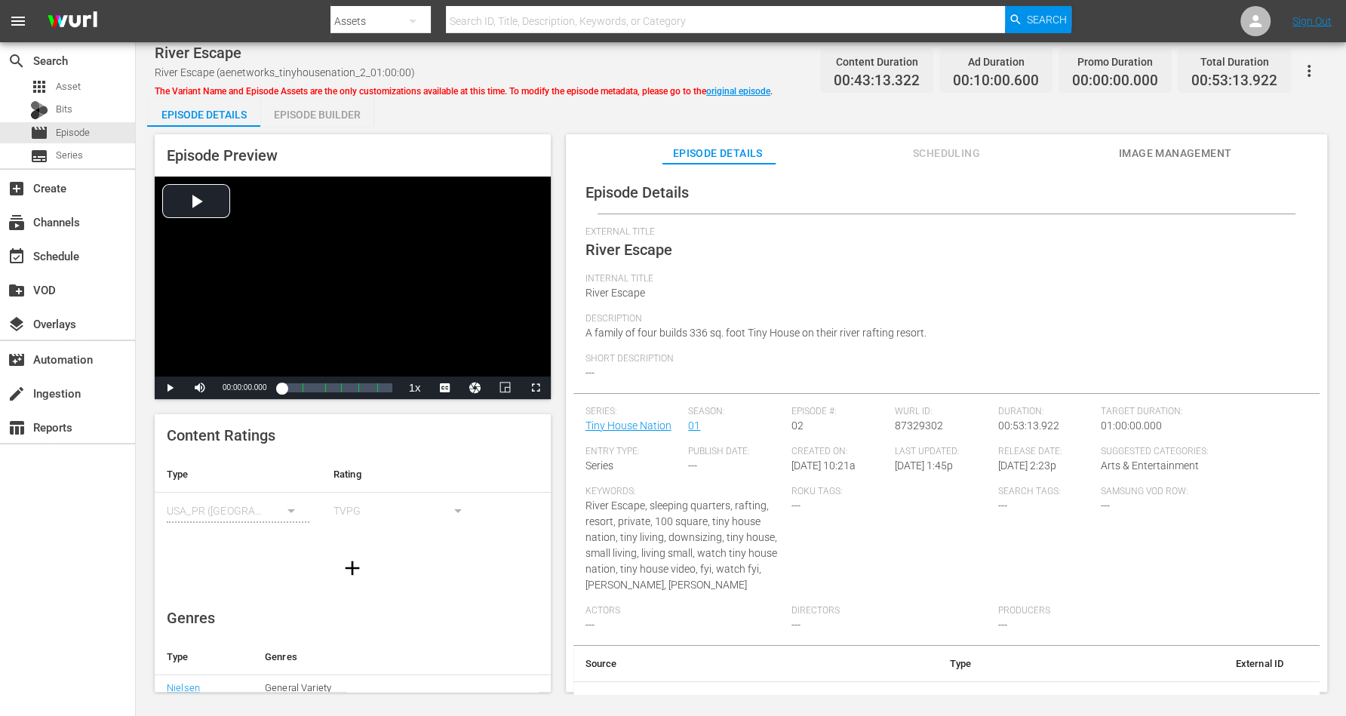
click at [328, 112] on div "Episode Builder" at bounding box center [316, 115] width 113 height 36
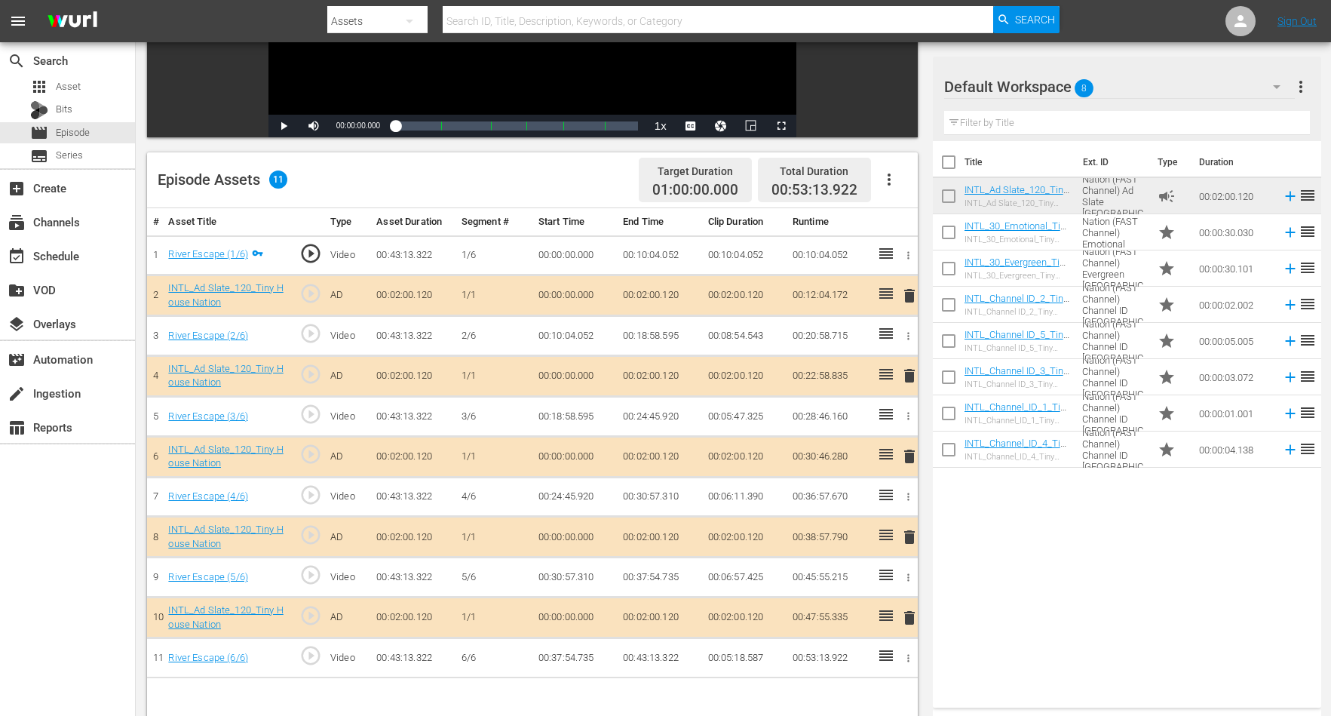
scroll to position [377, 0]
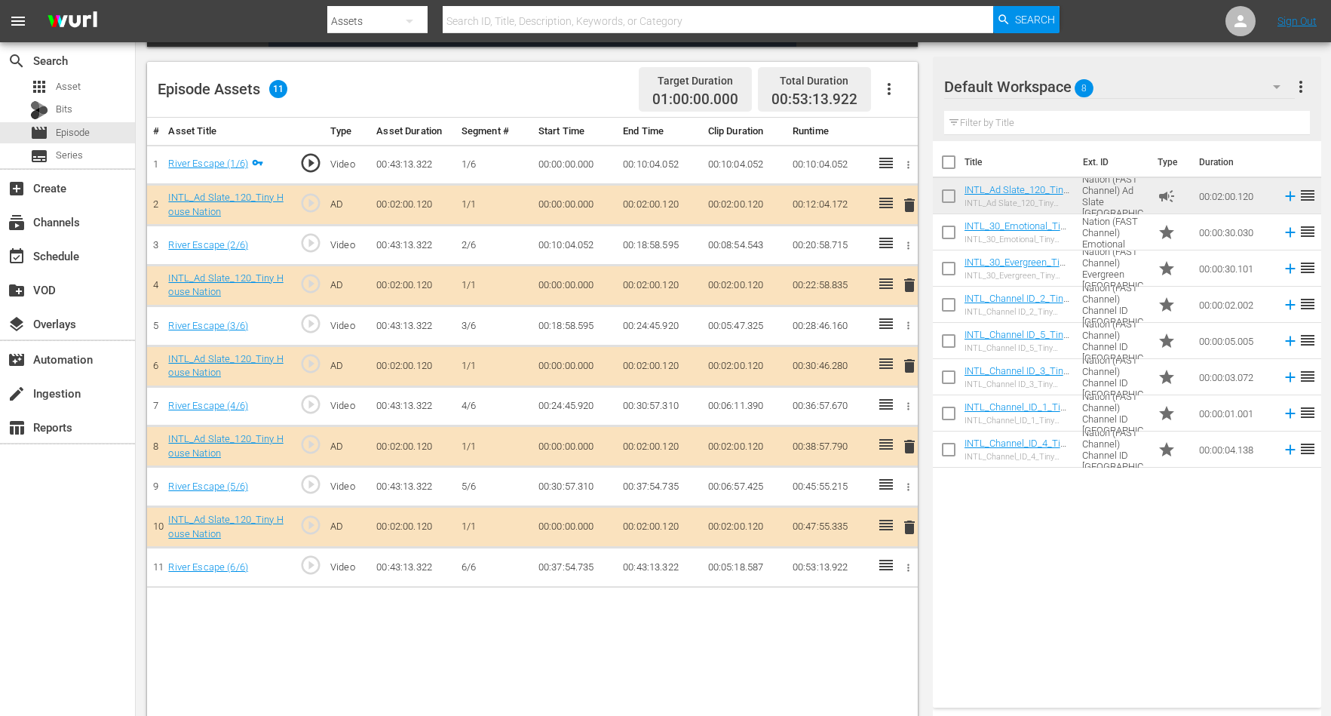
click at [910, 442] on span "delete" at bounding box center [910, 447] width 18 height 18
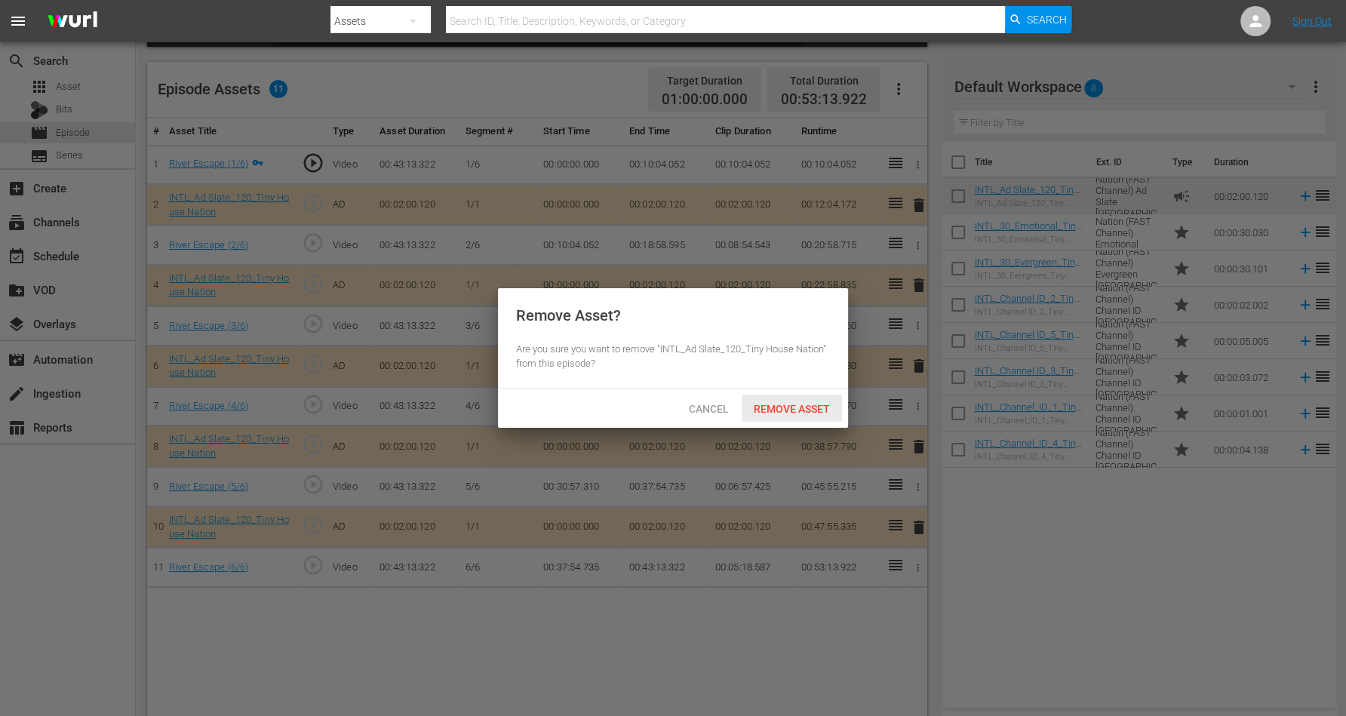
click at [784, 408] on span "Remove Asset" at bounding box center [791, 409] width 100 height 12
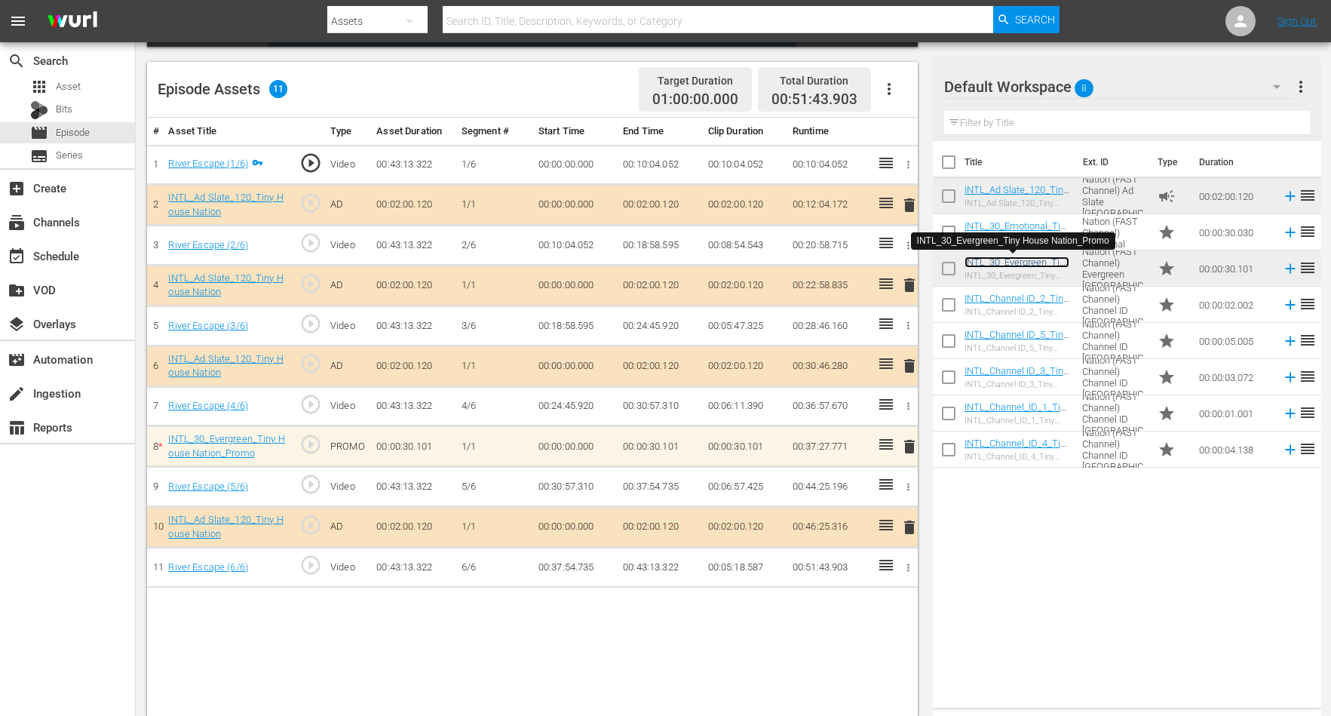
scroll to position [392, 0]
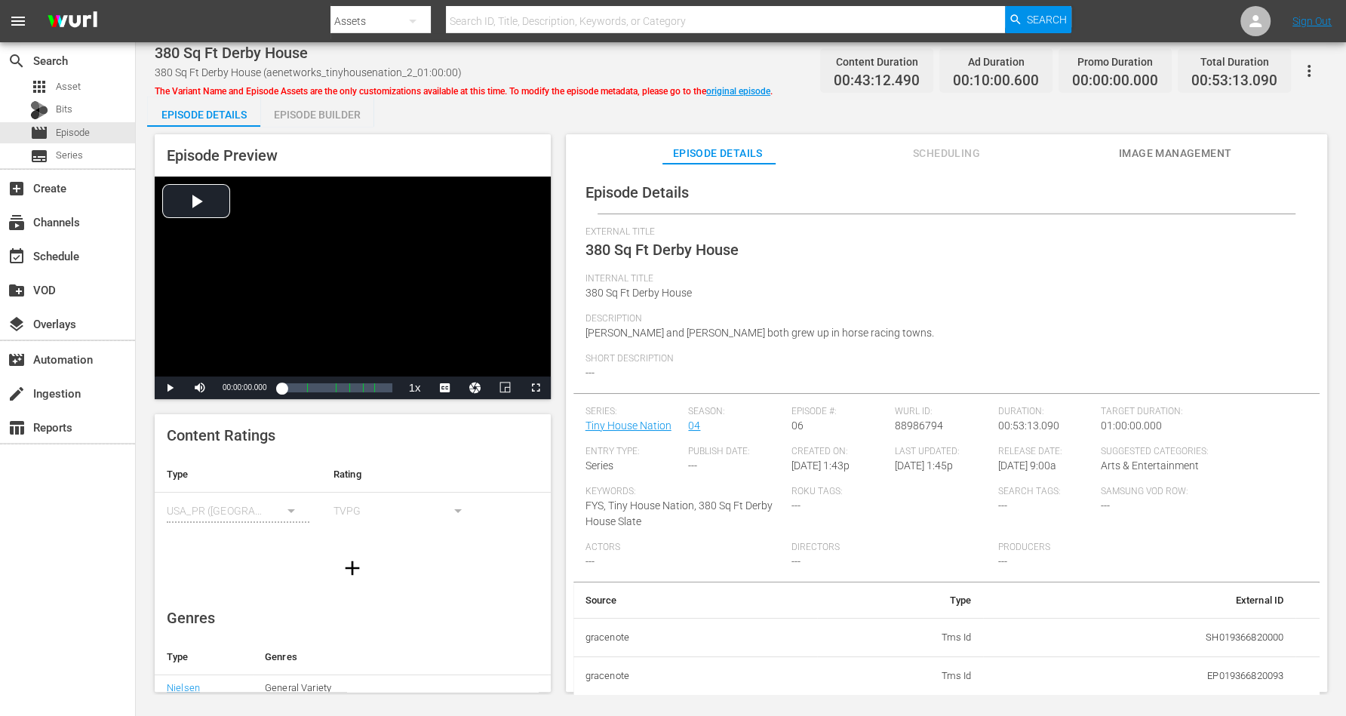
click at [326, 106] on div "Episode Builder" at bounding box center [316, 115] width 113 height 36
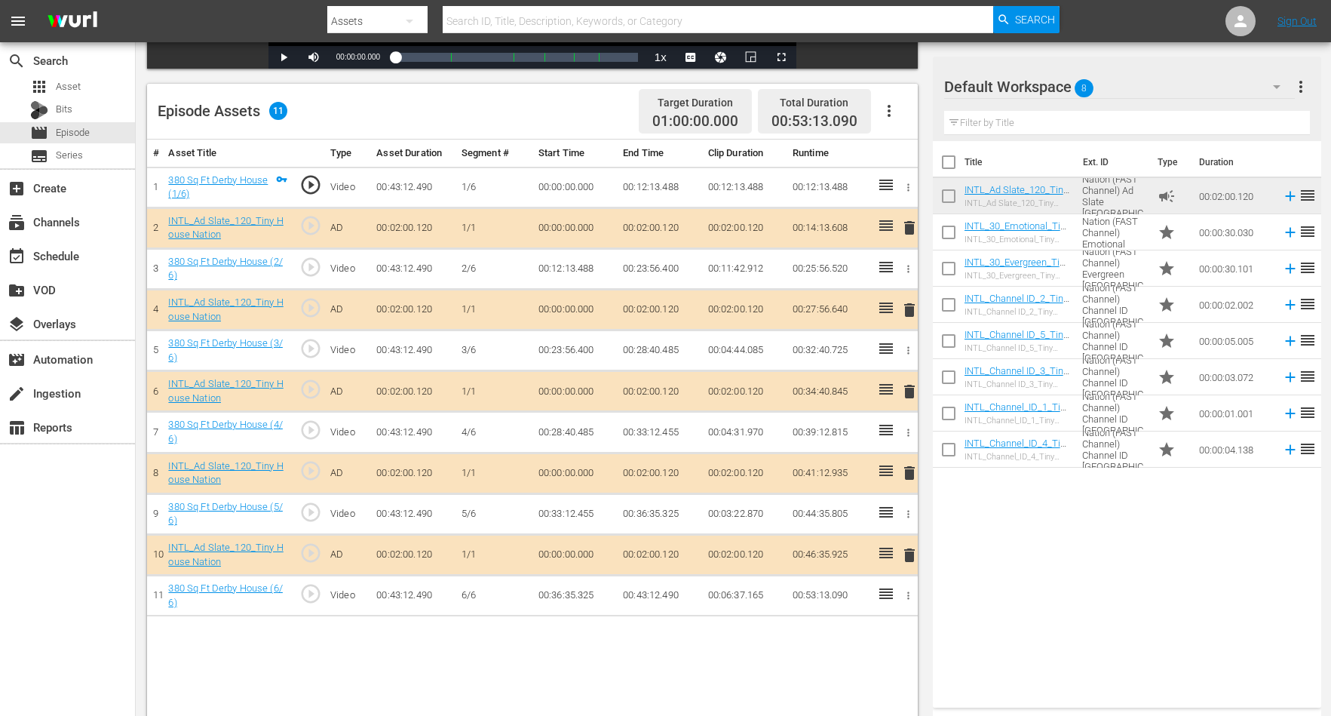
scroll to position [377, 0]
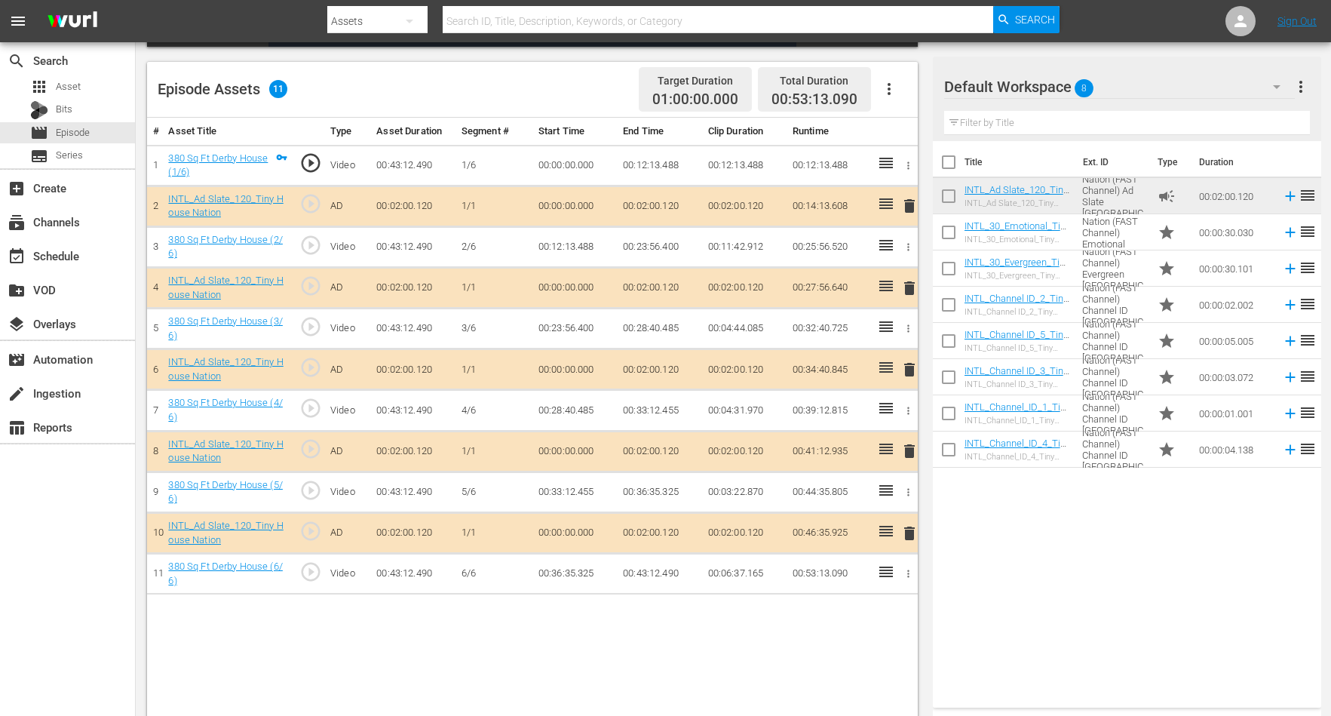
click at [910, 525] on span "delete" at bounding box center [910, 533] width 18 height 18
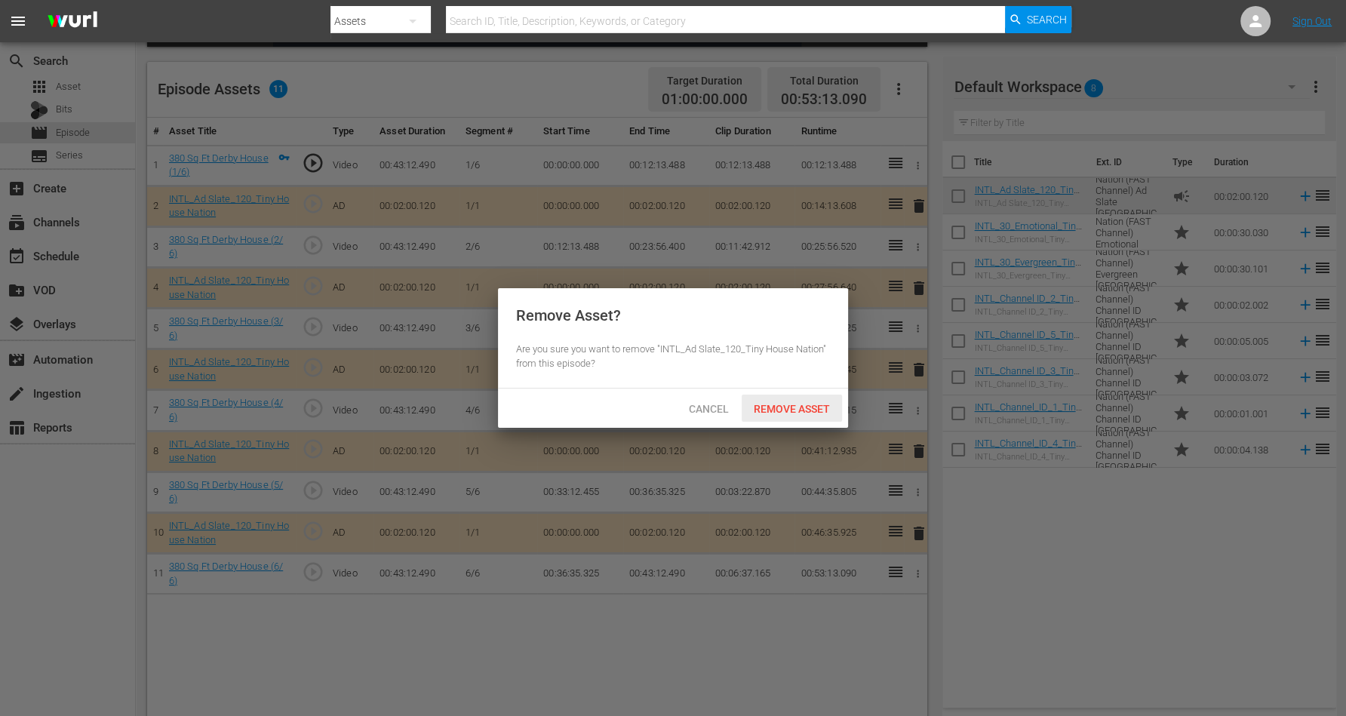
click at [784, 408] on span "Remove Asset" at bounding box center [791, 409] width 100 height 12
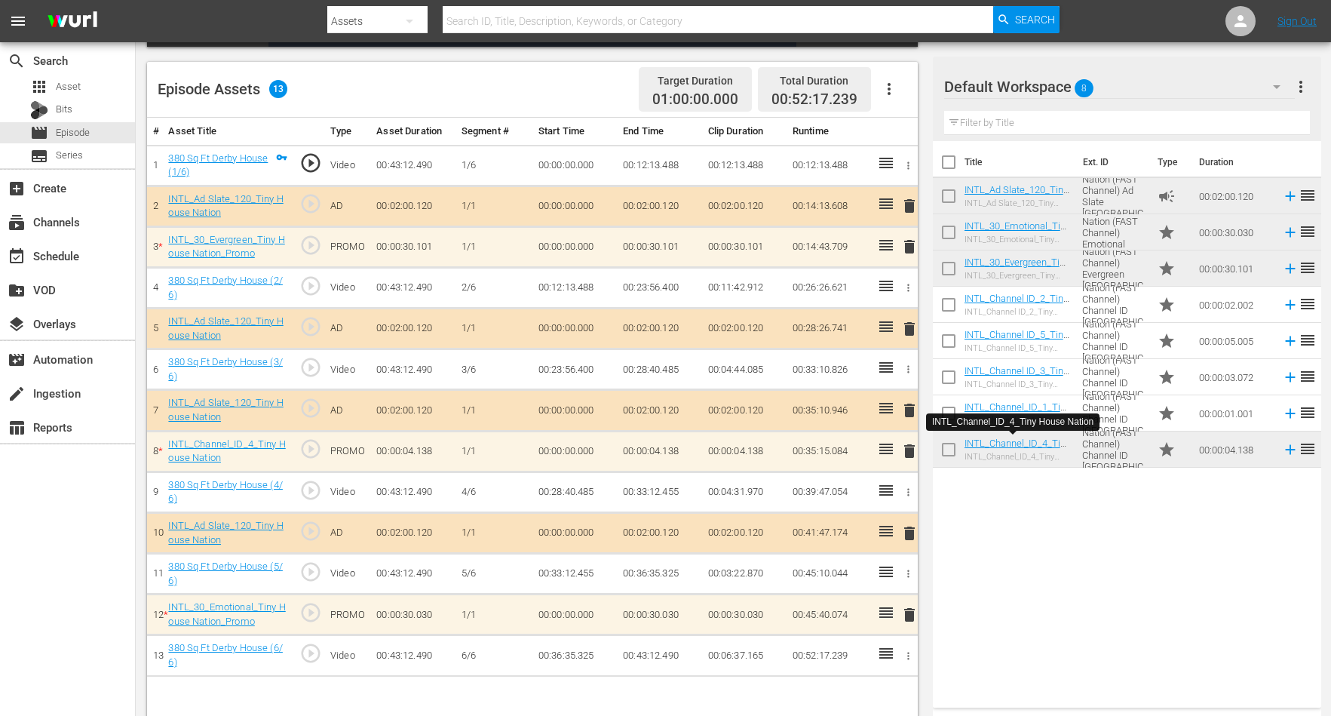
click at [913, 449] on span "delete" at bounding box center [910, 451] width 18 height 18
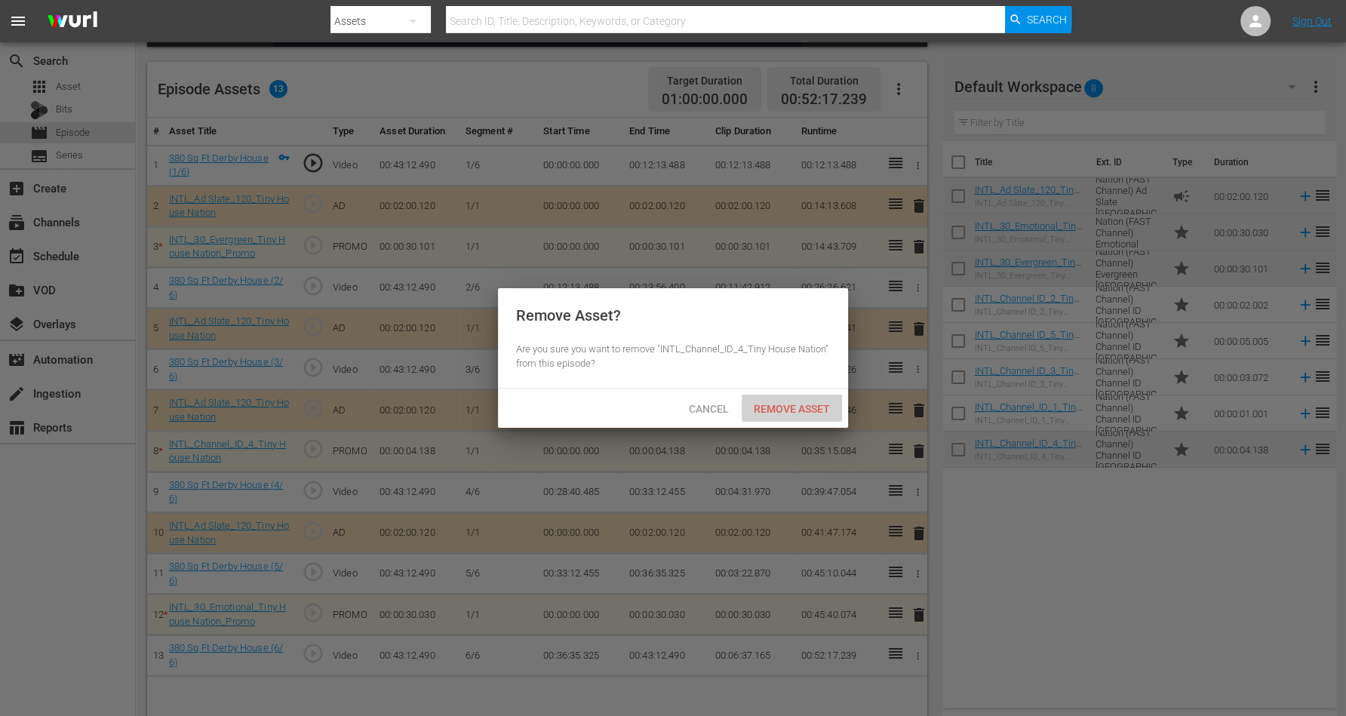
click at [824, 408] on span "Remove Asset" at bounding box center [791, 409] width 100 height 12
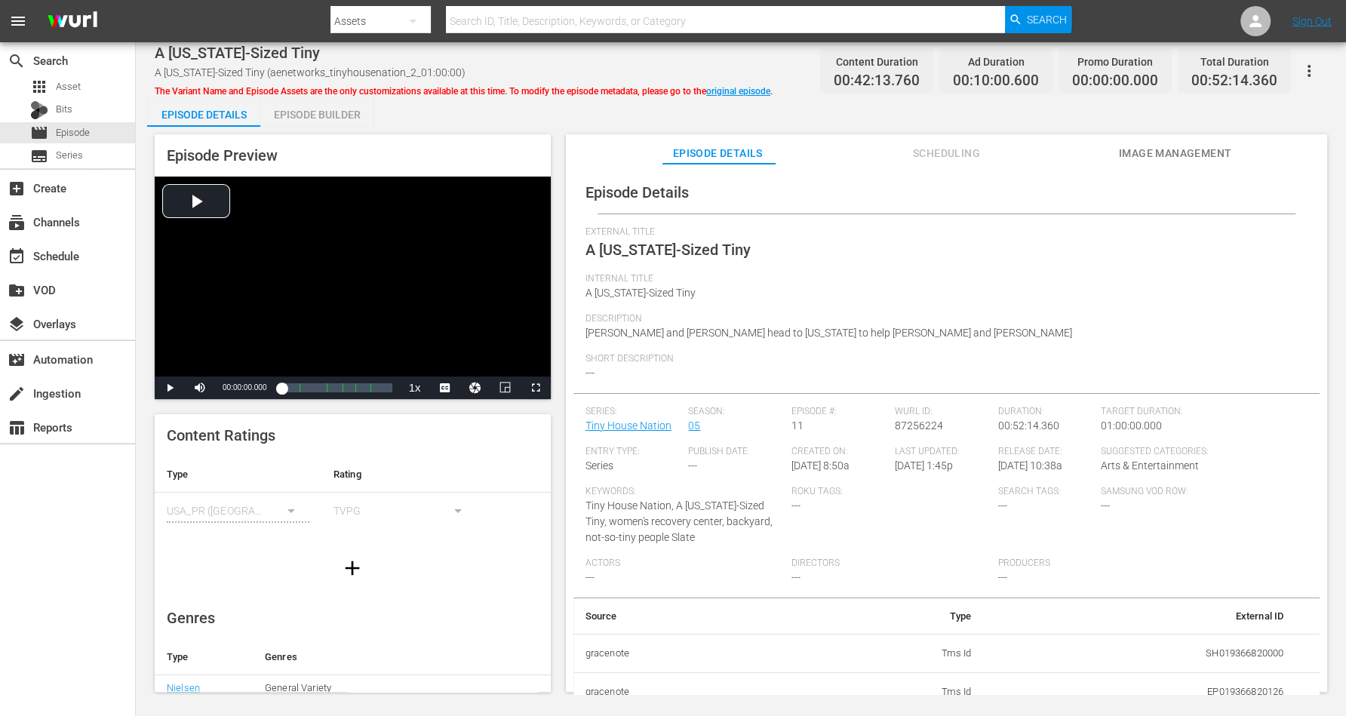
click at [301, 110] on div "Episode Builder" at bounding box center [316, 115] width 113 height 36
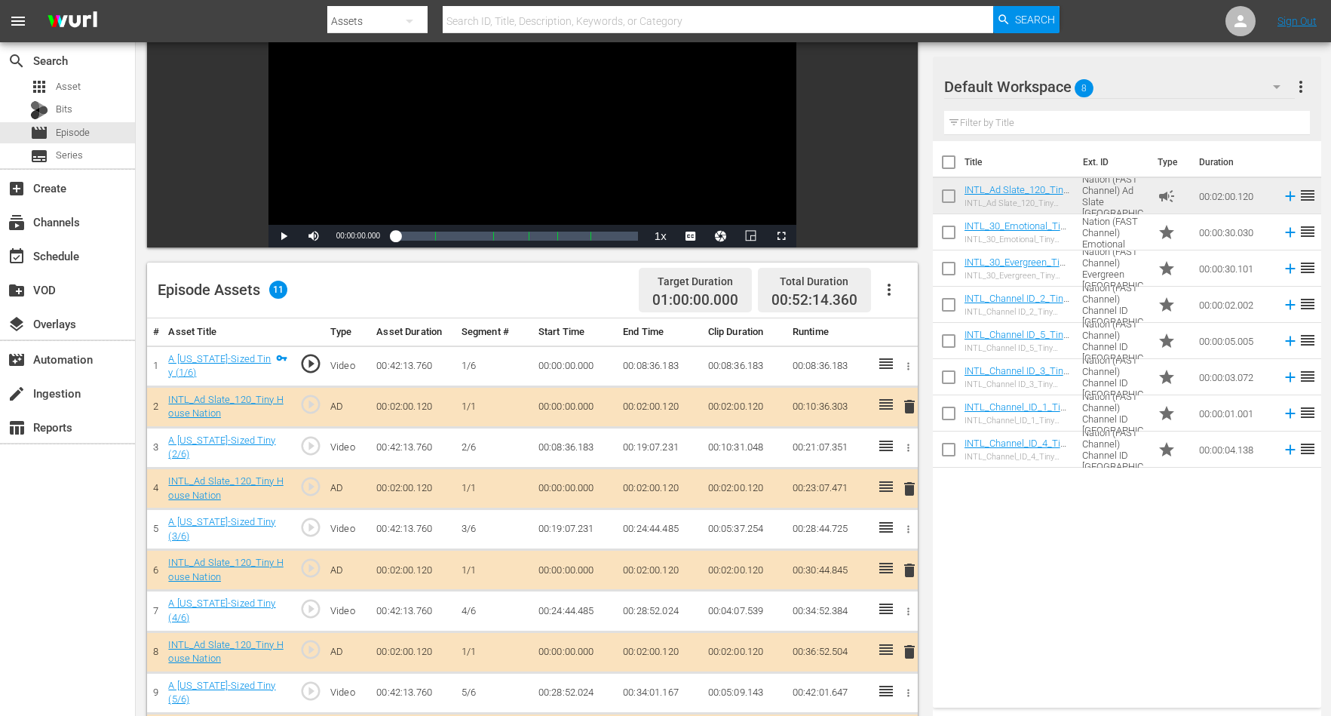
scroll to position [283, 0]
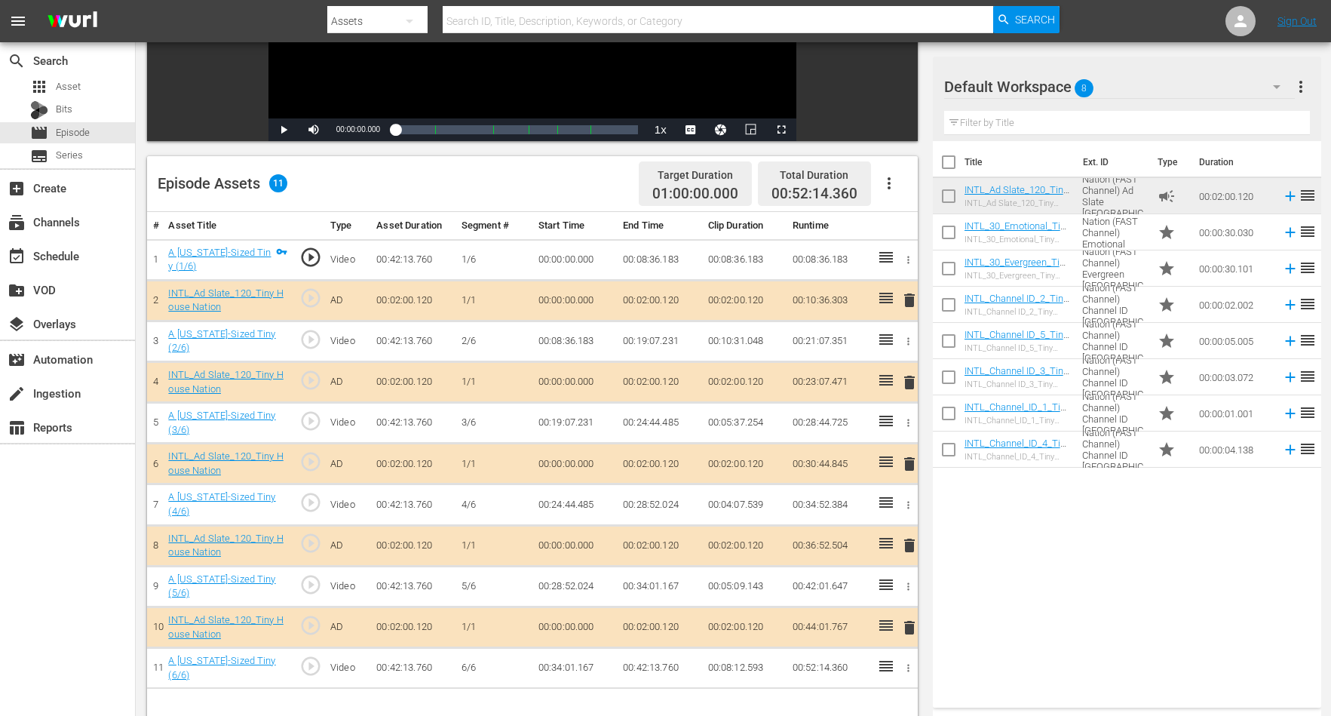
click at [909, 299] on span "delete" at bounding box center [910, 300] width 18 height 18
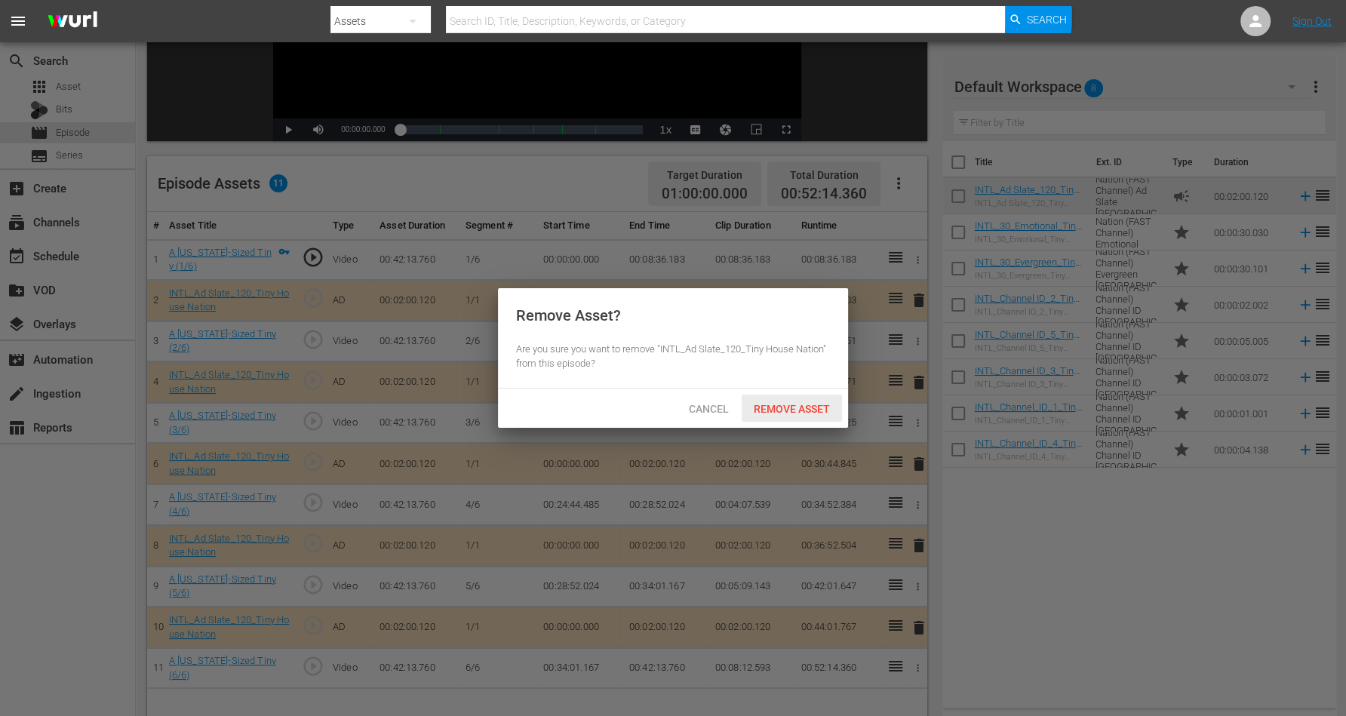
click at [793, 401] on div "Remove Asset" at bounding box center [791, 409] width 100 height 28
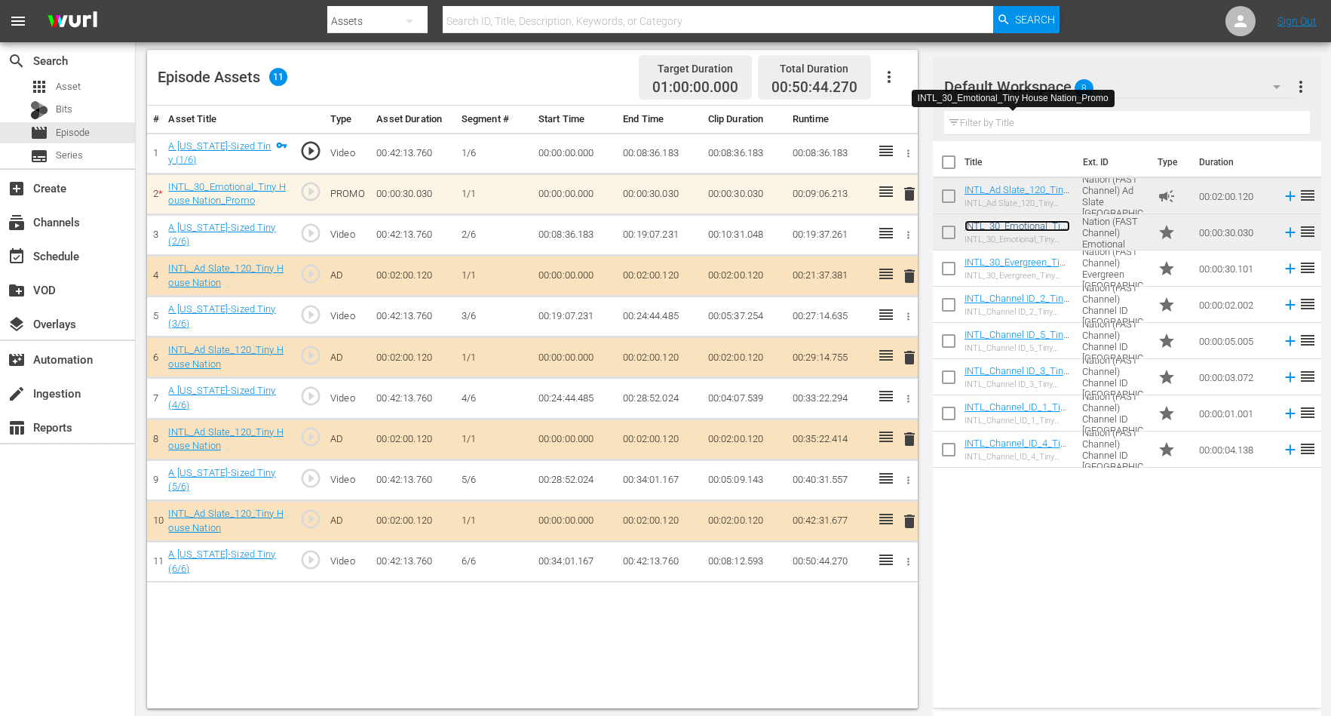
scroll to position [392, 0]
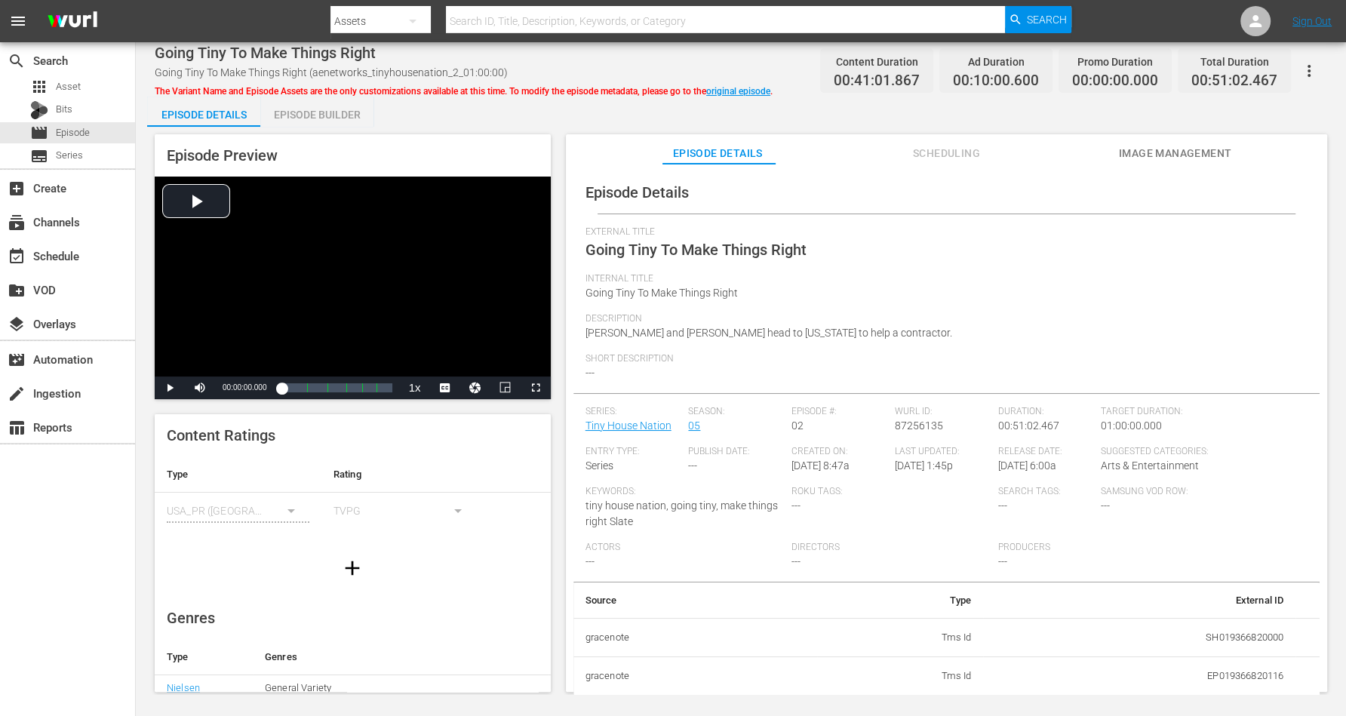
click at [329, 109] on div "Episode Builder" at bounding box center [316, 115] width 113 height 36
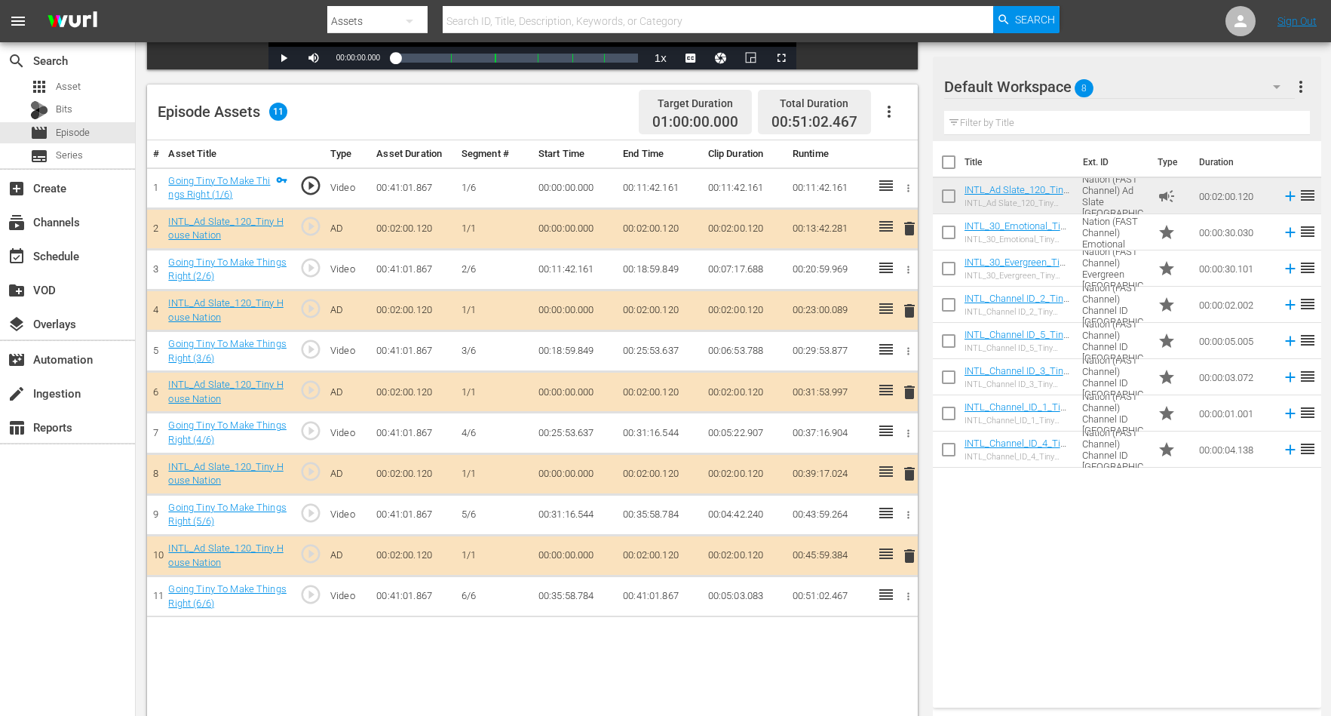
scroll to position [392, 0]
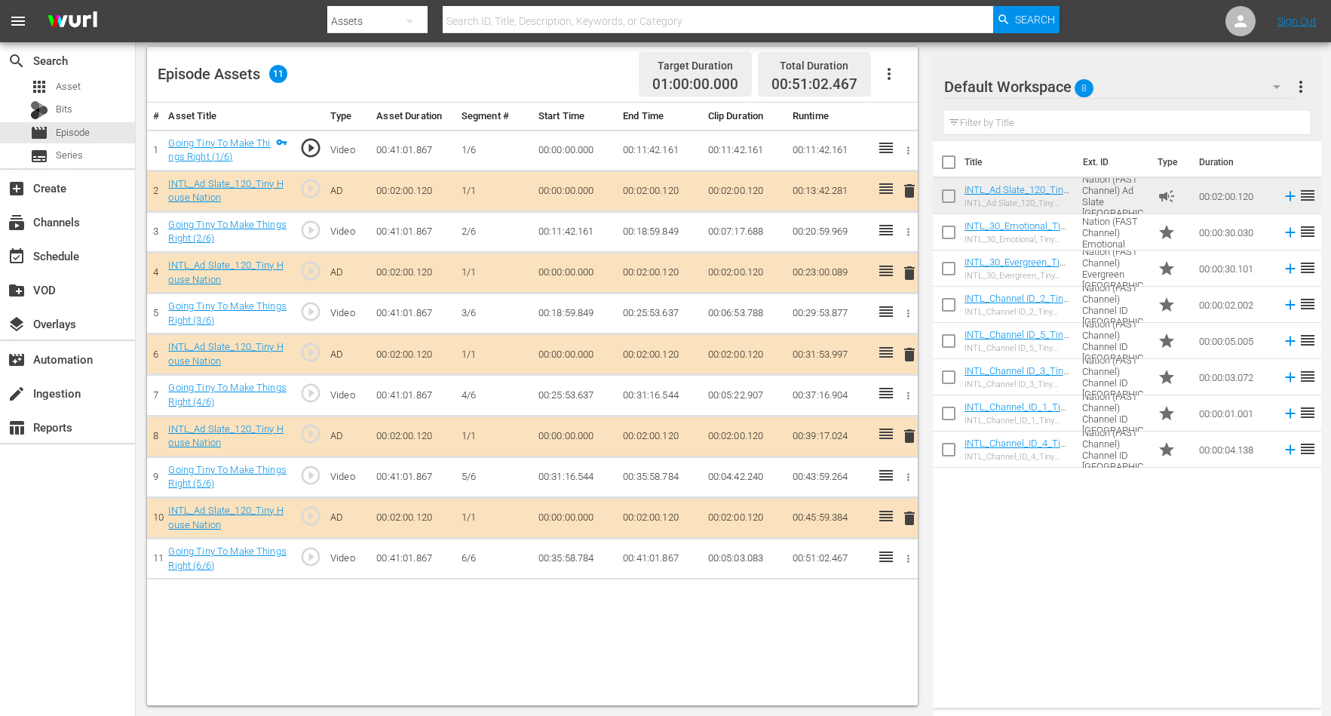
click at [910, 264] on span "delete" at bounding box center [910, 273] width 18 height 18
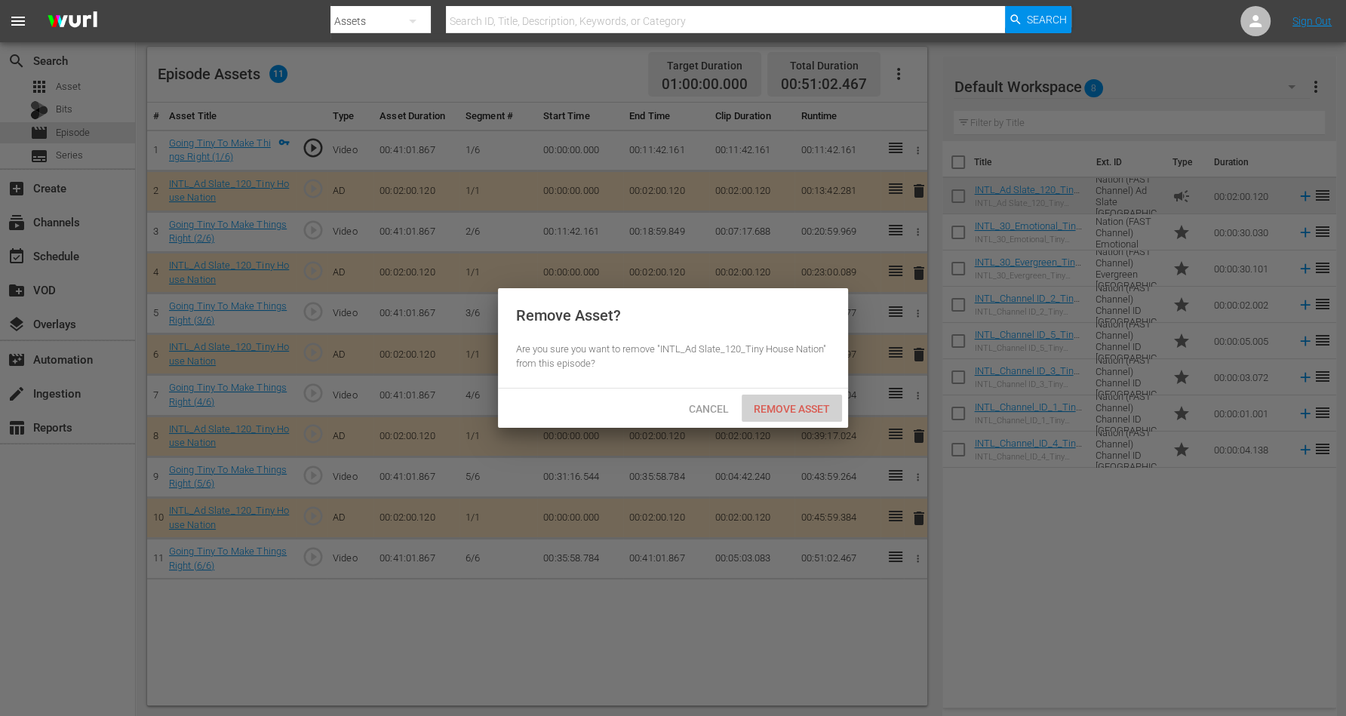
click at [775, 410] on span "Remove Asset" at bounding box center [791, 409] width 100 height 12
